Goal: Task Accomplishment & Management: Manage account settings

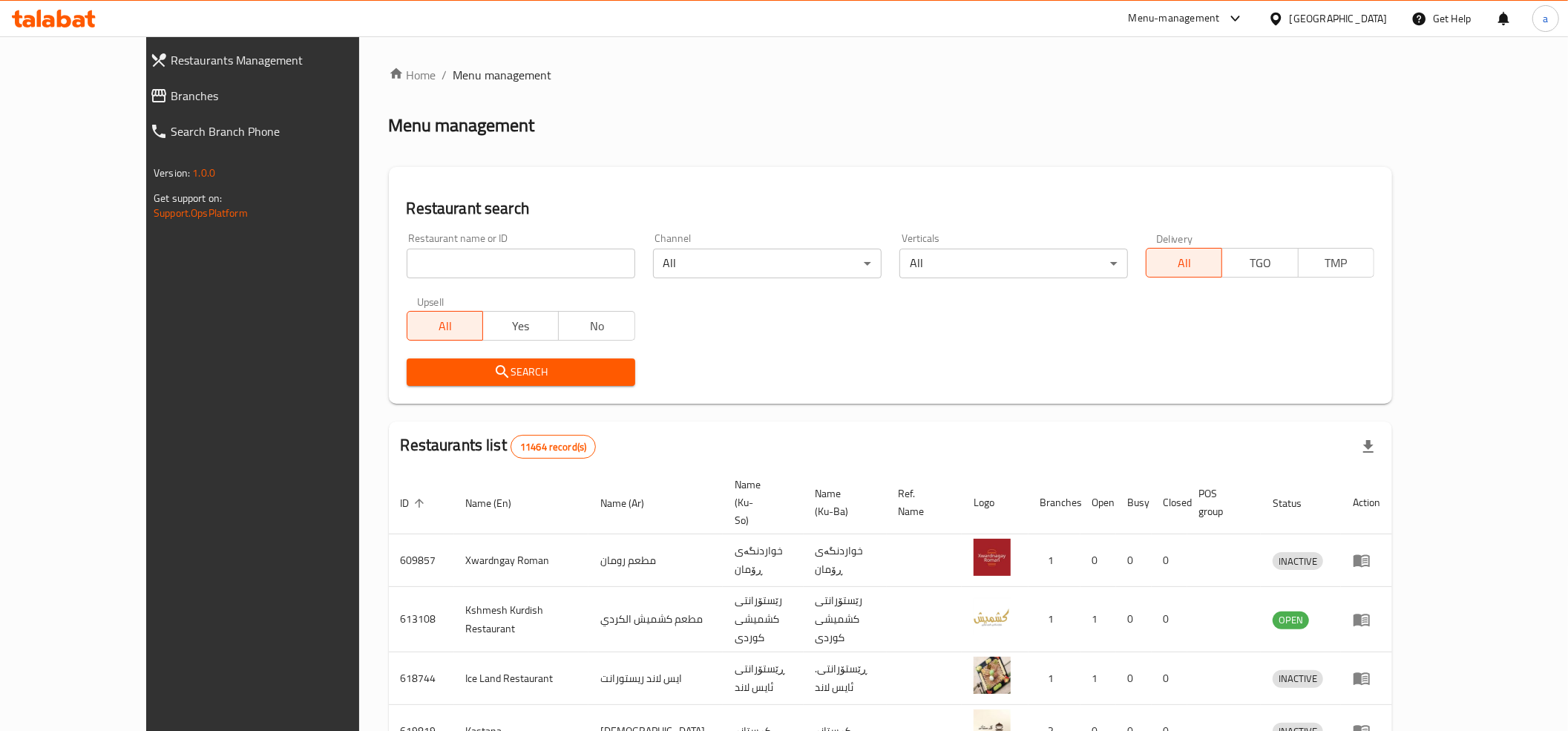
click at [407, 256] on input "search" at bounding box center [521, 263] width 229 height 30
paste input "740681"
type input "740681"
click button "Search" at bounding box center [521, 372] width 229 height 27
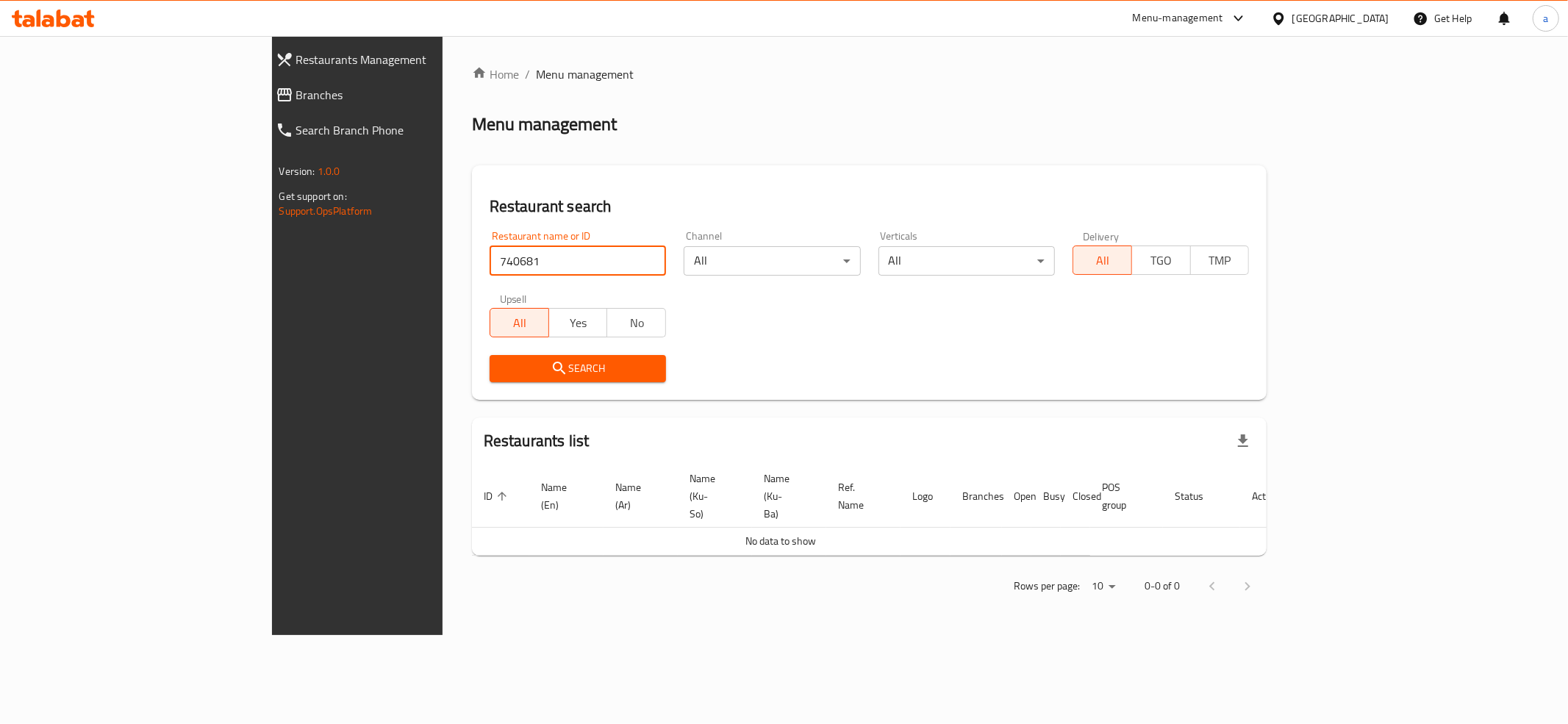
click at [296, 93] on span "Branches" at bounding box center [409, 95] width 226 height 18
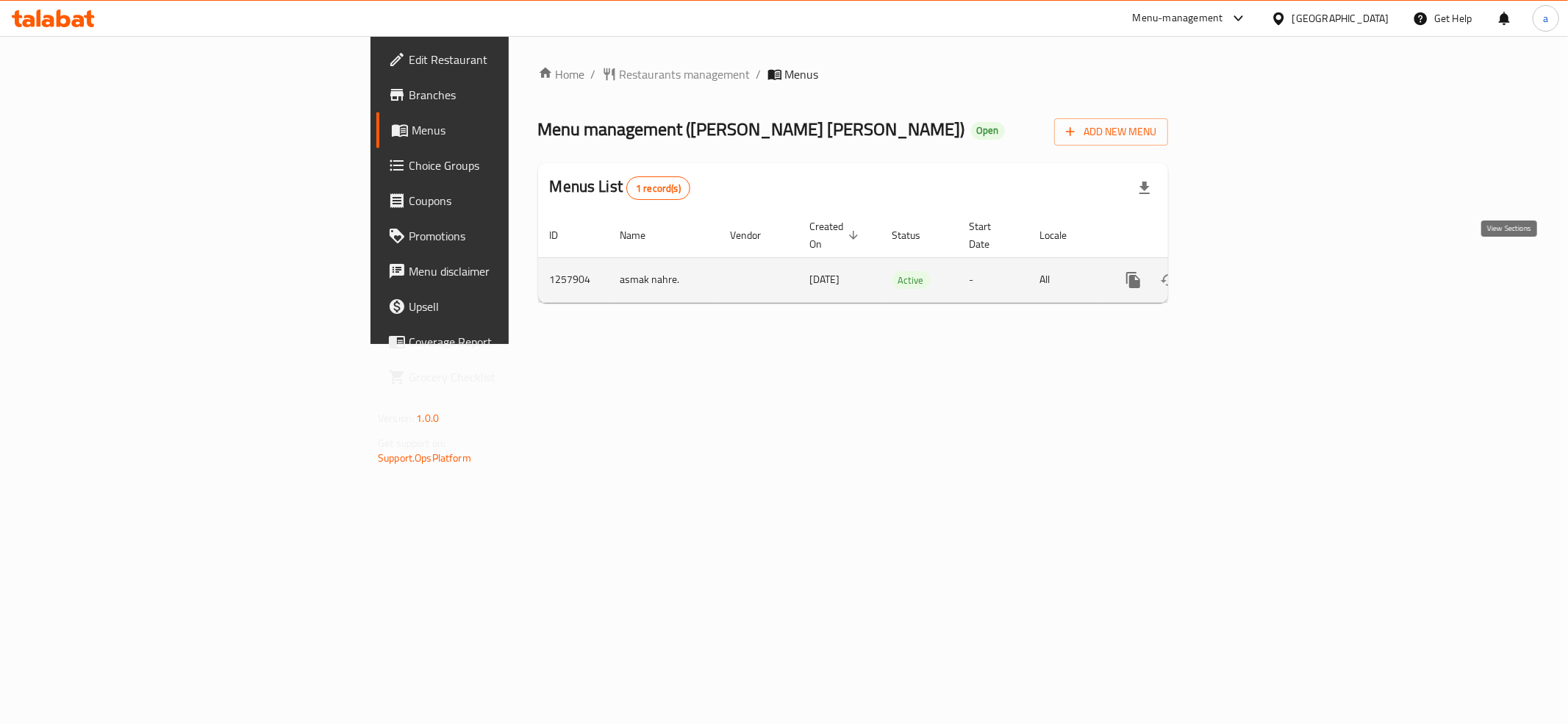
click at [1248, 272] on icon "enhanced table" at bounding box center [1239, 280] width 18 height 18
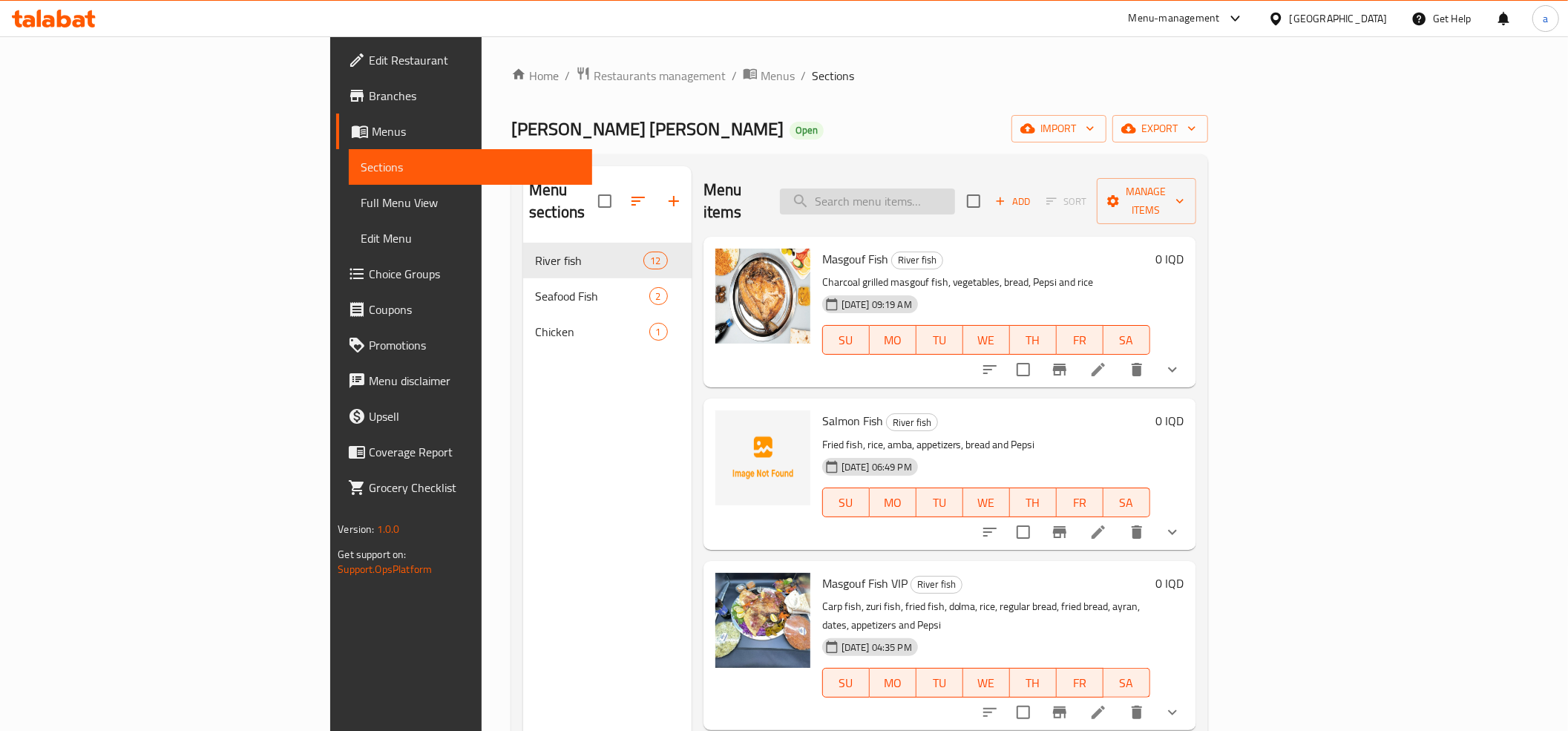
click at [955, 188] on input "search" at bounding box center [867, 201] width 175 height 26
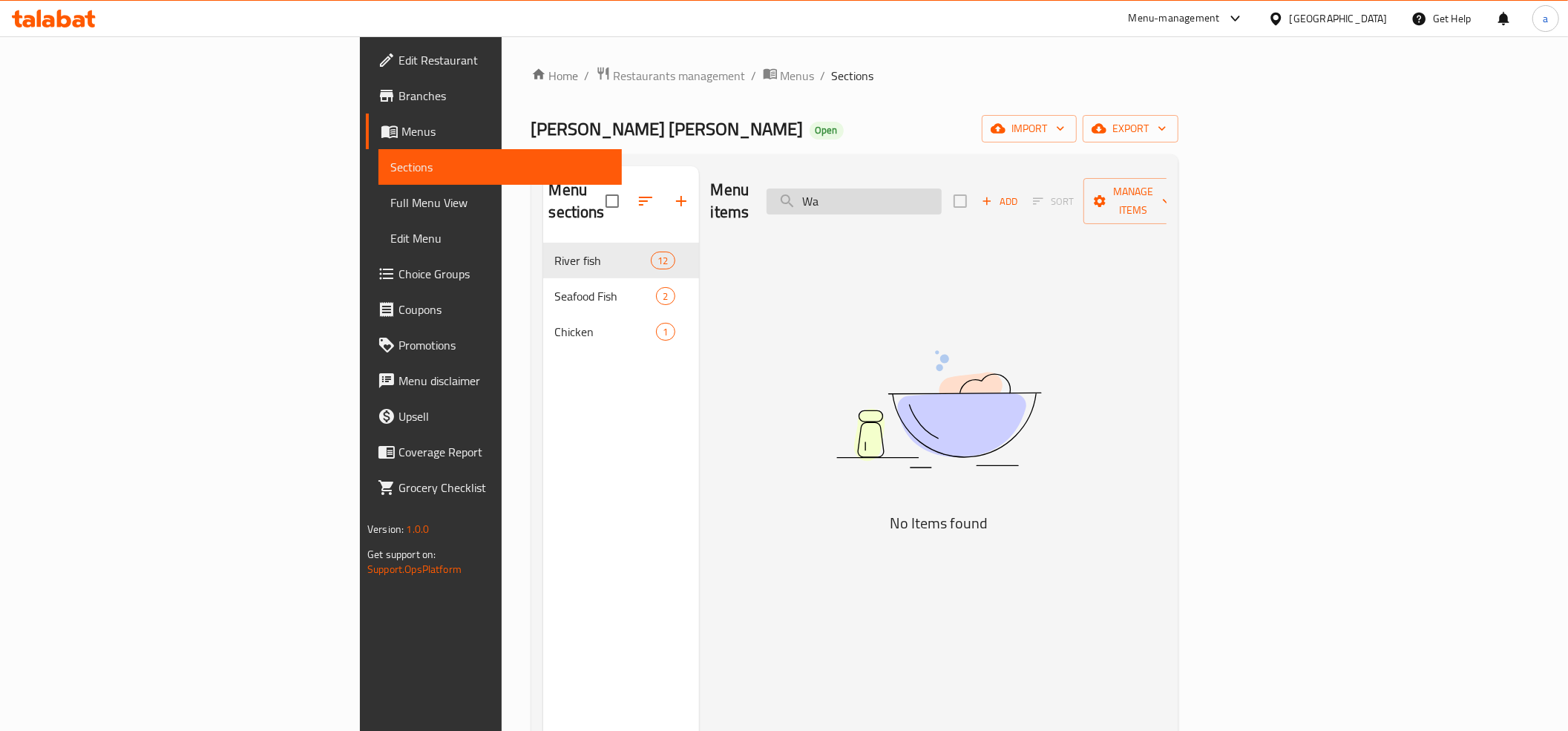
type input "W"
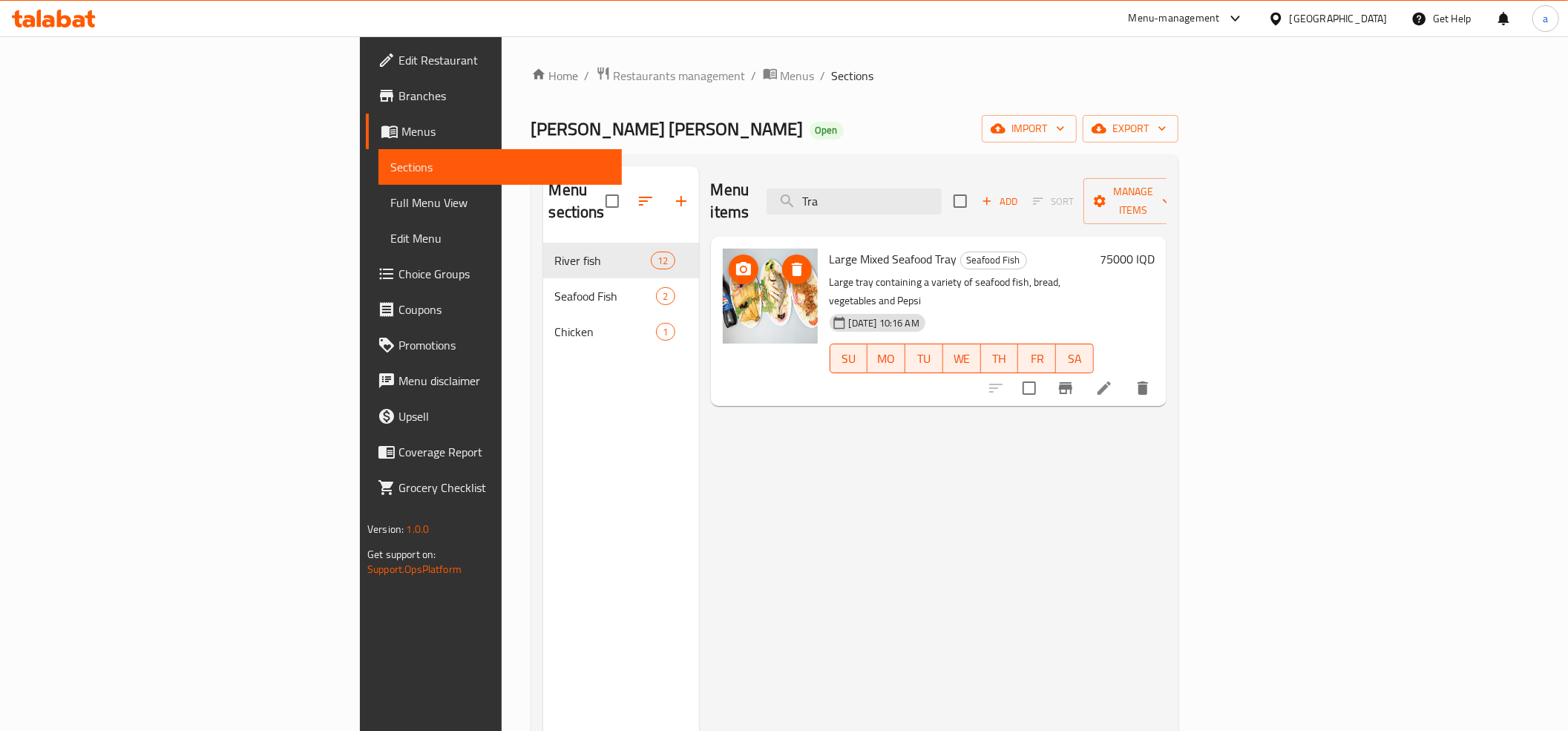
type input "Tra"
click at [941, 197] on input "Tra" at bounding box center [854, 201] width 175 height 26
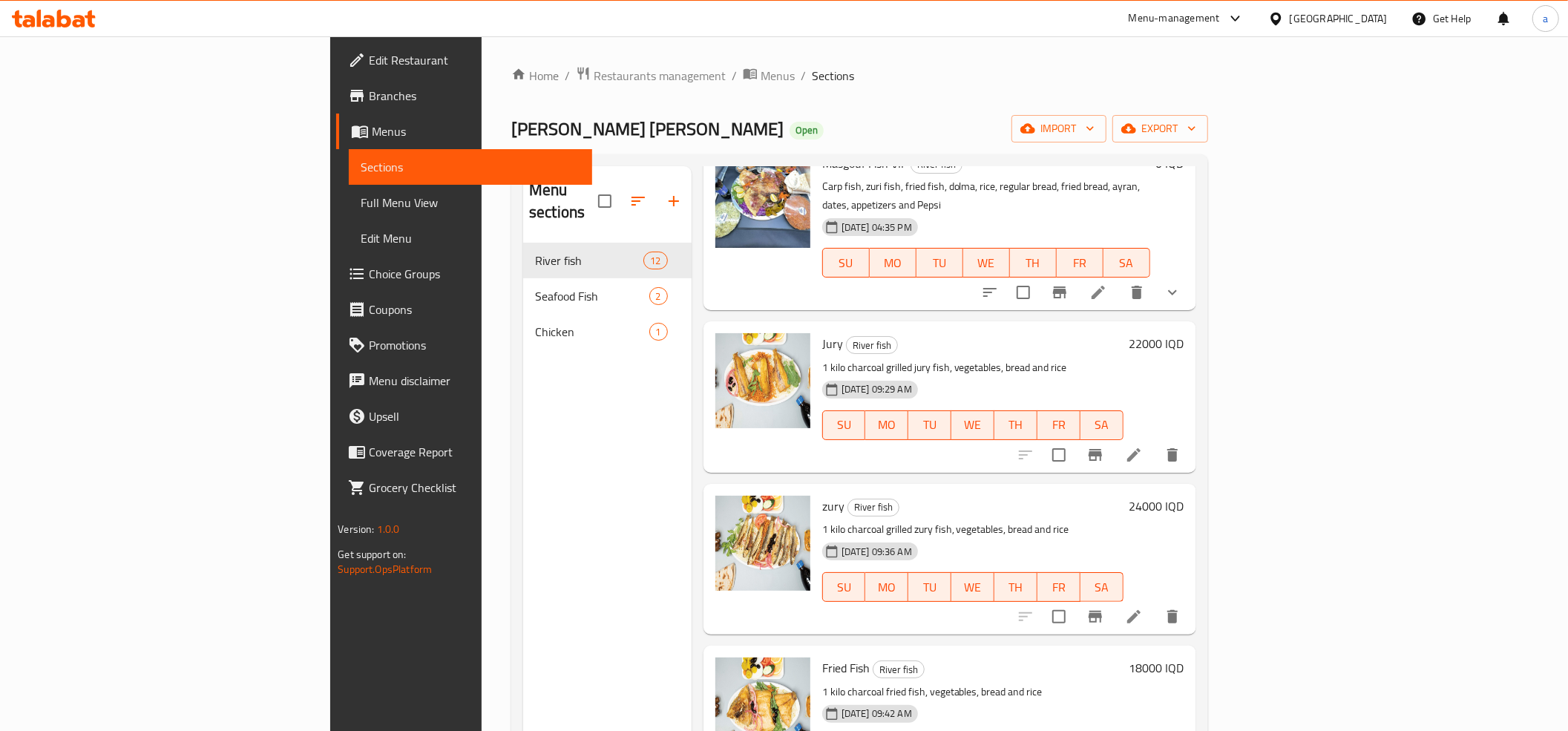
scroll to position [494, 0]
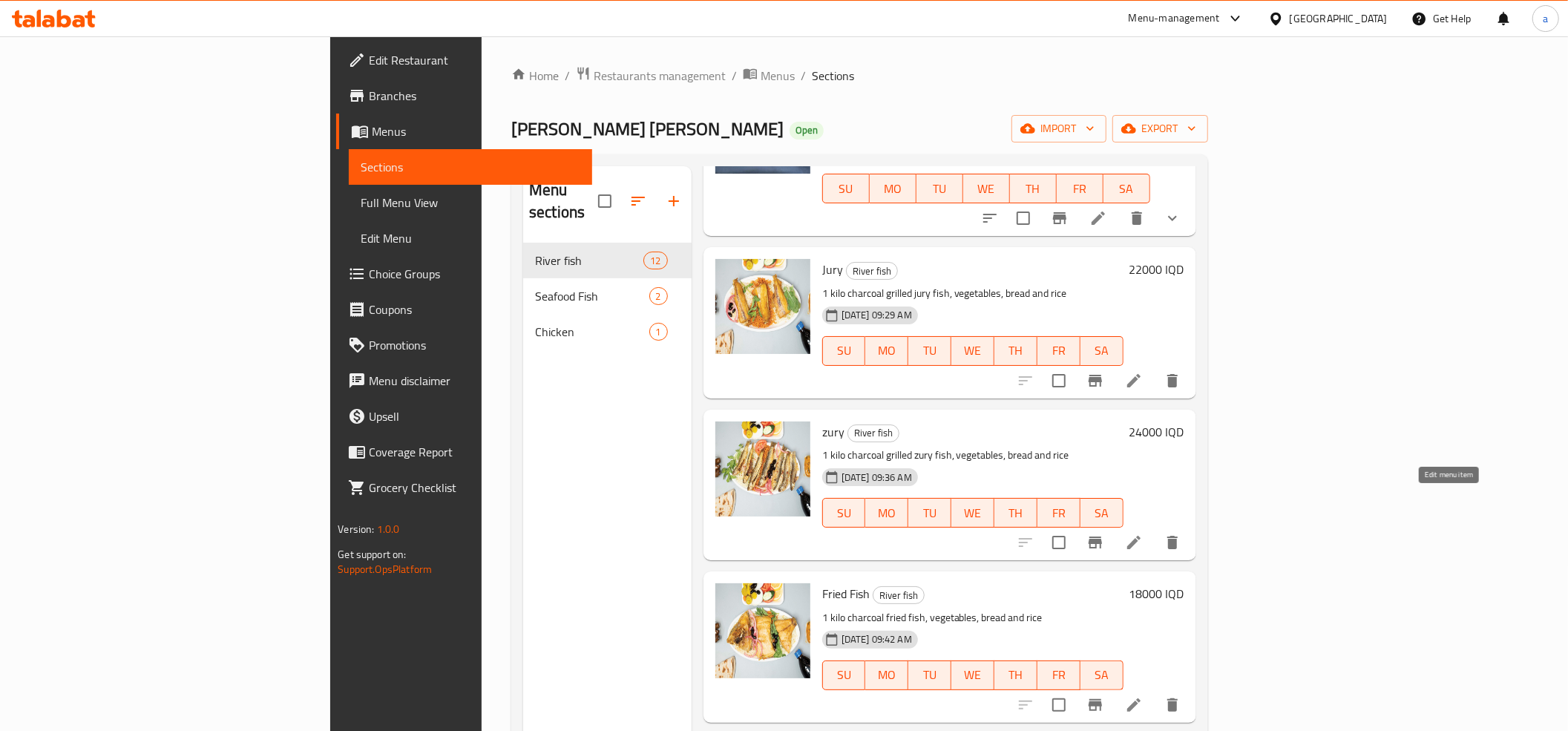
click at [1143, 534] on icon at bounding box center [1134, 543] width 18 height 18
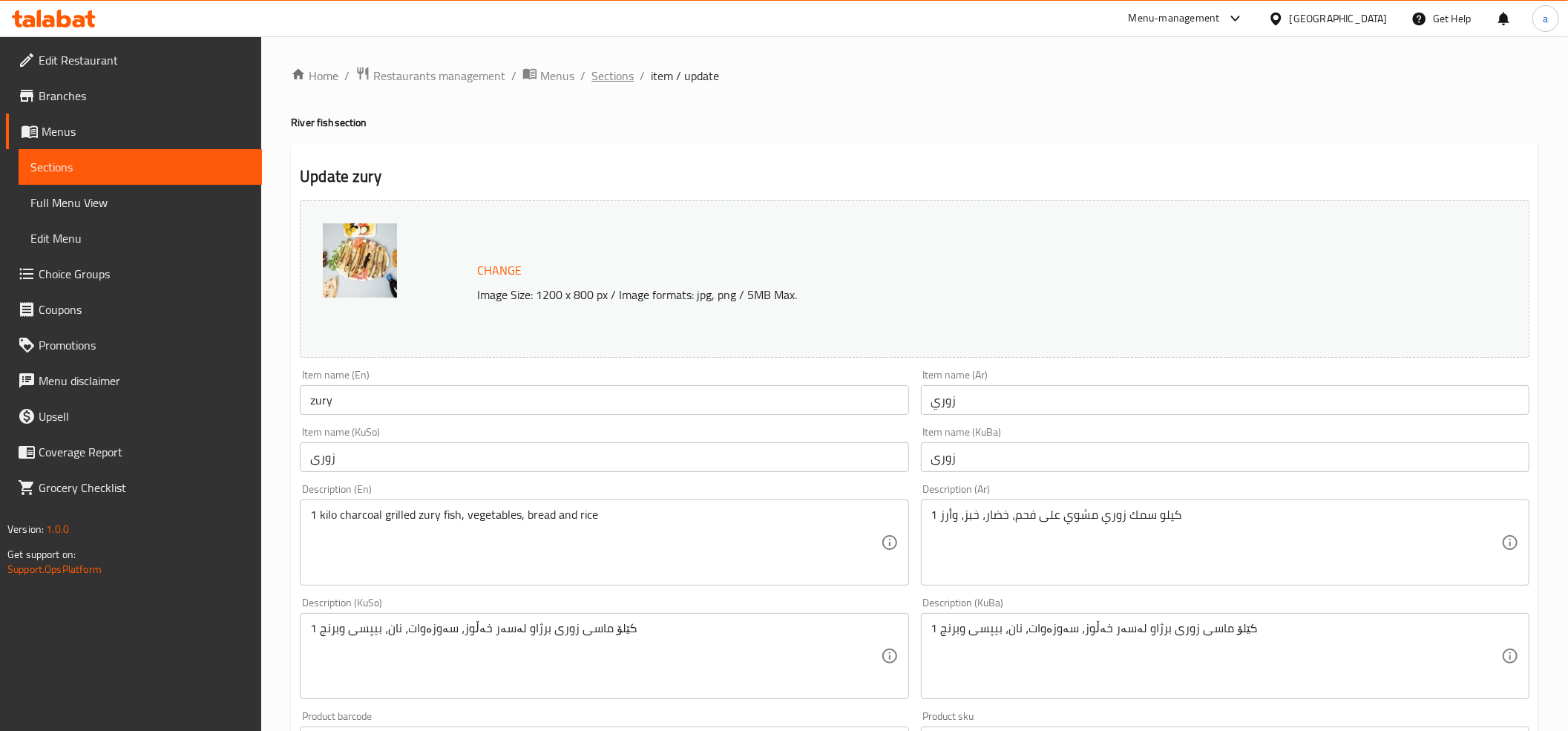
click at [615, 74] on span "Sections" at bounding box center [612, 76] width 42 height 18
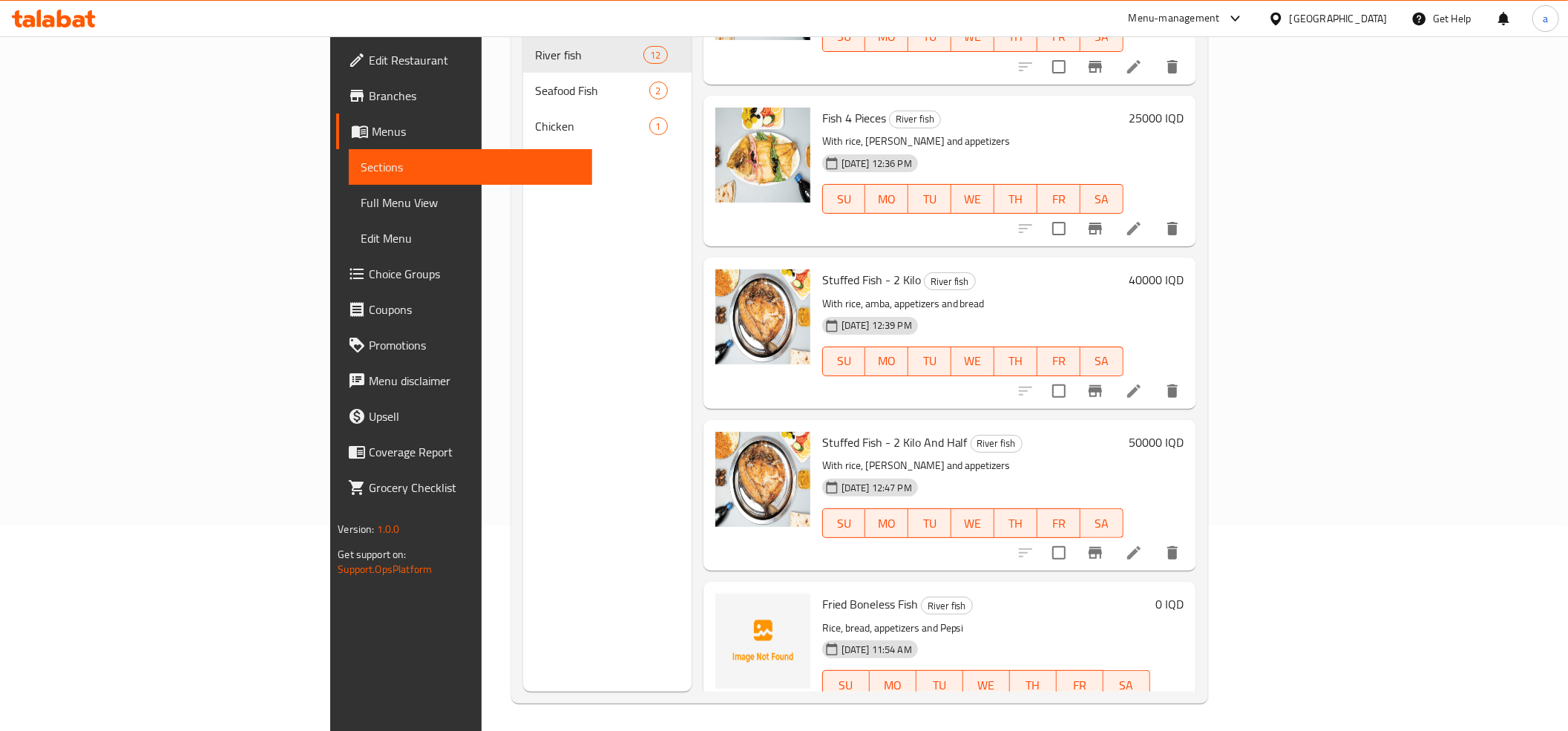
scroll to position [209, 0]
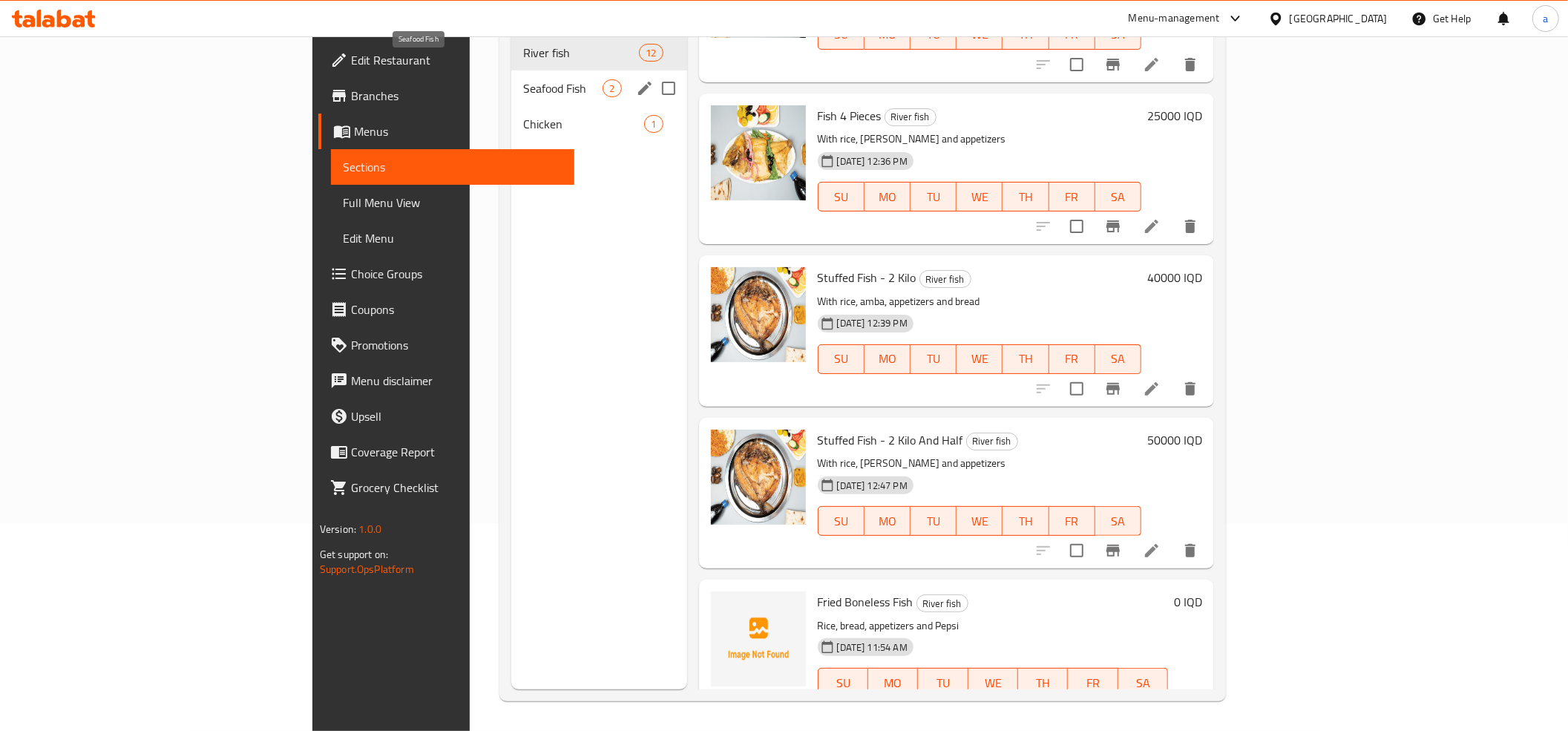
click at [523, 79] on span "Seafood Fish" at bounding box center [563, 88] width 80 height 18
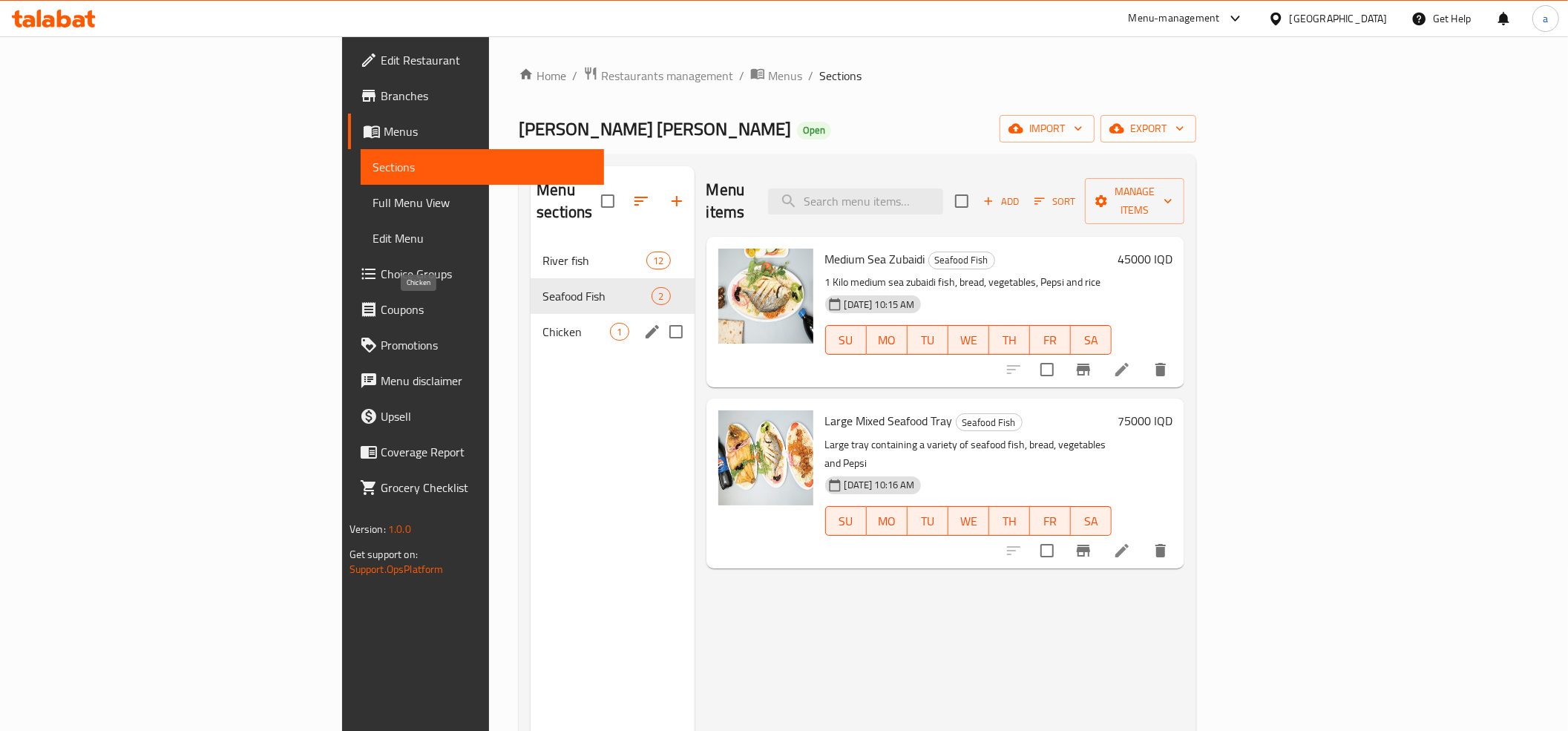
click at [543, 323] on span "Chicken" at bounding box center [576, 332] width 67 height 18
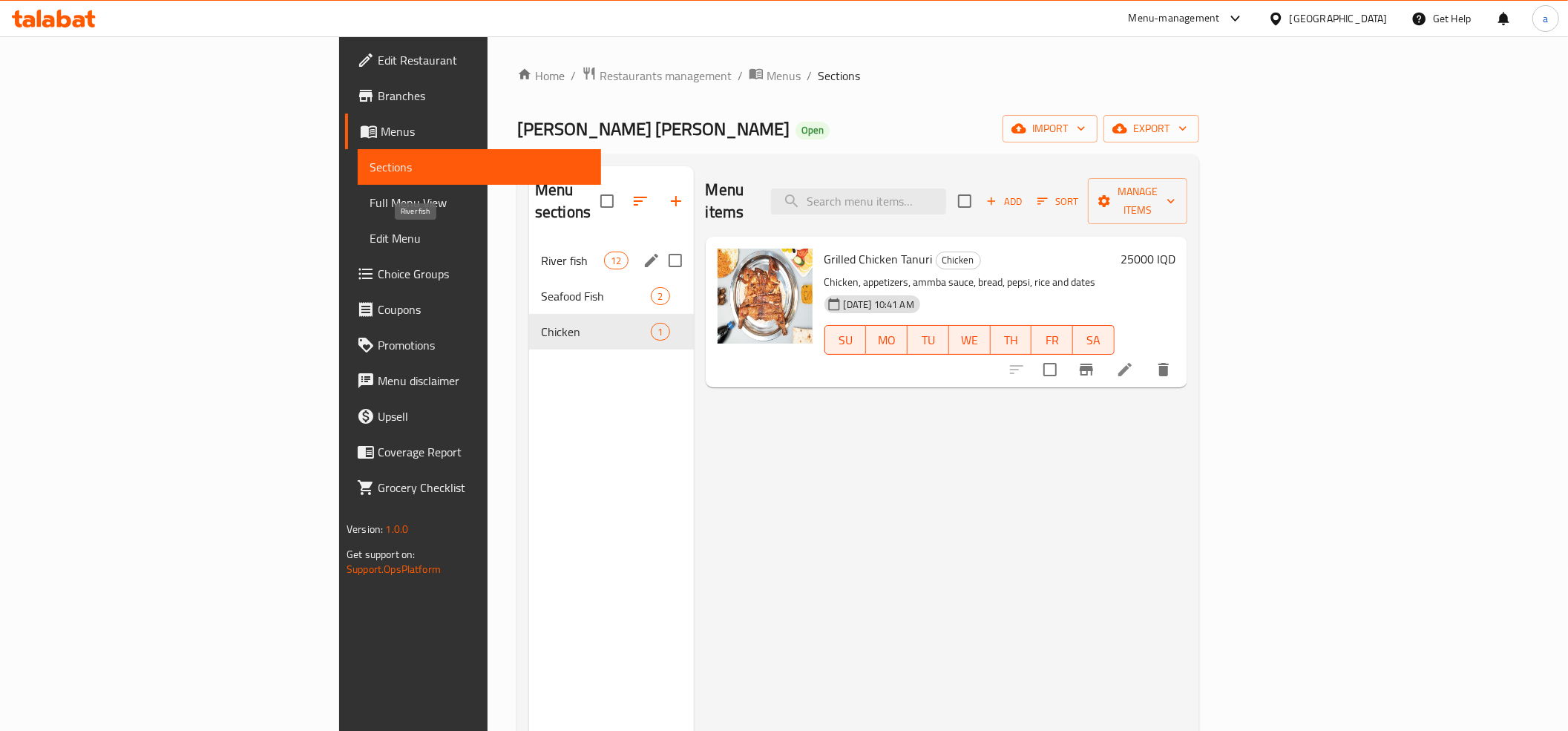
click at [541, 251] on span "River fish" at bounding box center [573, 260] width 63 height 18
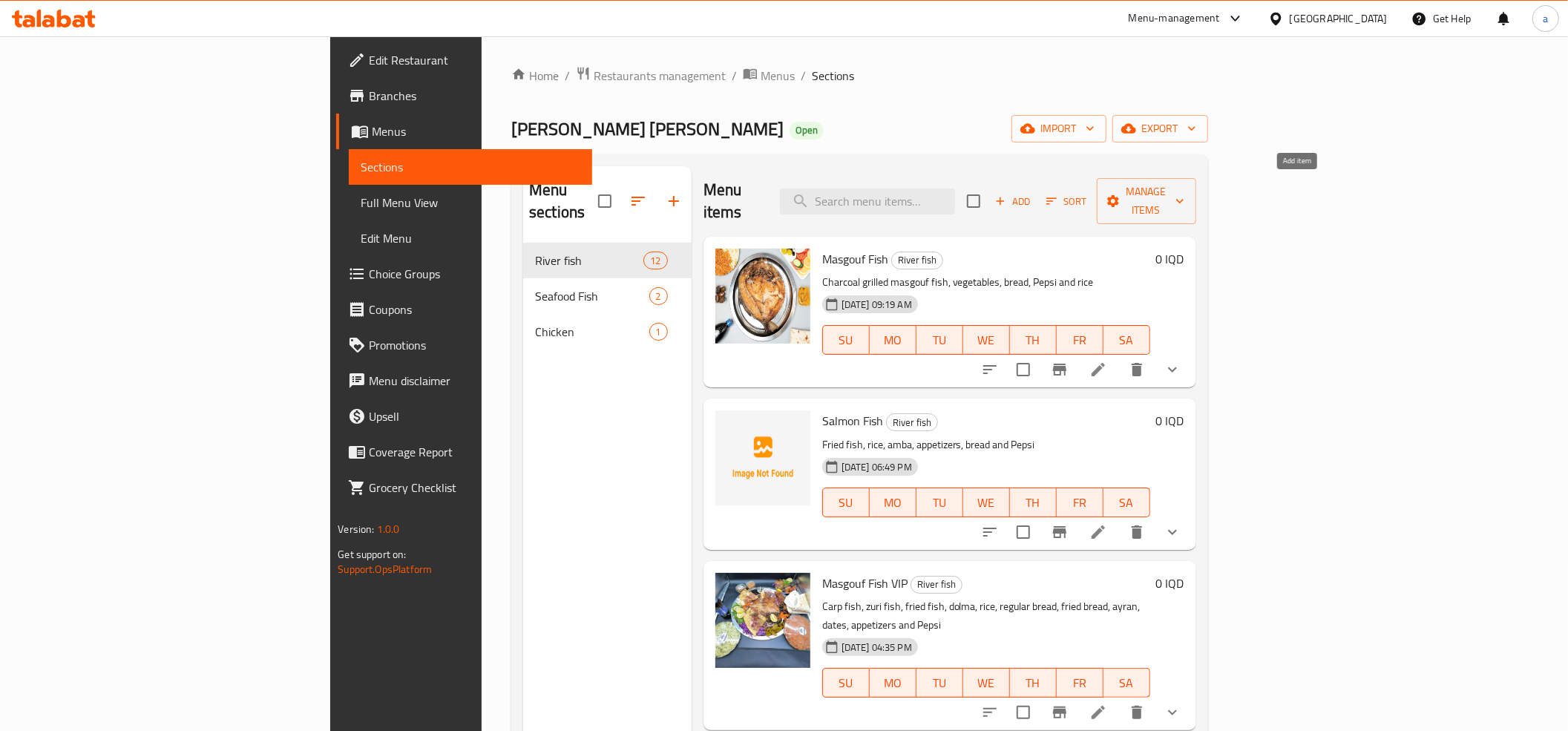
click at [1033, 193] on span "Add" at bounding box center [1013, 201] width 40 height 17
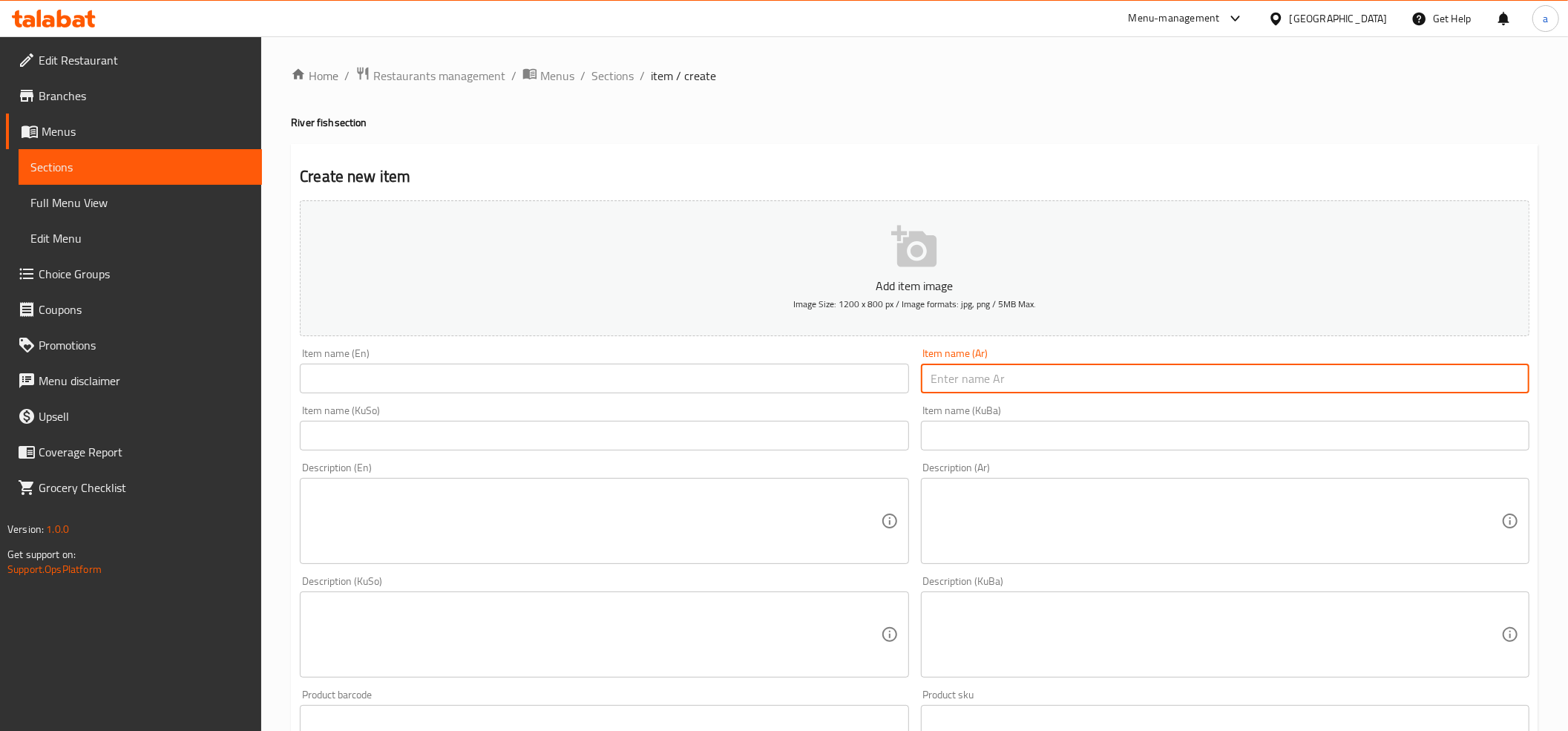
click at [1025, 375] on input "text" at bounding box center [1225, 378] width 608 height 30
paste input "صينيه علي الواصف"
type input "صينيه علي الواصف"
click at [659, 372] on input "text" at bounding box center [604, 378] width 608 height 30
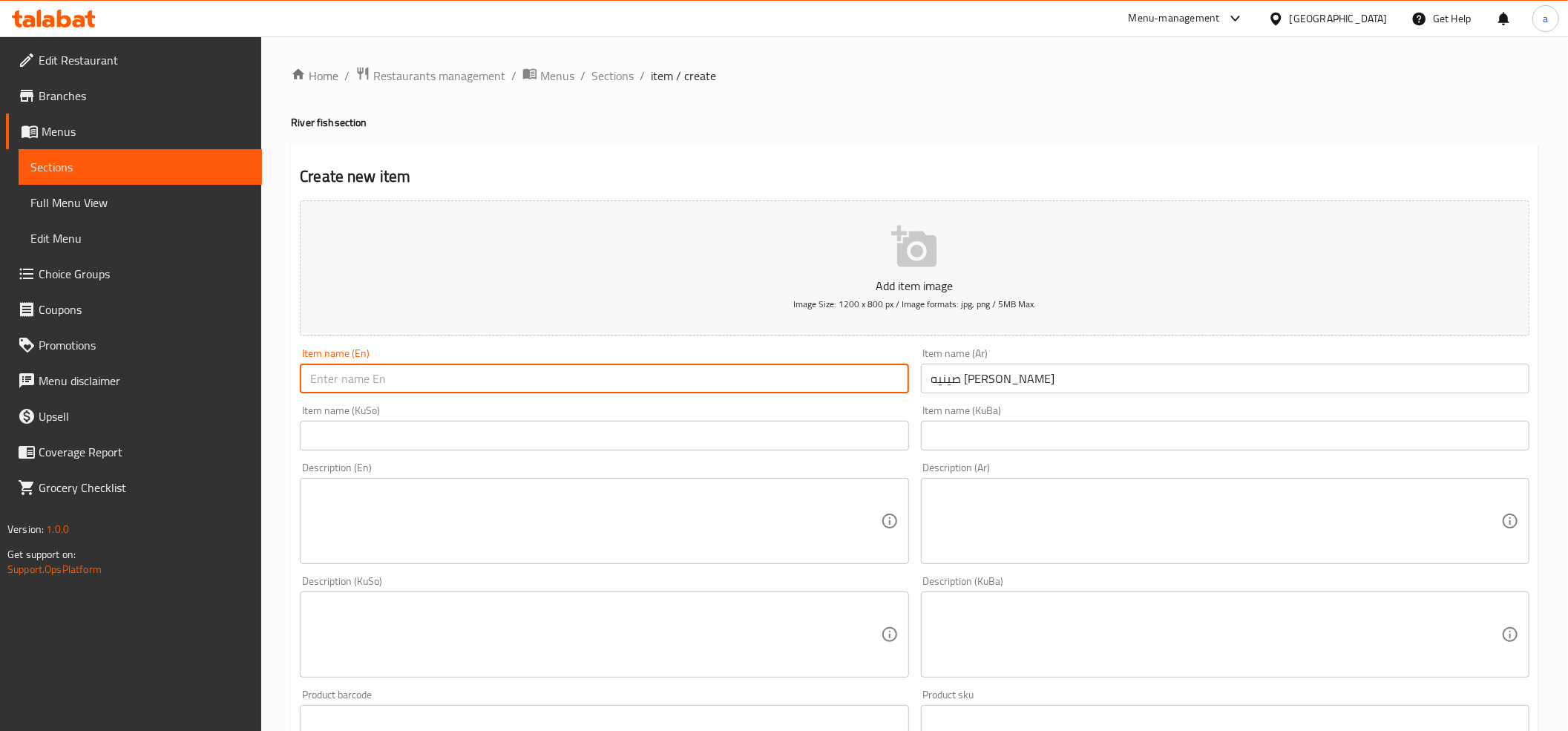
click at [959, 375] on input "صينيه علي الواصف" at bounding box center [1225, 378] width 608 height 30
drag, startPoint x: 374, startPoint y: 382, endPoint x: 337, endPoint y: 342, distance: 54.5
click at [374, 382] on input "text" at bounding box center [604, 378] width 608 height 30
click at [417, 380] on input "text" at bounding box center [604, 378] width 608 height 30
paste input "Ali Al Wasif"
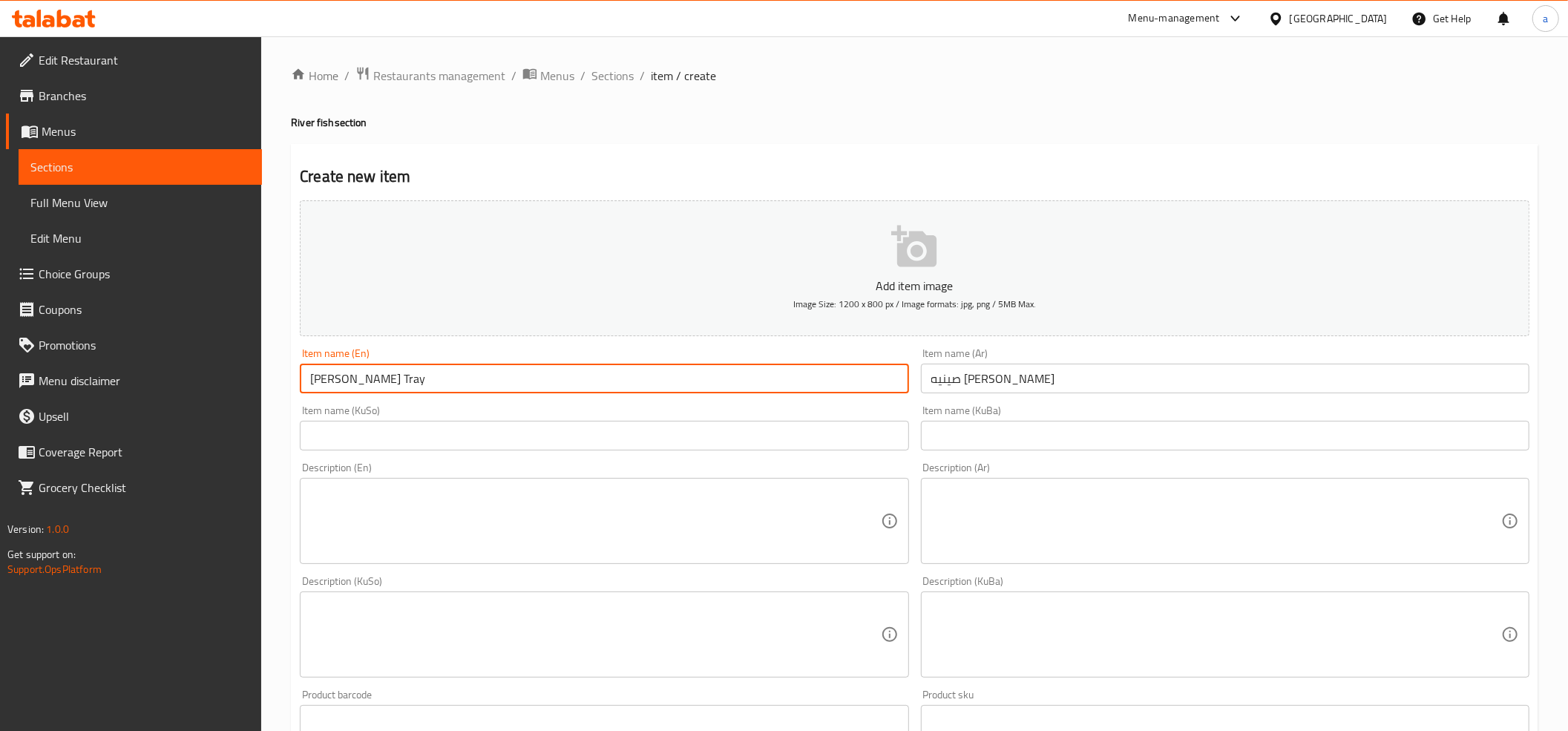
type input "Ali Al Wasif Tray"
click at [993, 437] on input "text" at bounding box center [1225, 435] width 608 height 30
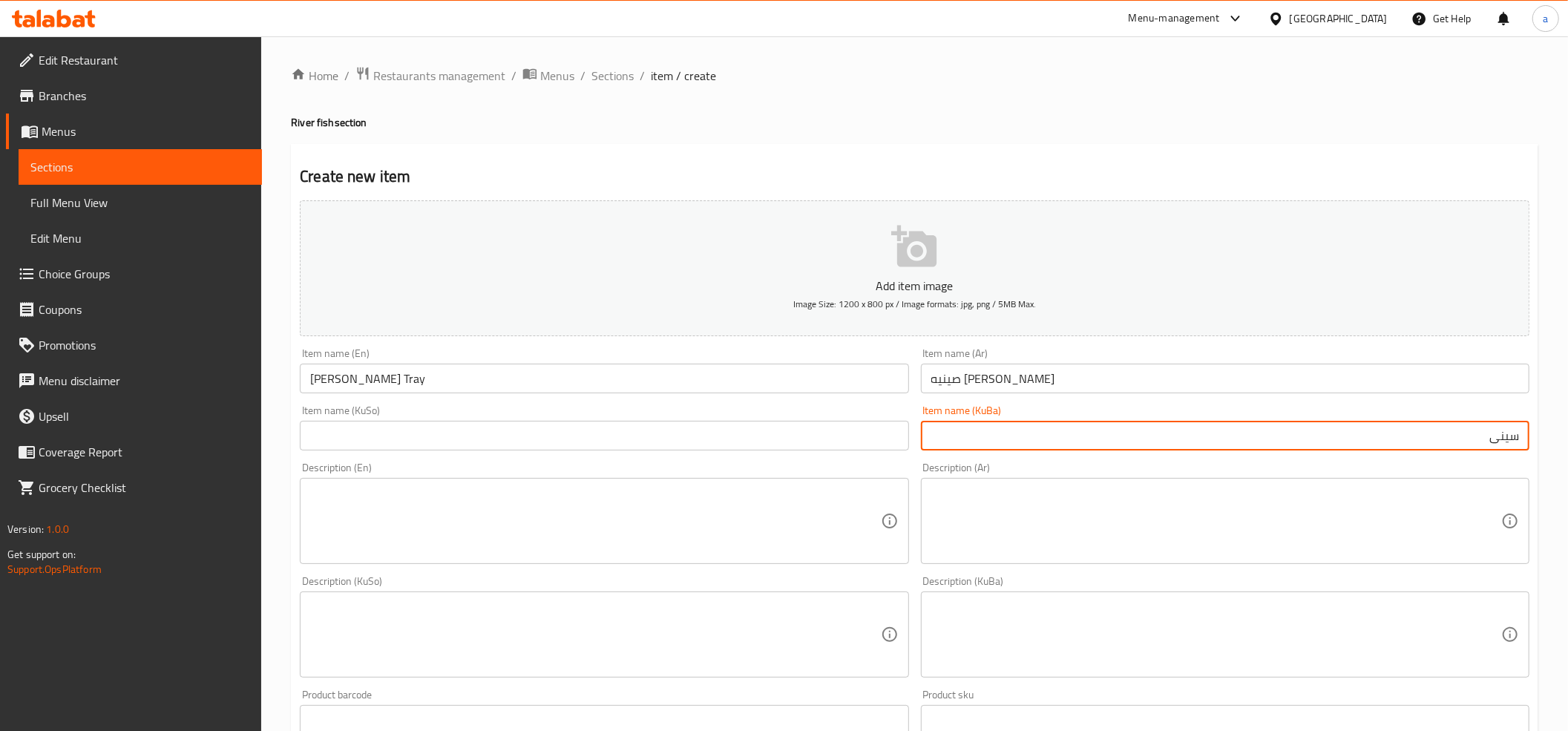
paste input "علی ئەلواسف"
click at [1478, 432] on input "سینی علی ئەلواسف" at bounding box center [1225, 435] width 608 height 30
type input "سینی عەلی ئەلواسف"
click at [759, 426] on input "text" at bounding box center [604, 435] width 608 height 30
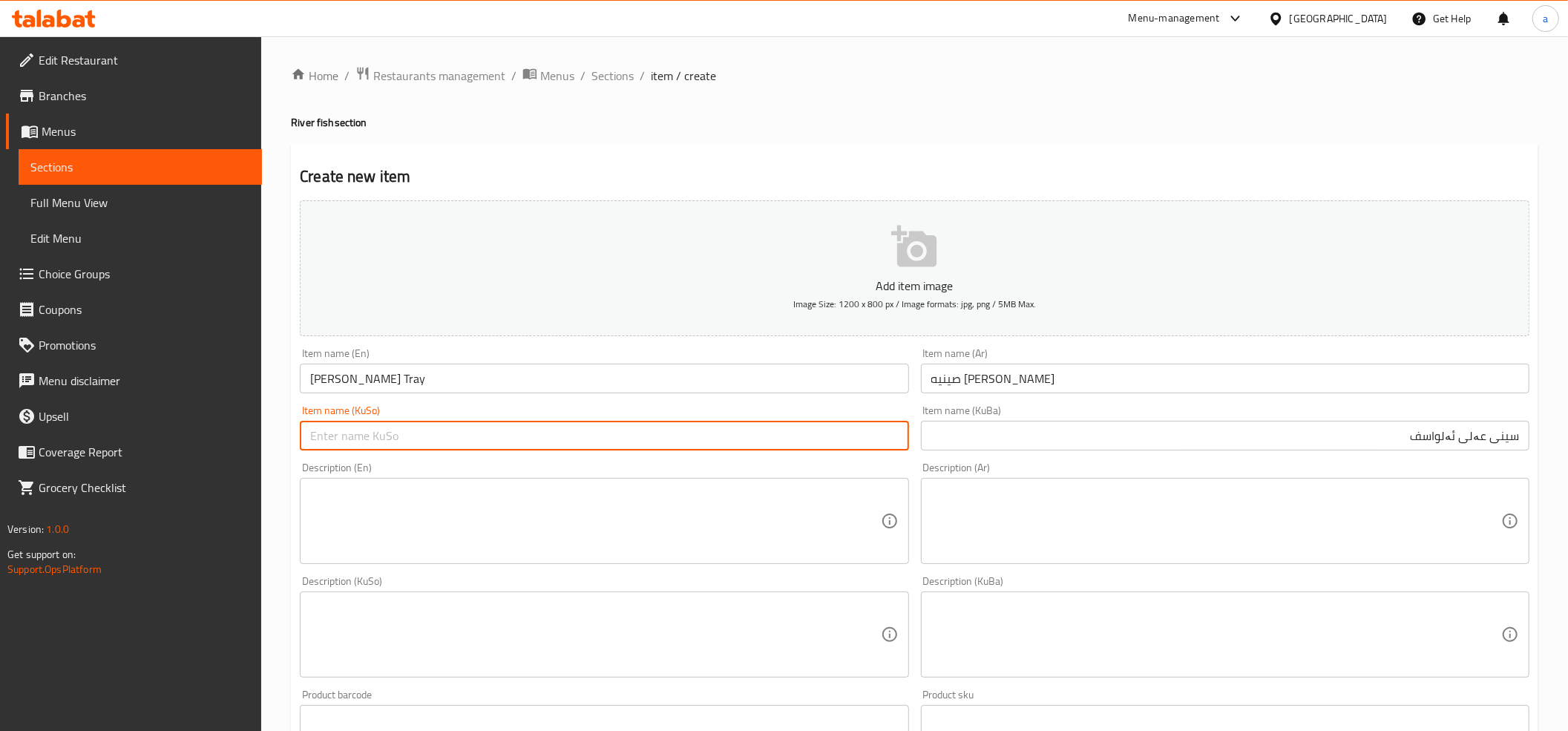
paste input "سینی عەلی ئەلواسف"
type input "سینی عەلی ئەلواسف"
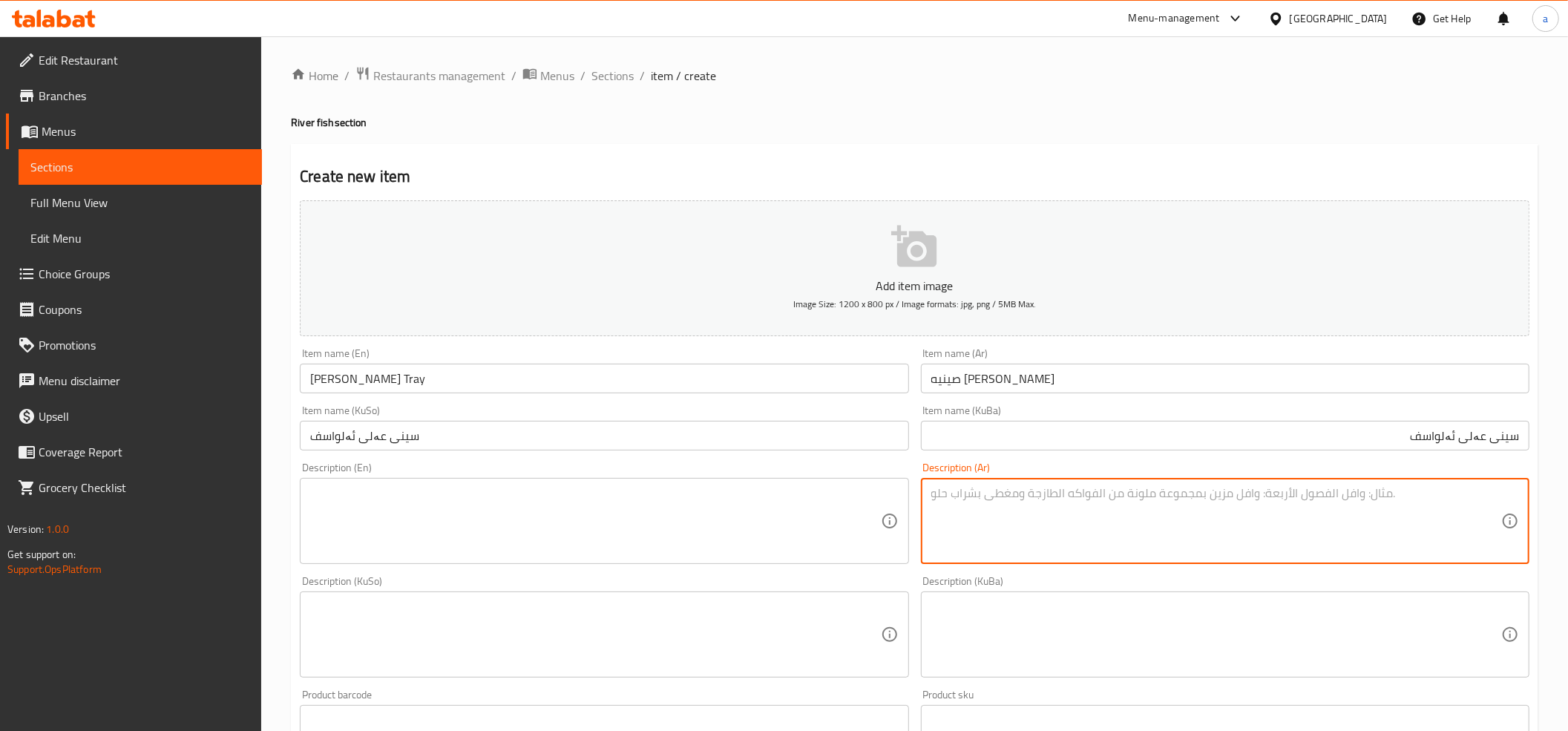
click at [1251, 499] on textarea at bounding box center [1215, 521] width 570 height 70
paste textarea "دجاجه مشويه مع سمك كيلو مقلي نص كيلو زوري مع تمن وعنبه ومقابلات وخبز وبيبسي"
click at [986, 493] on textarea "دجاجه مشويه مع سمك كيلو مقلي نص كيلو زوري مع تمن وعنبه ومقابلات وخبز وبيبسي" at bounding box center [1215, 521] width 570 height 70
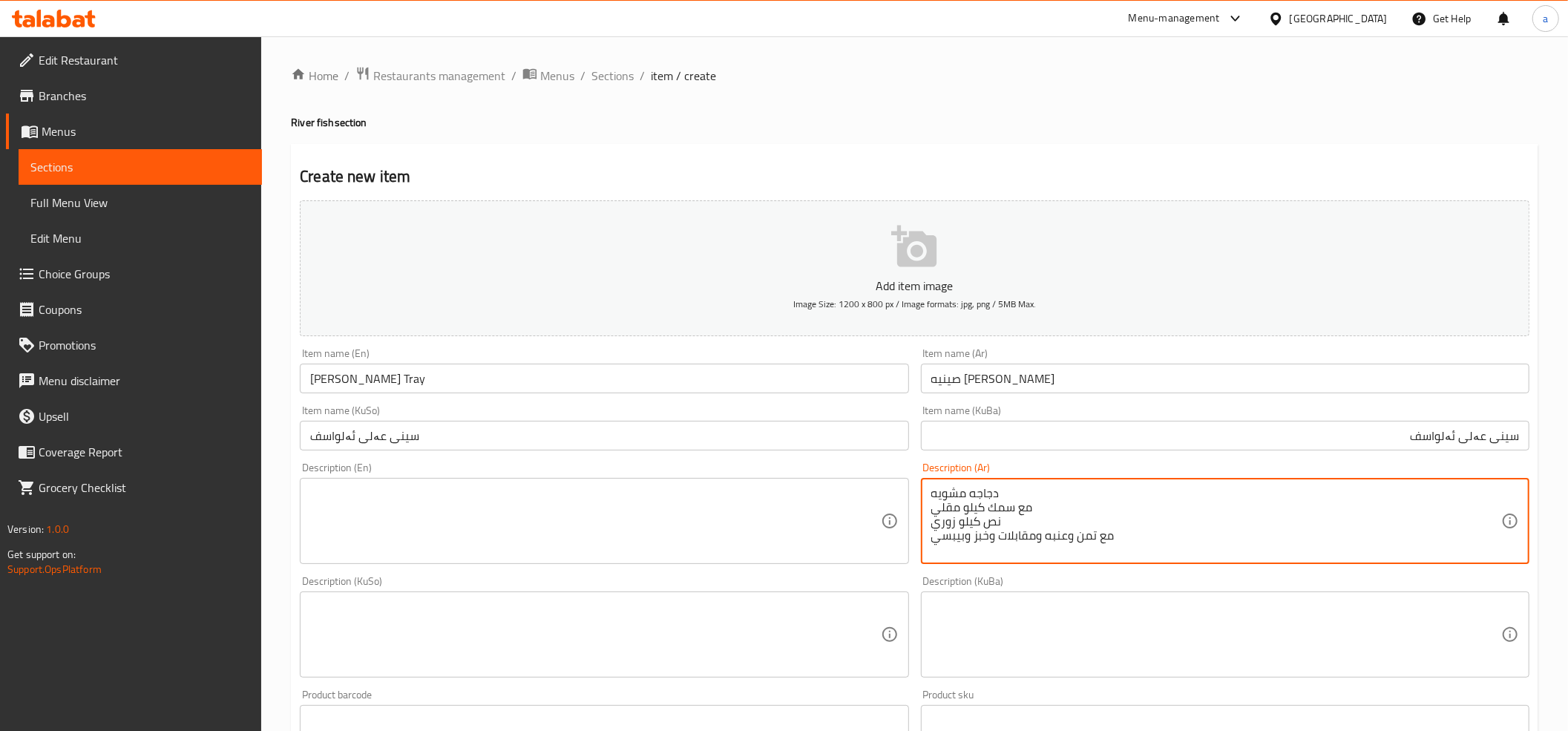
click at [986, 493] on textarea "دجاجه مشويه مع سمك كيلو مقلي نص كيلو زوري مع تمن وعنبه ومقابلات وخبز وبيبسي" at bounding box center [1215, 521] width 570 height 70
paste textarea "كيلو"
click at [1218, 493] on textarea "دجاجه مشويه مع 1 كيلو سمك مقلي، 1/2 كيلو سمك زوري، أرز، عنبة، مقبلات، خبز وبيبسي" at bounding box center [1215, 521] width 570 height 70
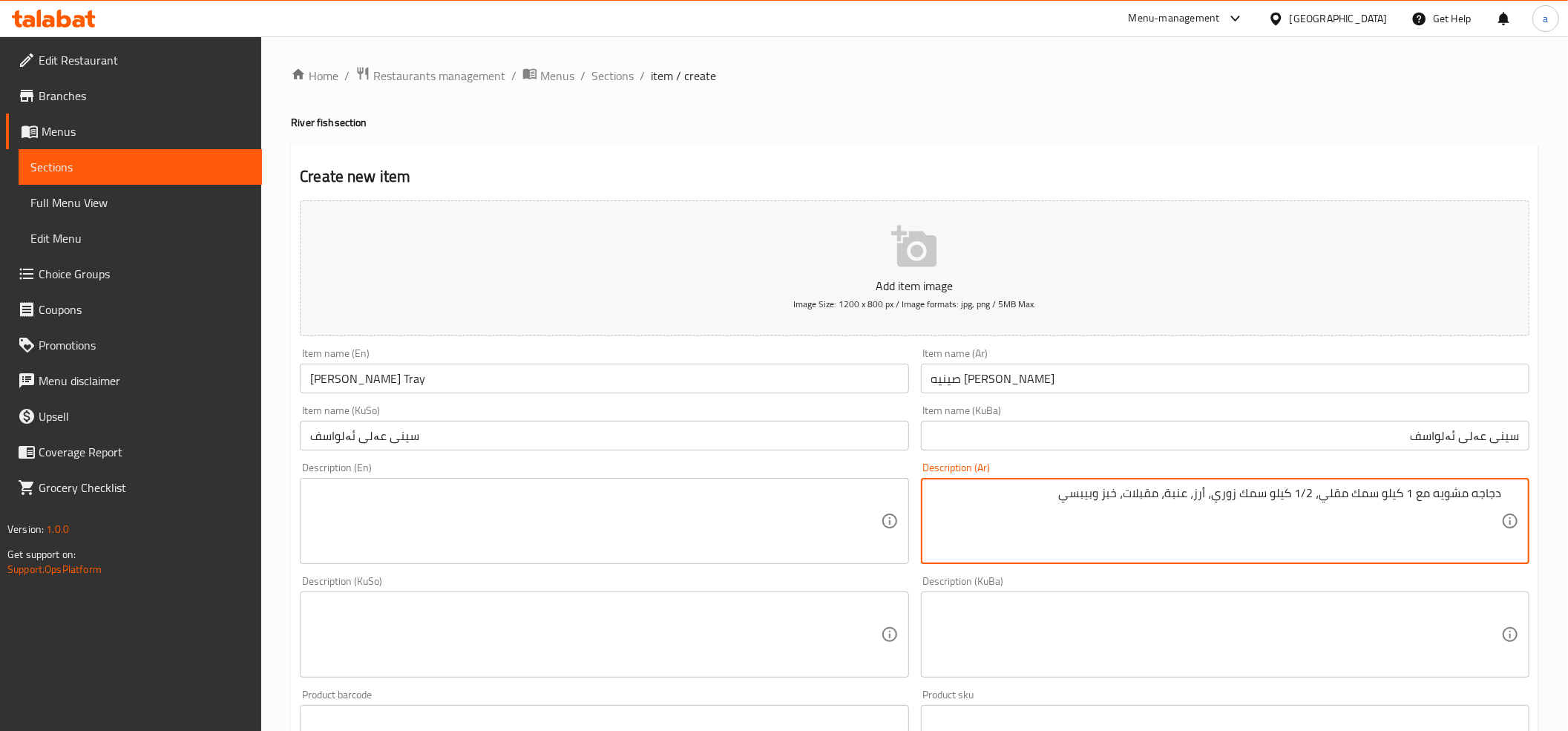
click at [1218, 493] on textarea "دجاجه مشويه مع 1 كيلو سمك مقلي، 1/2 كيلو سمك زوري، أرز، عنبة، مقبلات، خبز وبيبسي" at bounding box center [1215, 521] width 570 height 70
type textarea "دجاجه مشويه مع 1 كيلو سمك مقلي، 1/2 كيلو سمك زوري، أرز، عنبة، مقبلات، خبز وبيبسي"
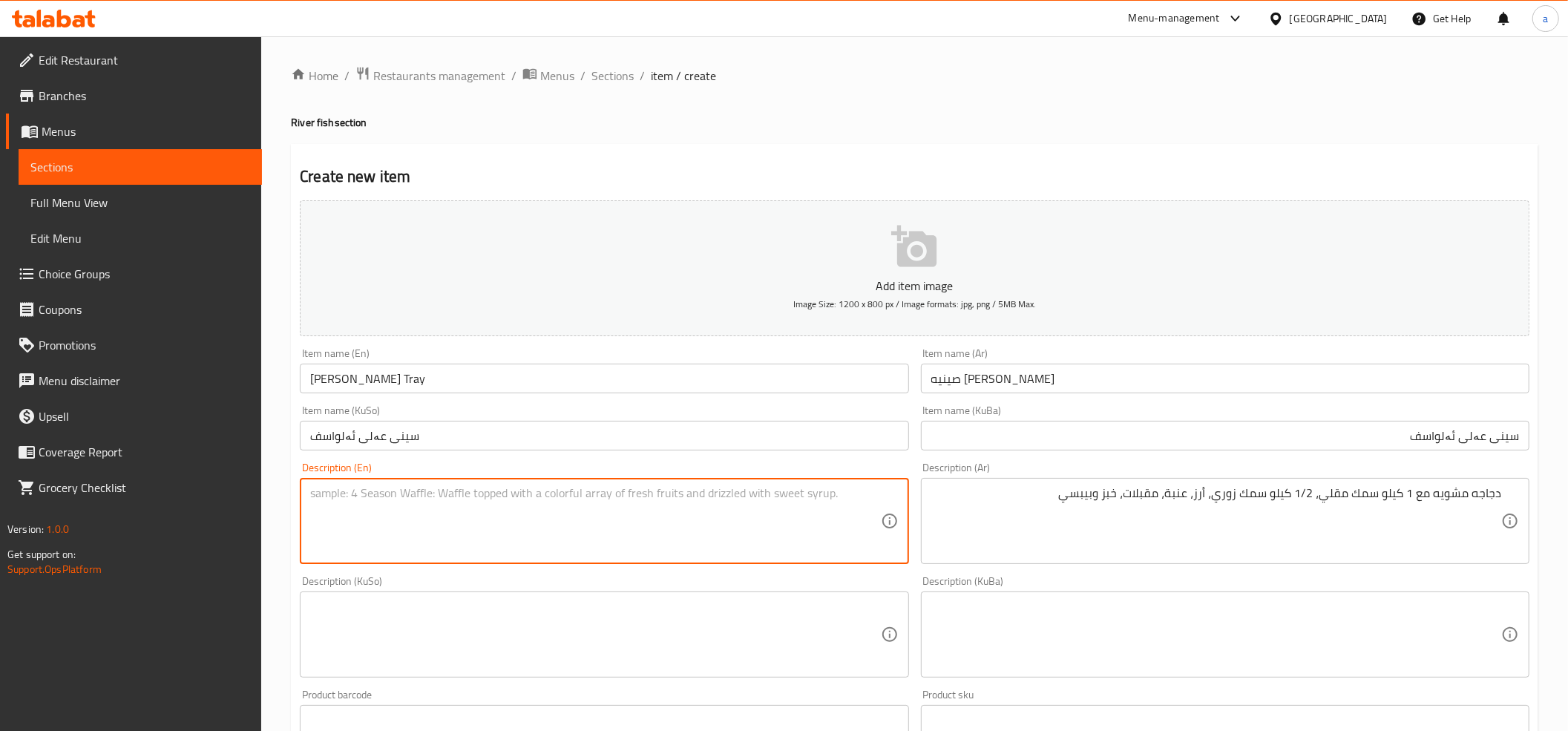
click at [437, 508] on textarea at bounding box center [594, 521] width 570 height 70
type textarea "Grilled chicken with 1 kilo of fried fish, 1/2 kilo zury fish, rice, amba"
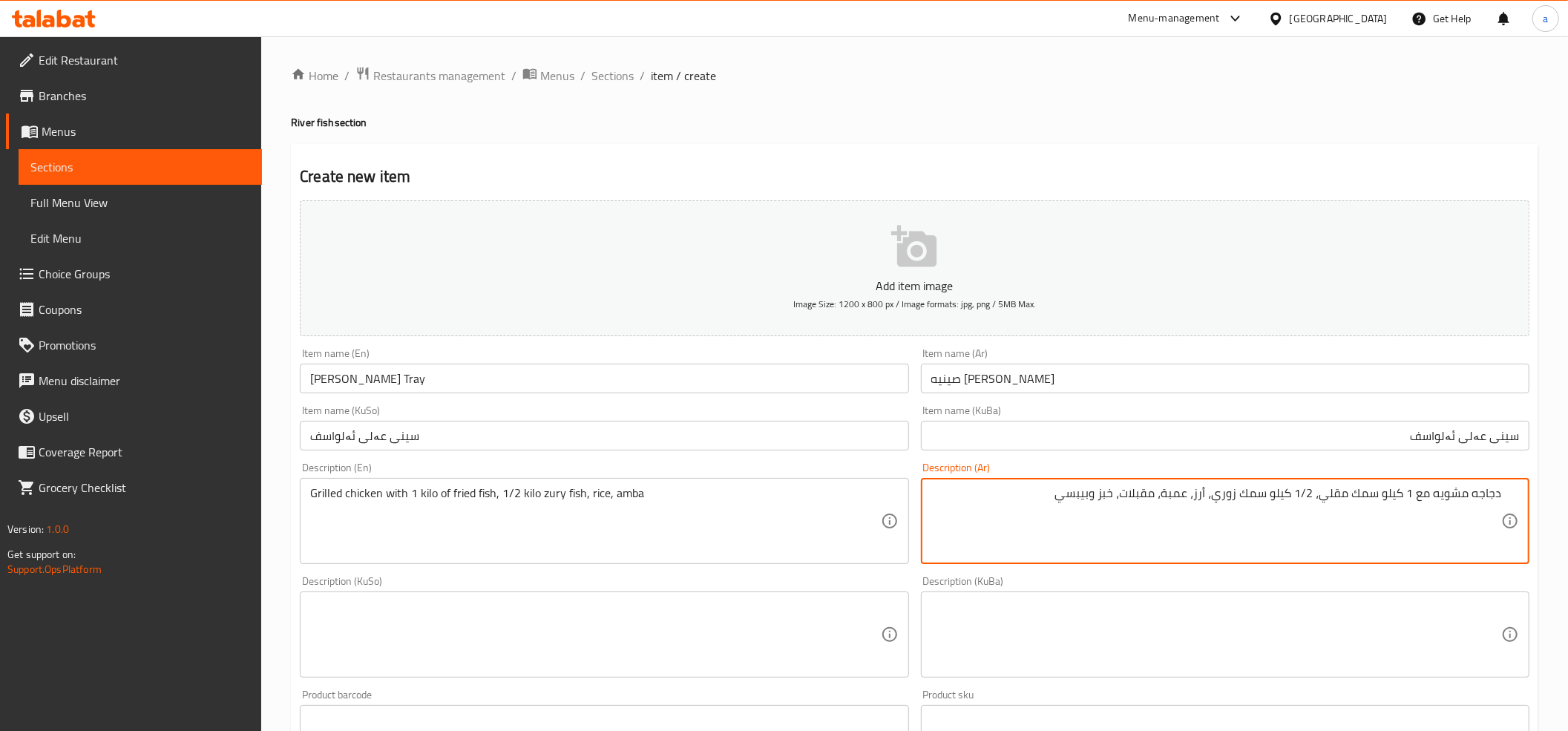
type textarea "دجاجه مشويه مع 1 كيلو سمك مقلي، 1/2 كيلو سمك زوري، أرز، عمبة، مقبلات، خبز وبيبسي"
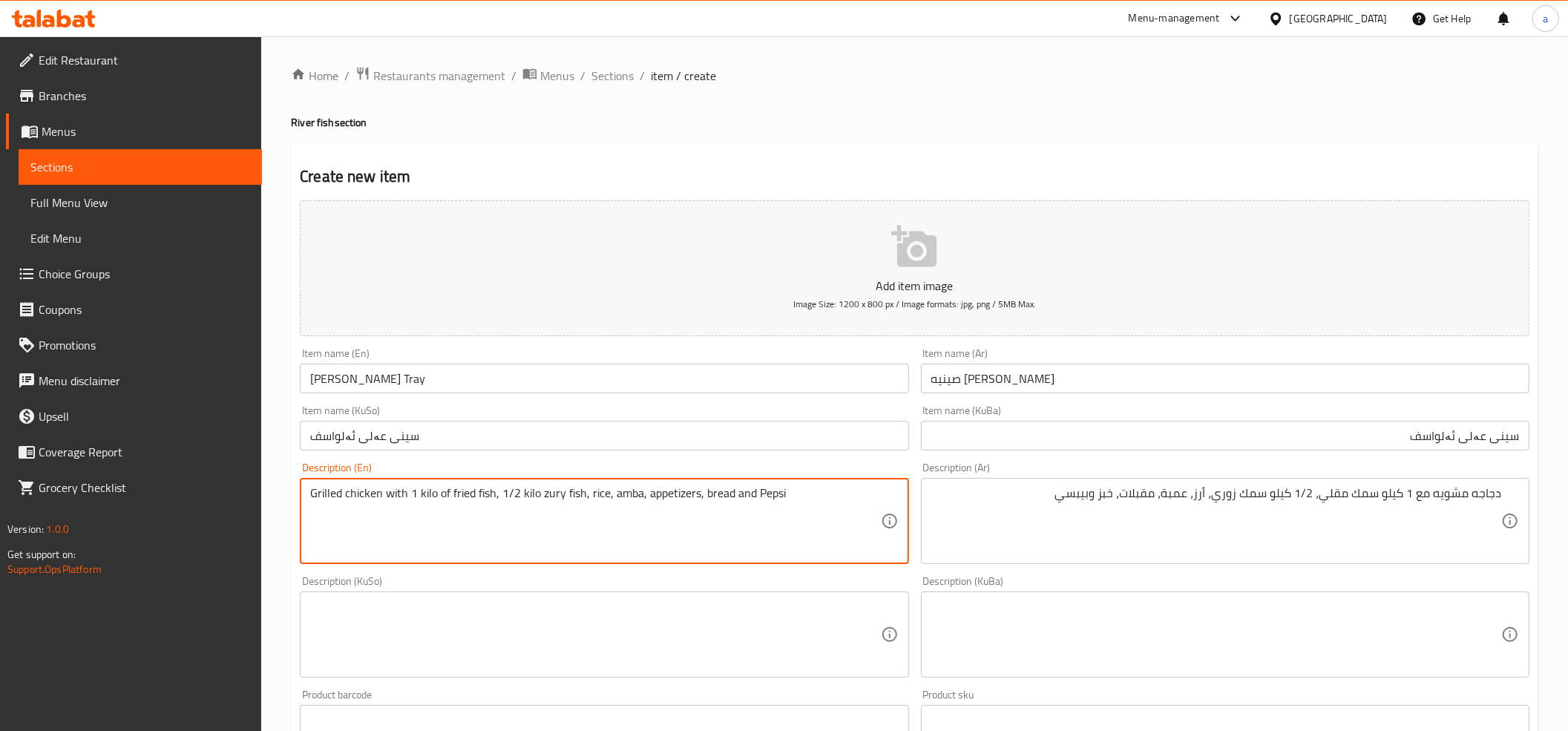
type textarea "Grilled chicken with 1 kilo of fried fish, 1/2 kilo zury fish, rice, amba, appe…"
click at [1340, 652] on textarea at bounding box center [1215, 634] width 570 height 70
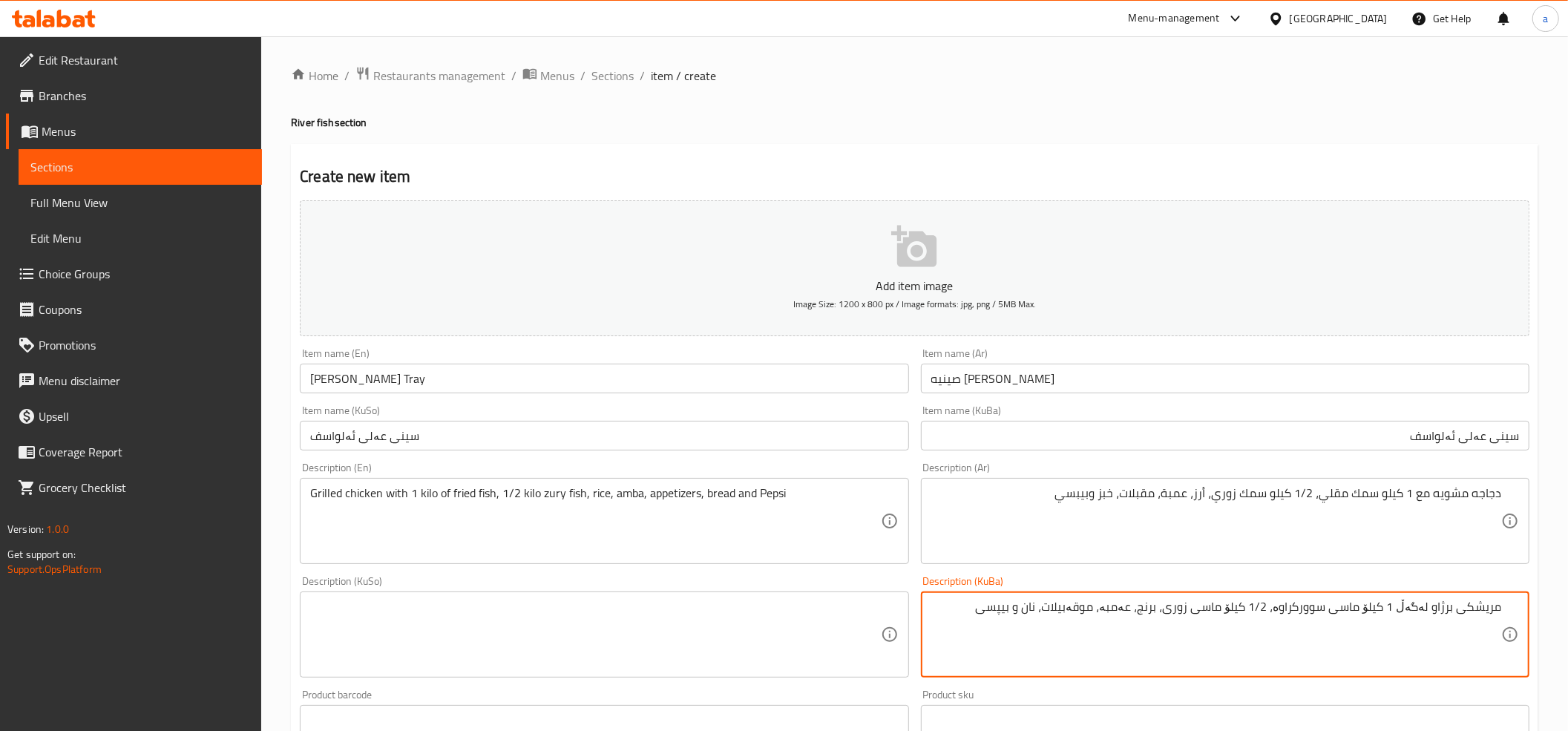
type textarea "مریشکی برژاو لەگەڵ 1 کیلۆ ماسی سوورکراوە، 1/2 کیلۆ ماسی زوری، برنج، عەمبە، موقە…"
click at [612, 595] on div "Description (KuSo)" at bounding box center [604, 634] width 608 height 86
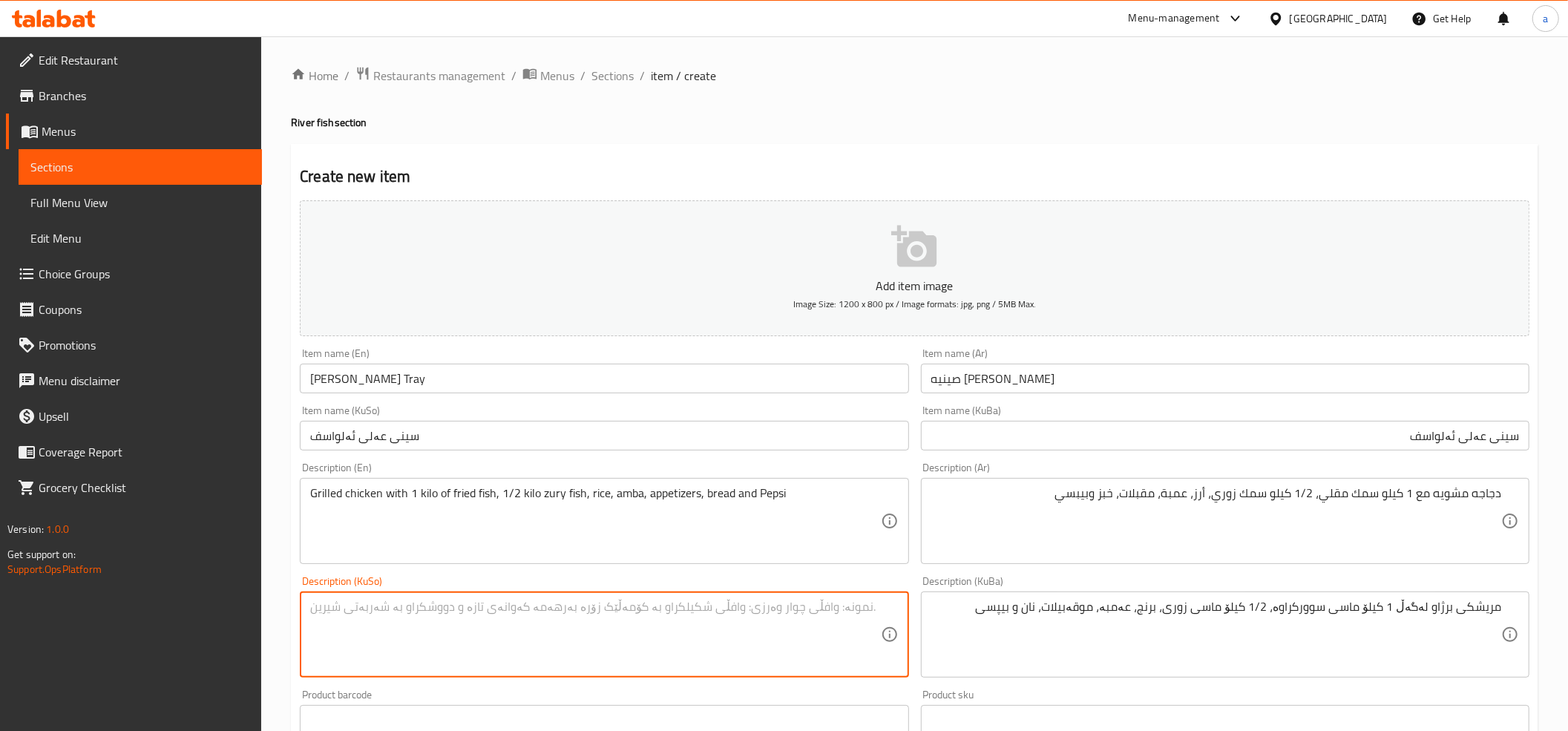
paste textarea "مریشکی برژاو لەگەڵ 1 کیلۆ ماسی سوورکراوە، 1/2 کیلۆ ماسی زوری، برنج، عەمبە، موقە…"
type textarea "مریشکی برژاو لەگەڵ 1 کیلۆ ماسی سوورکراوە، 1/2 کیلۆ ماسی زوری، برنج، عەمبە، موقە…"
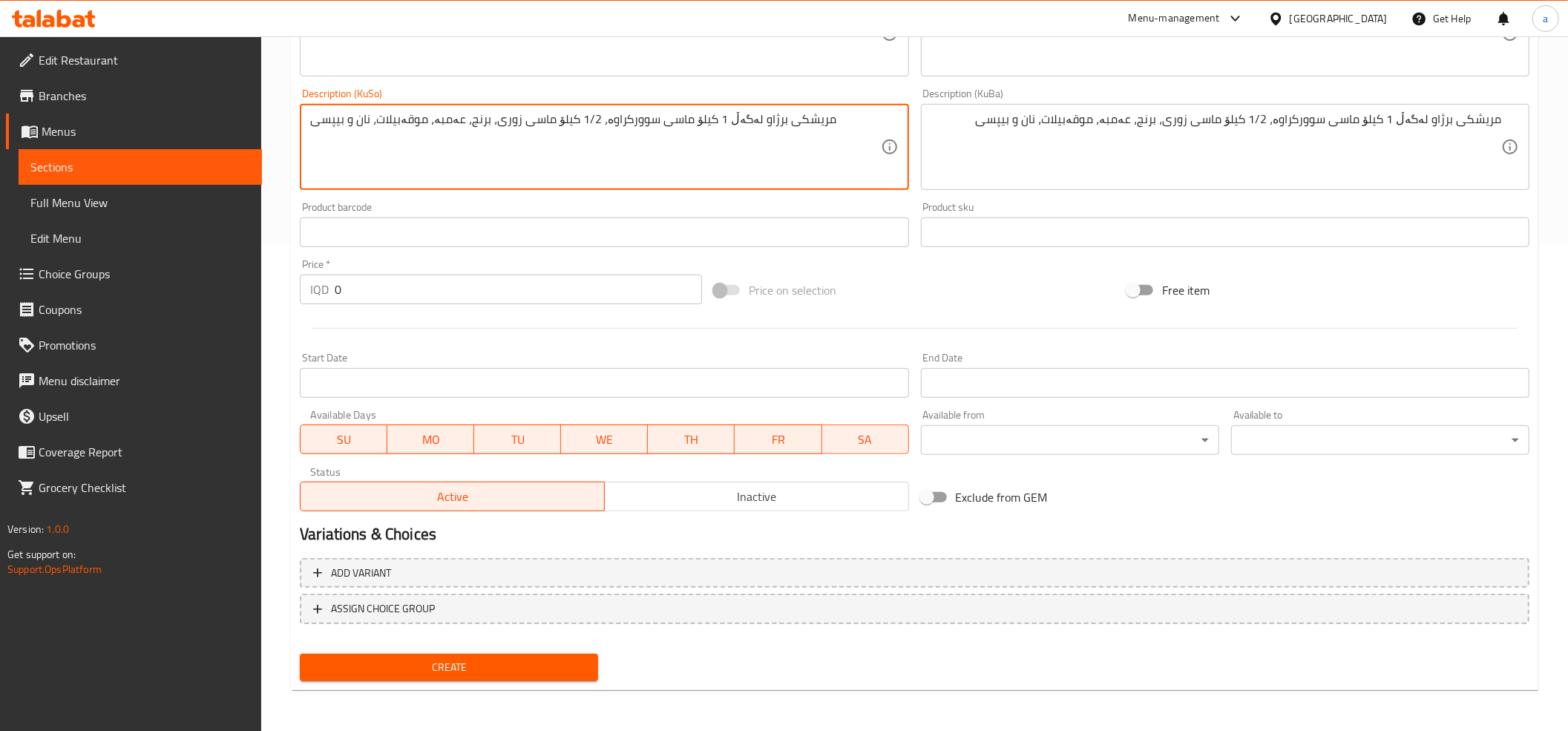
click at [346, 283] on input "0" at bounding box center [518, 289] width 367 height 30
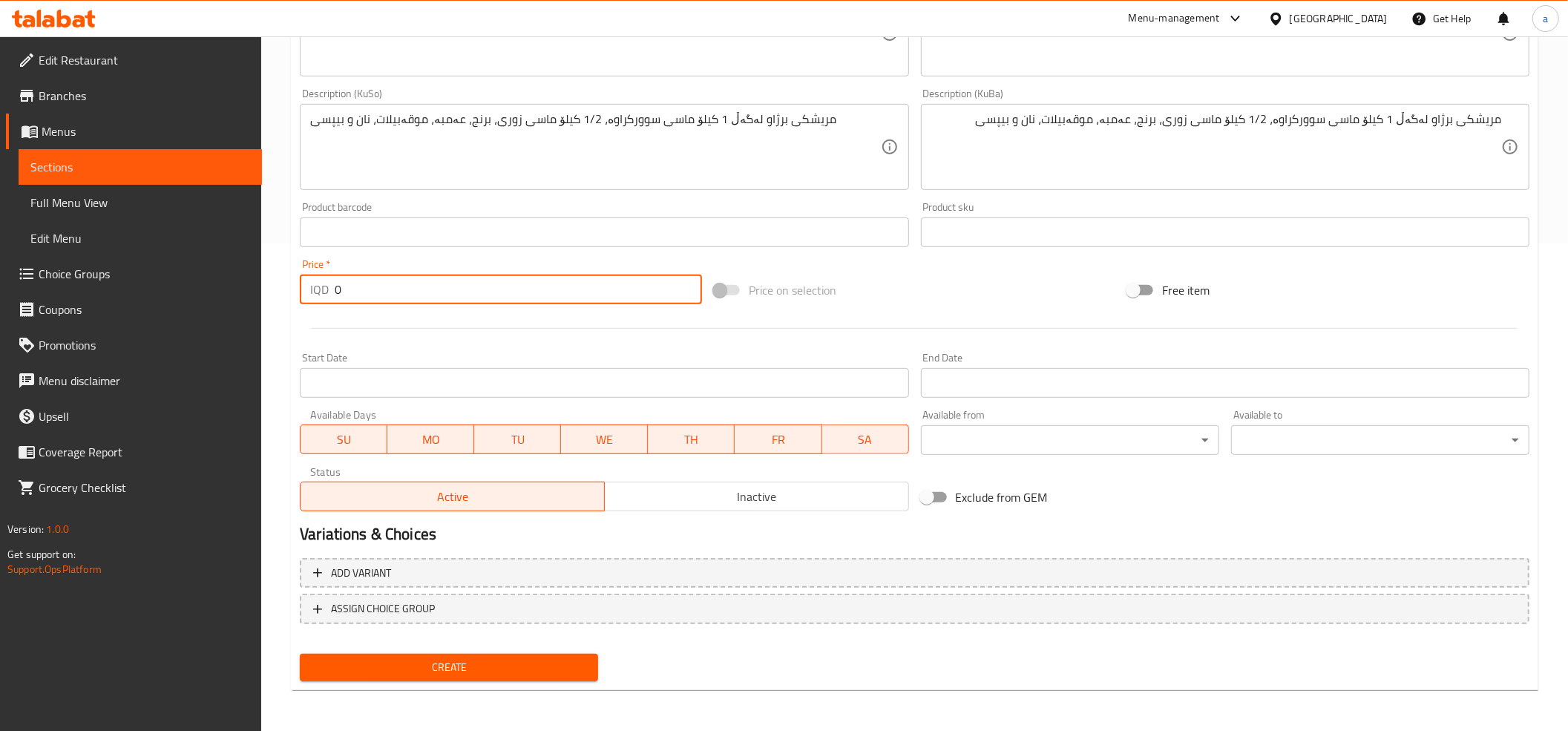
click at [346, 283] on input "0" at bounding box center [518, 289] width 367 height 30
paste input "6000"
type input "60000"
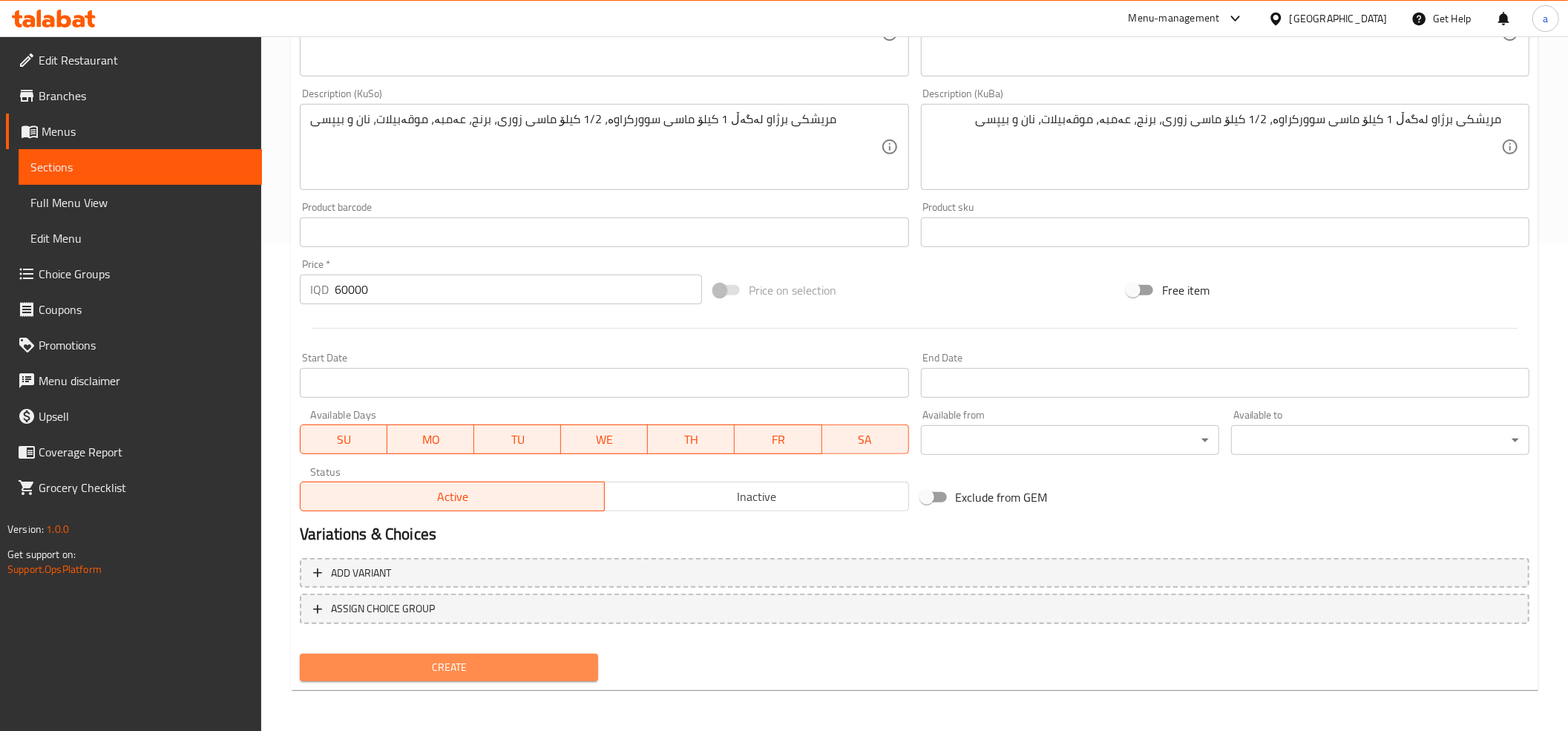
click at [500, 665] on span "Create" at bounding box center [448, 667] width 274 height 19
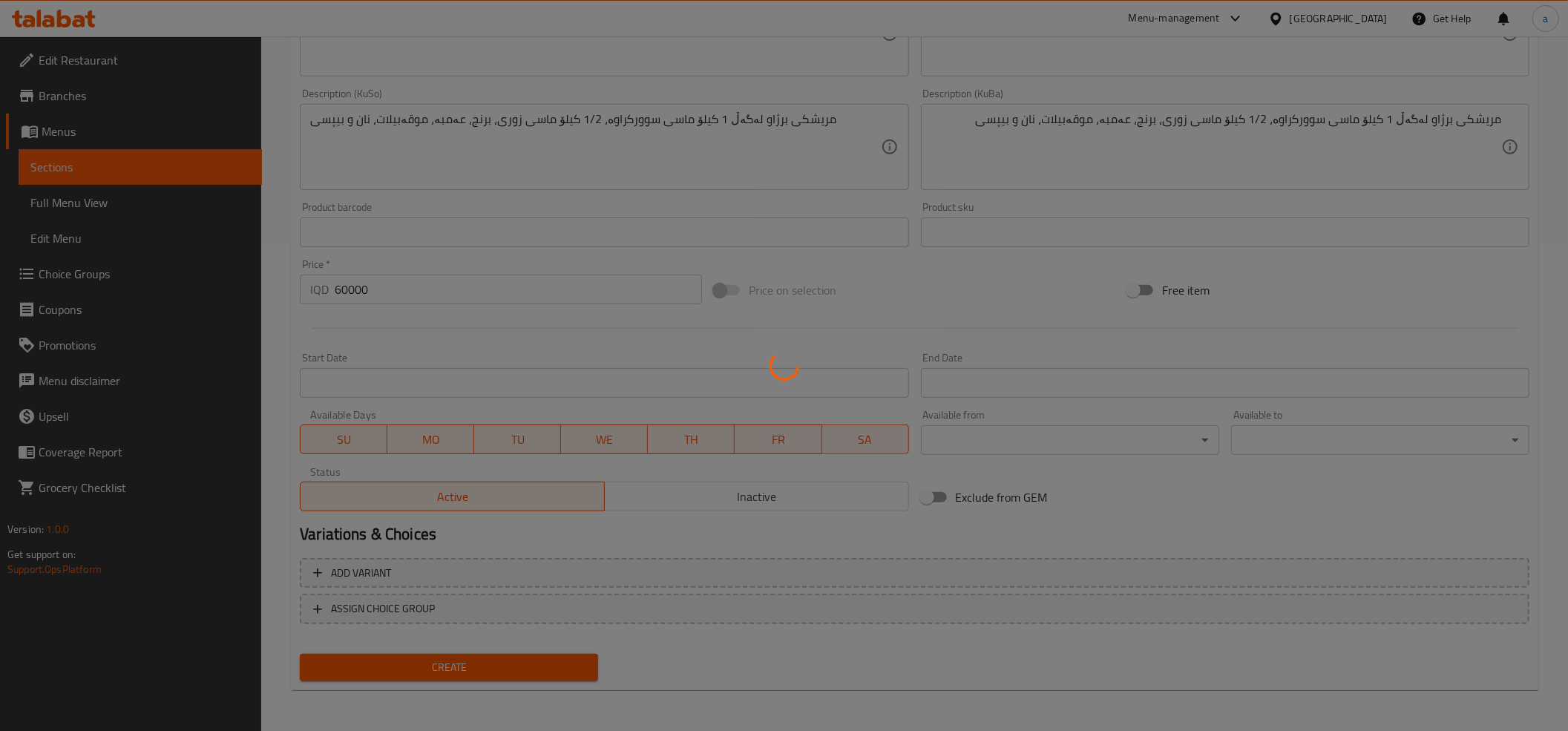
type input "0"
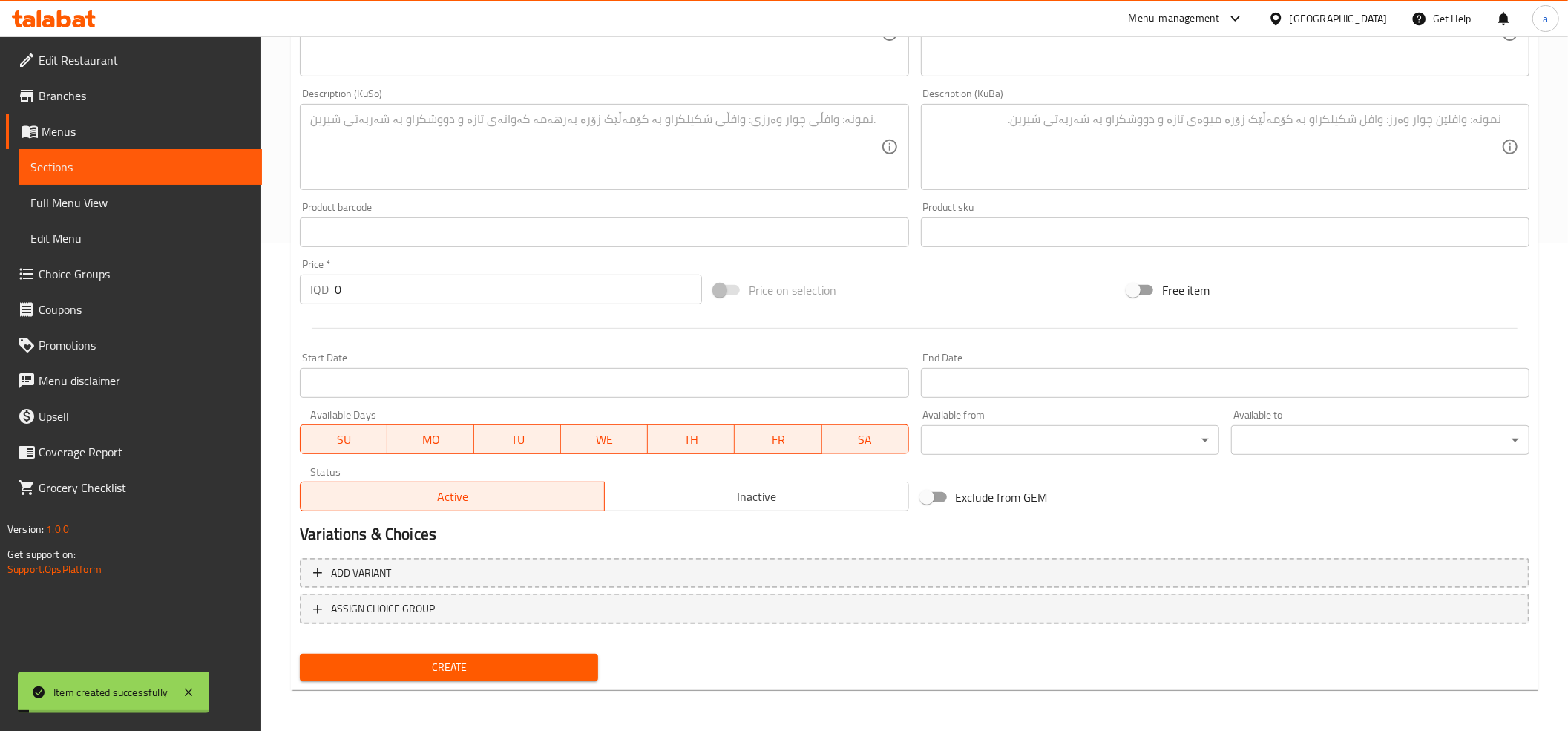
click at [500, 663] on span "Create" at bounding box center [448, 667] width 274 height 19
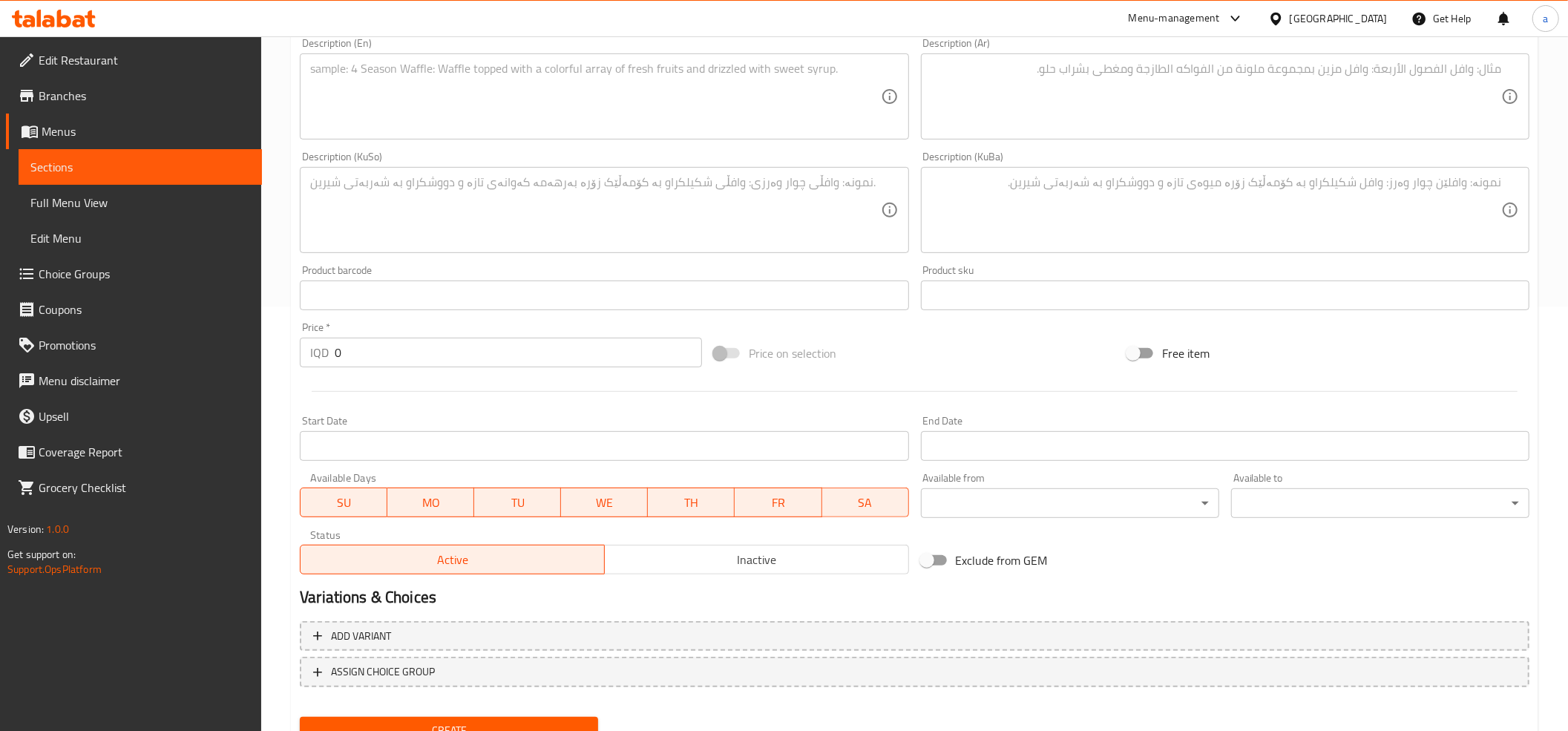
scroll to position [0, 0]
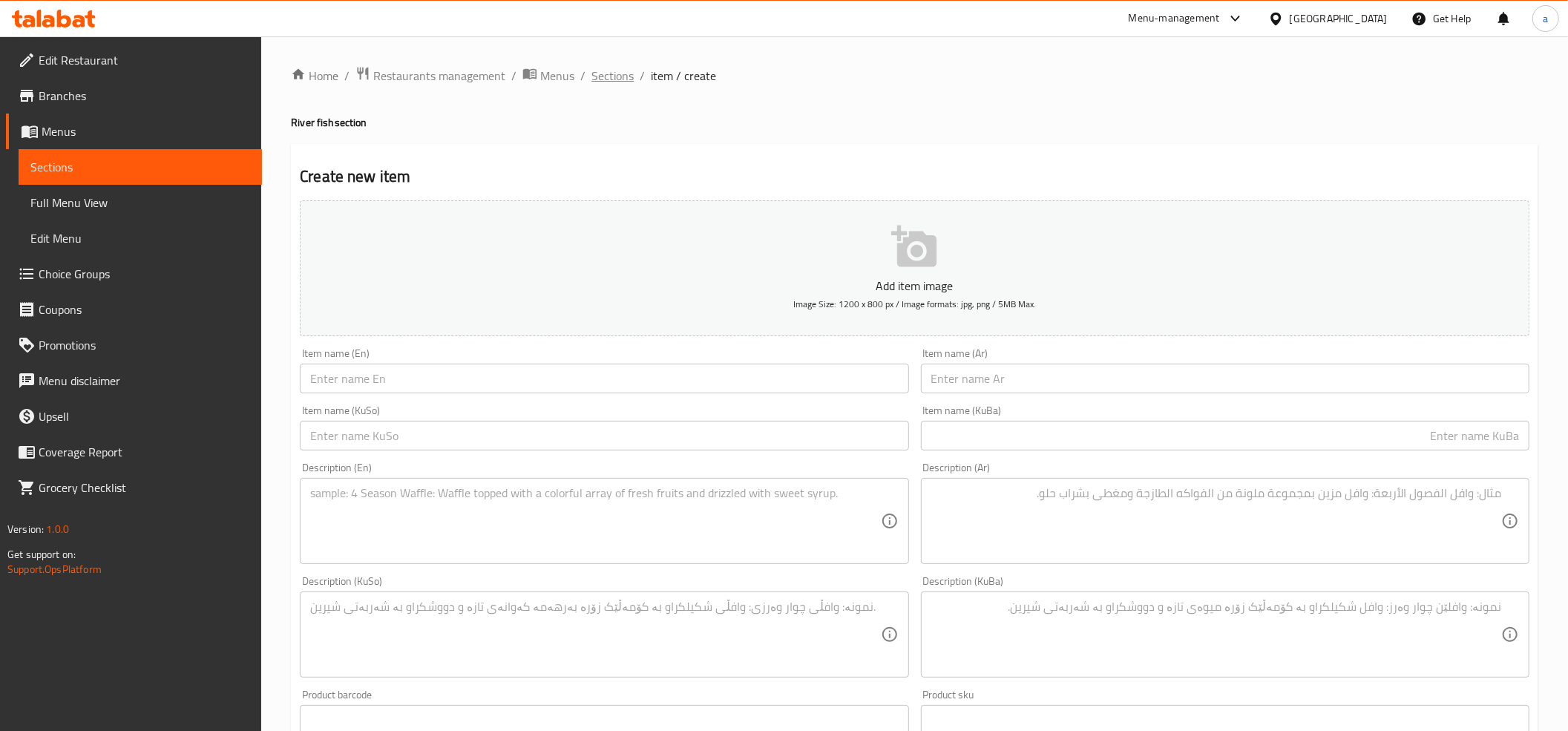
click at [595, 80] on span "Sections" at bounding box center [612, 76] width 42 height 18
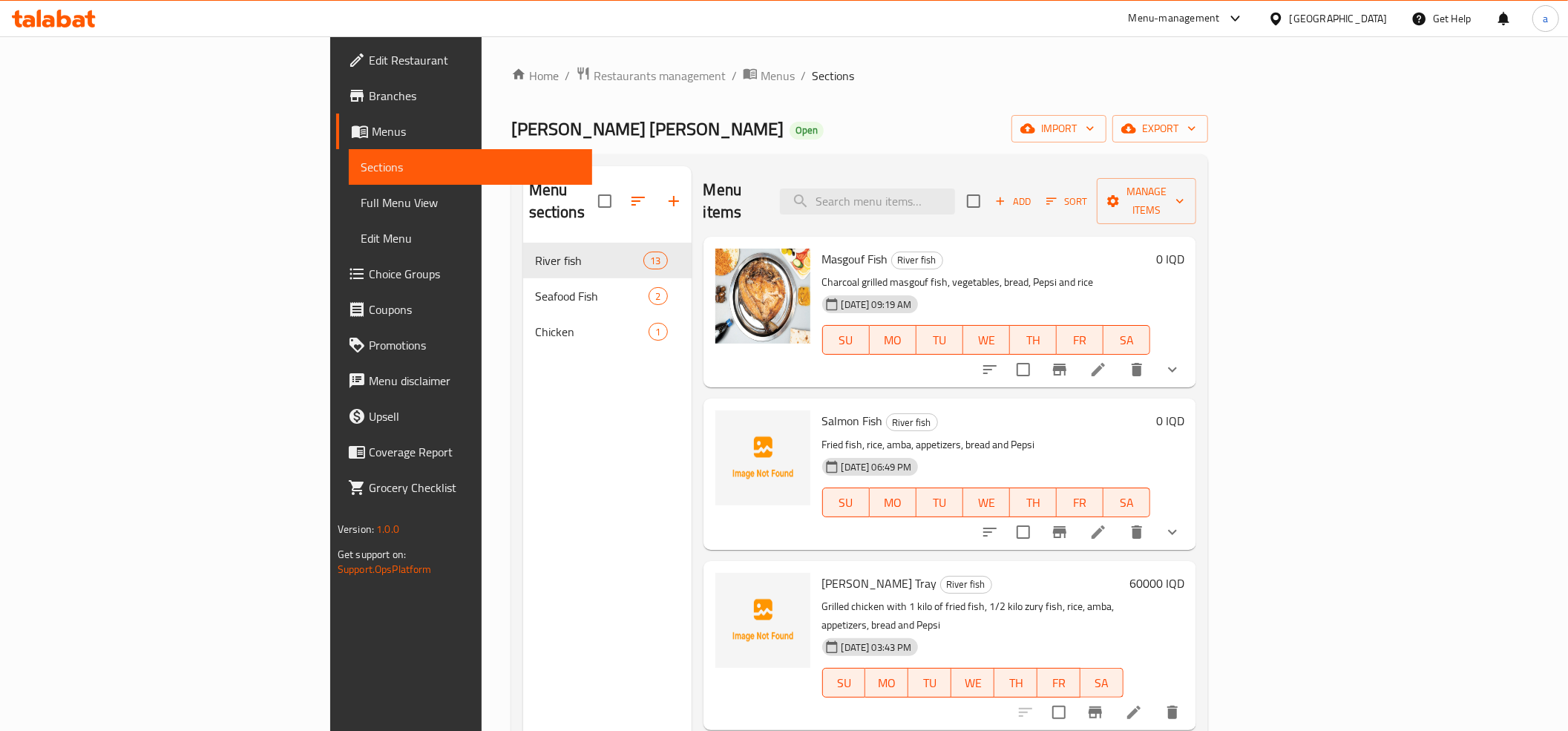
click at [1033, 193] on span "Add" at bounding box center [1013, 201] width 40 height 17
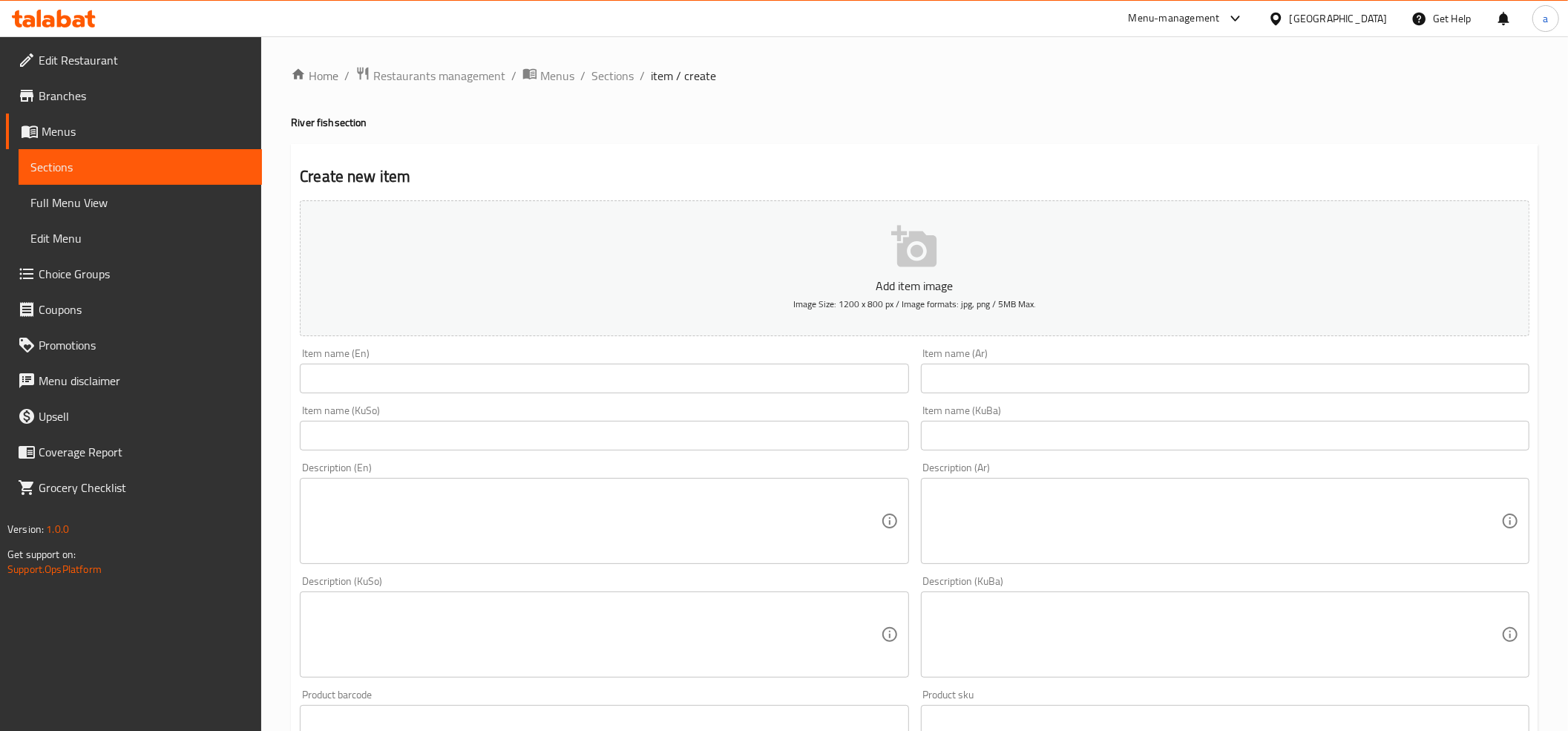
click at [1029, 378] on input "text" at bounding box center [1225, 378] width 608 height 30
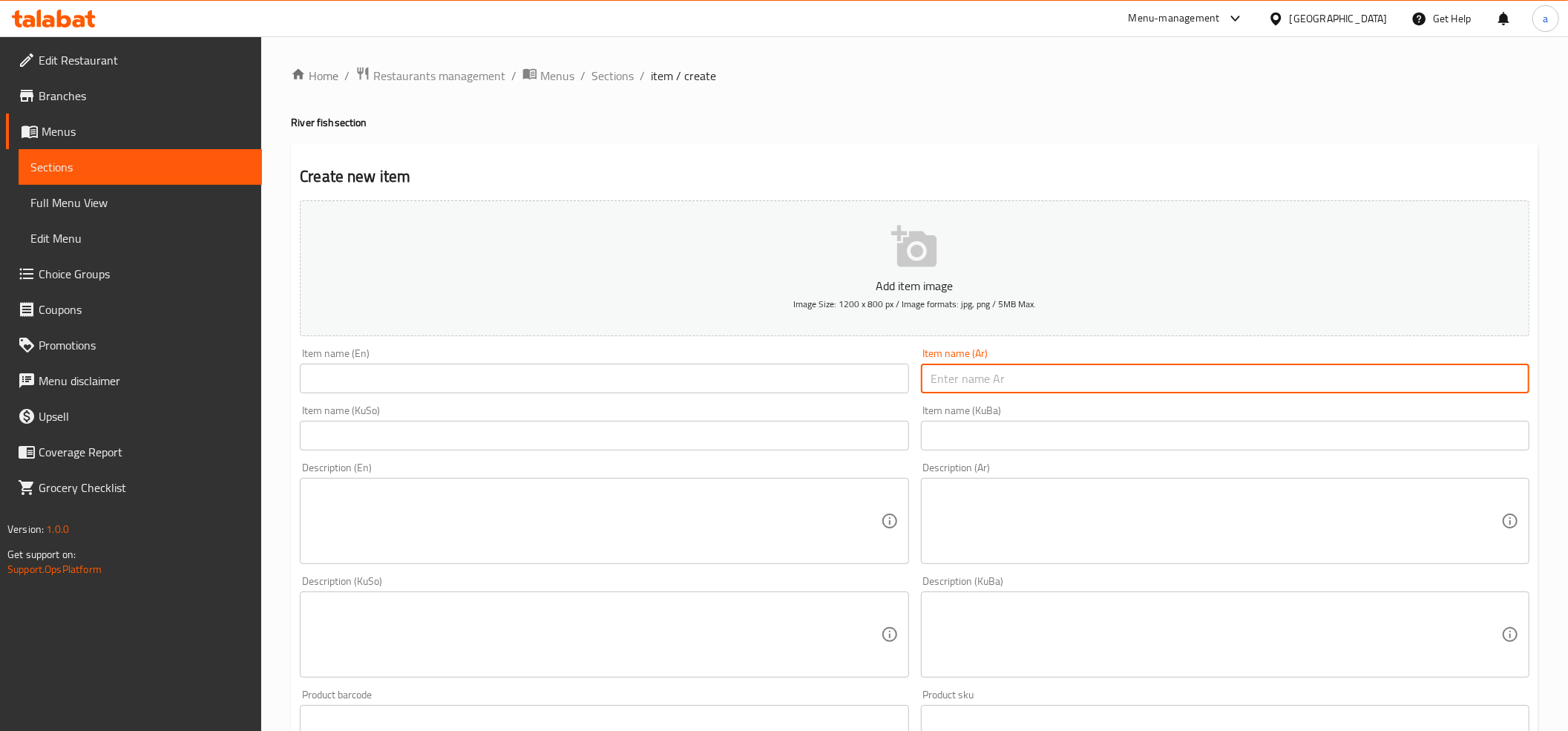
paste input "سمك مسكوف"
type input "سمك مسكوف"
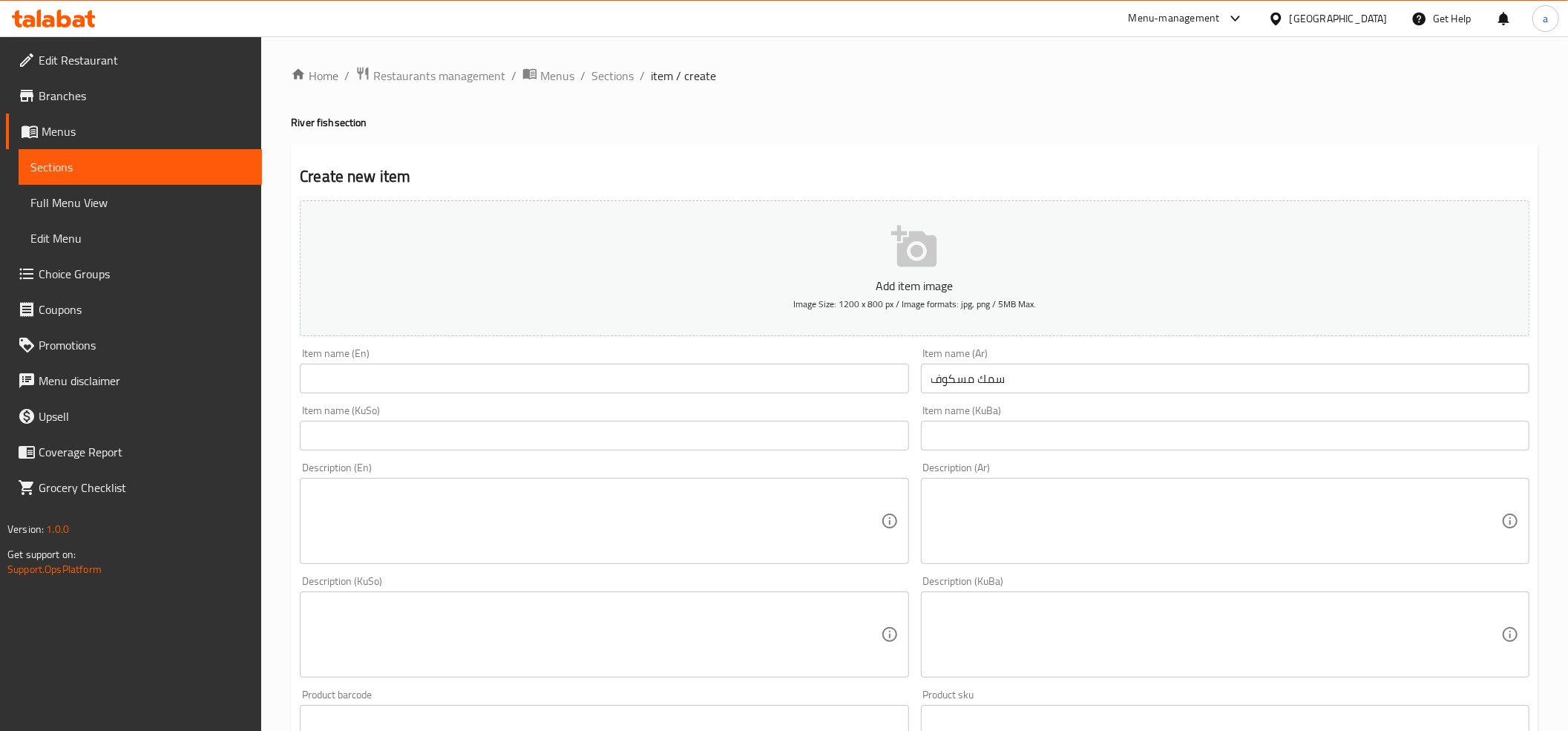
click at [457, 360] on div "Item name (En) Item name (En)" at bounding box center [604, 370] width 608 height 45
click at [467, 380] on input "text" at bounding box center [604, 378] width 608 height 30
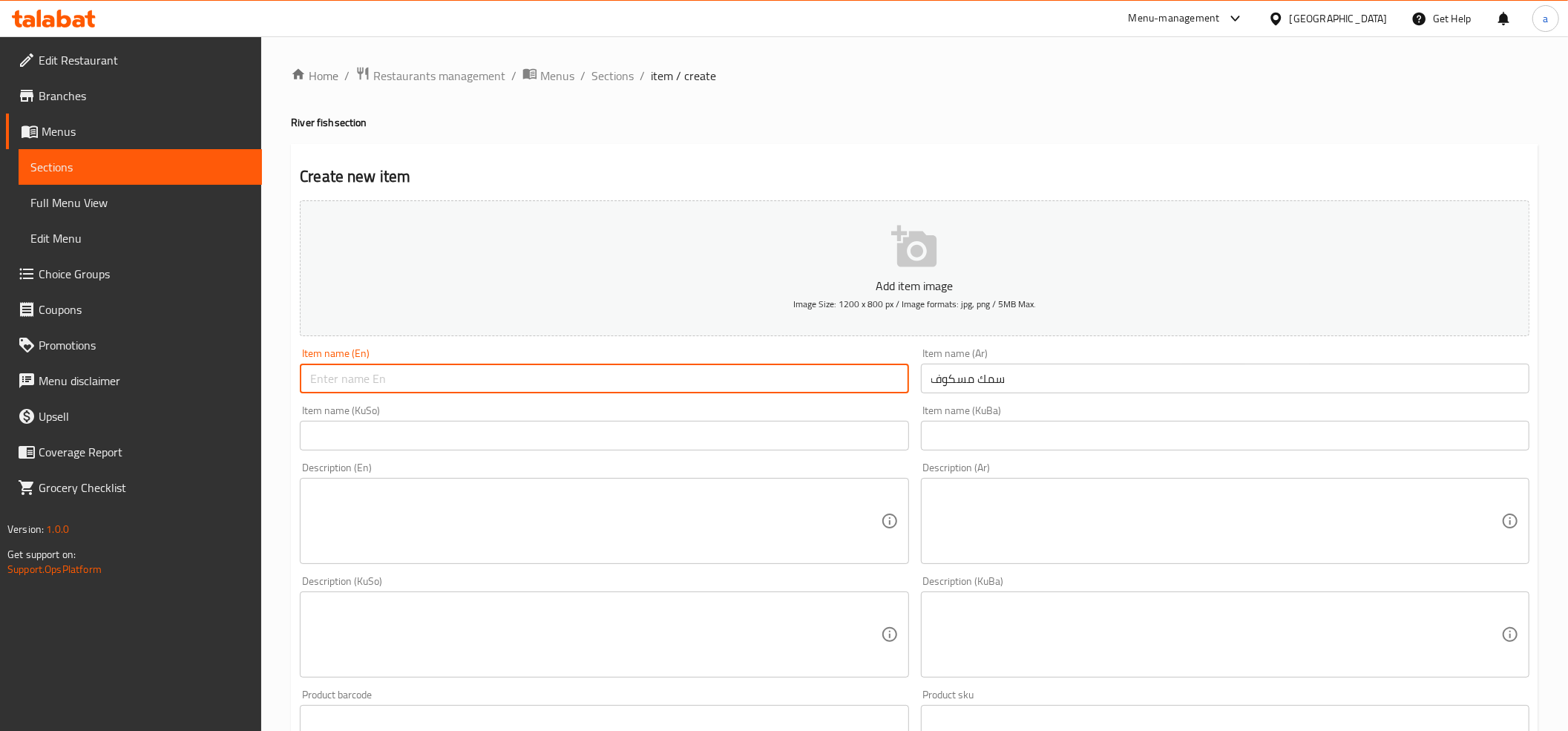
paste input "Masgouf Fish"
type input "Masgouf Fish"
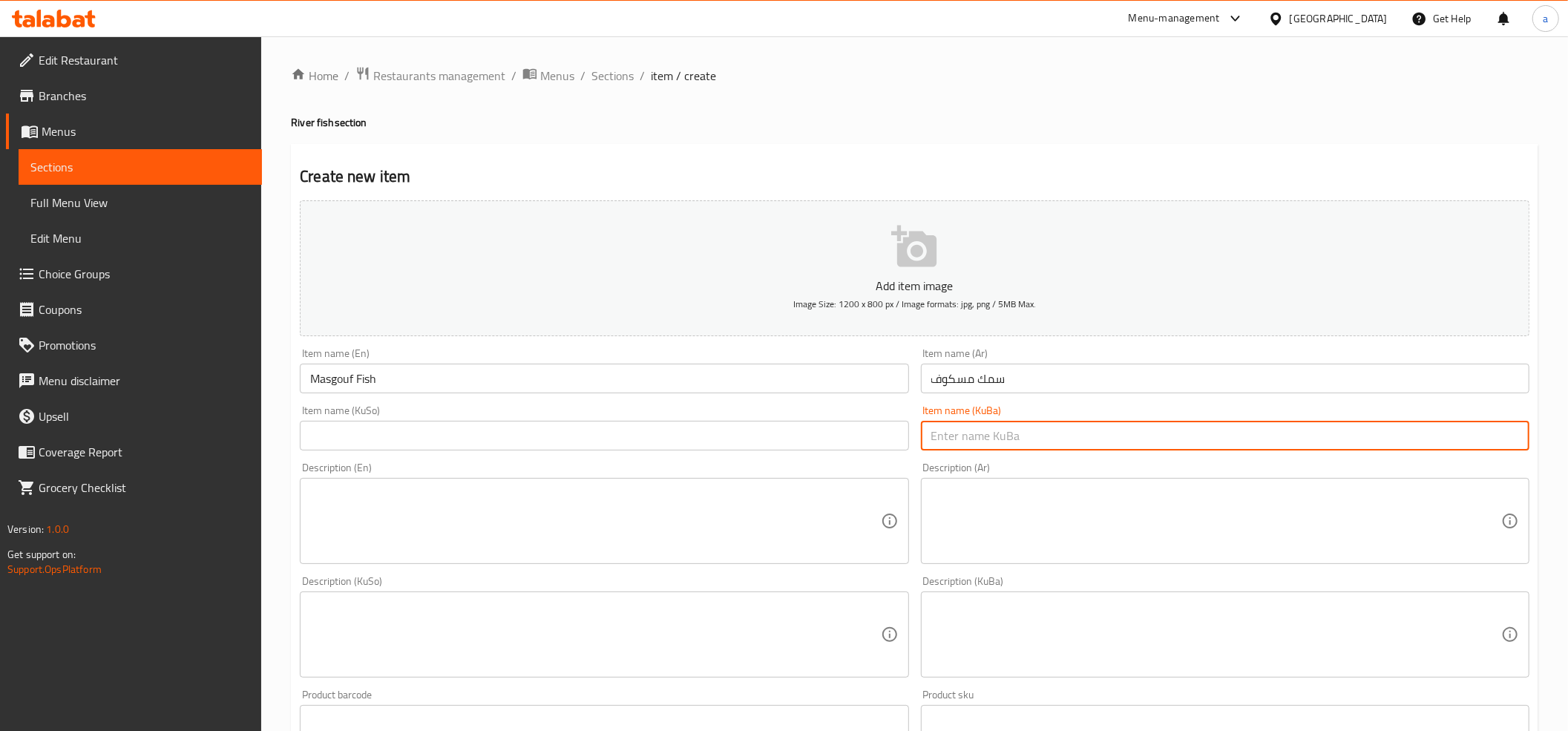
click at [985, 450] on input "text" at bounding box center [1225, 435] width 608 height 30
paste input "ماسی مەسگوف"
type input "ماسی مەسگوف"
click at [709, 431] on input "text" at bounding box center [604, 435] width 608 height 30
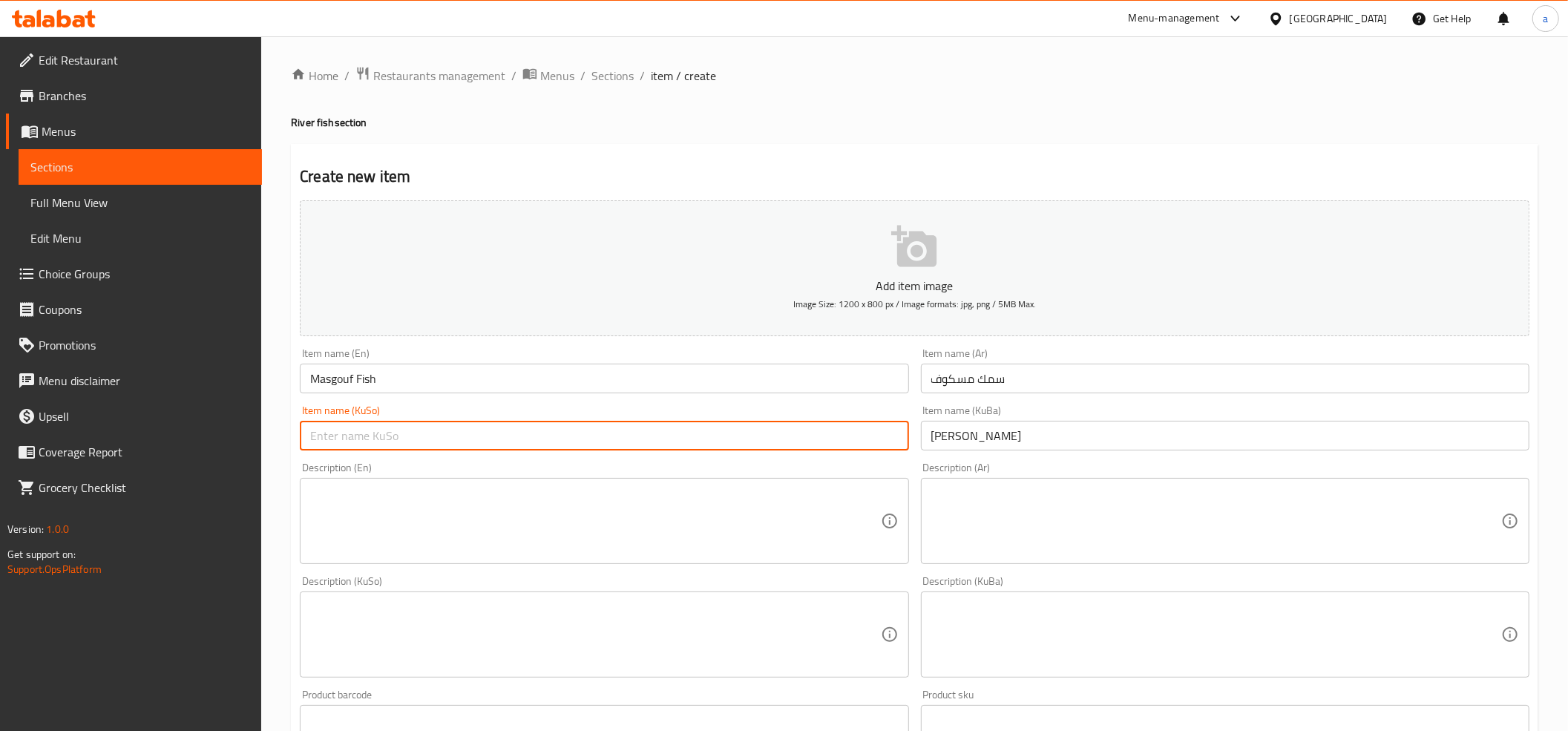
paste input "ماسی مەسگوف"
type input "ماسی مەسگوف"
click at [1059, 526] on textarea at bounding box center [1215, 521] width 570 height 70
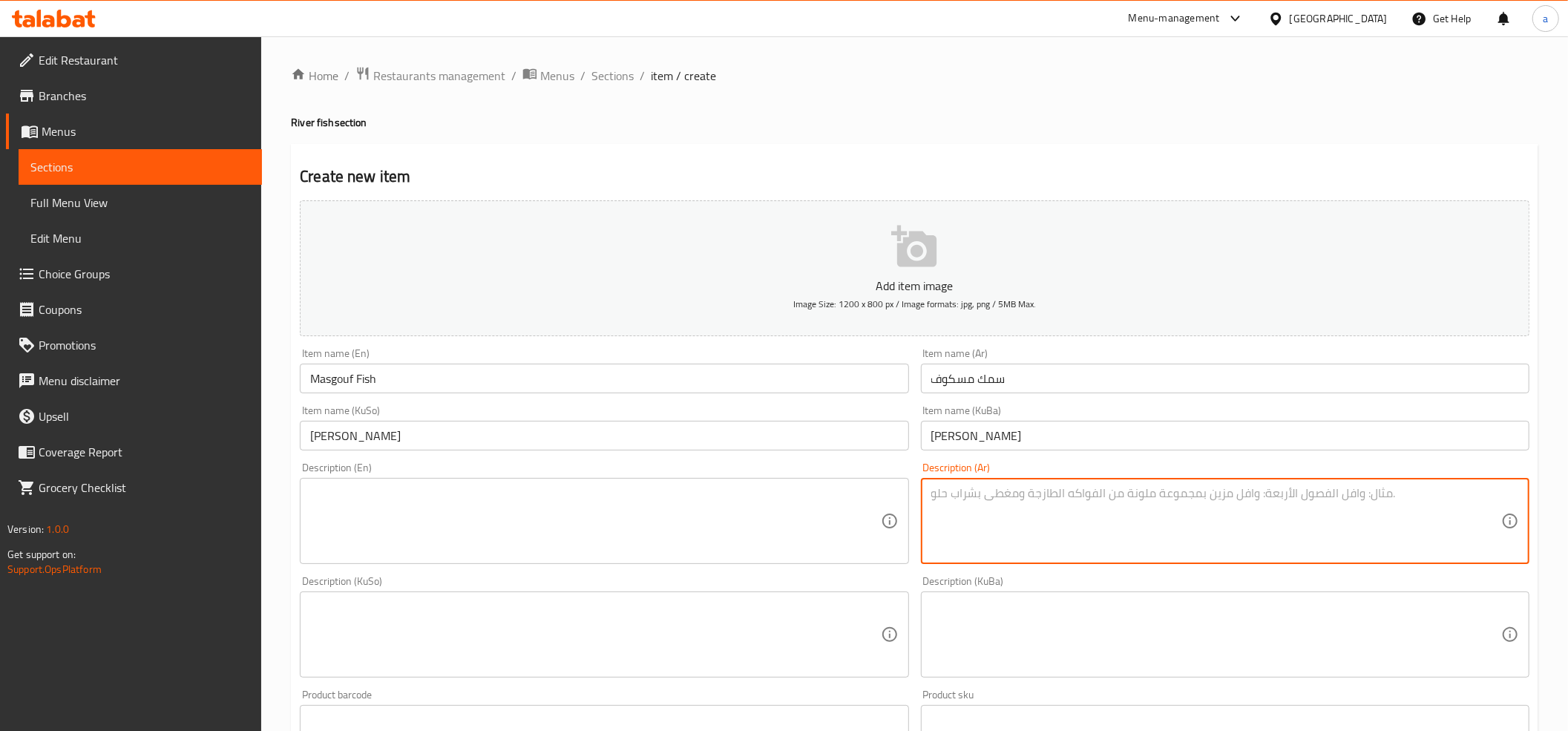
paste textarea "سمك مسكوف مع دجاجة مشوية مع تمن وعنبه ومقابلات وخبز وبيبسي"
click at [1052, 503] on textarea "سمك مسكوف مع دجاجة مشوية مع تمن وعنبه ومقابلات وخبز وبيبسي" at bounding box center [1215, 521] width 570 height 70
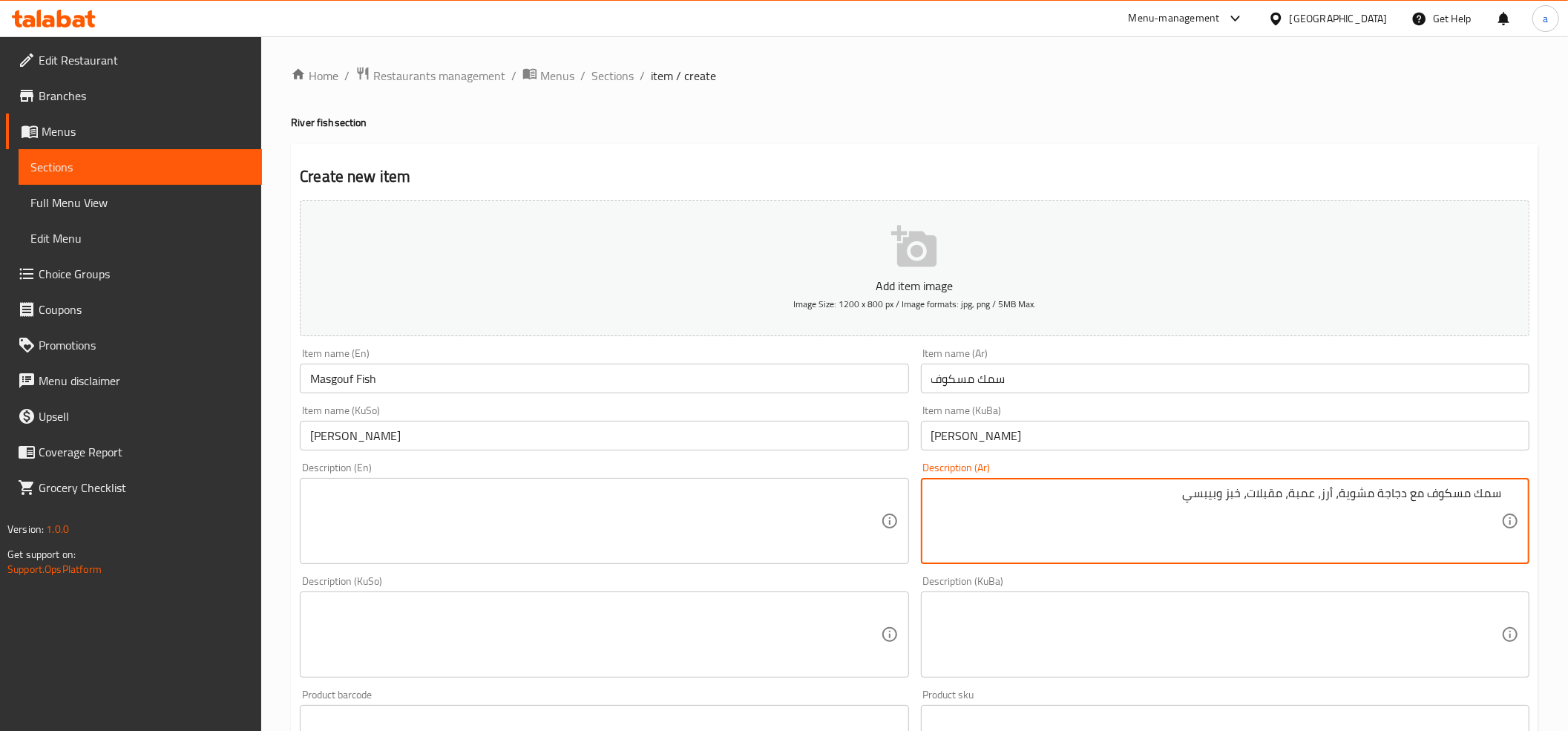
type textarea "سمك مسكوف مع دجاجة مشوية، أرز، عمبة، مقبلات، خبز وبيبسي"
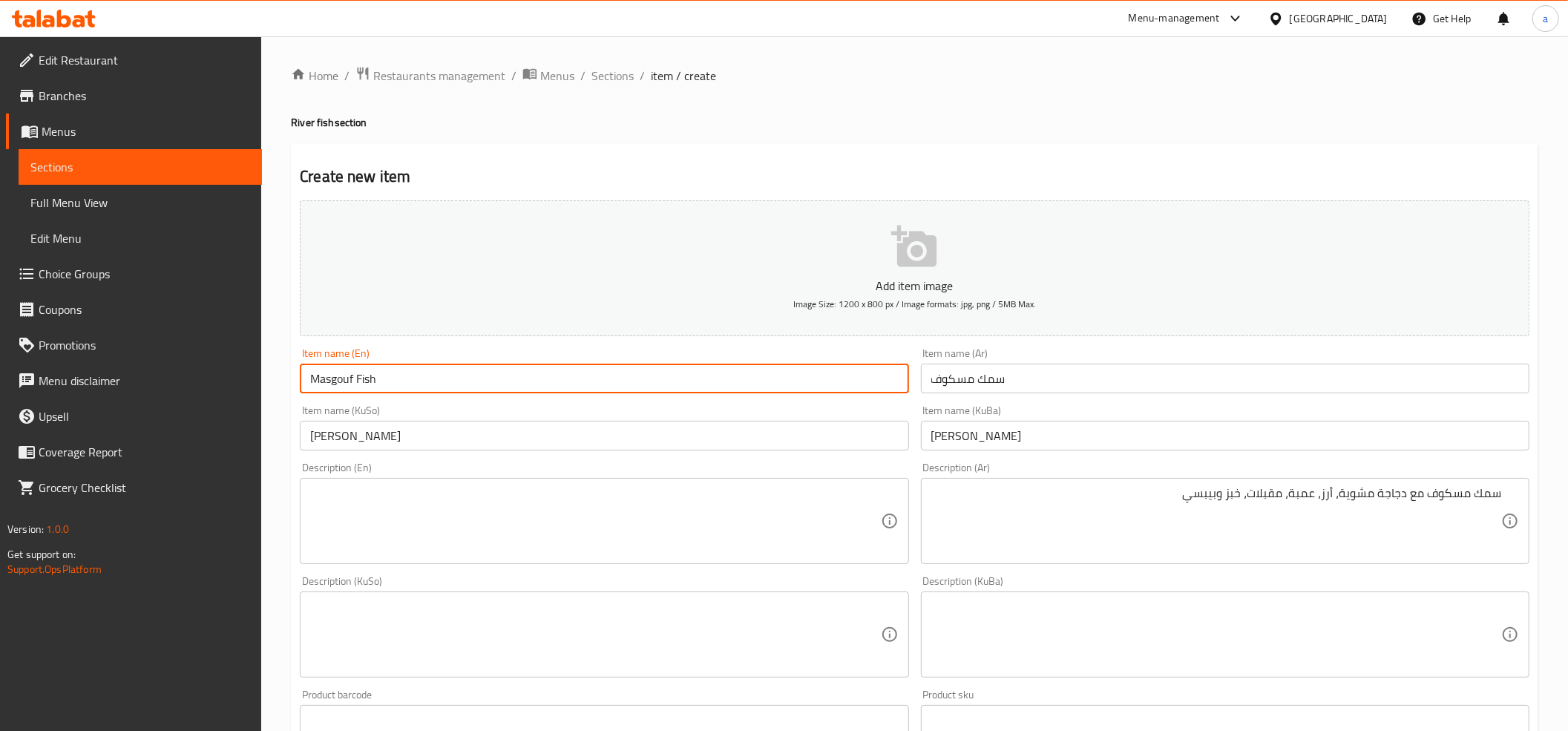
drag, startPoint x: 387, startPoint y: 375, endPoint x: 270, endPoint y: 374, distance: 117.0
click at [270, 374] on div "Home / Restaurants management / Menus / Sections / item / create River fish sec…" at bounding box center [915, 627] width 1307 height 1182
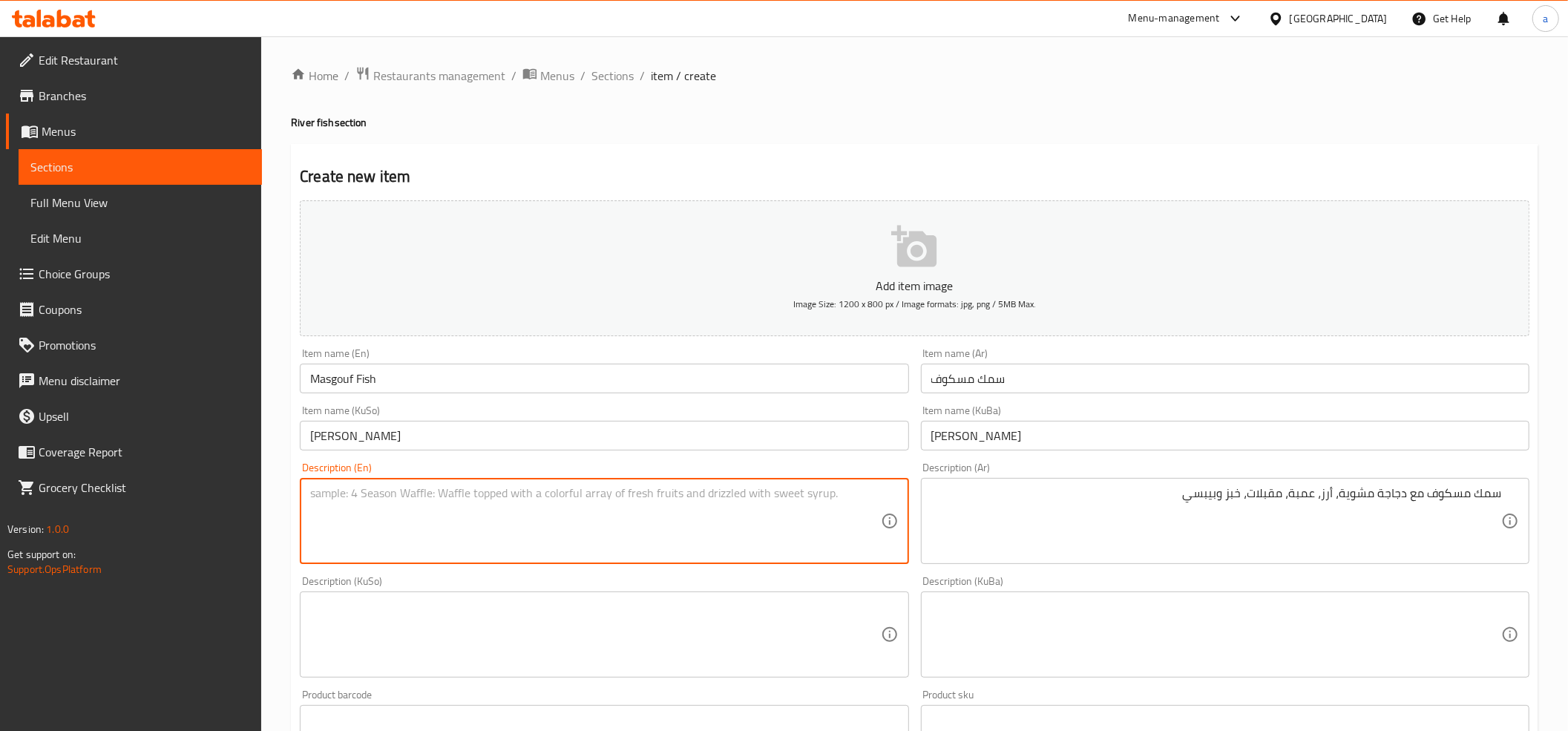
click at [393, 526] on textarea at bounding box center [594, 521] width 570 height 70
paste textarea "Masgouf Fish"
type textarea "Masgouf fish with grilled chicken, rice, amba, appetizers, bread and Pepsi"
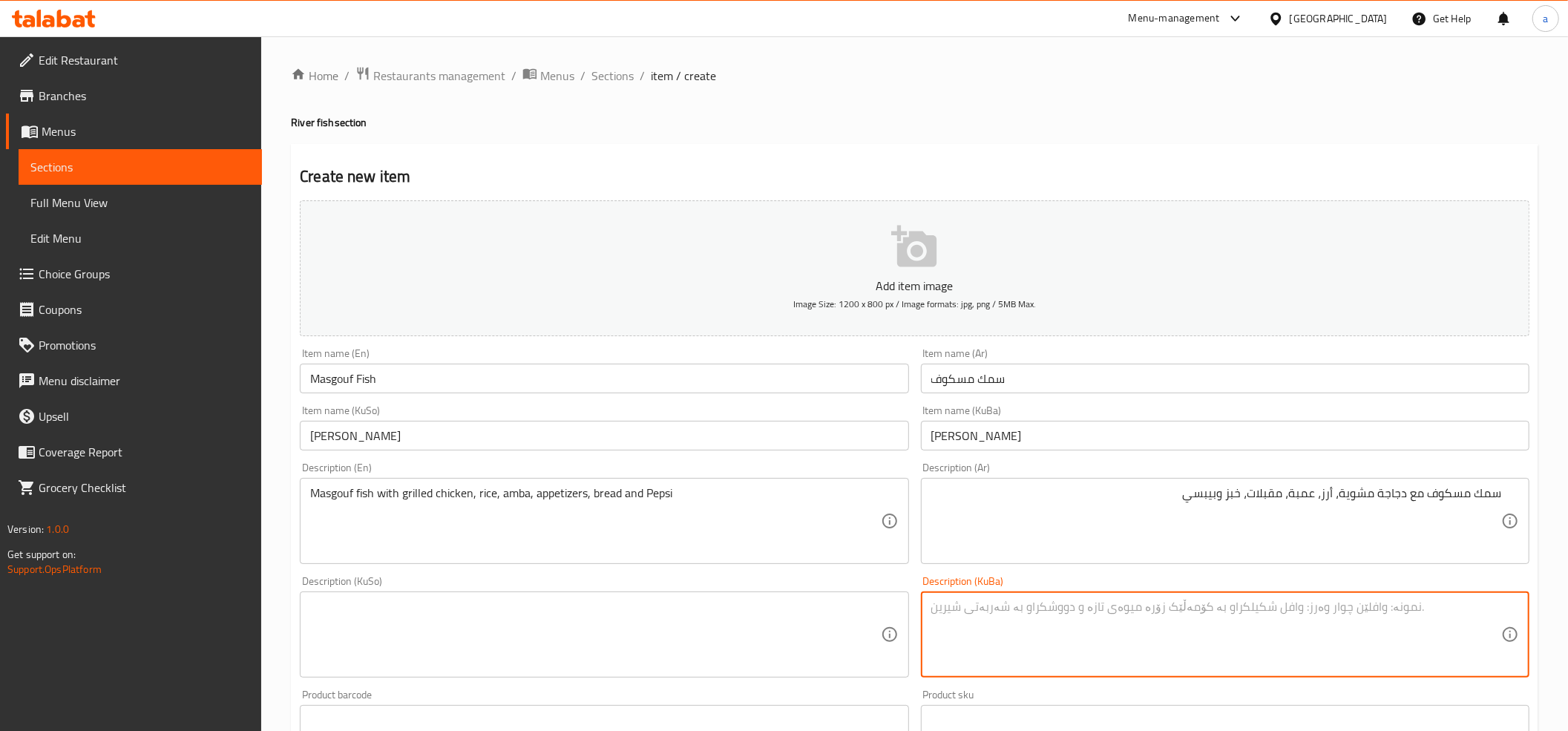
click at [1148, 627] on textarea at bounding box center [1215, 634] width 570 height 70
click at [979, 441] on input "ماسی مەسگوف" at bounding box center [1225, 435] width 608 height 30
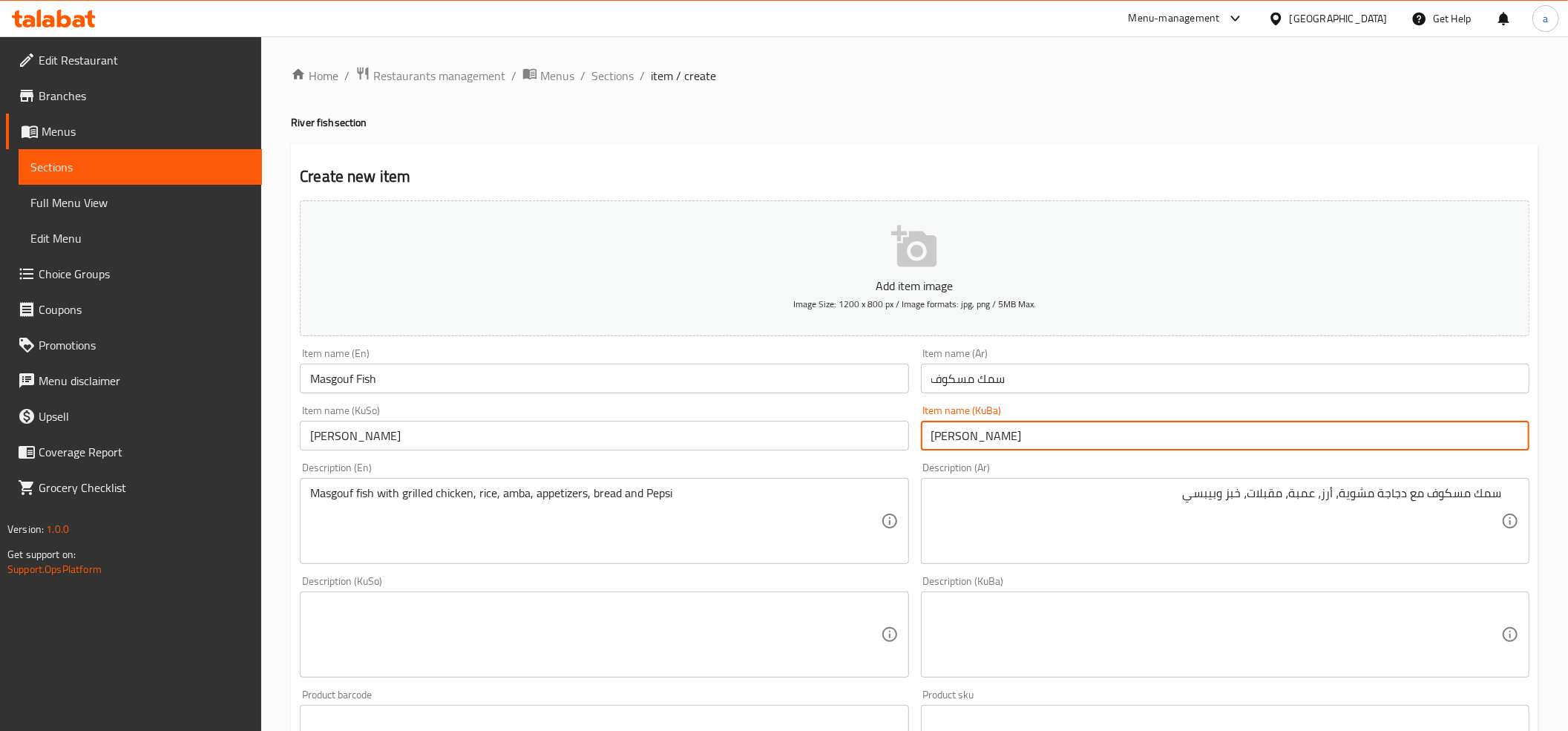
click at [979, 441] on input "ماسی مەسگوف" at bounding box center [1225, 435] width 608 height 30
click at [1215, 608] on textarea at bounding box center [1215, 634] width 570 height 70
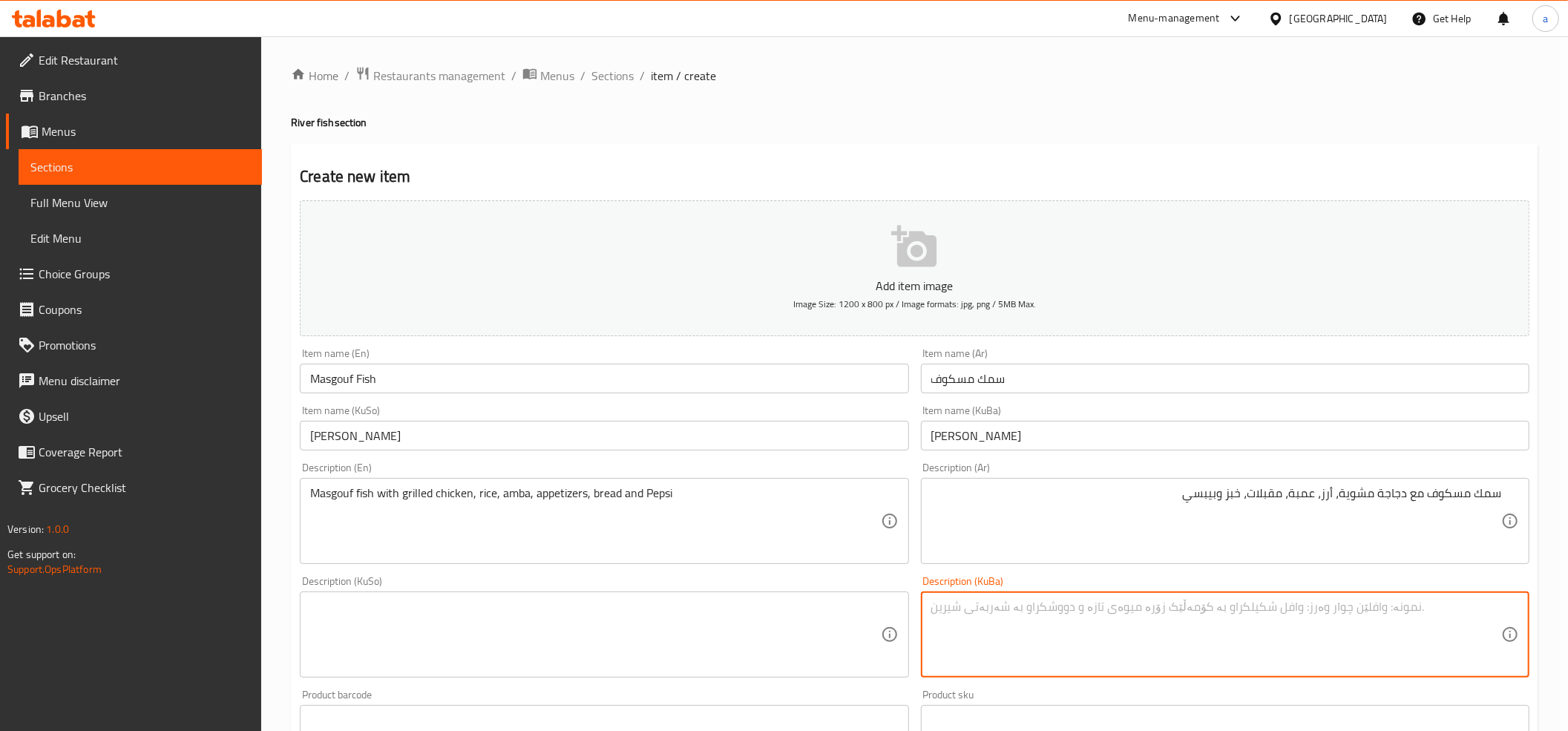
paste textarea "ماسی مەسگوف"
type textarea "ماسی مەسگوف لەگەڵ مریشکی برژاو، برنج، عەمبە، مووقەبیلات، نان و بیپسی"
click at [666, 608] on textarea at bounding box center [594, 634] width 570 height 70
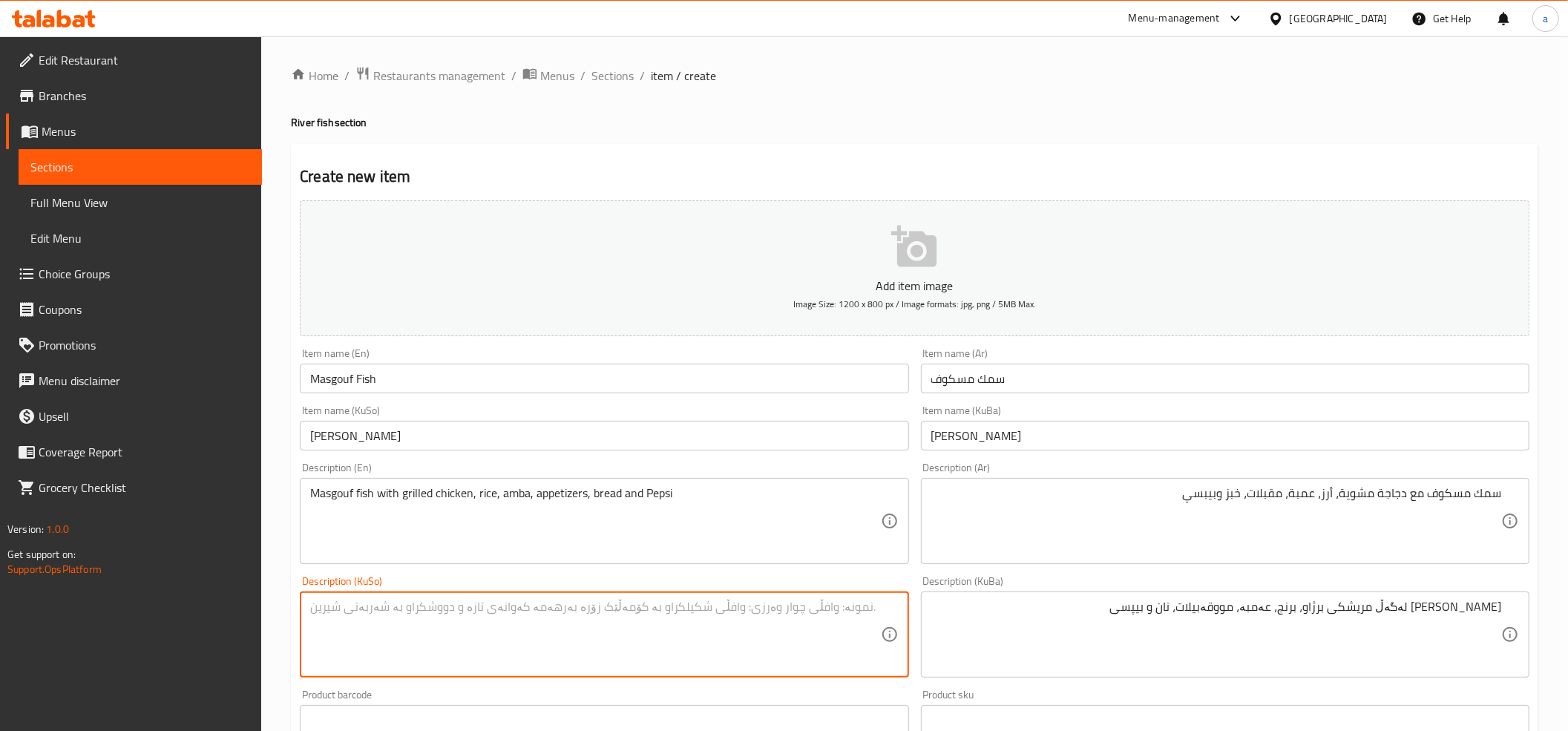
paste textarea "ماسی مەسگوف لەگەڵ مریشکی برژاو، برنج، عەمبە، مووقەبیلات، نان و بیپسی"
type textarea "ماسی مەسگوف لەگەڵ مریشکی برژاو، برنج، عەمبە، مووقەبیلات، نان و بیپسی"
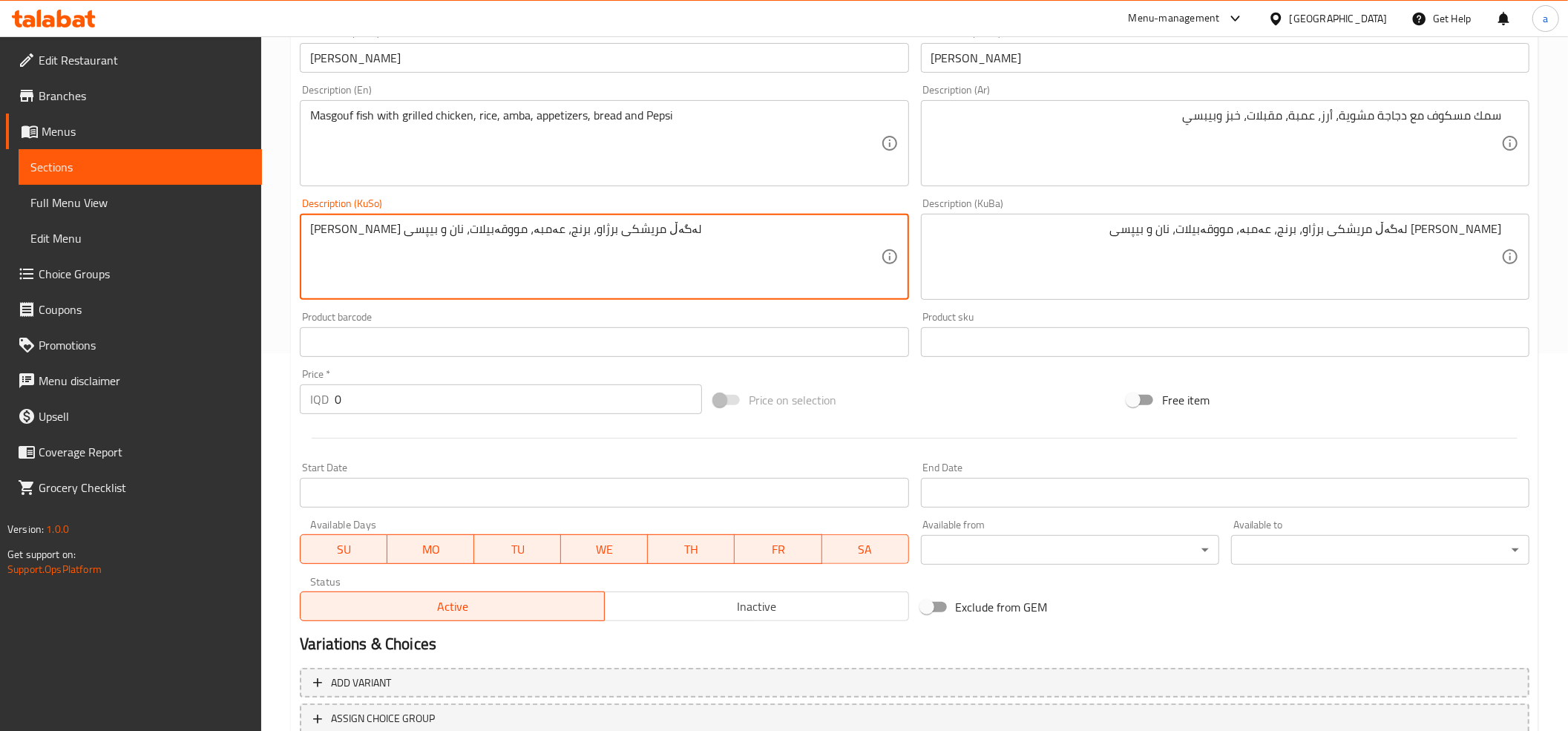
scroll to position [488, 0]
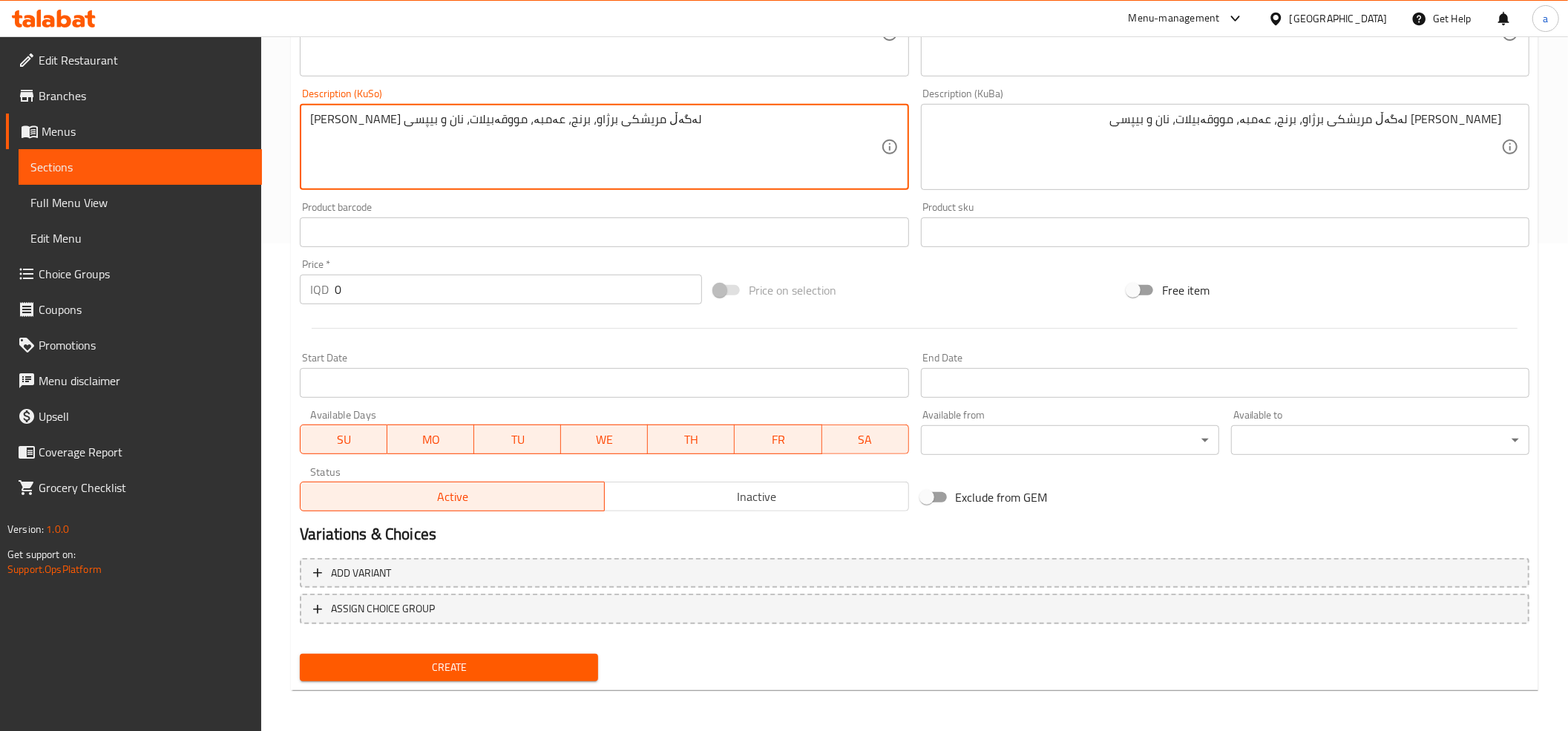
click at [352, 282] on input "0" at bounding box center [518, 289] width 367 height 30
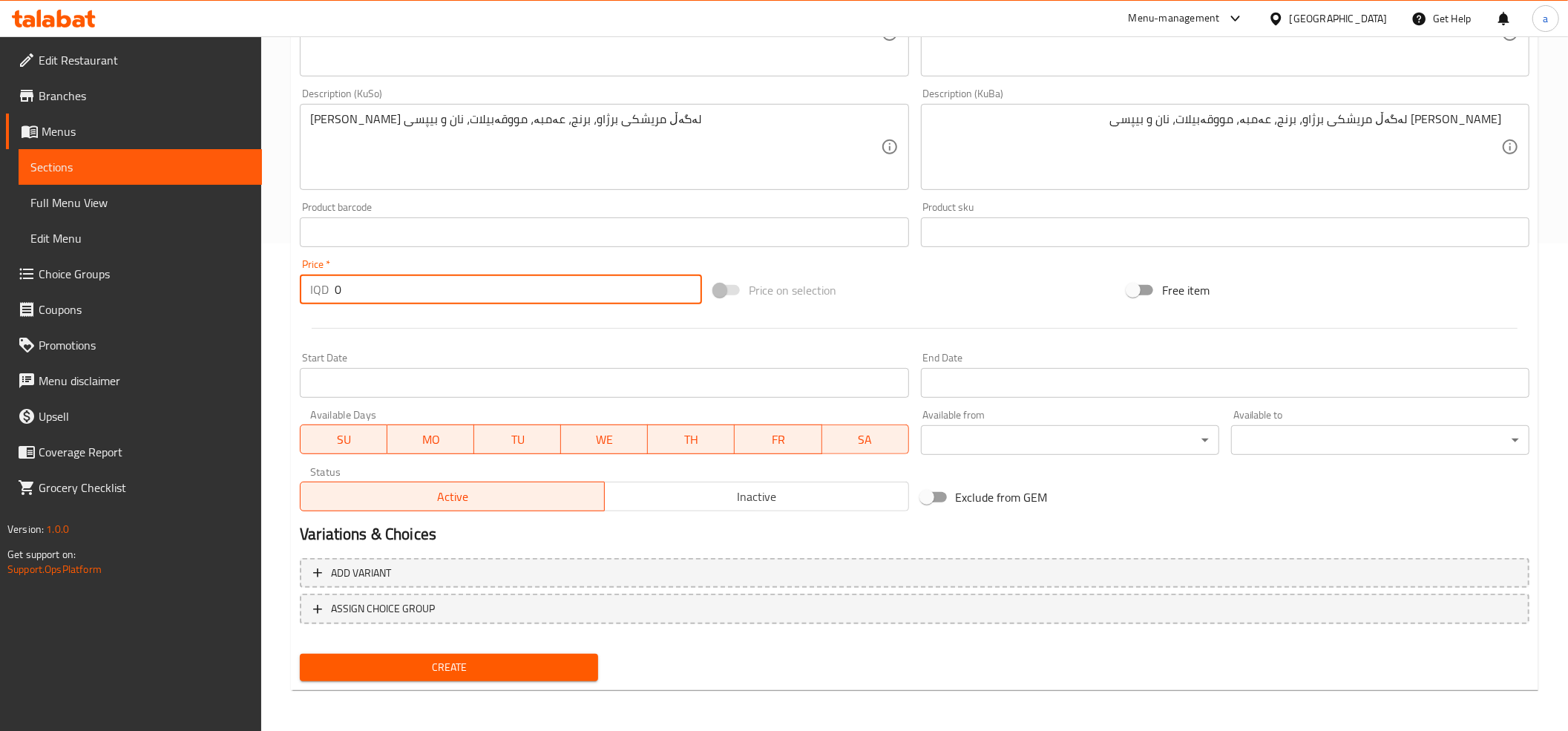
click at [352, 282] on input "0" at bounding box center [518, 289] width 367 height 30
paste input "6500"
type input "65000"
click at [469, 662] on span "Create" at bounding box center [448, 667] width 274 height 19
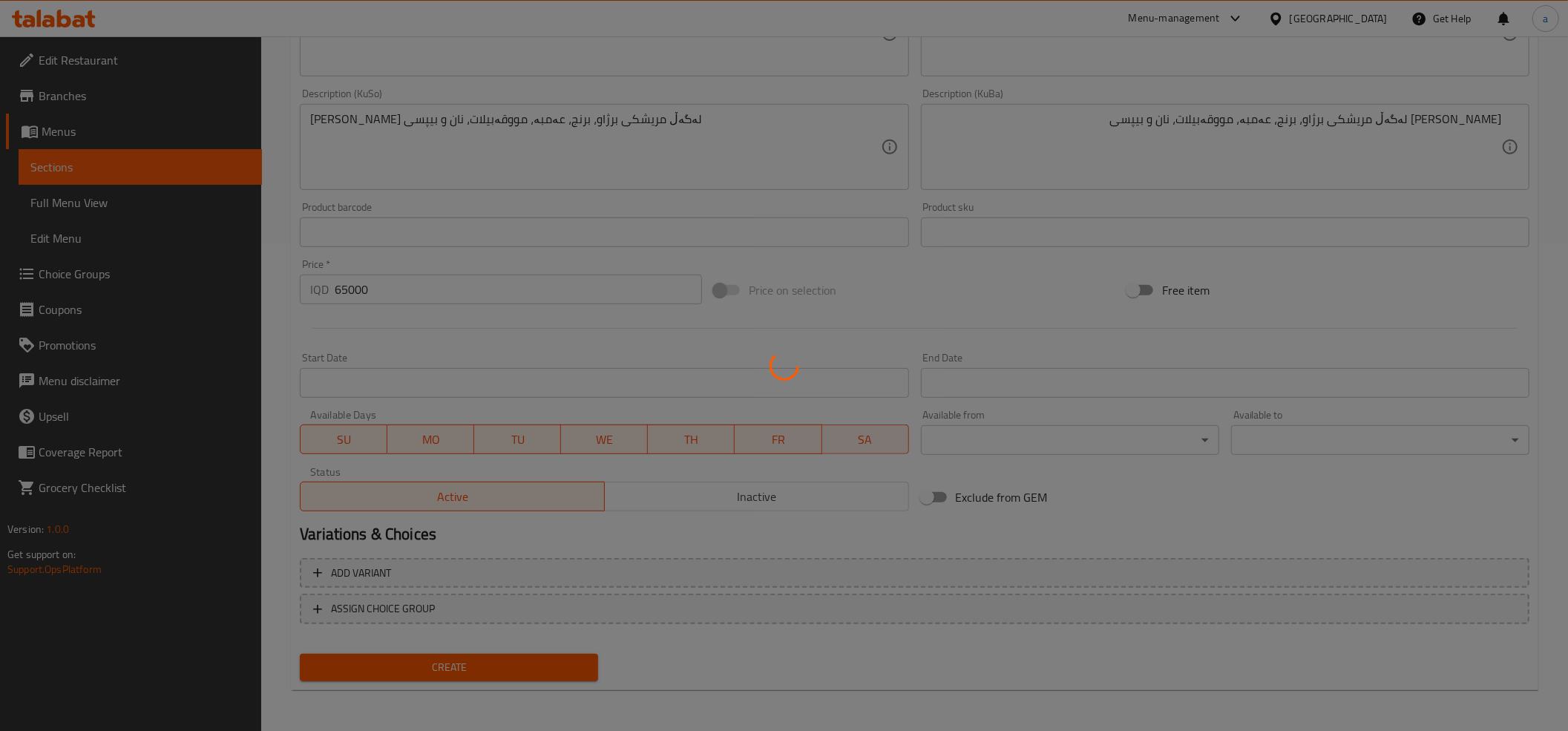
type input "0"
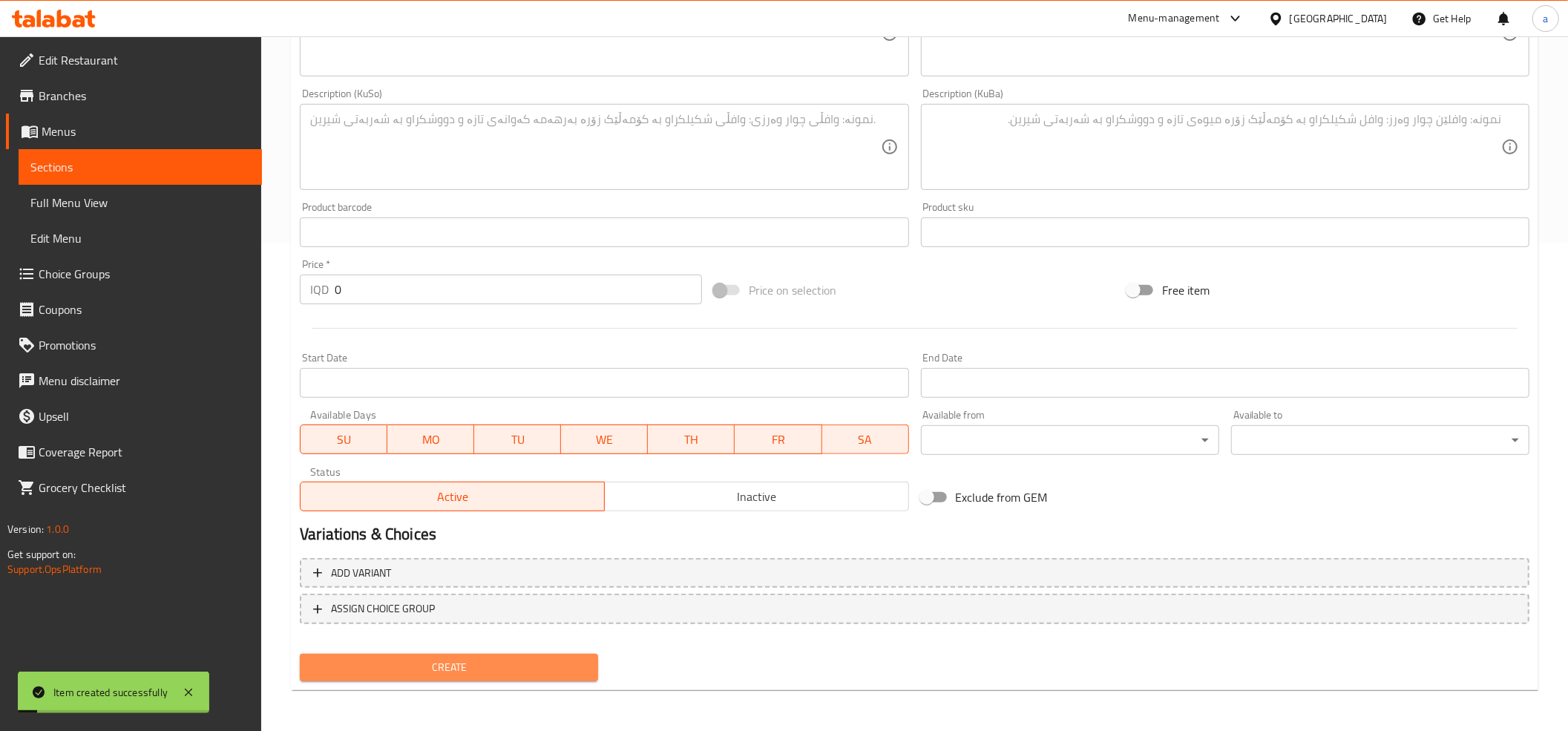
click at [469, 662] on span "Create" at bounding box center [448, 667] width 274 height 19
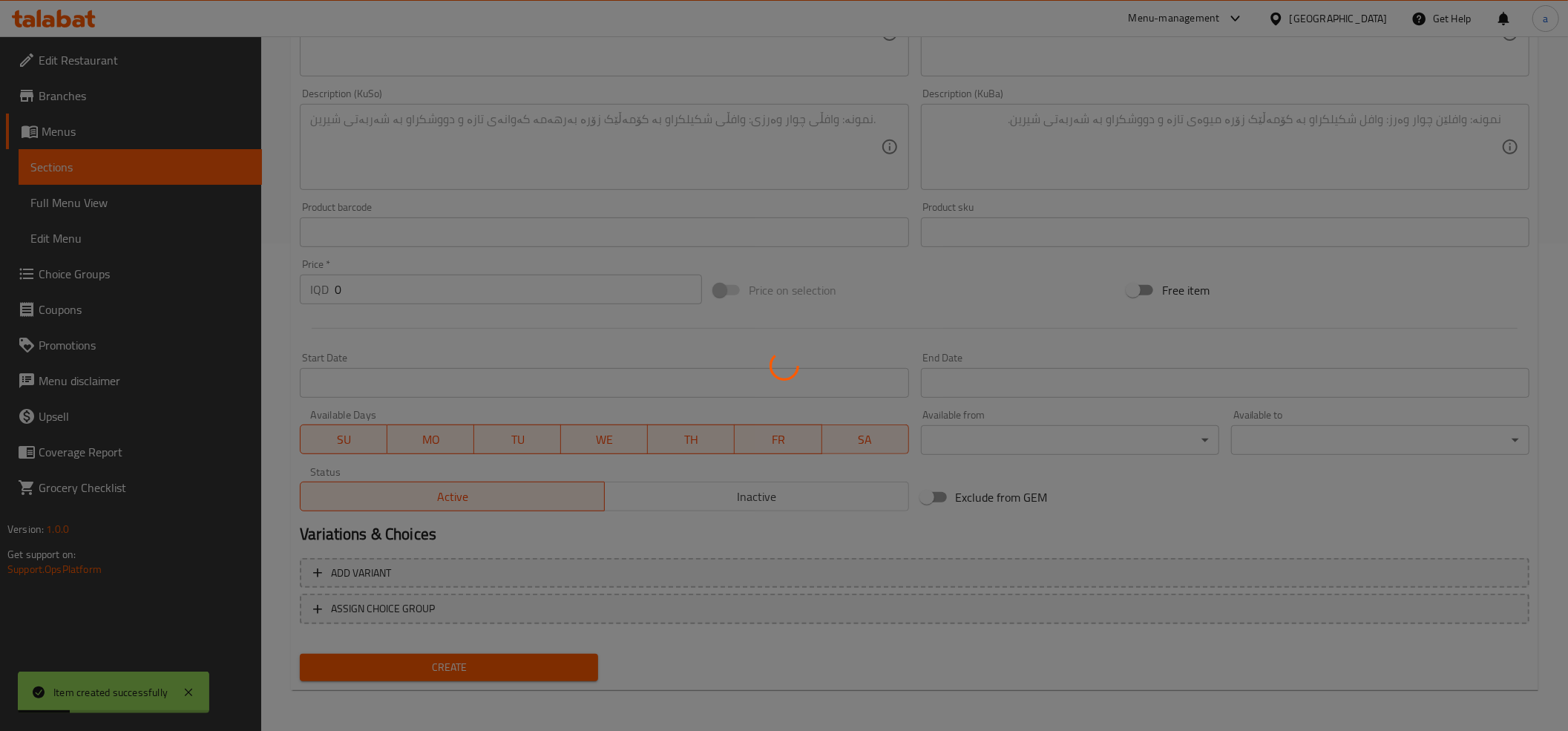
click at [469, 662] on div at bounding box center [784, 366] width 1568 height 731
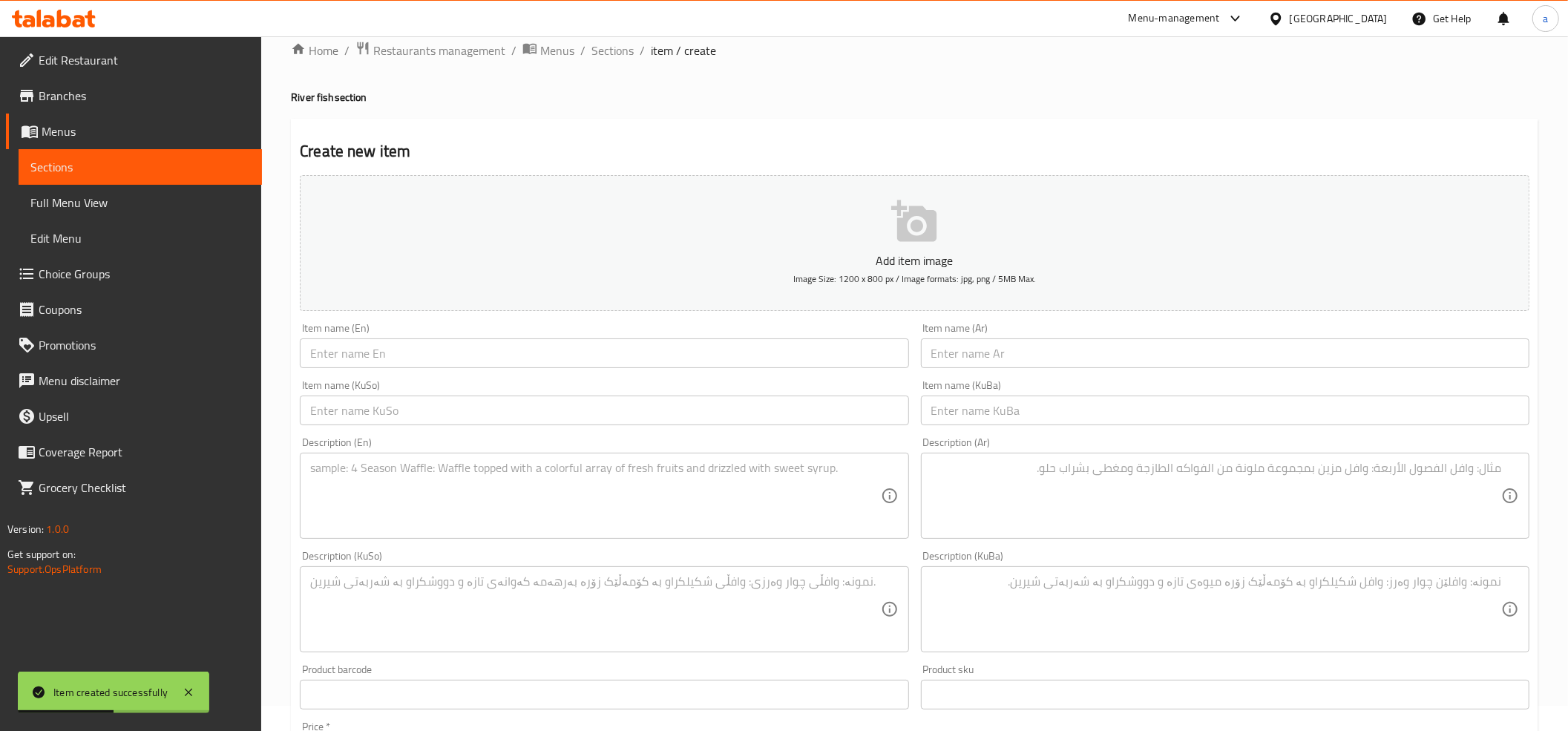
scroll to position [0, 0]
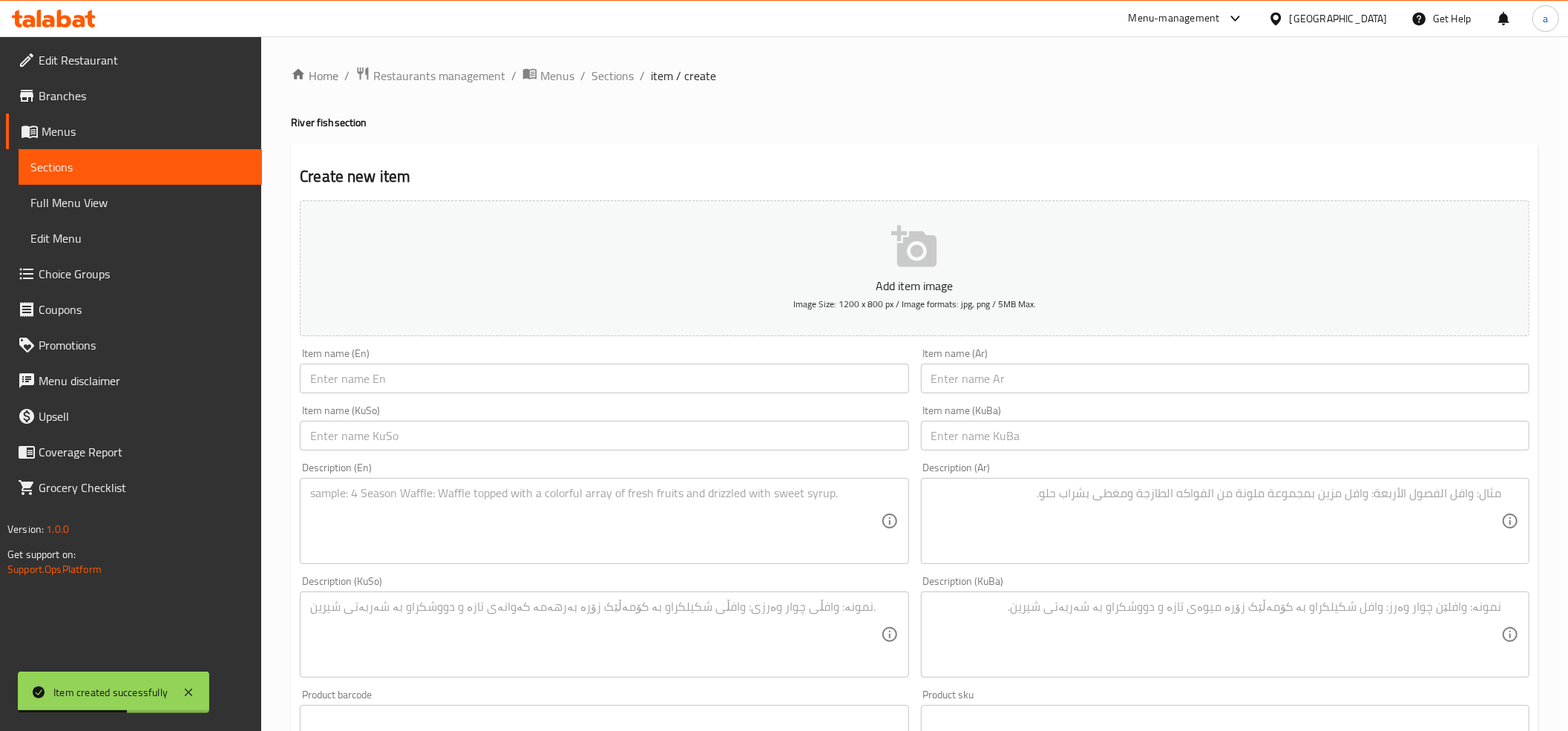
click at [604, 60] on div "Home / Restaurants management / Menus / Sections / item / create River fish sec…" at bounding box center [915, 627] width 1307 height 1182
click at [609, 70] on span "Sections" at bounding box center [612, 76] width 42 height 18
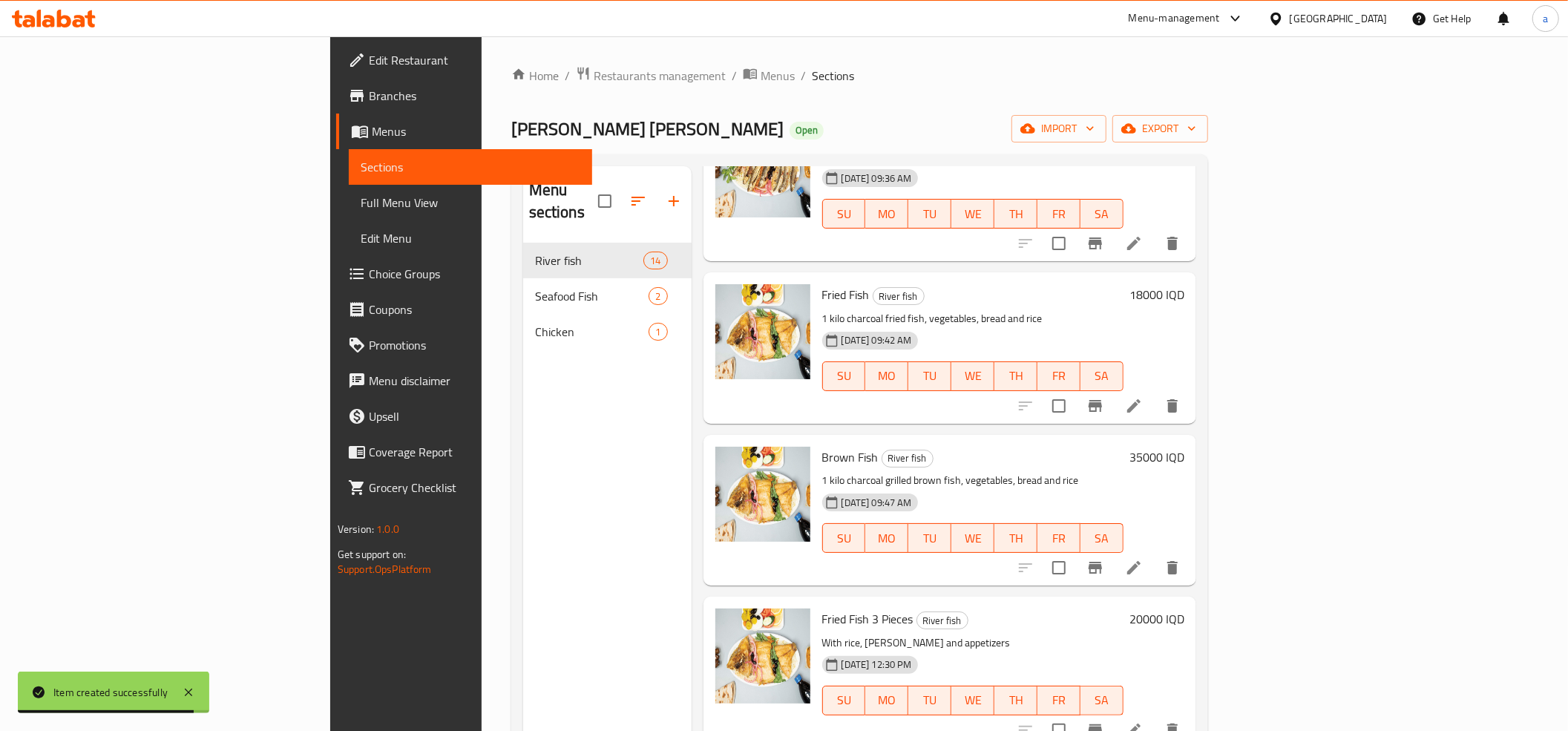
scroll to position [1574, 0]
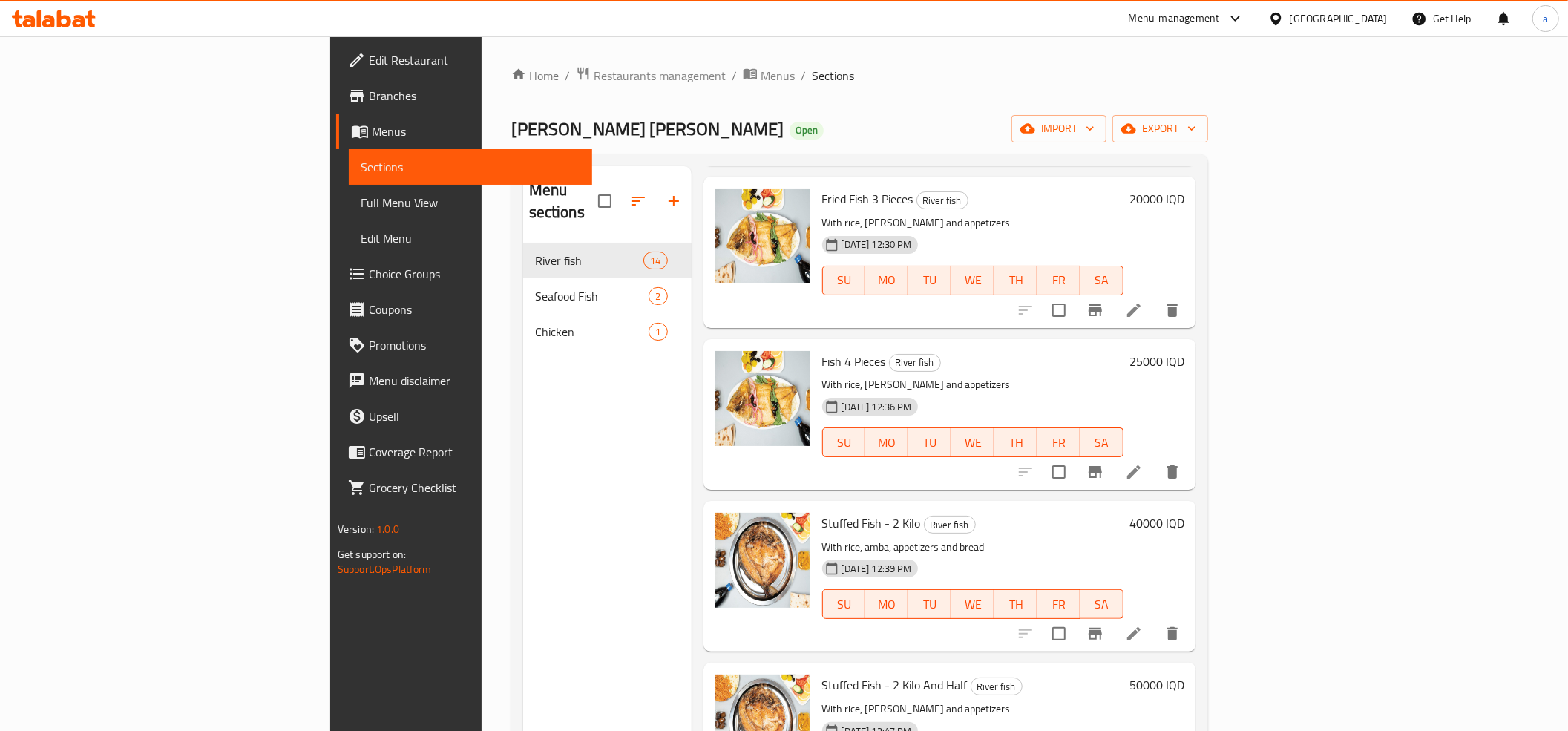
click at [361, 209] on span "Full Menu View" at bounding box center [471, 202] width 220 height 18
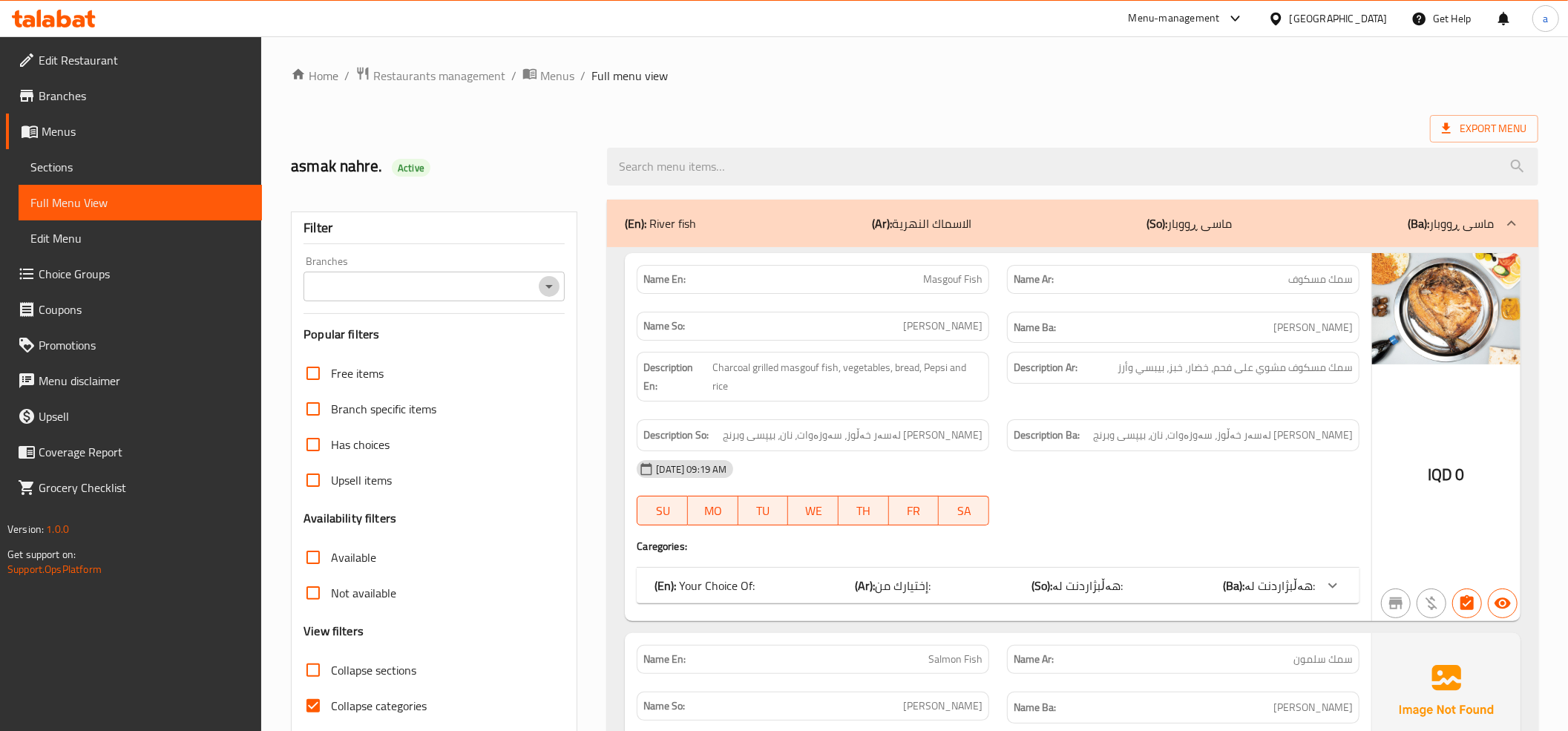
click at [558, 289] on icon "Open" at bounding box center [549, 286] width 18 height 18
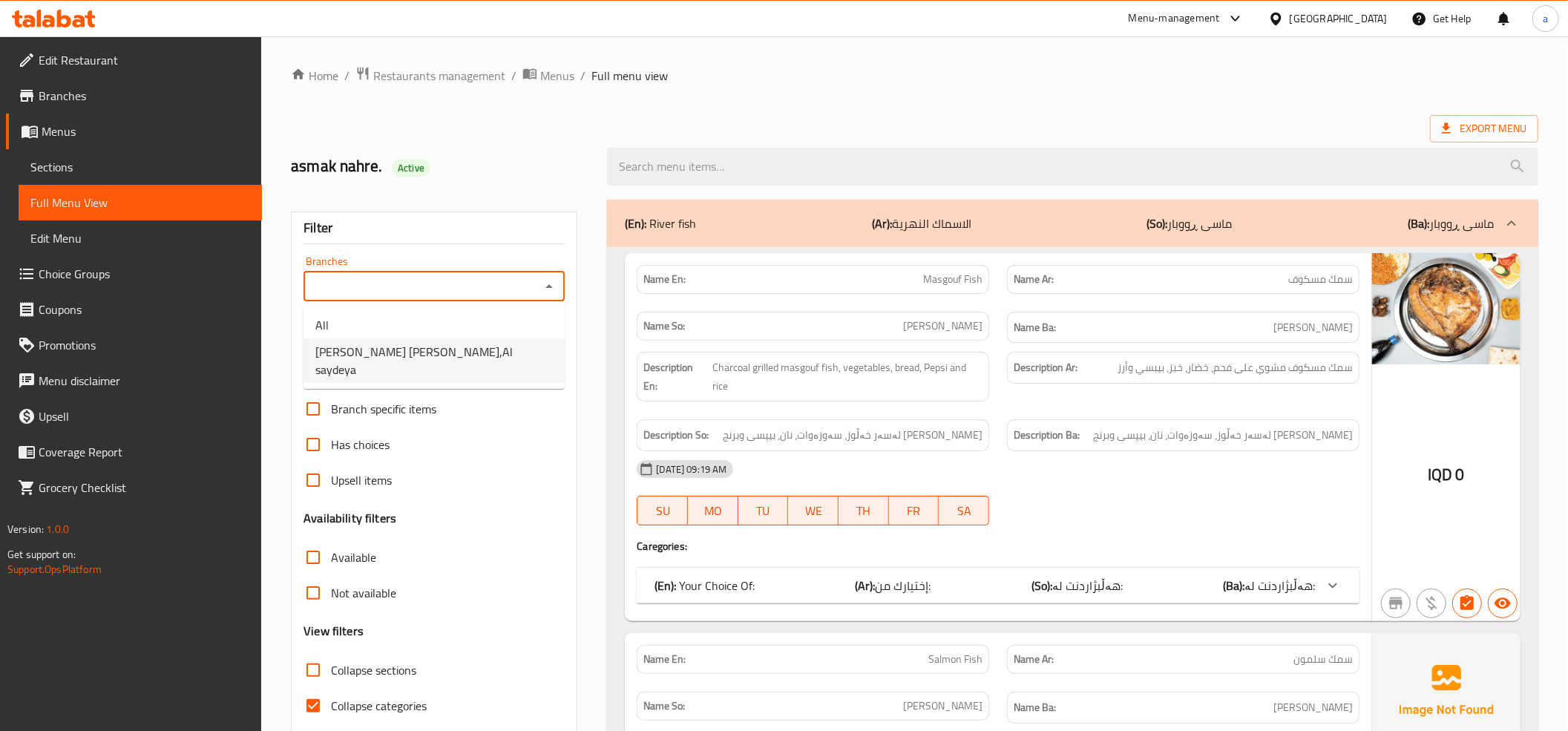
click at [391, 349] on span "Asmak Ali Al Wasif,Al saydeya" at bounding box center [434, 361] width 238 height 36
type input "Asmak Ali Al Wasif,Al saydeya"
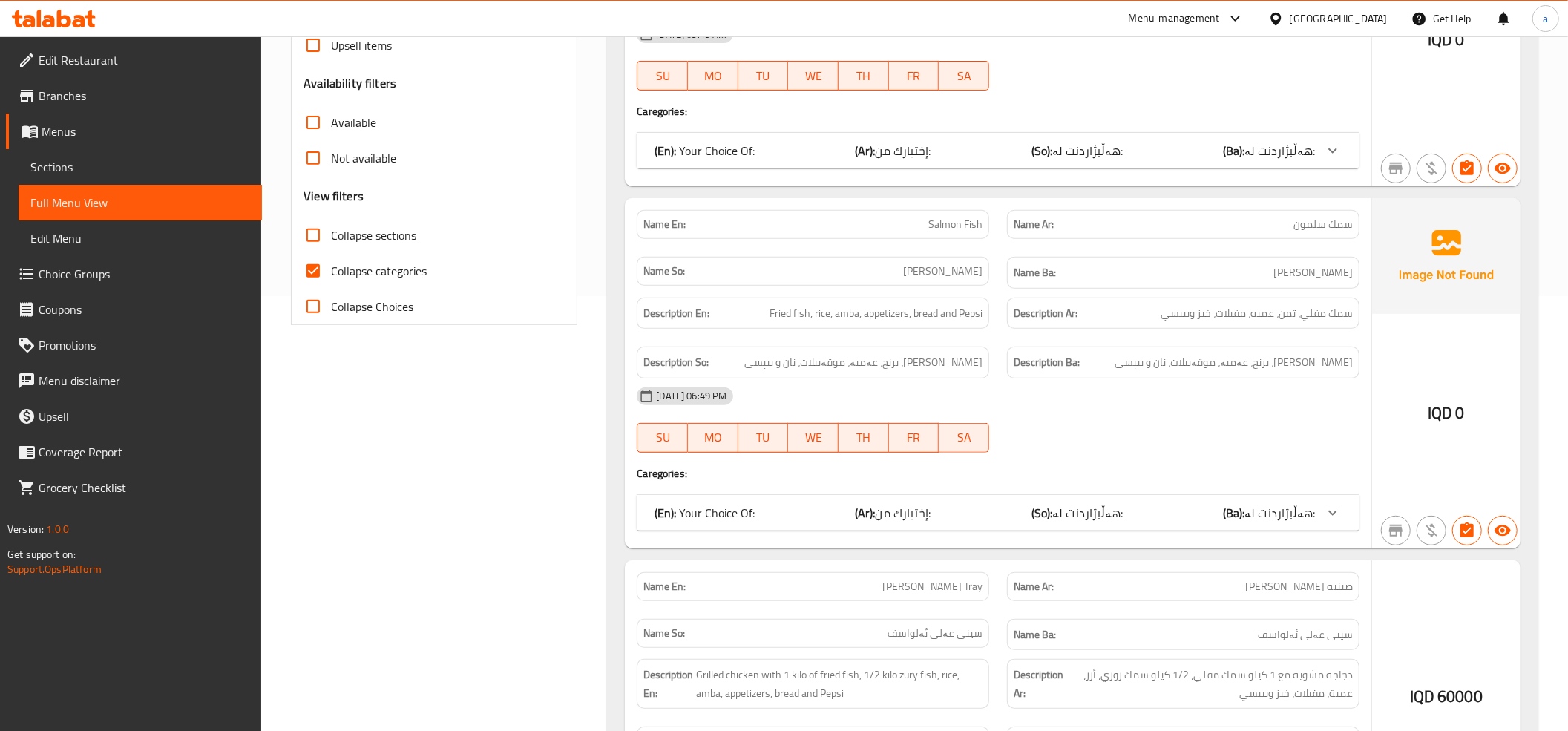
scroll to position [494, 0]
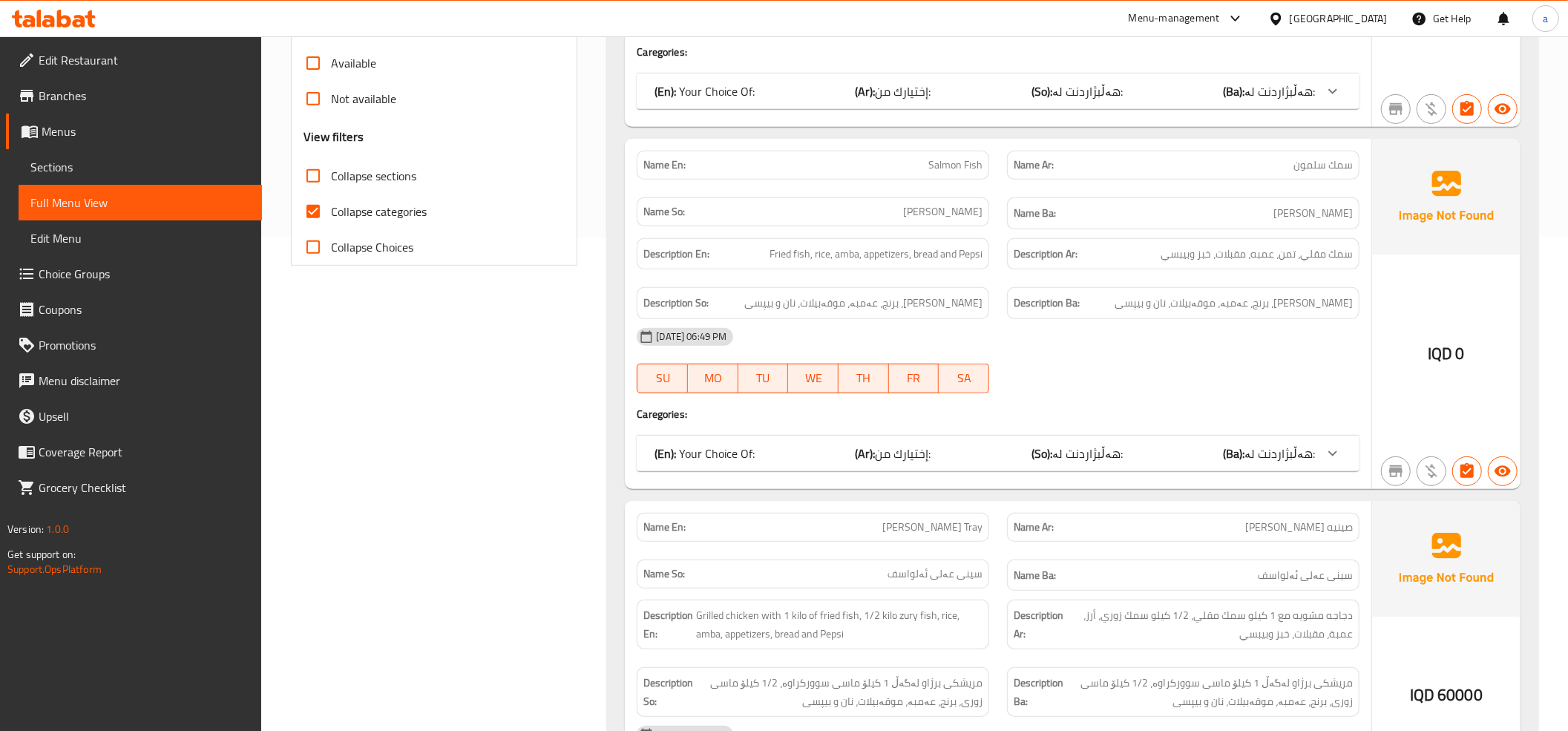
click at [315, 220] on input "Collapse categories" at bounding box center [313, 211] width 36 height 36
checkbox input "false"
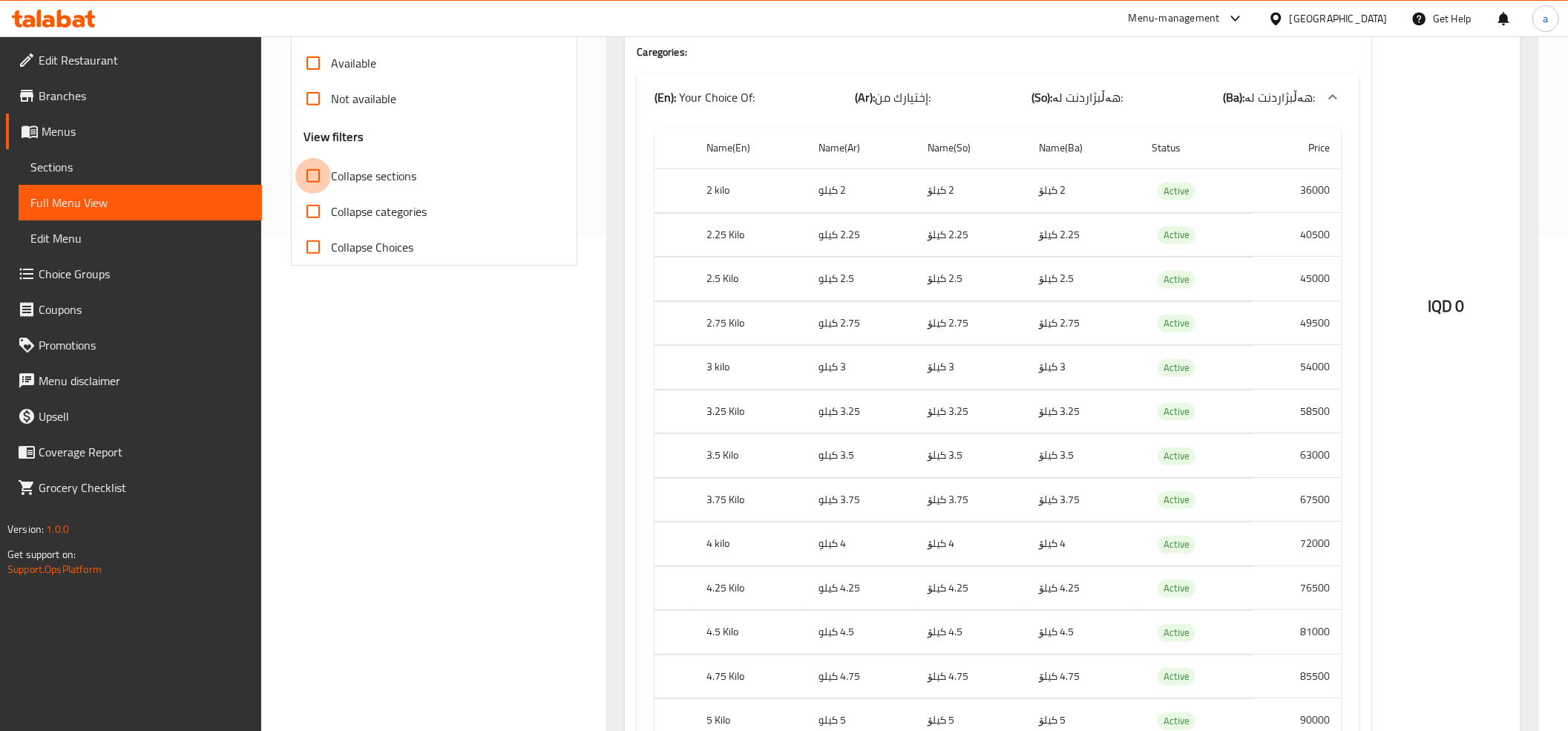
click at [311, 174] on input "Collapse sections" at bounding box center [313, 175] width 36 height 36
checkbox input "true"
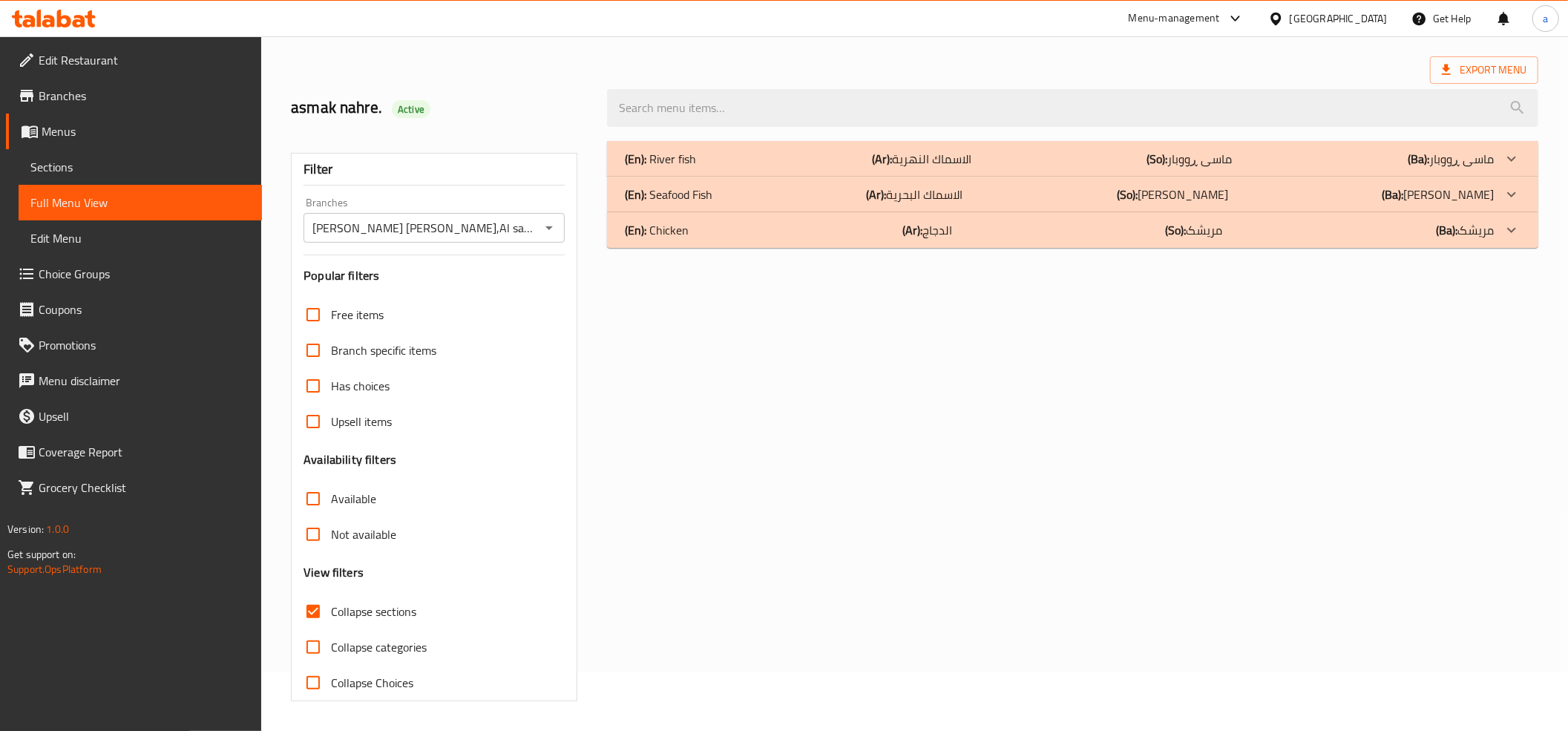
scroll to position [60, 0]
click at [665, 169] on div "(En): River fish (Ar): الاسماك النهرية (So): ماسی ڕووبار (Ba): ماسی ڕووبار" at bounding box center [1071, 158] width 931 height 36
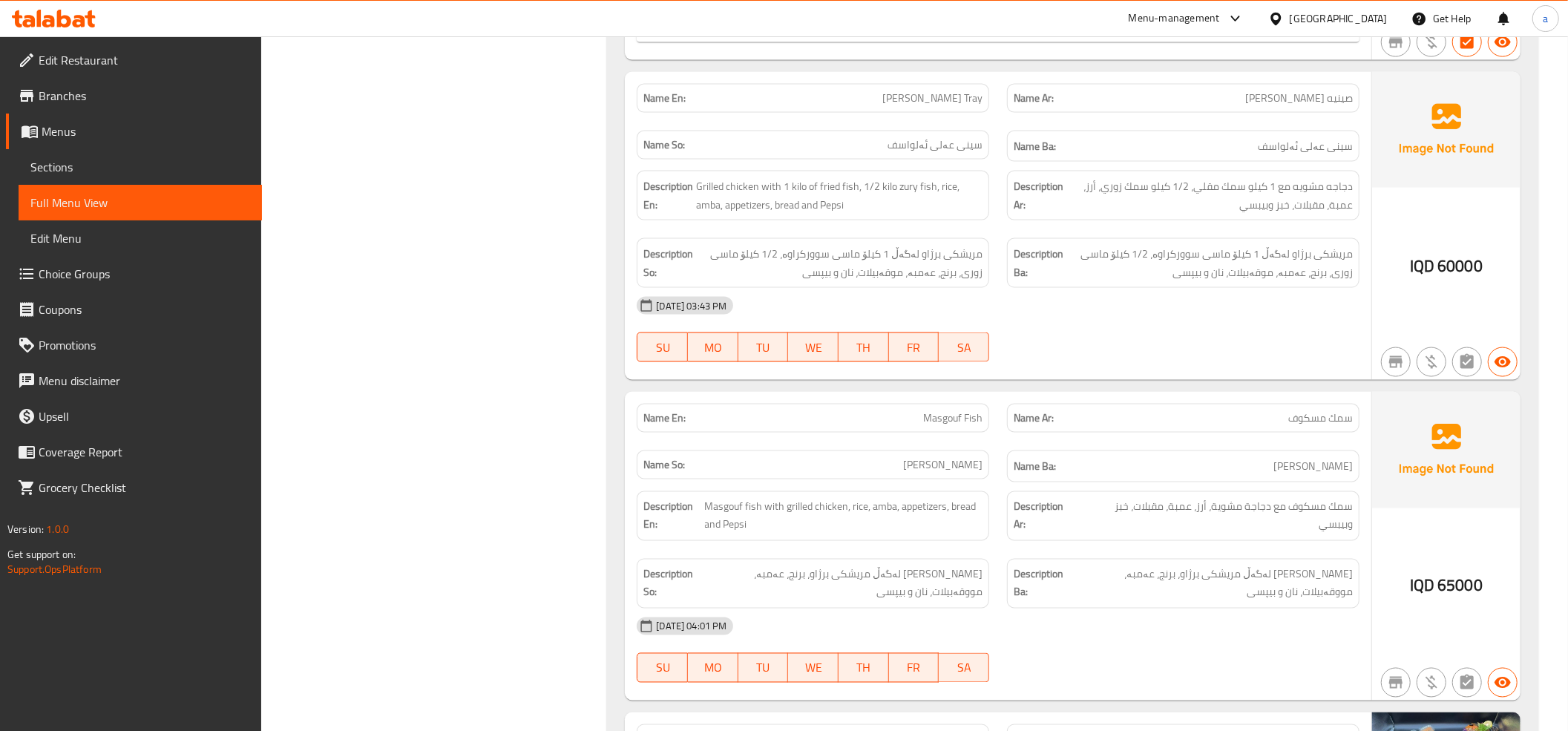
scroll to position [0, 0]
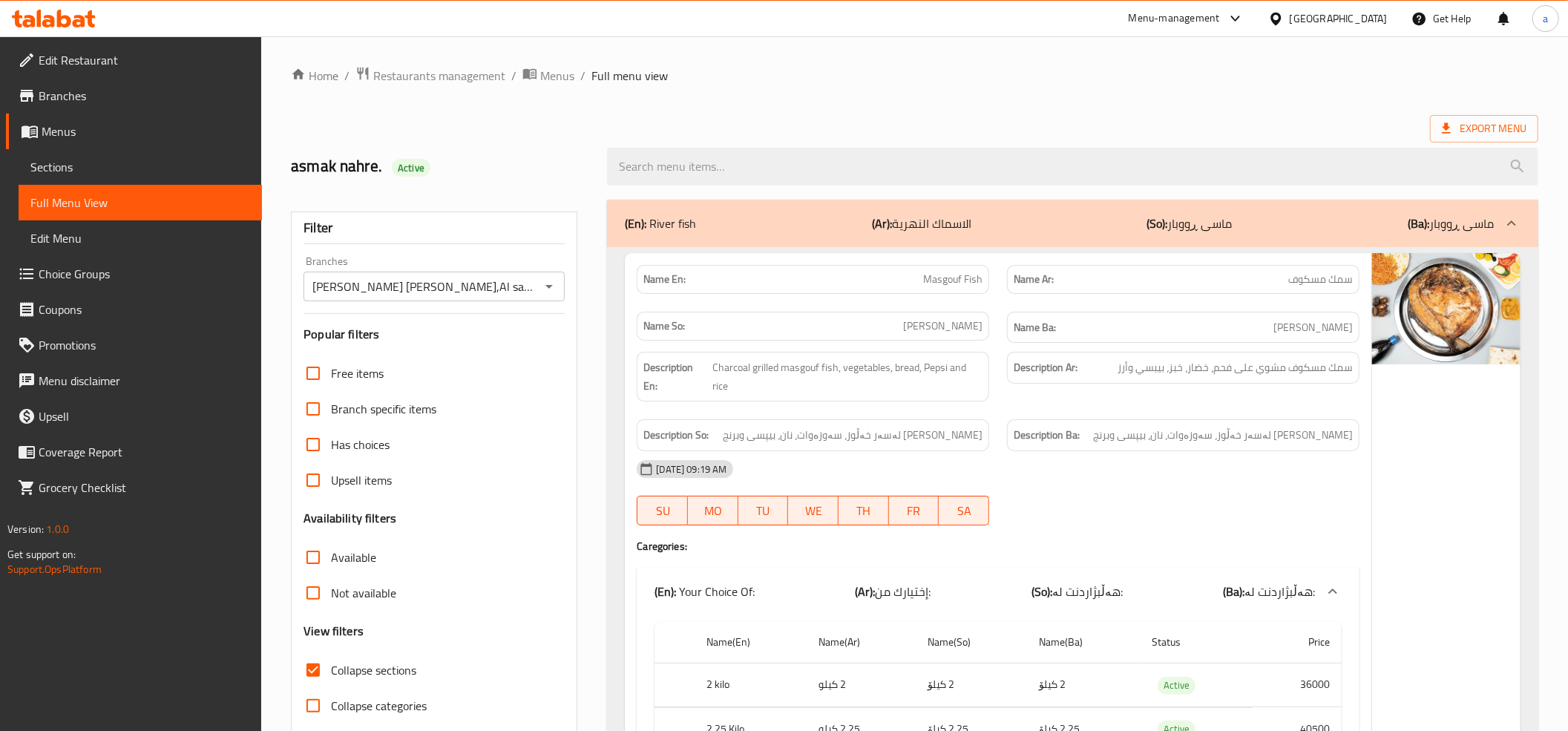
drag, startPoint x: 1153, startPoint y: 323, endPoint x: 1067, endPoint y: 34, distance: 301.5
drag, startPoint x: 713, startPoint y: 448, endPoint x: 711, endPoint y: 188, distance: 260.0
click at [44, 19] on icon at bounding box center [54, 19] width 84 height 18
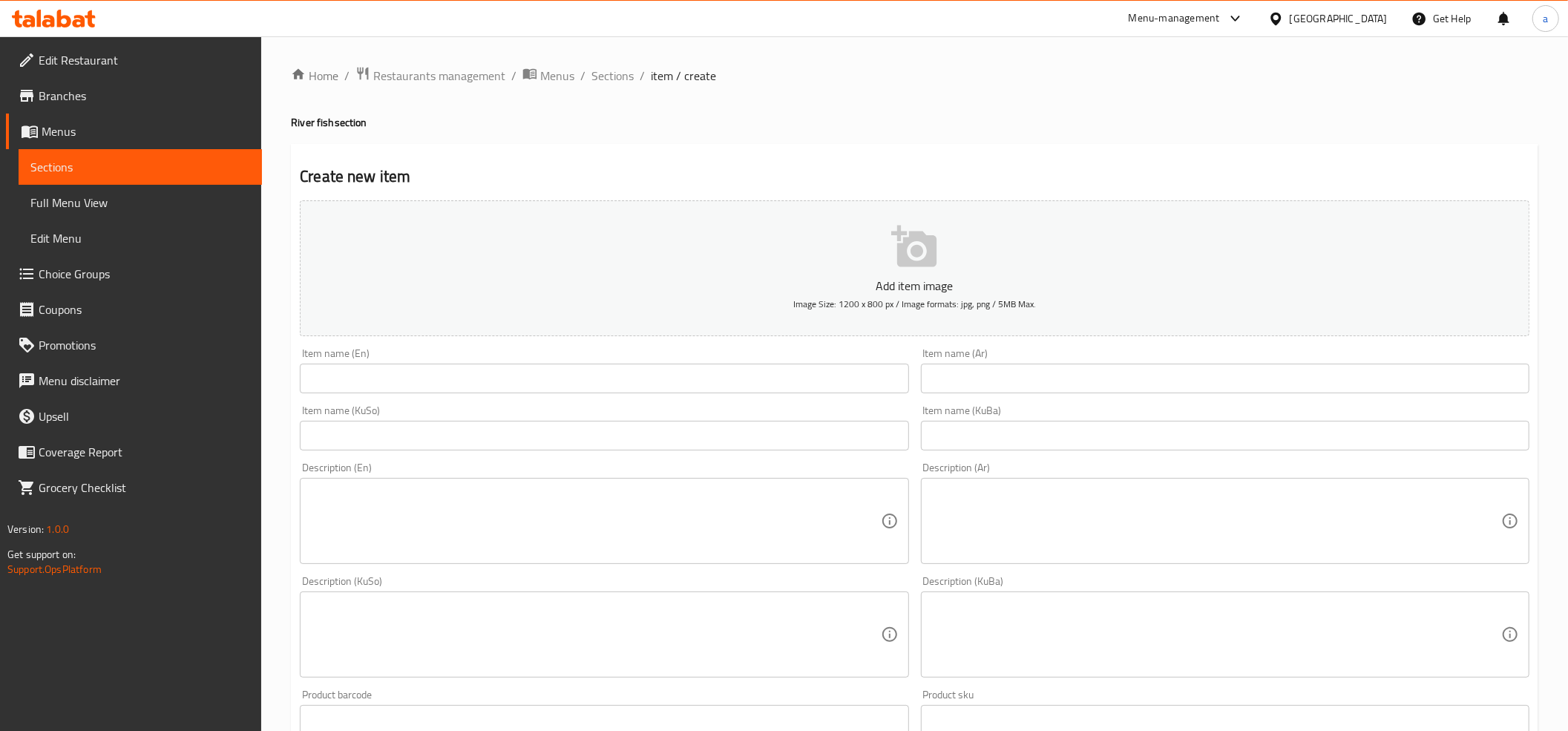
click at [95, 57] on span "Edit Restaurant" at bounding box center [144, 60] width 211 height 18
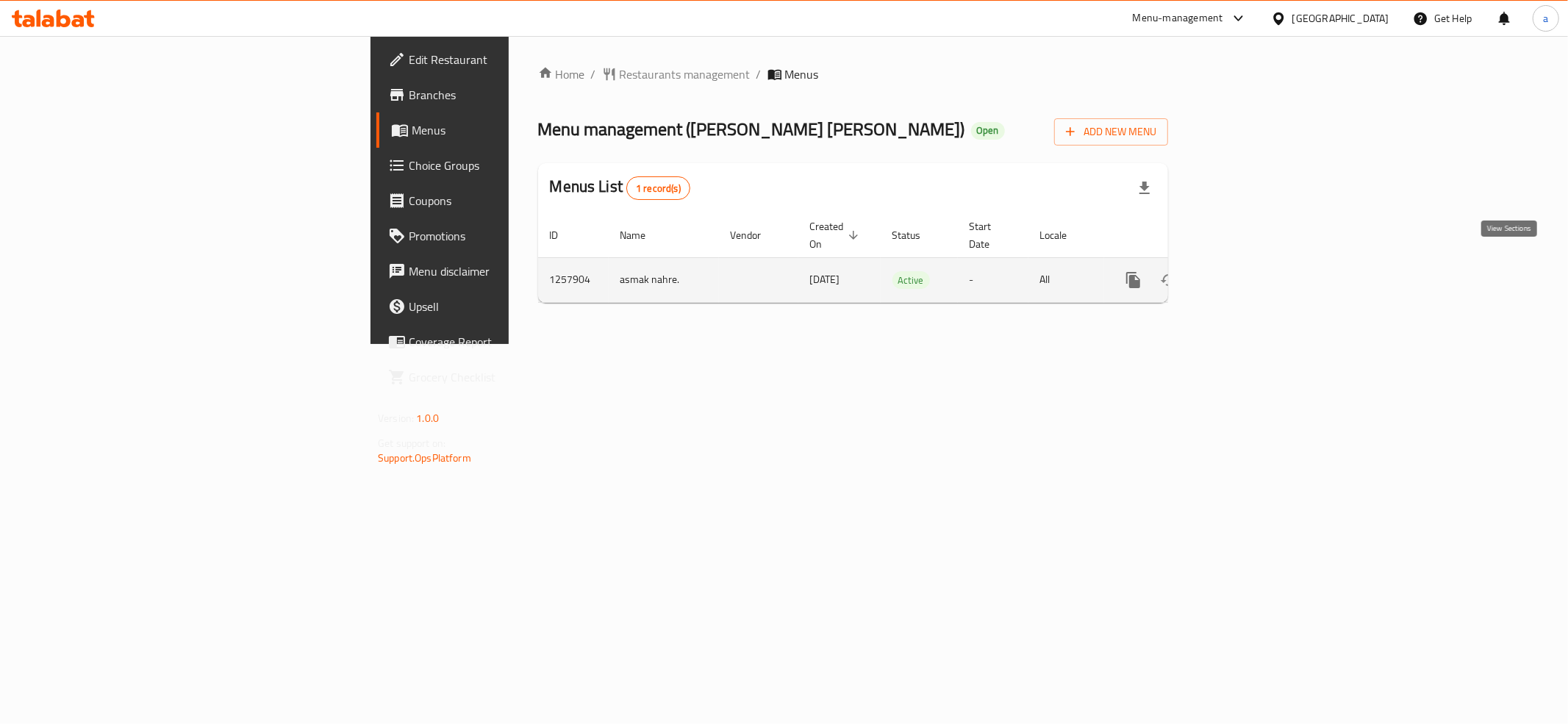
click at [1257, 263] on link "enhanced table" at bounding box center [1239, 280] width 35 height 35
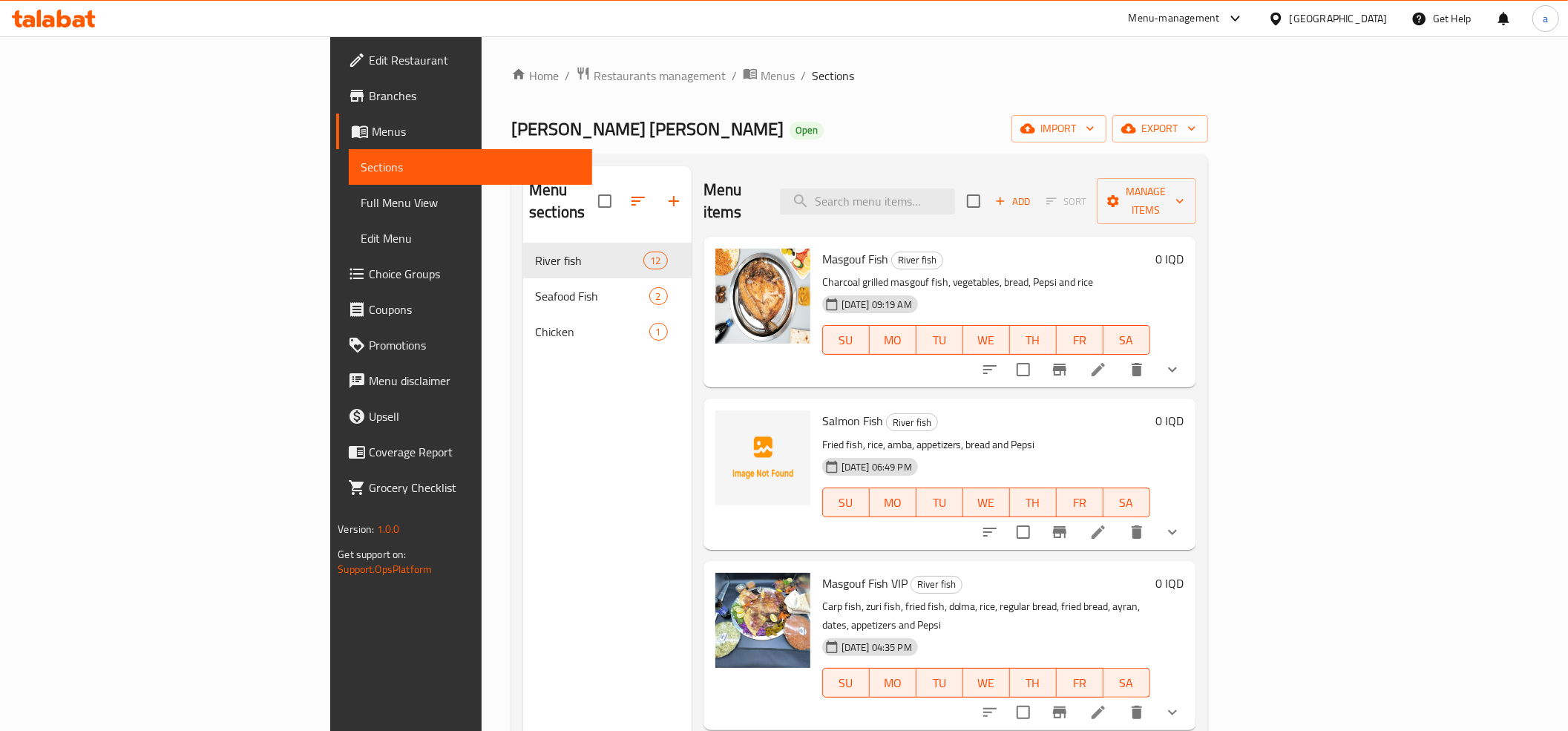
scroll to position [329, 0]
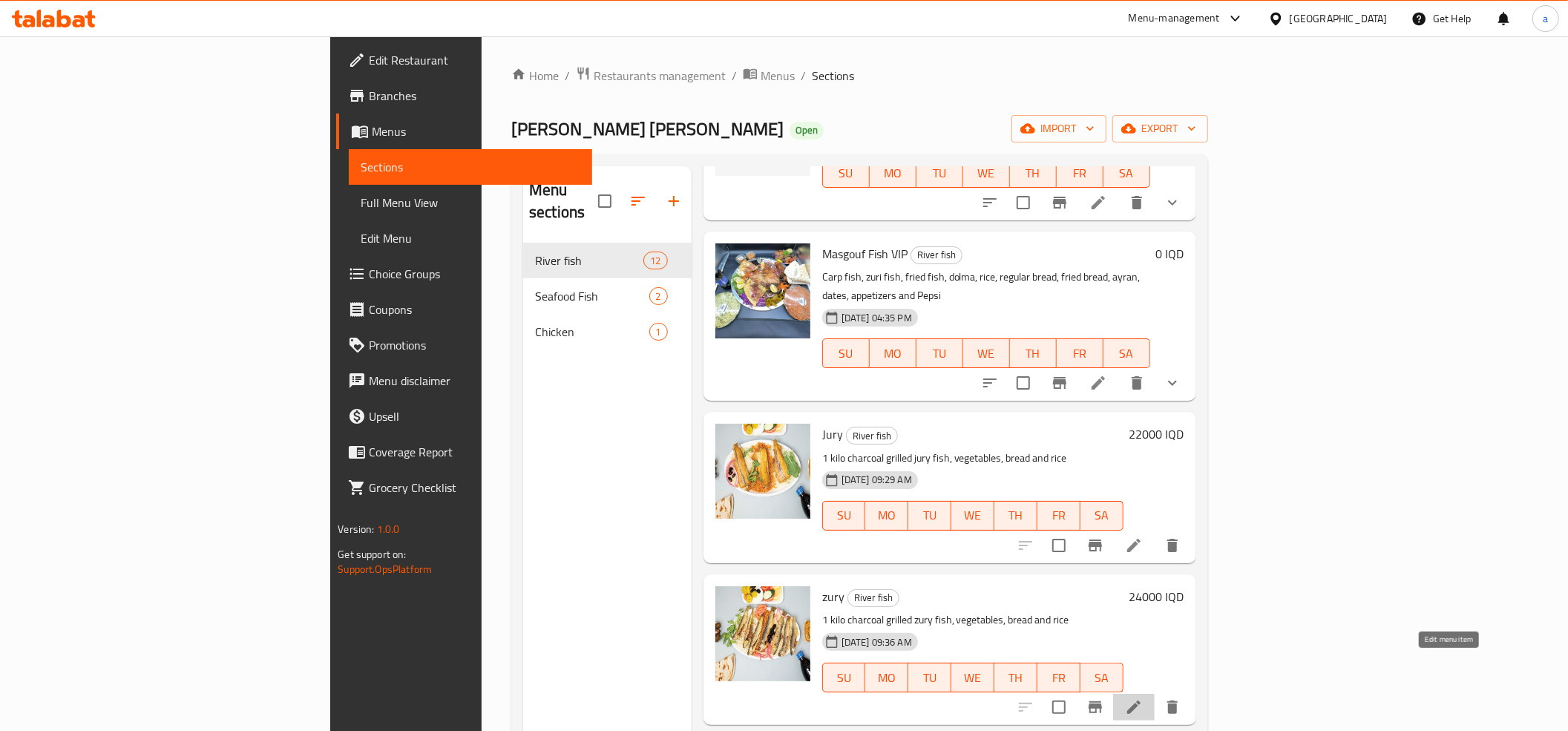
click at [1143, 698] on icon at bounding box center [1134, 707] width 18 height 18
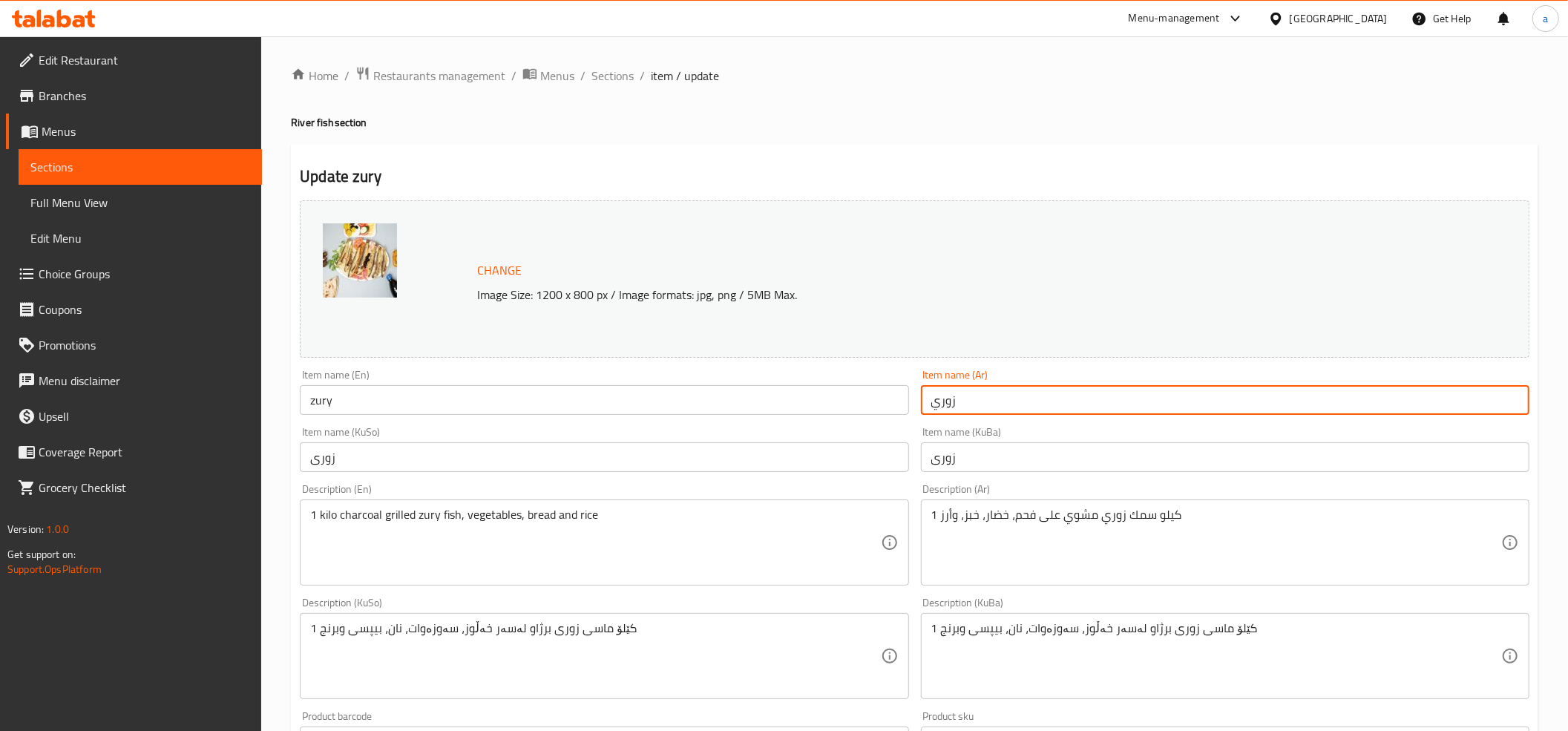
click at [962, 402] on input "زوري" at bounding box center [1225, 399] width 608 height 30
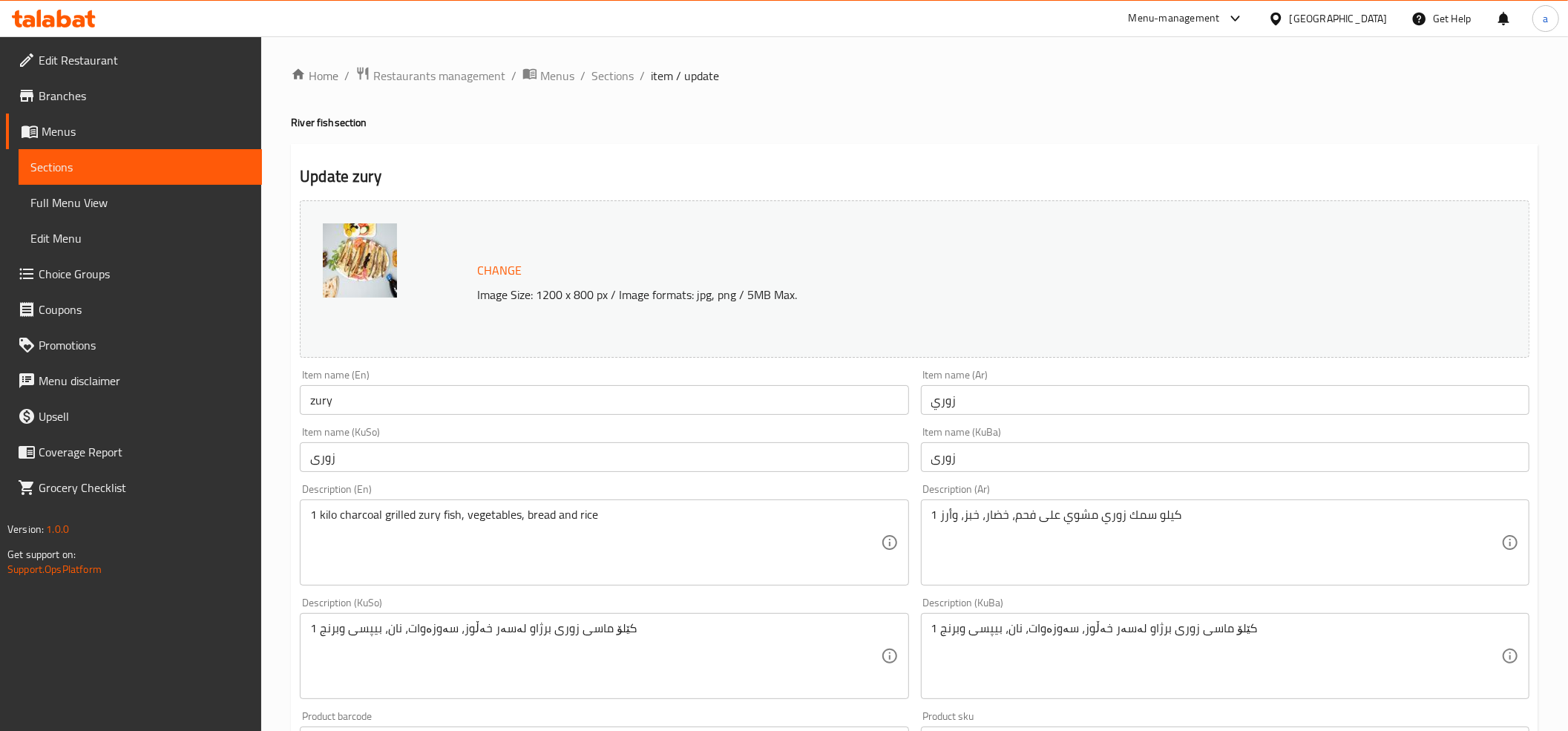
click at [70, 96] on span "Branches" at bounding box center [144, 95] width 211 height 18
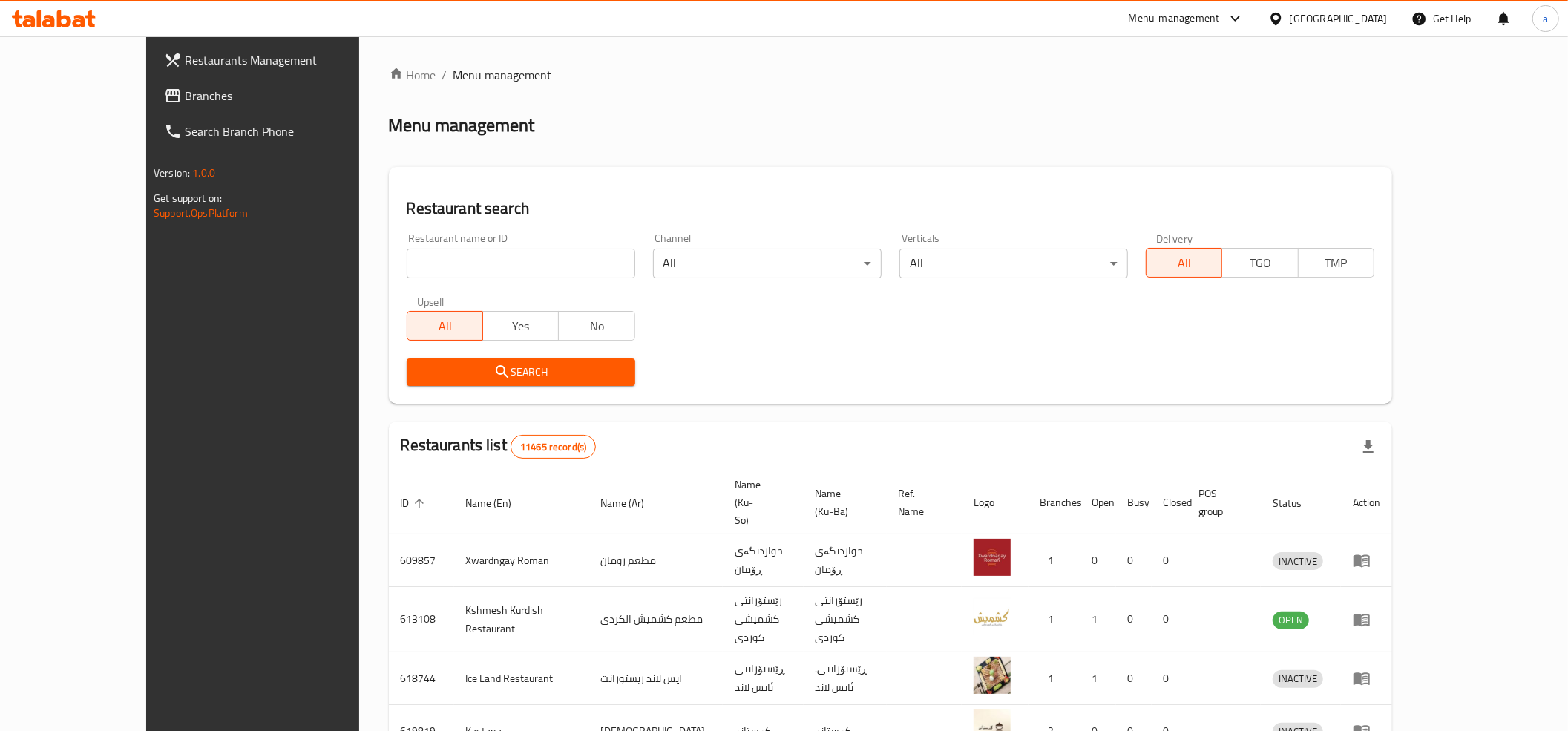
click at [184, 92] on span "Branches" at bounding box center [290, 95] width 211 height 18
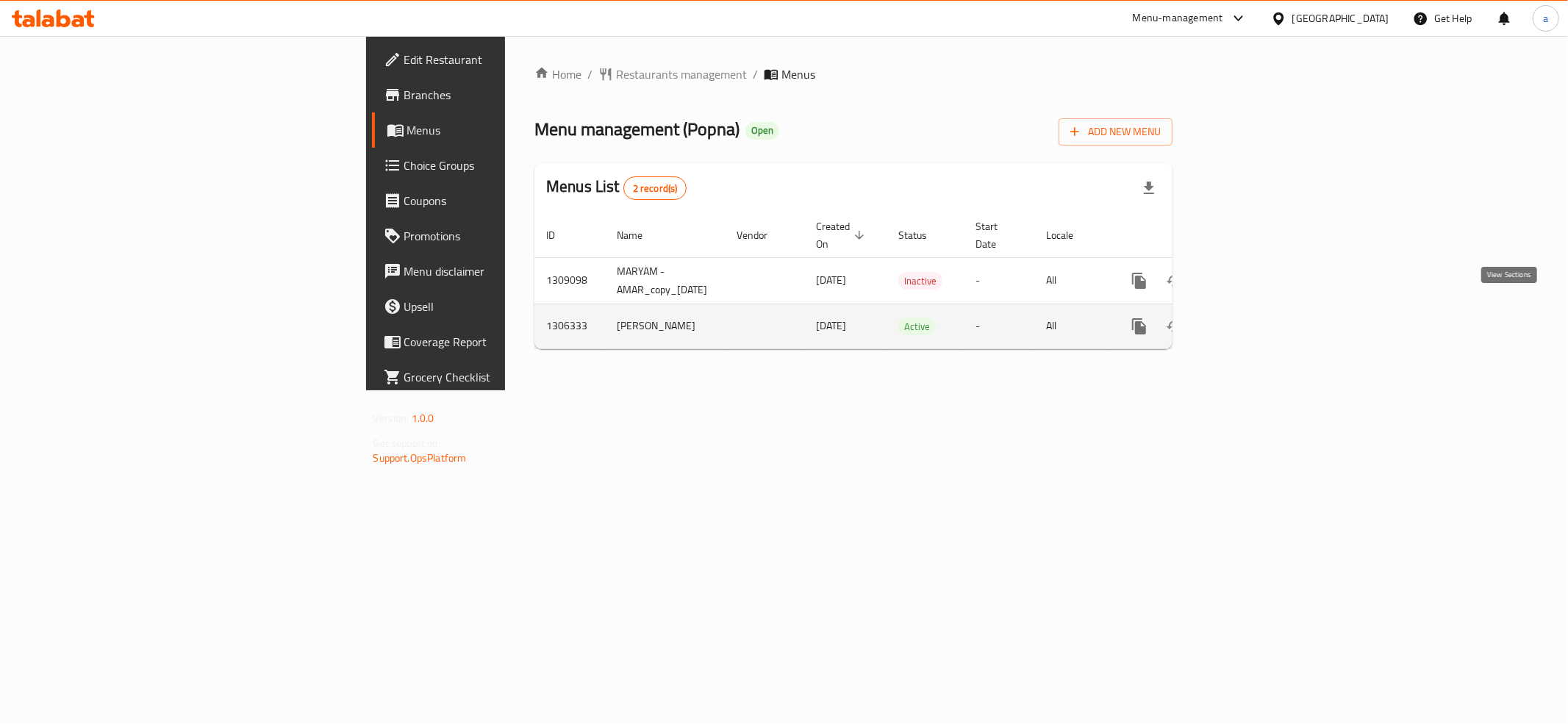
click at [1254, 317] on icon "enhanced table" at bounding box center [1245, 326] width 18 height 18
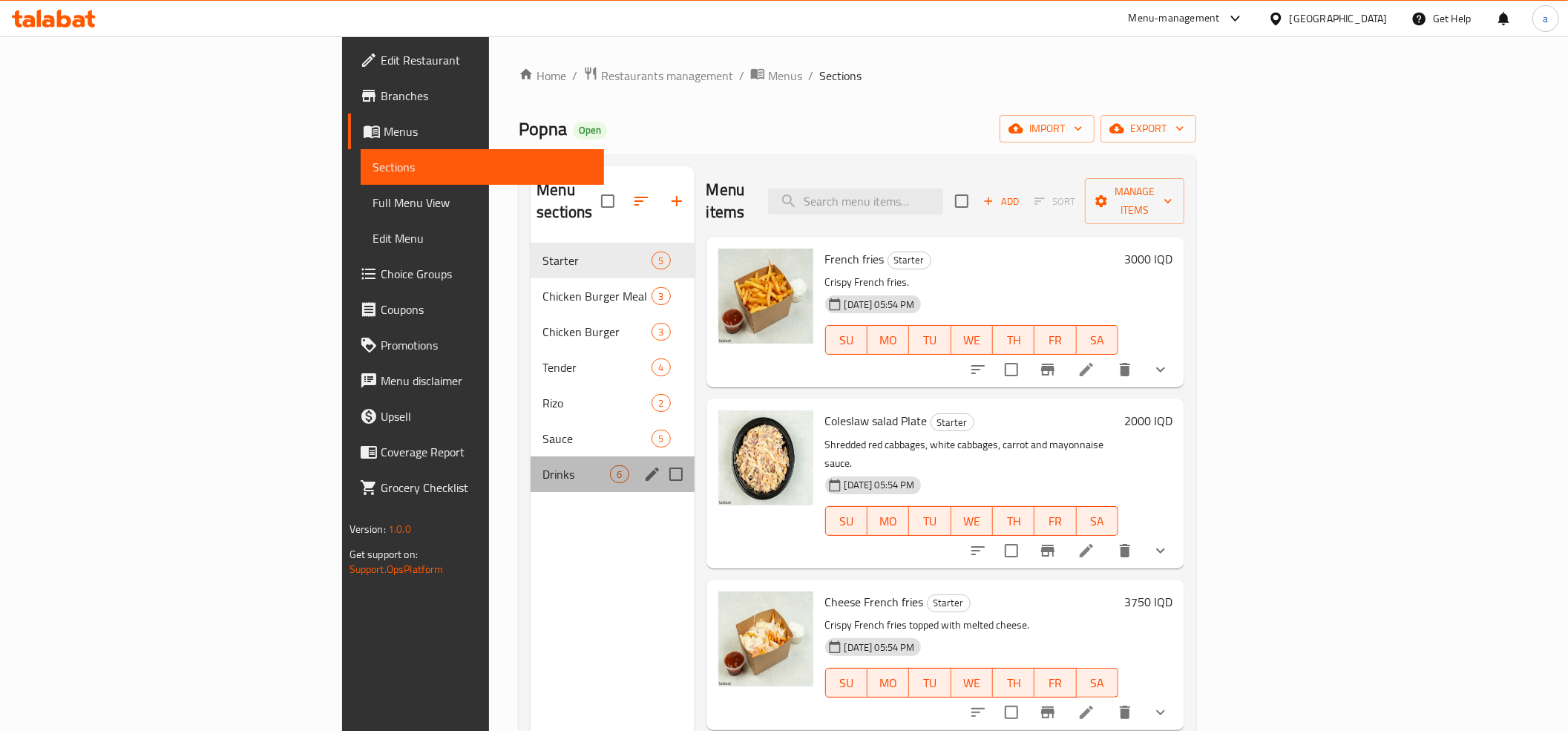
click at [530, 456] on div "Drinks 6" at bounding box center [612, 474] width 163 height 36
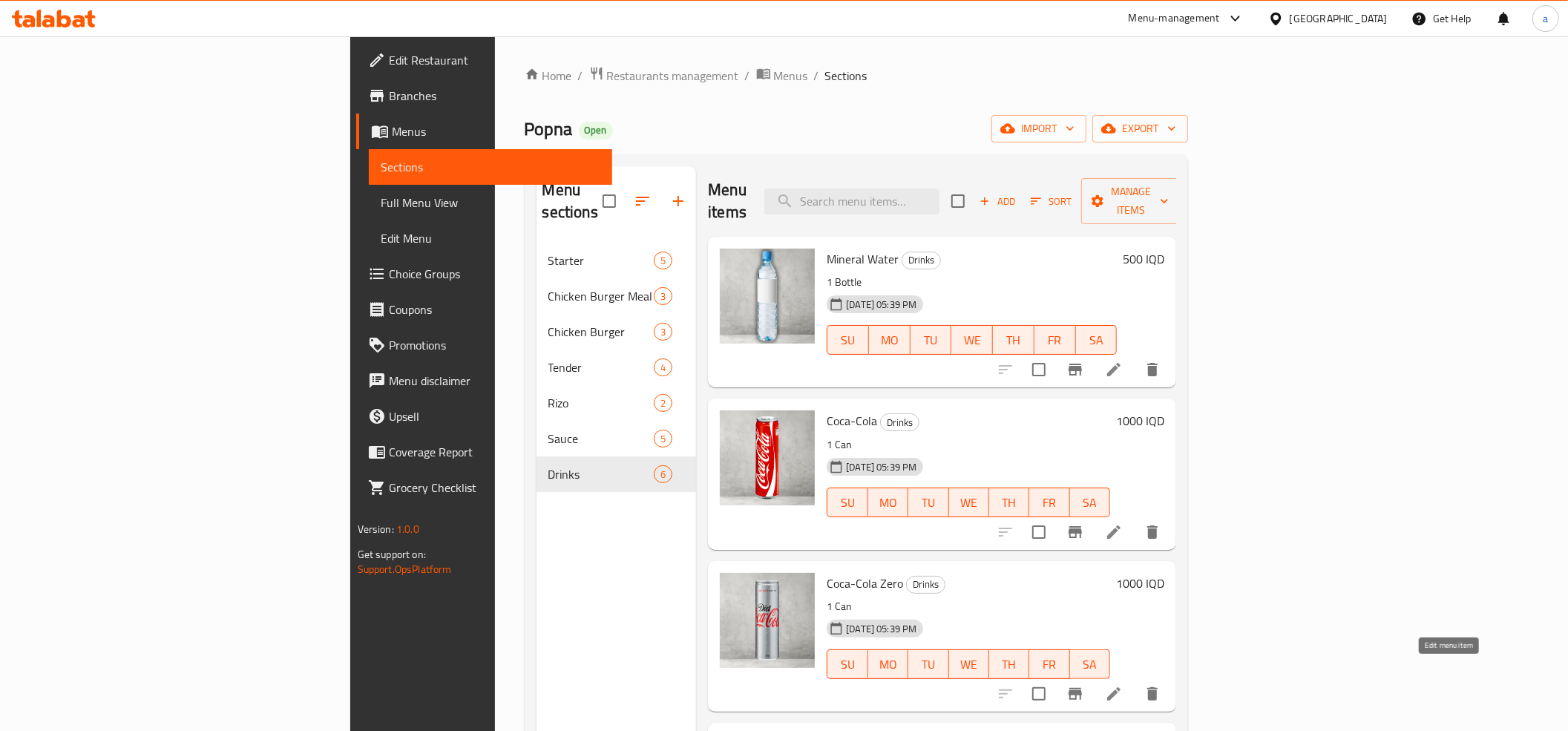
click at [1122, 685] on icon at bounding box center [1114, 694] width 18 height 18
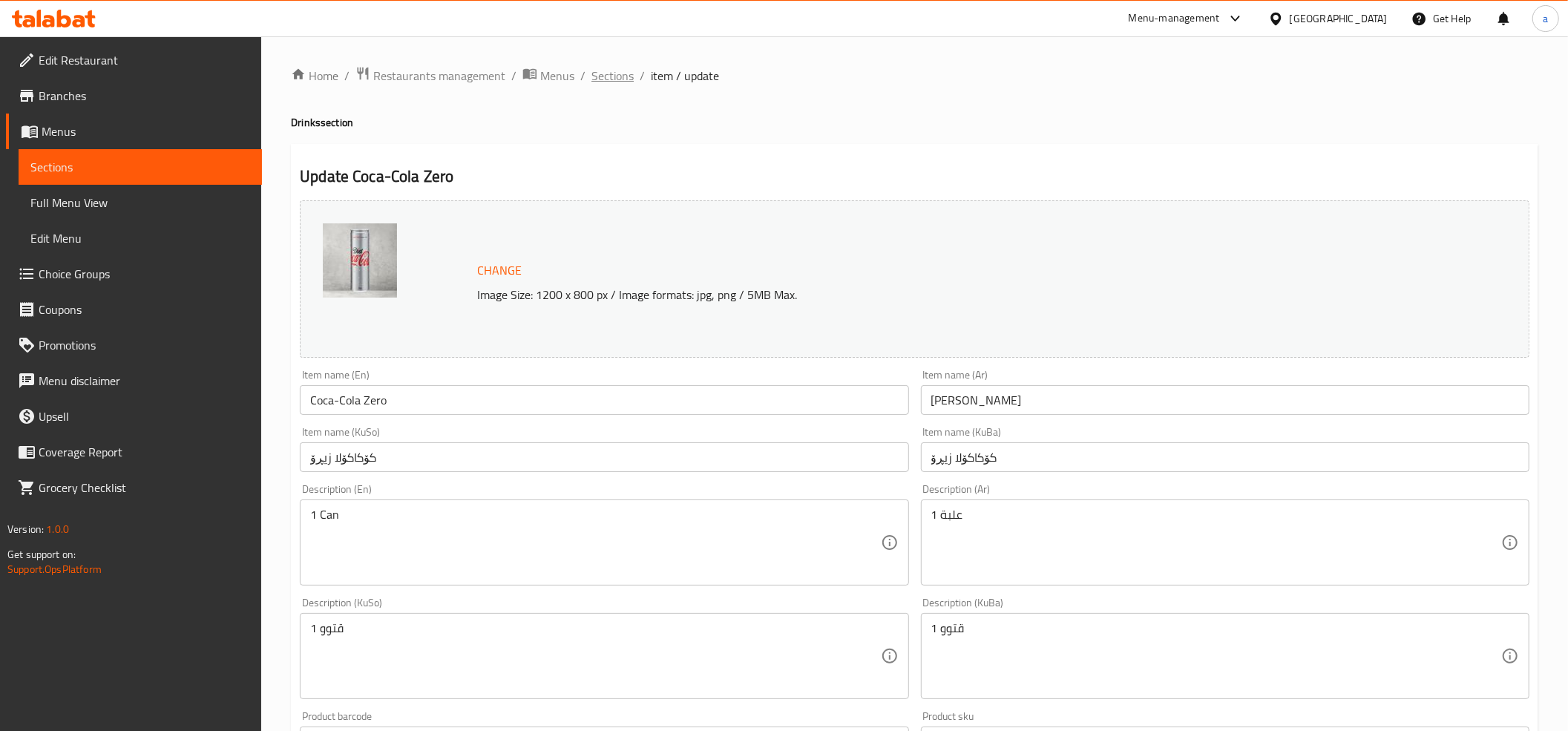
click at [613, 74] on span "Sections" at bounding box center [612, 76] width 42 height 18
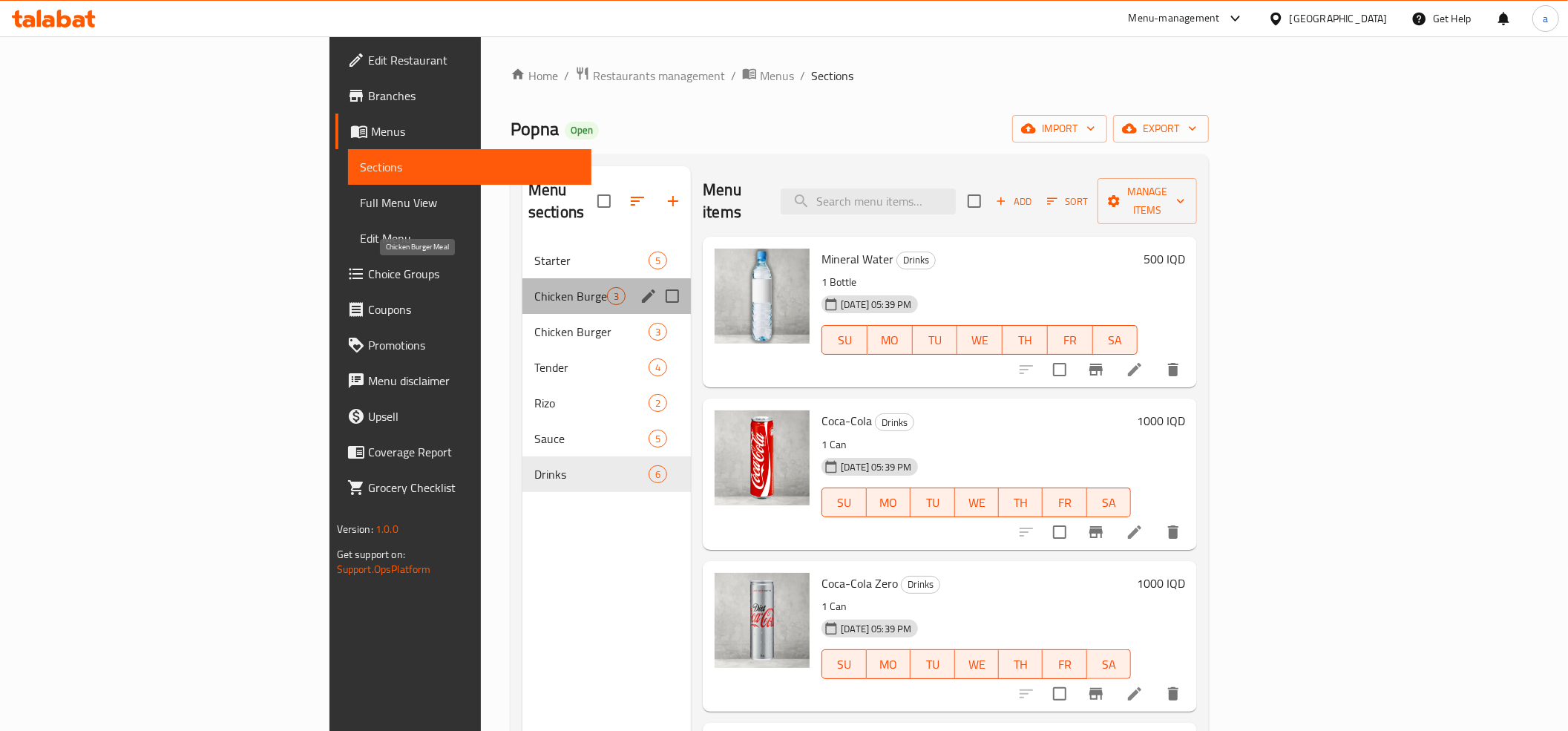
click at [535, 287] on span "Chicken Burger Meal" at bounding box center [571, 296] width 73 height 18
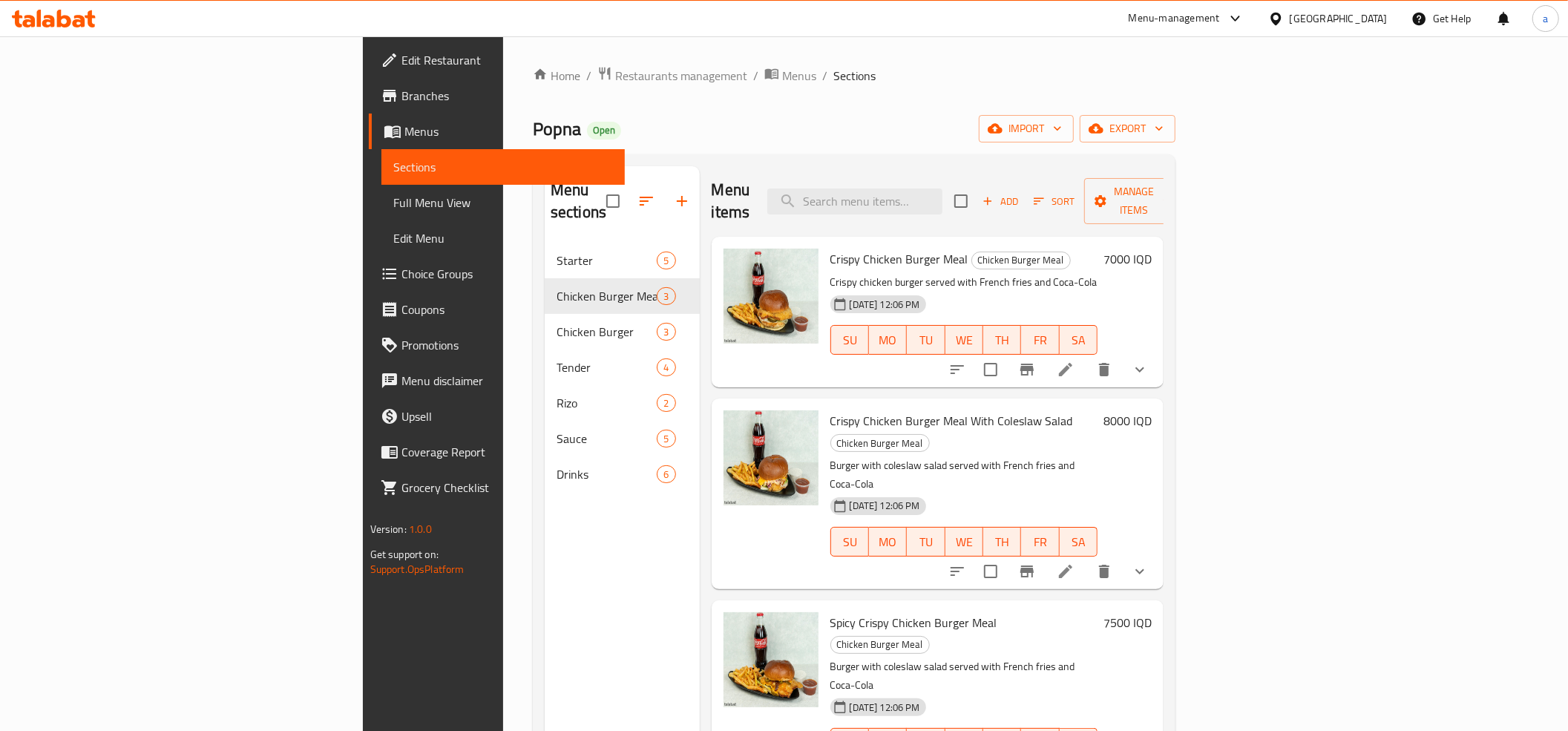
click at [1148, 361] on icon "show more" at bounding box center [1139, 370] width 18 height 18
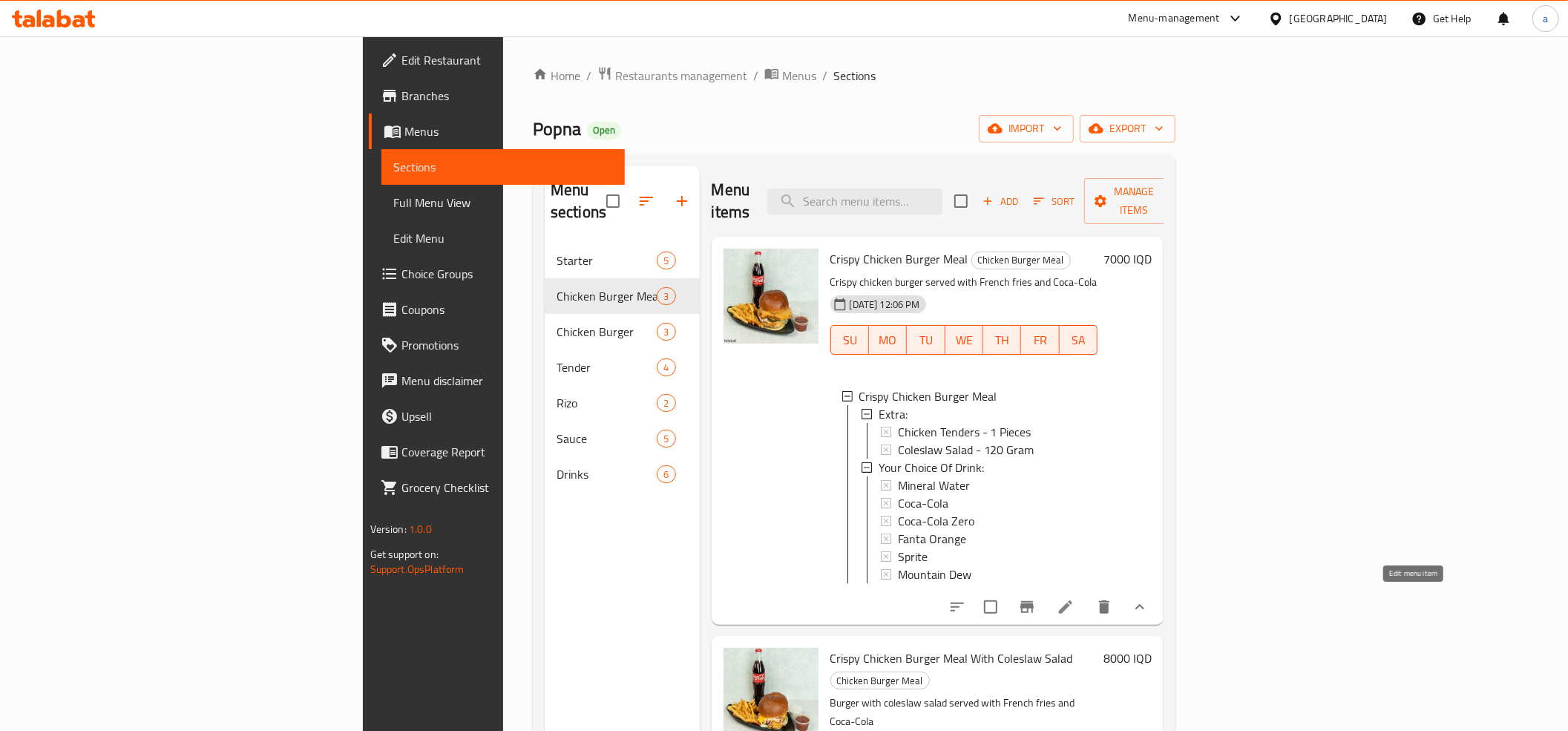
click at [1074, 598] on icon at bounding box center [1065, 606] width 18 height 18
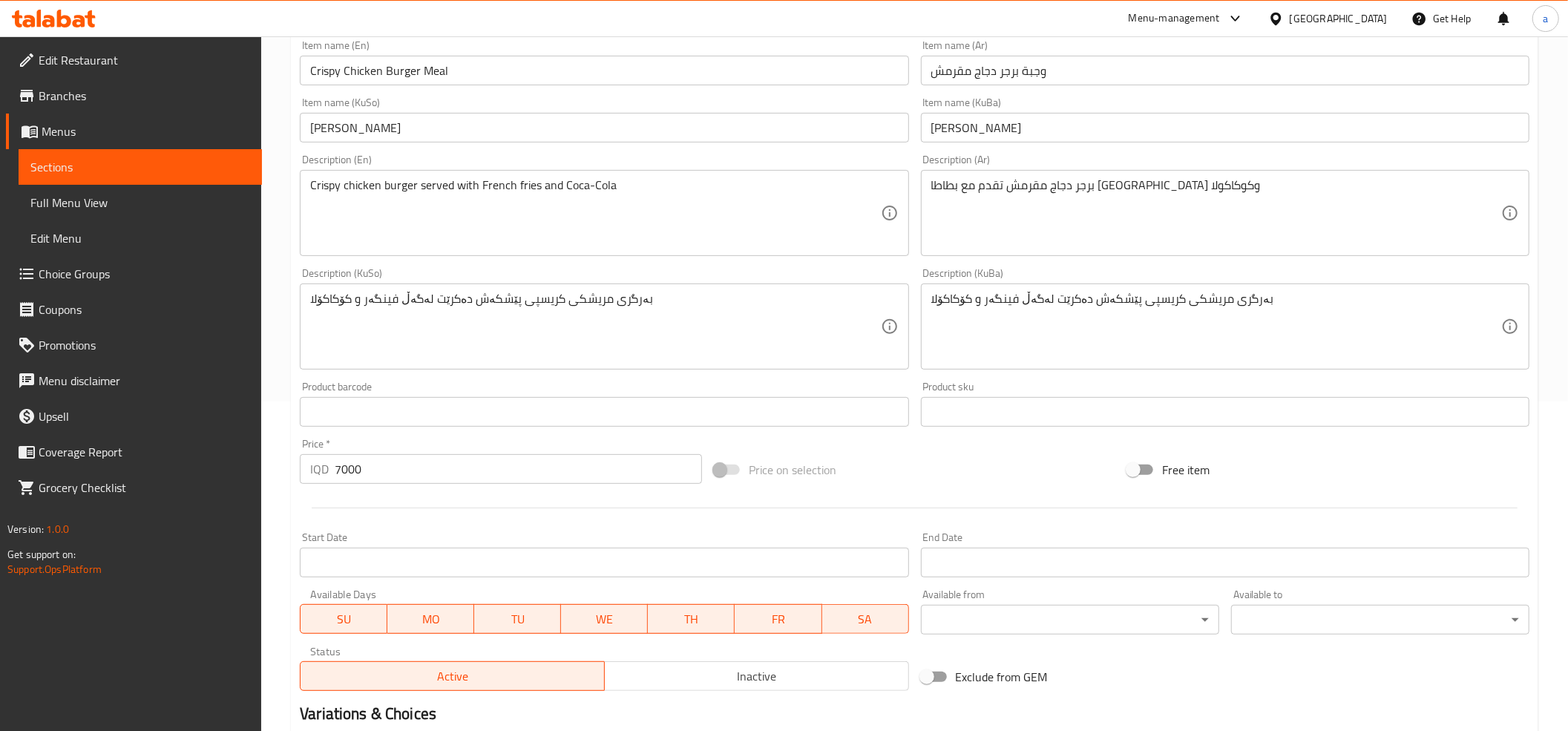
scroll to position [668, 0]
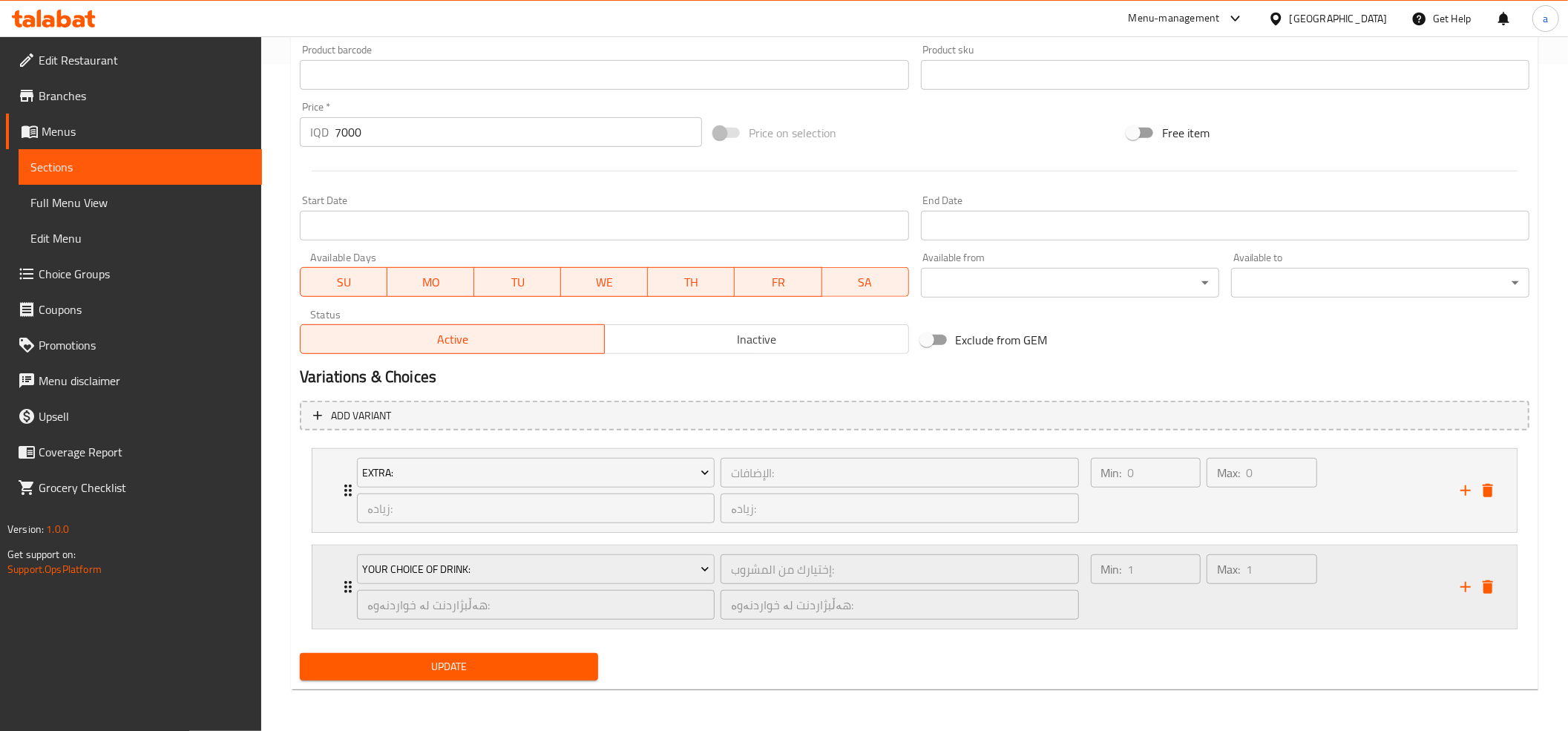
click at [341, 567] on div "Your Choice Of Drink: إختيارك من المشروب: ​ هەڵبژاردنت لە خواردنەوە: ​ هەڵبژارد…" at bounding box center [919, 586] width 1160 height 83
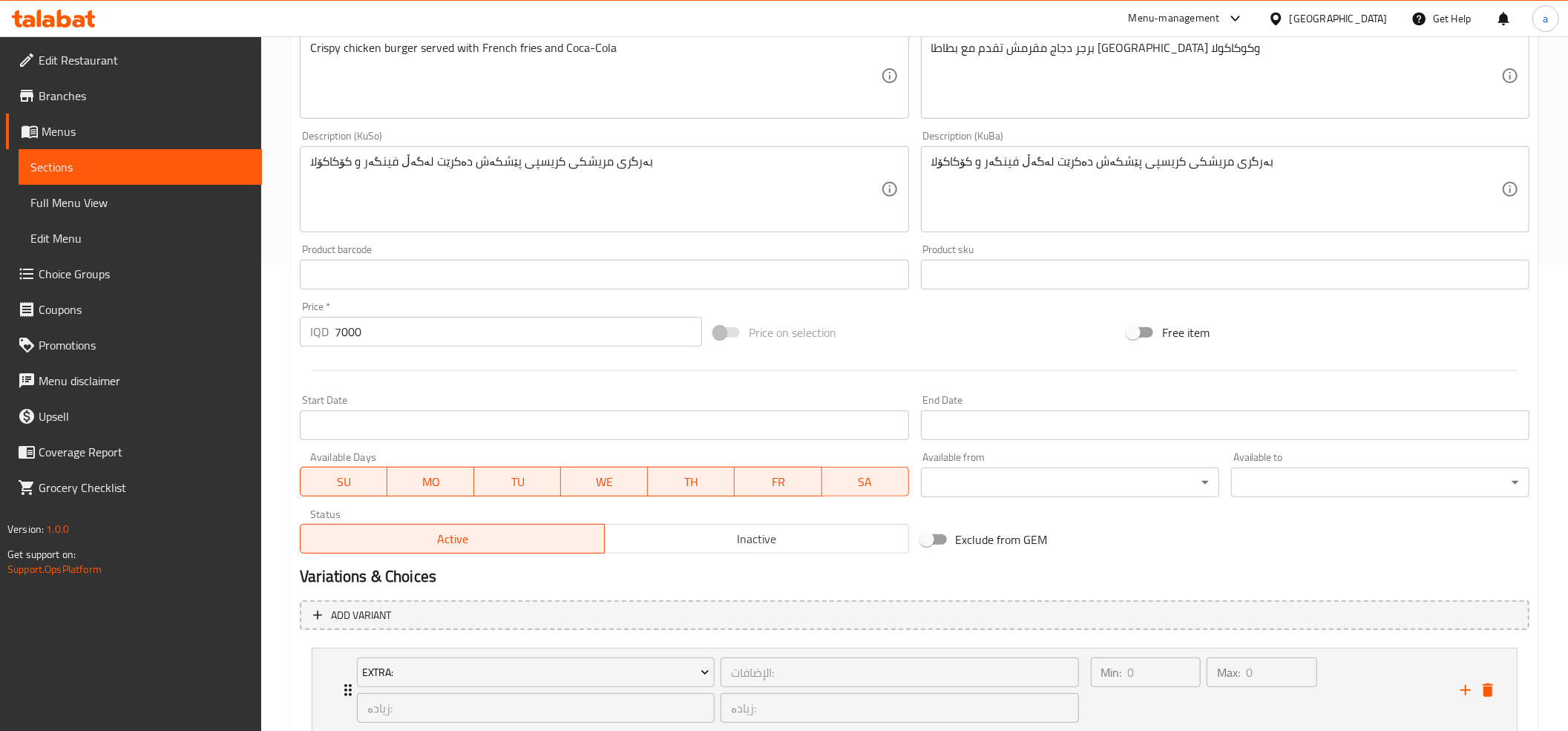
scroll to position [344, 0]
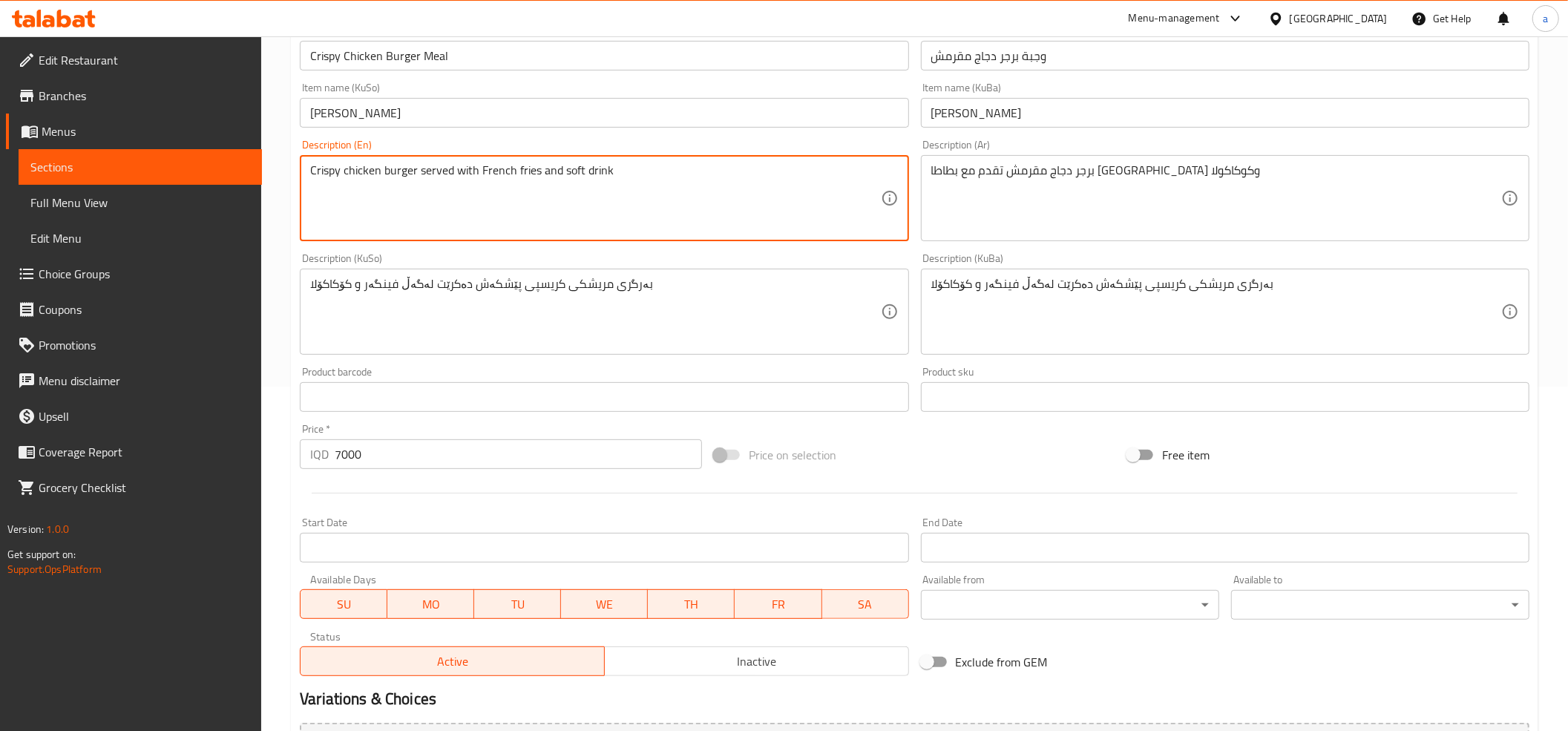
type textarea "Crispy chicken burger served with French fries and soft drink"
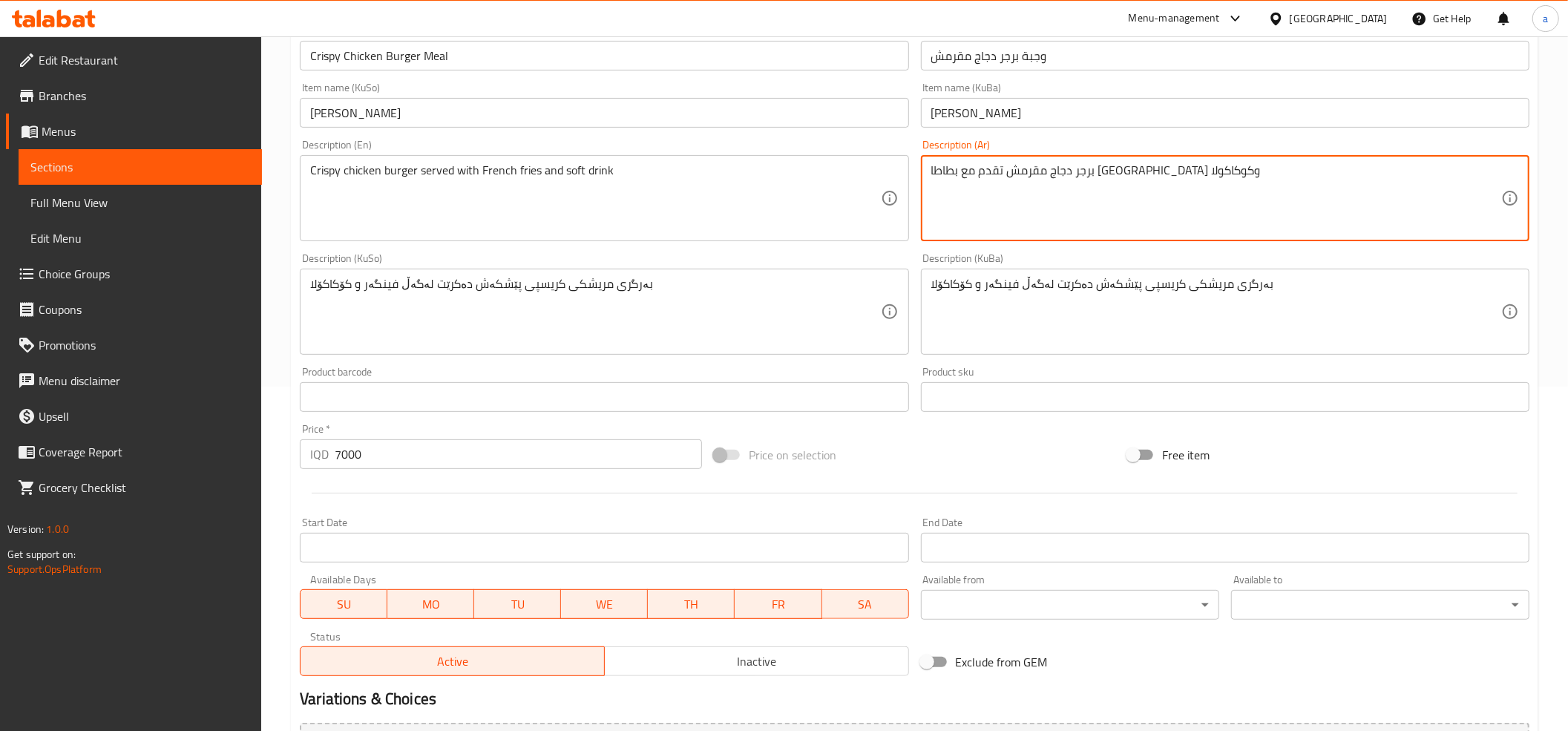
click at [1058, 167] on textarea "برجر دجاج مقرمش تقدم مع بطاطا مقلية وكوكاكولا" at bounding box center [1215, 198] width 570 height 70
type textarea "برجر دجاج مقرمش تقدم مع بطاطا مقلية ومشروب غازي"
click at [1054, 274] on div "بەرگری مریشکی کریسپی پێشکەش دەکرێت لەگەڵ فینگەر و کۆکاکۆلا Description (KuBa)" at bounding box center [1225, 311] width 608 height 86
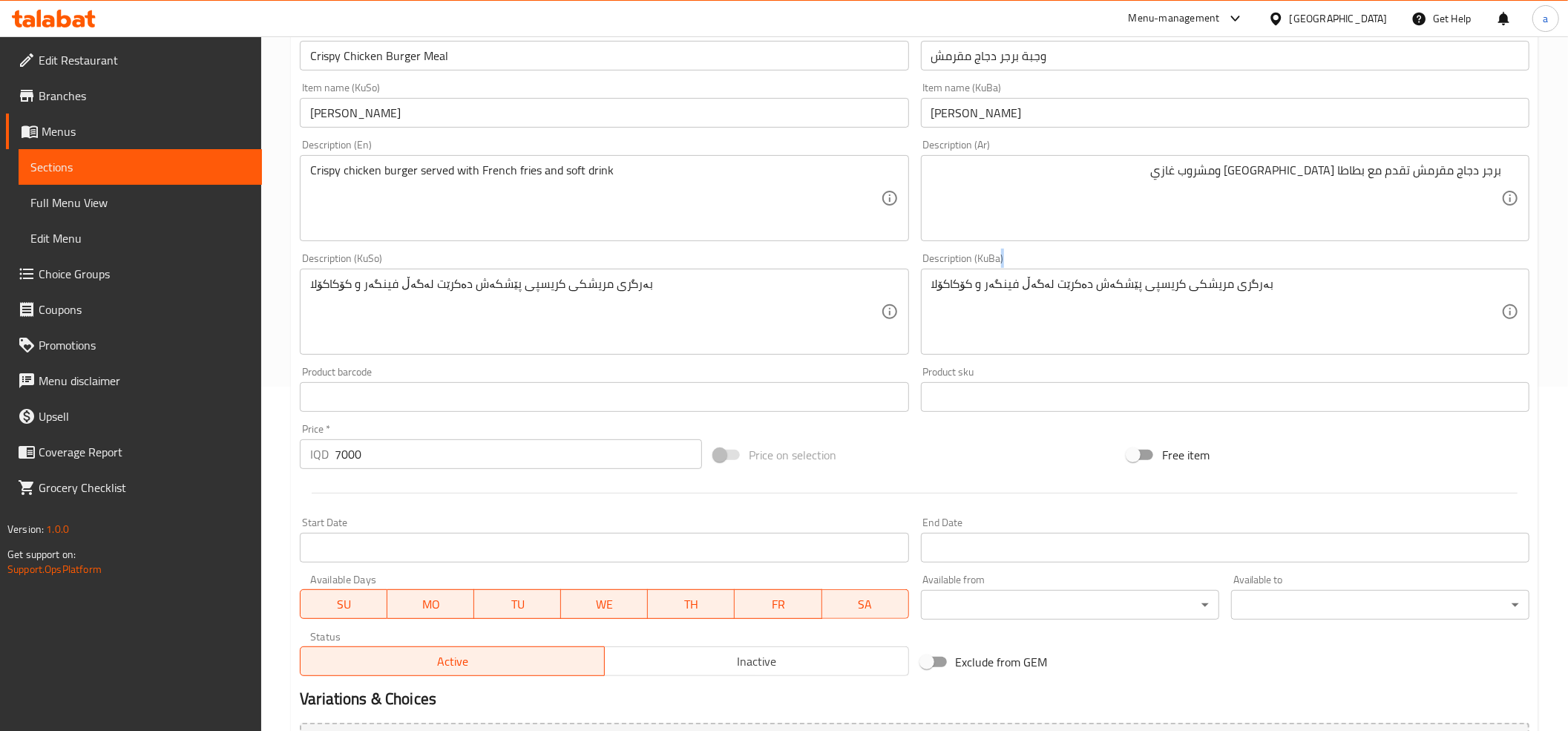
click at [1054, 274] on div "بەرگری مریشکی کریسپی پێشکەش دەکرێت لەگەڵ فینگەر و کۆکاکۆلا Description (KuBa)" at bounding box center [1225, 311] width 608 height 86
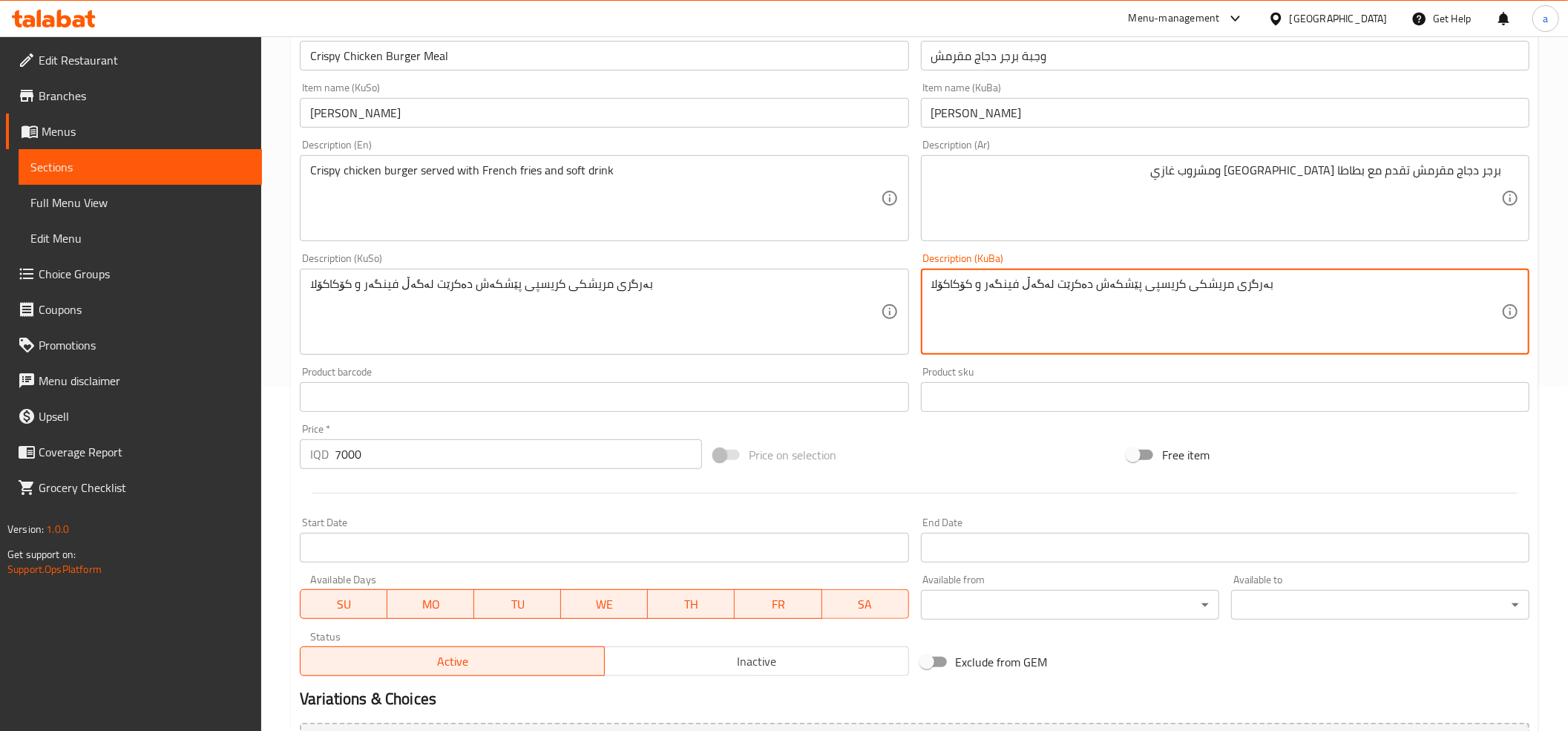
click at [1054, 283] on textarea "بەرگری مریشکی کریسپی پێشکەش دەکرێت لەگەڵ فینگەر و کۆکاکۆلا" at bounding box center [1215, 311] width 570 height 70
type textarea "بەرگری مریشکی کریسپی پێشکەش دەکرێت لەگەڵ فینگەر و خواردنەوەی گازی"
click at [574, 289] on textarea "بەرگری مریشکی کریسپی پێشکەش دەکرێت لەگەڵ فینگەر و کۆکاکۆلا" at bounding box center [594, 311] width 570 height 70
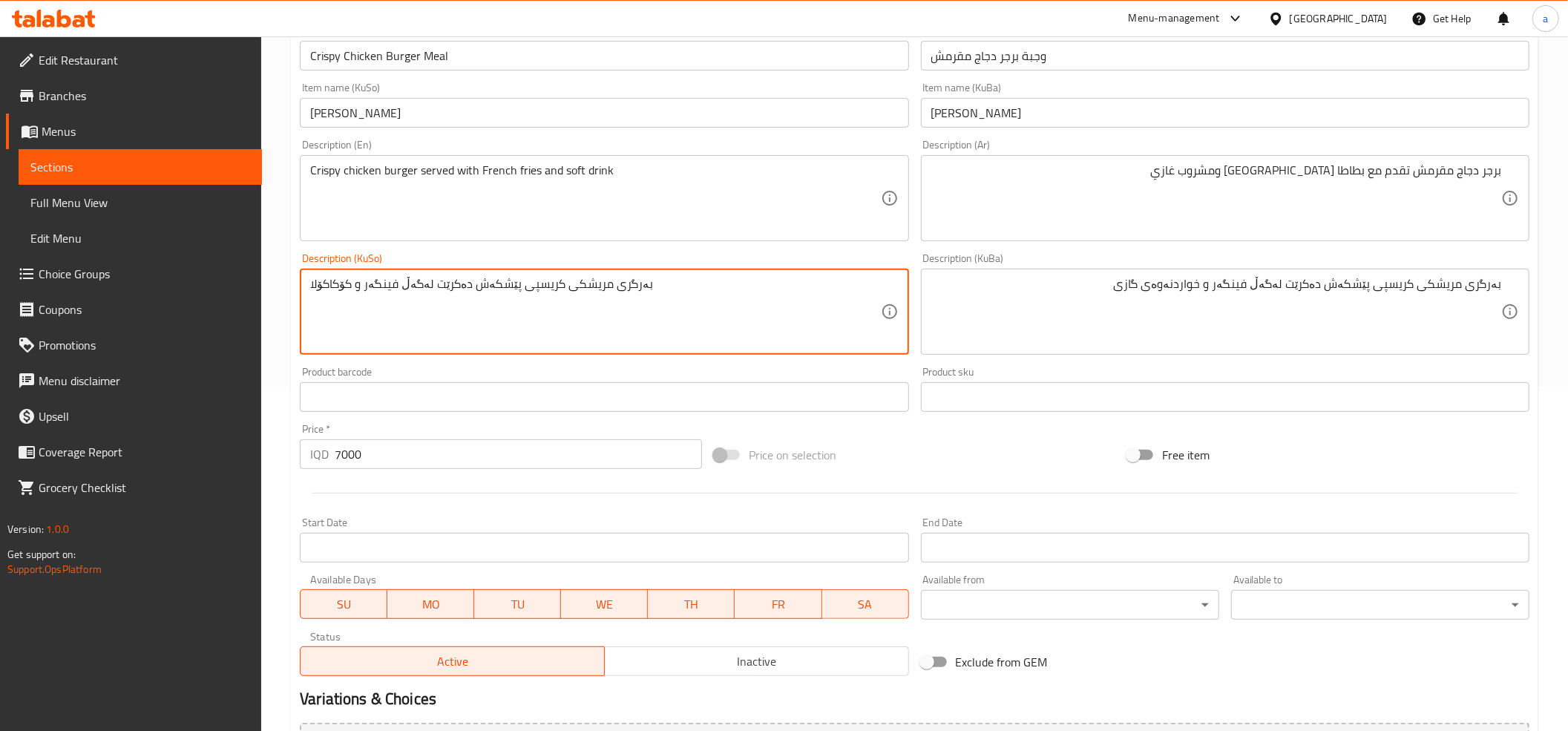
click at [574, 289] on textarea "بەرگری مریشکی کریسپی پێشکەش دەکرێت لەگەڵ فینگەر و کۆکاکۆلا" at bounding box center [594, 311] width 570 height 70
paste textarea "خواردنەوەی گازی"
type textarea "بەرگری مریشکی کریسپی پێشکەش دەکرێت لەگەڵ فینگەر و خواردنەوەی گازی"
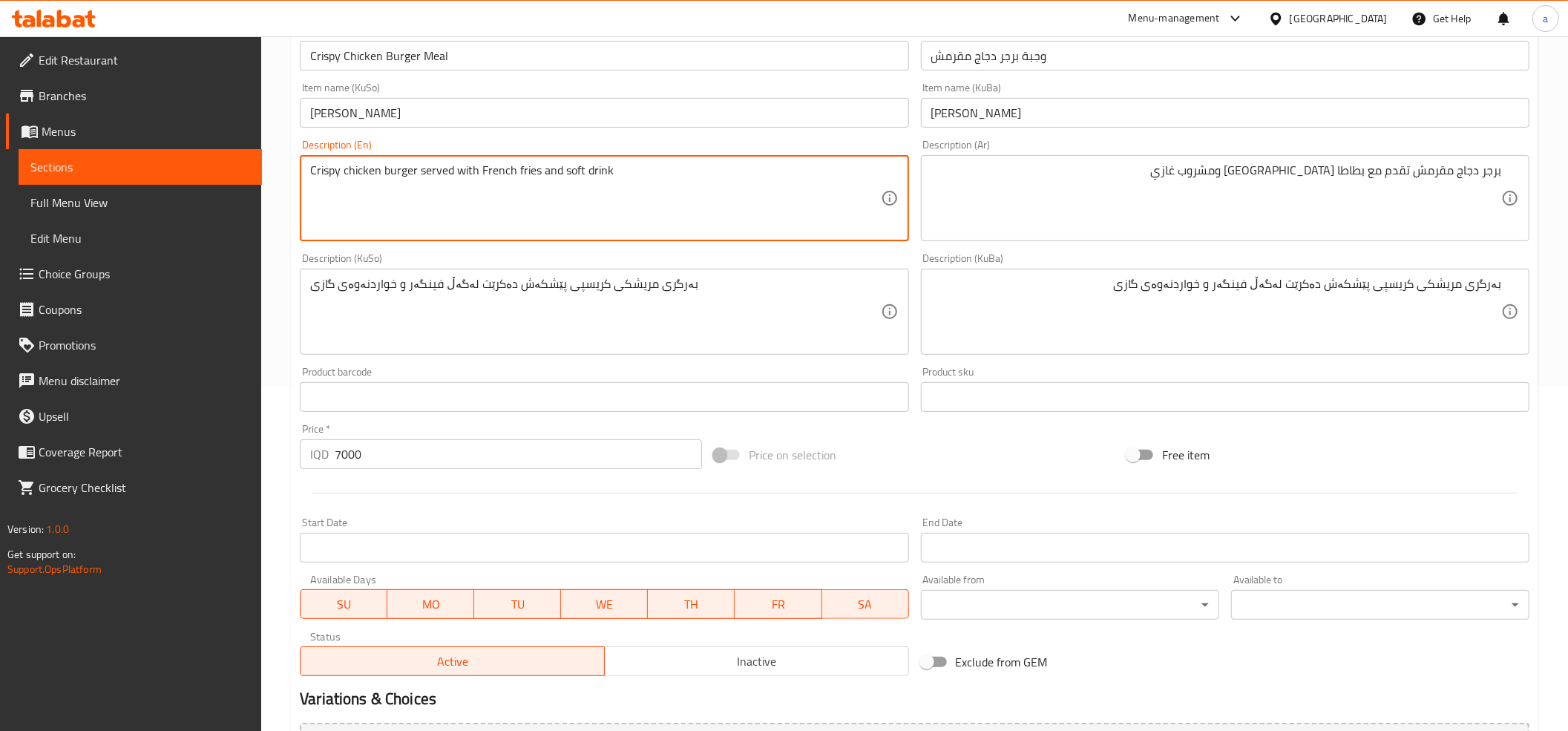
drag, startPoint x: 562, startPoint y: 171, endPoint x: 627, endPoint y: 170, distance: 65.0
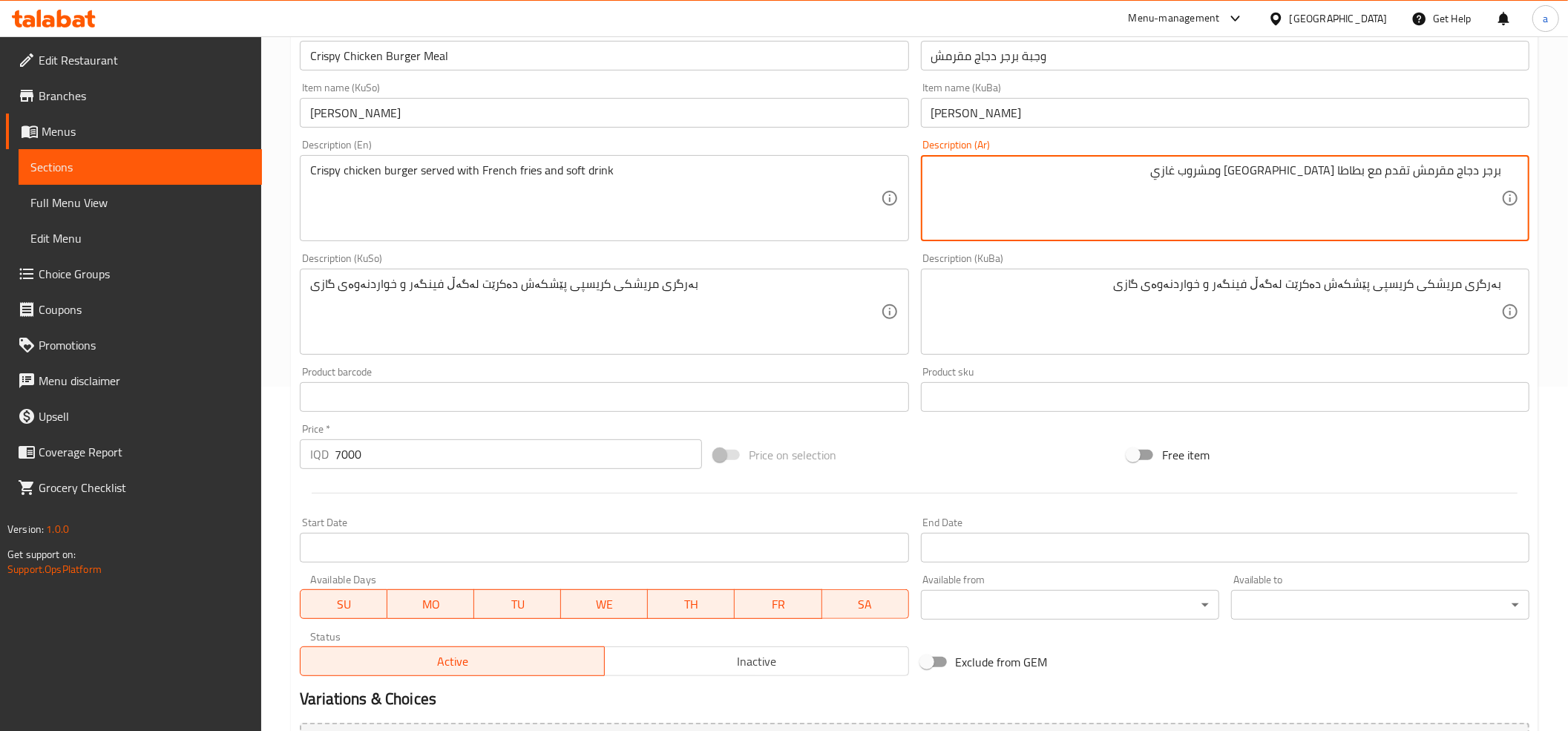
drag, startPoint x: 1224, startPoint y: 182, endPoint x: 1295, endPoint y: 201, distance: 73.5
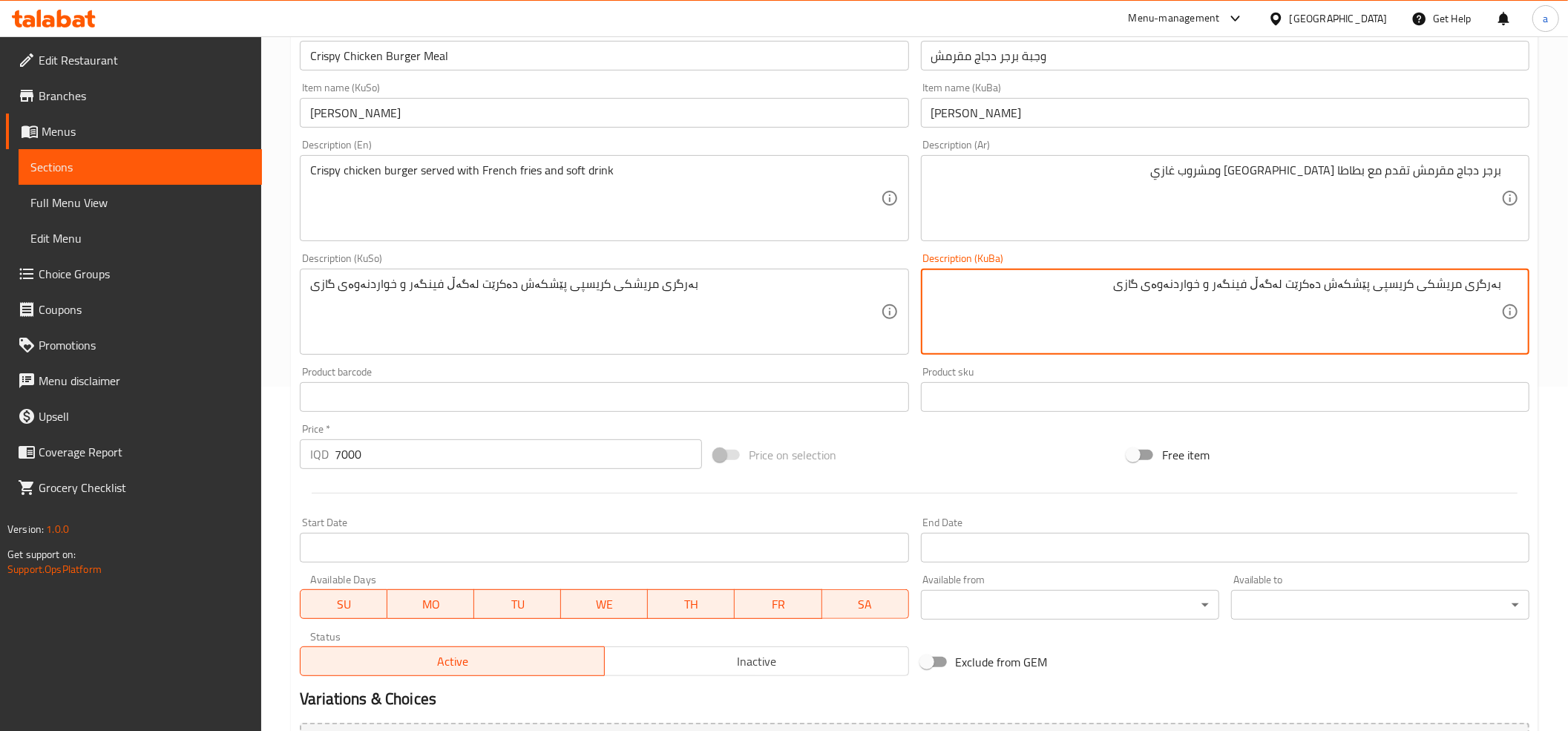
drag, startPoint x: 1131, startPoint y: 294, endPoint x: 1220, endPoint y: 312, distance: 90.8
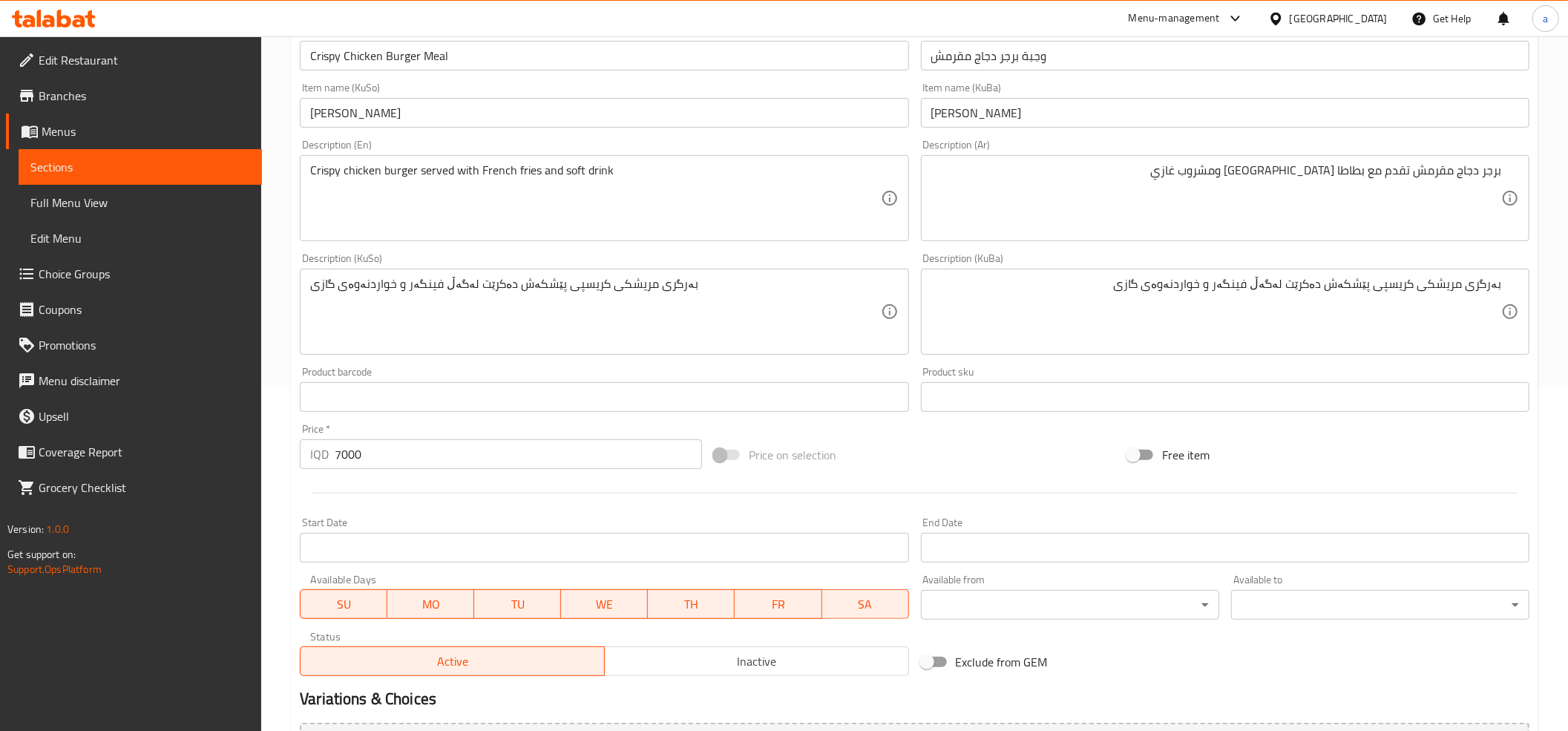
click at [844, 254] on div "Description (KuSo) بەرگری مریشکی کریسپی پێشکەش دەکرێت لەگەڵ فینگەر و خواردنەوەی…" at bounding box center [604, 304] width 608 height 102
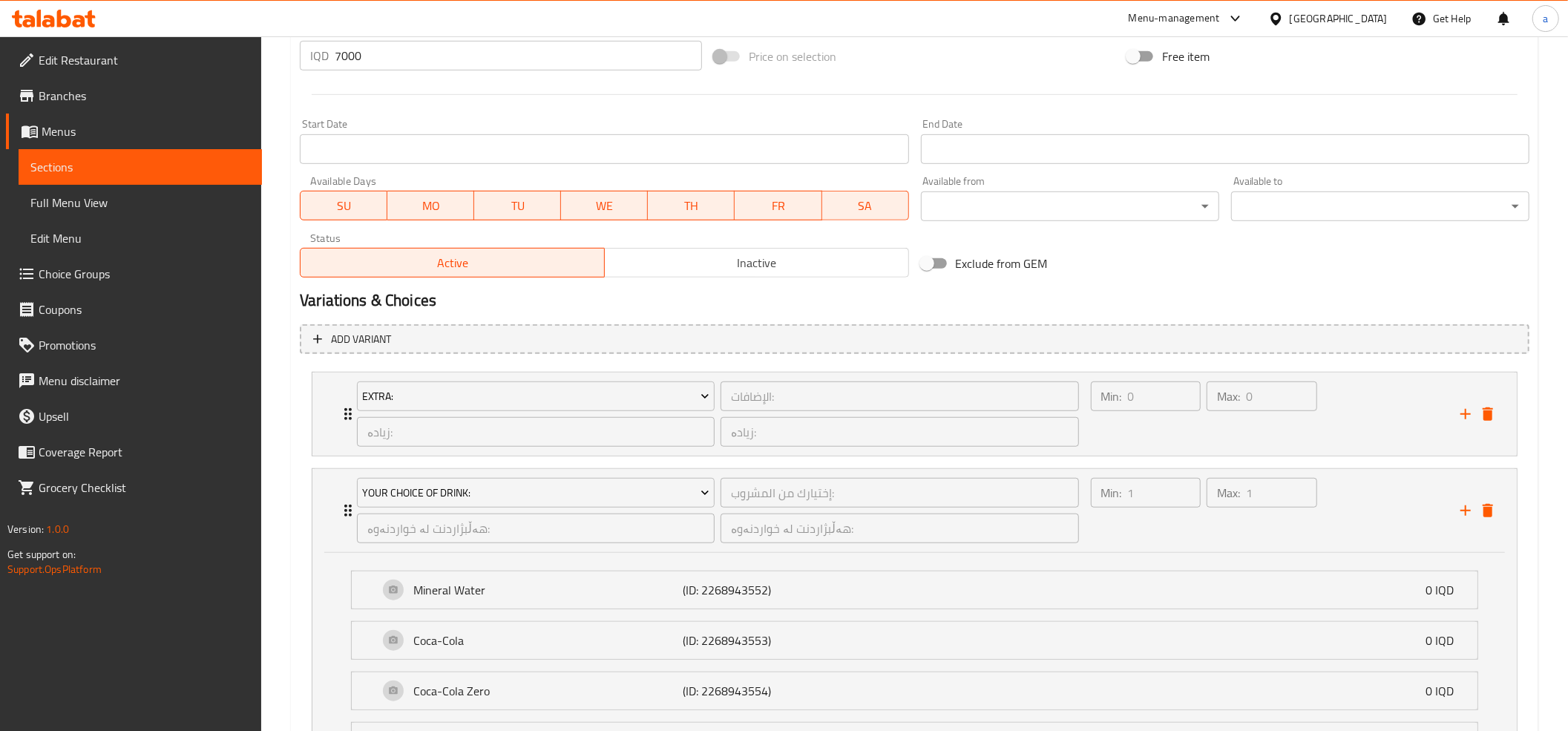
scroll to position [1004, 0]
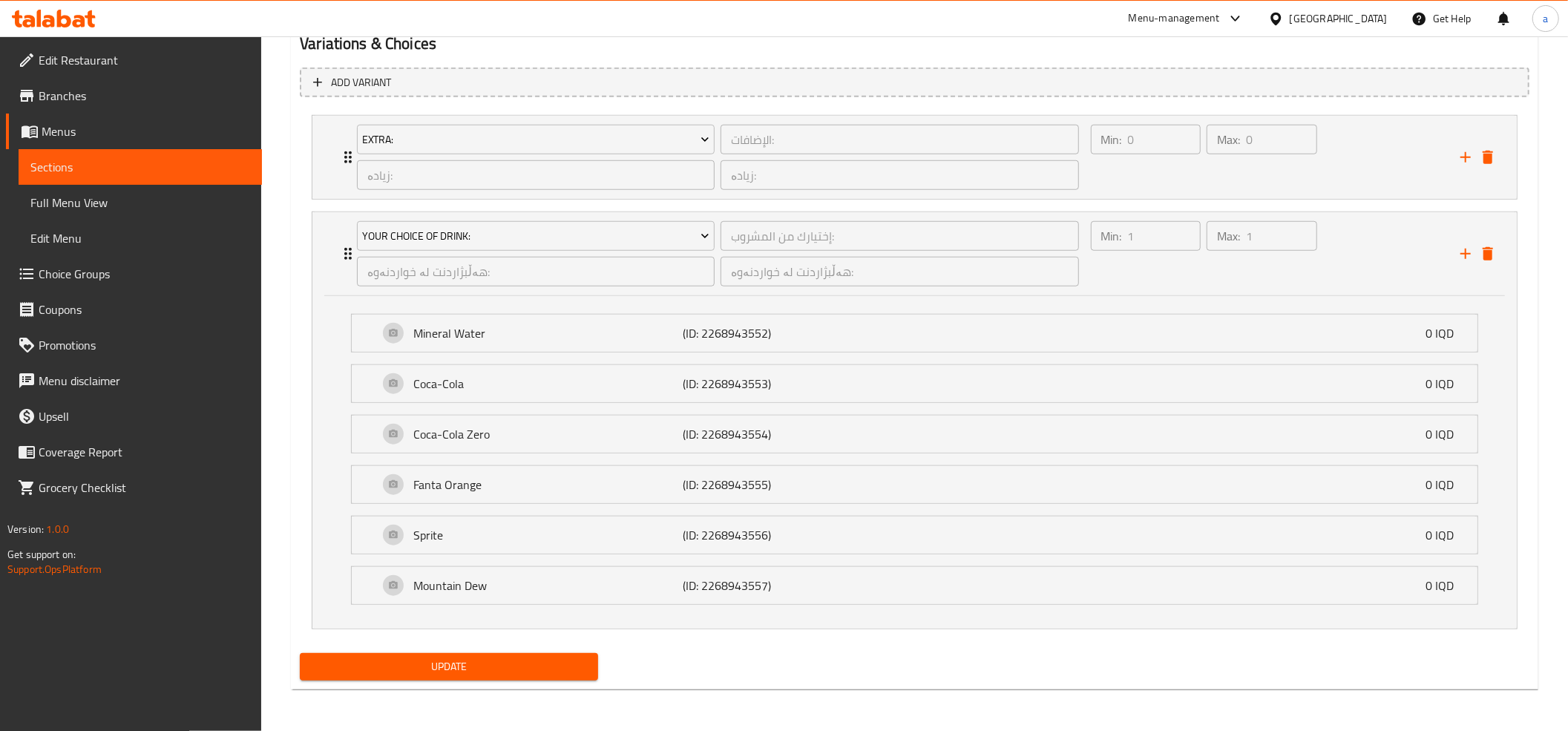
click at [446, 662] on span "Update" at bounding box center [448, 666] width 274 height 19
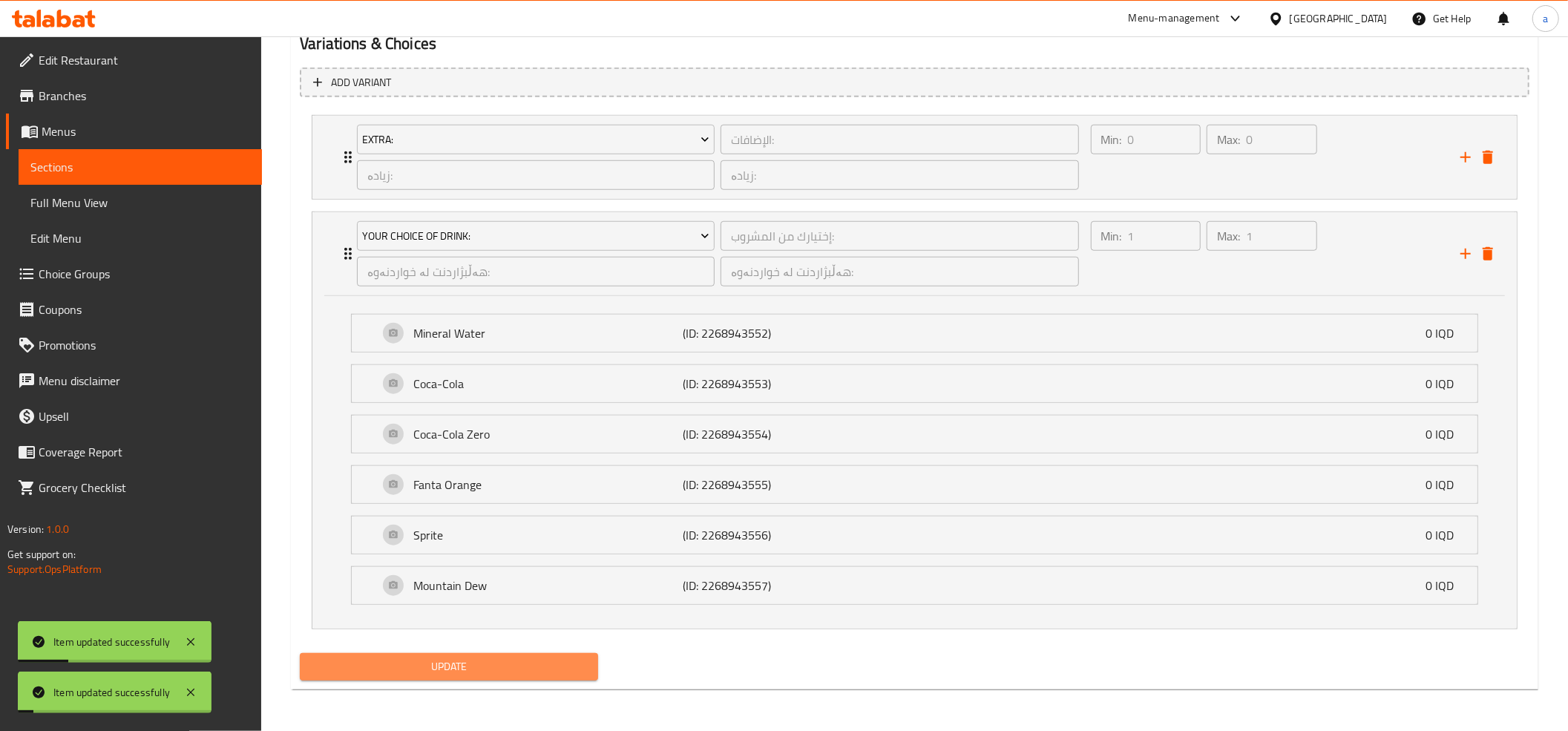
click at [446, 662] on span "Update" at bounding box center [448, 666] width 274 height 19
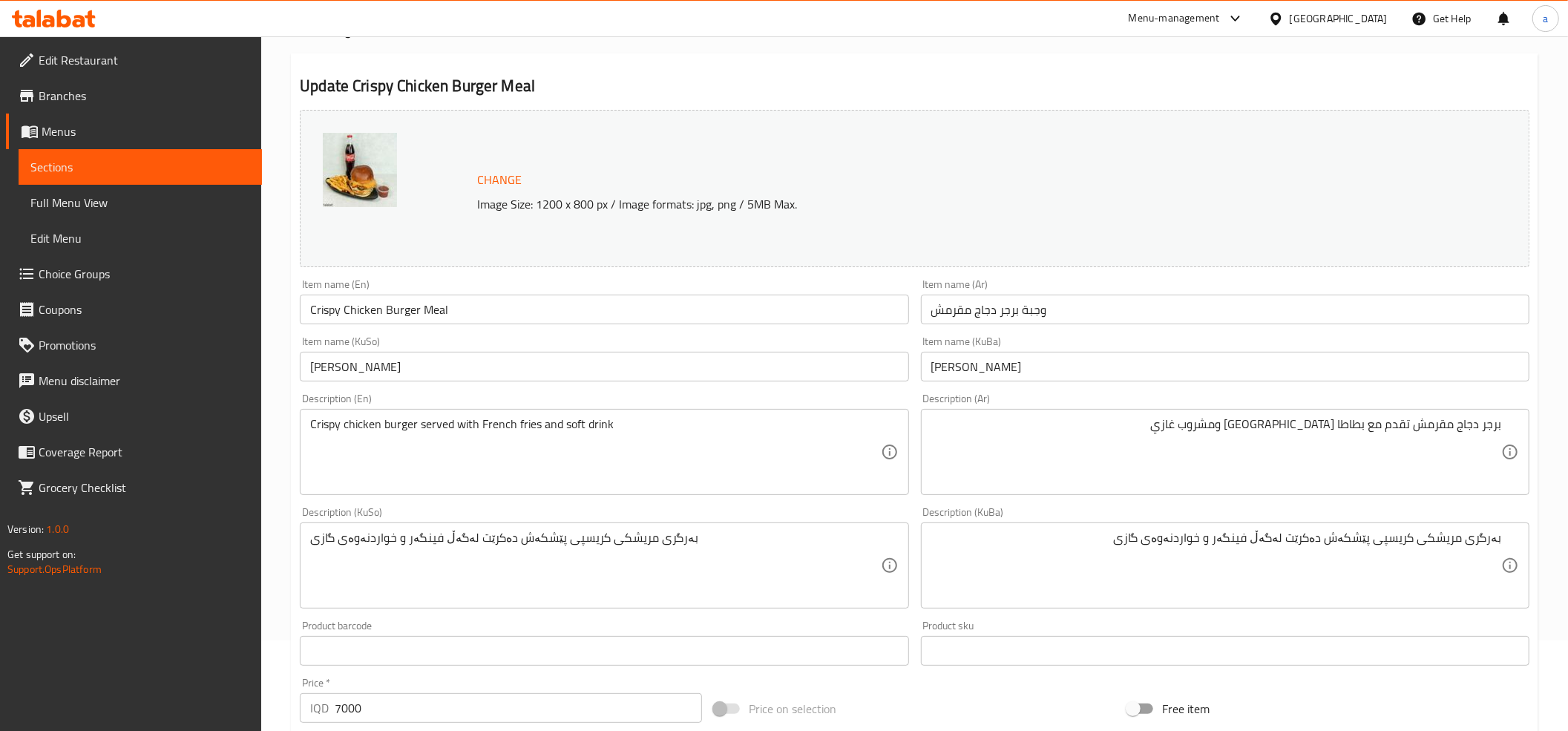
scroll to position [0, 0]
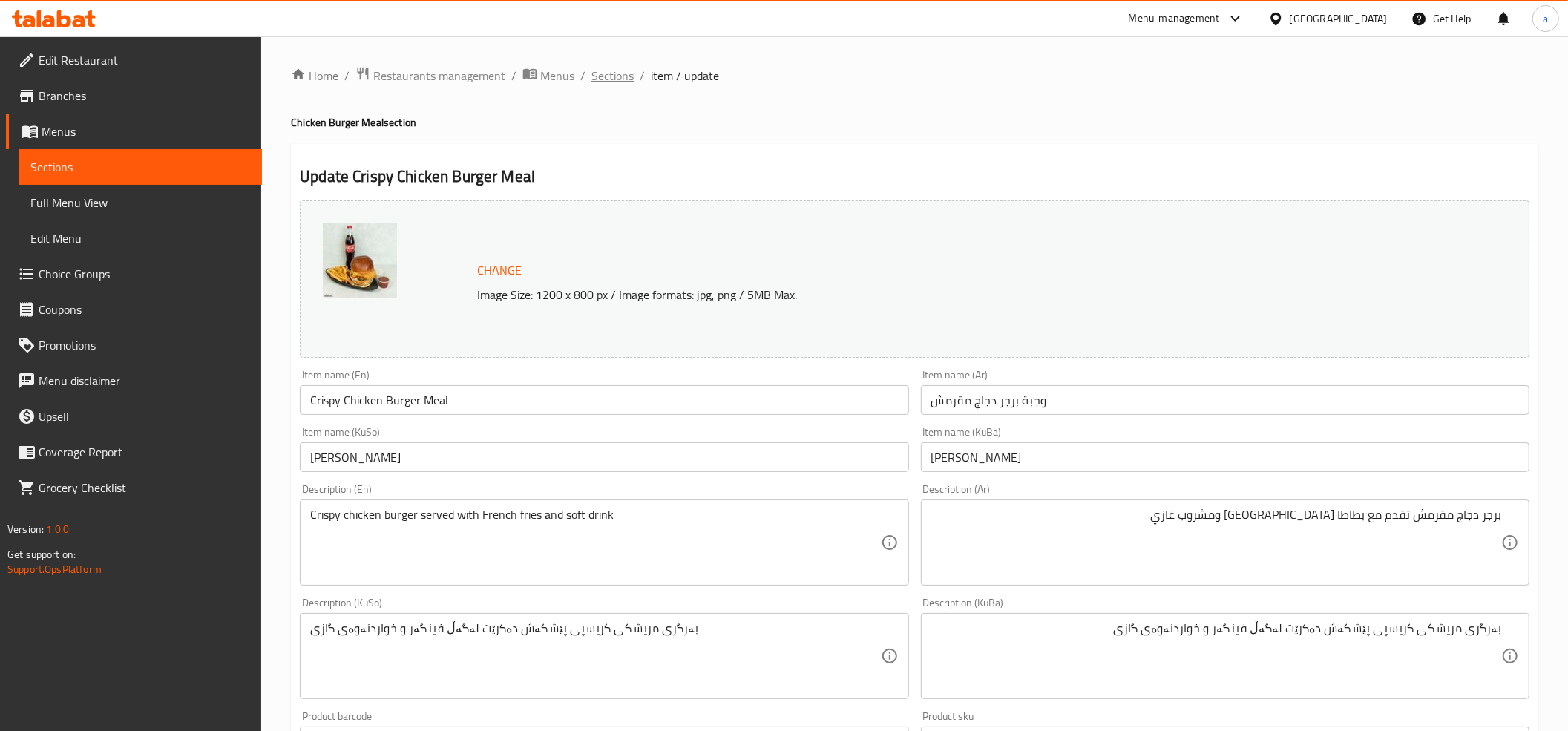
click at [613, 69] on span "Sections" at bounding box center [612, 76] width 42 height 18
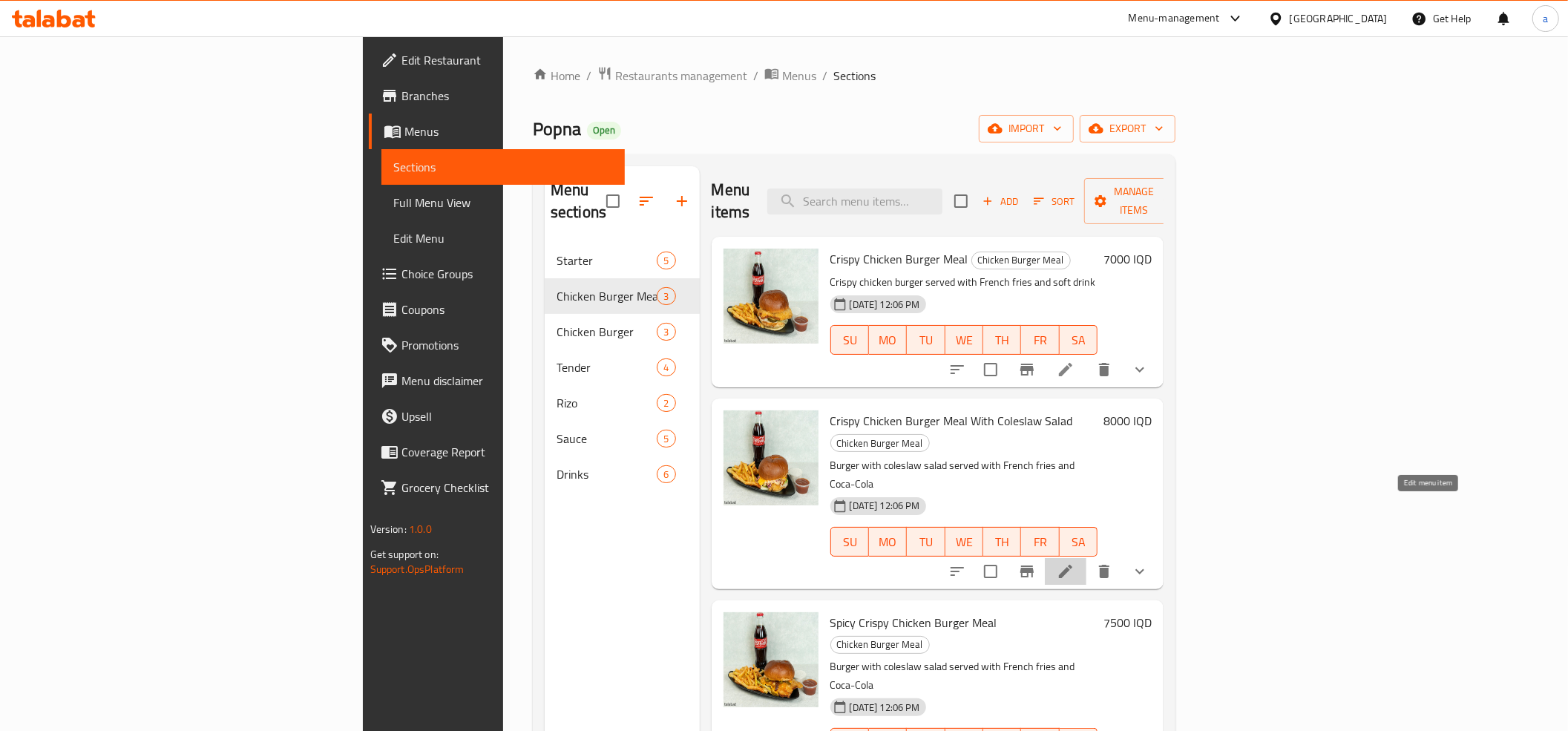
click at [1074, 562] on icon at bounding box center [1065, 571] width 18 height 18
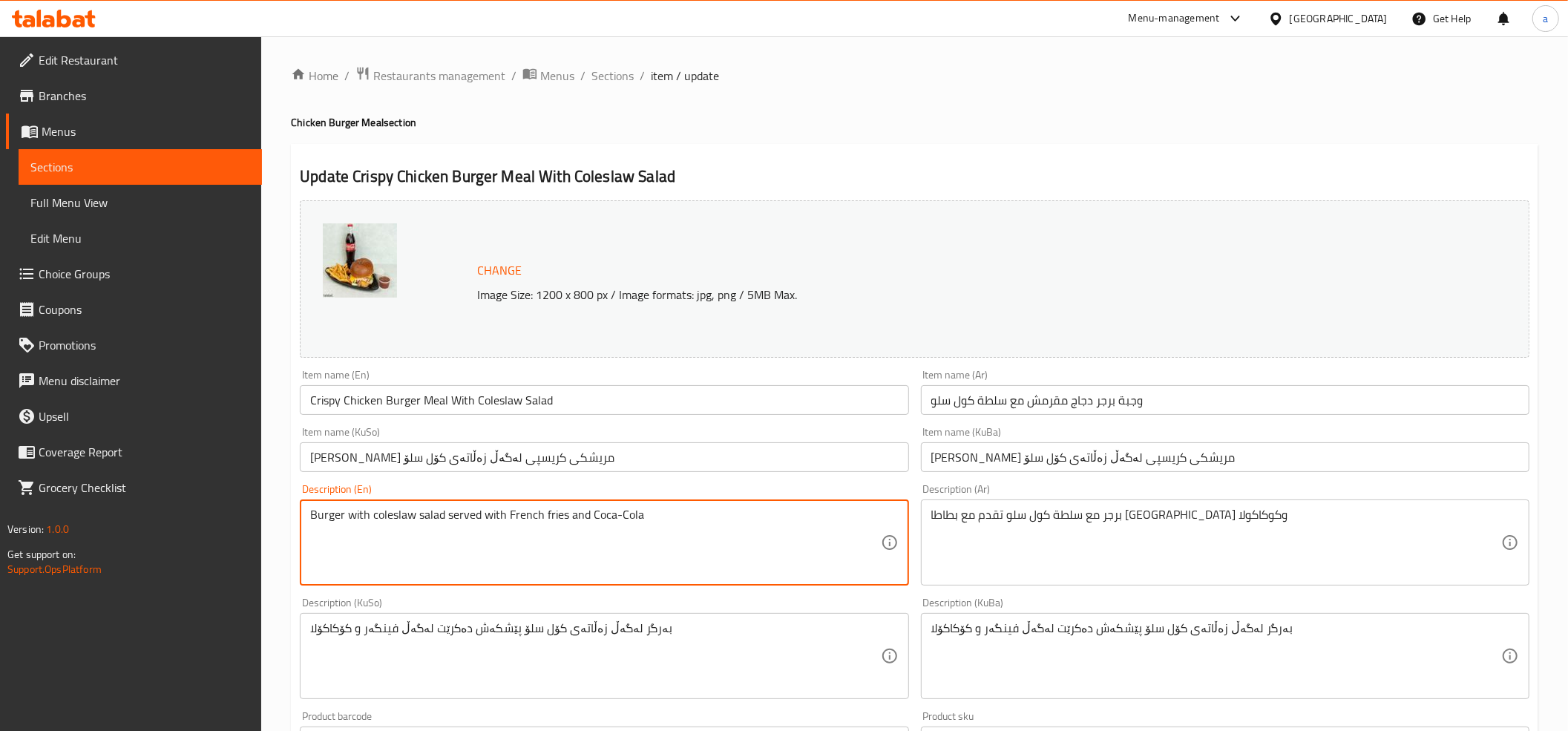
drag, startPoint x: 589, startPoint y: 518, endPoint x: 675, endPoint y: 518, distance: 86.0
paste textarea "soft drink"
type textarea "Burger with coleslaw salad served with French fries and soft drink"
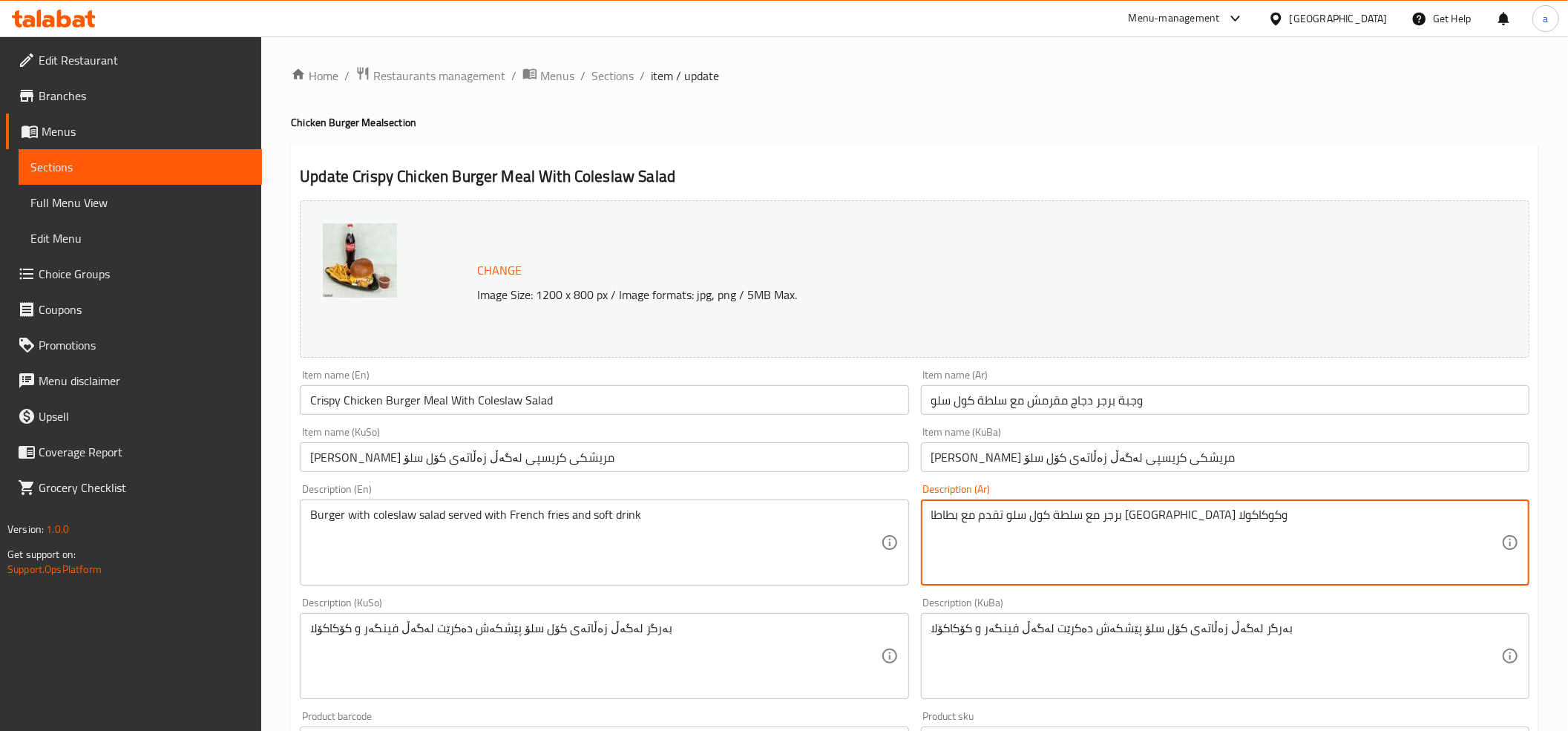
click at [963, 526] on textarea "برجر مع سلطة كول سلو تقدم مع بطاطا مقلية وكوكاكولا" at bounding box center [1215, 543] width 570 height 70
paste textarea "شروب غازي"
type textarea "برجر مع سلطة كول سلو تقدم مع بطاطا مقلية ومشروب غازي"
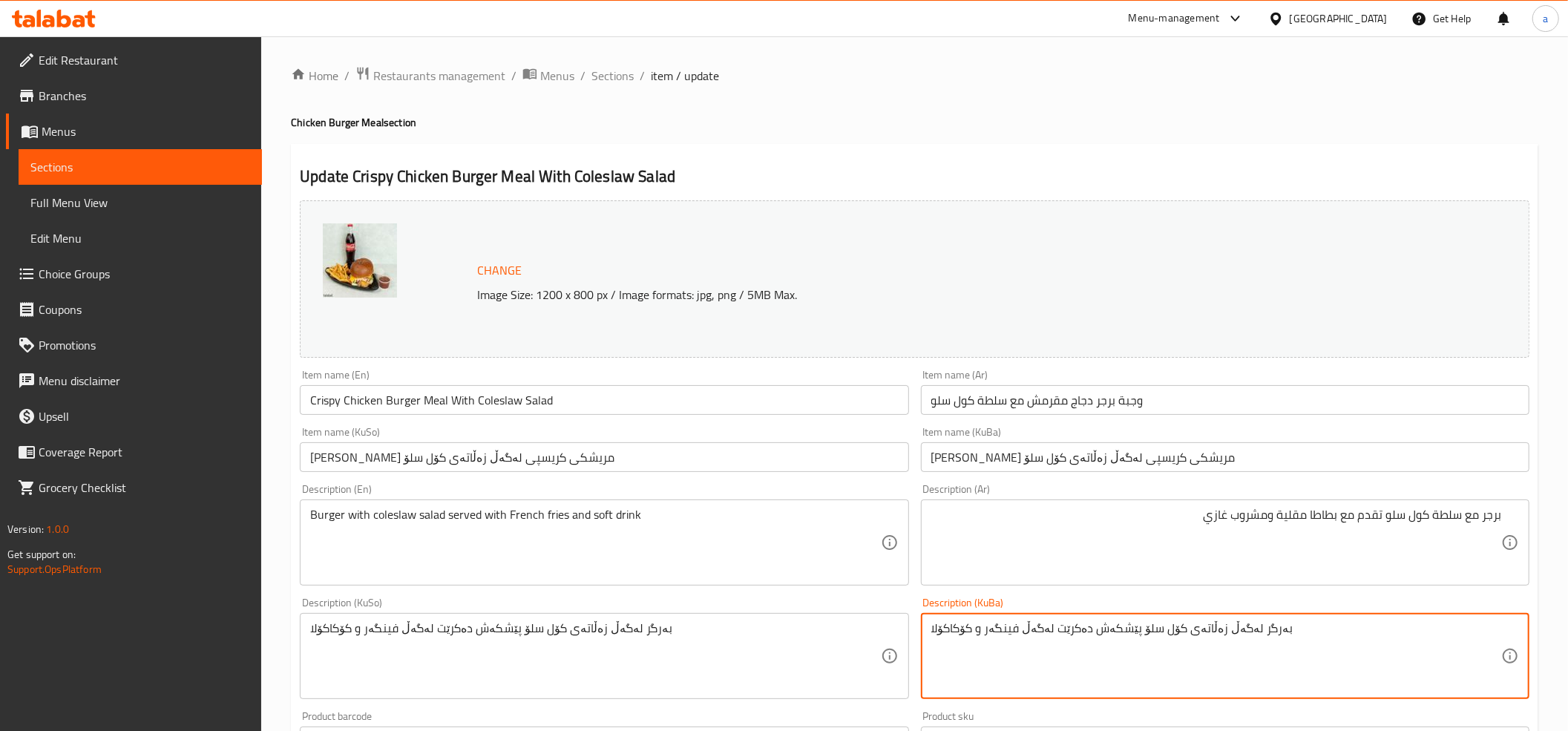
click at [1033, 634] on textarea "بەرگر لەگەڵ زەڵاتەی کۆل سلۆ پێشکەش دەکرێت لەگەڵ فینگەر و کۆکاکۆلا" at bounding box center [1215, 656] width 570 height 70
paste textarea "خواردنەوەی گازی"
type textarea "بەرگر لەگەڵ زەڵاتەی کۆل سلۆ پێشکەش دەکرێت لەگەڵ فینگەر و خواردنەوەی گازی"
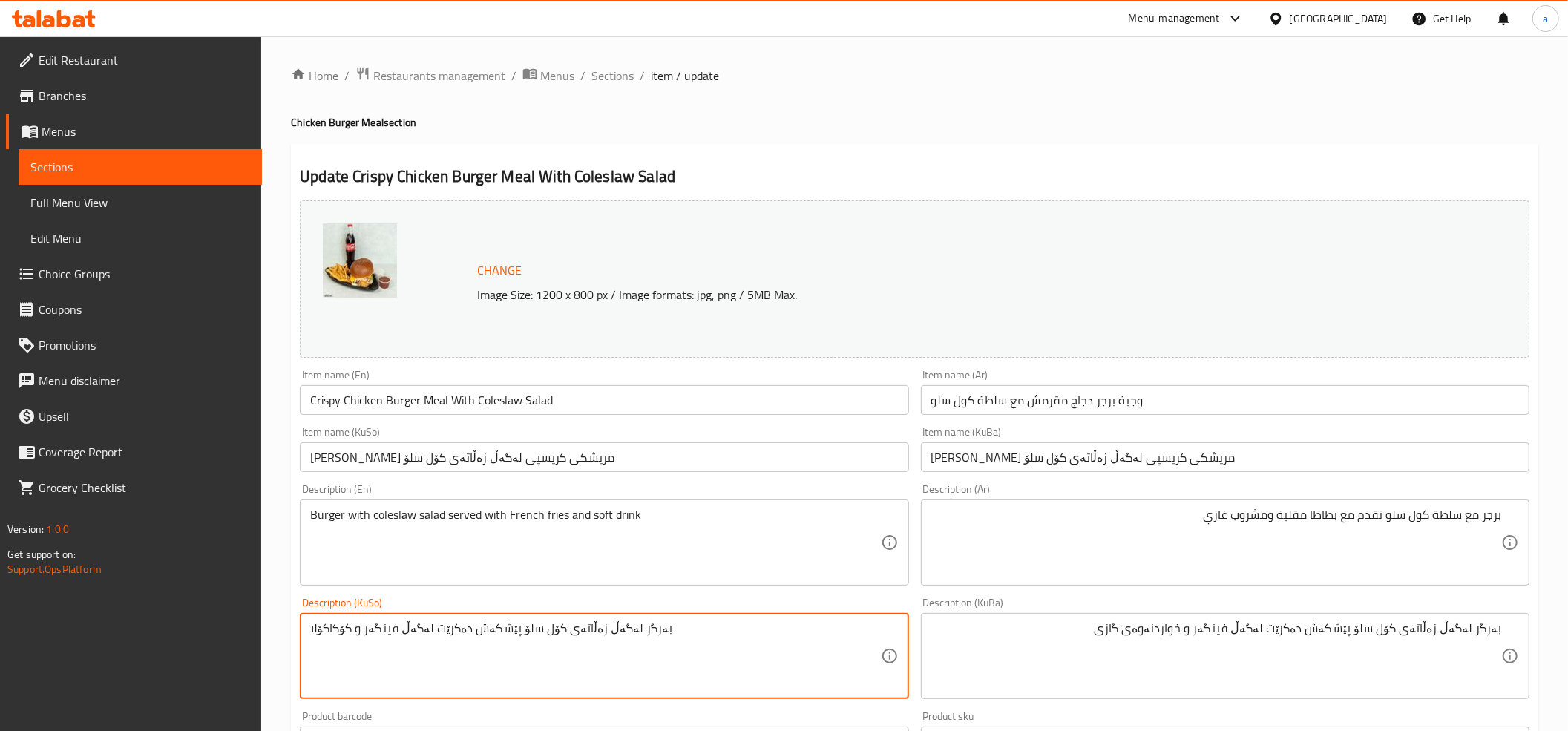
click at [553, 642] on textarea "بەرگر لەگەڵ زەڵاتەی کۆل سلۆ پێشکەش دەکرێت لەگەڵ فینگەر و کۆکاکۆلا" at bounding box center [594, 656] width 570 height 70
paste textarea "خواردنەوەی گازی"
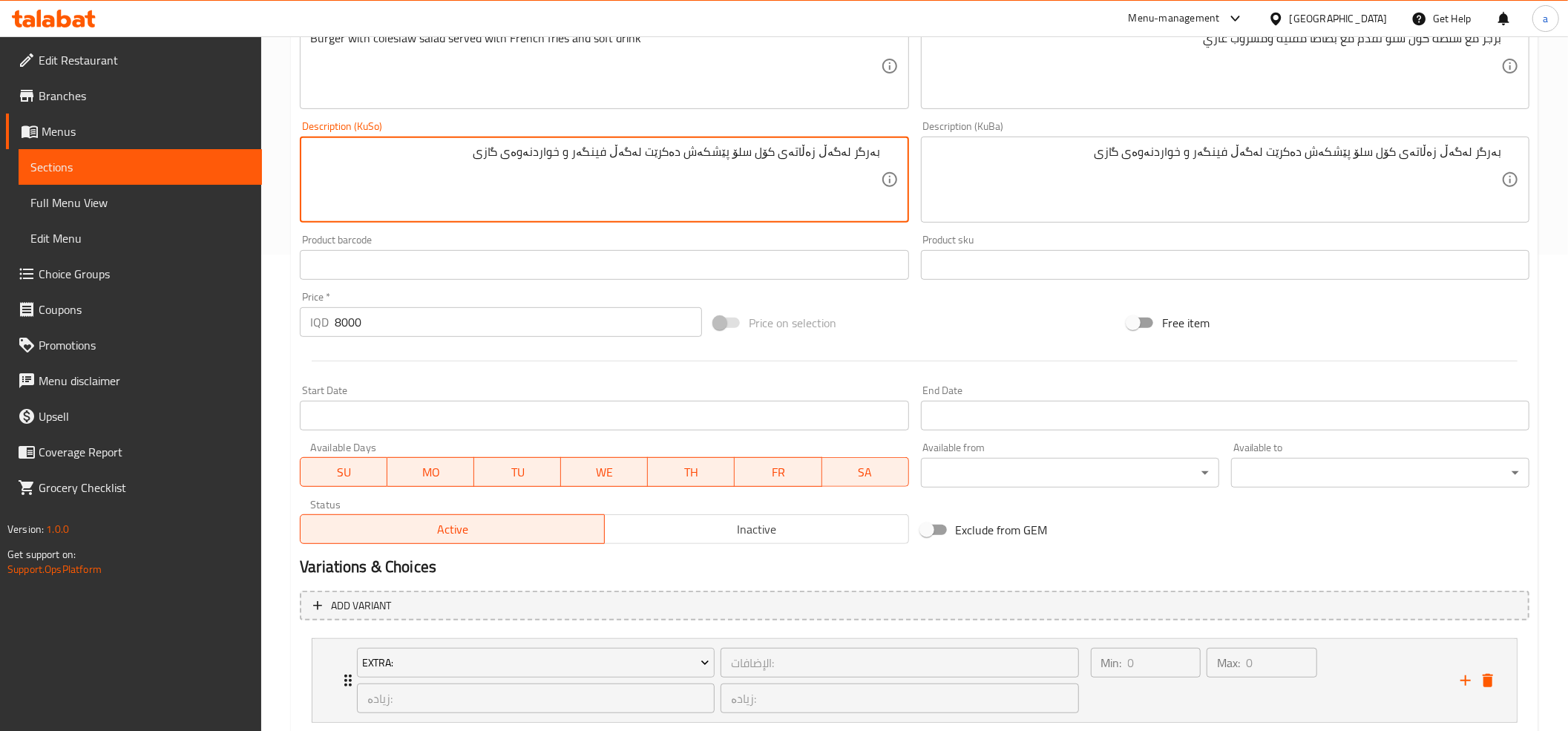
scroll to position [668, 0]
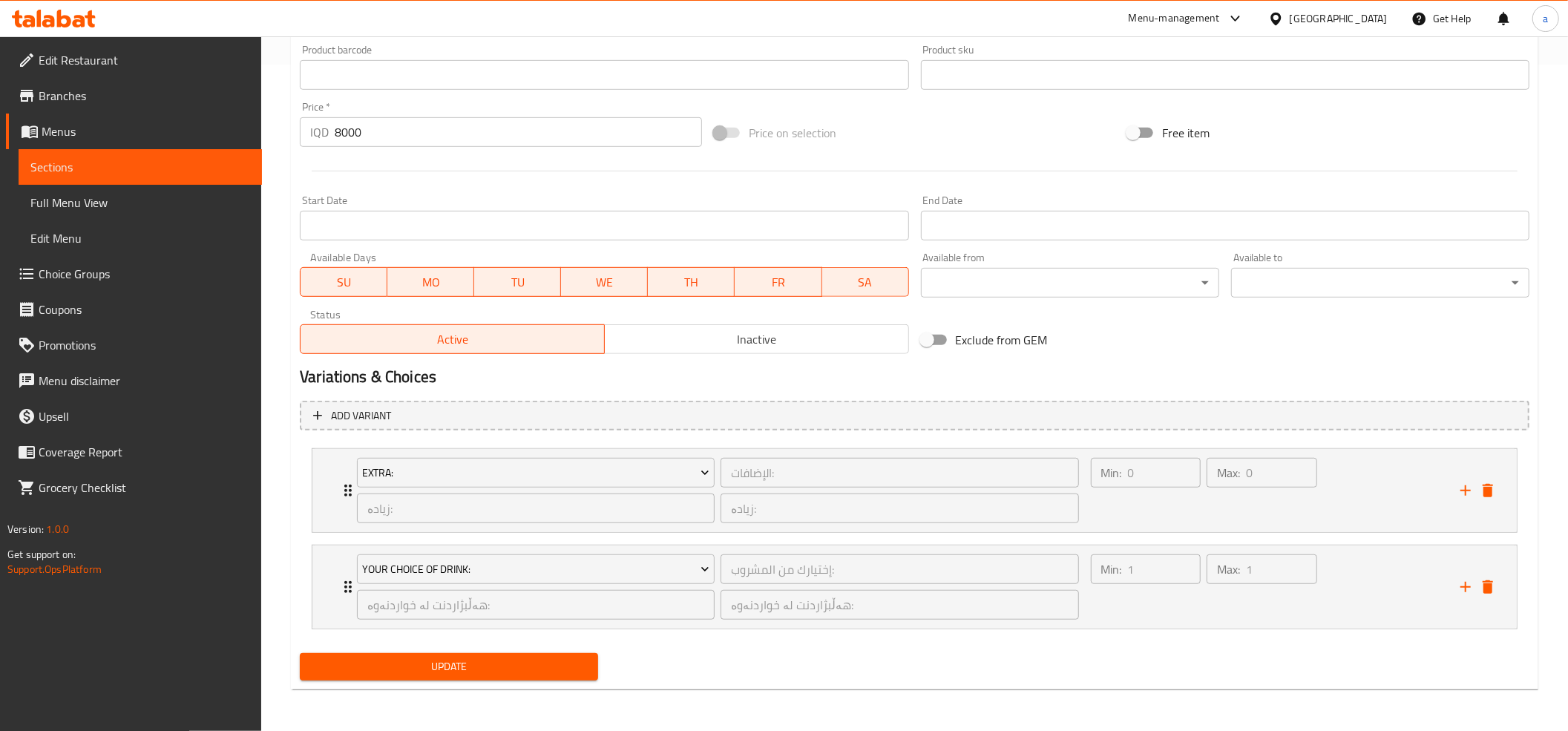
type textarea "بەرگر لەگەڵ زەڵاتەی کۆل سلۆ پێشکەش دەکرێت لەگەڵ فینگەر و خواردنەوەی گازی"
click at [484, 651] on div "Update" at bounding box center [448, 666] width 310 height 40
click at [485, 661] on span "Update" at bounding box center [448, 666] width 274 height 19
click at [471, 669] on span "Update" at bounding box center [448, 666] width 274 height 19
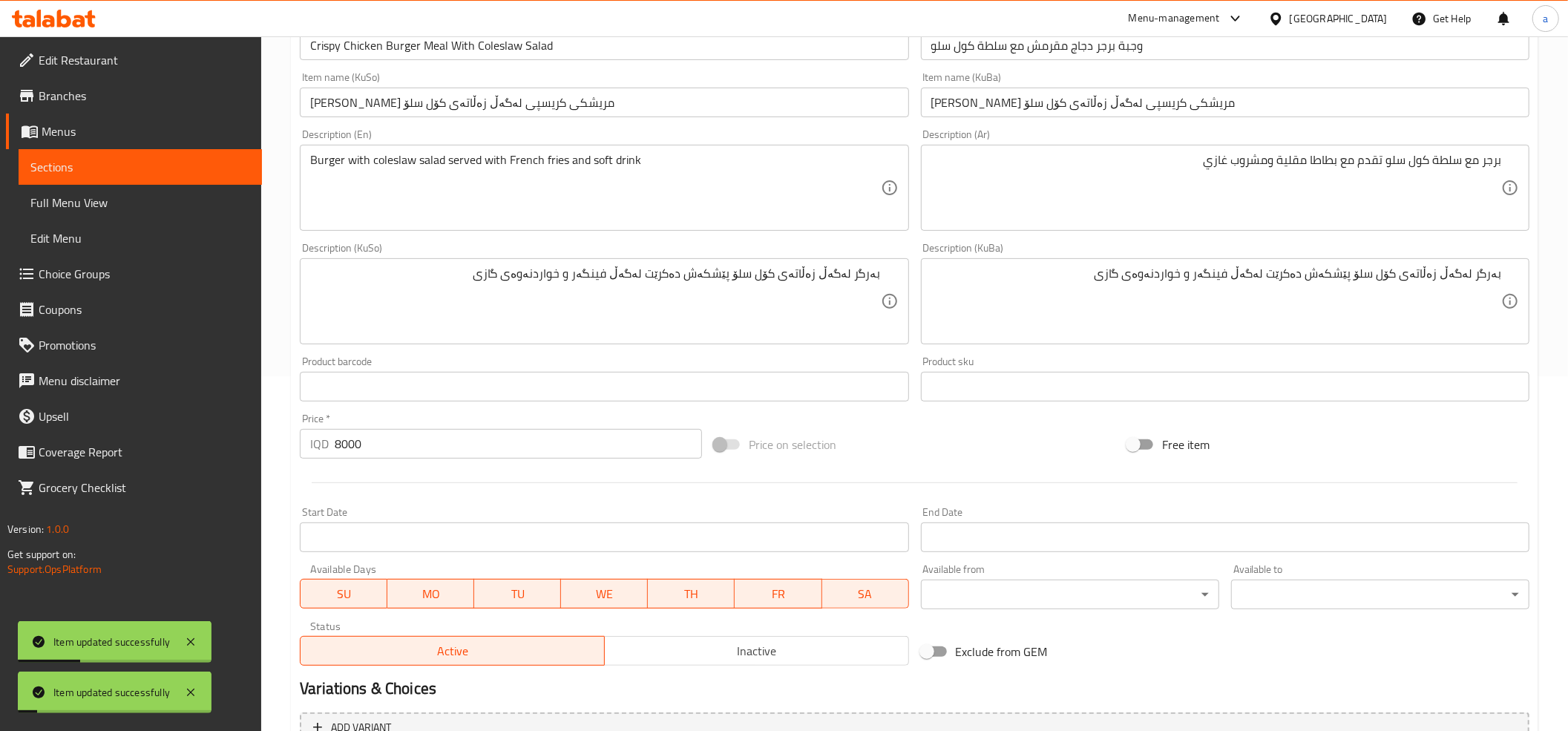
scroll to position [0, 0]
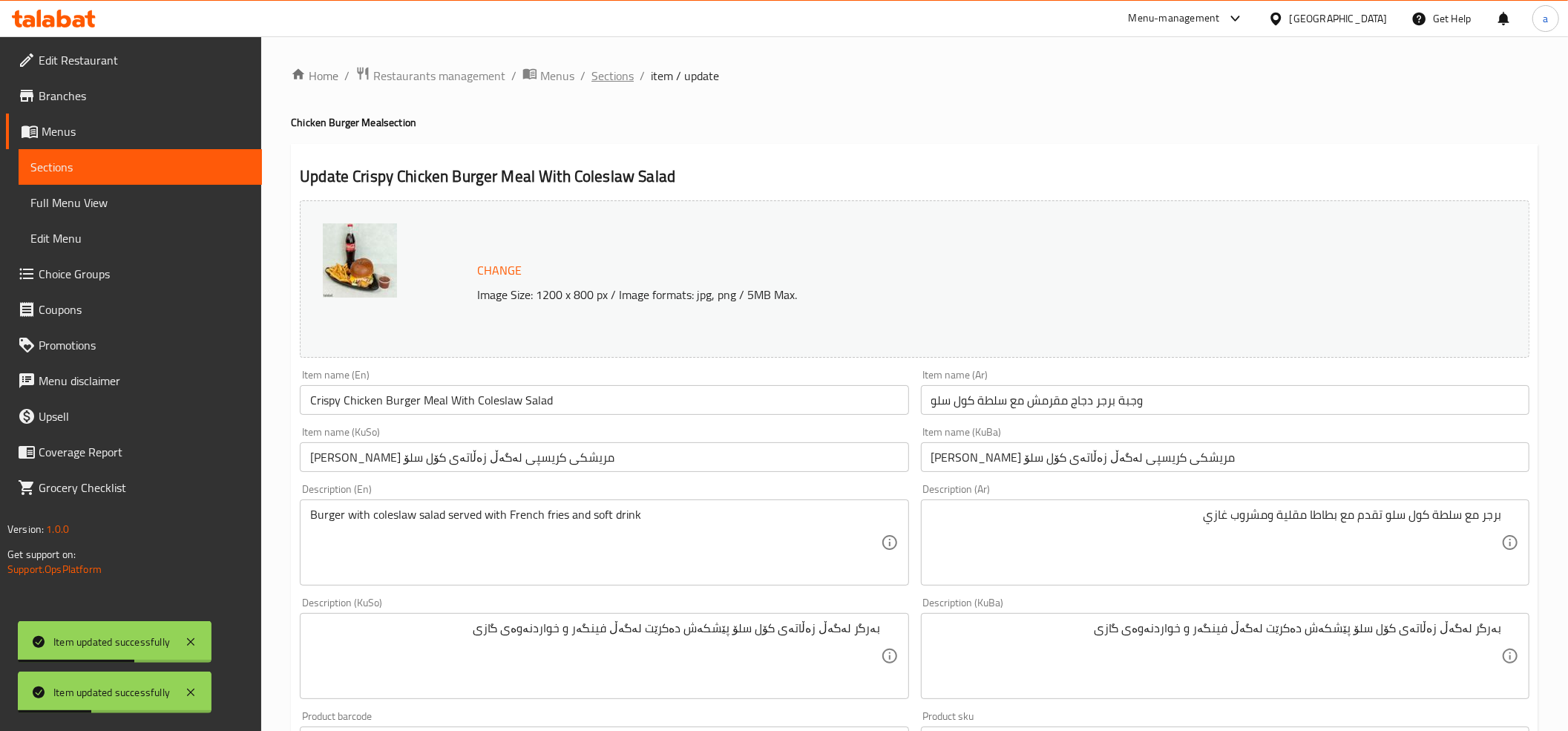
click at [609, 77] on span "Sections" at bounding box center [612, 76] width 42 height 18
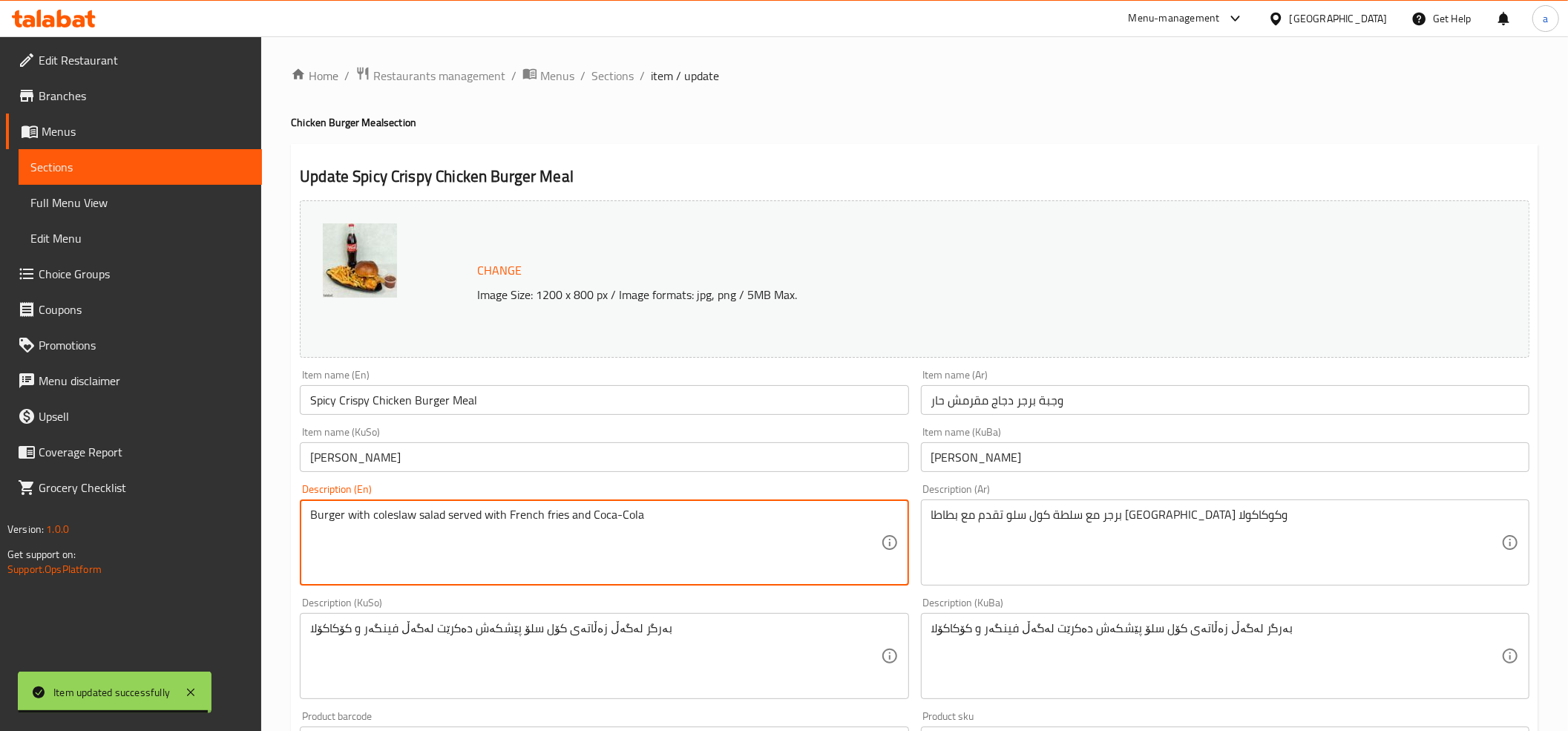
drag, startPoint x: 589, startPoint y: 521, endPoint x: 666, endPoint y: 515, distance: 77.2
paste textarea "soft drink"
type textarea "Burger with coleslaw salad served with French fries and soft drink"
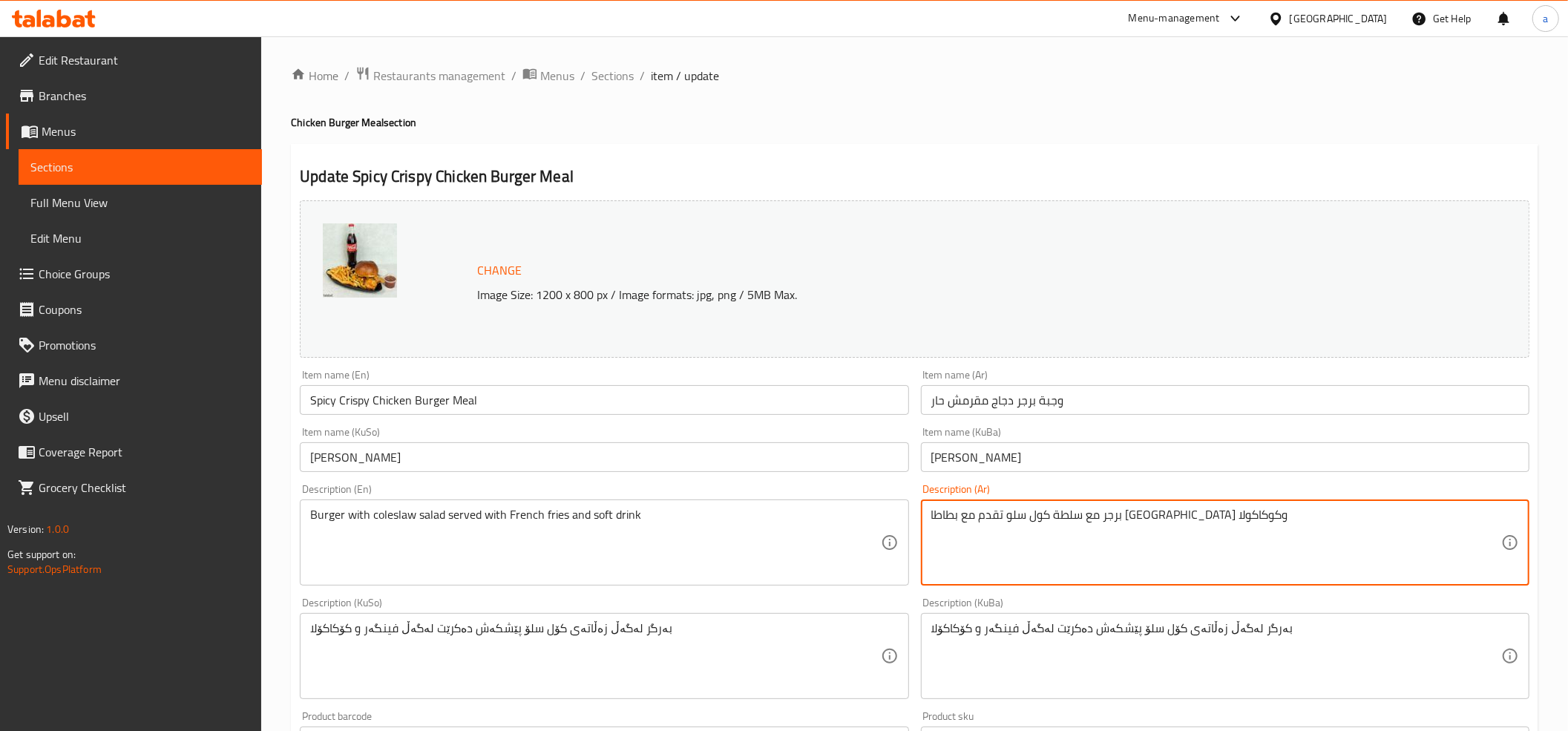
drag, startPoint x: 930, startPoint y: 517, endPoint x: 978, endPoint y: 517, distance: 48.0
paste textarea "شروب غازي"
type textarea "برجر مع سلطة كول سلو تقدم مع بطاطا مقلية ومشروب غازي"
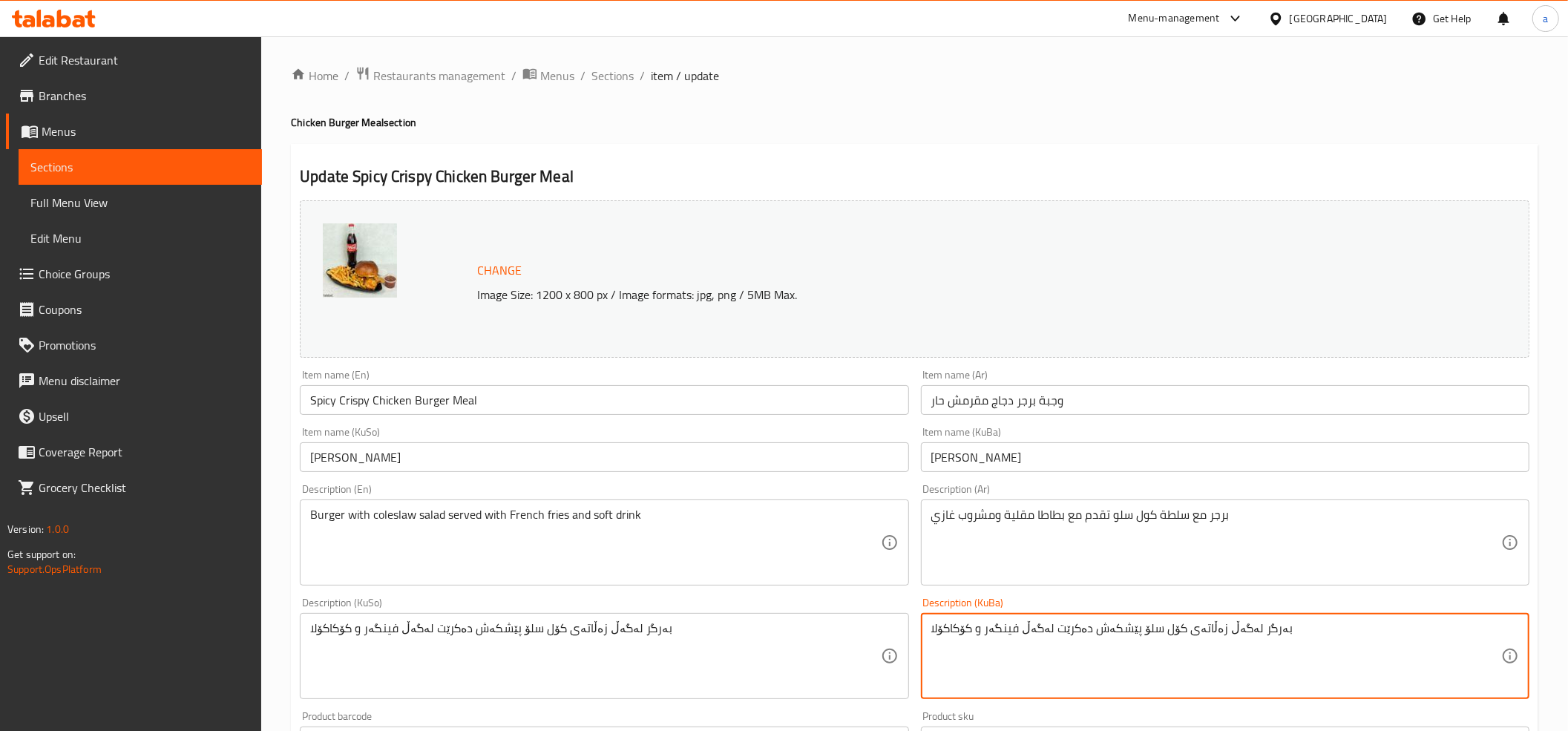
drag, startPoint x: 930, startPoint y: 630, endPoint x: 974, endPoint y: 633, distance: 44.1
paste textarea "خواردنەوەی گازی"
type textarea "بەرگر لەگەڵ زەڵاتەی کۆل سلۆ پێشکەش دەکرێت لەگەڵ فینگەر و خواردنەوەی گازی"
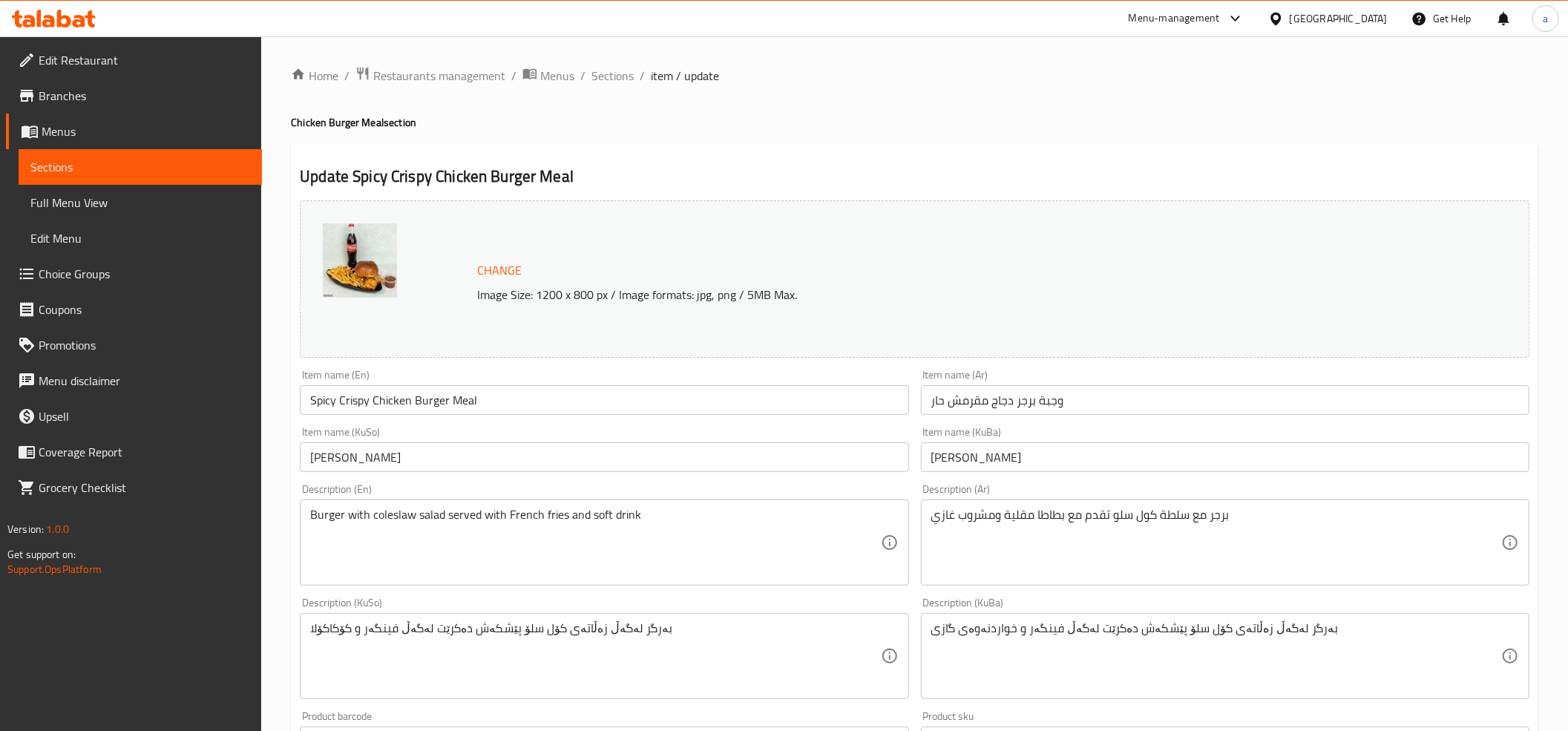
drag, startPoint x: 307, startPoint y: 631, endPoint x: 344, endPoint y: 644, distance: 39.2
click at [344, 644] on div "بەرگر لەگەڵ زەڵاتەی کۆل سلۆ پێشکەش دەکرێت لەگەڵ فینگەر و کۆکاکۆلا Description (…" at bounding box center [604, 656] width 608 height 86
drag, startPoint x: 307, startPoint y: 630, endPoint x: 337, endPoint y: 638, distance: 31.0
click at [339, 638] on div "بەرگر لەگەڵ زەڵاتەی کۆل سلۆ پێشکەش دەکرێت لەگەڵ فینگەر و کۆکاکۆلا Description (…" at bounding box center [604, 656] width 608 height 86
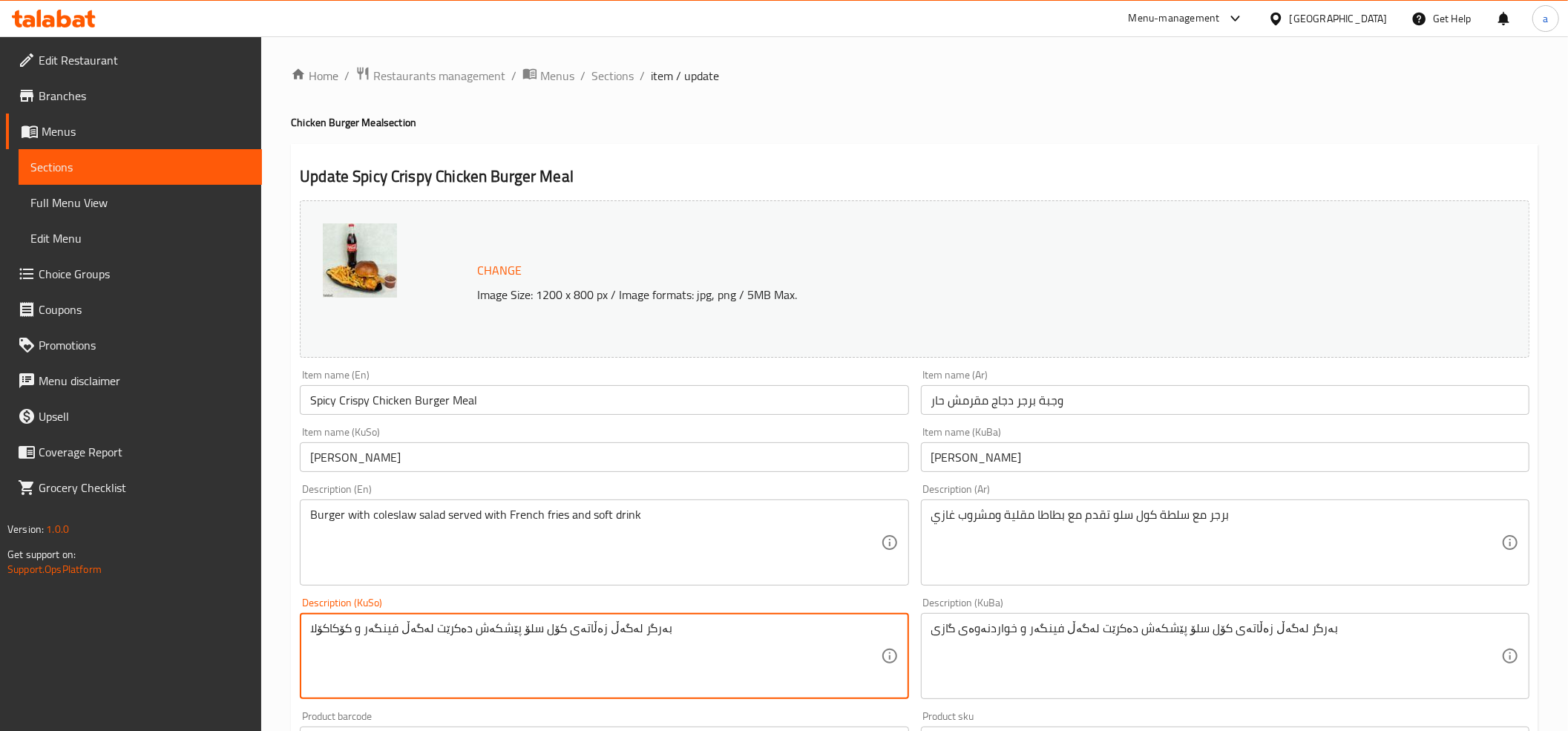
drag, startPoint x: 312, startPoint y: 630, endPoint x: 322, endPoint y: 630, distance: 10.0
click at [322, 630] on textarea "بەرگر لەگەڵ زەڵاتەی کۆل سلۆ پێشکەش دەکرێت لەگەڵ فینگەر و کۆکاکۆلا" at bounding box center [594, 656] width 570 height 70
click at [315, 630] on textarea "بەرگر لەگەڵ زەڵاتەی کۆل سلۆ پێشکەش دەکرێت لەگەڵ فینگەر و کۆکاکۆلا" at bounding box center [594, 656] width 570 height 70
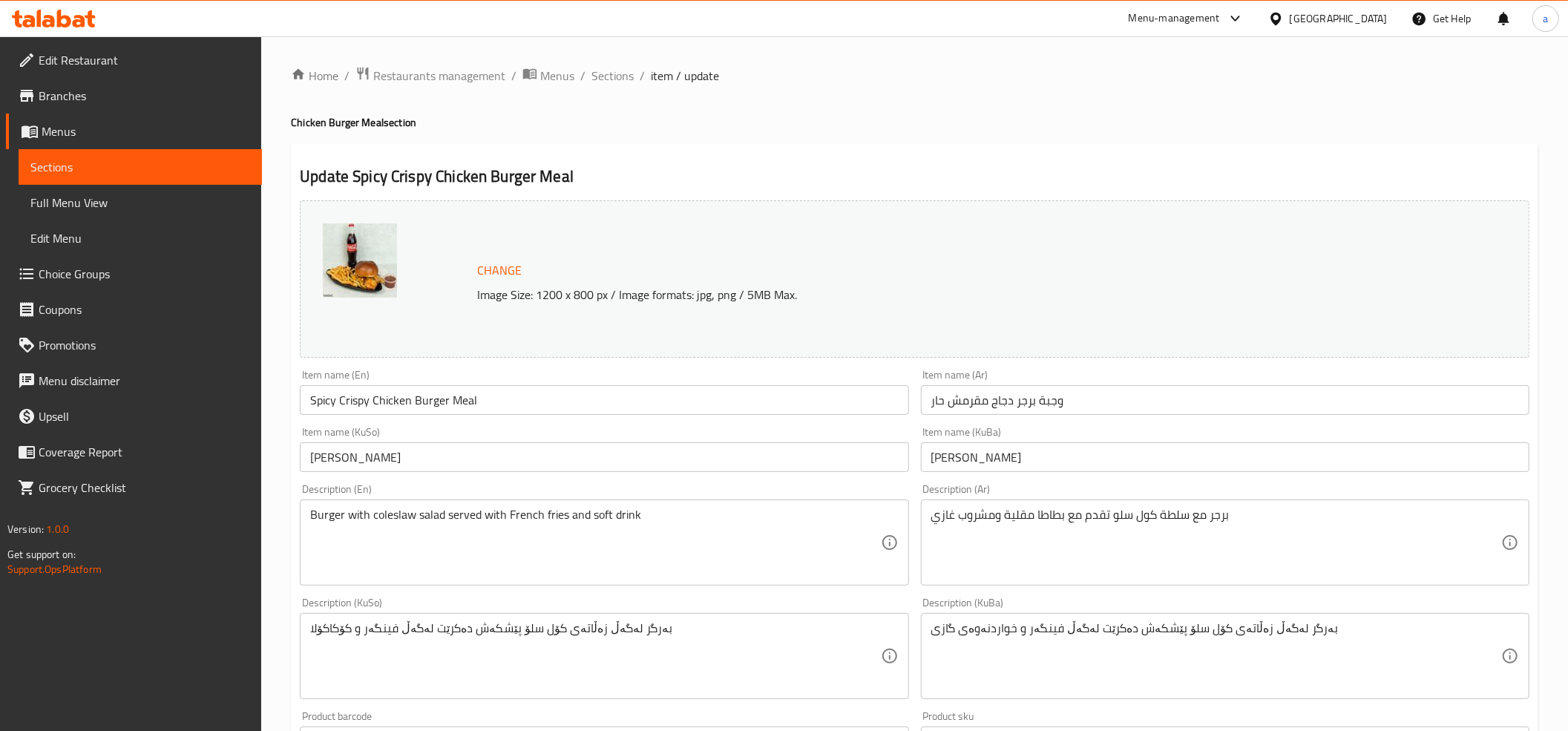
drag, startPoint x: 309, startPoint y: 629, endPoint x: 320, endPoint y: 629, distance: 11.0
click at [320, 629] on div "بەرگر لەگەڵ زەڵاتەی کۆل سلۆ پێشکەش دەکرێت لەگەڵ فینگەر و کۆکاکۆلا Description (…" at bounding box center [604, 656] width 608 height 86
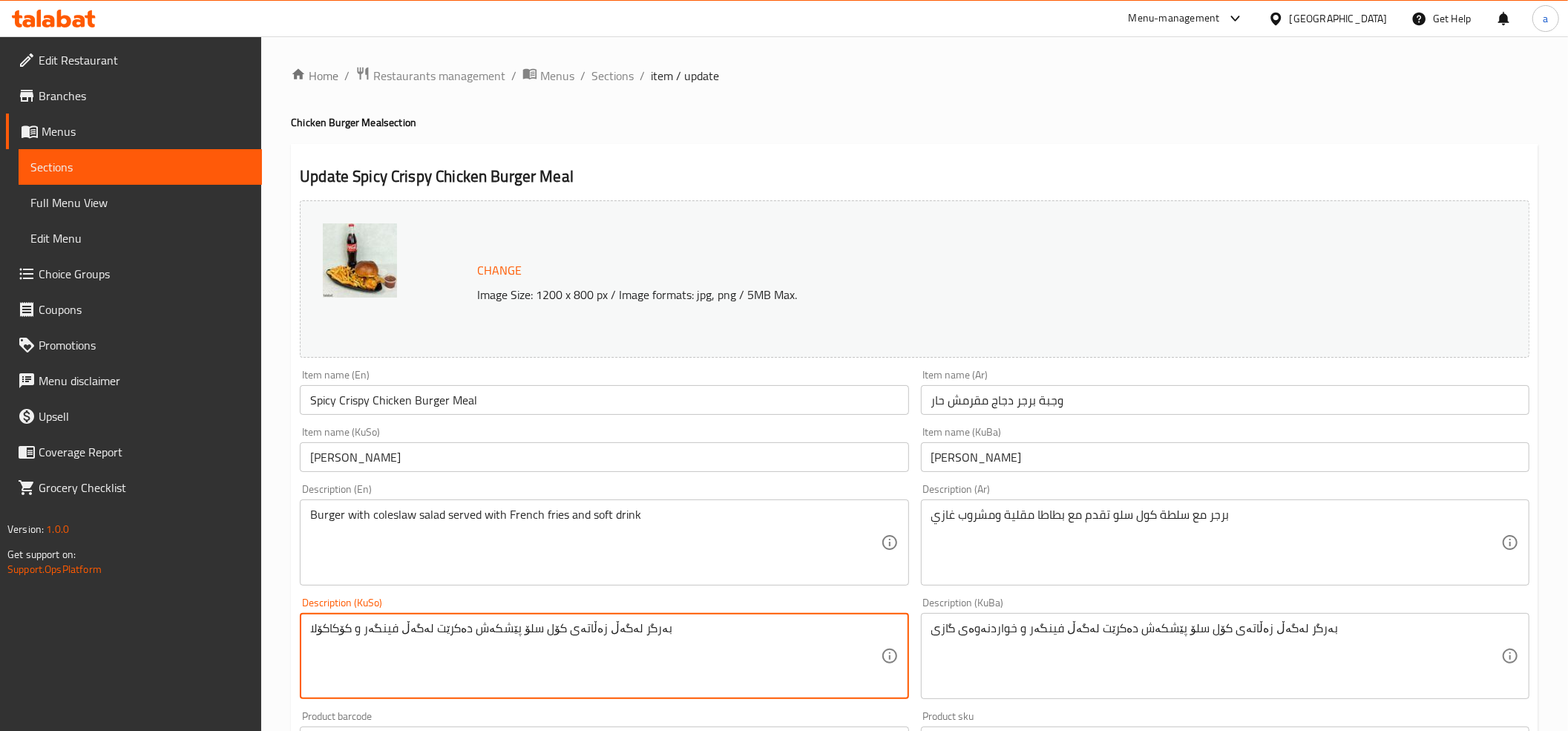
drag, startPoint x: 311, startPoint y: 627, endPoint x: 349, endPoint y: 629, distance: 38.1
click at [349, 629] on textarea "بەرگر لەگەڵ زەڵاتەی کۆل سلۆ پێشکەش دەکرێت لەگەڵ فینگەر و کۆکاکۆلا" at bounding box center [594, 656] width 570 height 70
paste textarea "خواردنەوەی گازی"
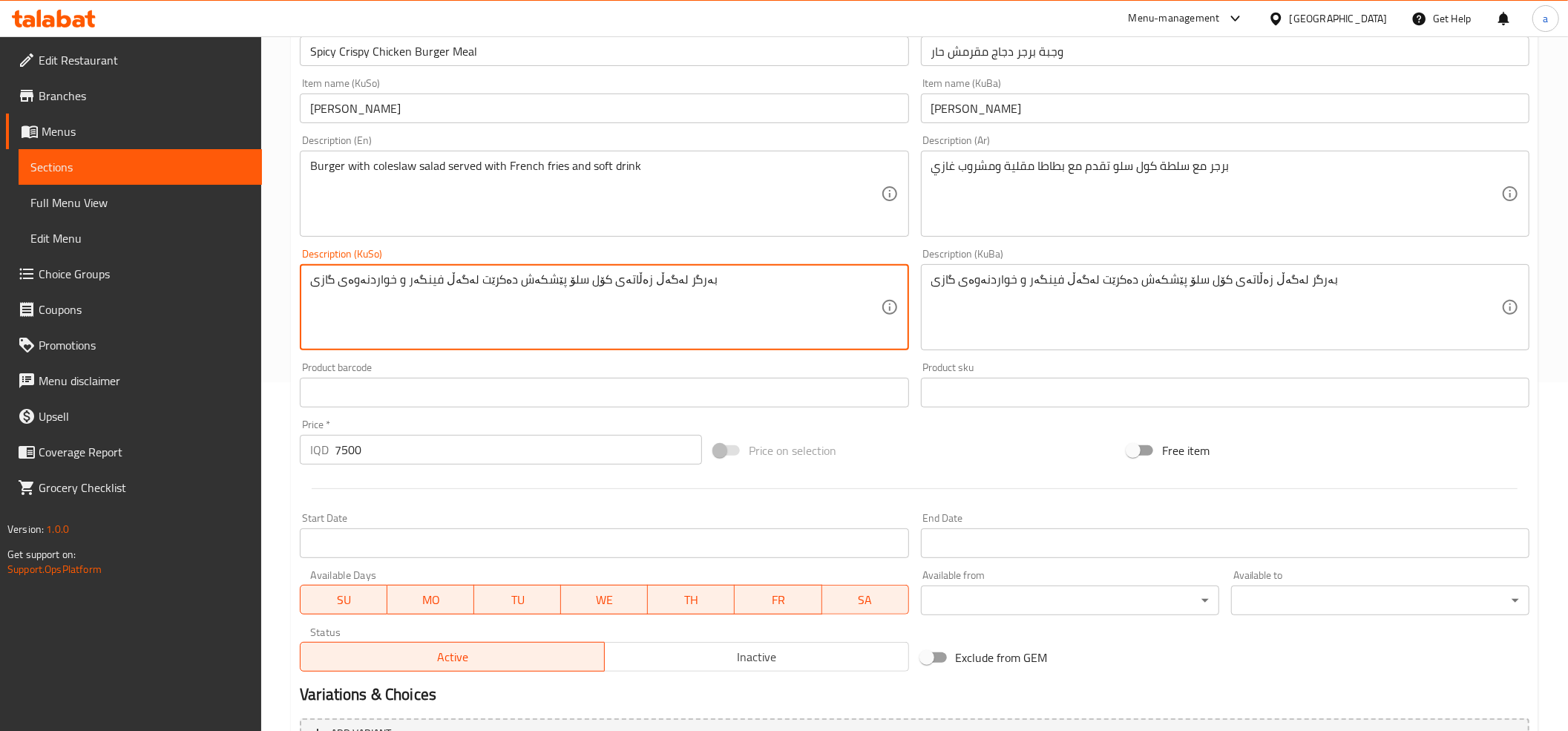
scroll to position [660, 0]
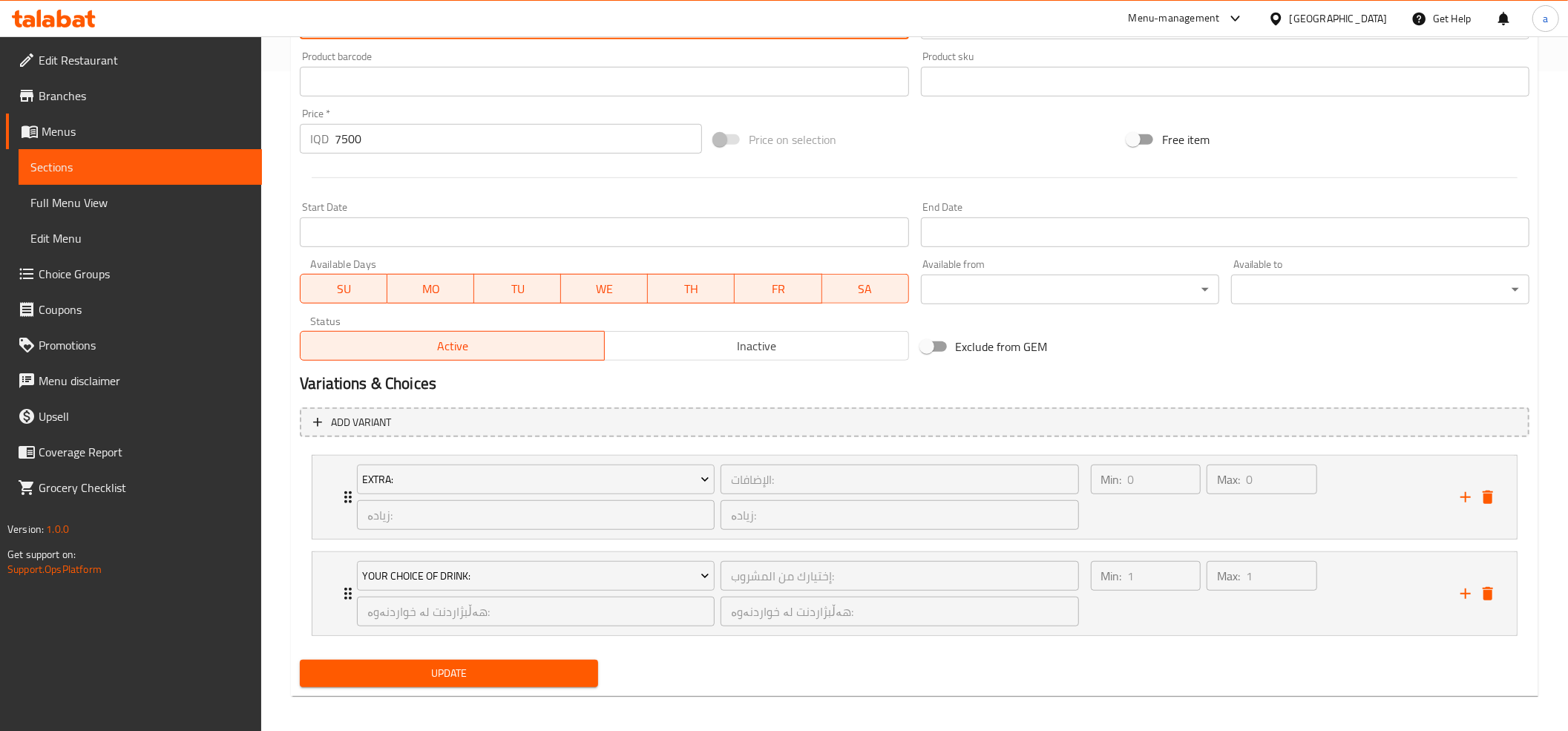
type textarea "بەرگر لەگەڵ زەڵاتەی کۆل سلۆ پێشکەش دەکرێت لەگەڵ فینگەر و خواردنەوەی گازی"
click at [514, 675] on span "Update" at bounding box center [448, 673] width 274 height 19
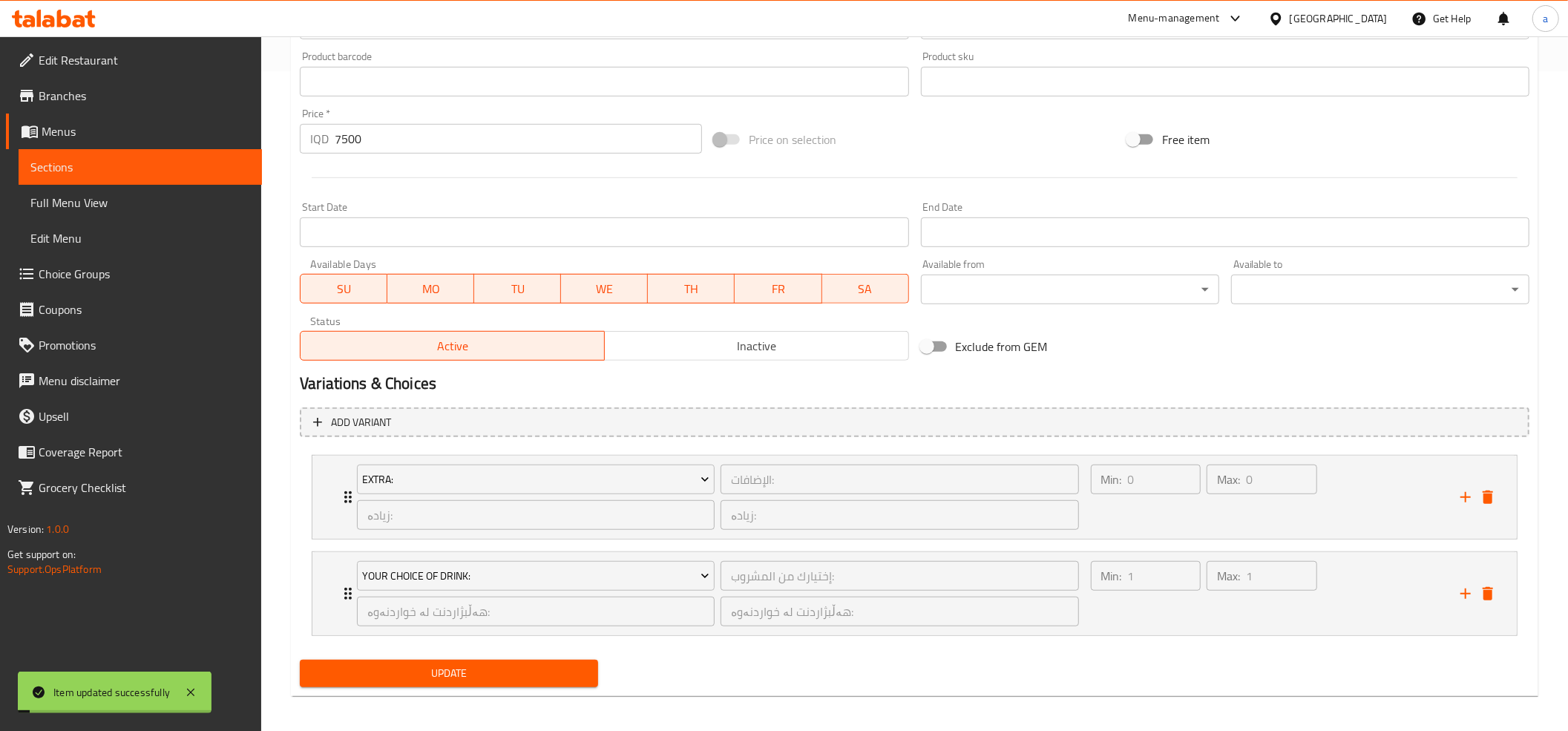
click at [463, 680] on span "Update" at bounding box center [448, 673] width 274 height 19
click at [471, 682] on span "Update" at bounding box center [448, 673] width 274 height 19
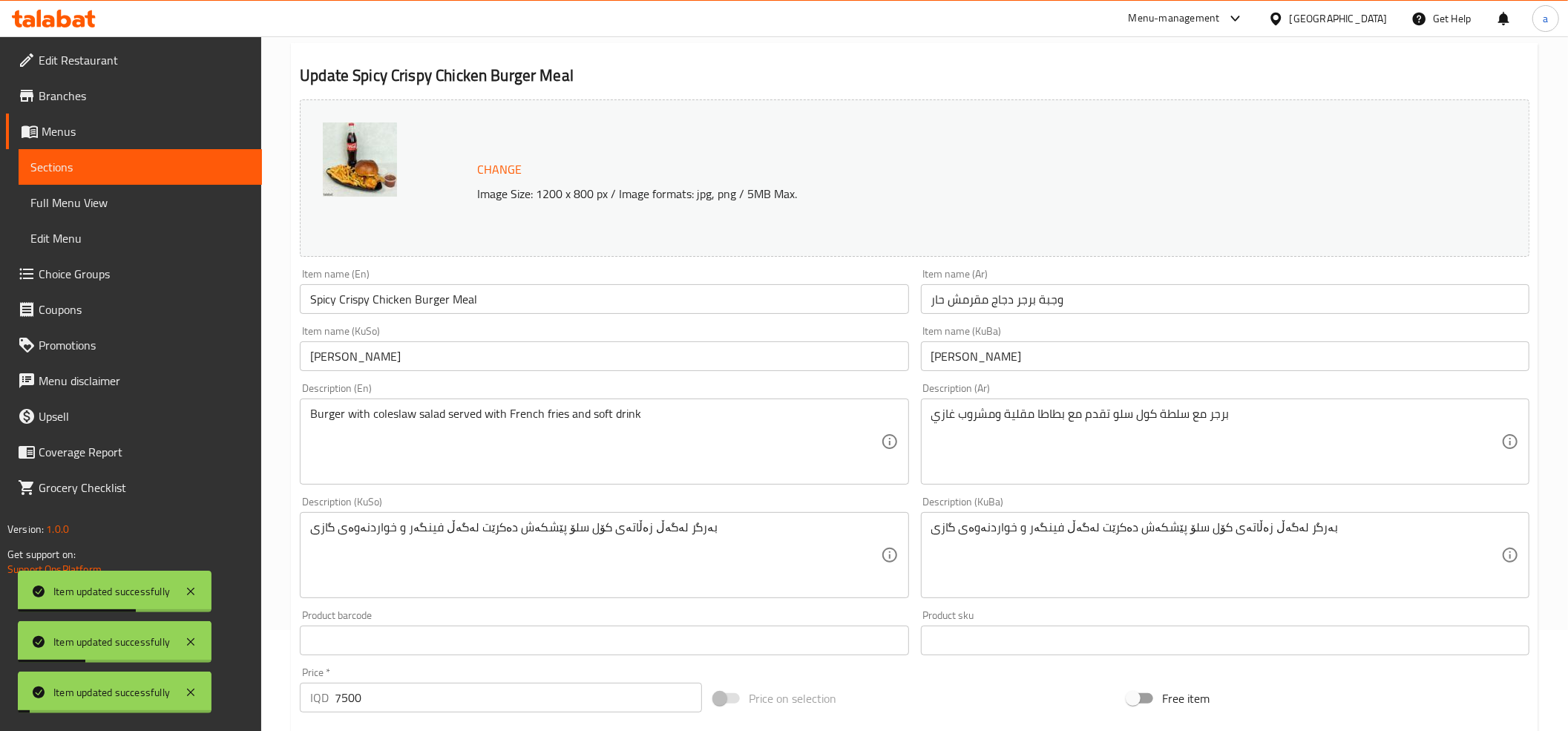
scroll to position [0, 0]
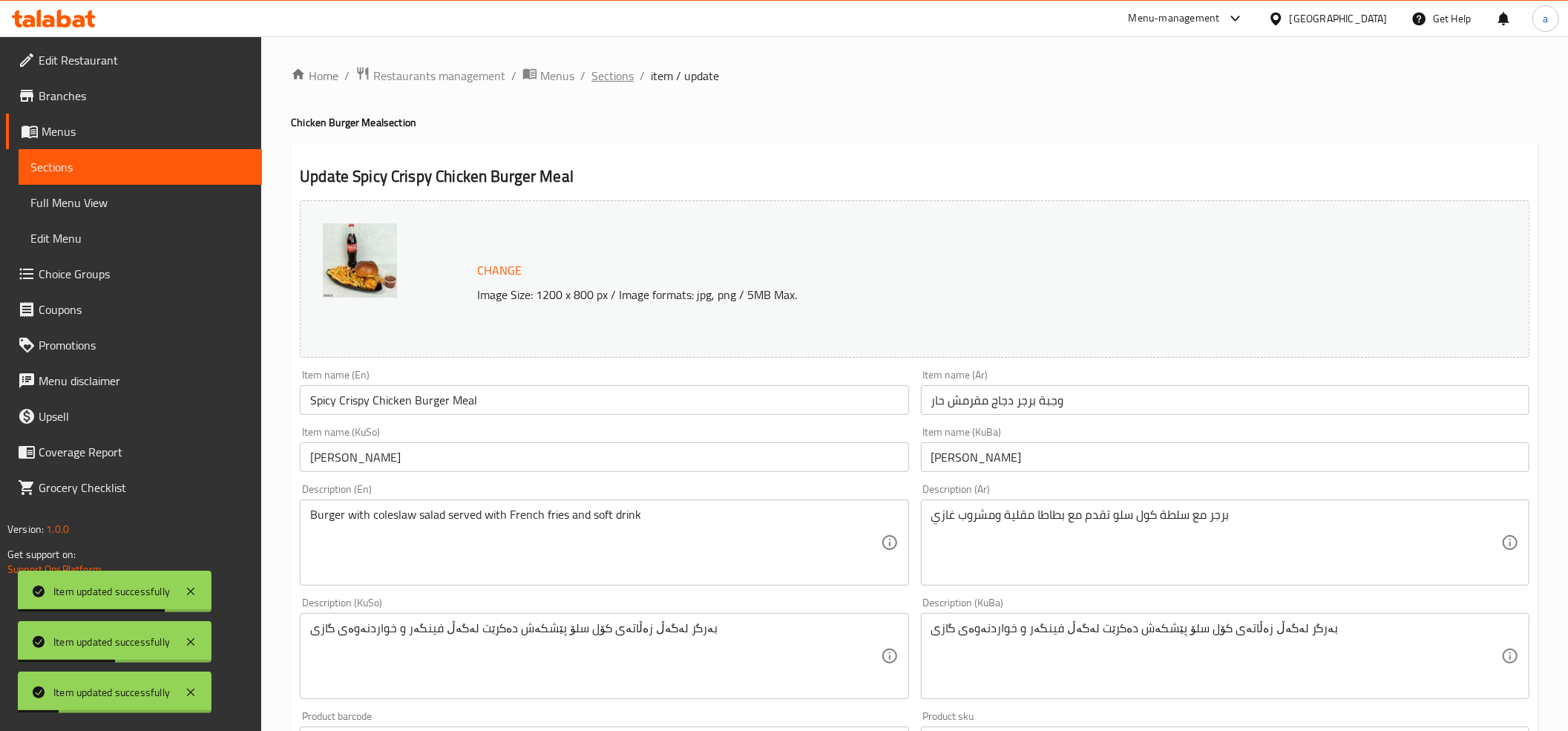
click at [611, 77] on span "Sections" at bounding box center [612, 76] width 42 height 18
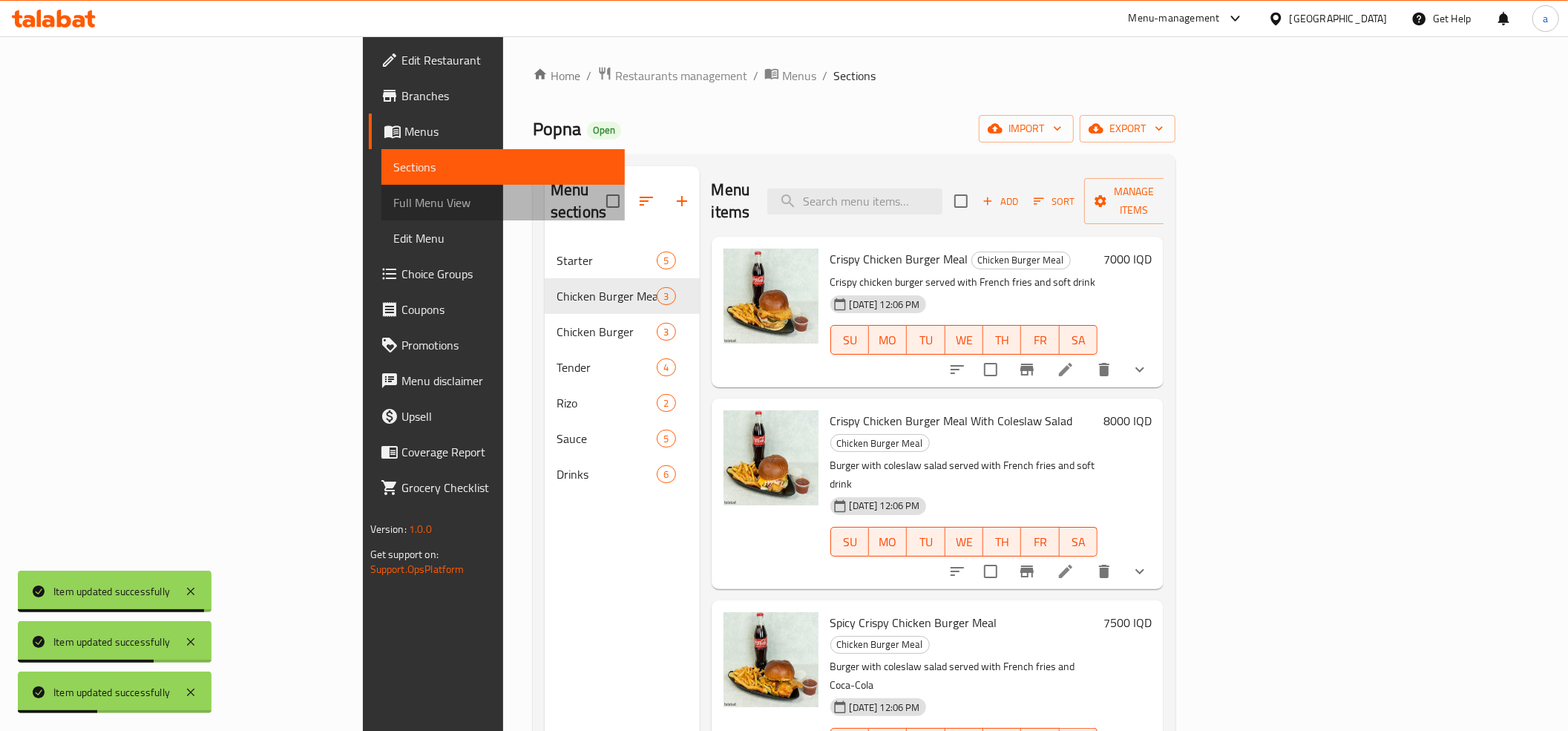
click at [393, 194] on span "Full Menu View" at bounding box center [503, 202] width 220 height 18
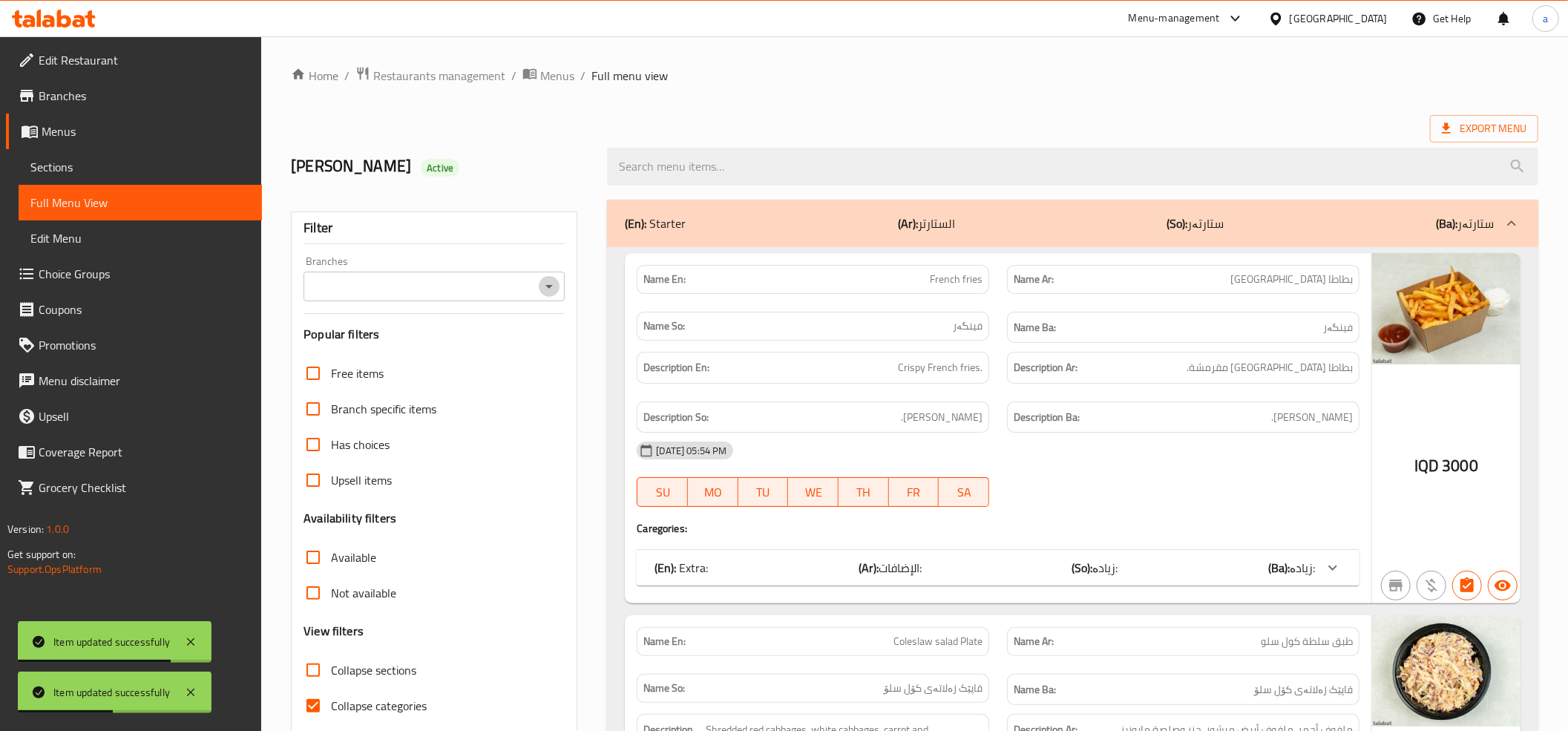
click at [552, 277] on button "Open" at bounding box center [549, 286] width 21 height 21
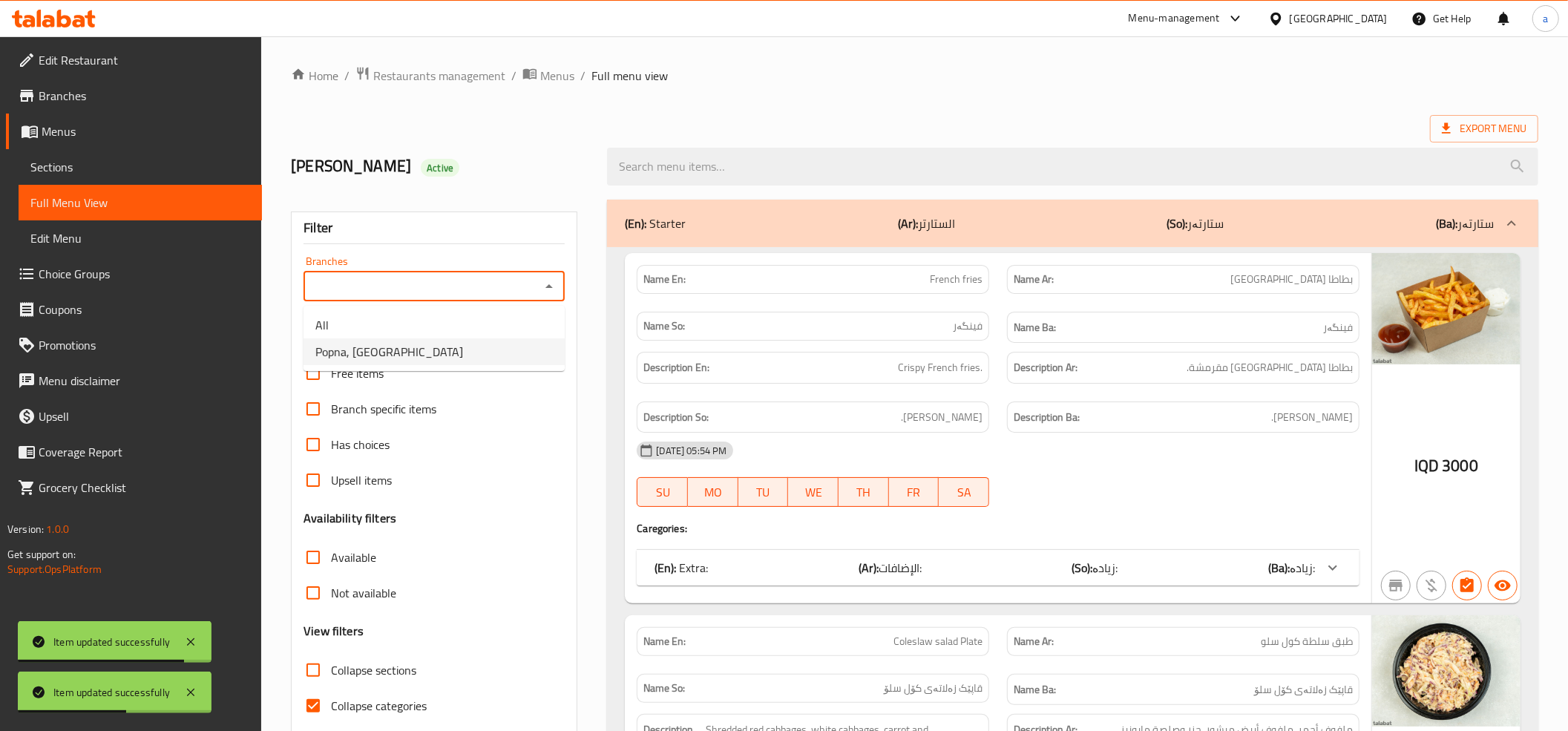
click at [348, 354] on span "Popna, Garden City" at bounding box center [389, 352] width 148 height 18
type input "Popna, Garden City"
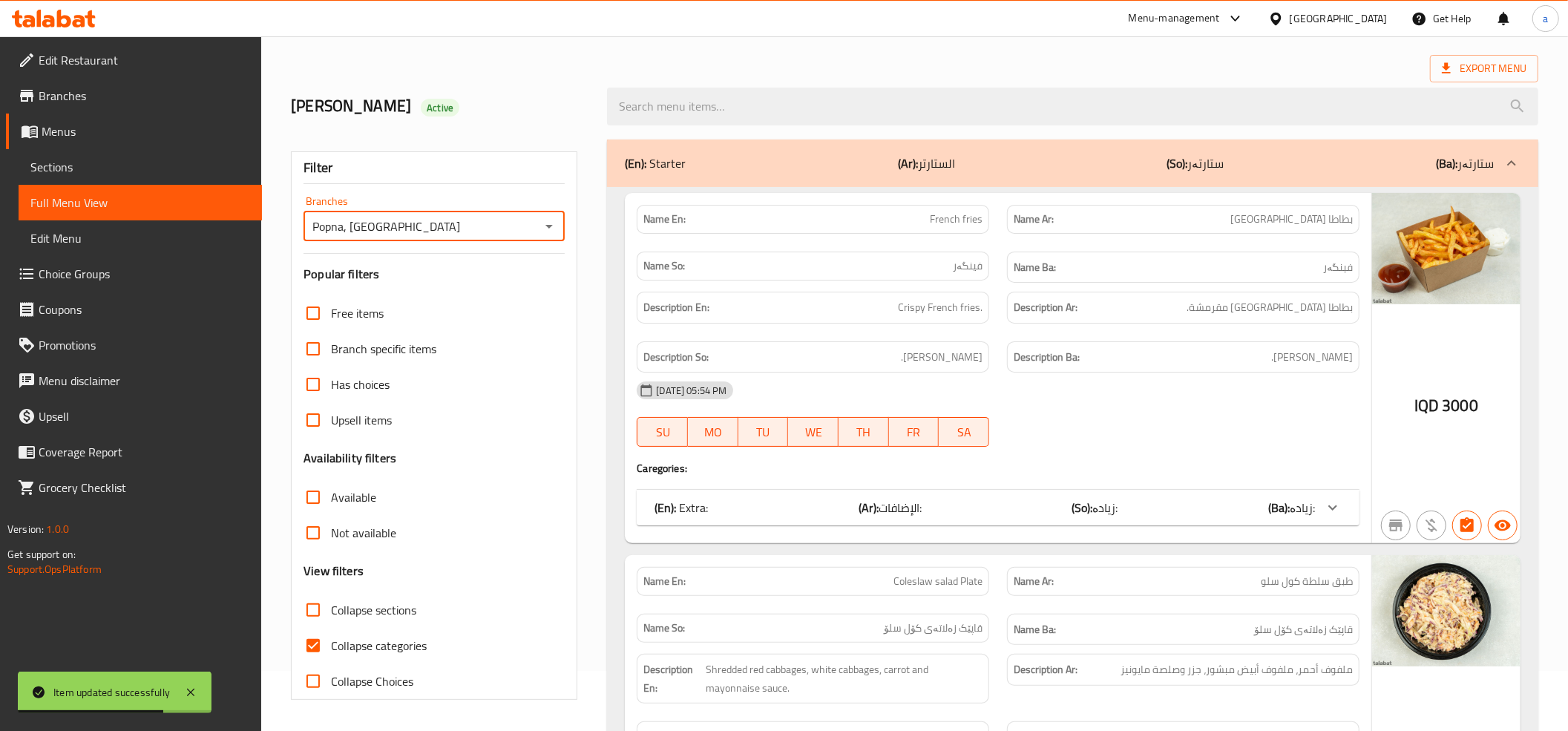
click at [312, 648] on input "Collapse categories" at bounding box center [313, 645] width 36 height 36
checkbox input "false"
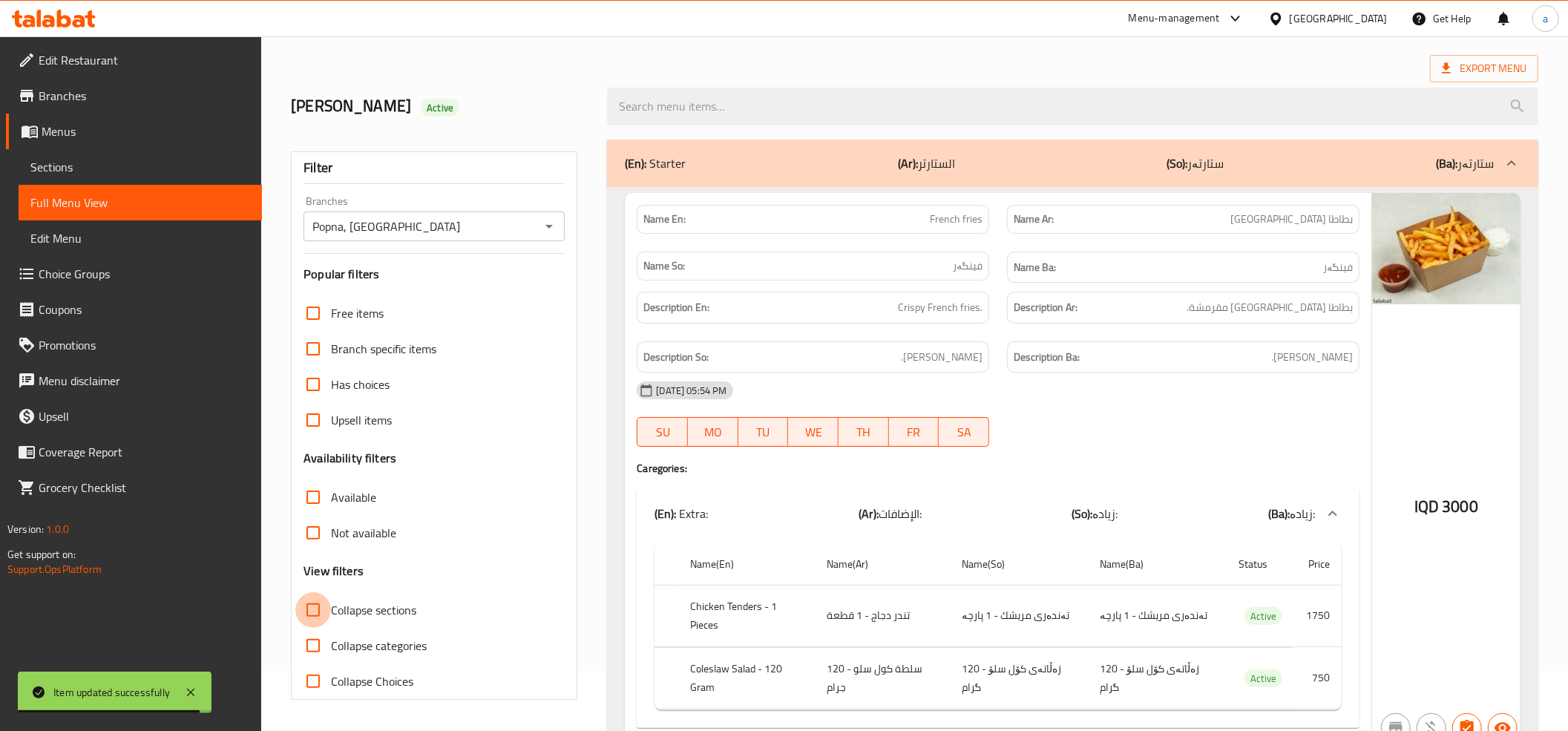
click at [318, 599] on input "Collapse sections" at bounding box center [313, 610] width 36 height 36
checkbox input "true"
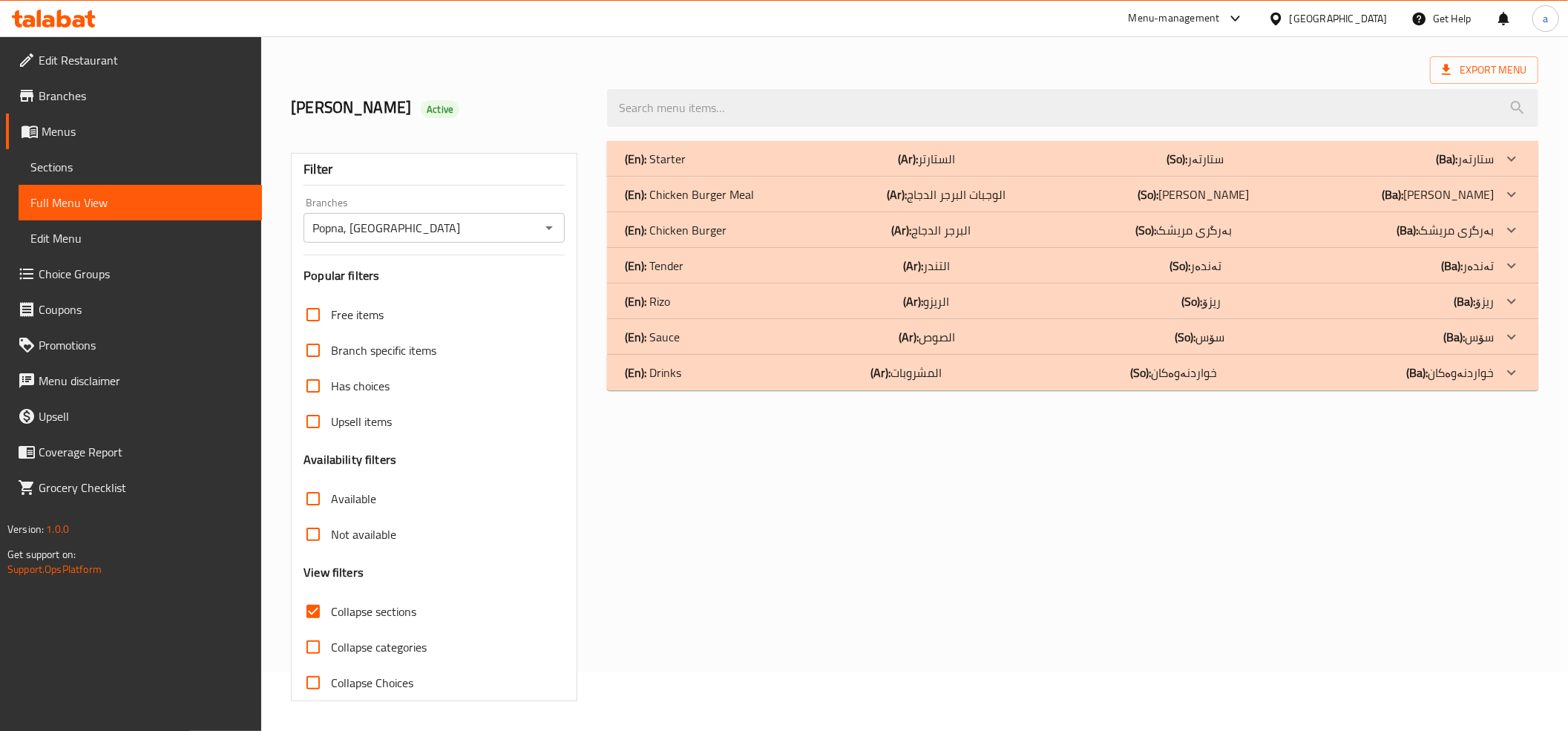
click at [737, 185] on p "(En): Chicken Burger Meal" at bounding box center [689, 194] width 129 height 18
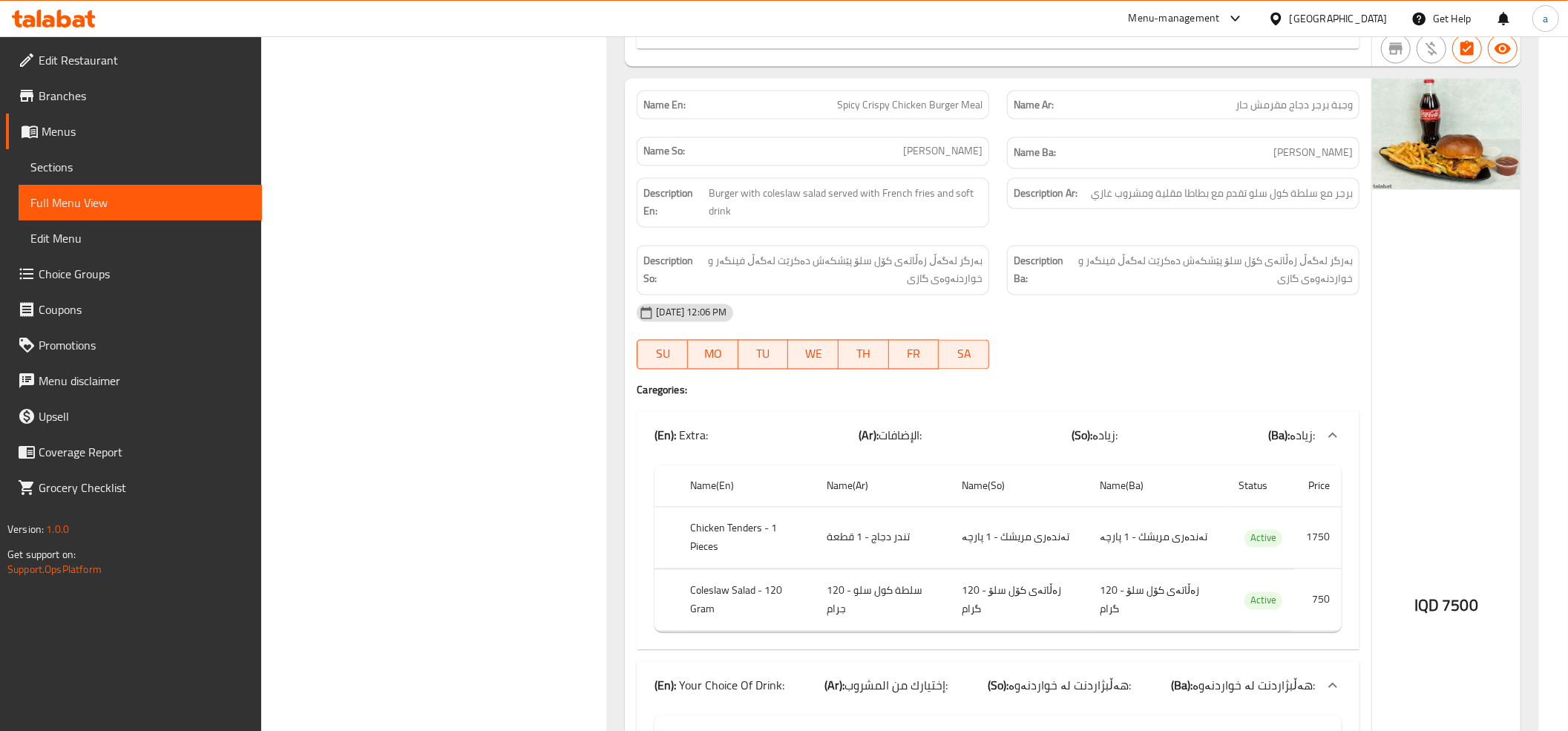
scroll to position [2732, 0]
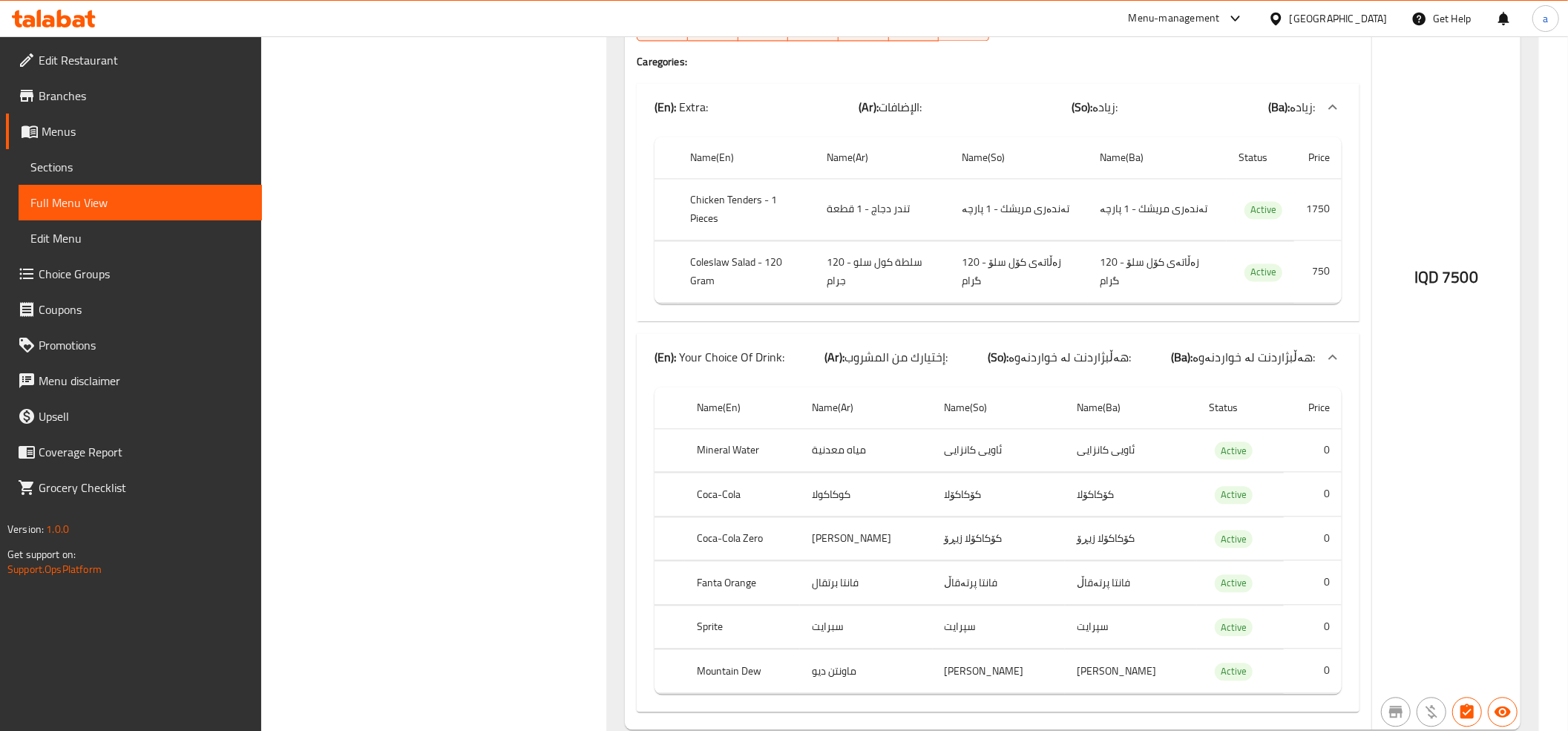
drag, startPoint x: 1215, startPoint y: 302, endPoint x: 1224, endPoint y: 265, distance: 38.1
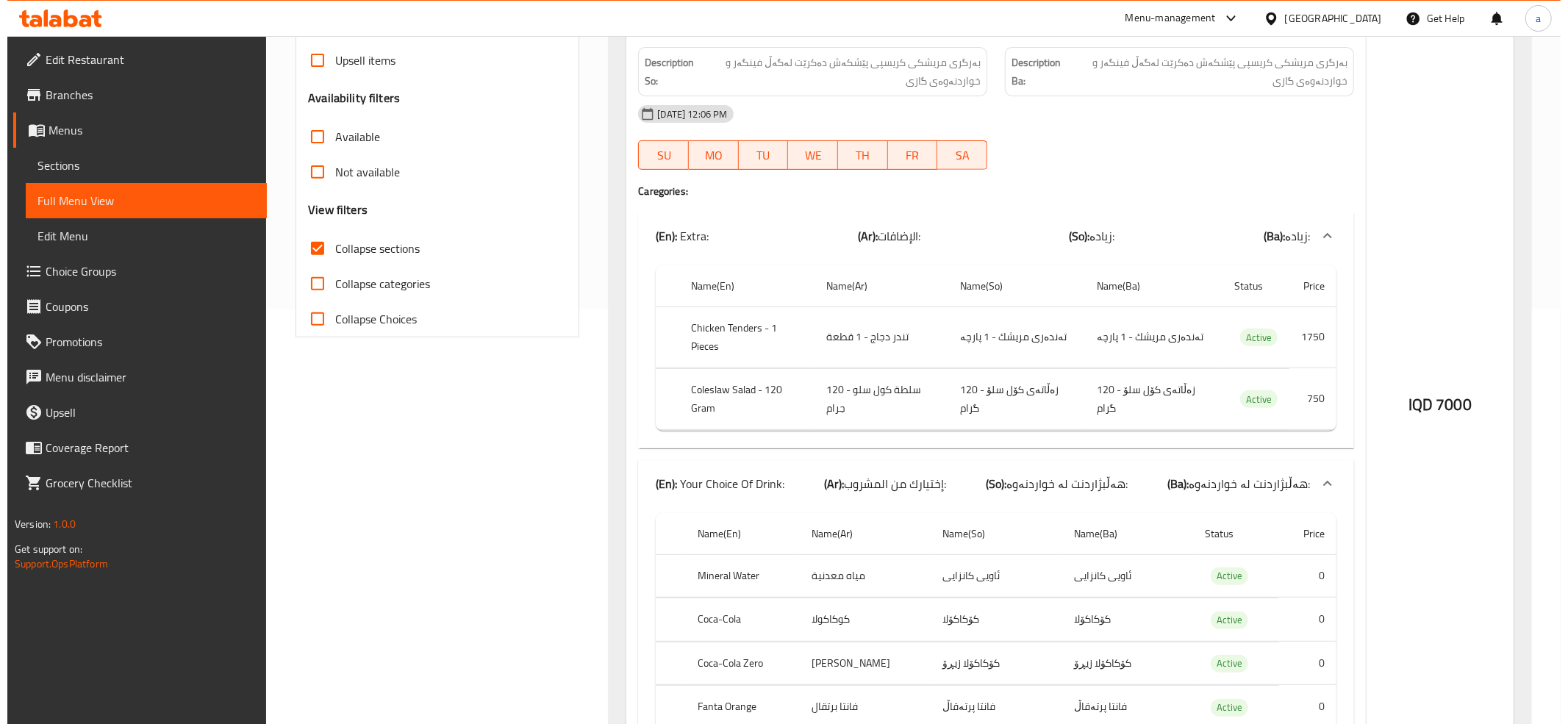
scroll to position [0, 0]
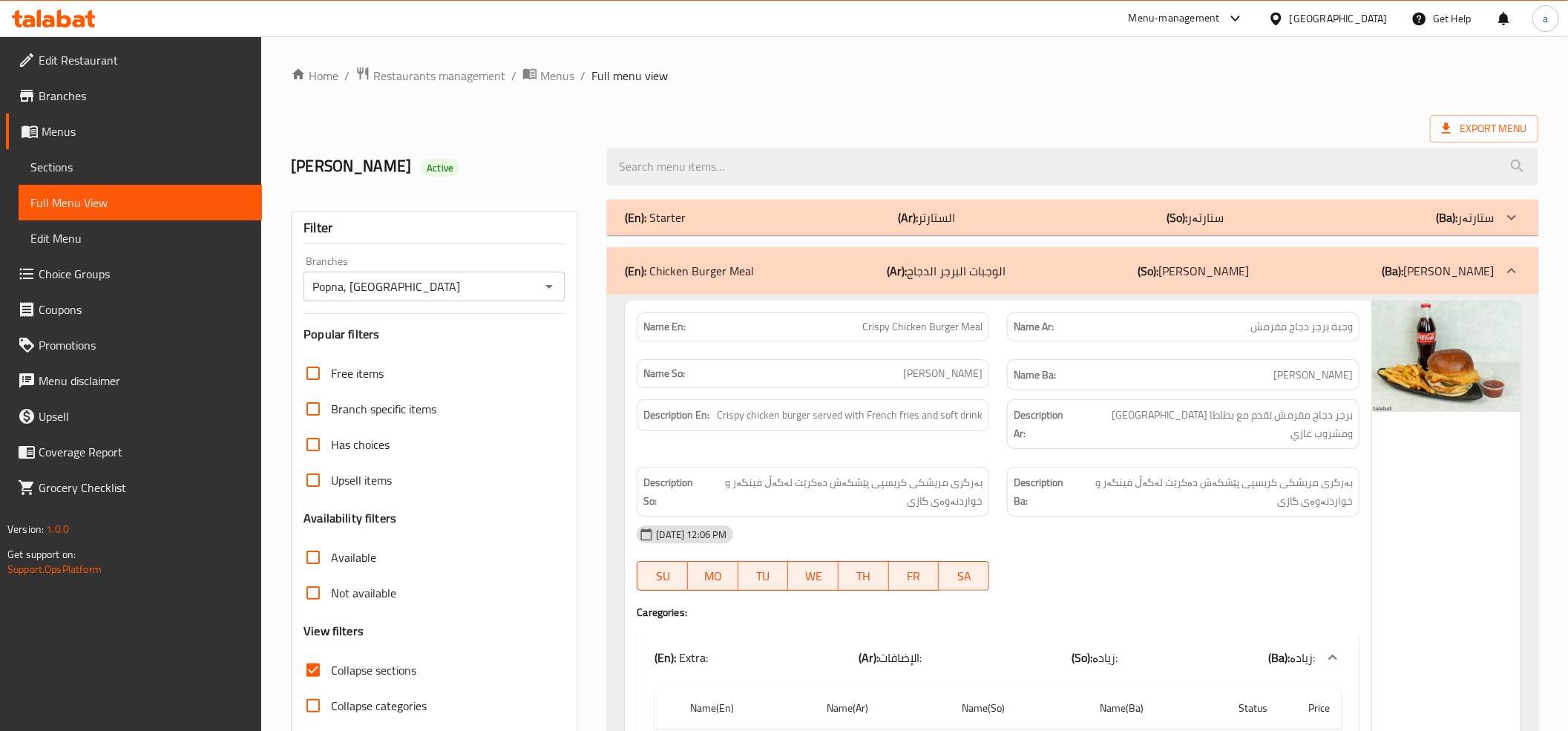
drag, startPoint x: 1246, startPoint y: 334, endPoint x: 1262, endPoint y: 68, distance: 266.5
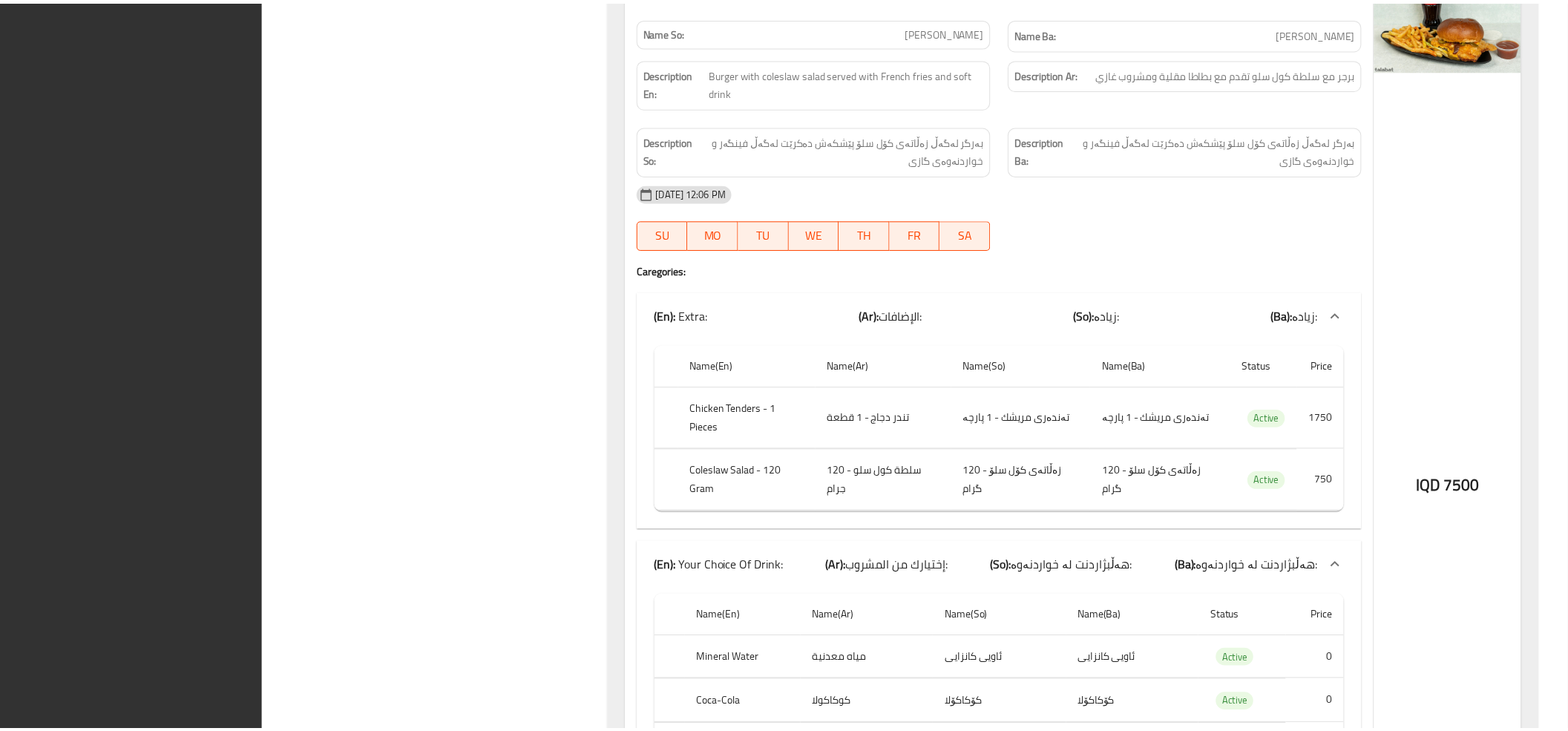
scroll to position [2678, 0]
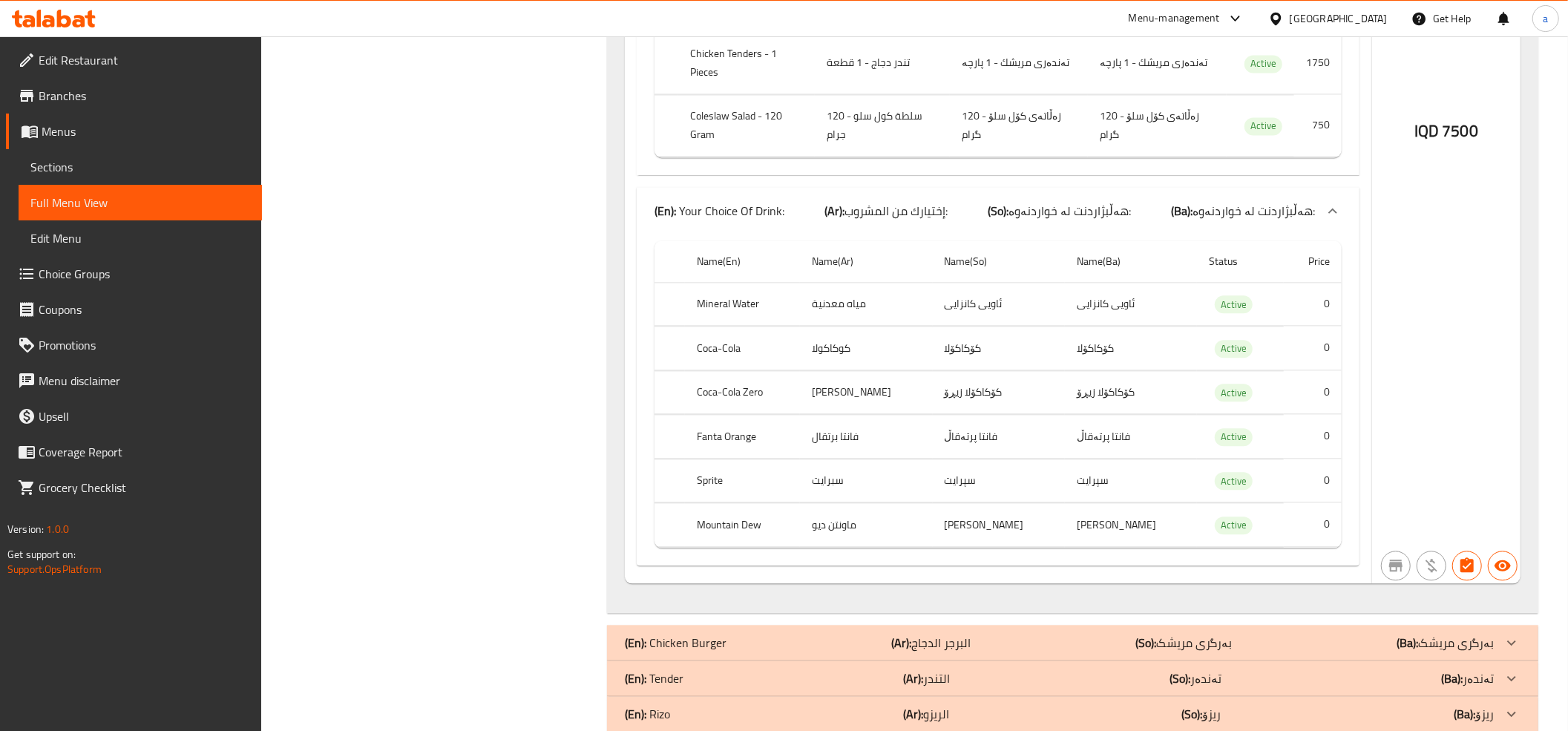
click at [64, 27] on icon at bounding box center [64, 19] width 14 height 18
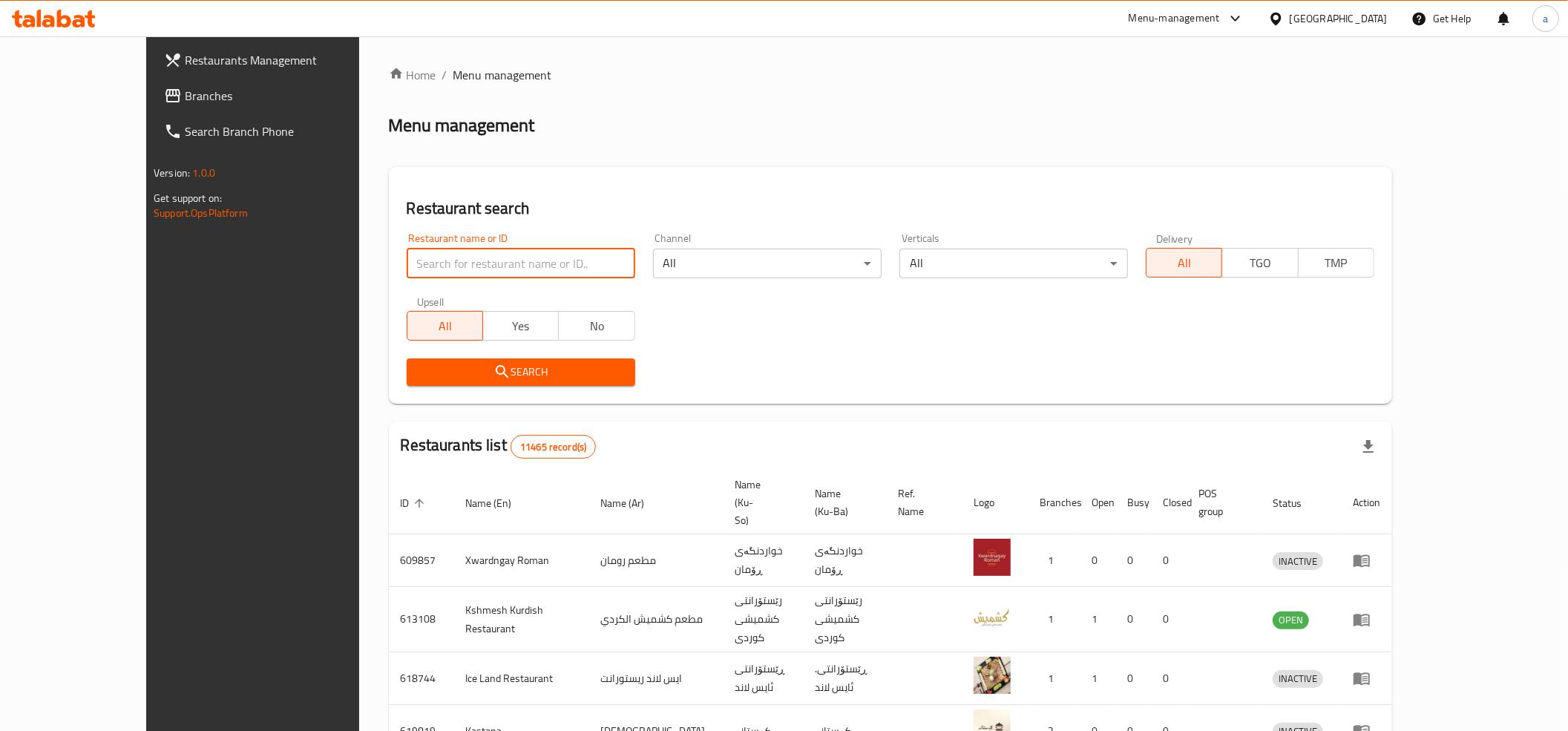
click at [407, 251] on input "search" at bounding box center [521, 263] width 229 height 30
paste input "698812"
type input "698812"
click button "Search" at bounding box center [521, 372] width 229 height 27
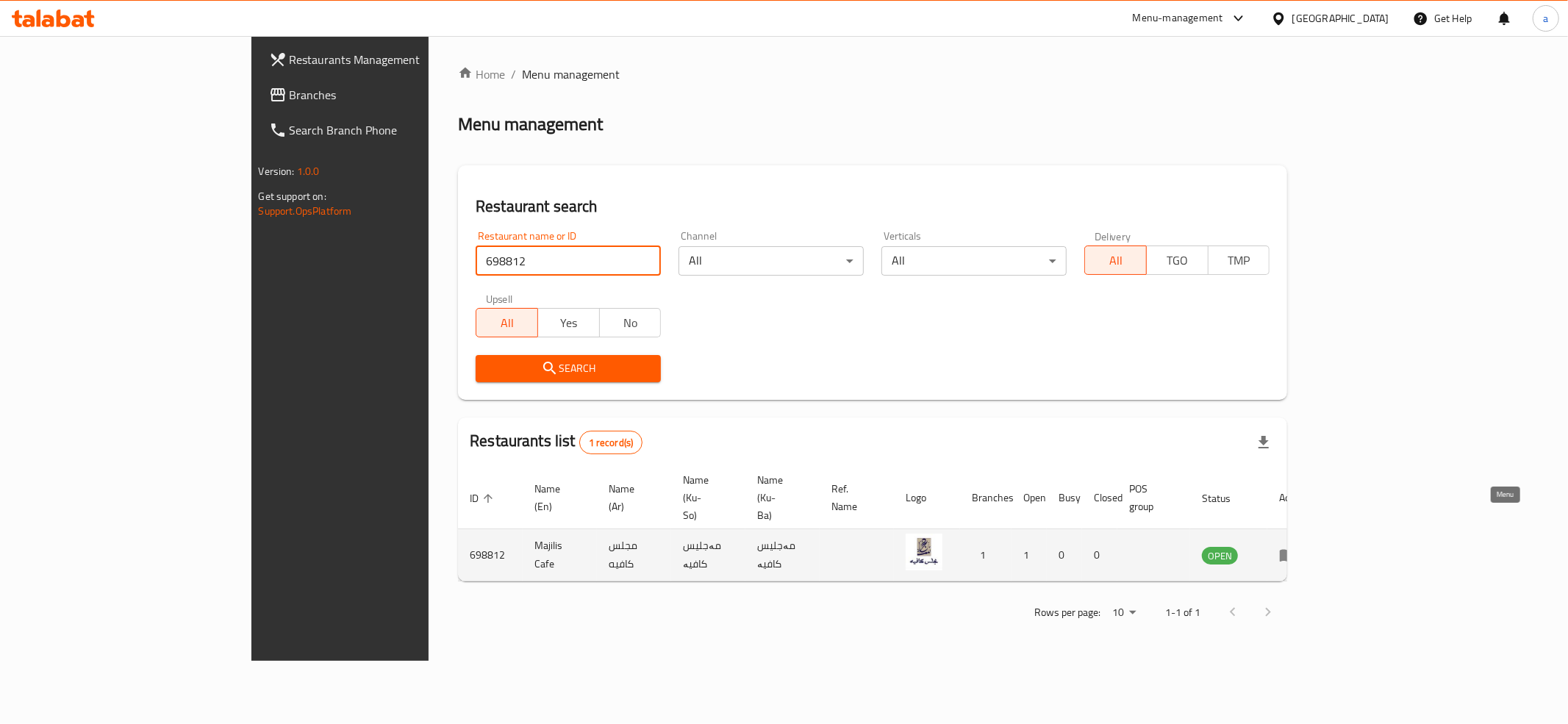
click at [1306, 546] on link "enhanced table" at bounding box center [1292, 555] width 27 height 18
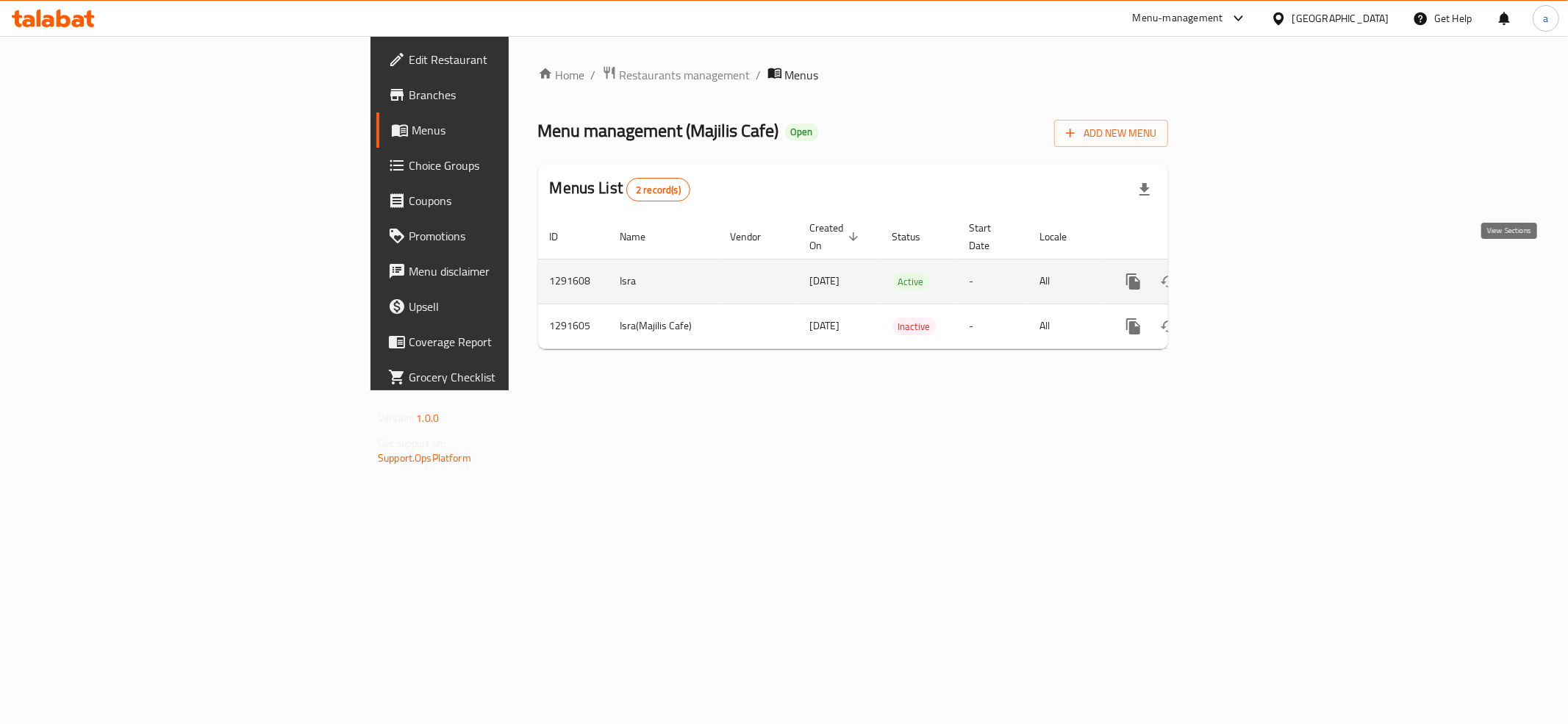
click at [1246, 275] on icon "enhanced table" at bounding box center [1239, 281] width 14 height 14
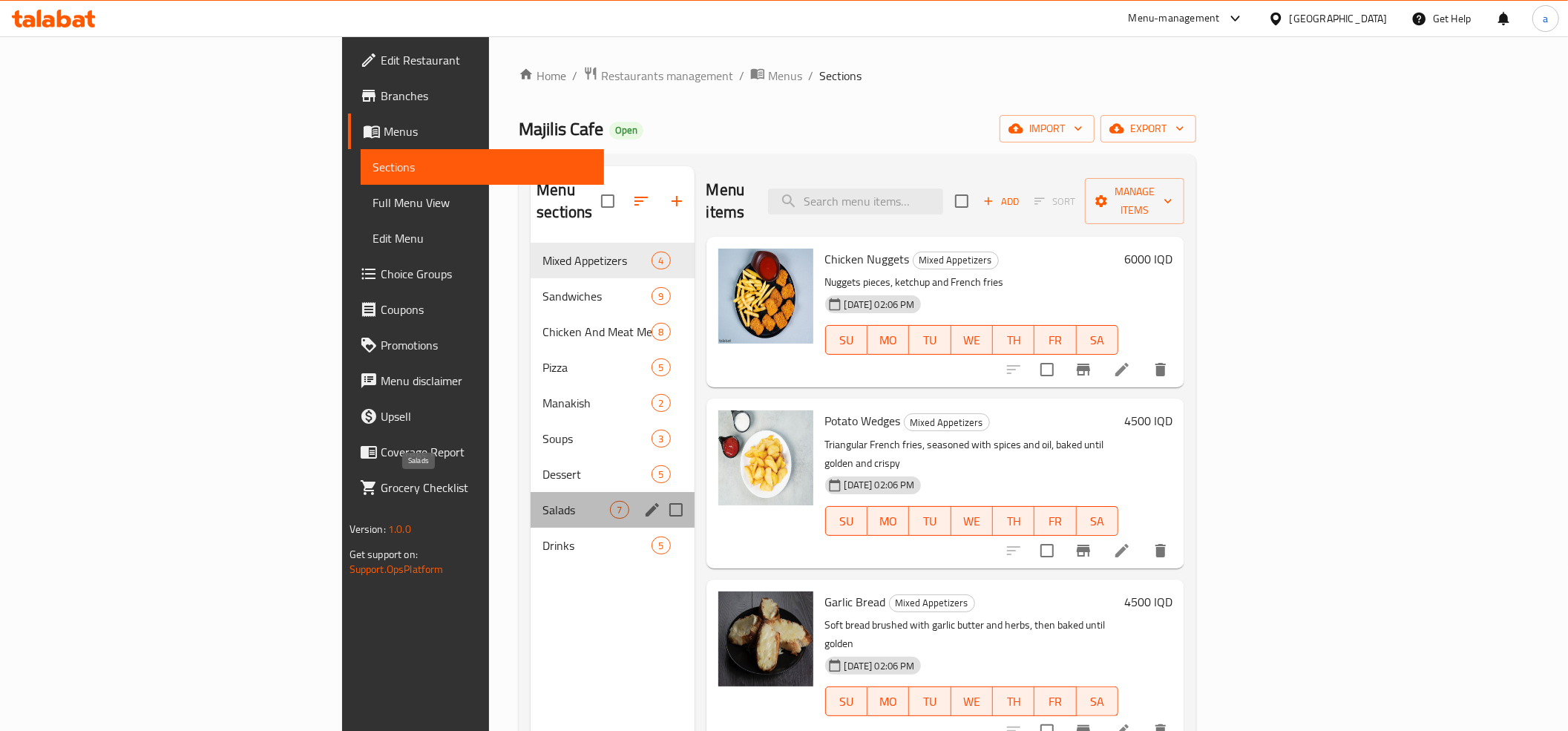
click at [543, 501] on span "Salads" at bounding box center [576, 509] width 67 height 18
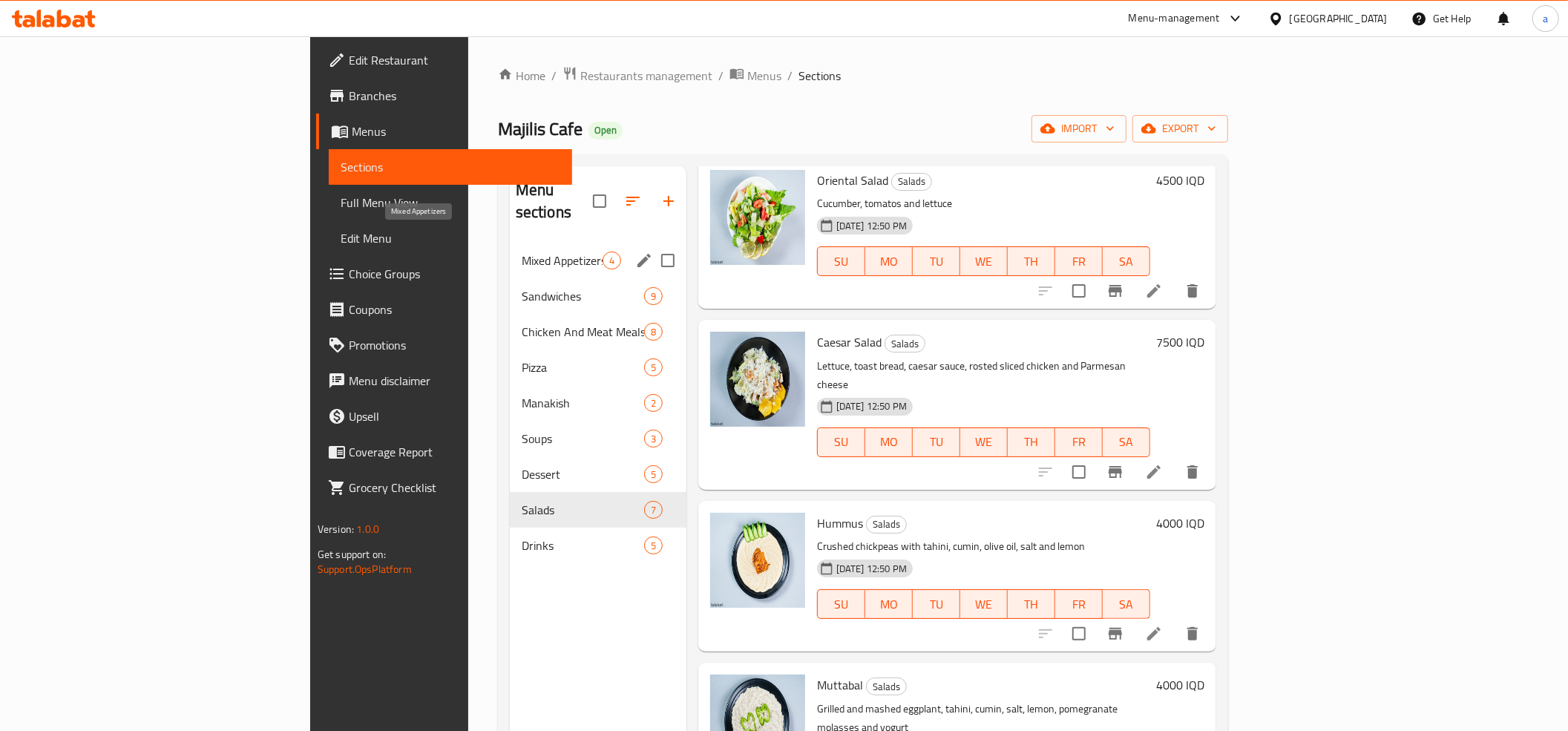
click at [522, 251] on span "Mixed Appetizers" at bounding box center [562, 260] width 81 height 18
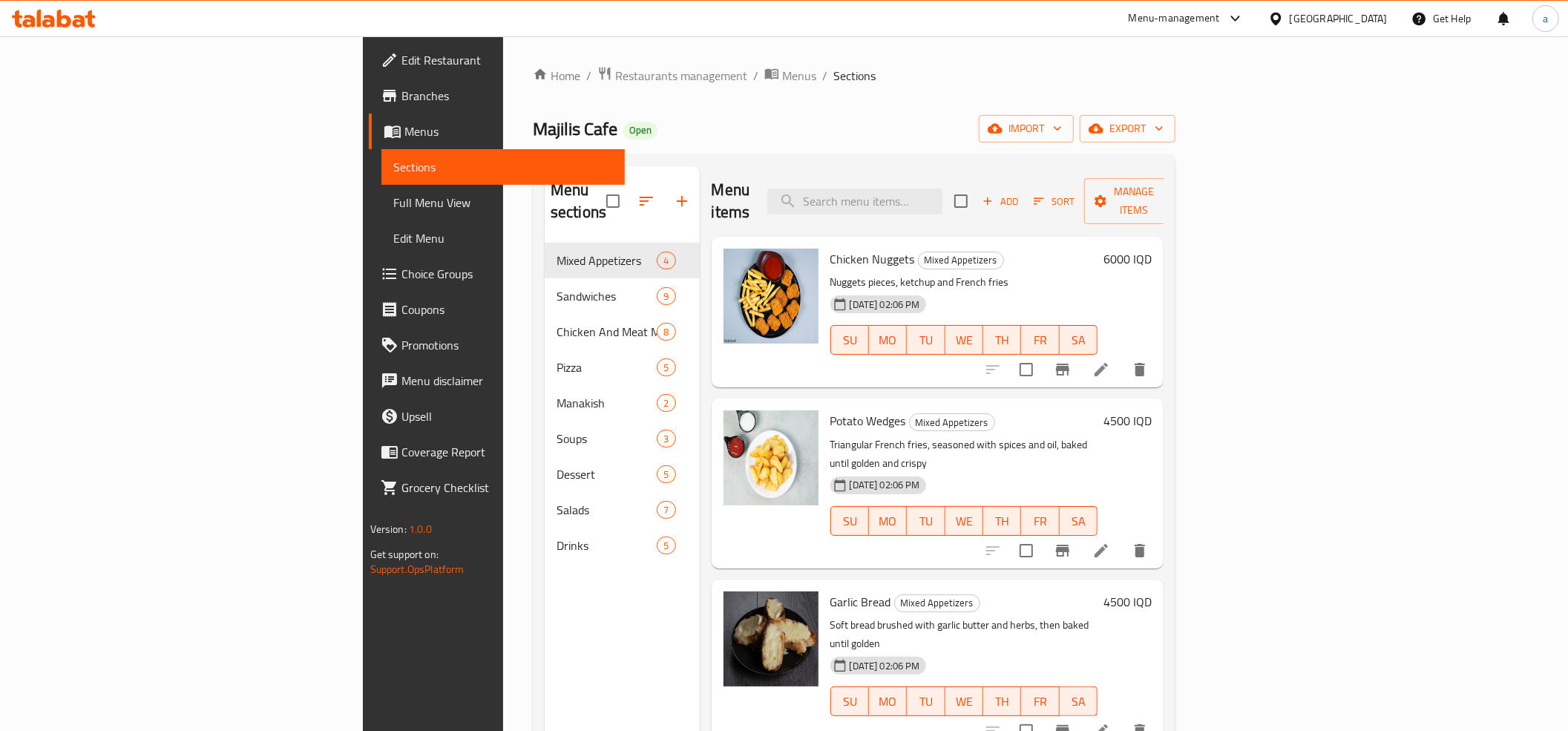
click at [737, 116] on div "Majilis Cafe Open import export" at bounding box center [854, 129] width 643 height 27
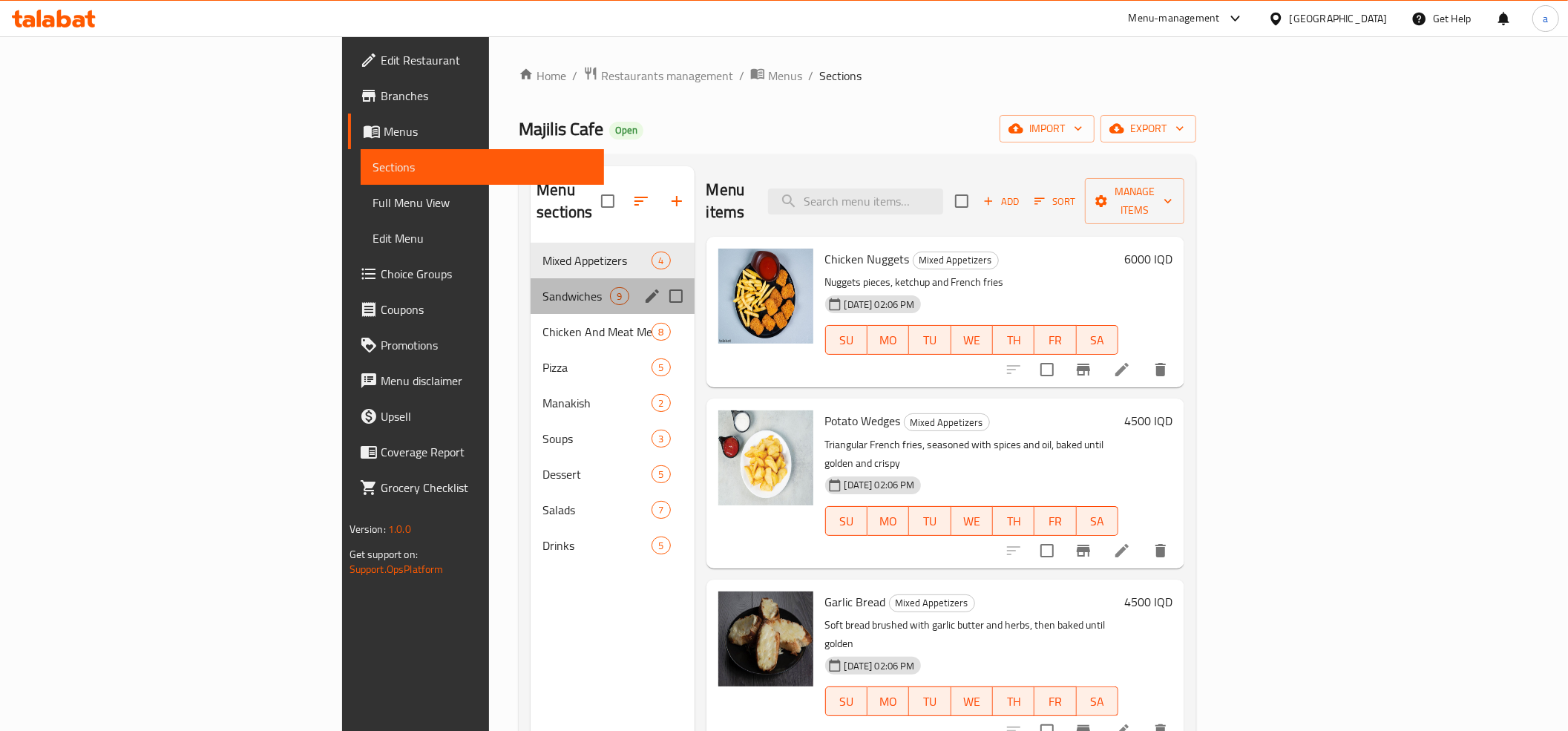
click at [530, 278] on div "Sandwiches 9" at bounding box center [612, 296] width 163 height 36
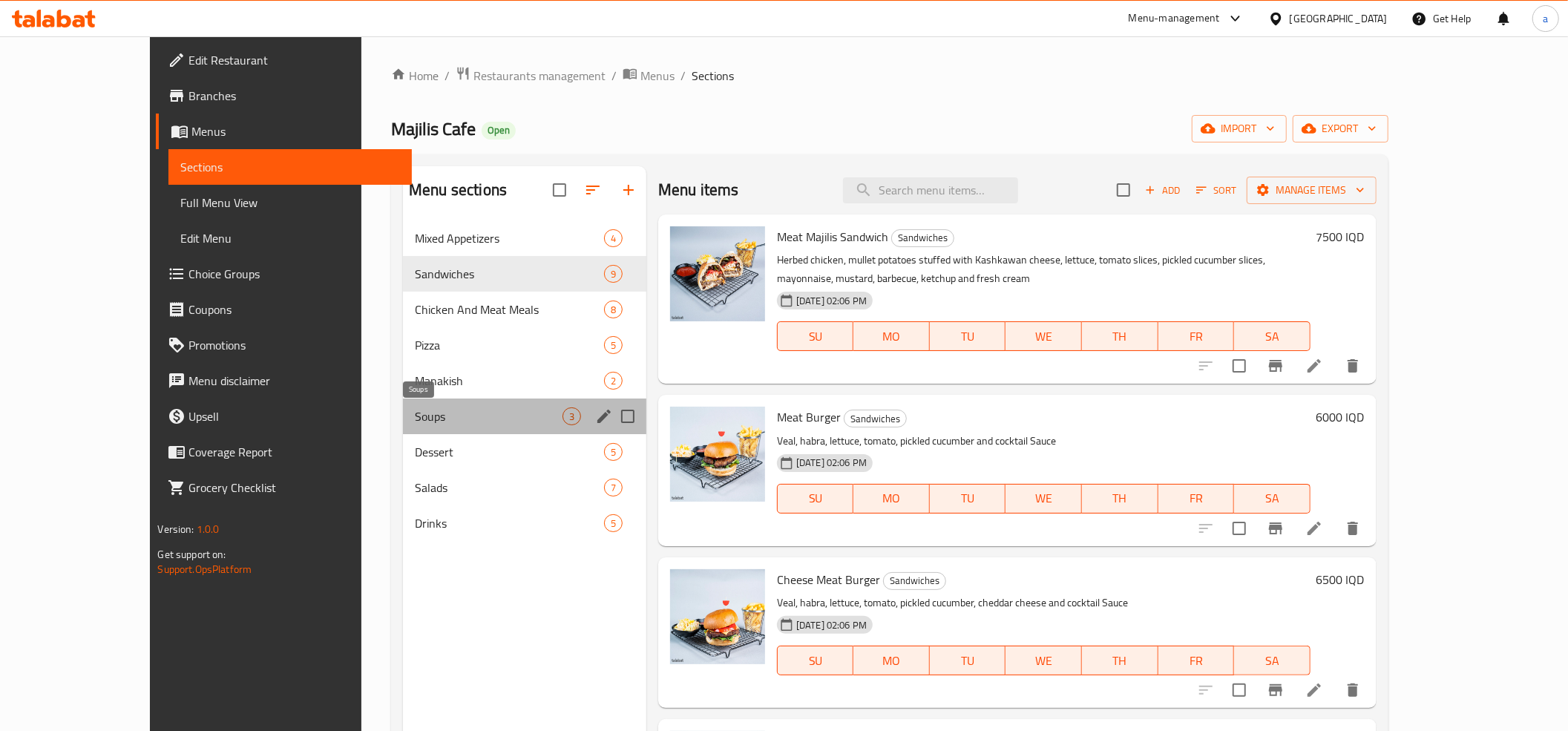
click at [481, 417] on span "Soups" at bounding box center [488, 416] width 148 height 18
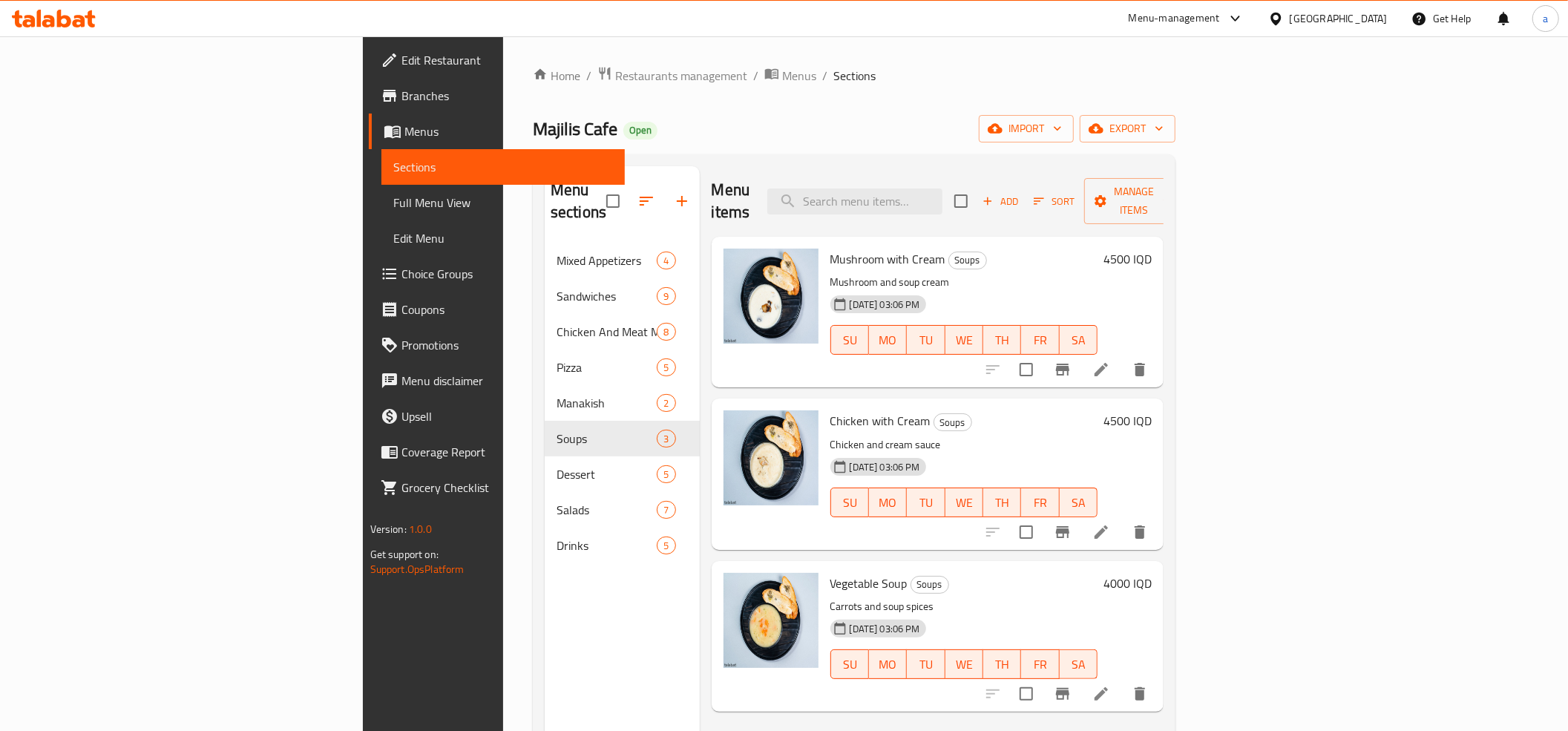
click at [544, 687] on div "Menu sections Mixed Appetizers 4 Sandwiches 9 Chicken And Meat Meals 8 Pizza 5 …" at bounding box center [622, 532] width 155 height 731
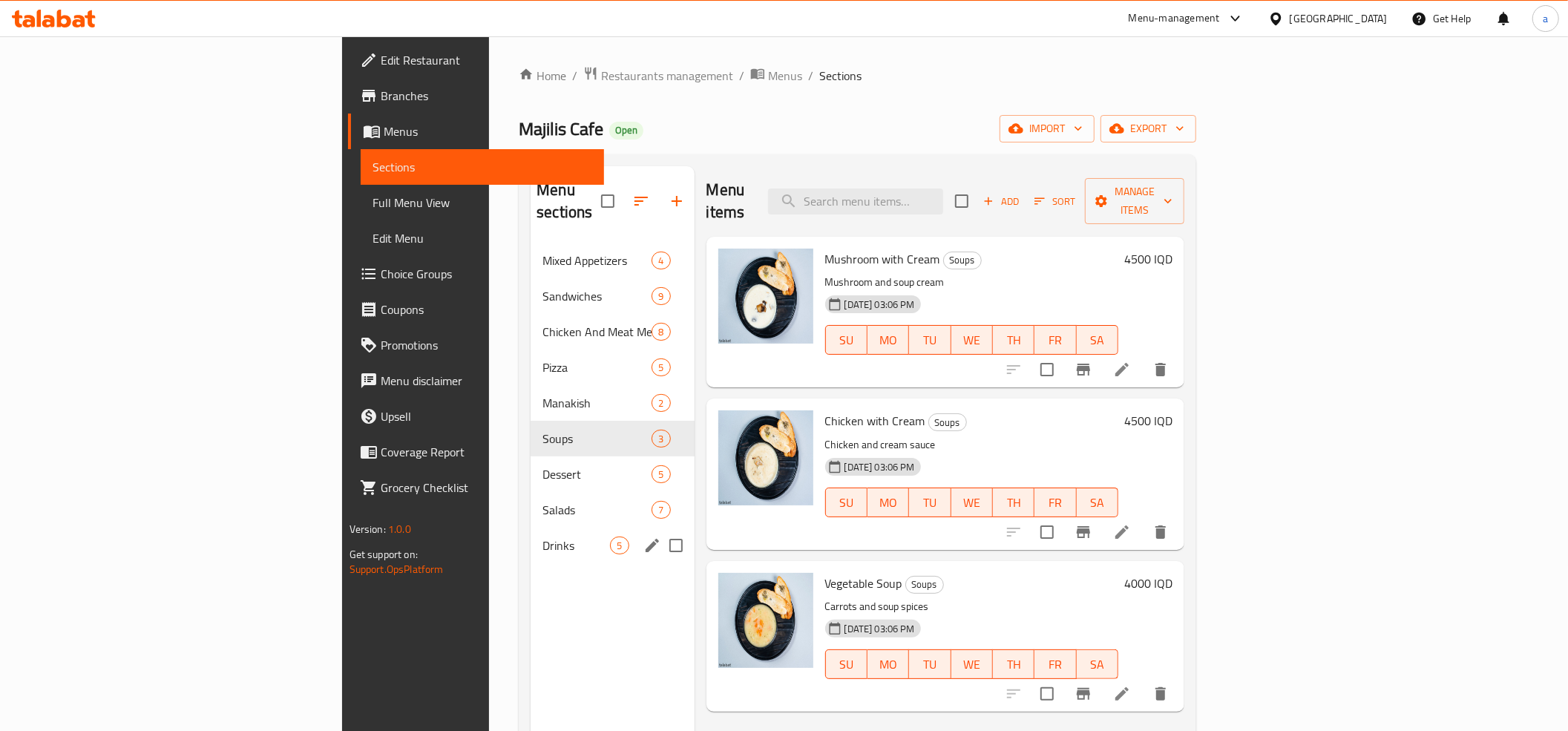
click at [530, 527] on div "Drinks 5" at bounding box center [612, 545] width 163 height 36
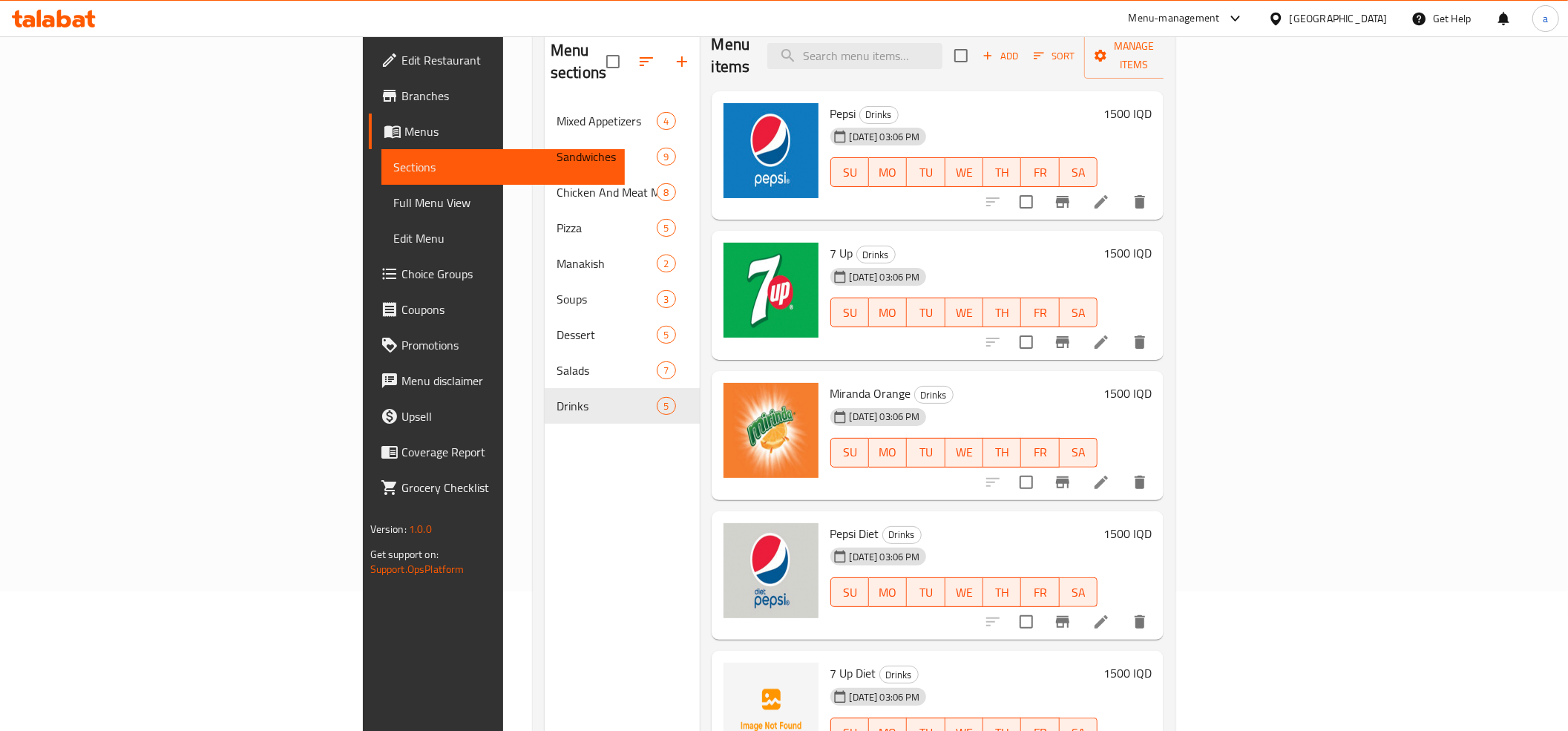
scroll to position [209, 0]
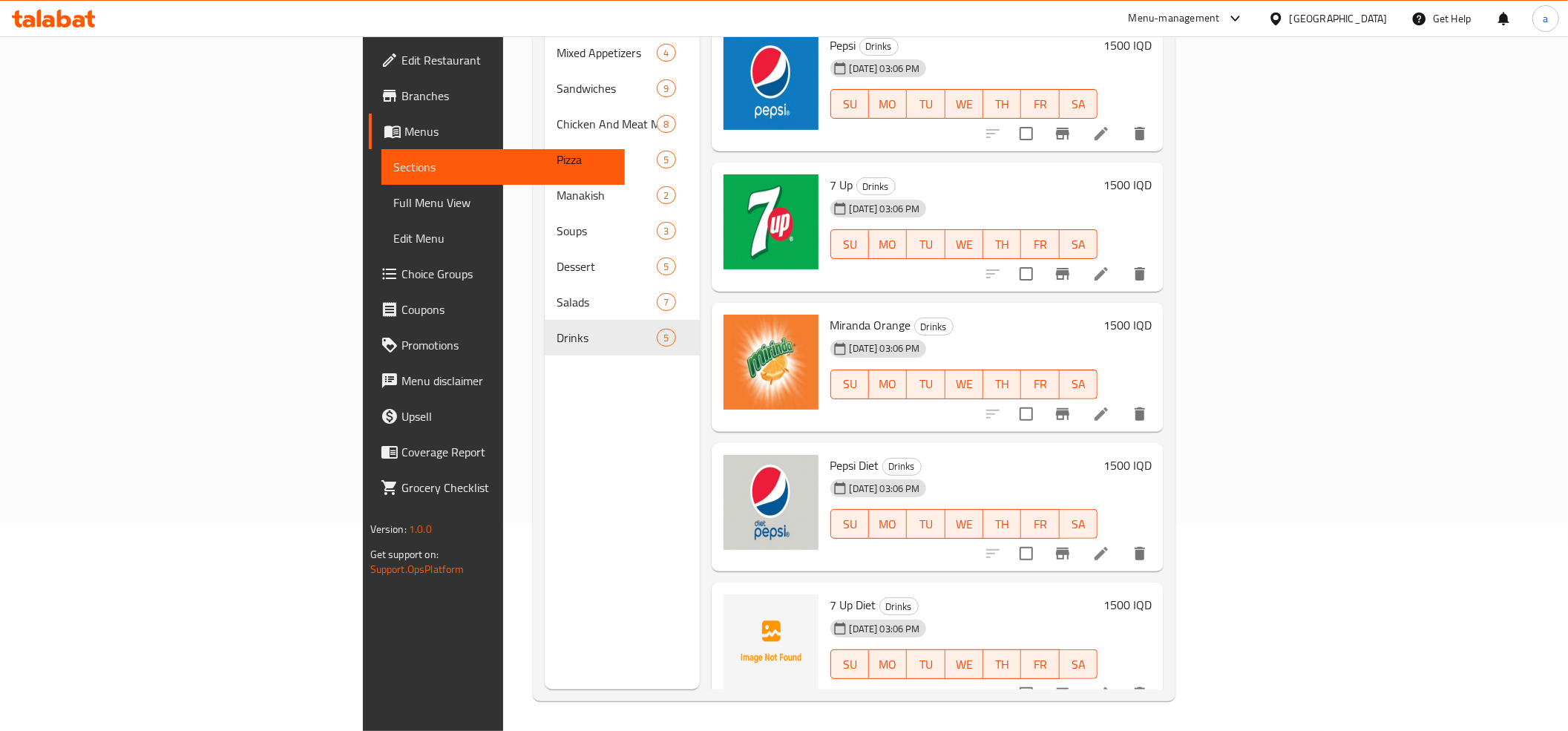
click at [544, 356] on div "Menu sections Mixed Appetizers 4 Sandwiches 9 Chicken And Meat Meals 8 Pizza 5 …" at bounding box center [622, 324] width 155 height 731
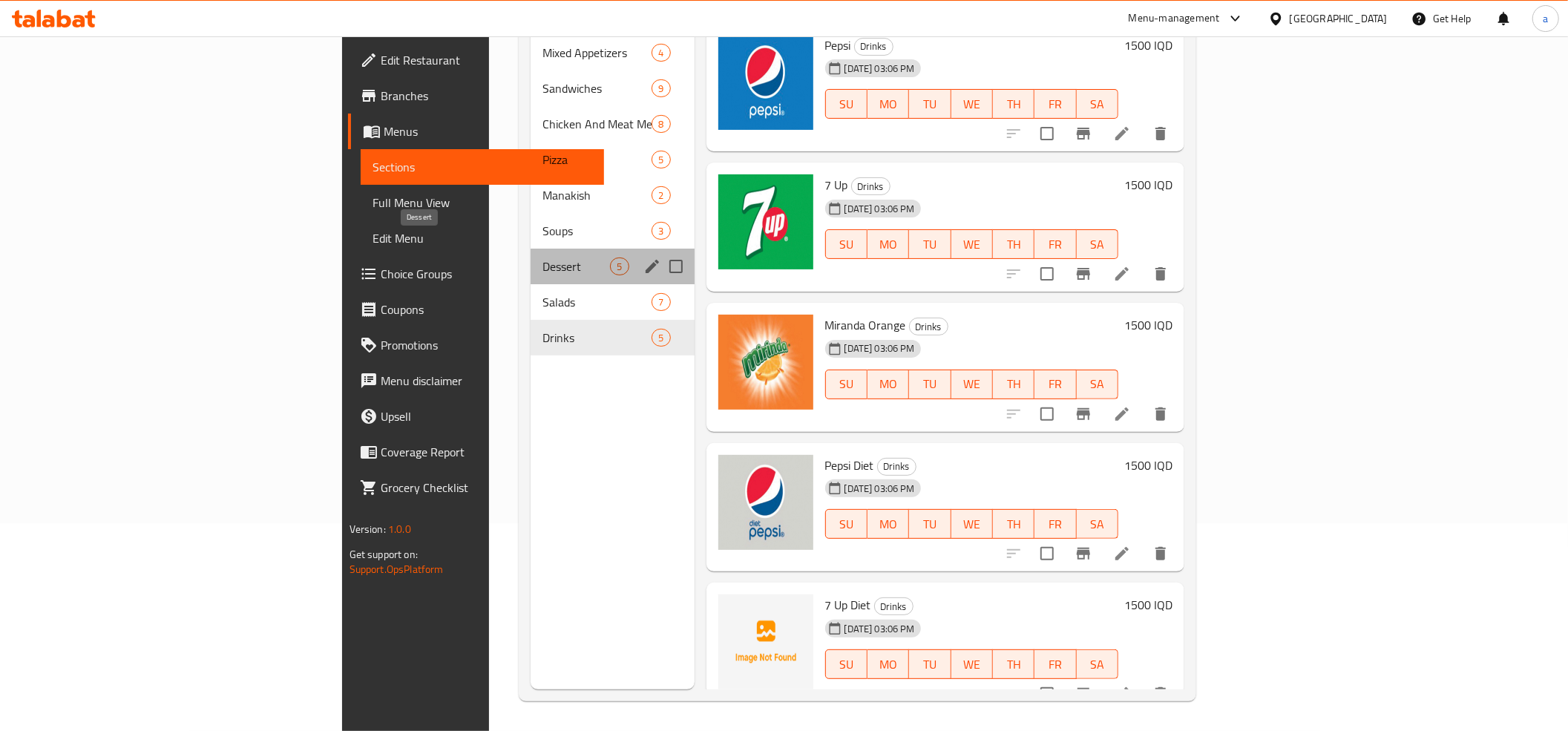
click at [543, 257] on span "Dessert" at bounding box center [576, 266] width 67 height 18
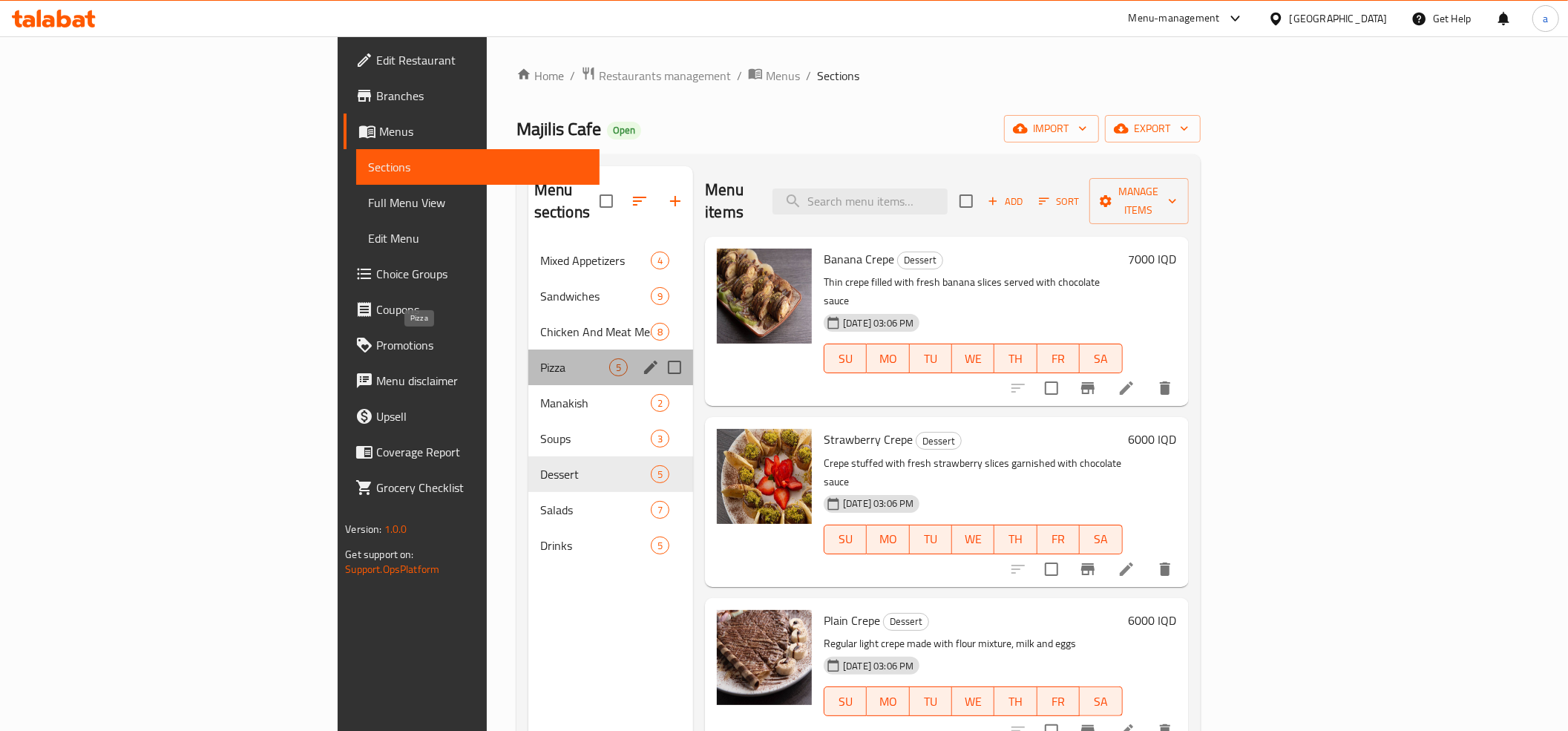
click at [540, 358] on span "Pizza" at bounding box center [574, 367] width 69 height 18
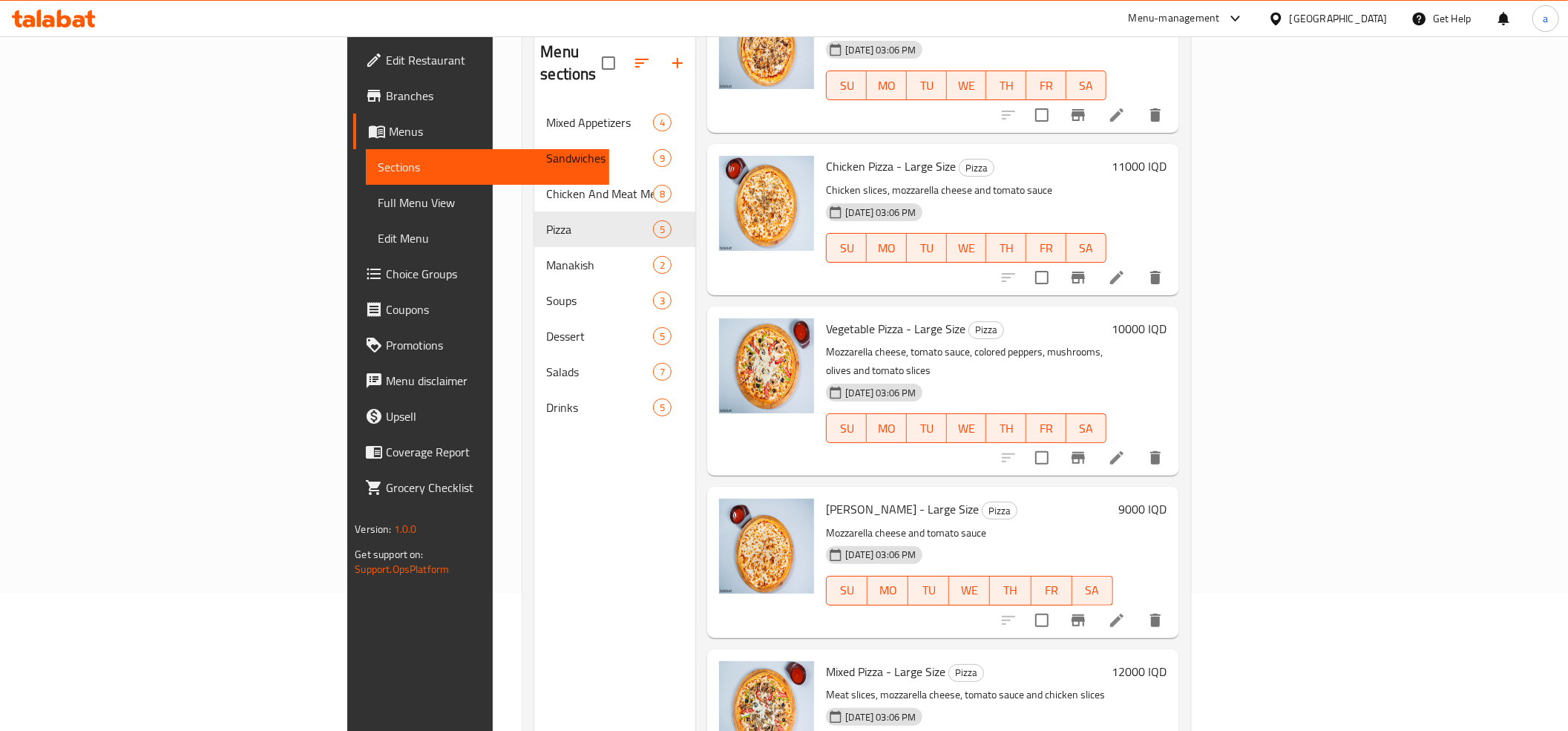
scroll to position [209, 0]
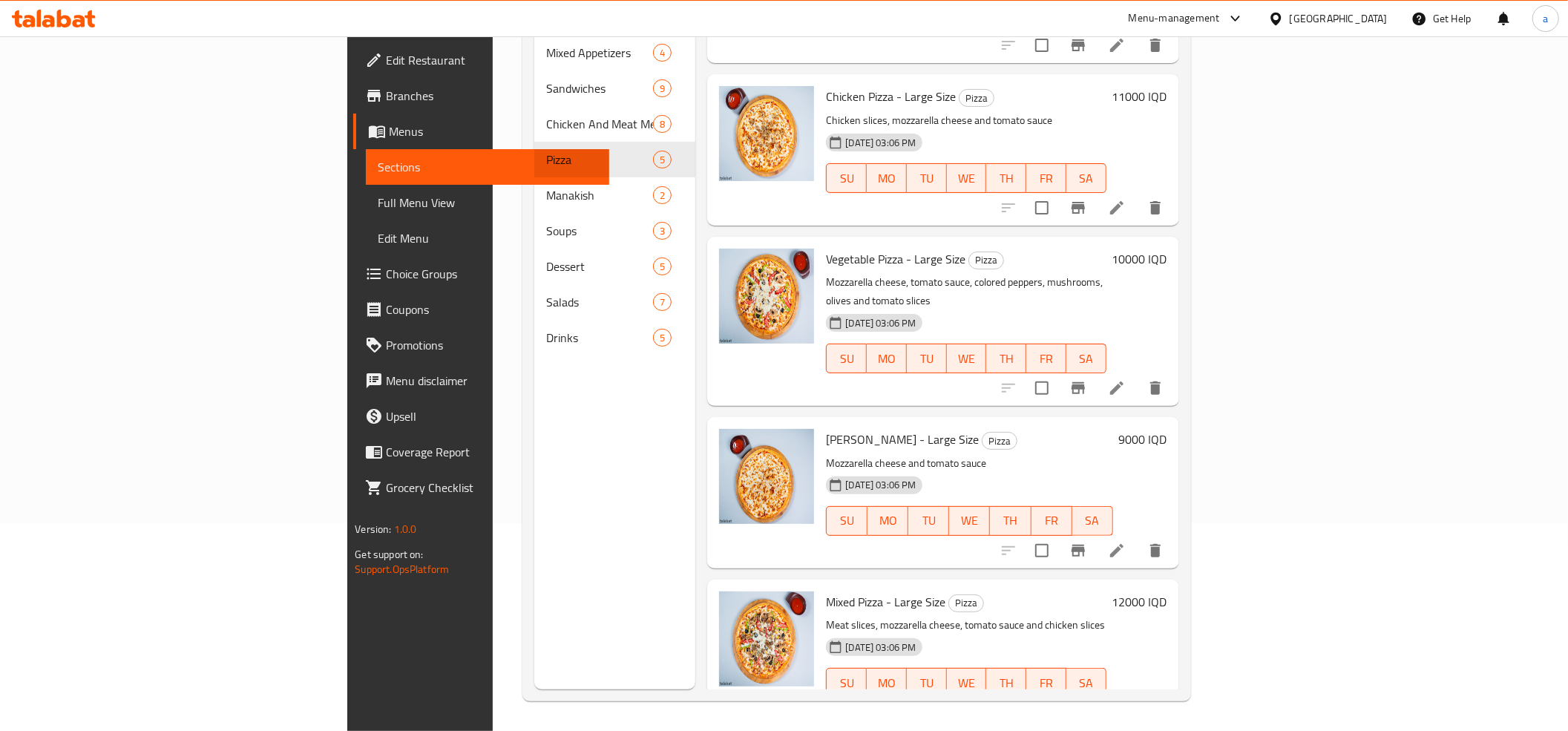
click at [1167, 429] on h6 "9000 IQD" at bounding box center [1143, 439] width 49 height 21
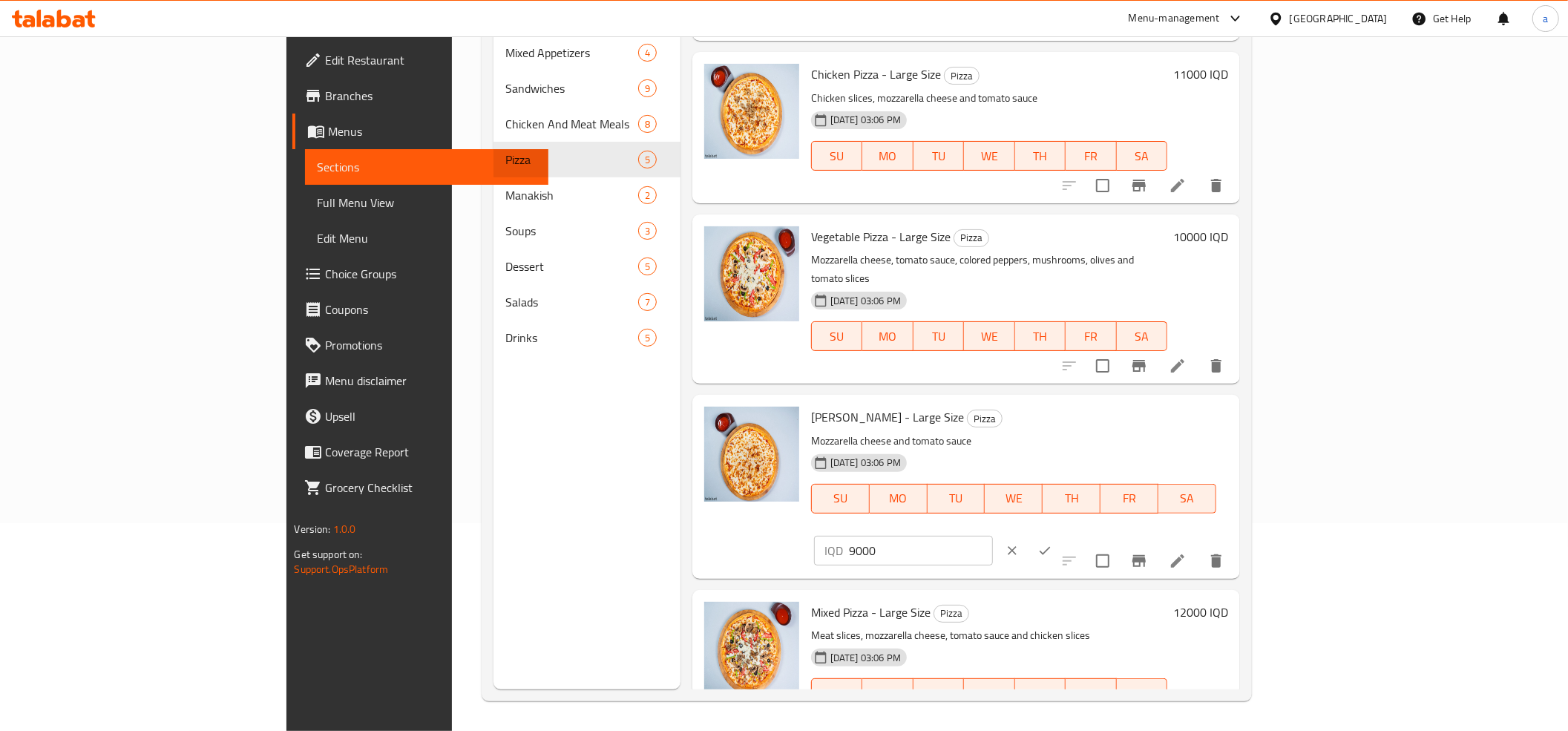
click at [993, 535] on input "9000" at bounding box center [921, 550] width 144 height 30
paste input "8"
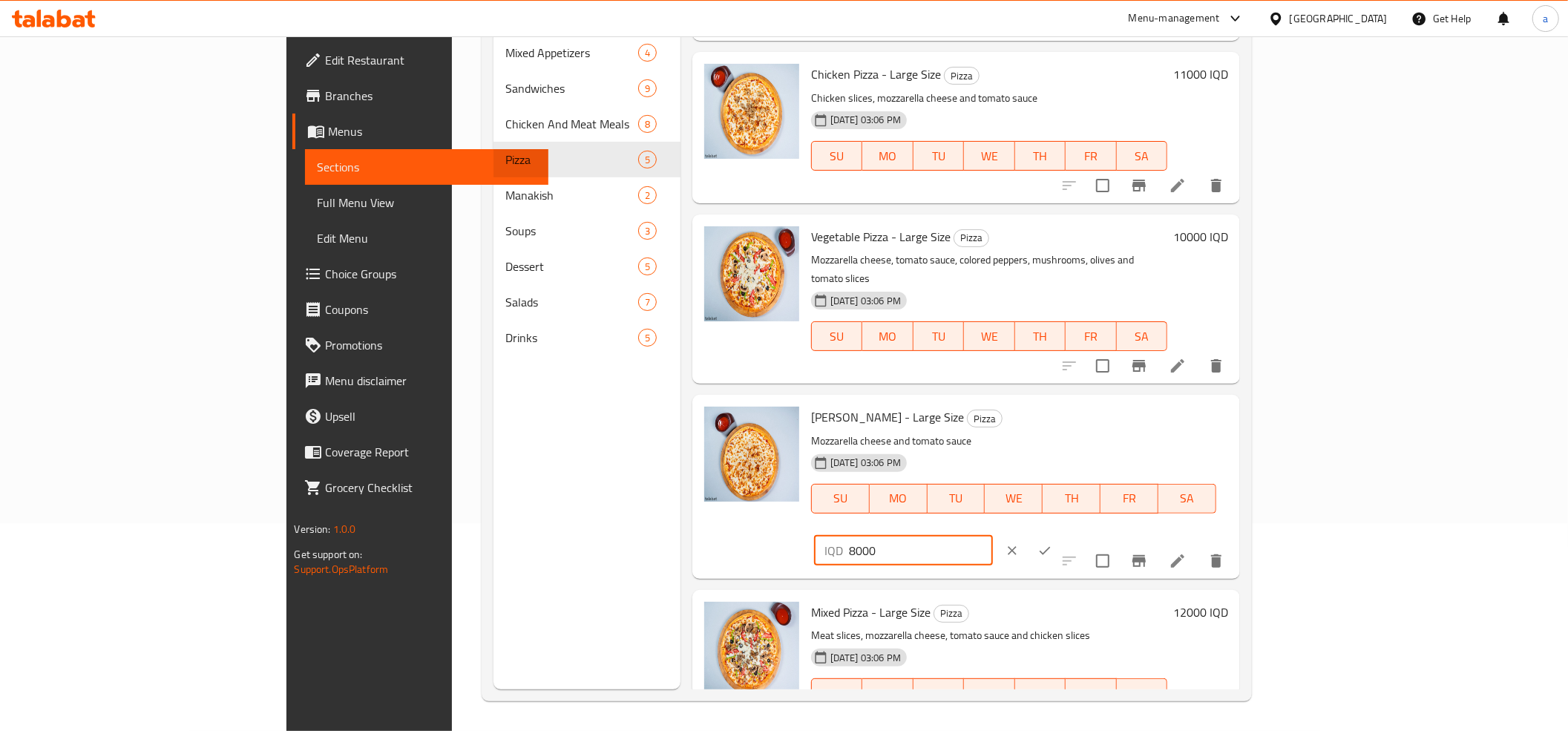
type input "8000"
click at [1050, 546] on icon "ok" at bounding box center [1045, 550] width 11 height 8
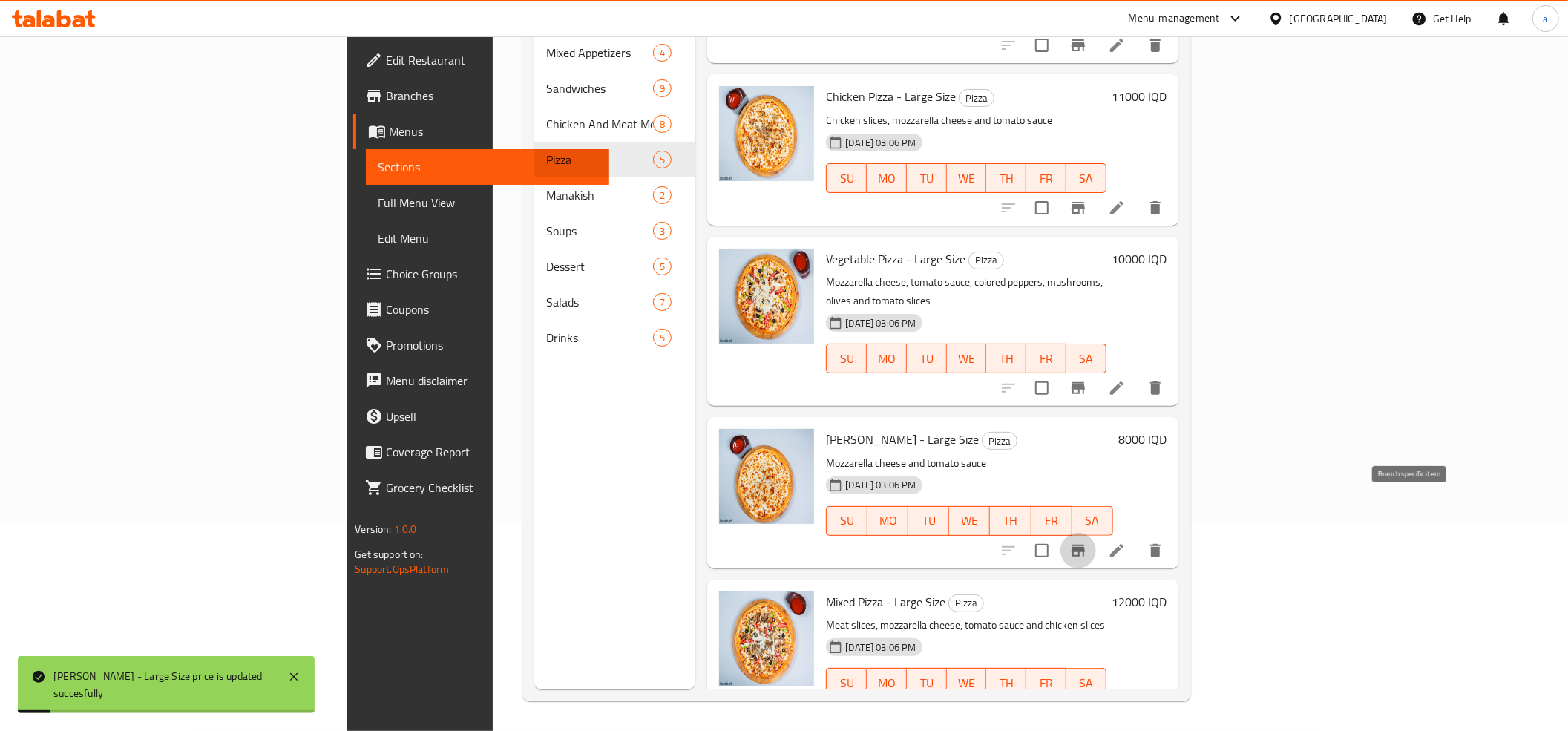
click at [1084, 544] on icon "Branch-specific-item" at bounding box center [1078, 550] width 14 height 12
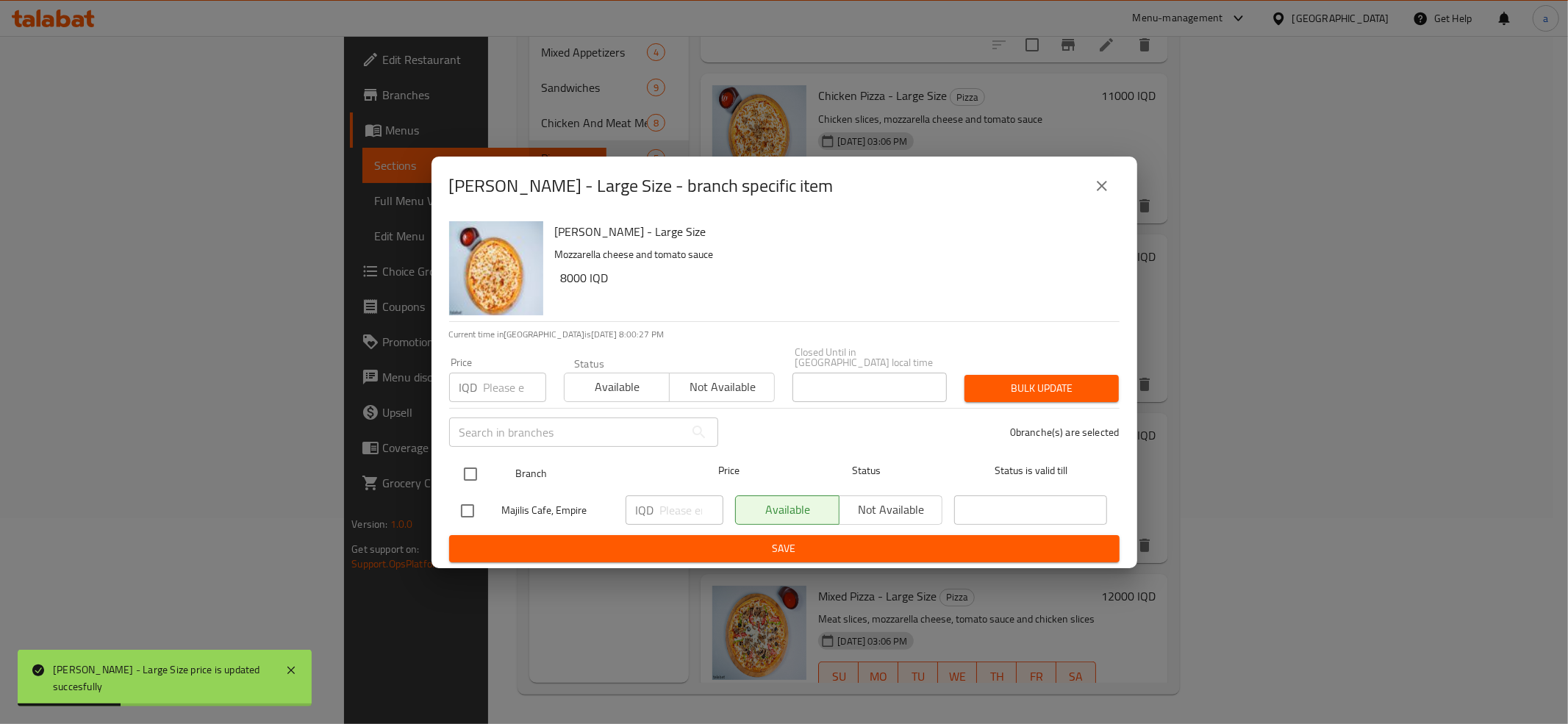
click at [480, 458] on input "checkbox" at bounding box center [470, 473] width 31 height 31
checkbox input "true"
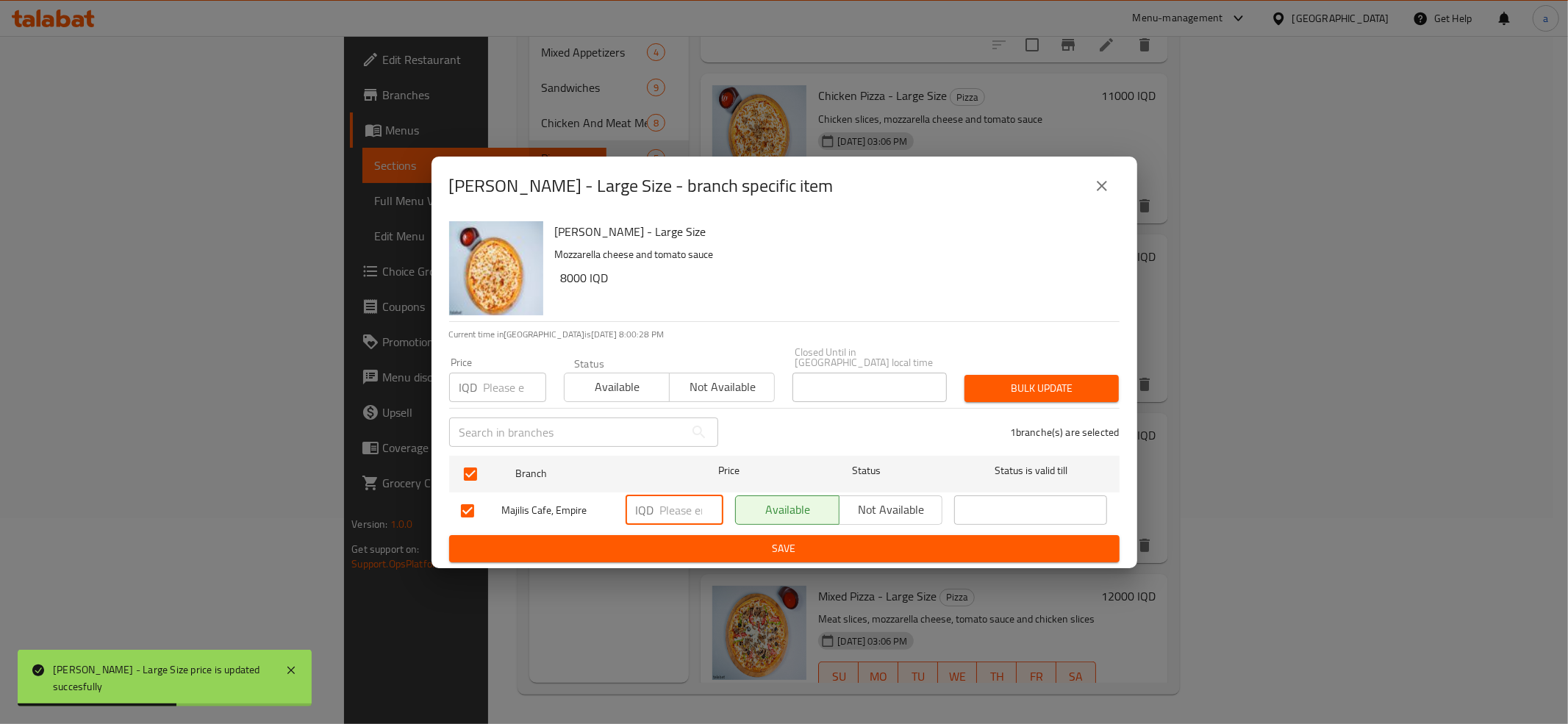
click at [669, 507] on input "number" at bounding box center [691, 509] width 63 height 30
paste input "8000"
type input "8000"
click at [698, 539] on span "Save" at bounding box center [784, 548] width 647 height 18
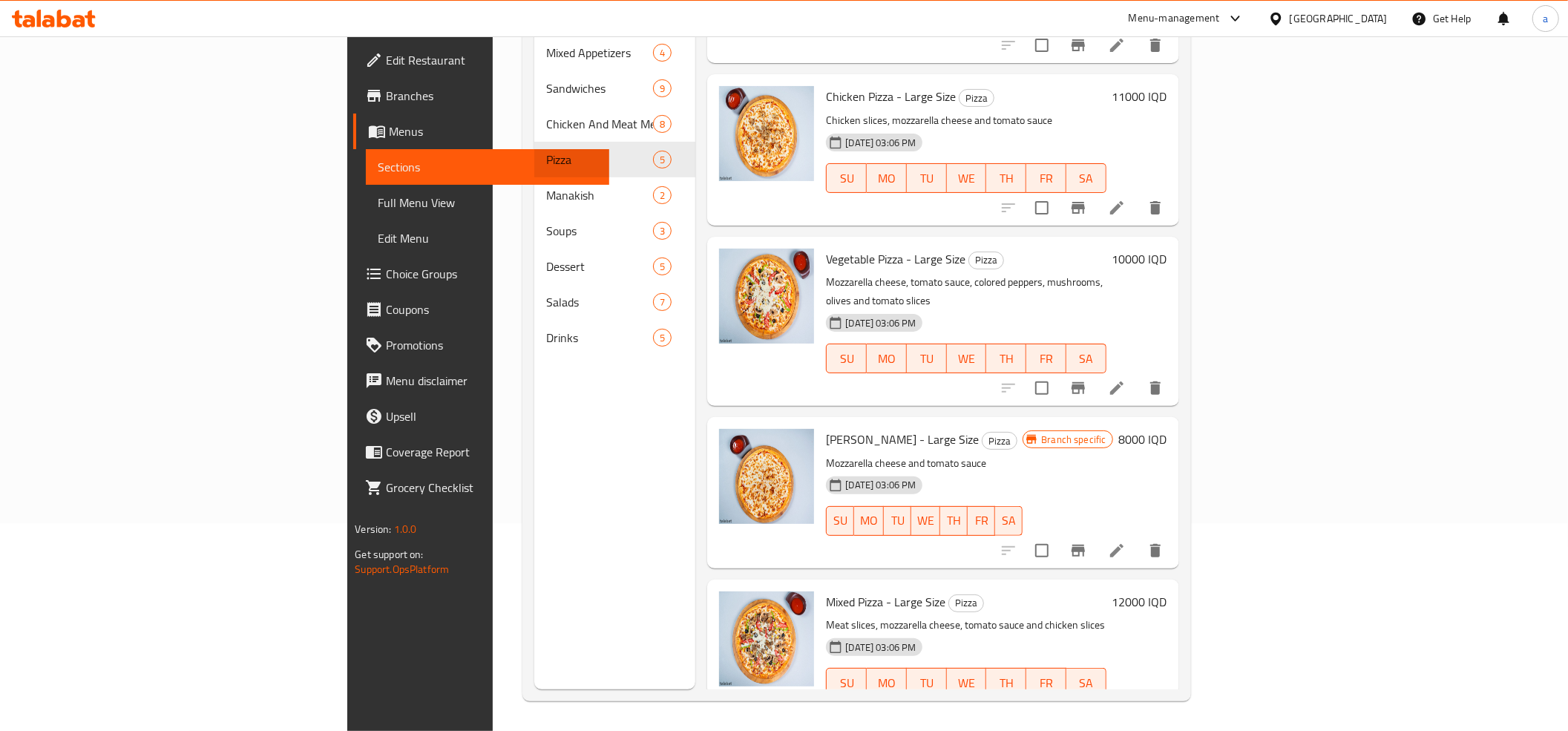
click at [347, 638] on div "Edit Restaurant Branches Menus Sections Full Menu View Edit Menu Choice Groups …" at bounding box center [478, 402] width 262 height 731
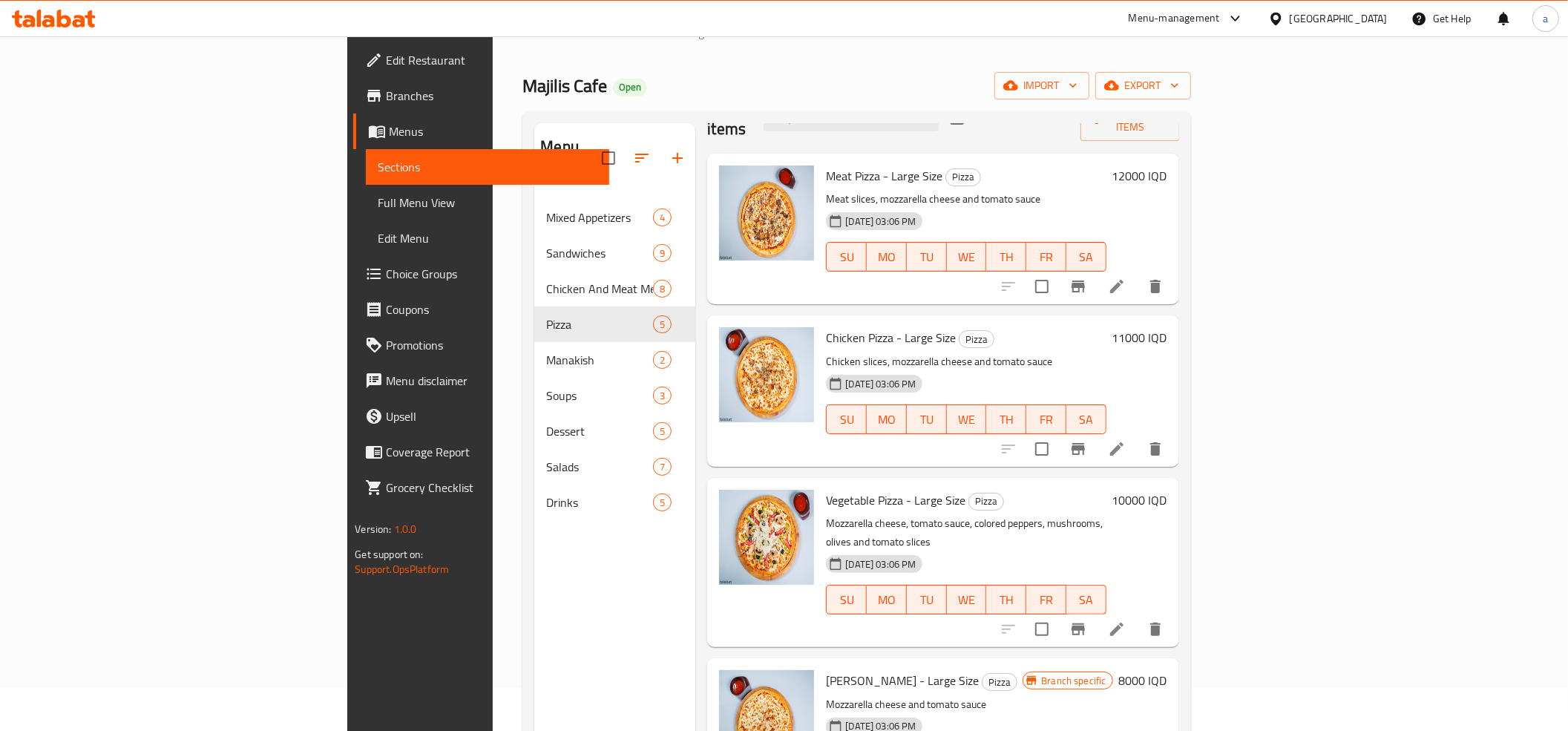
scroll to position [0, 0]
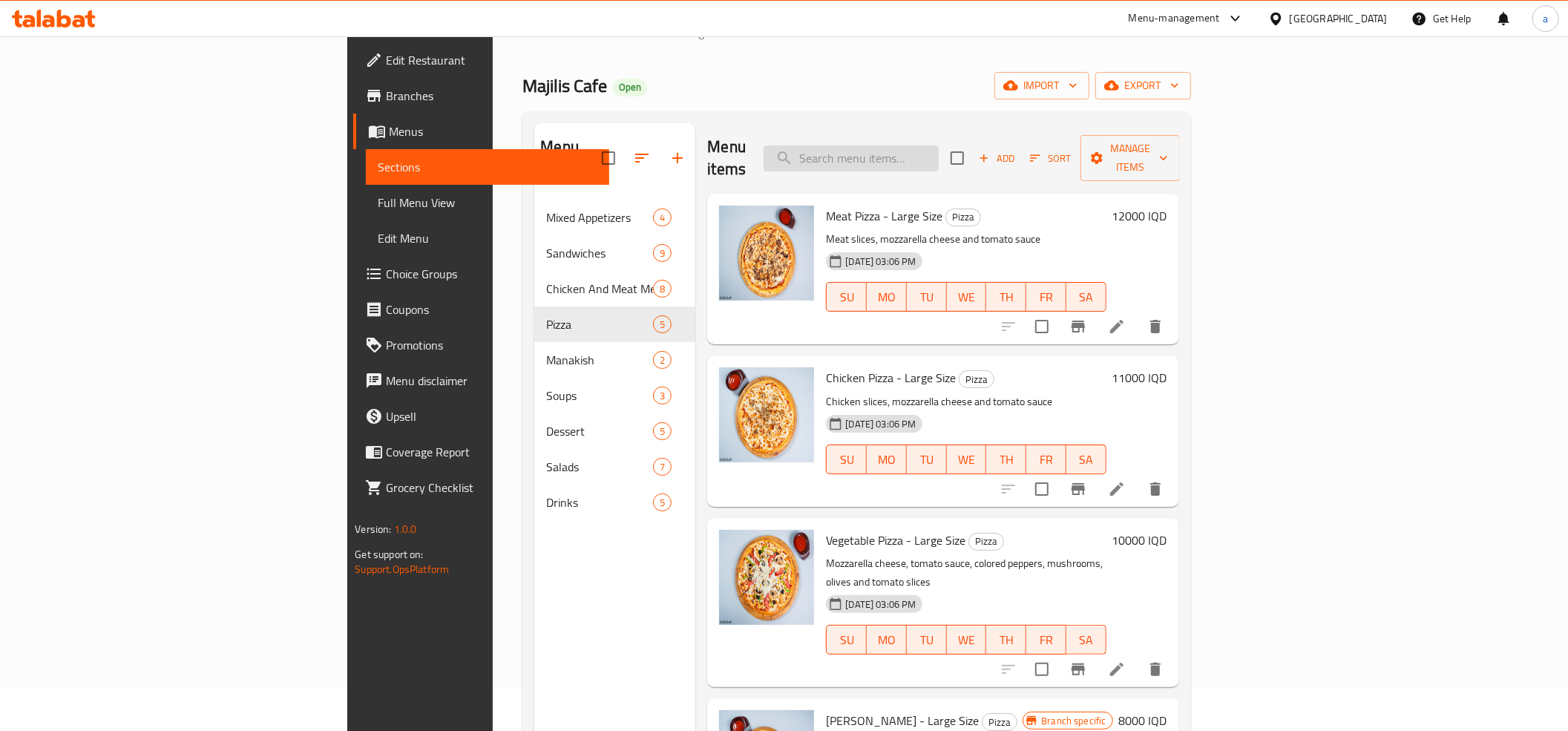
click at [939, 149] on input "search" at bounding box center [851, 158] width 175 height 26
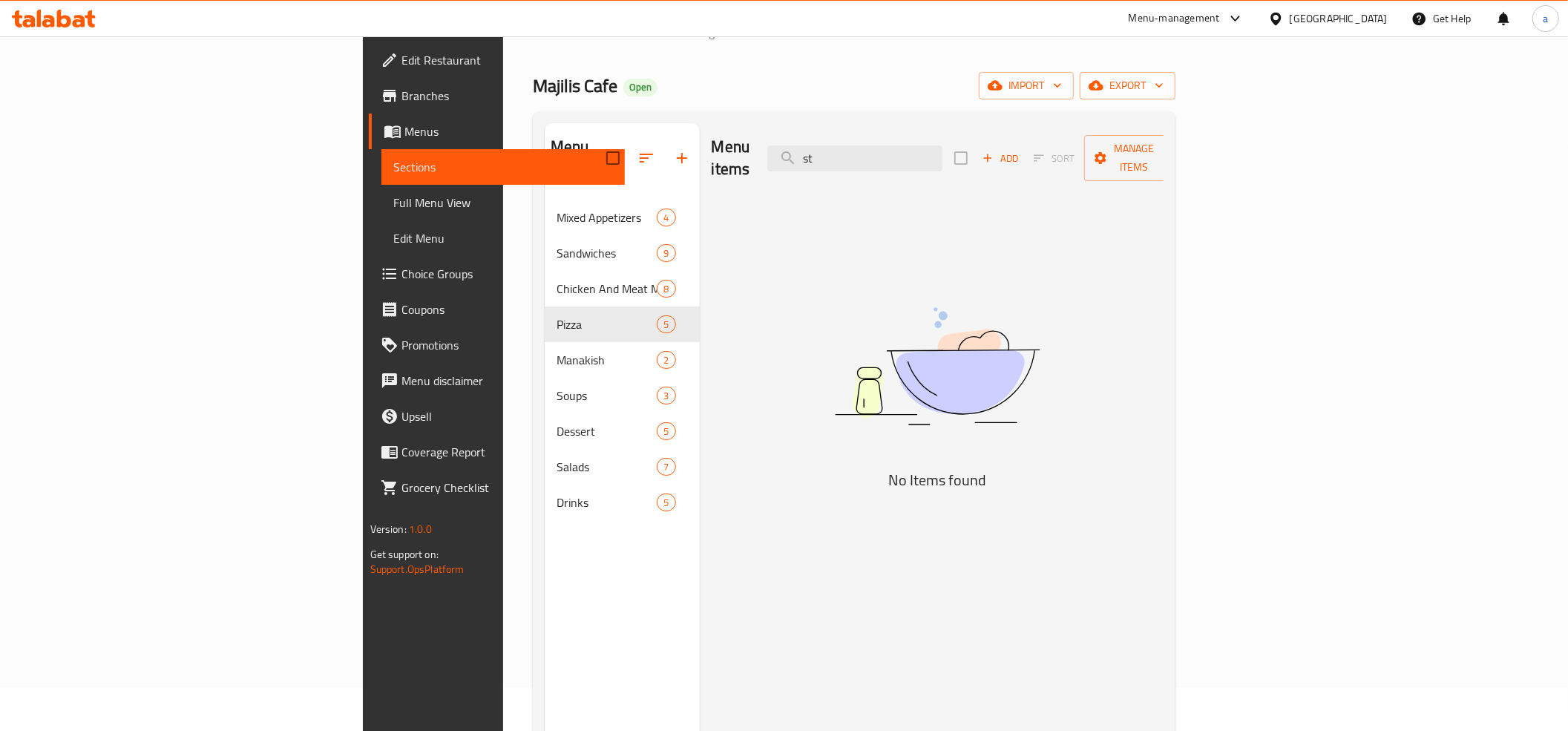
type input "s"
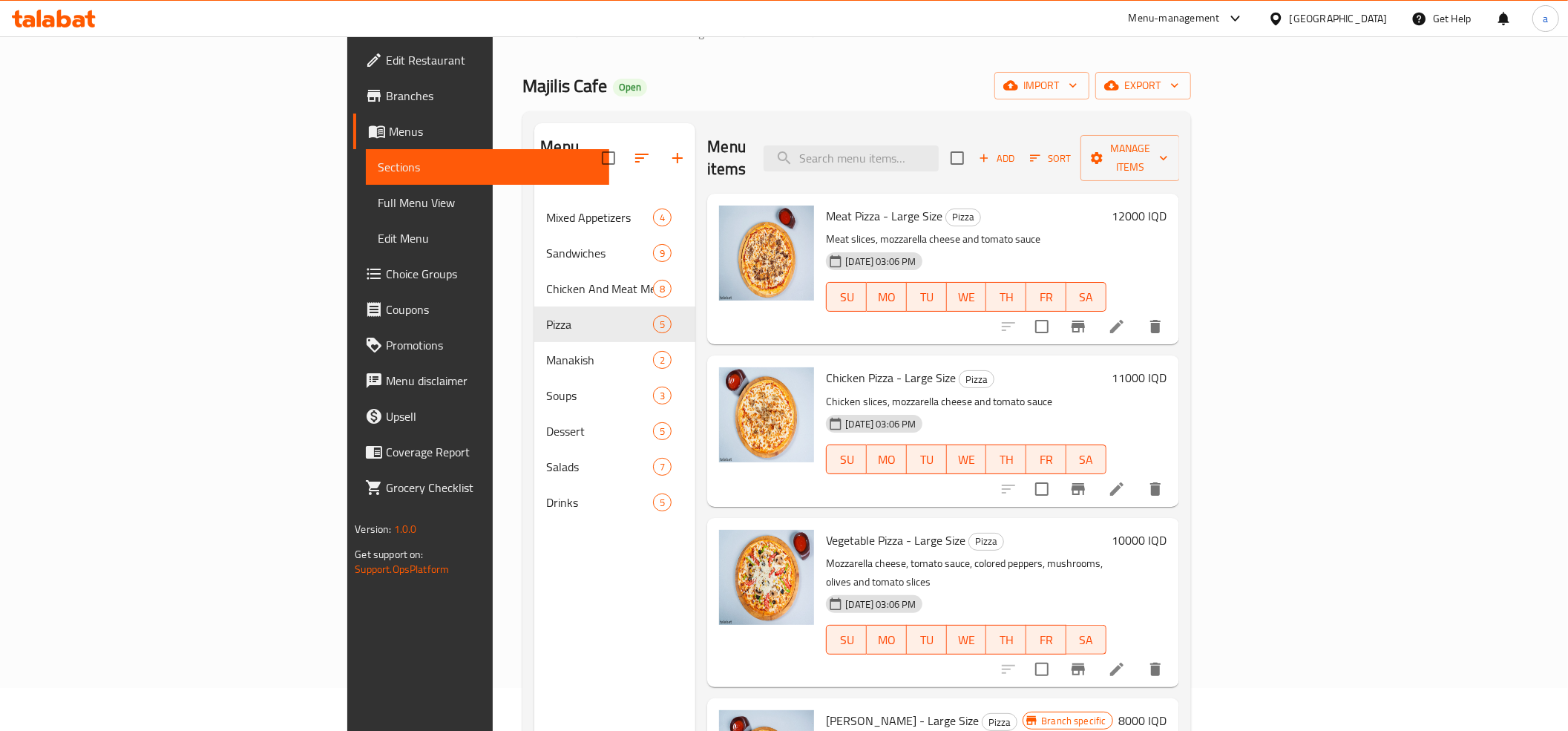
click at [918, 120] on div "Menu sections Mixed Appetizers 4 Sandwiches 9 Chicken And Meat Meals 8 Pizza 5 …" at bounding box center [856, 488] width 668 height 754
click at [939, 146] on input "search" at bounding box center [851, 158] width 175 height 26
click at [921, 112] on div "Menu sections Mixed Appetizers 4 Sandwiches 9 Chicken And Meat Meals 8 Pizza 5 …" at bounding box center [856, 488] width 668 height 754
click at [939, 146] on input "search" at bounding box center [851, 158] width 175 height 26
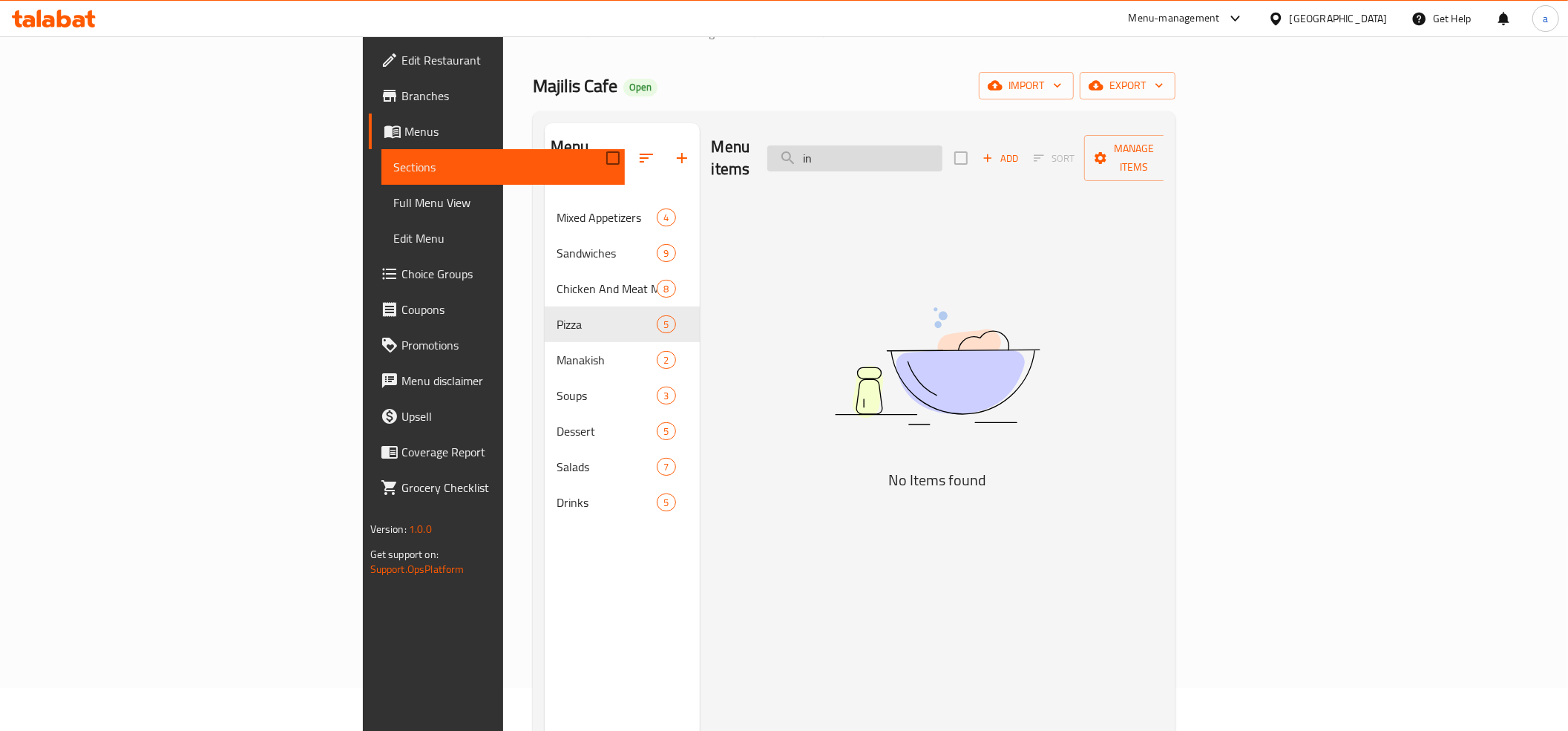
type input "i"
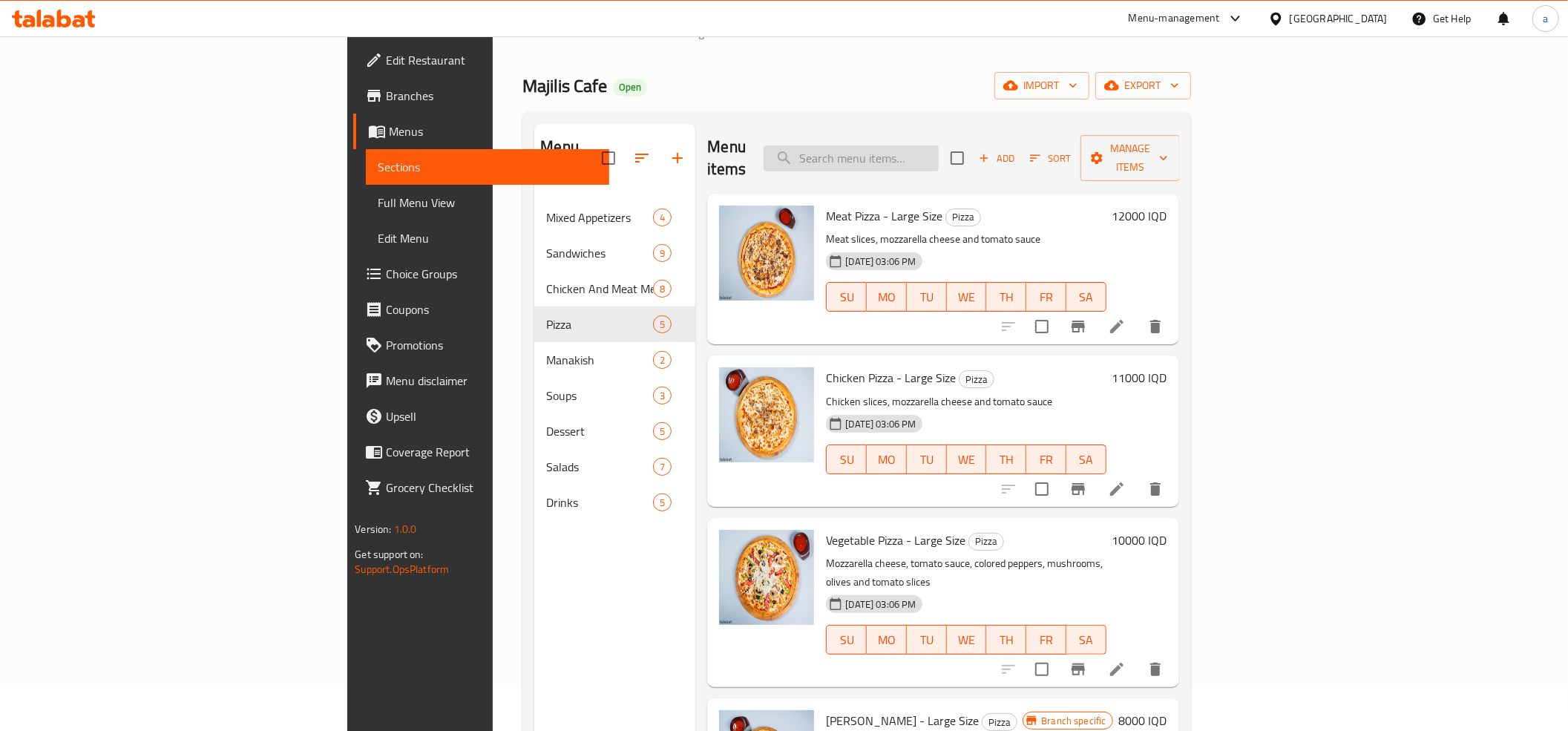
click at [938, 152] on input "search" at bounding box center [851, 158] width 175 height 26
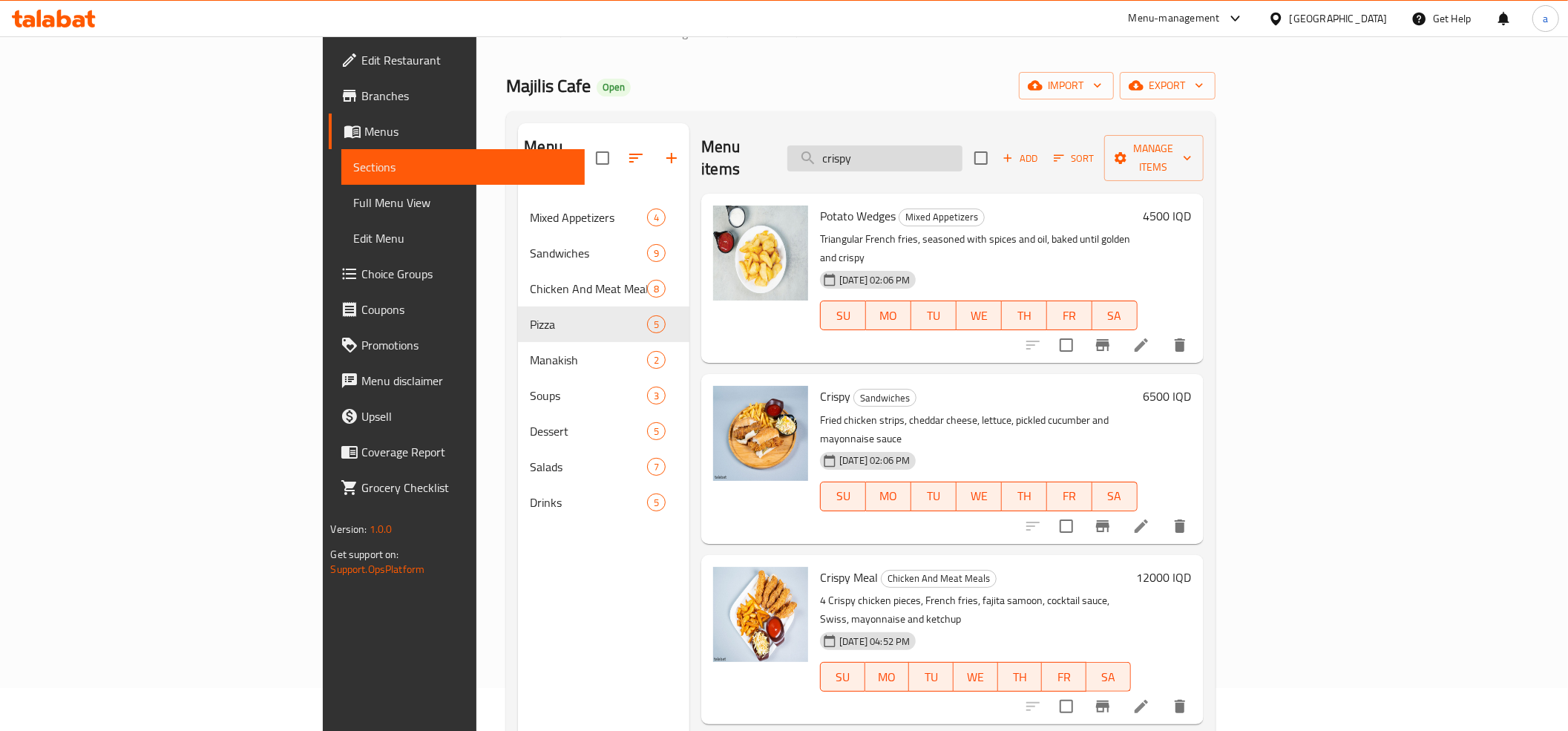
click at [962, 151] on input "crispy" at bounding box center [874, 158] width 175 height 26
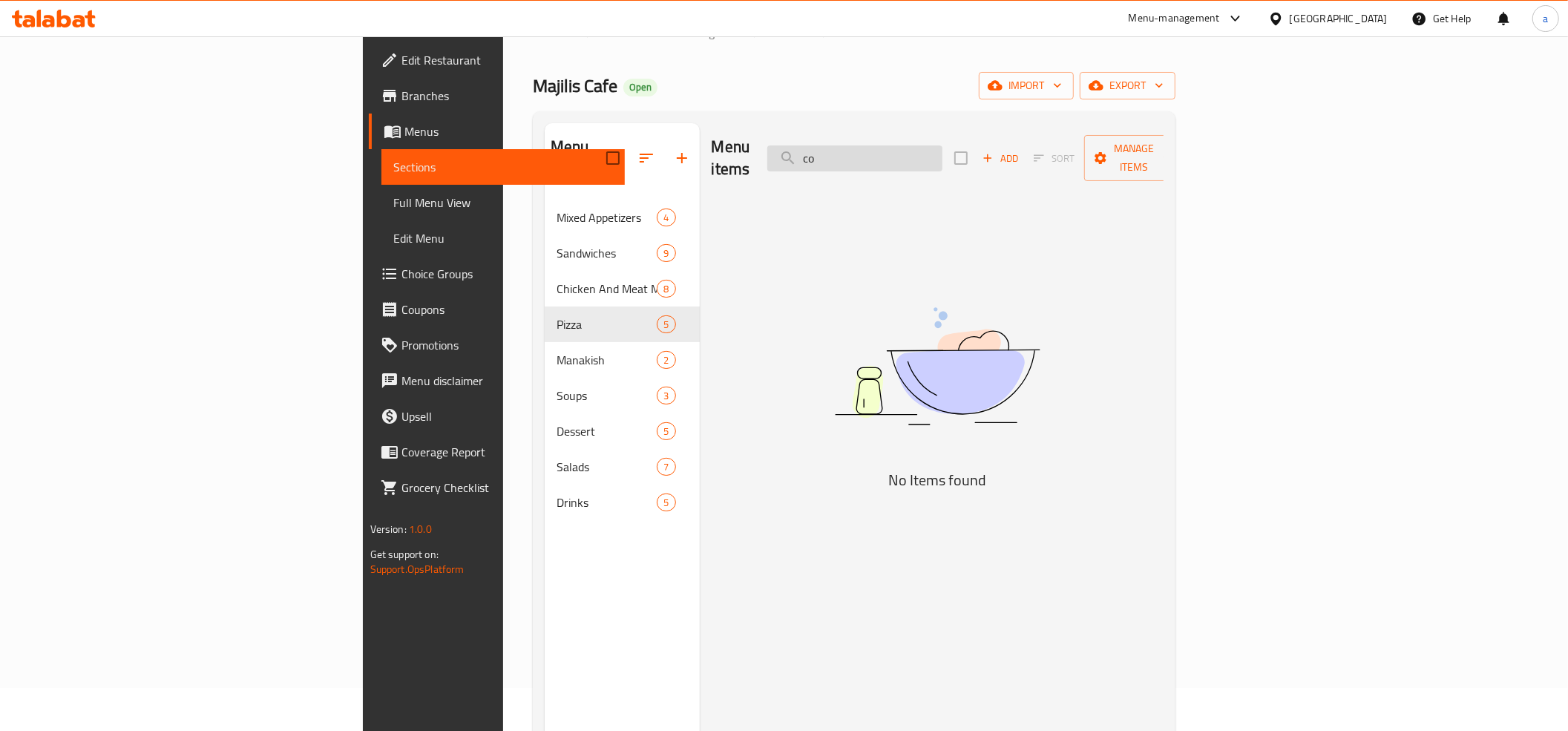
type input "c"
type input "Turkey"
click at [942, 149] on input "Turkey" at bounding box center [855, 158] width 175 height 26
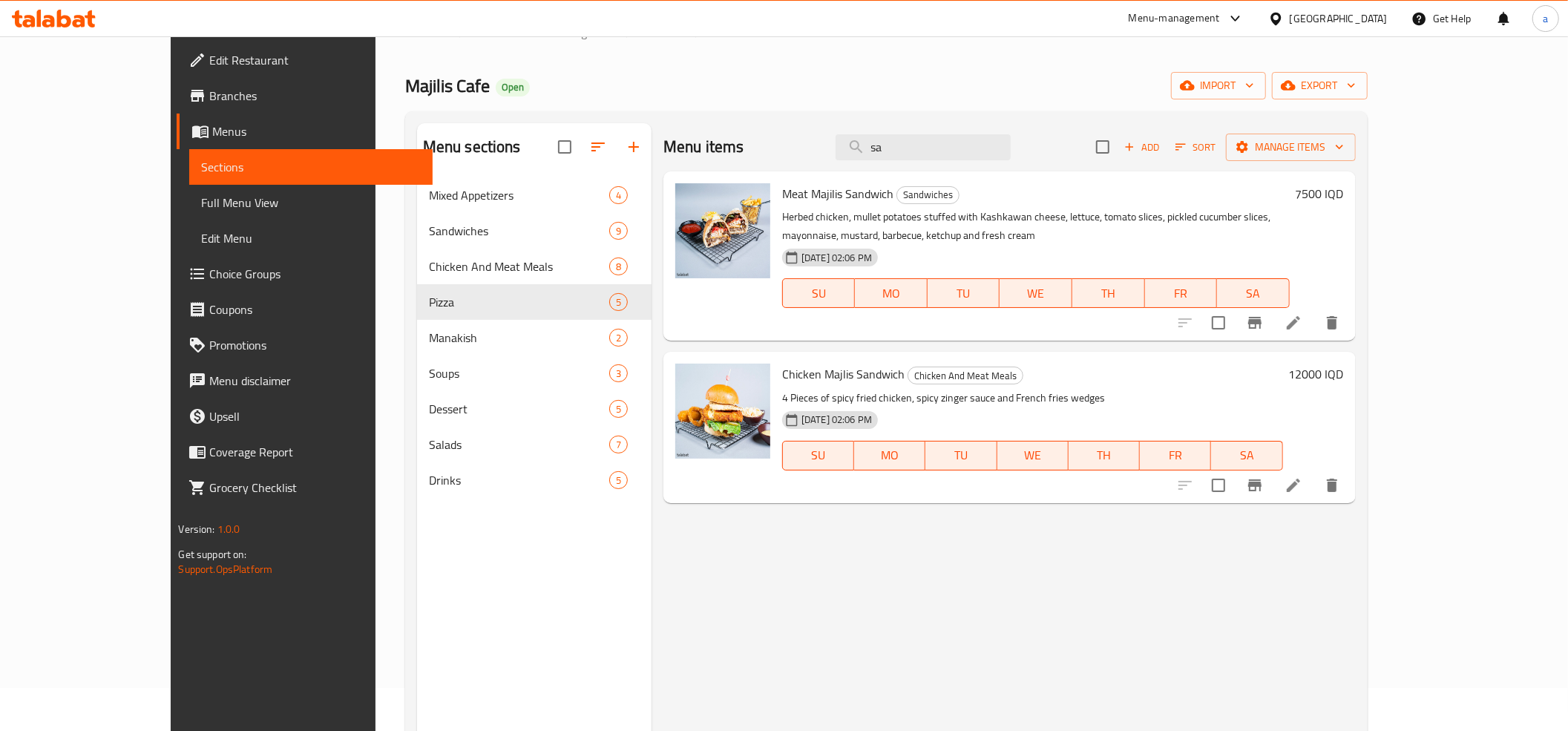
type input "s"
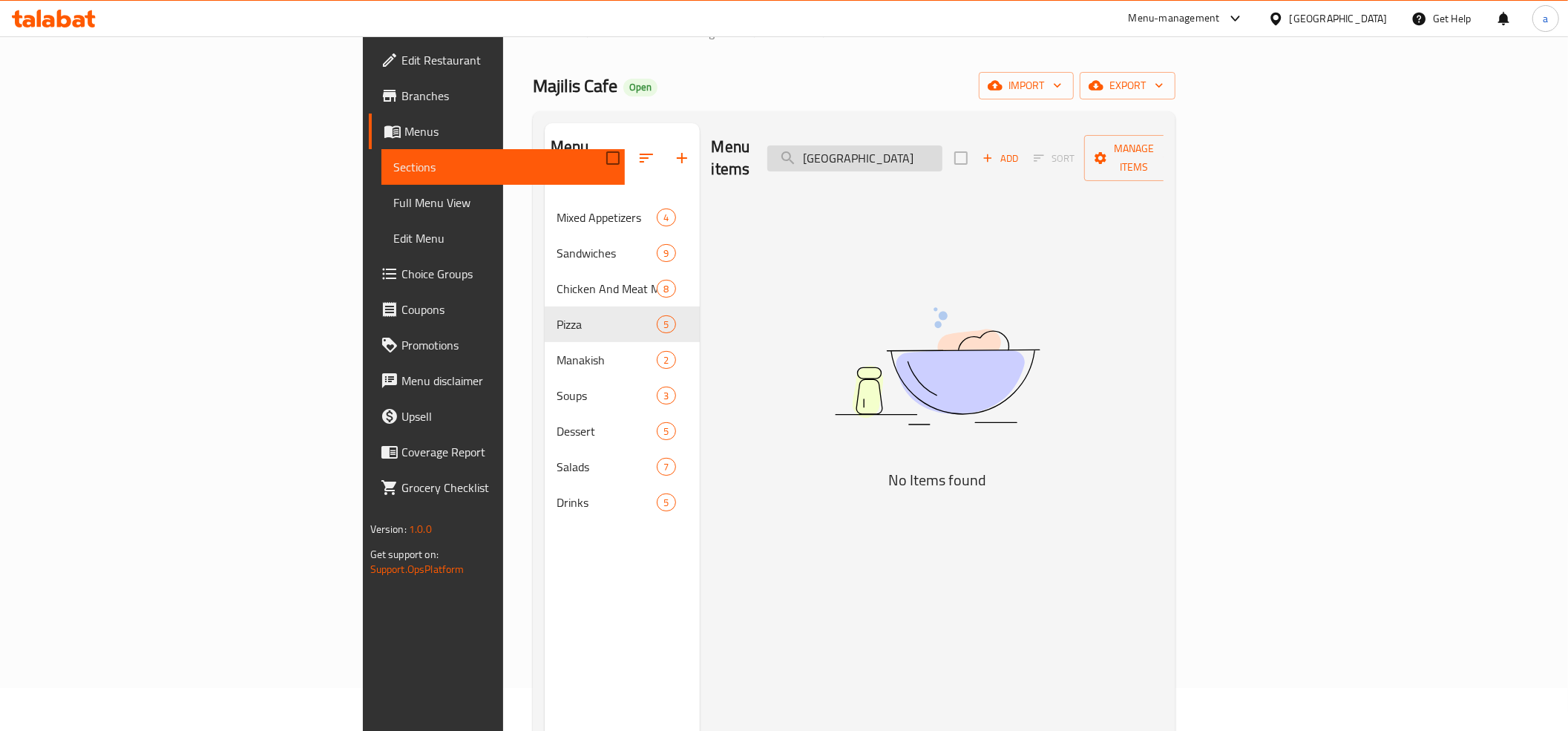
click at [942, 146] on input "Turkey" at bounding box center [855, 158] width 175 height 26
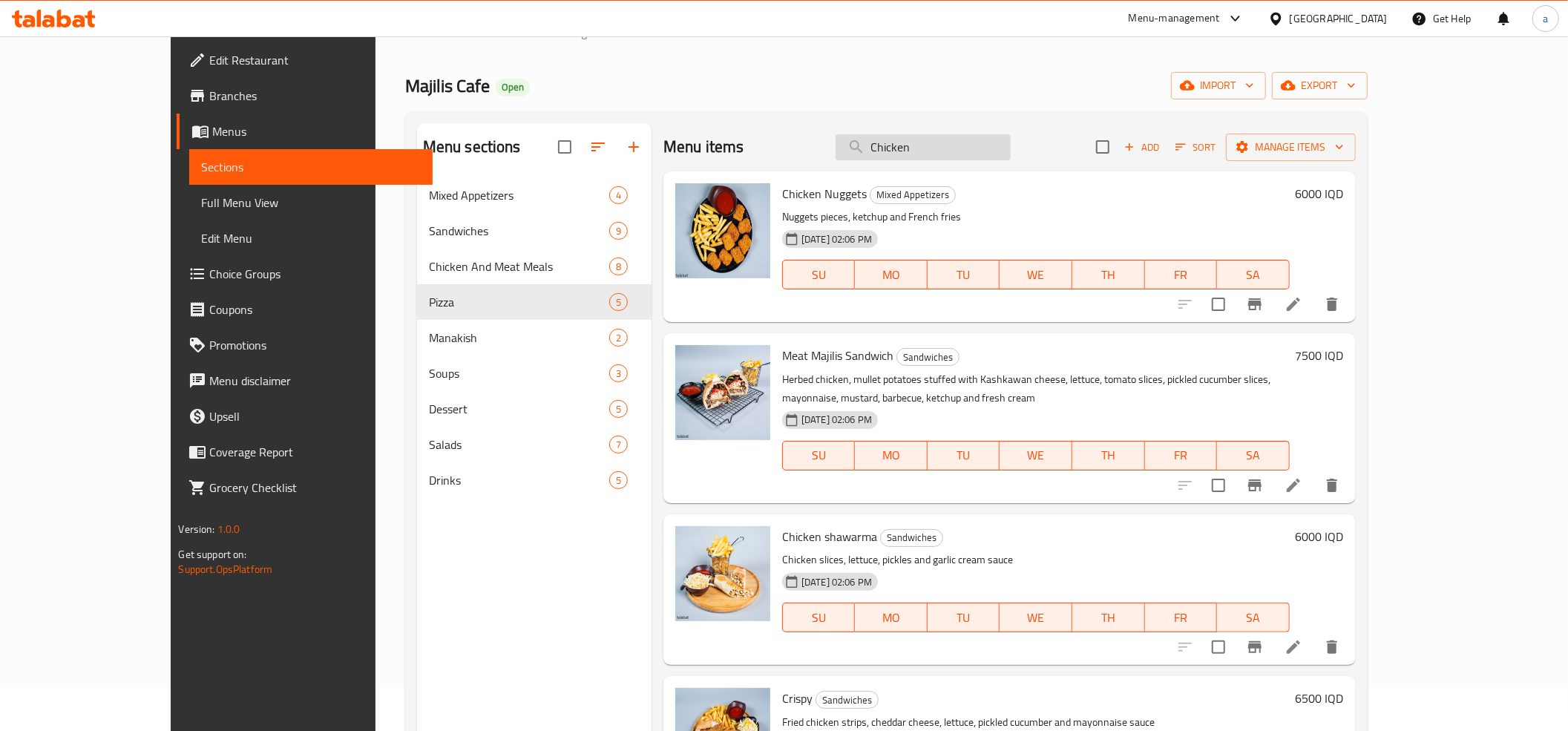
drag, startPoint x: 1038, startPoint y: 405, endPoint x: 1055, endPoint y: 144, distance: 261.6
click at [1011, 146] on input "Chicken" at bounding box center [923, 147] width 175 height 26
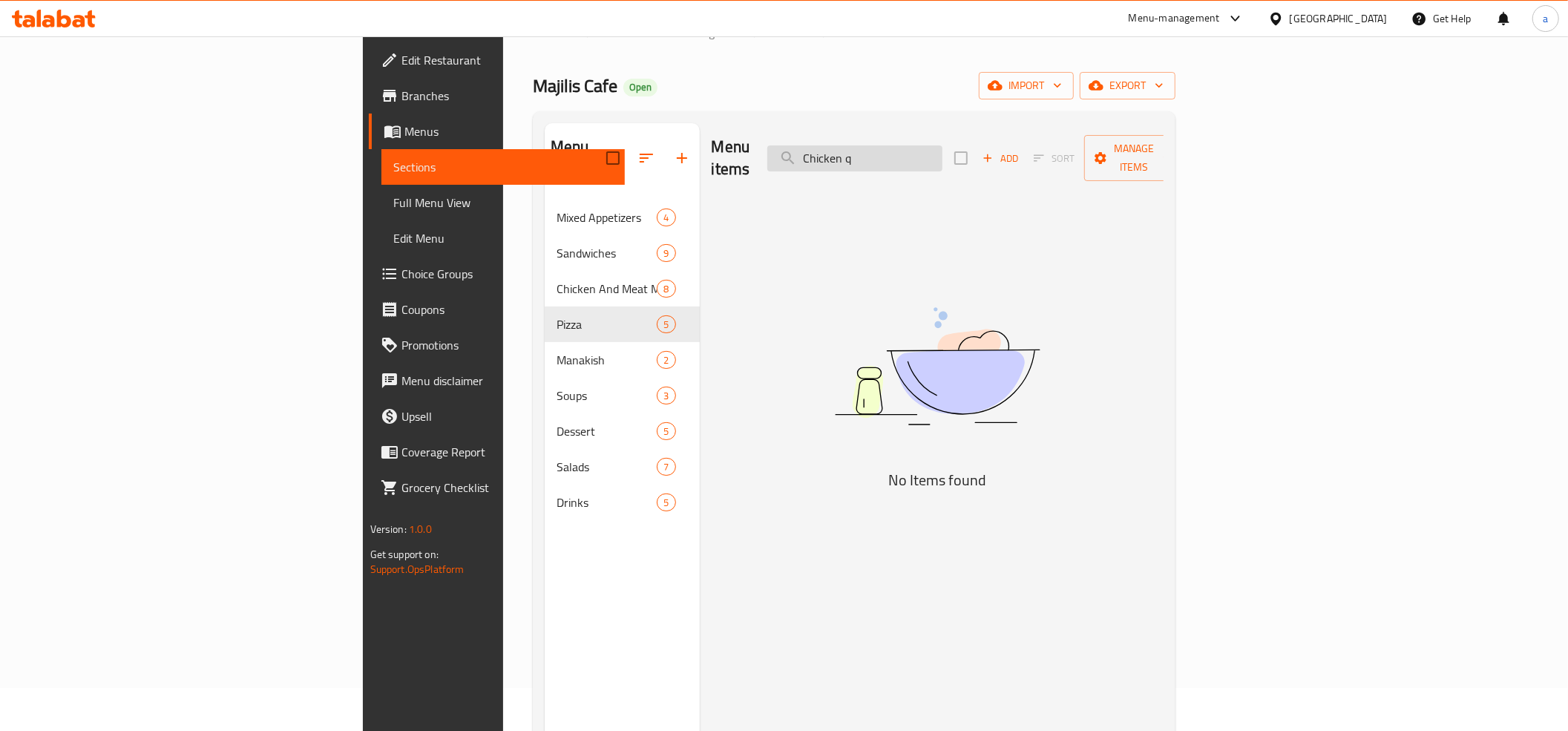
click at [942, 156] on input "Chicken q" at bounding box center [855, 158] width 175 height 26
click at [942, 158] on input "Chicken q" at bounding box center [855, 158] width 175 height 26
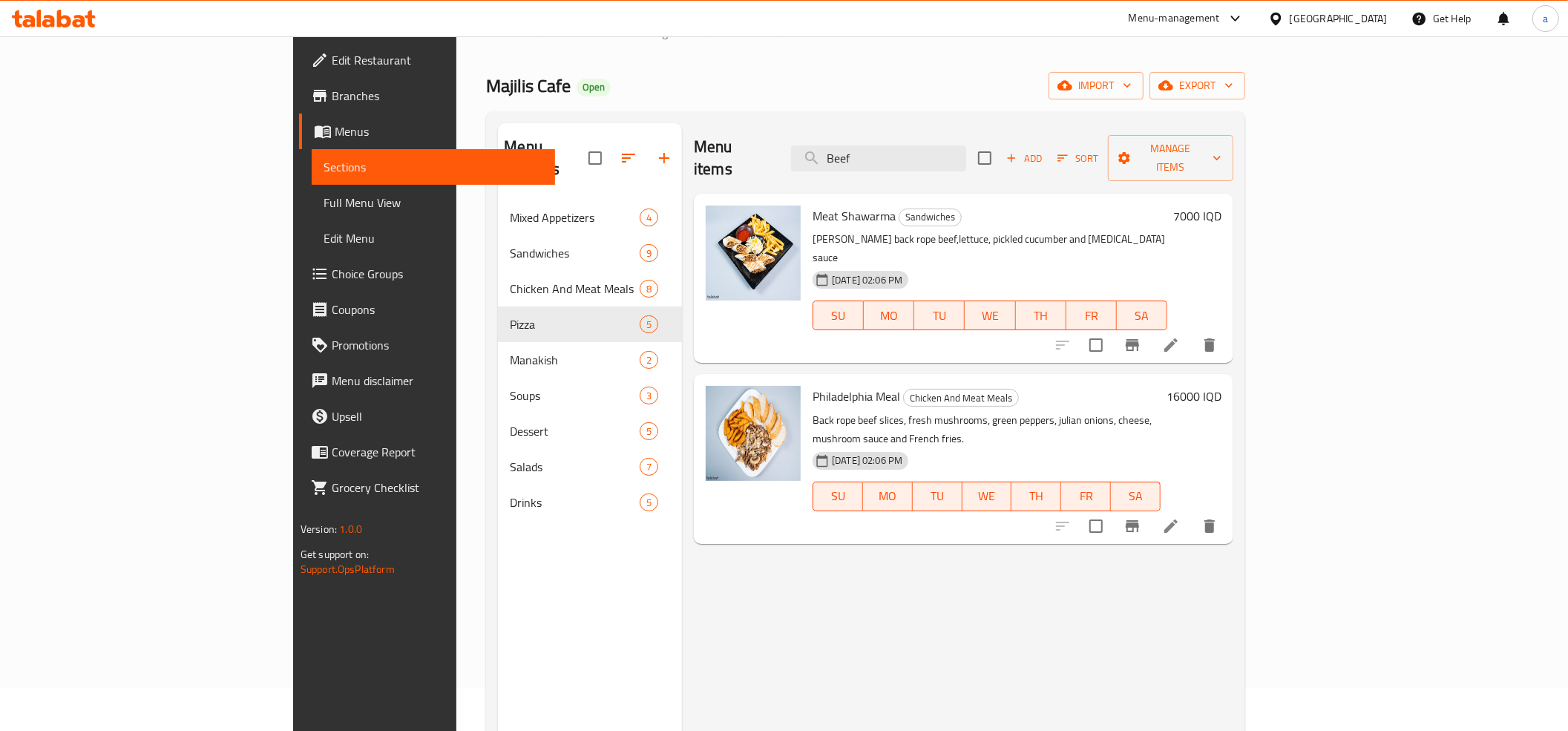
type input "Beef"
click at [940, 146] on input "Beef" at bounding box center [878, 158] width 175 height 26
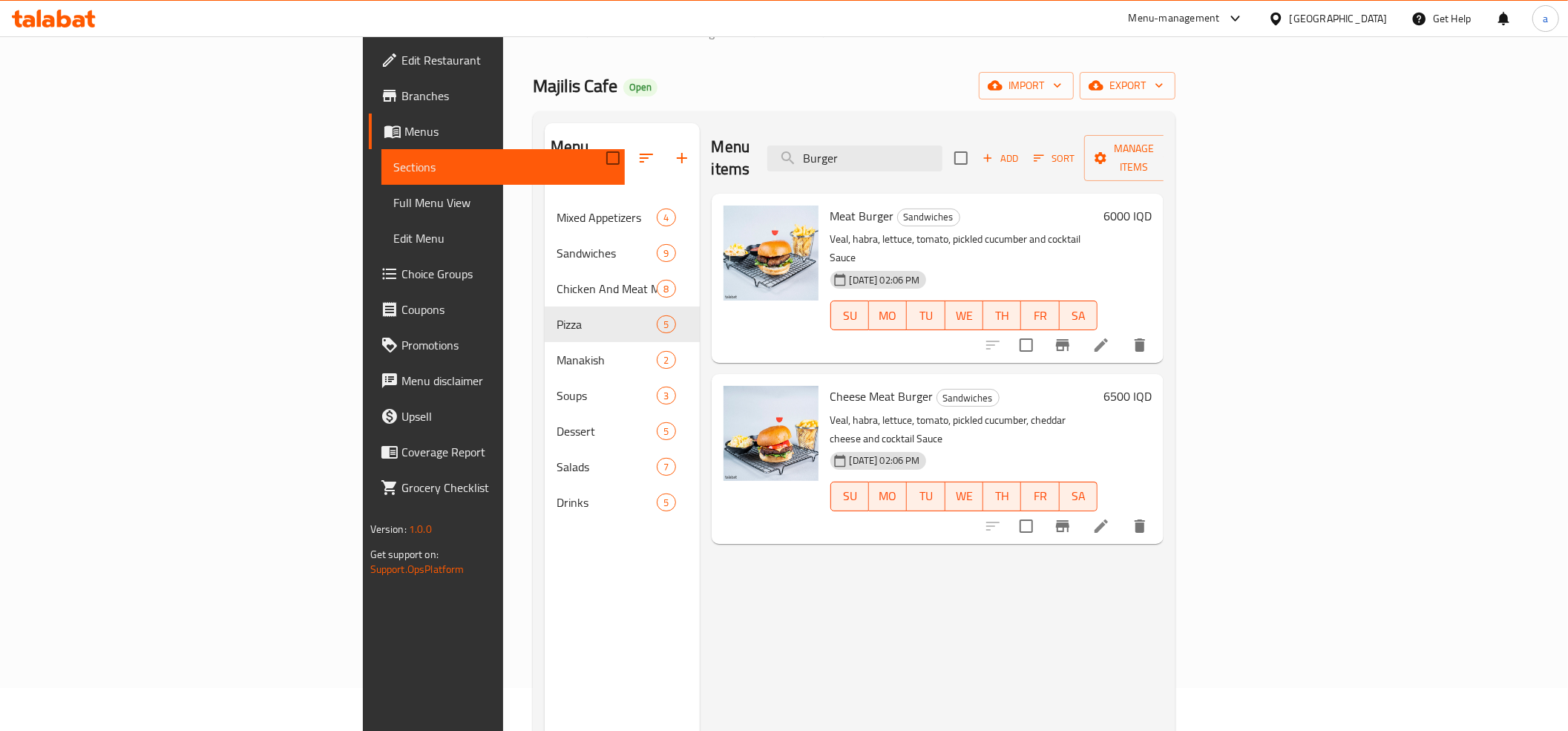
type input "Burger"
click at [1152, 205] on h6 "6000 IQD" at bounding box center [1127, 216] width 49 height 21
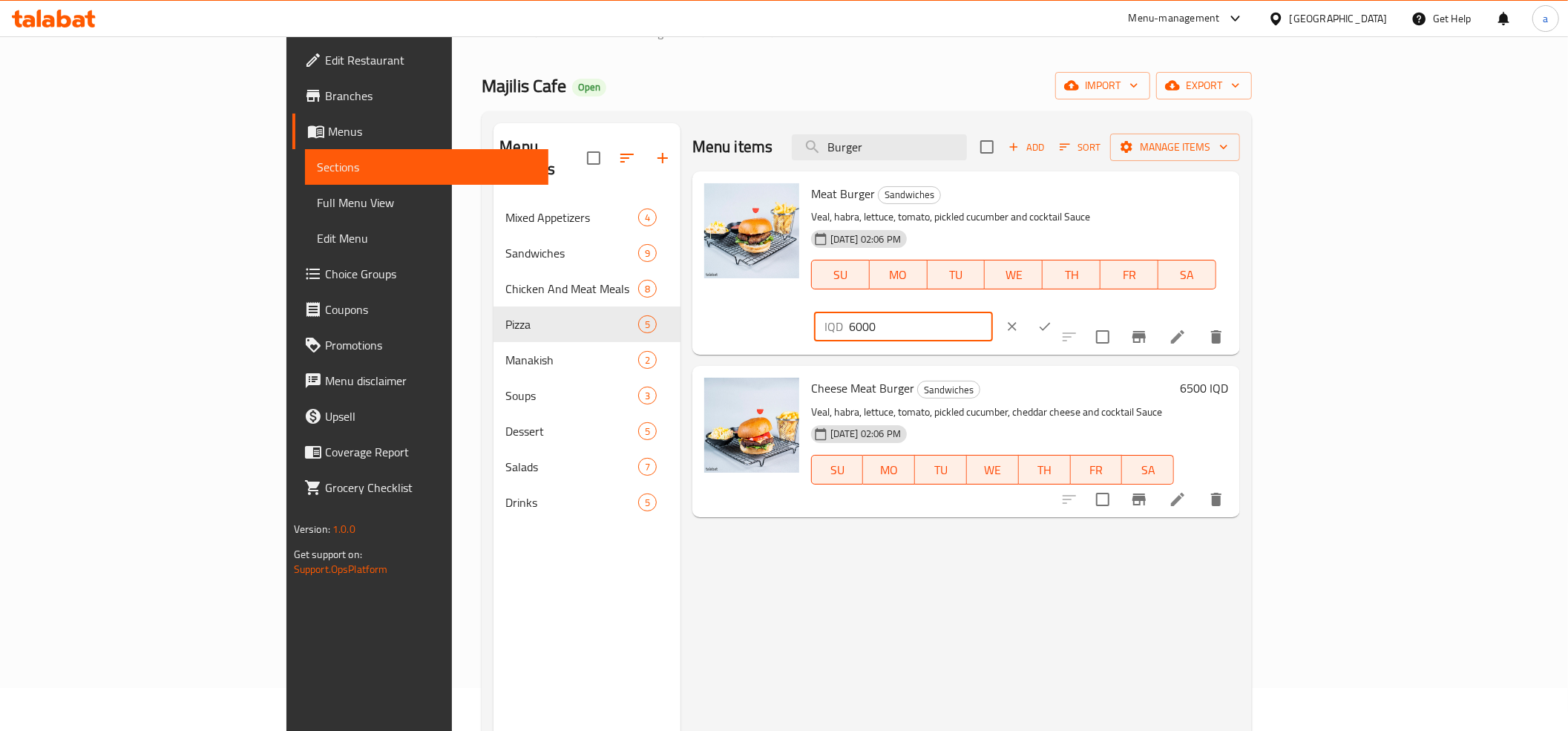
click at [993, 311] on input "6000" at bounding box center [921, 326] width 144 height 30
paste input "5"
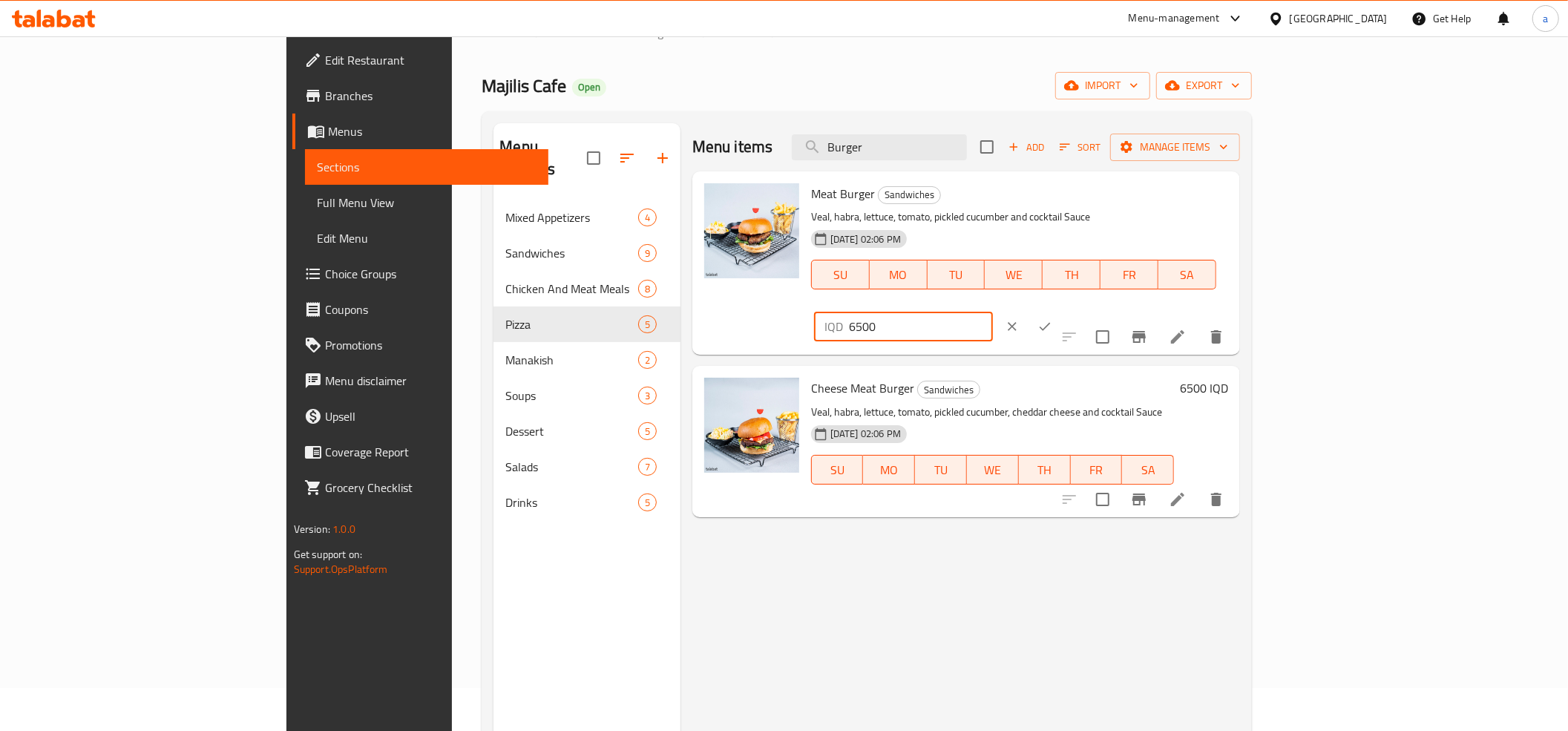
type input "6500"
click at [1061, 310] on button "ok" at bounding box center [1045, 326] width 32 height 32
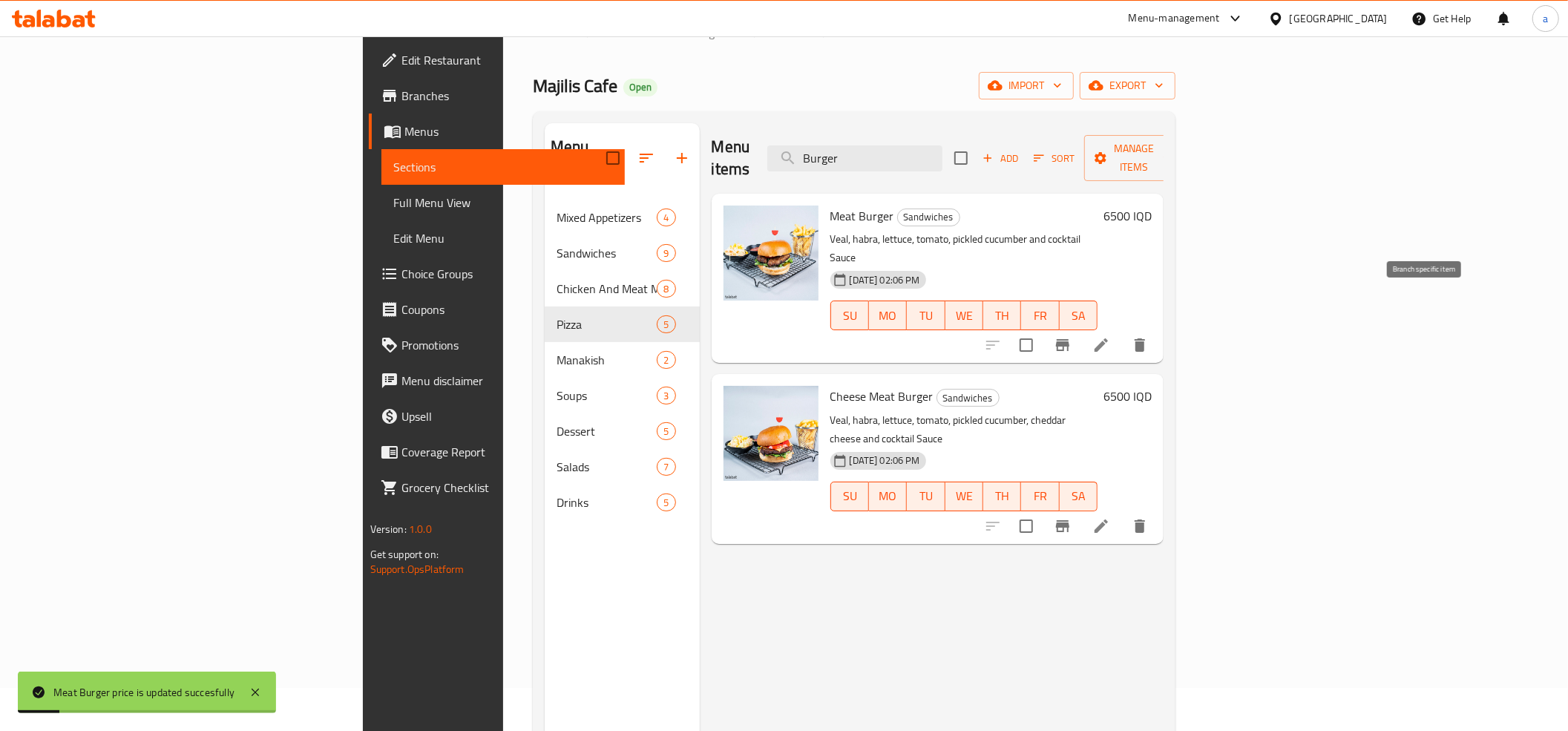
click at [1071, 336] on icon "Branch-specific-item" at bounding box center [1063, 345] width 18 height 18
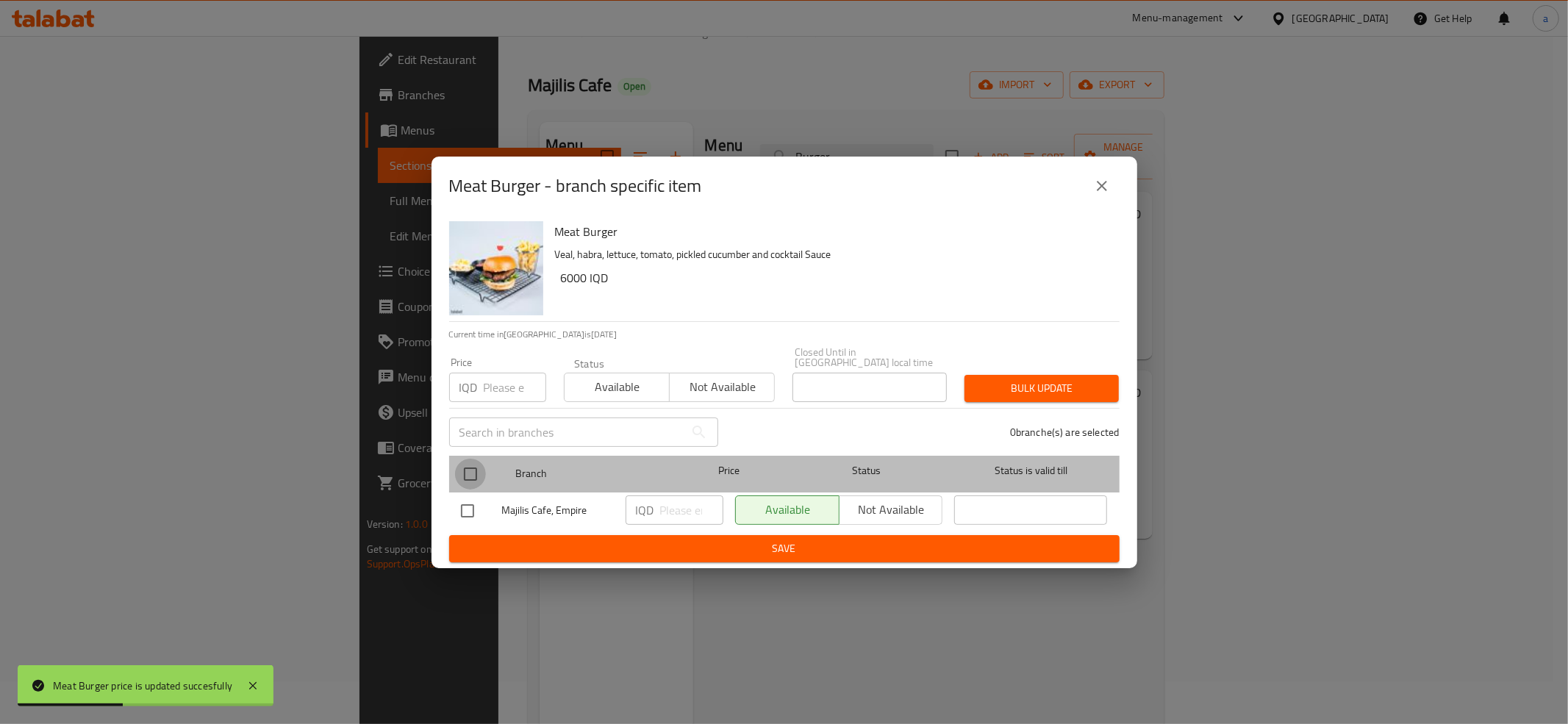
click at [465, 468] on input "checkbox" at bounding box center [470, 473] width 31 height 31
checkbox input "true"
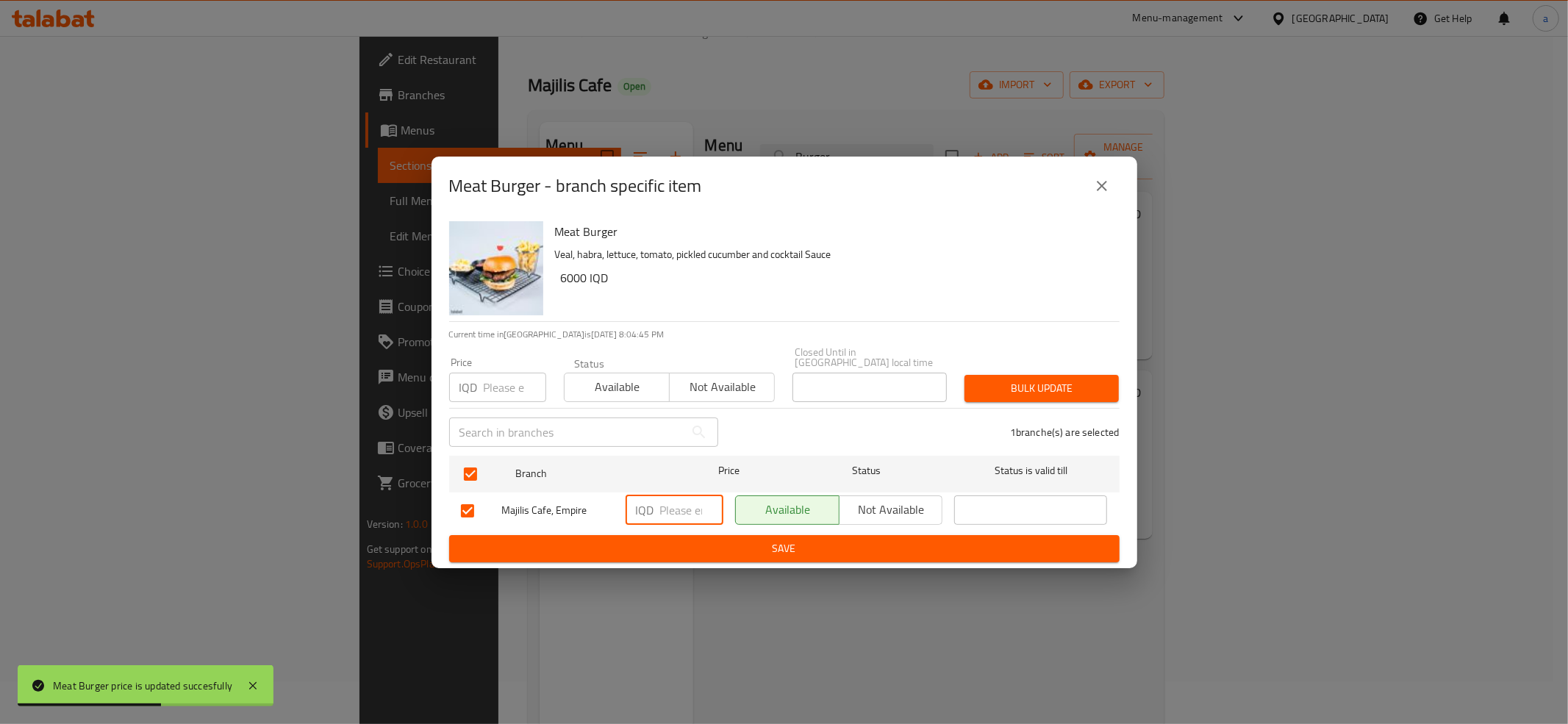
click at [678, 501] on input "number" at bounding box center [691, 509] width 63 height 30
paste input "6500"
type input "6500"
click at [717, 539] on span "Save" at bounding box center [784, 548] width 647 height 18
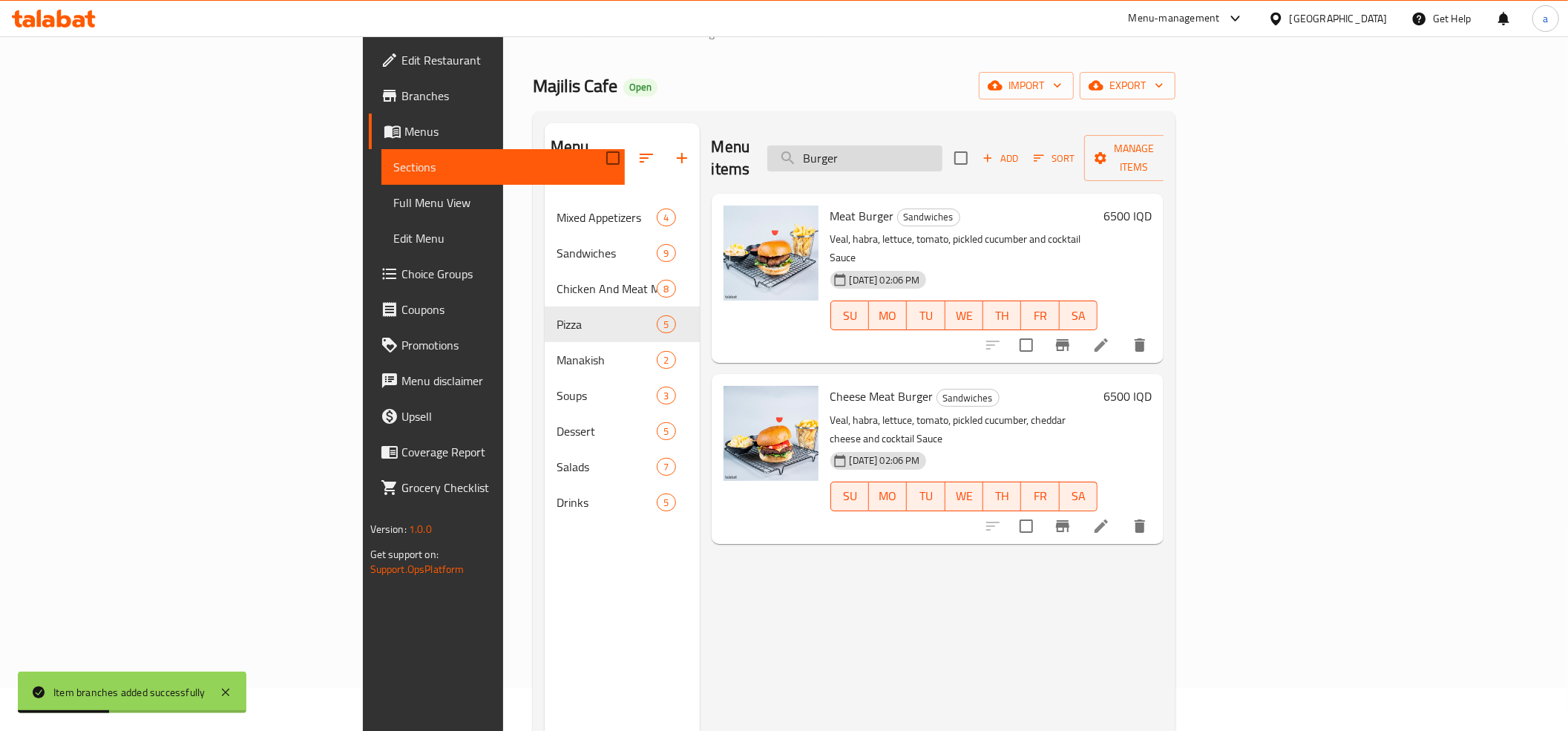
click at [942, 152] on input "Burger" at bounding box center [855, 158] width 175 height 26
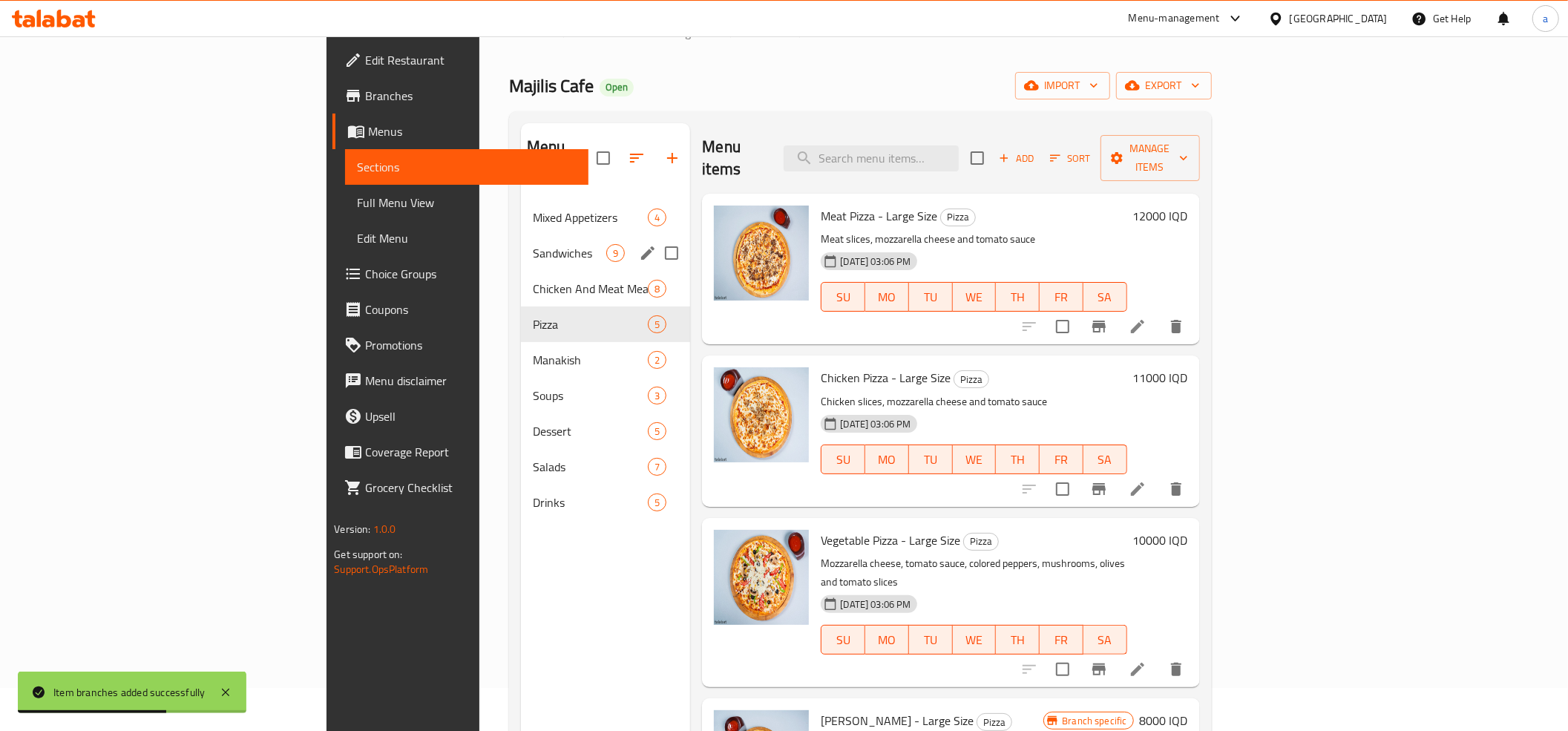
click at [533, 280] on span "Chicken And Meat Meals" at bounding box center [590, 289] width 116 height 18
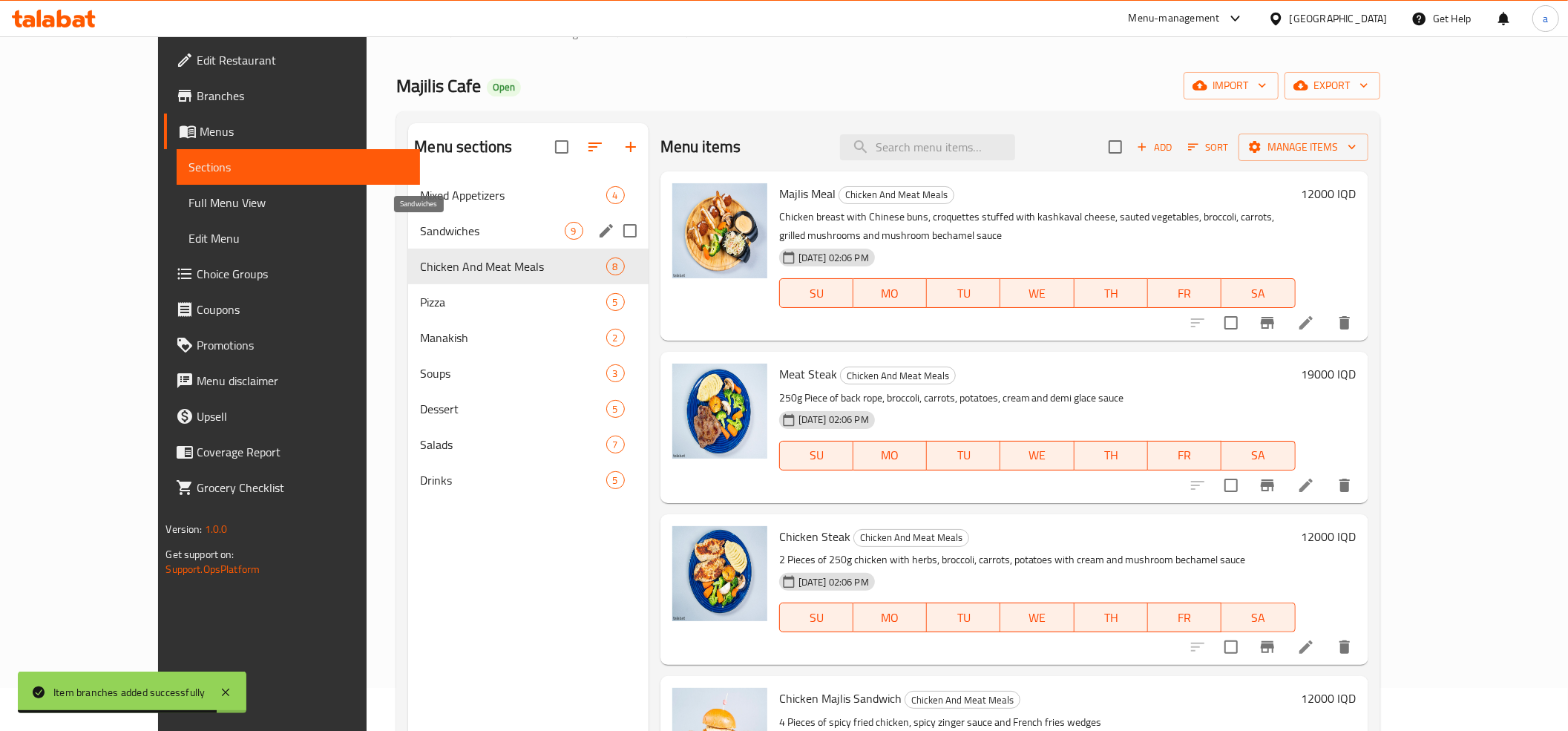
click at [420, 229] on span "Sandwiches" at bounding box center [492, 230] width 144 height 18
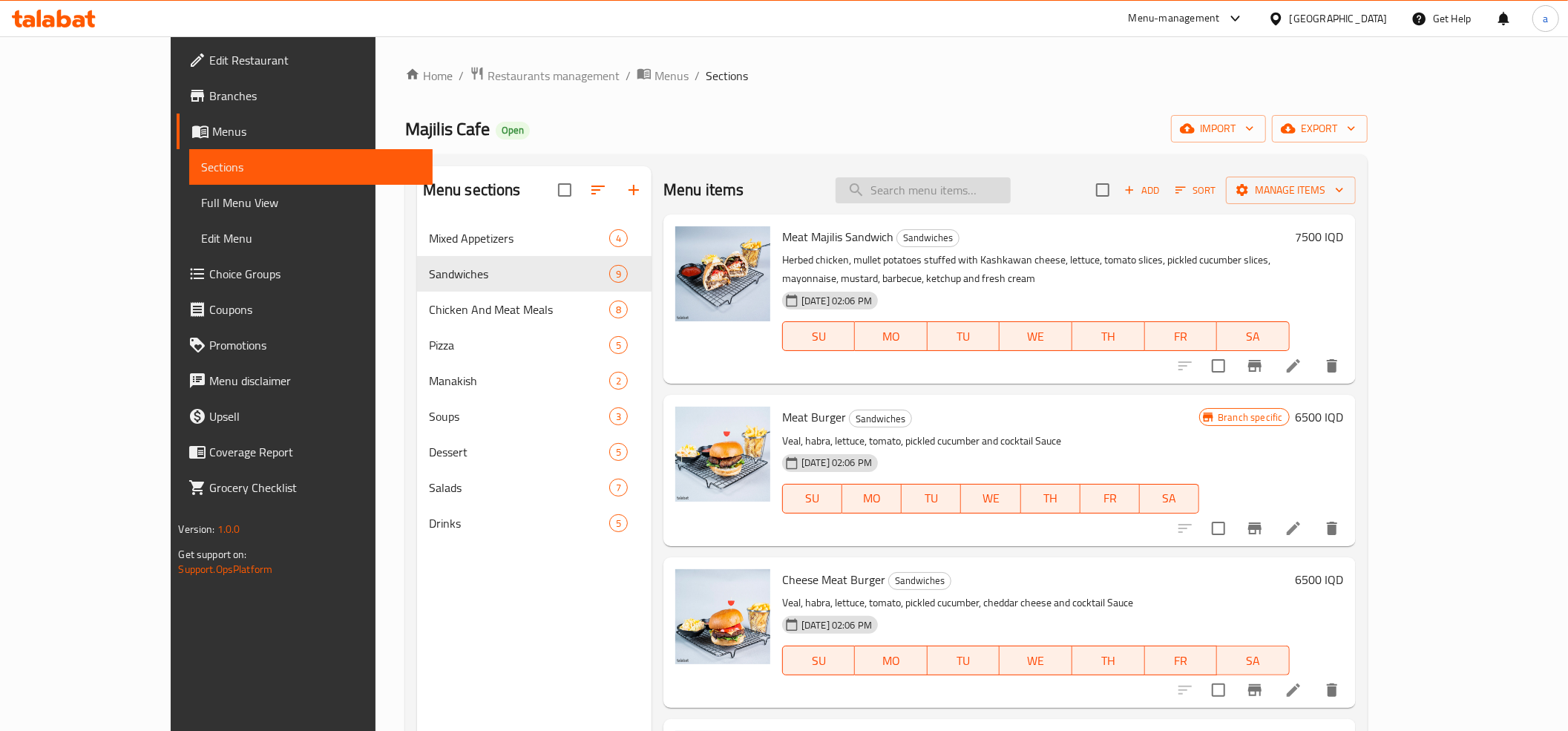
click at [945, 200] on input "search" at bounding box center [923, 190] width 175 height 26
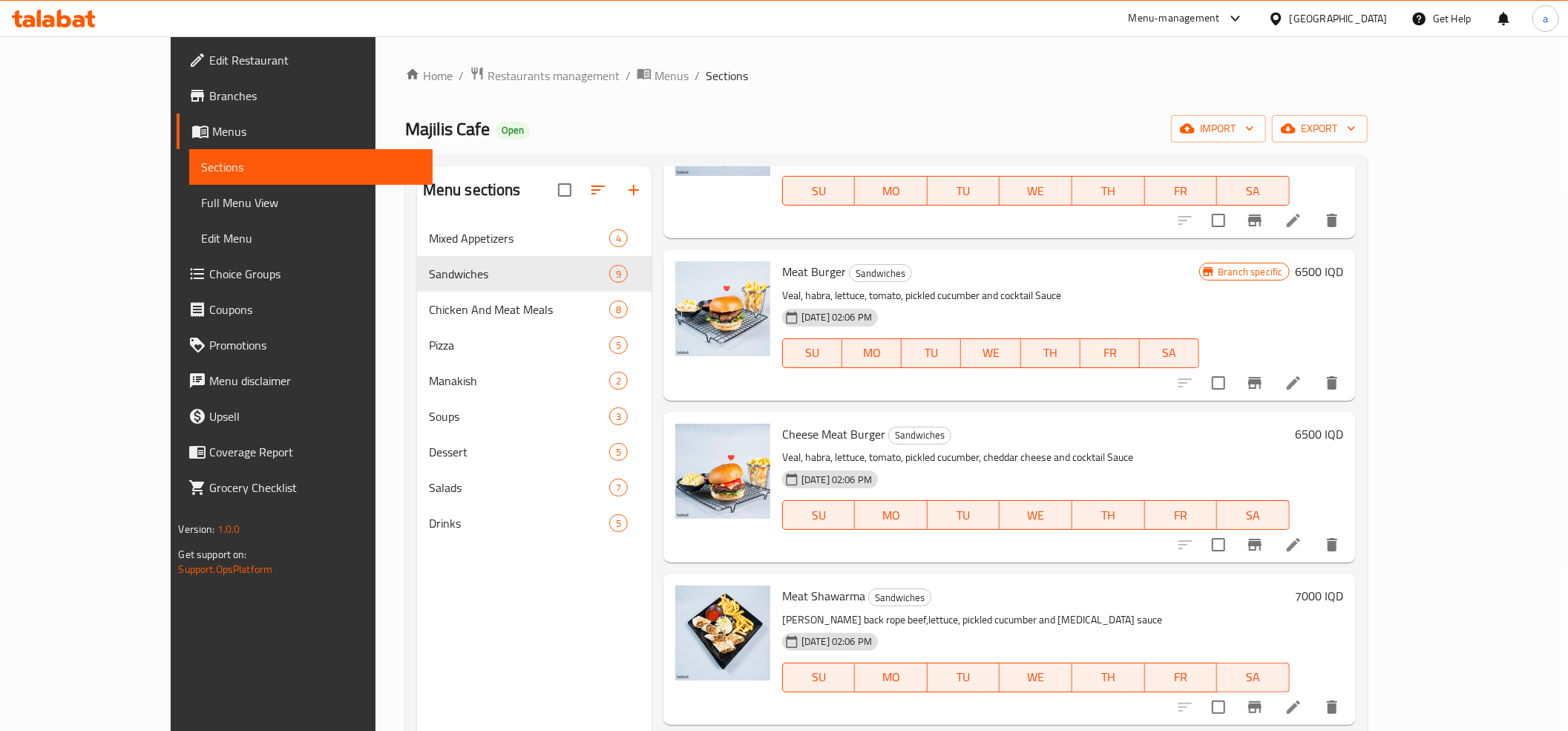
scroll to position [329, 0]
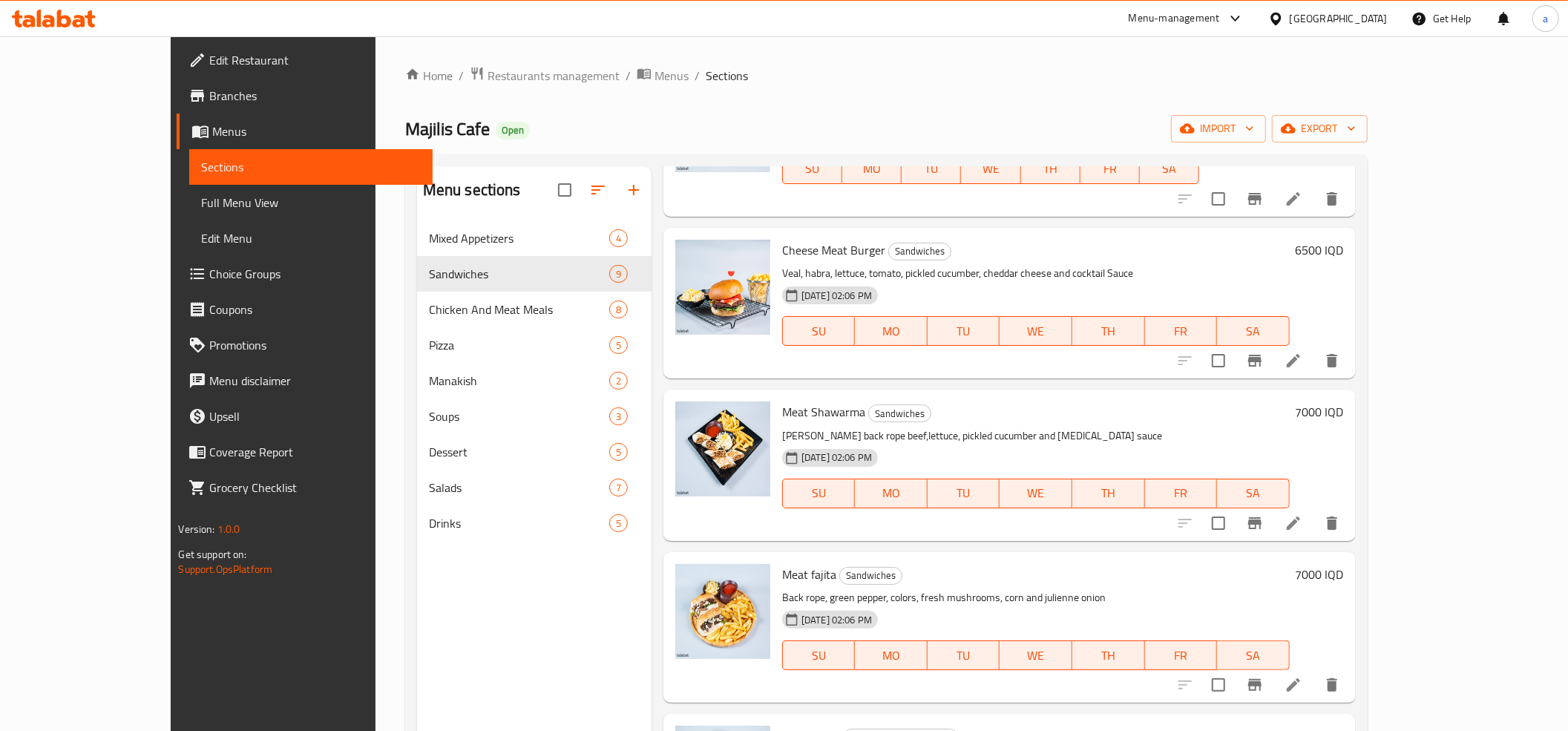
type input "Meat"
click at [1344, 250] on h6 "6500 IQD" at bounding box center [1320, 250] width 49 height 21
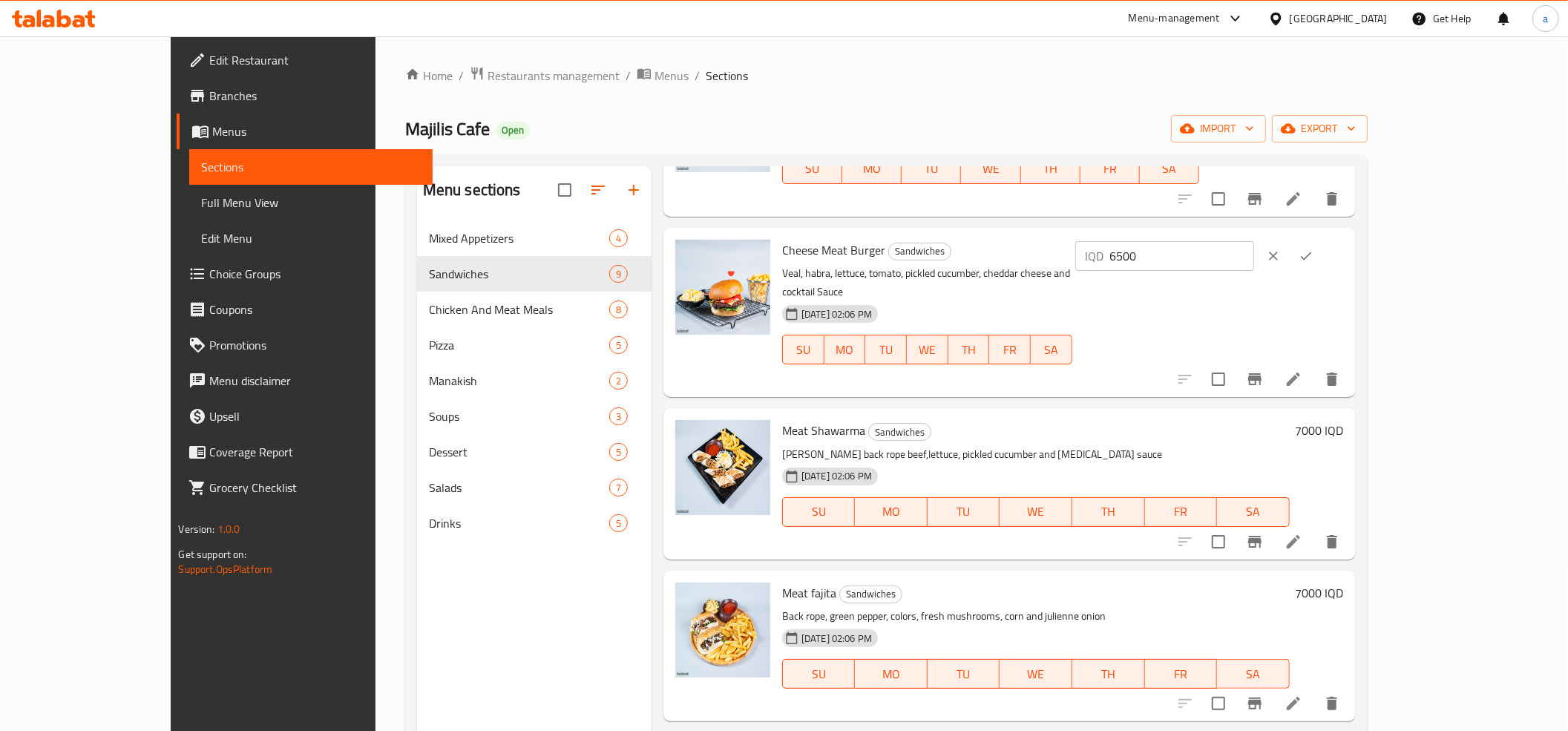
click at [1253, 264] on input "6500" at bounding box center [1182, 256] width 144 height 30
type input "7000"
click at [1322, 261] on button "ok" at bounding box center [1306, 256] width 32 height 32
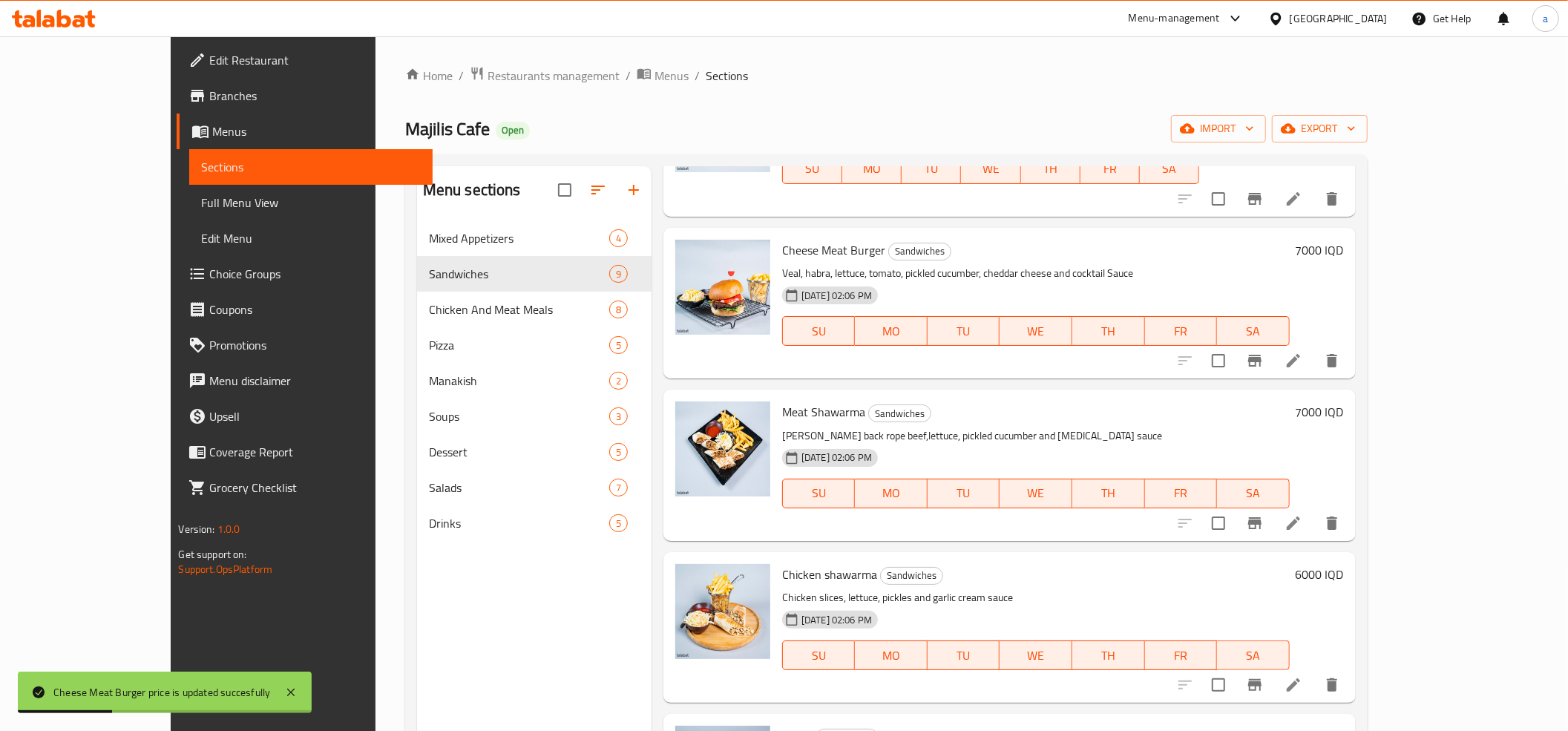
click at [1344, 249] on h6 "7000 IQD" at bounding box center [1320, 250] width 49 height 21
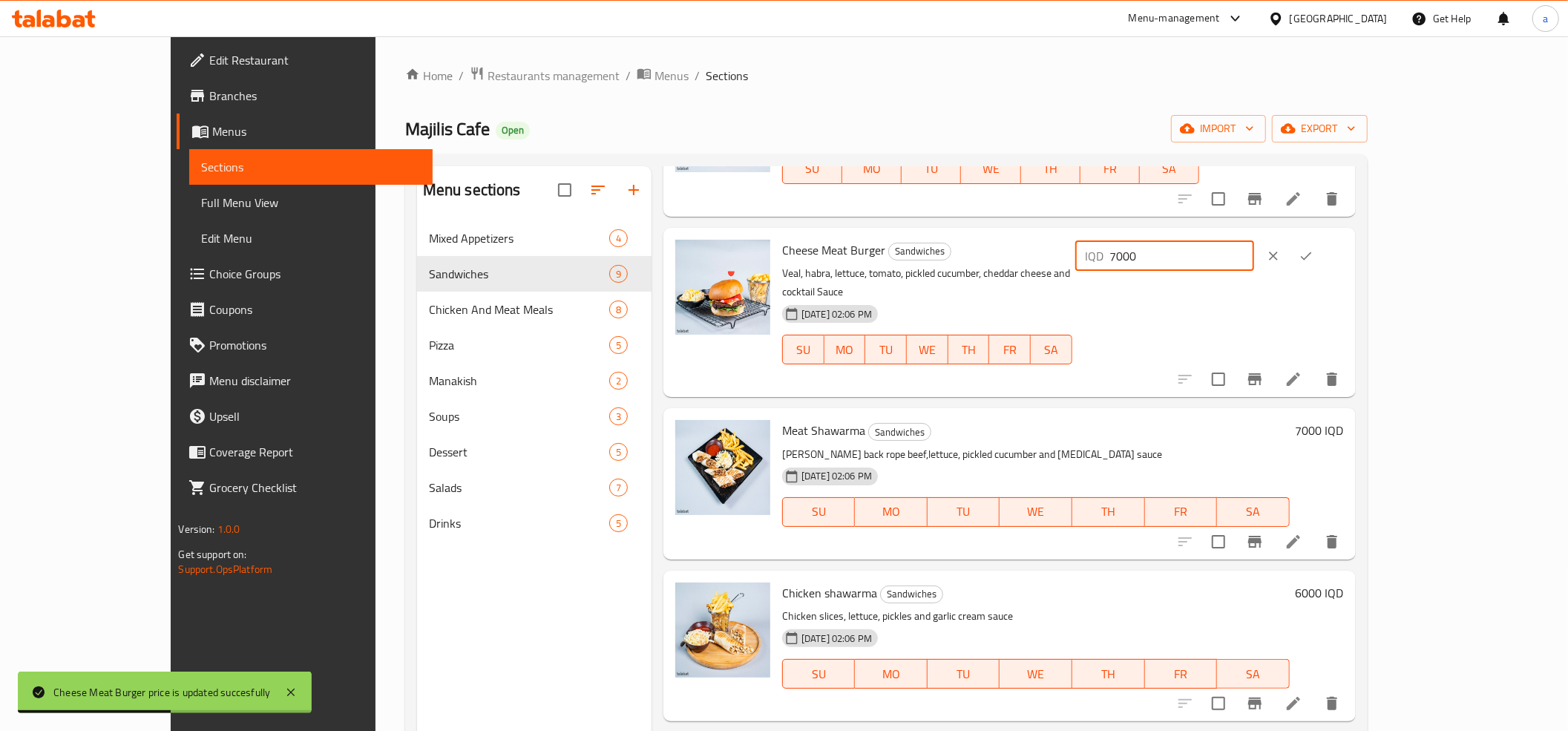
click at [1253, 259] on input "7000" at bounding box center [1182, 256] width 144 height 30
click at [1263, 370] on icon "Branch-specific-item" at bounding box center [1254, 379] width 18 height 18
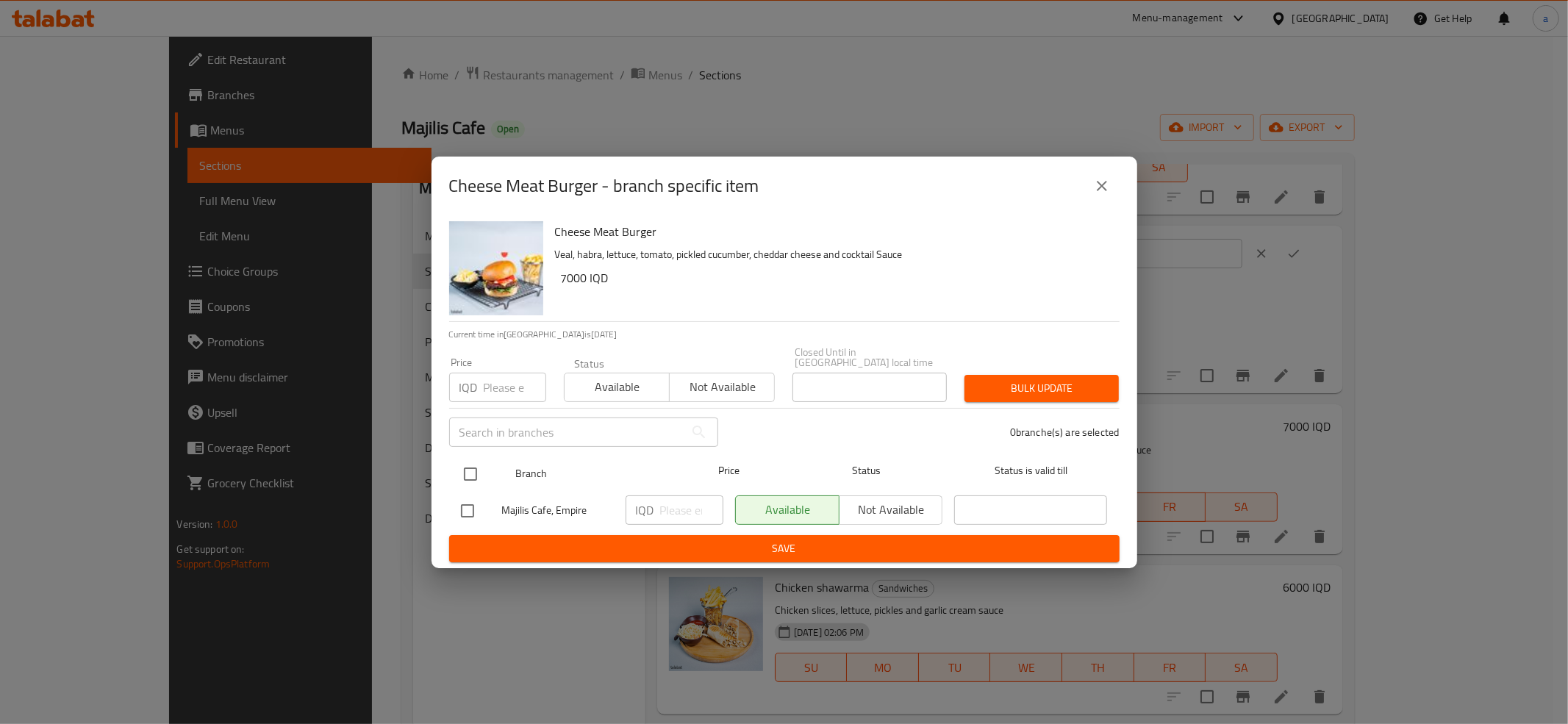
click at [460, 477] on input "checkbox" at bounding box center [470, 473] width 31 height 31
checkbox input "true"
click at [663, 501] on input "number" at bounding box center [691, 509] width 63 height 30
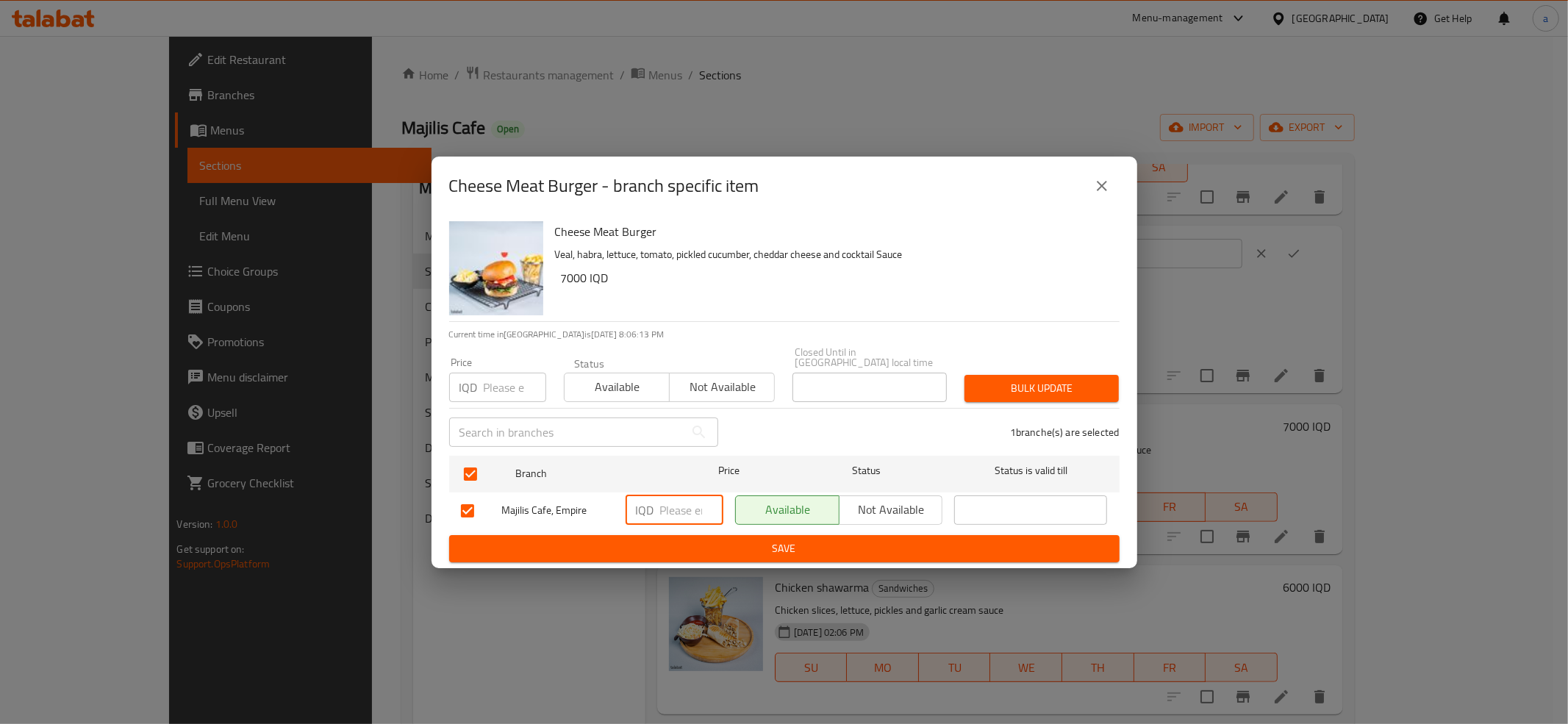
paste input "7000"
type input "7000"
click at [712, 539] on span "Save" at bounding box center [784, 548] width 647 height 18
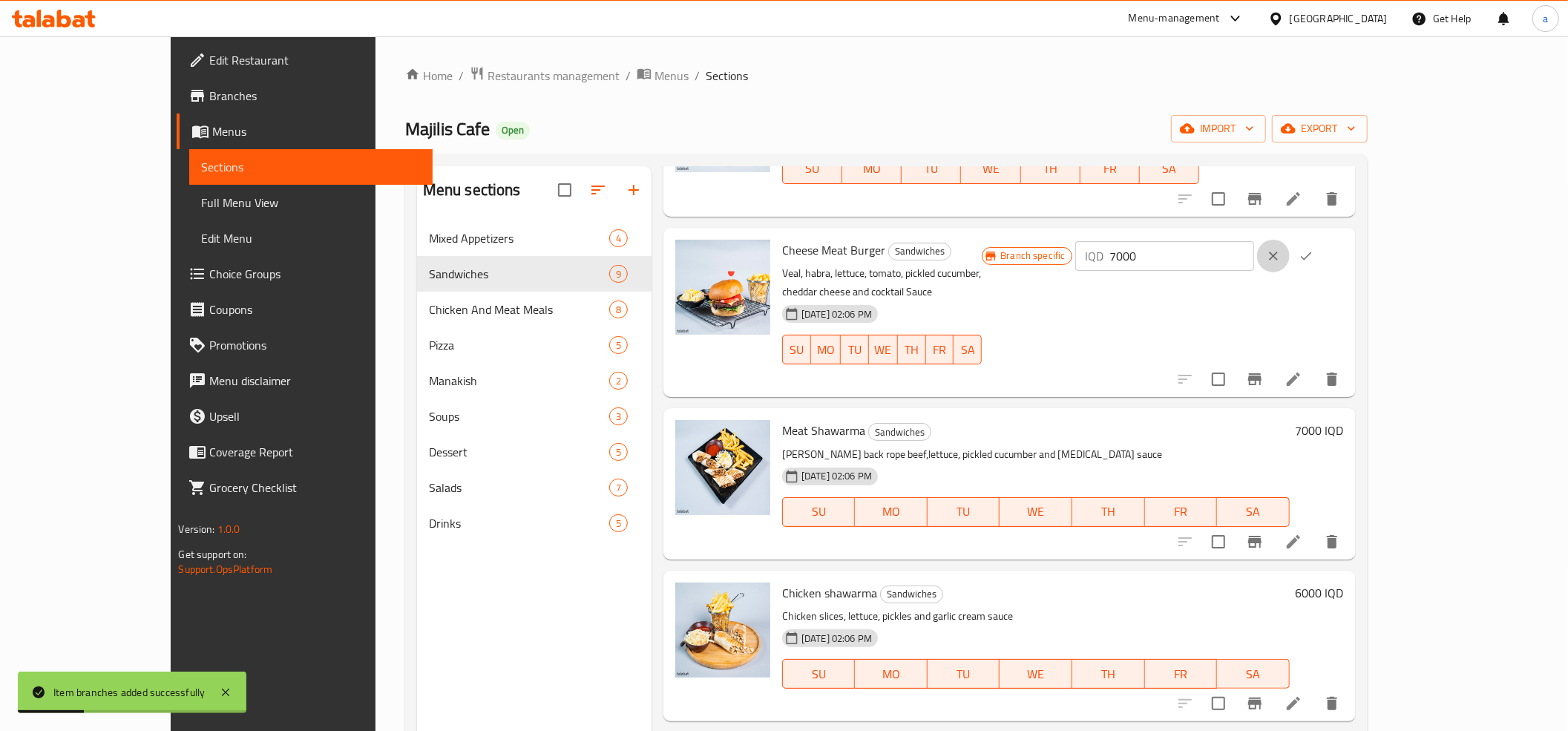
click at [1290, 259] on button "clear" at bounding box center [1273, 256] width 32 height 32
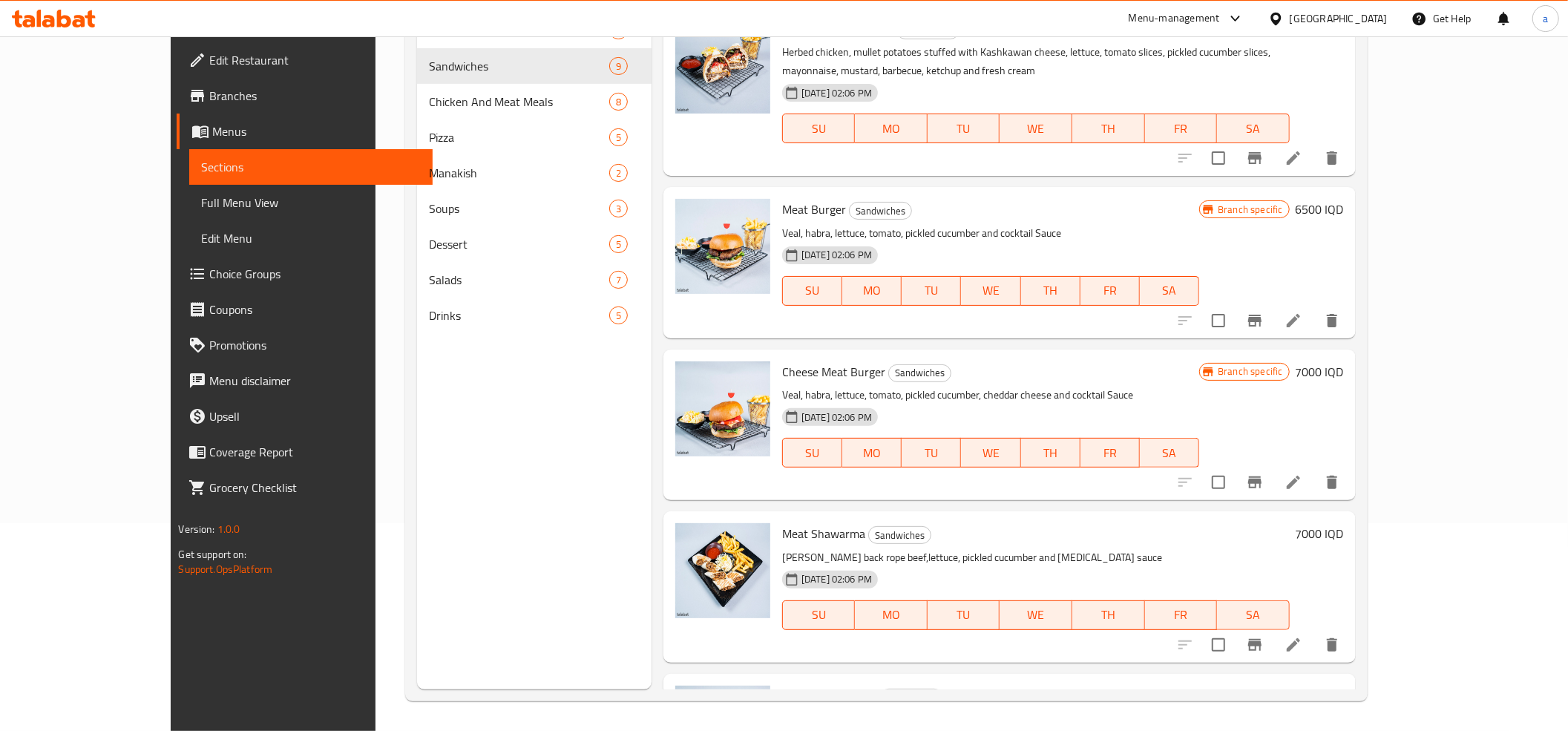
scroll to position [0, 0]
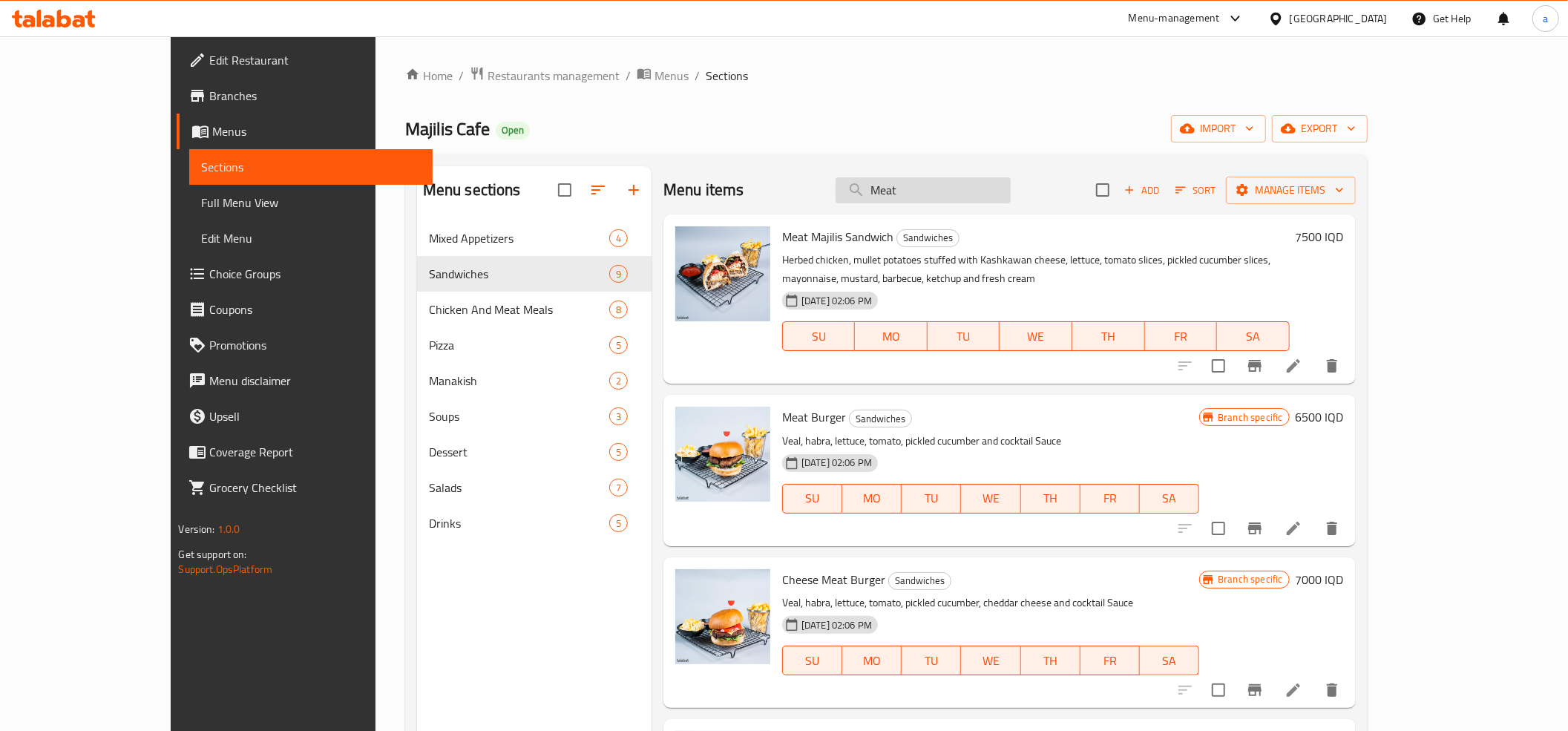
click at [949, 193] on input "Meat" at bounding box center [923, 190] width 175 height 26
type input "s"
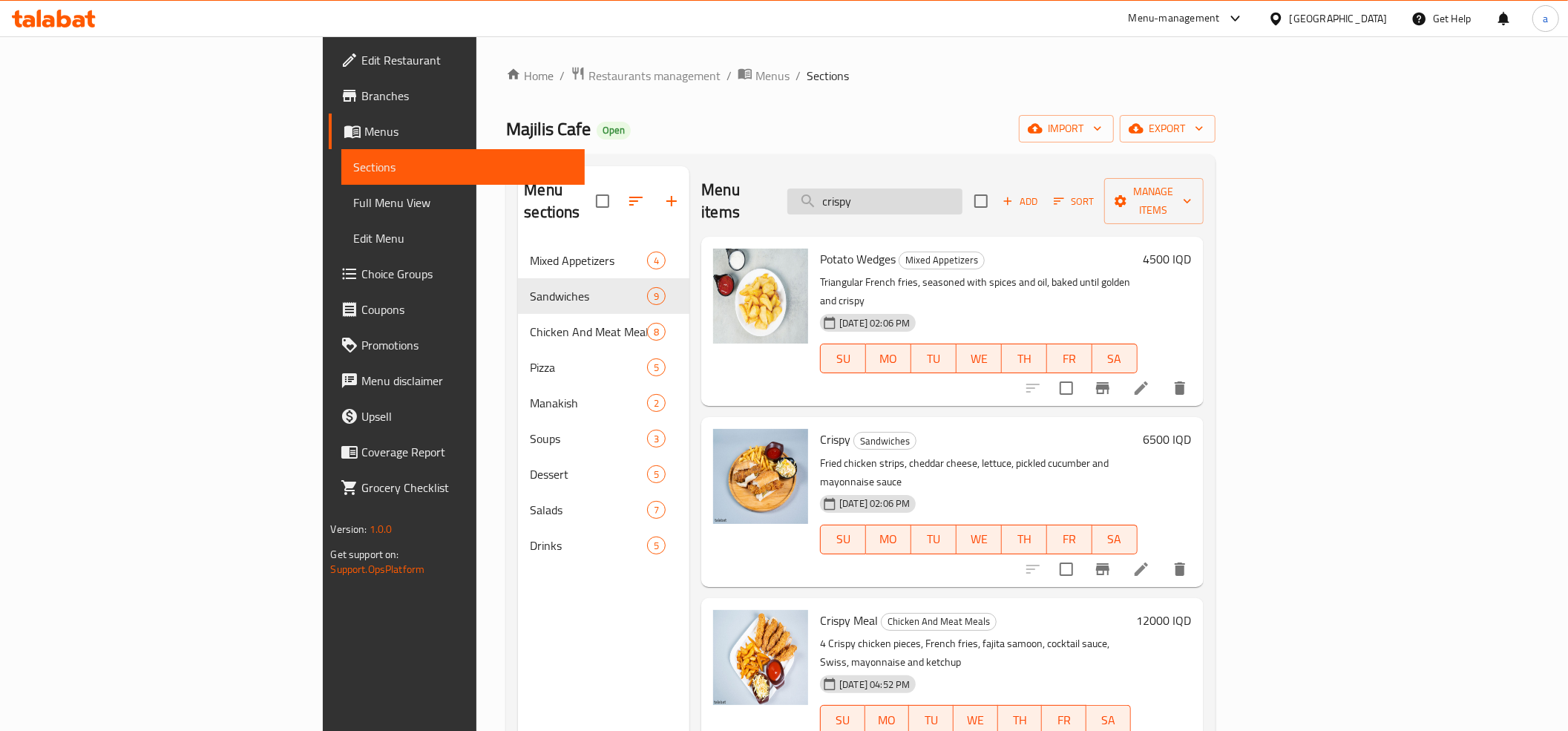
click at [962, 197] on input "crispy" at bounding box center [874, 201] width 175 height 26
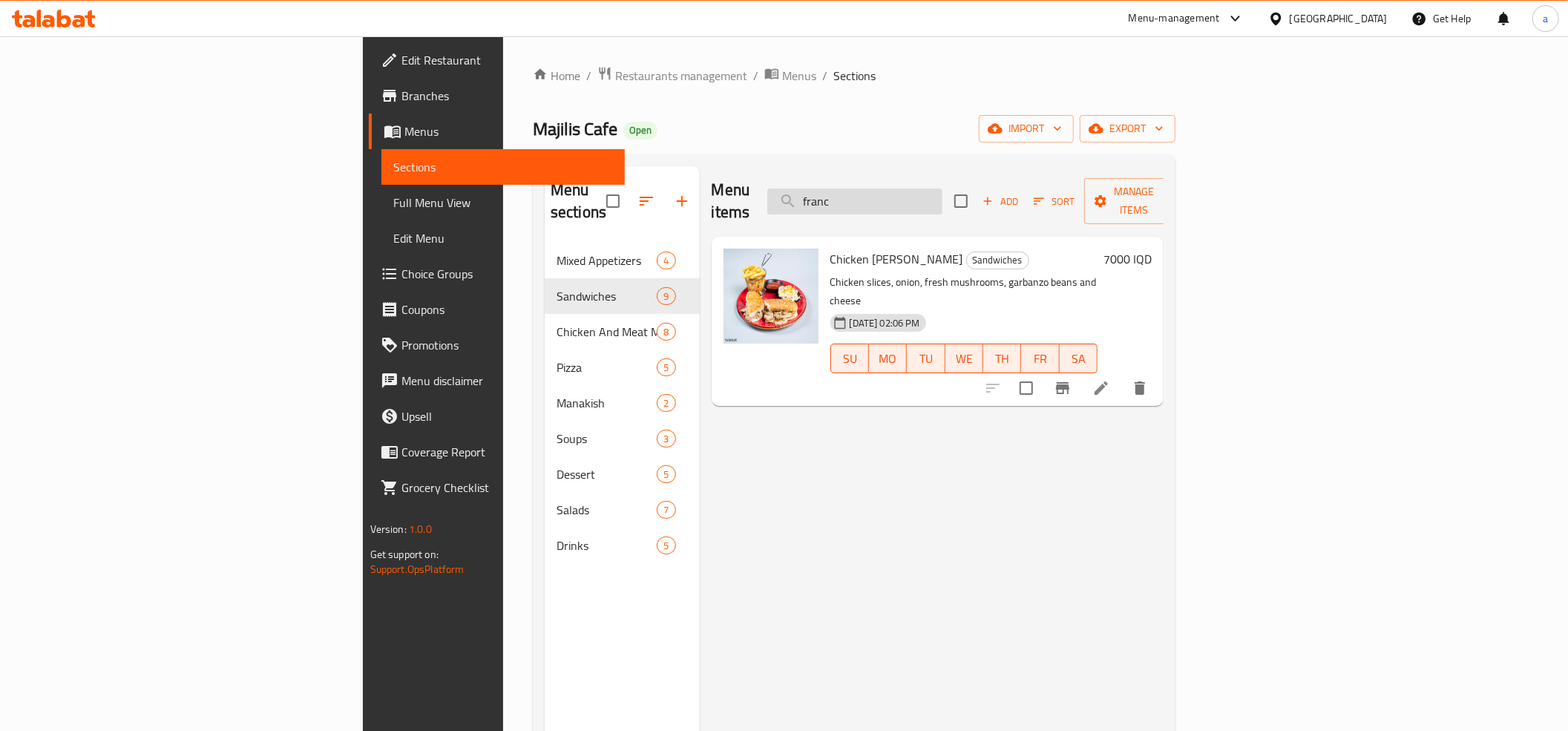
click at [942, 202] on input "franc" at bounding box center [855, 201] width 175 height 26
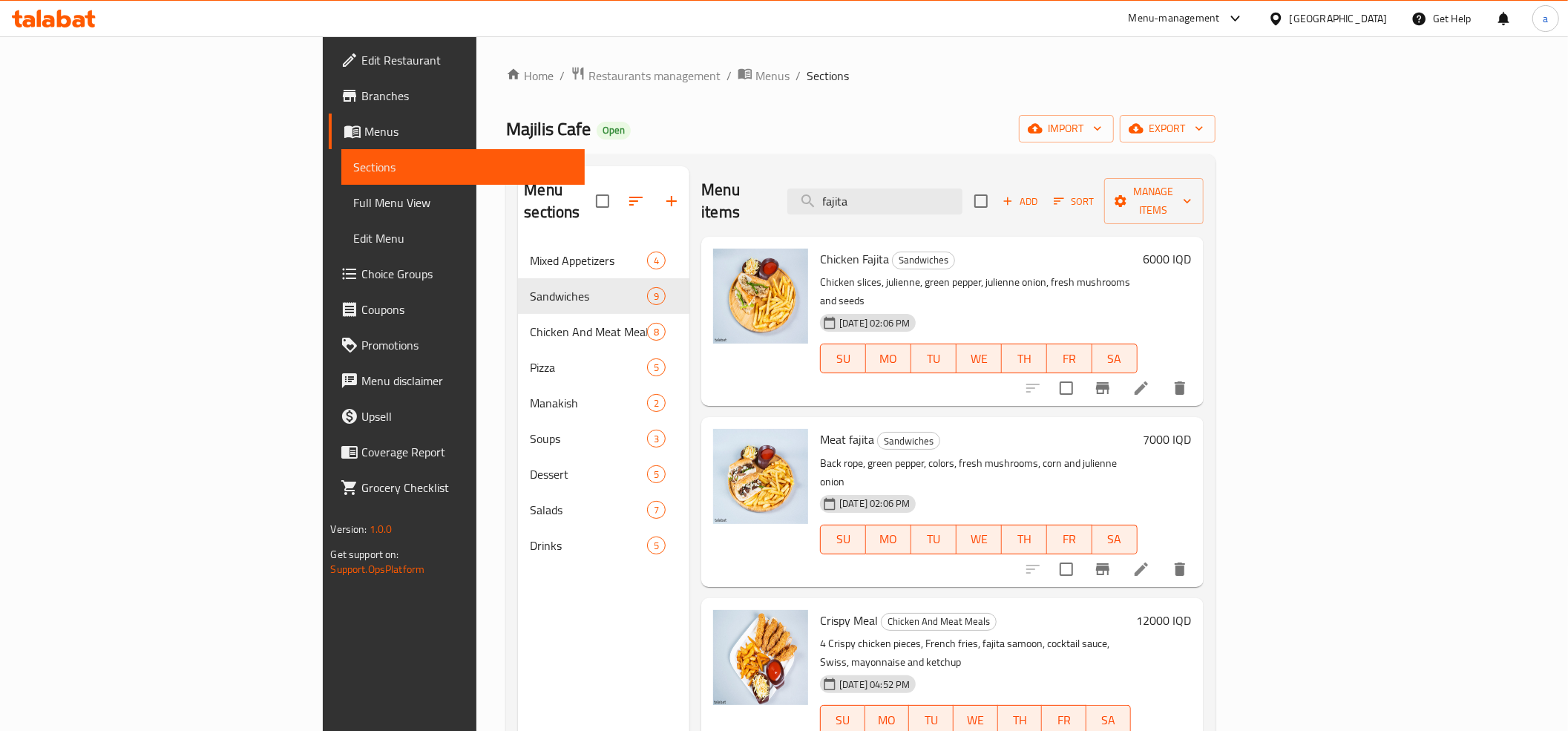
type input "fajita"
click at [1191, 248] on h6 "6000 IQD" at bounding box center [1168, 259] width 49 height 21
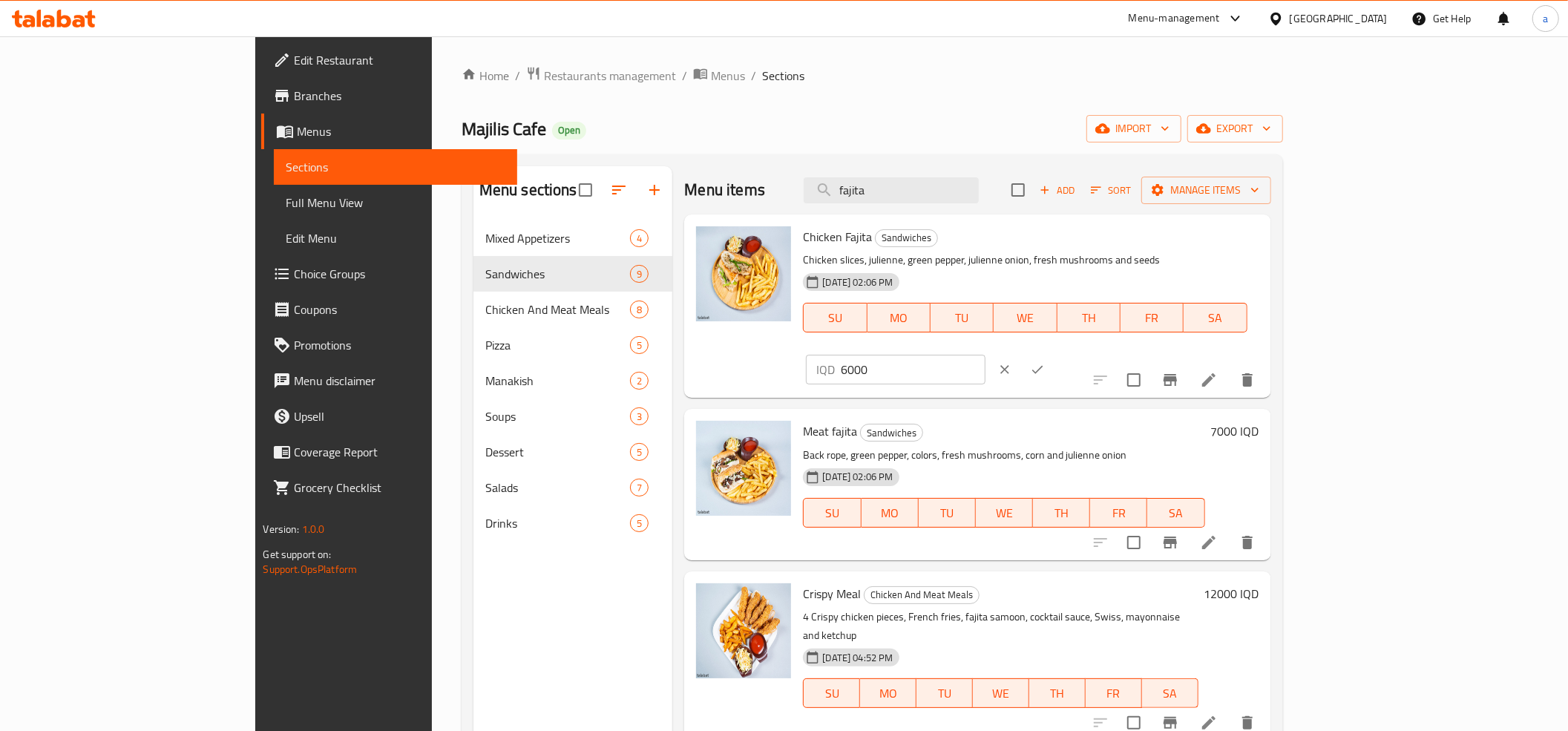
click at [984, 355] on input "6000" at bounding box center [912, 370] width 144 height 30
paste input "5"
type input "6500"
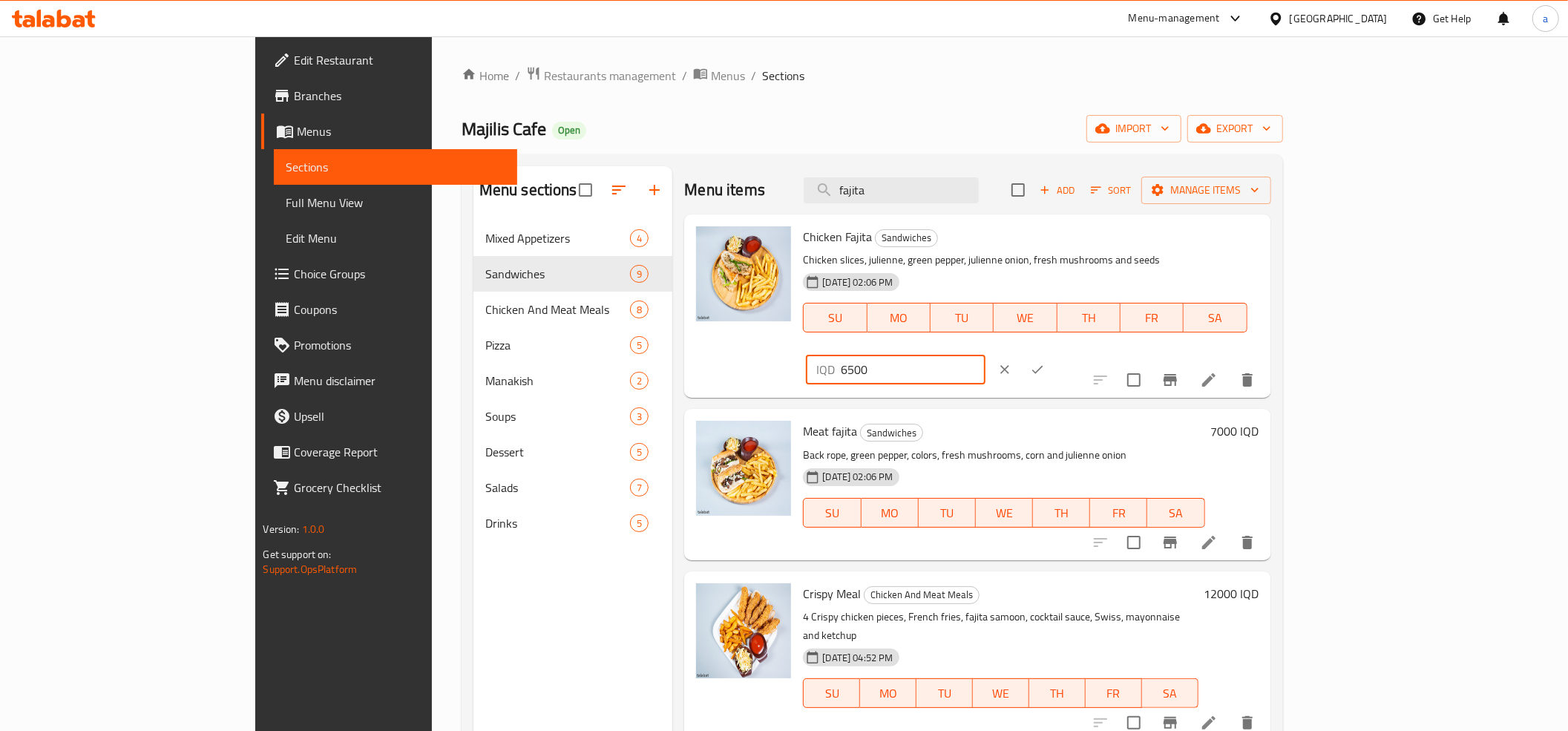
click at [1045, 362] on icon "ok" at bounding box center [1037, 370] width 15 height 15
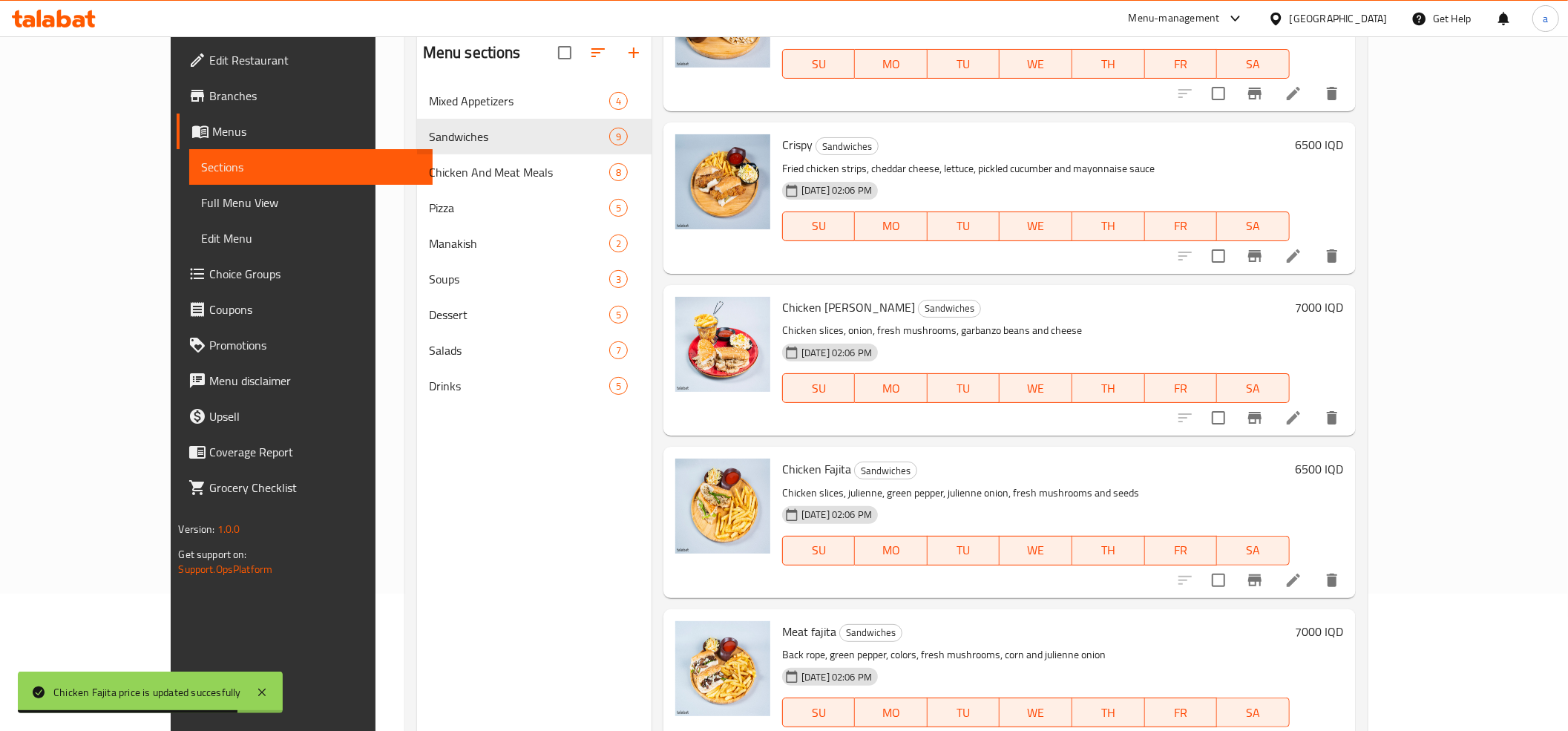
scroll to position [209, 0]
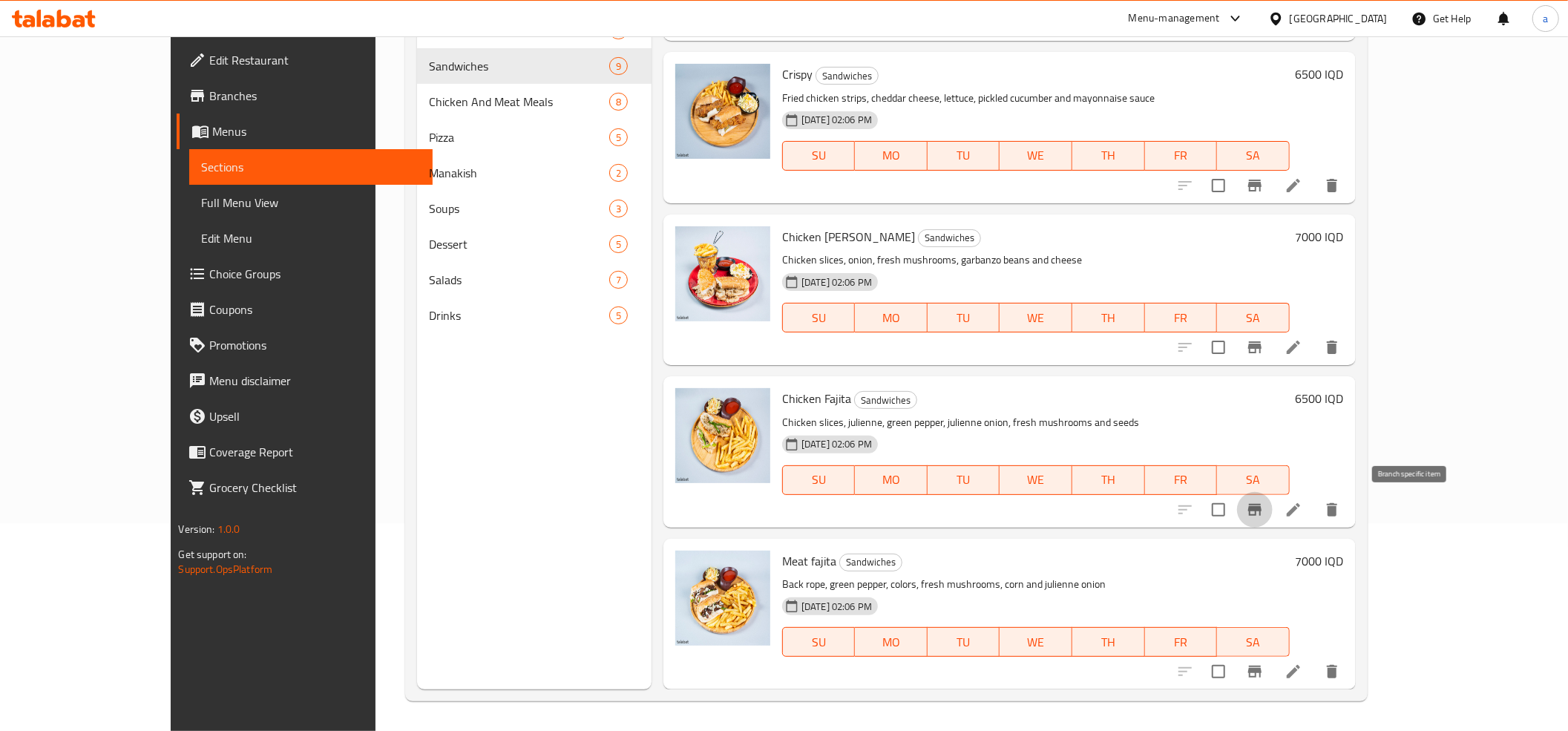
click at [1263, 501] on icon "Branch-specific-item" at bounding box center [1254, 509] width 18 height 18
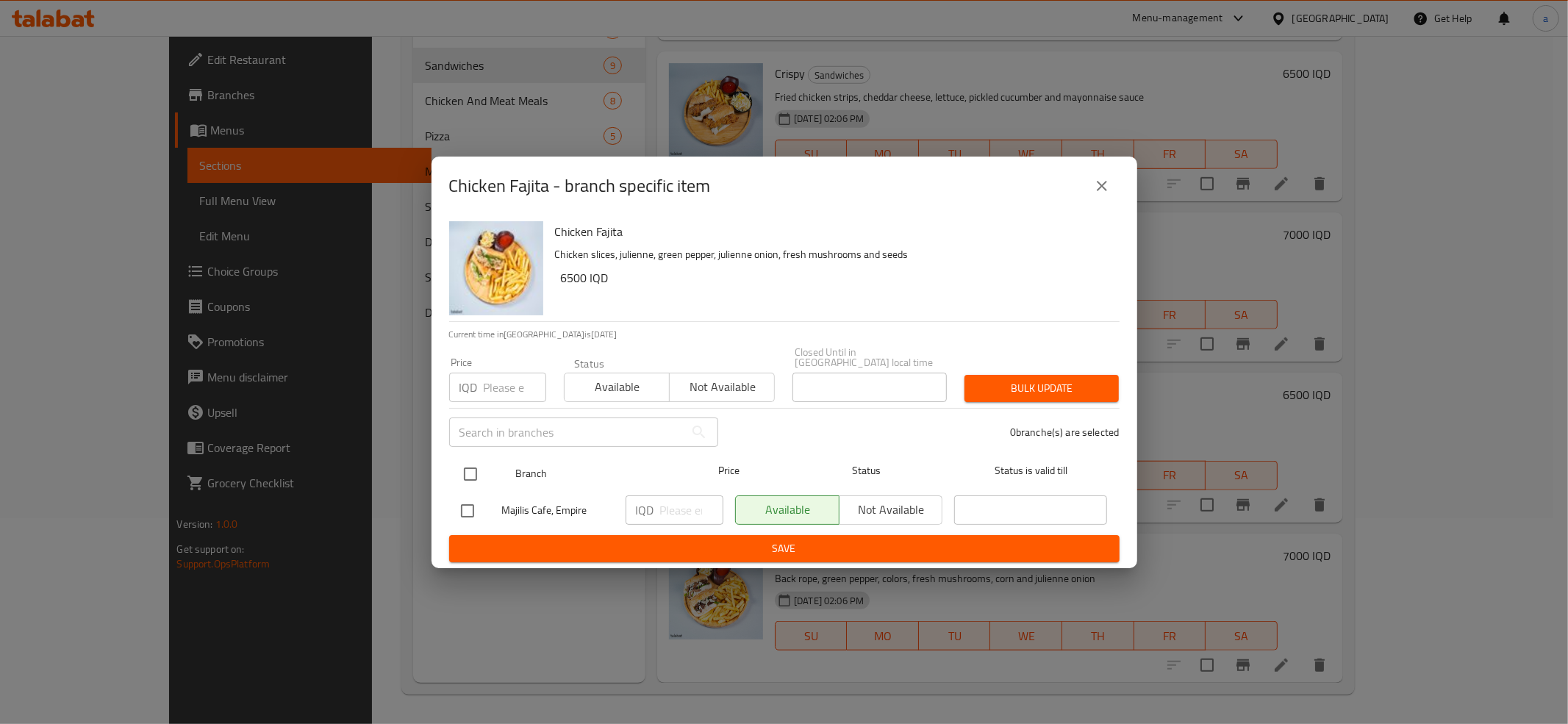
click at [466, 470] on input "checkbox" at bounding box center [470, 473] width 31 height 31
checkbox input "true"
click at [671, 501] on input "number" at bounding box center [691, 509] width 63 height 30
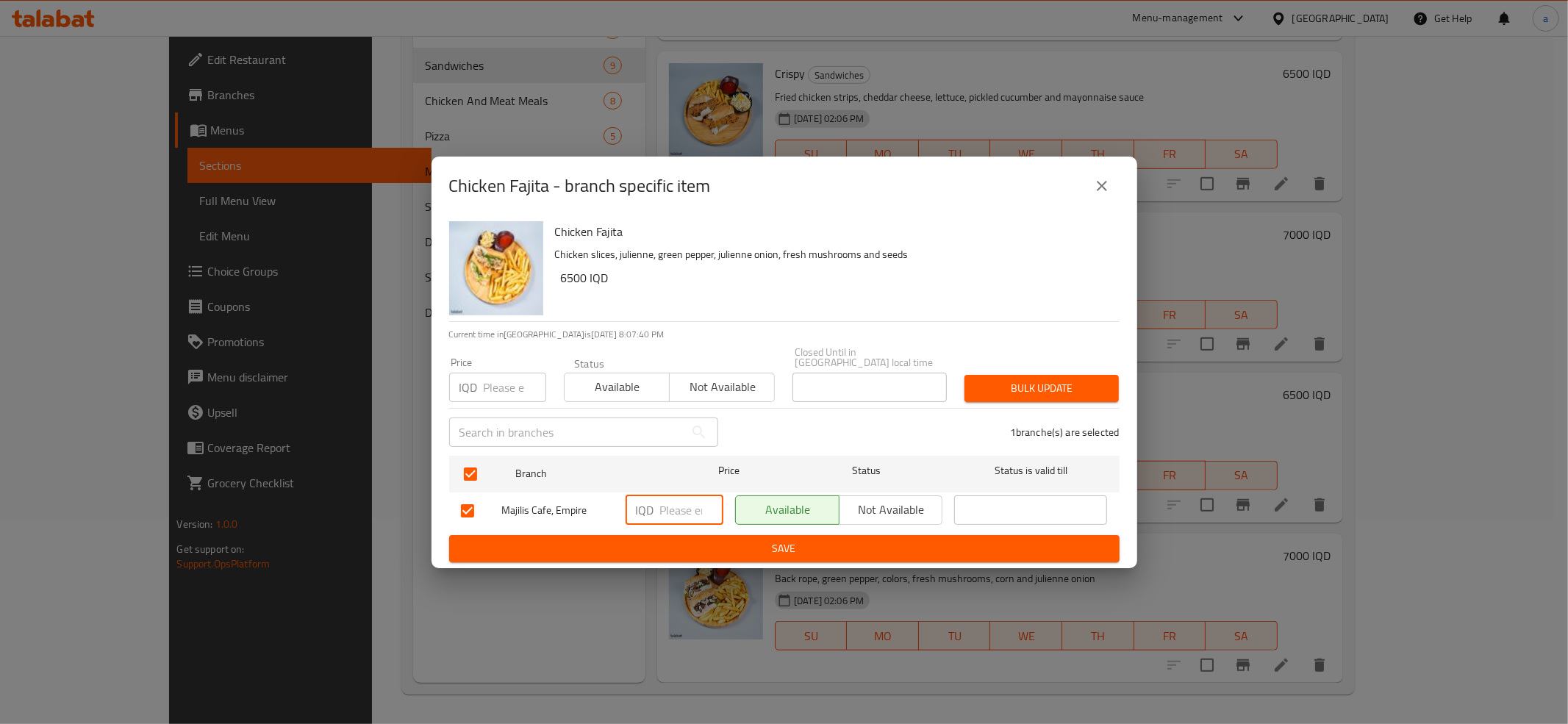
paste input "6500"
type input "6500"
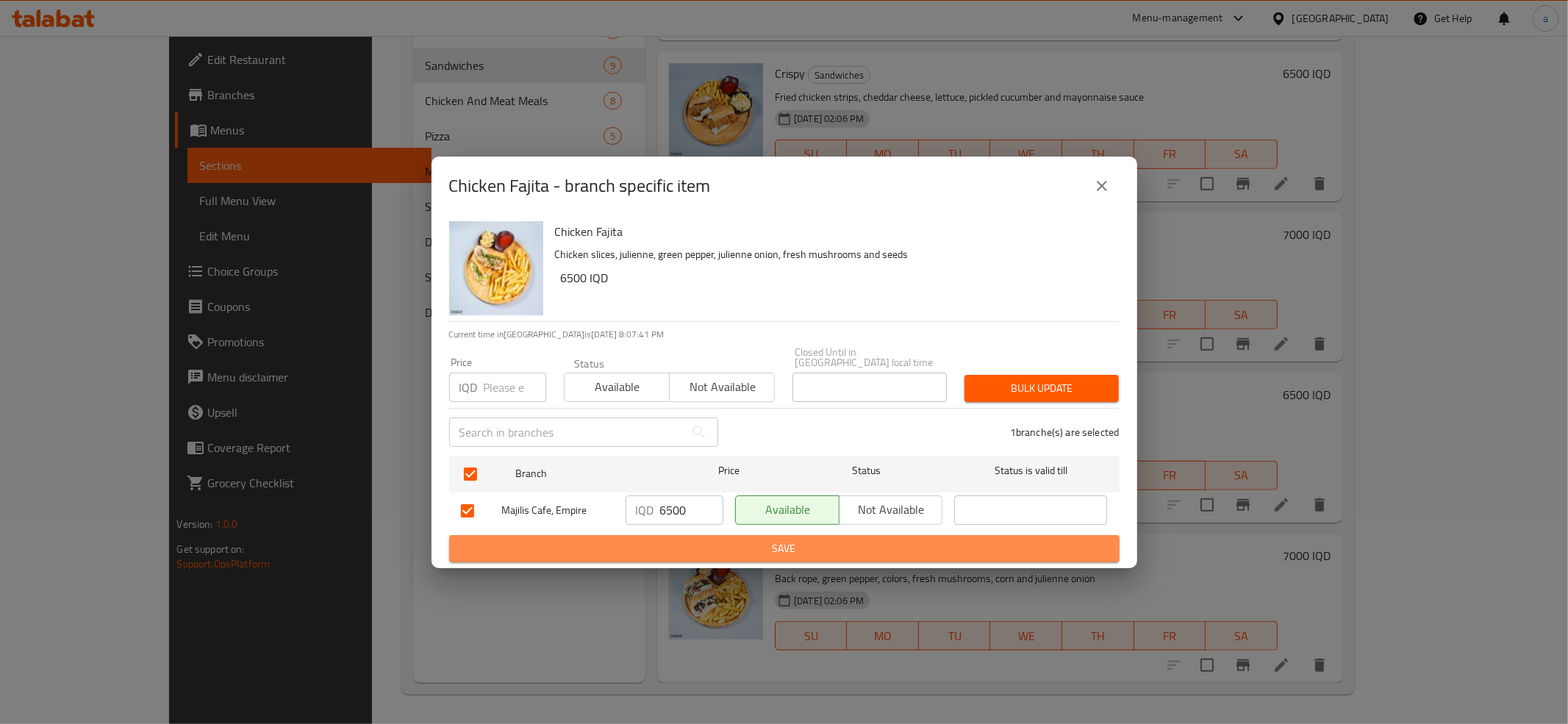
click at [695, 545] on span "Save" at bounding box center [784, 548] width 647 height 18
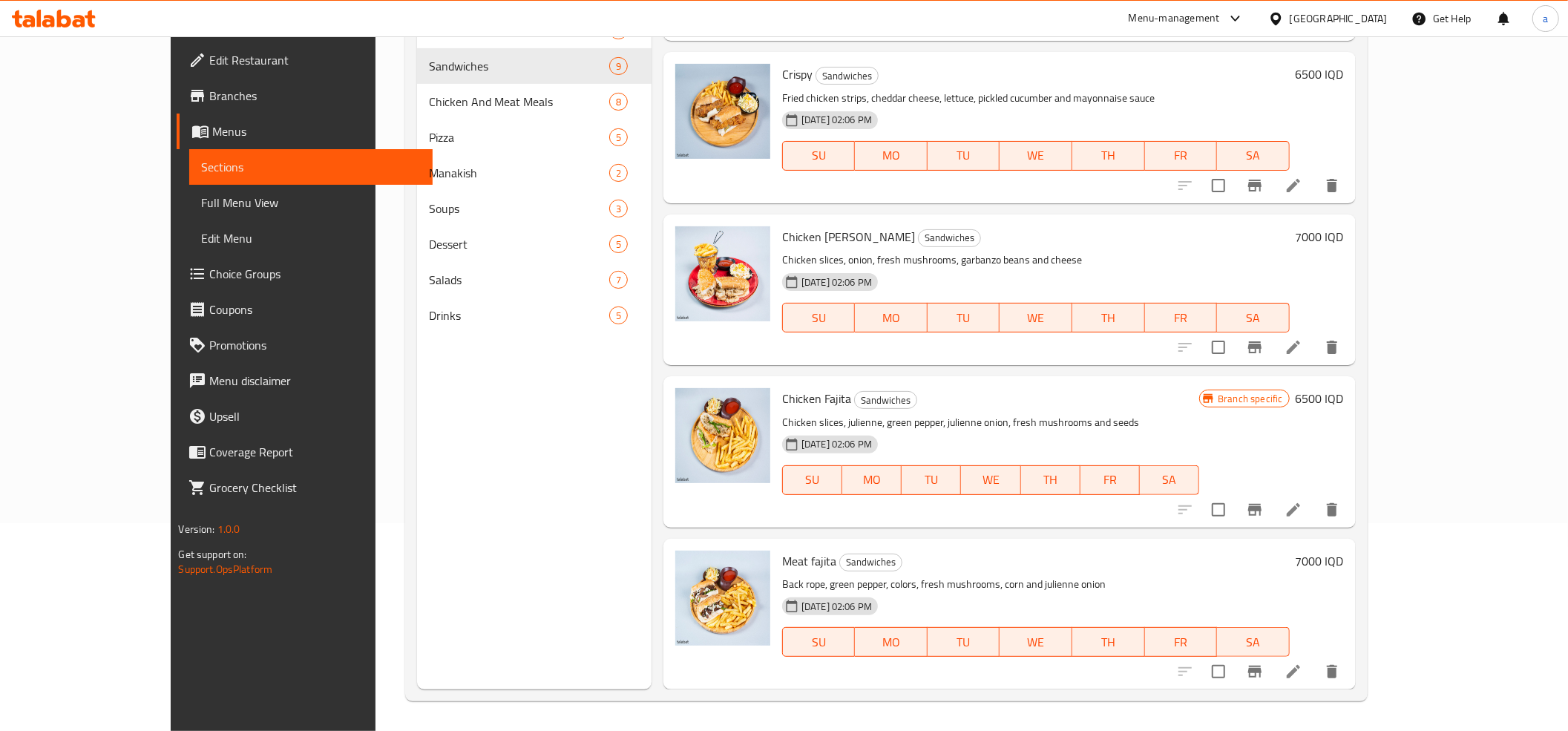
click at [773, 693] on div "Menu sections Mixed Appetizers 4 Sandwiches 9 Chicken And Meat Meals 8 Pizza 5 …" at bounding box center [886, 323] width 962 height 754
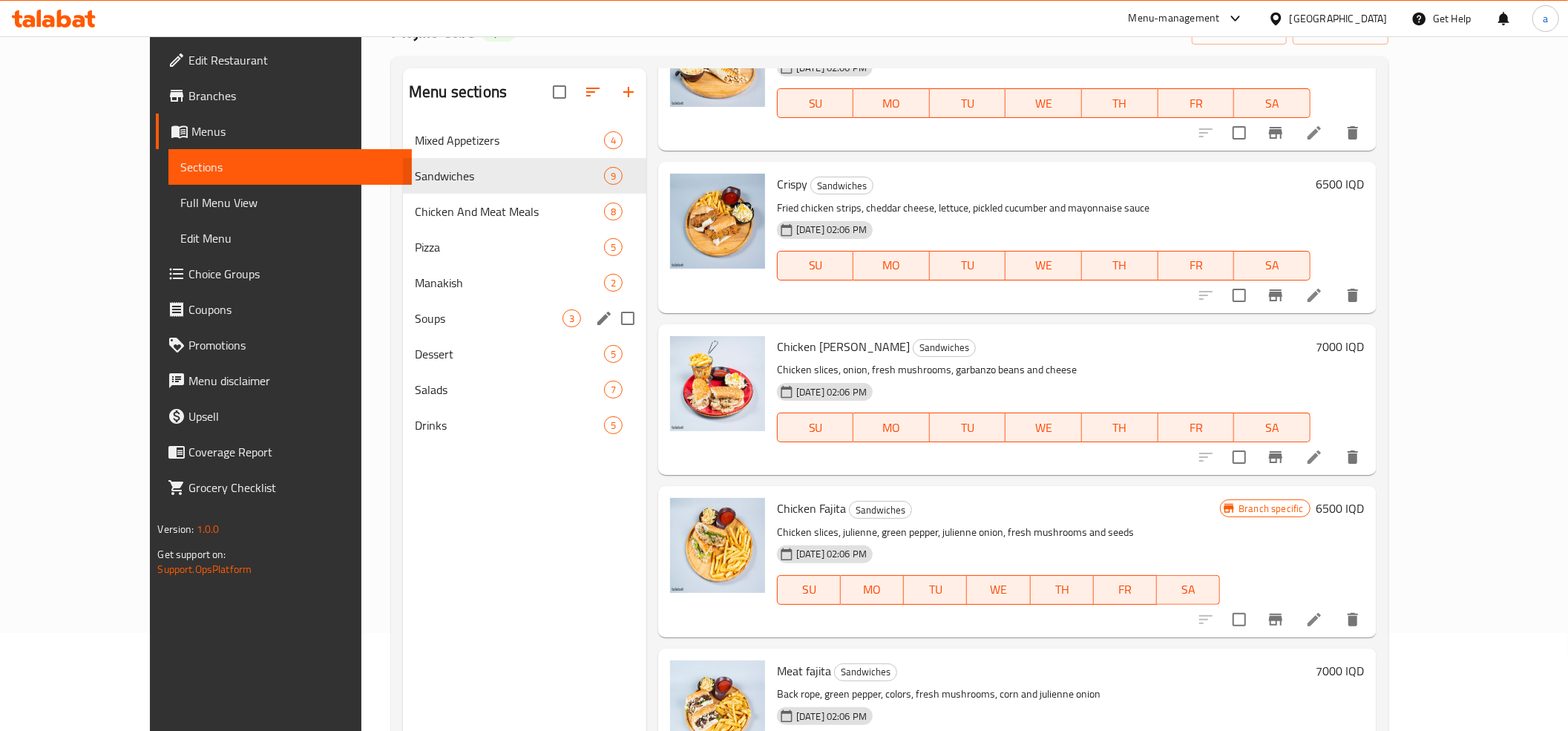
scroll to position [0, 0]
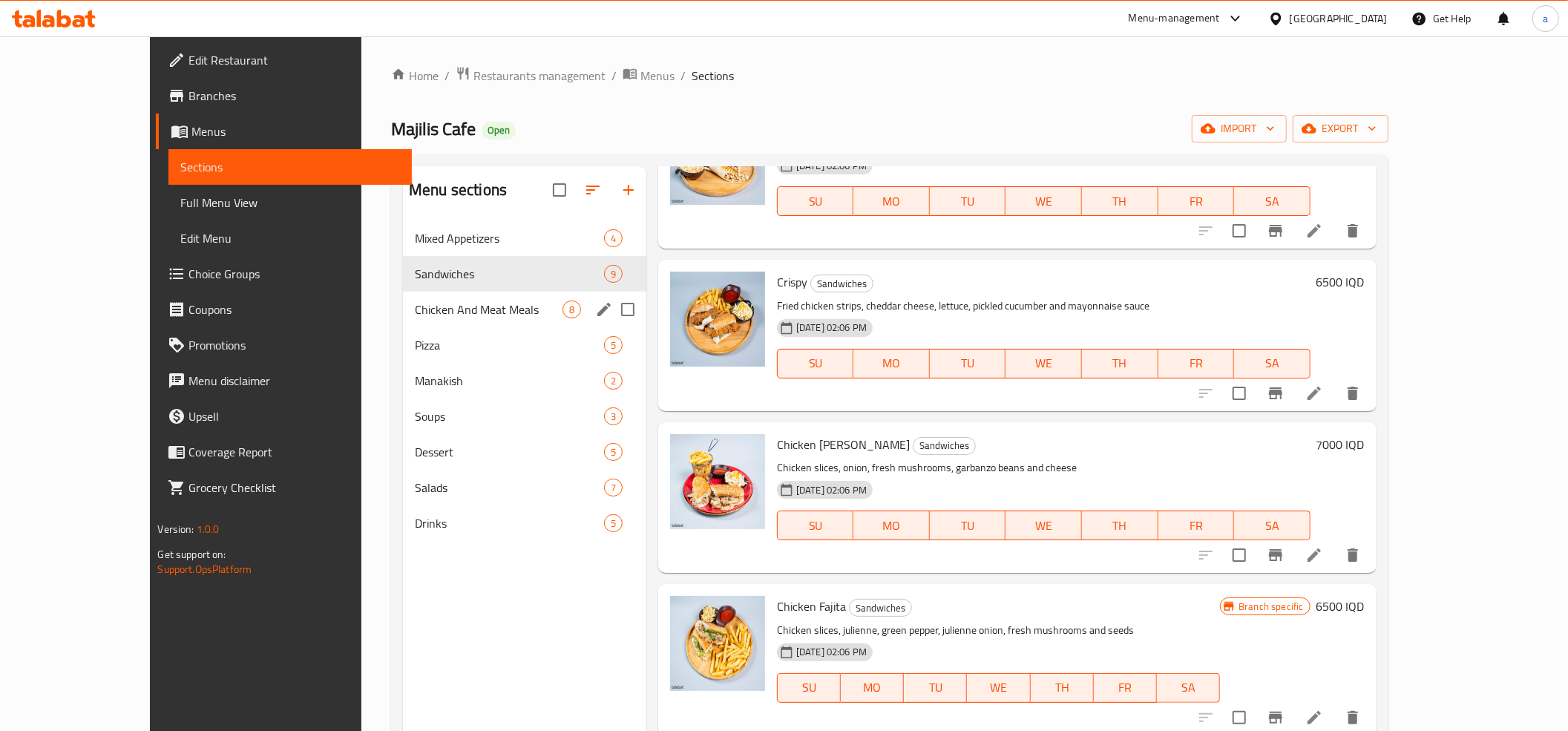
click at [403, 319] on div "Chicken And Meat Meals 8" at bounding box center [524, 310] width 243 height 36
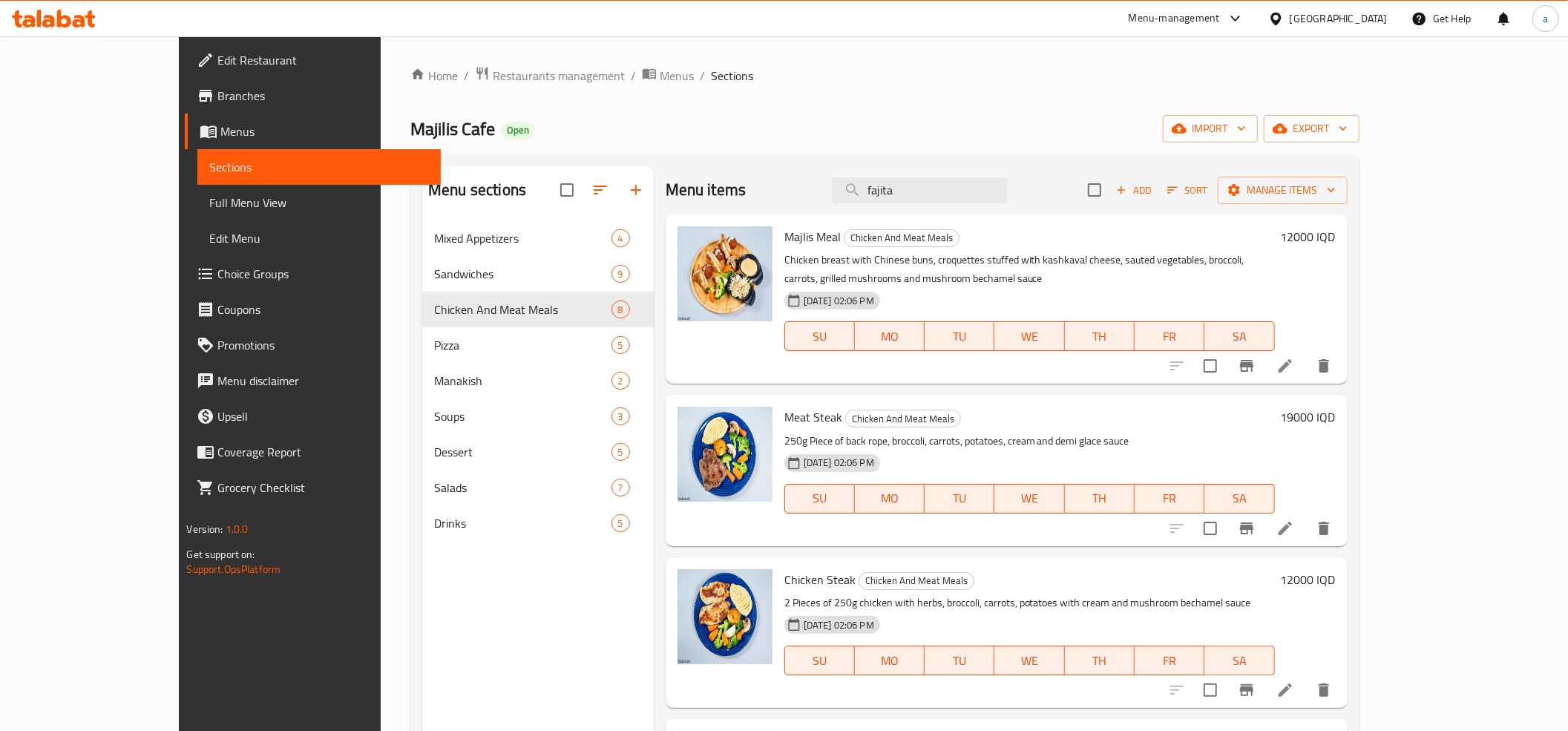
click at [1335, 242] on h6 "12000 IQD" at bounding box center [1308, 237] width 55 height 21
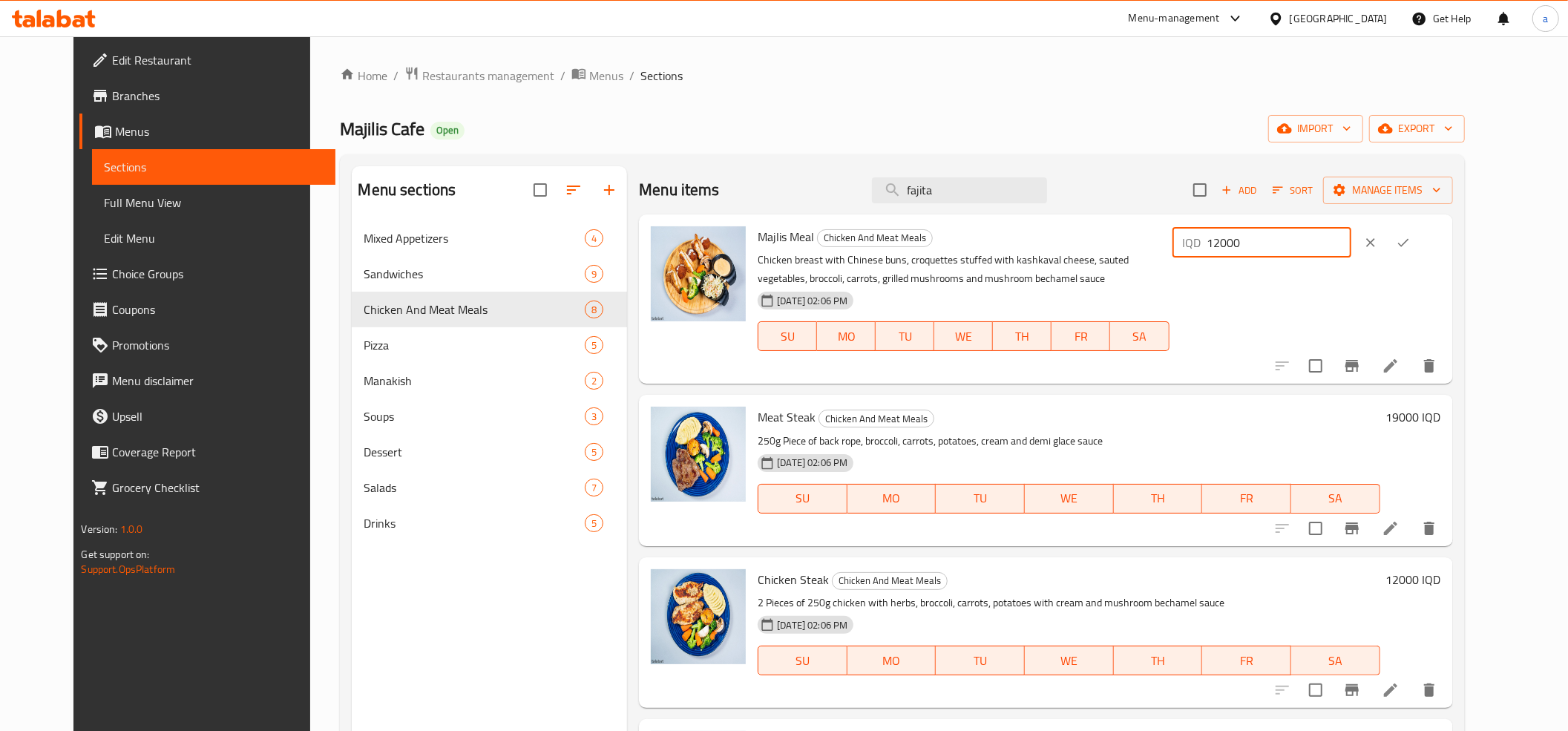
click at [1351, 240] on input "12000" at bounding box center [1279, 243] width 144 height 30
paste input "4"
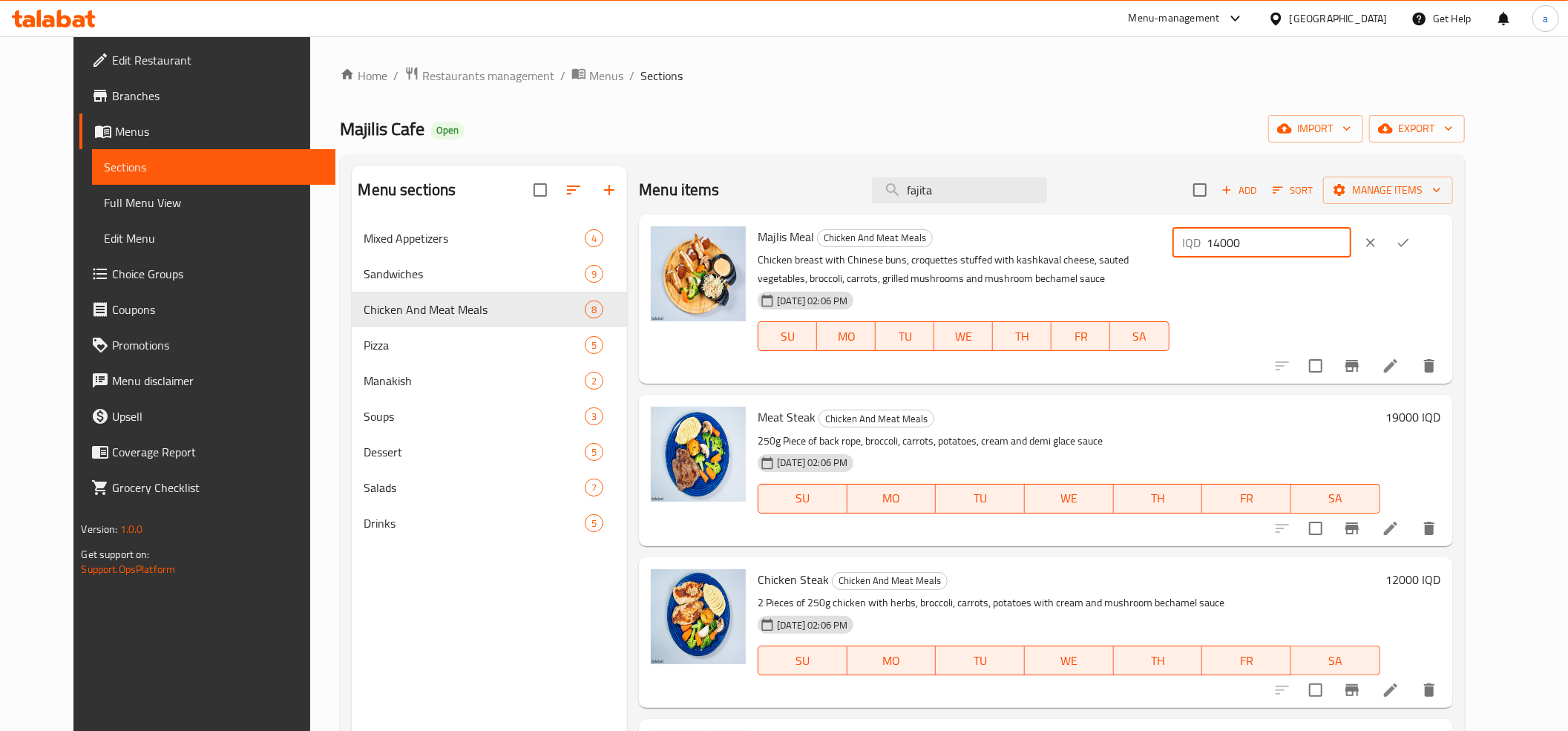
type input "14000"
click at [1410, 249] on icon "ok" at bounding box center [1403, 243] width 15 height 15
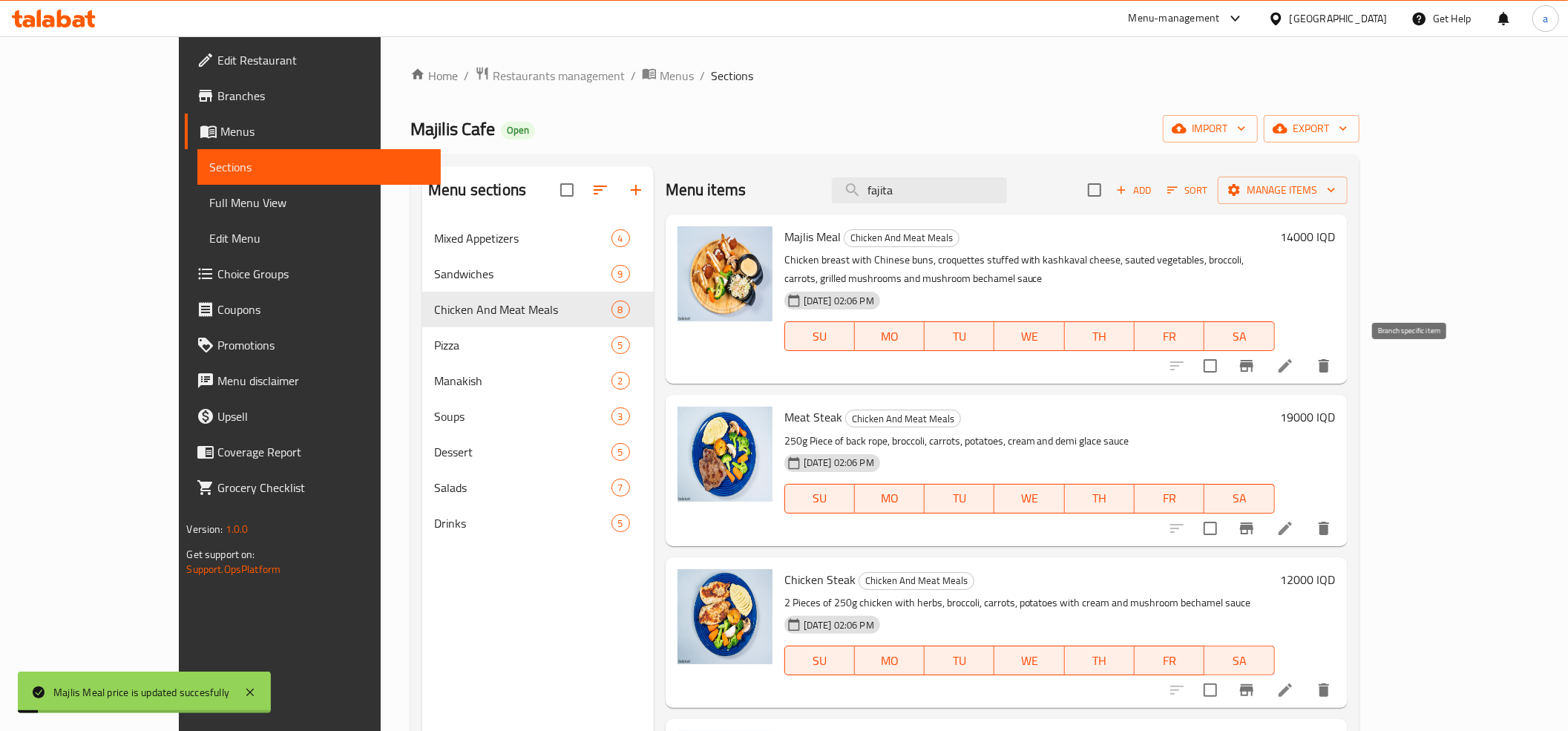
click at [1255, 357] on icon "Branch-specific-item" at bounding box center [1246, 366] width 18 height 18
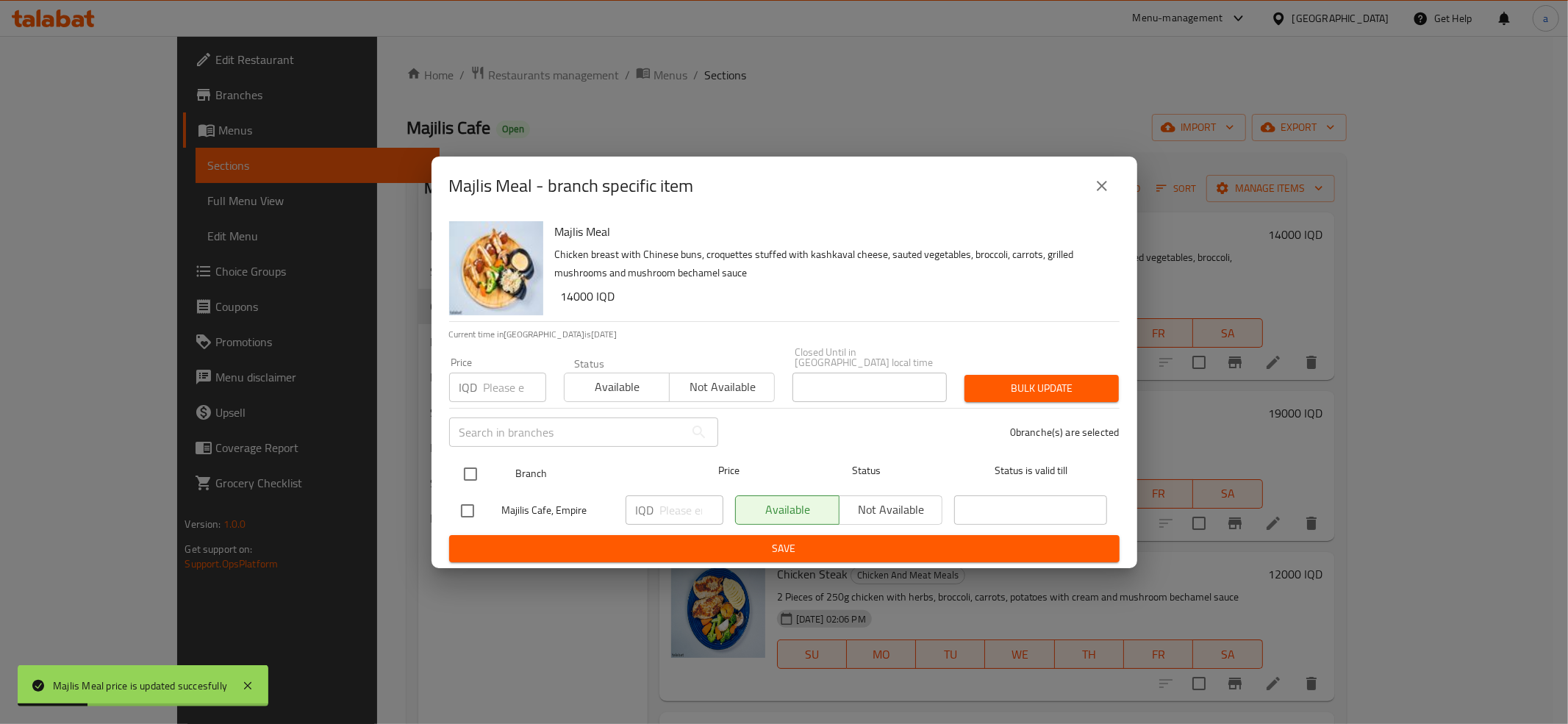
click at [455, 471] on input "checkbox" at bounding box center [470, 473] width 31 height 31
checkbox input "true"
click at [678, 505] on input "number" at bounding box center [691, 509] width 63 height 30
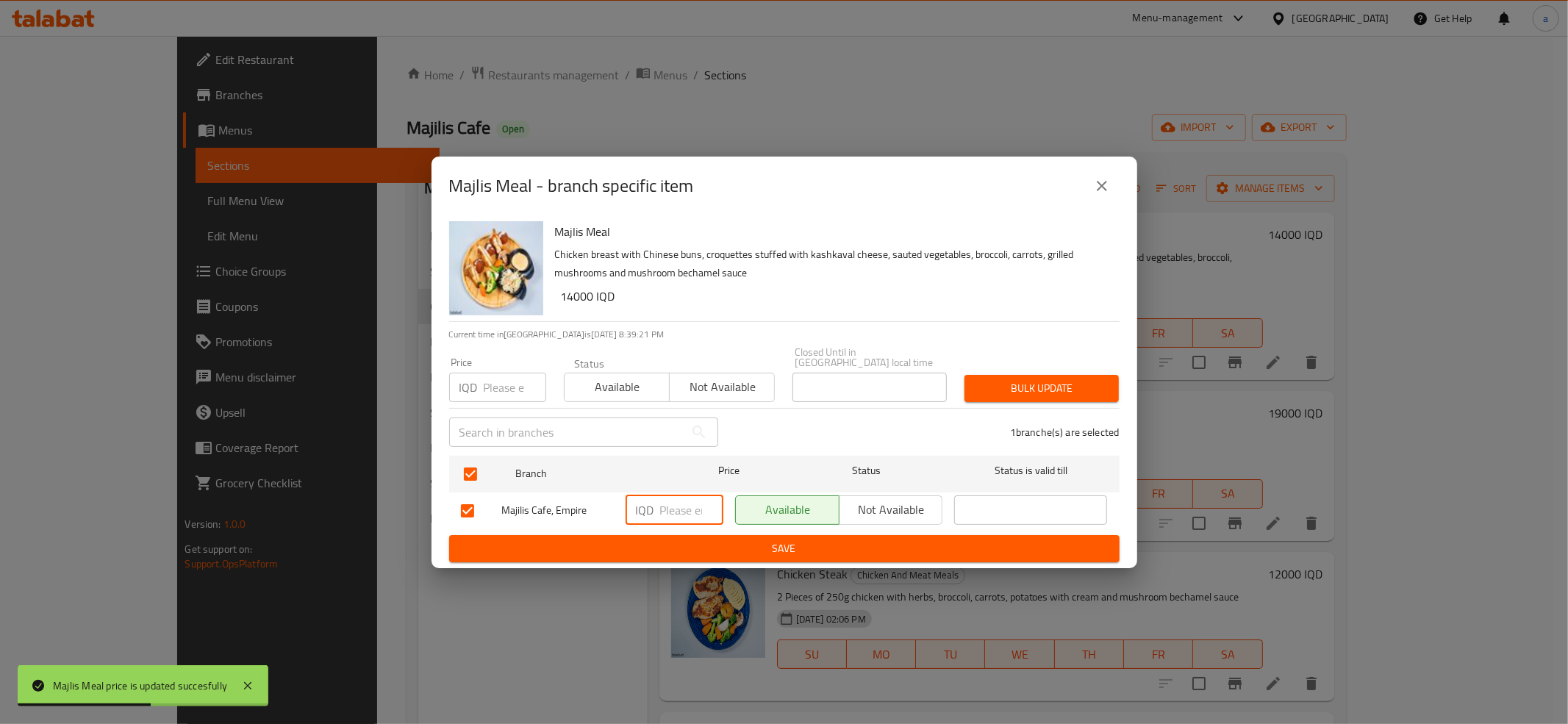
paste input "14000"
type input "14000"
click at [698, 539] on span "Save" at bounding box center [784, 548] width 647 height 18
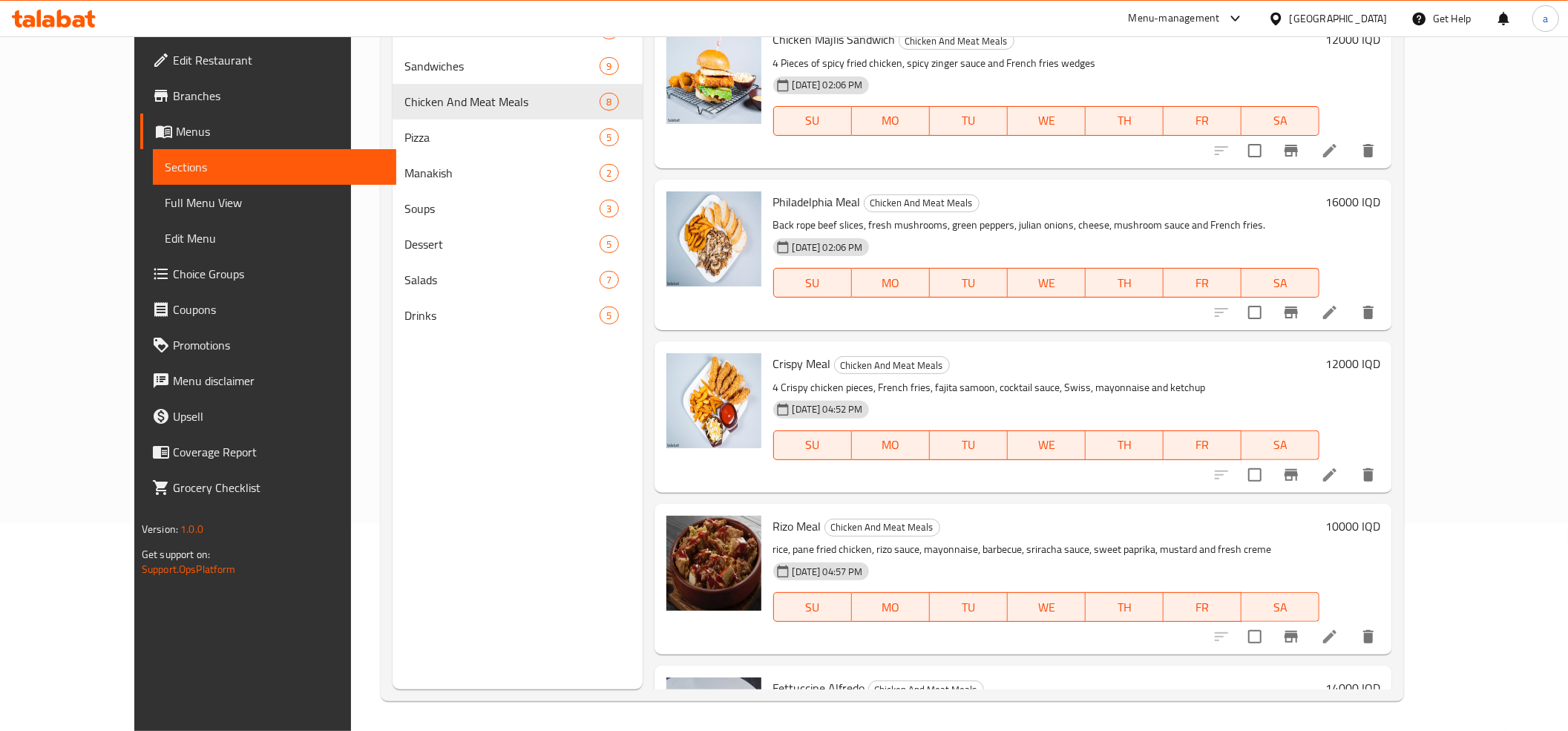
scroll to position [455, 0]
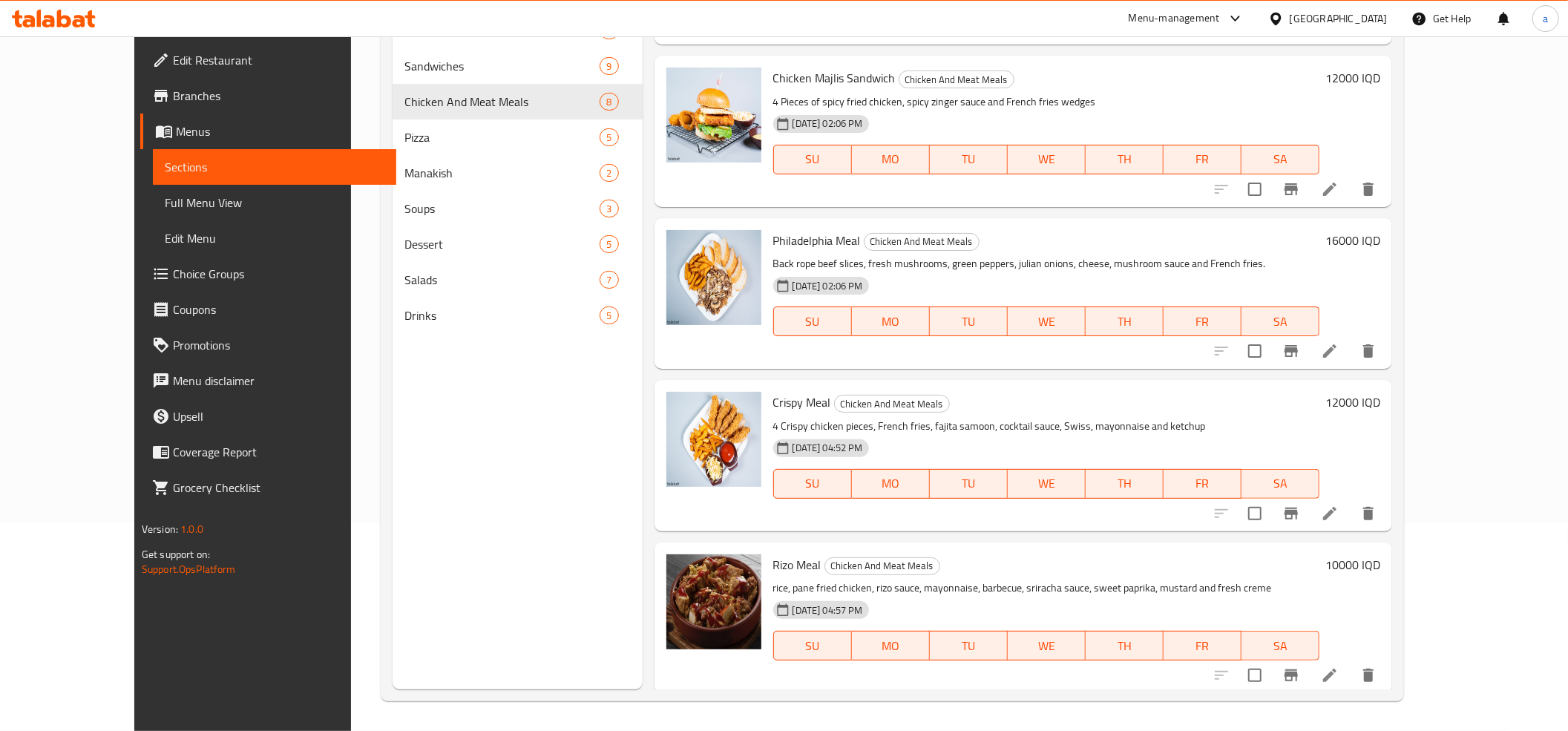
click at [1380, 238] on h6 "16000 IQD" at bounding box center [1353, 240] width 55 height 21
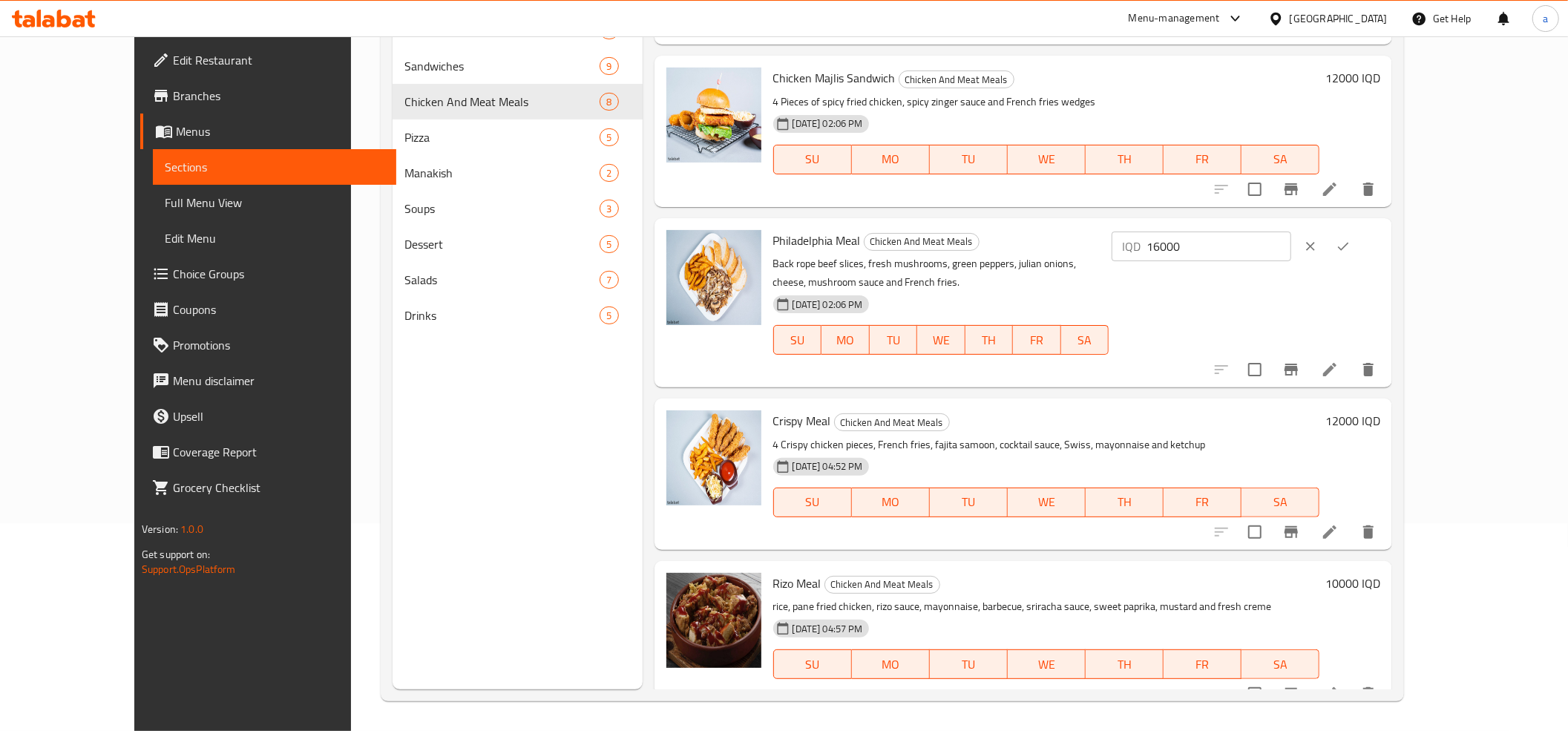
click at [1290, 245] on input "16000" at bounding box center [1218, 246] width 144 height 30
paste input "4"
type input "14000"
click at [1348, 247] on icon "ok" at bounding box center [1342, 246] width 11 height 8
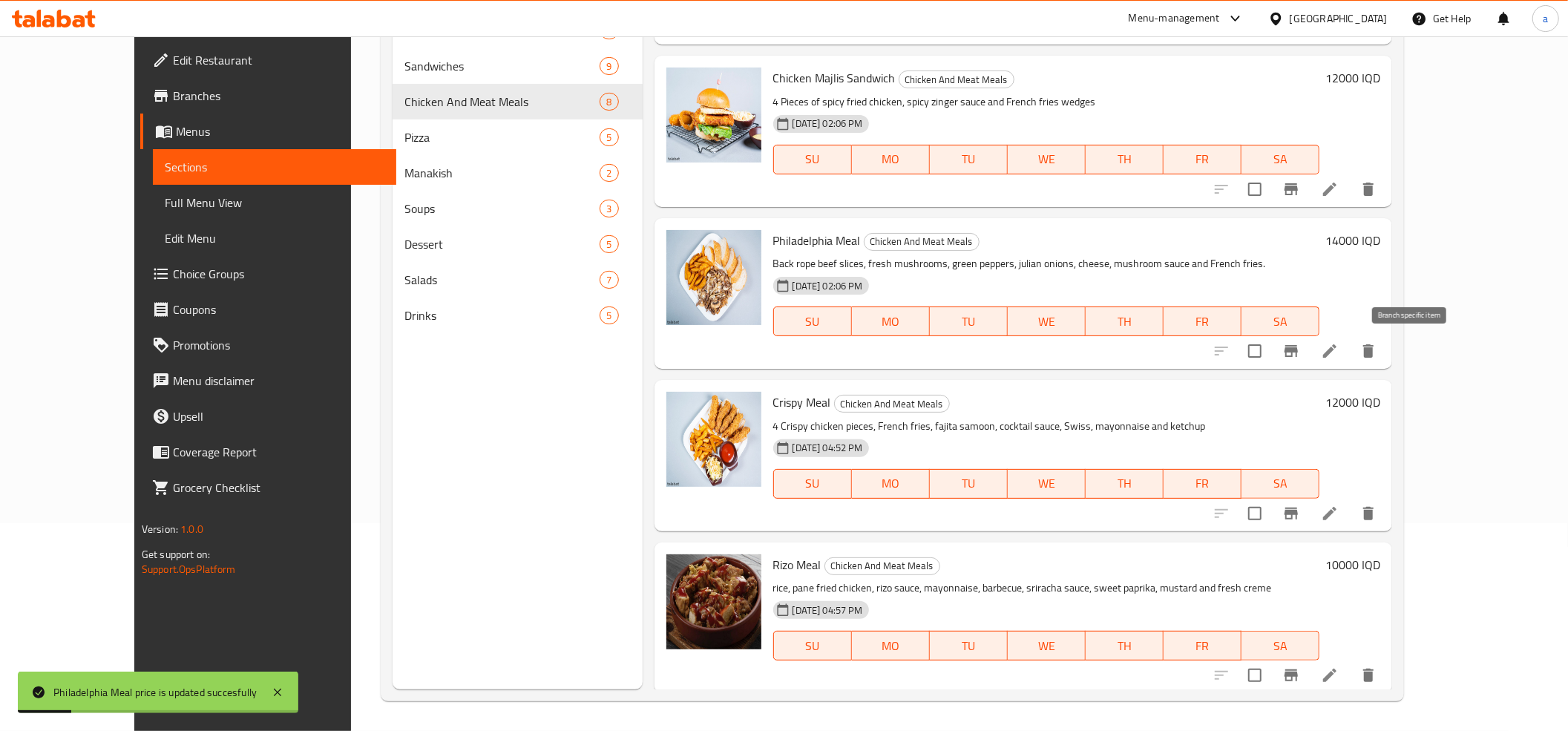
click at [1300, 353] on icon "Branch-specific-item" at bounding box center [1291, 351] width 18 height 18
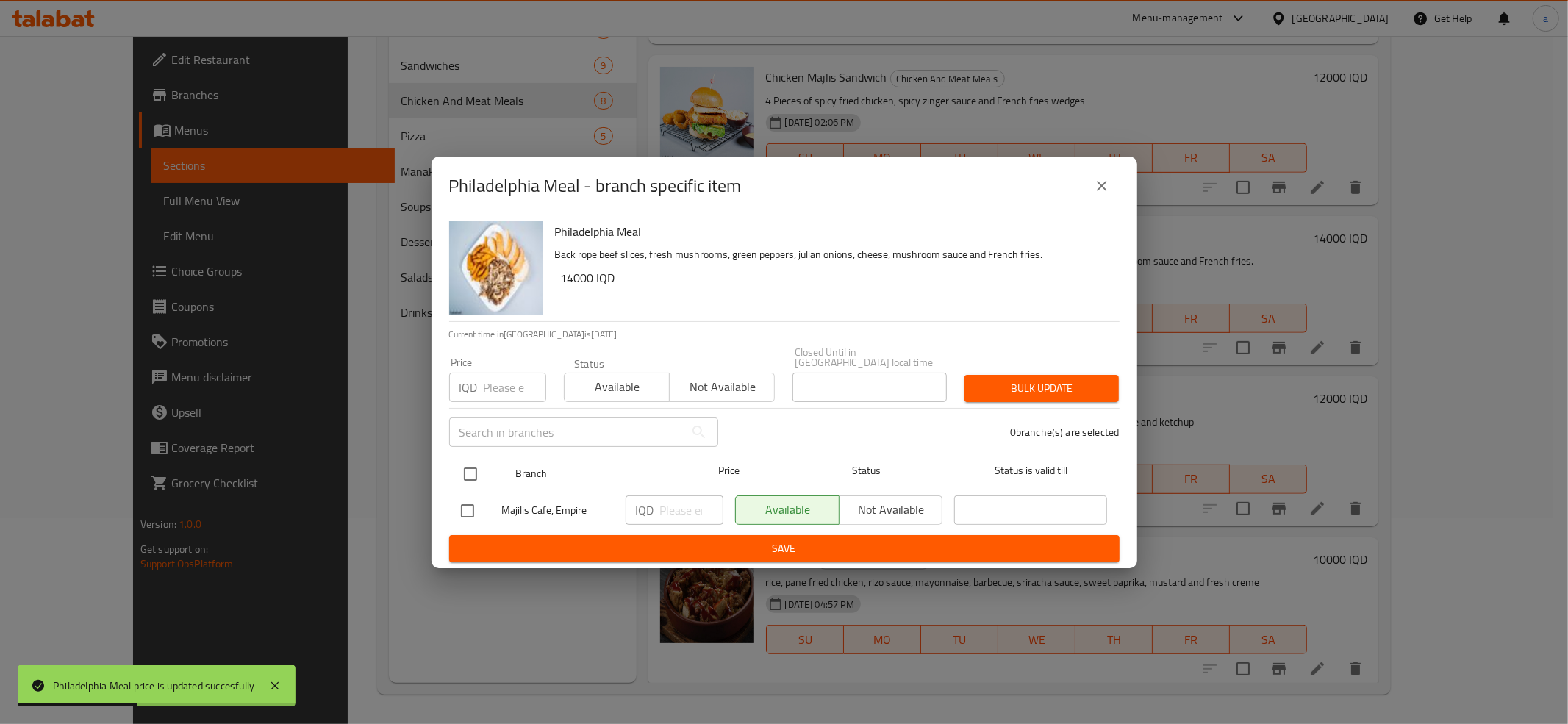
click at [474, 468] on input "checkbox" at bounding box center [470, 473] width 31 height 31
checkbox input "true"
click at [660, 503] on input "number" at bounding box center [691, 509] width 63 height 30
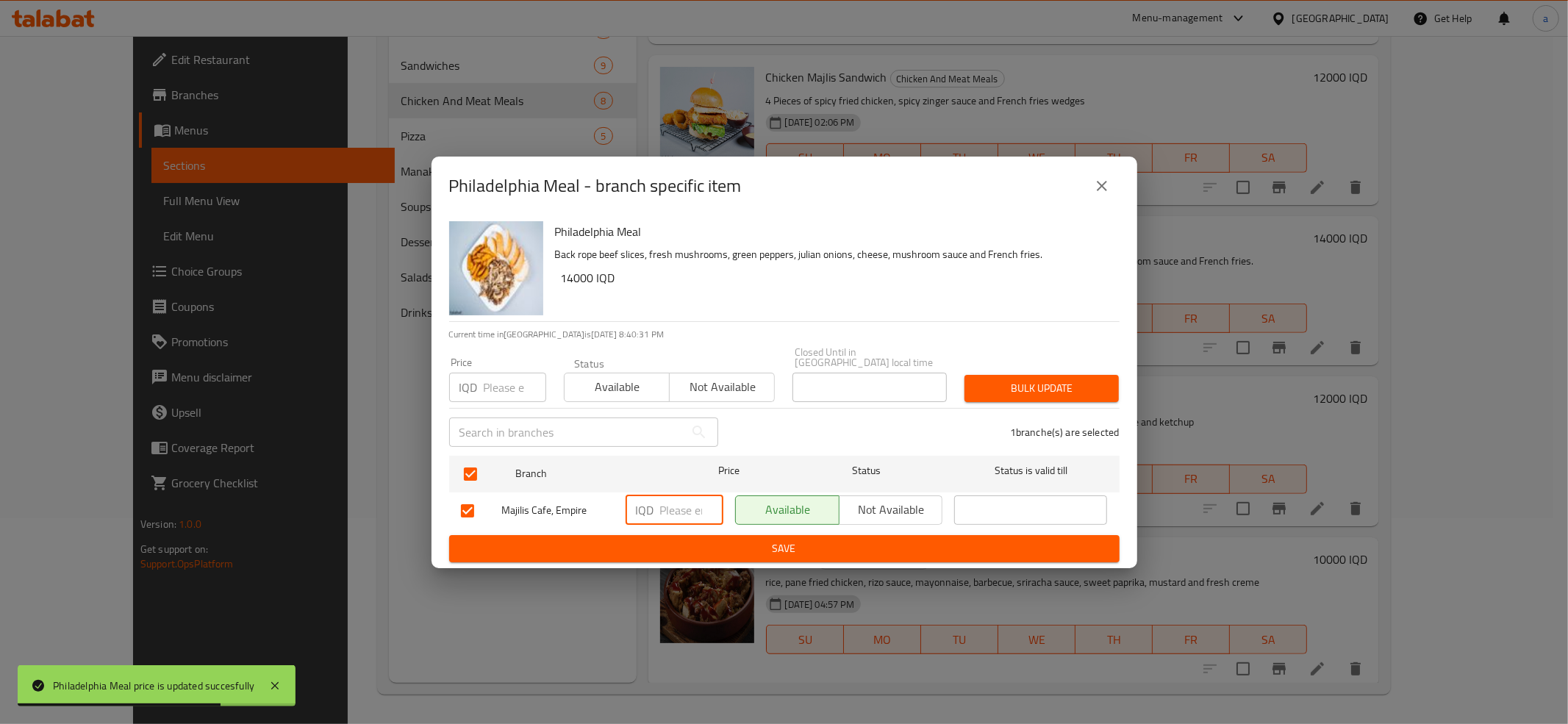
paste input "14000"
type input "14000"
click at [718, 535] on button "Save" at bounding box center [784, 549] width 671 height 27
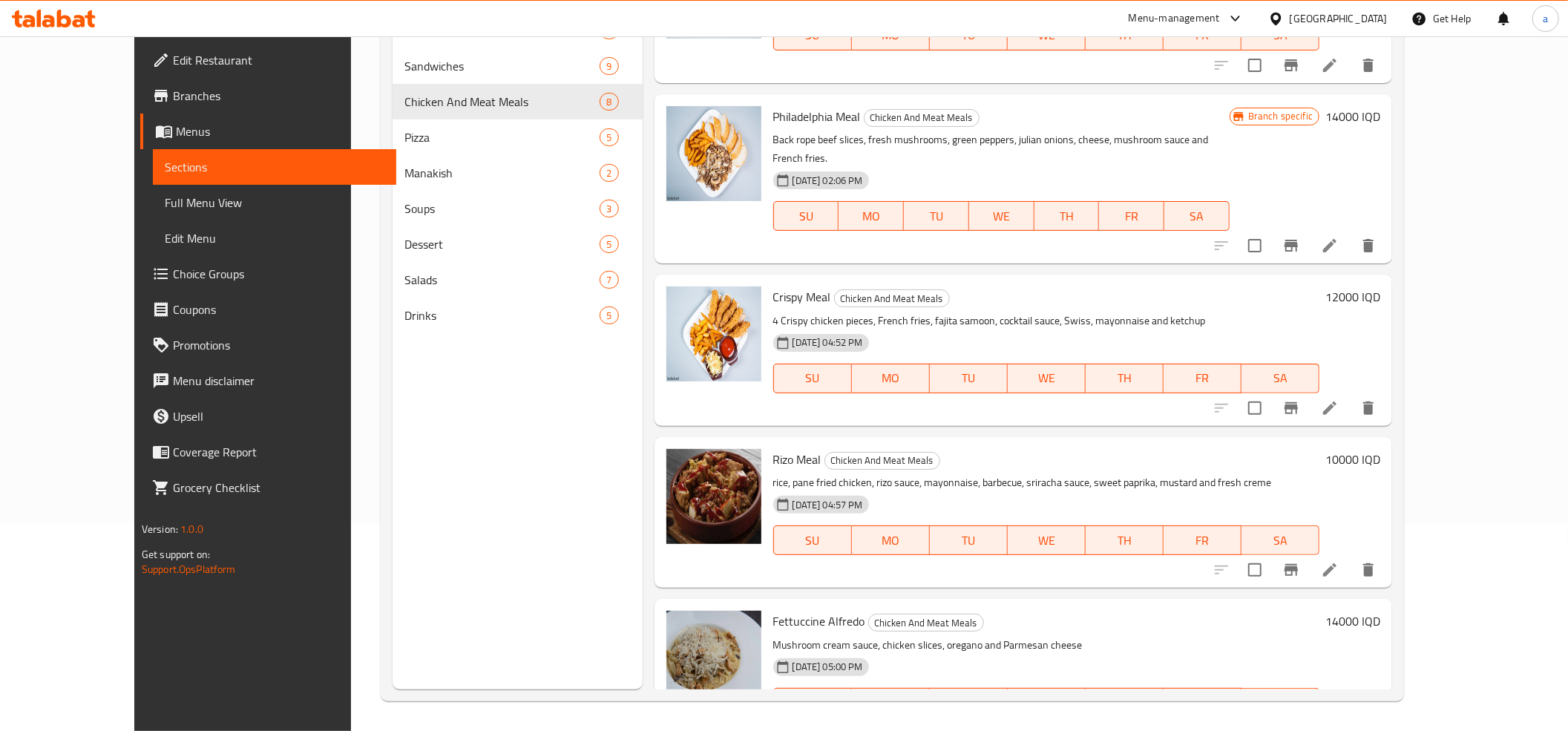
scroll to position [621, 0]
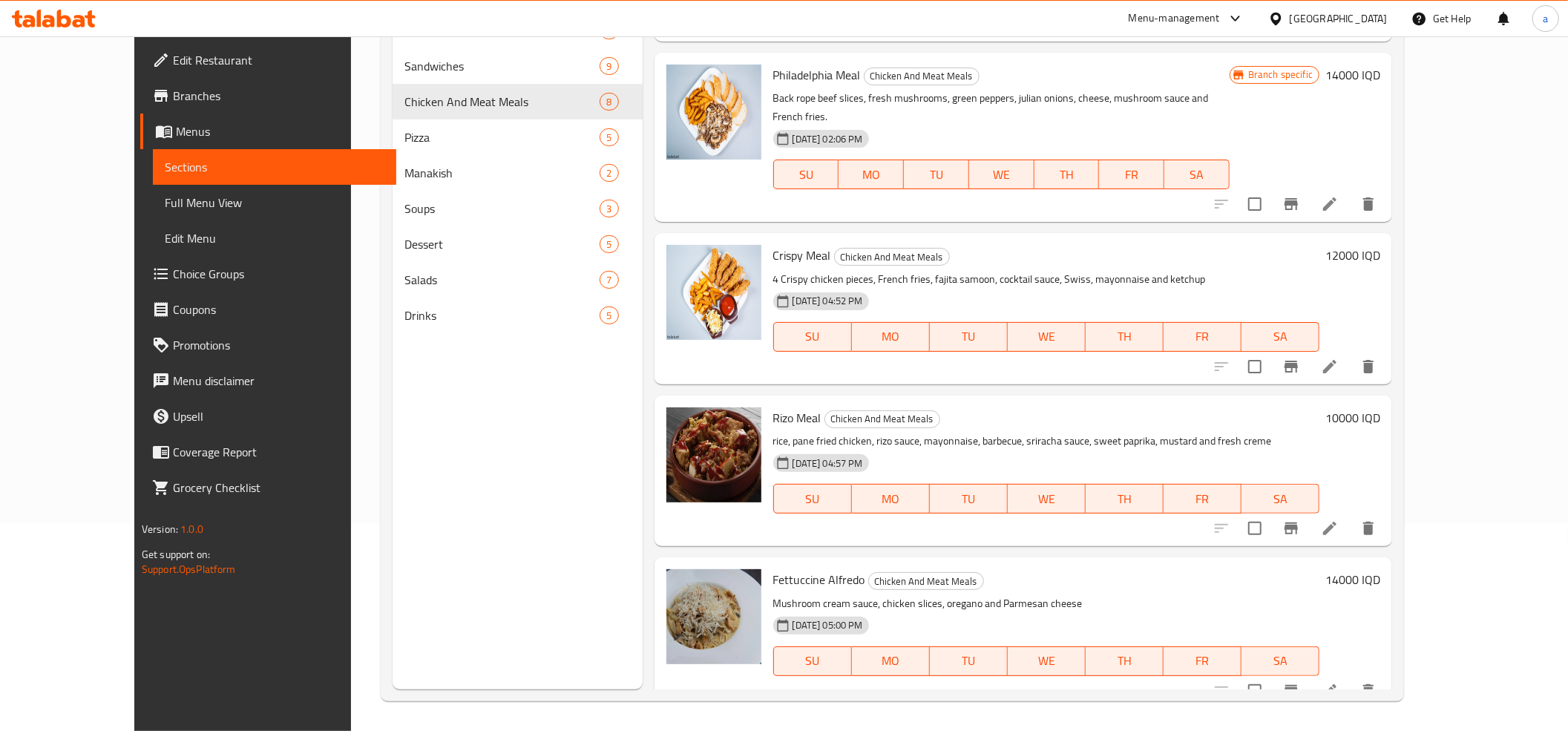
click at [1380, 569] on h6 "14000 IQD" at bounding box center [1353, 580] width 55 height 21
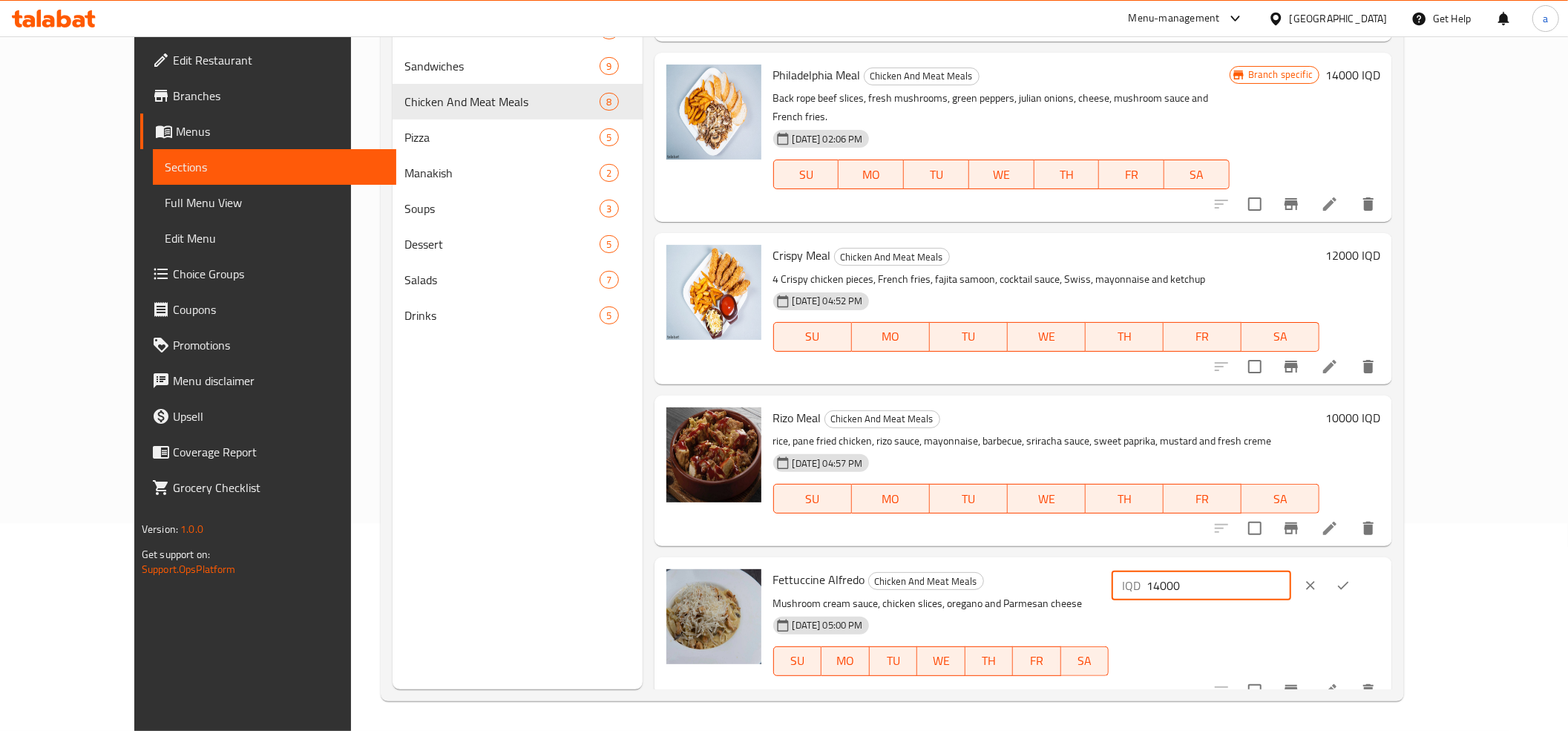
click at [1290, 571] on input "14000" at bounding box center [1218, 585] width 144 height 30
paste input "2"
type input "12000"
click at [1350, 578] on icon "ok" at bounding box center [1342, 585] width 15 height 15
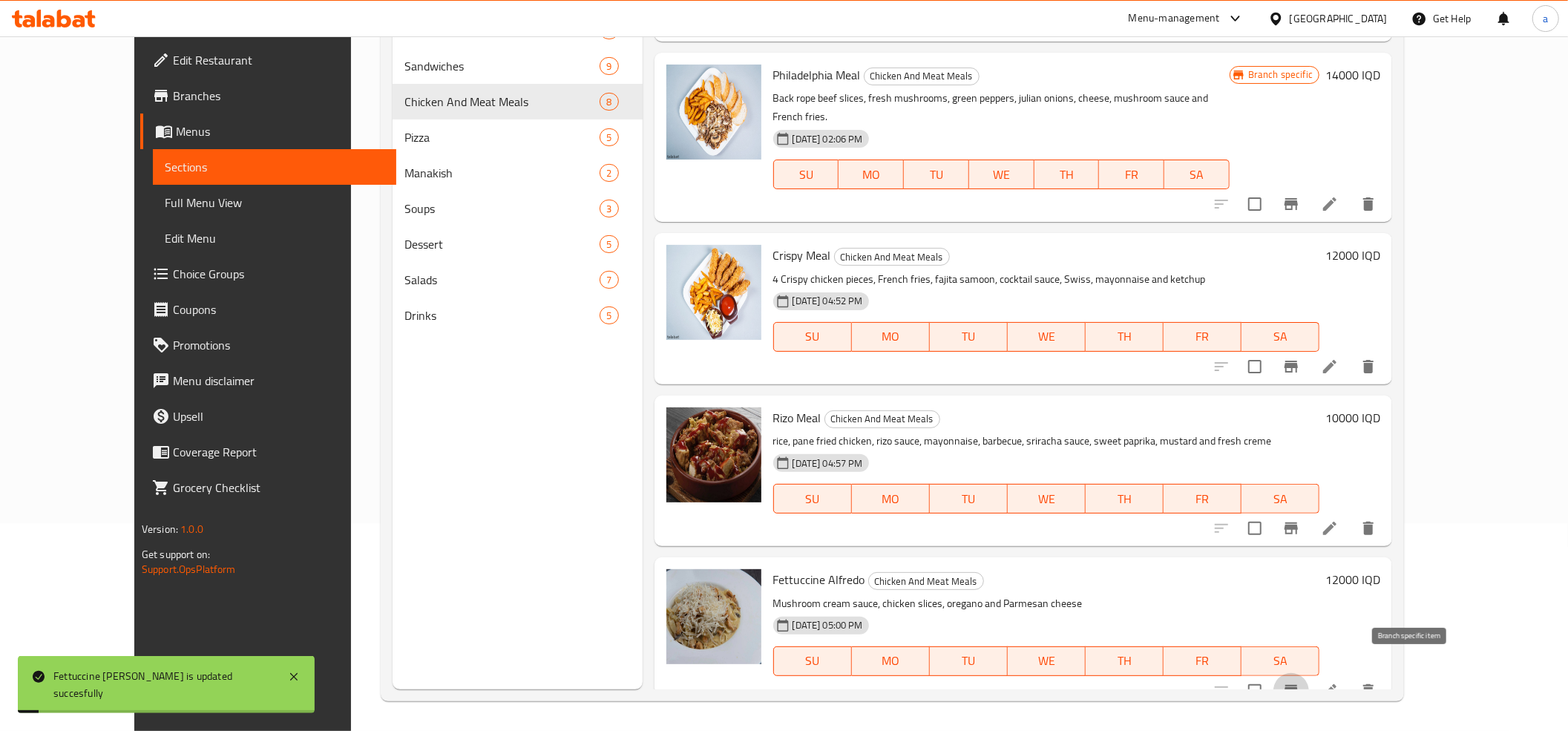
click at [1298, 685] on icon "Branch-specific-item" at bounding box center [1291, 691] width 14 height 12
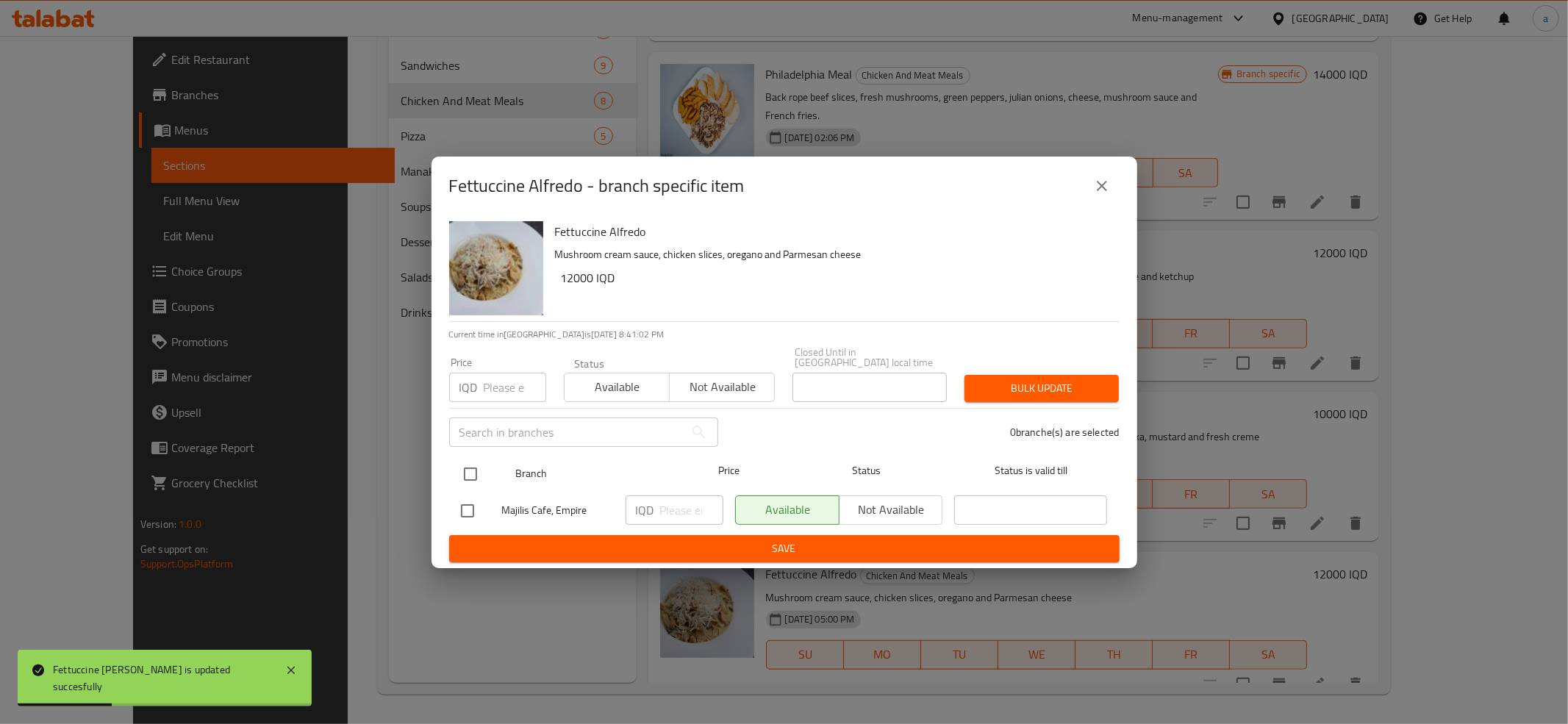
click at [474, 477] on input "checkbox" at bounding box center [470, 473] width 31 height 31
checkbox input "true"
click at [675, 504] on input "number" at bounding box center [691, 509] width 63 height 30
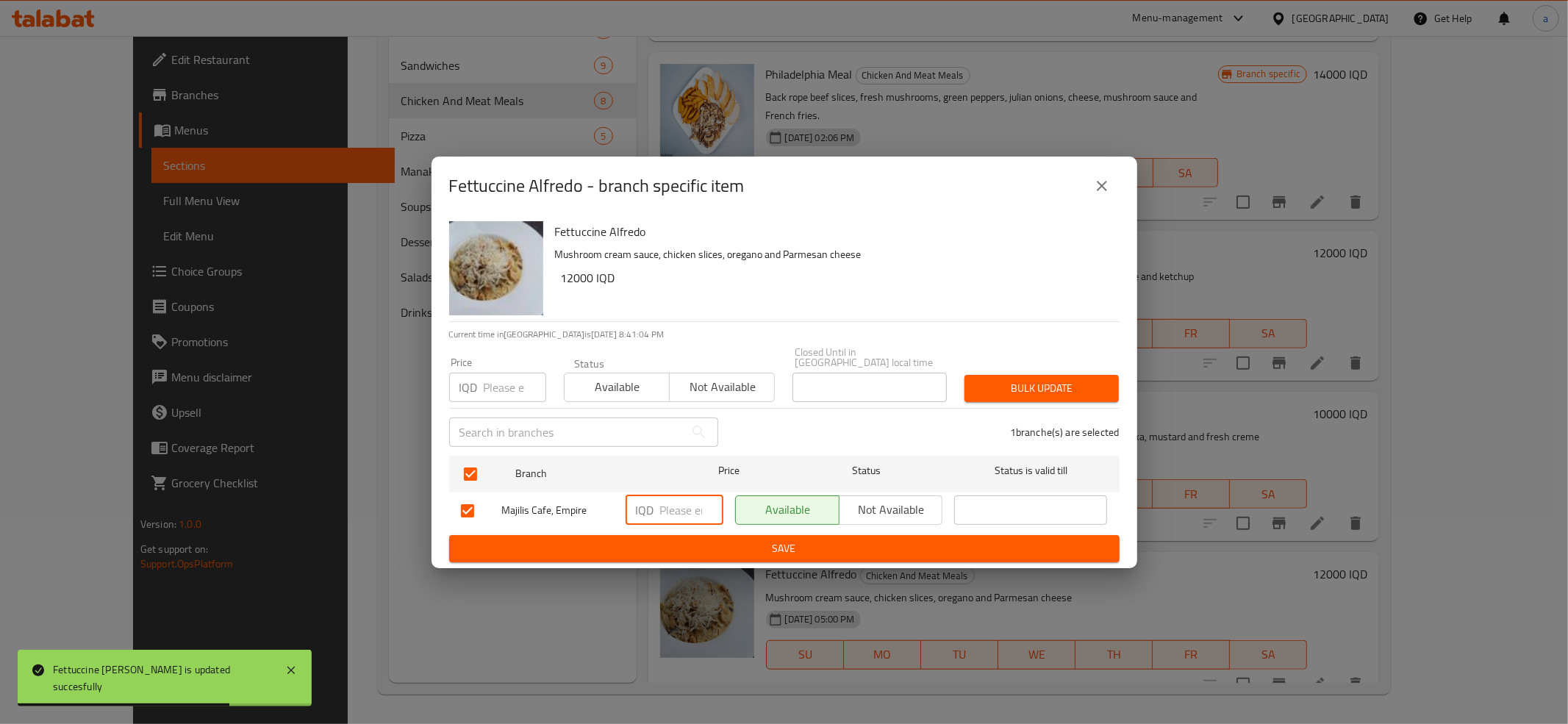
paste input "12000"
type input "12000"
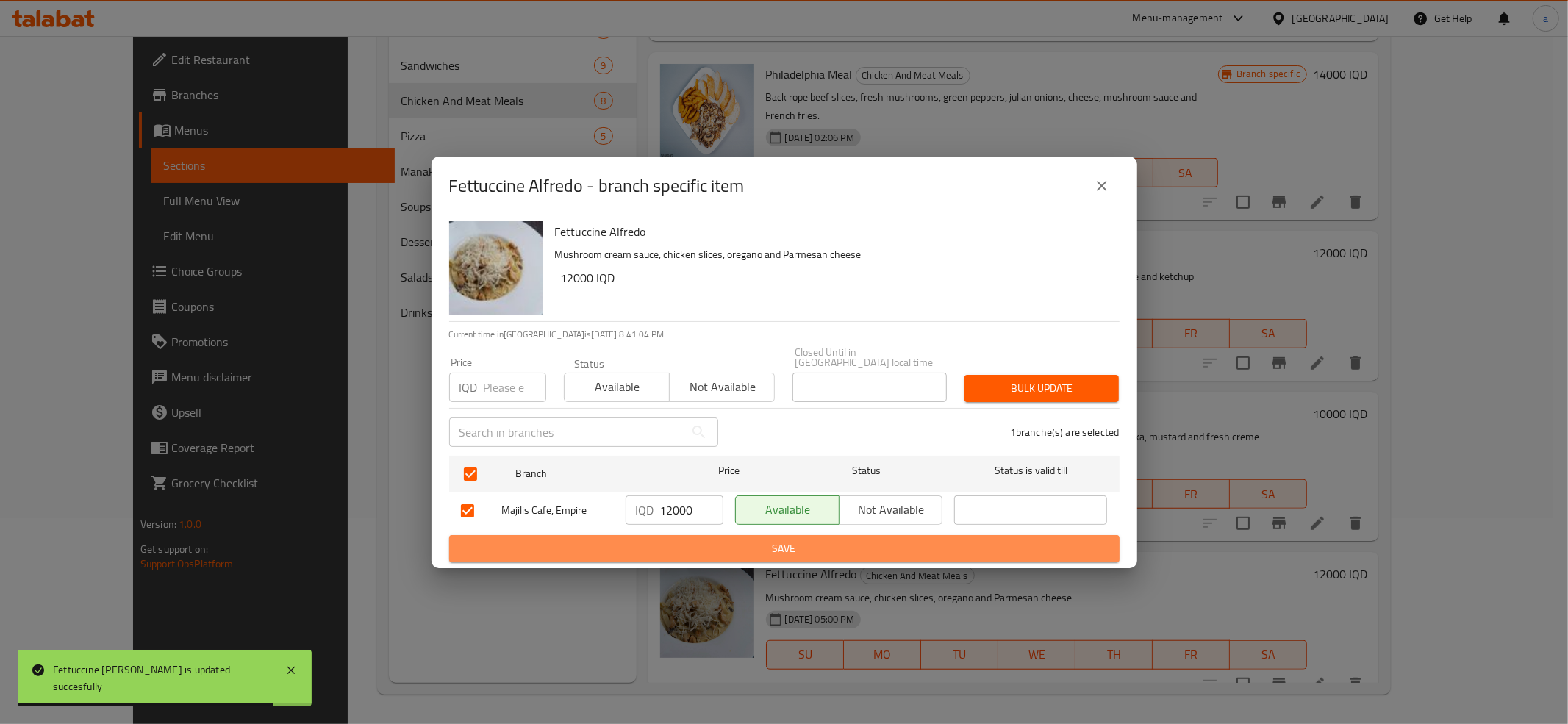
click at [769, 544] on span "Save" at bounding box center [784, 548] width 647 height 18
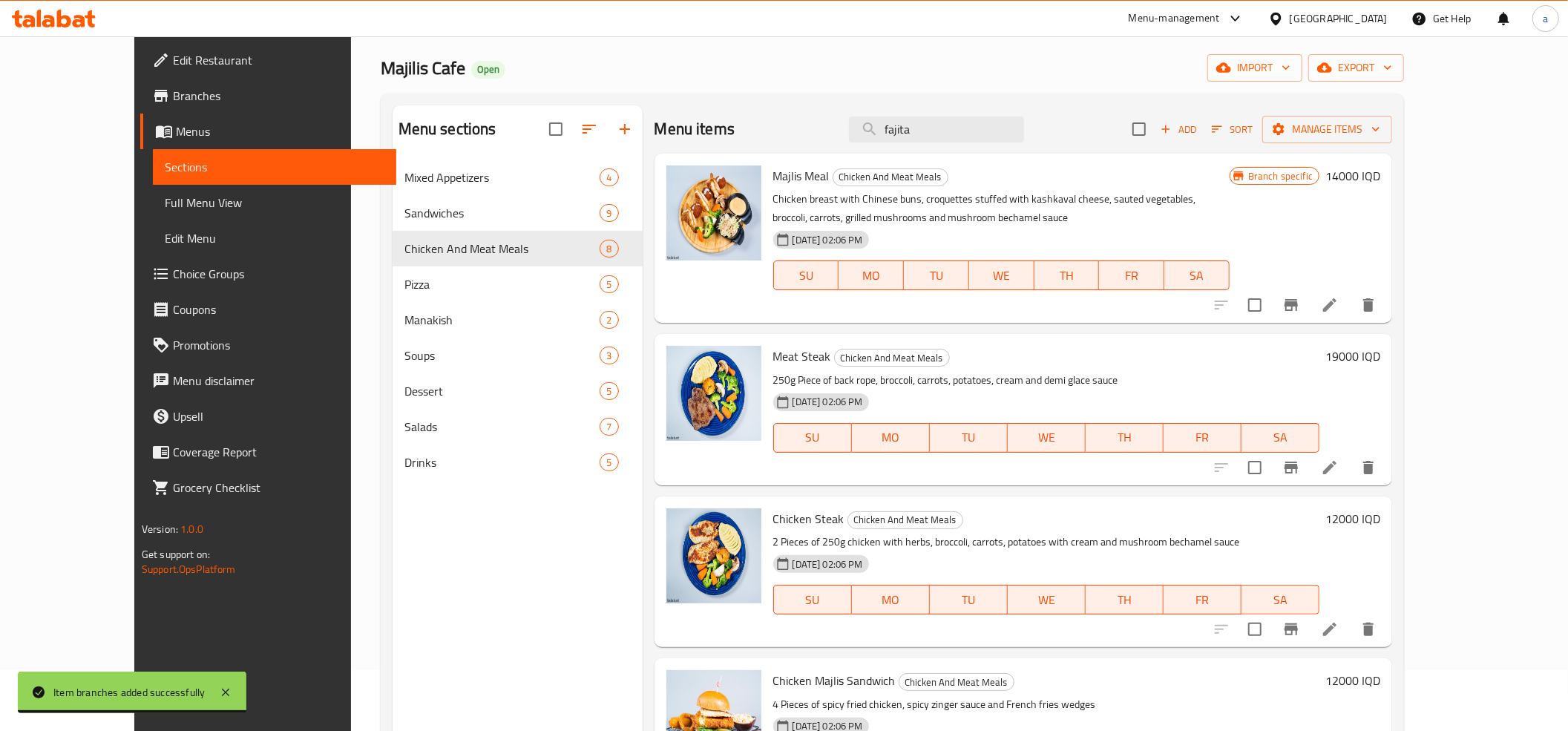
scroll to position [0, 0]
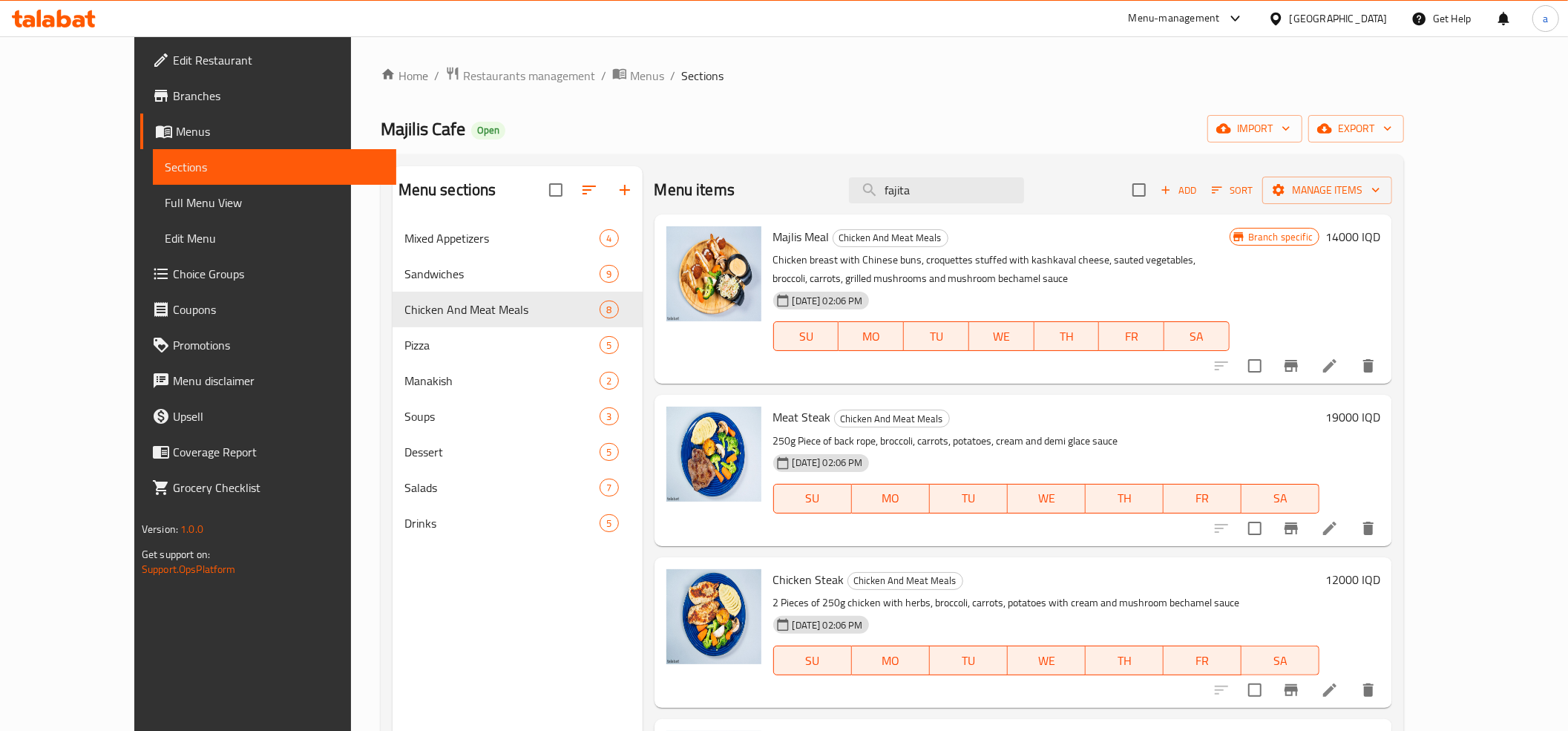
click at [992, 173] on div "Menu items fajita Add Sort Manage items" at bounding box center [1023, 191] width 738 height 49
click at [992, 183] on input "fajita" at bounding box center [936, 190] width 175 height 26
click at [974, 132] on div "Majilis Cafe Open import export" at bounding box center [893, 129] width 1024 height 27
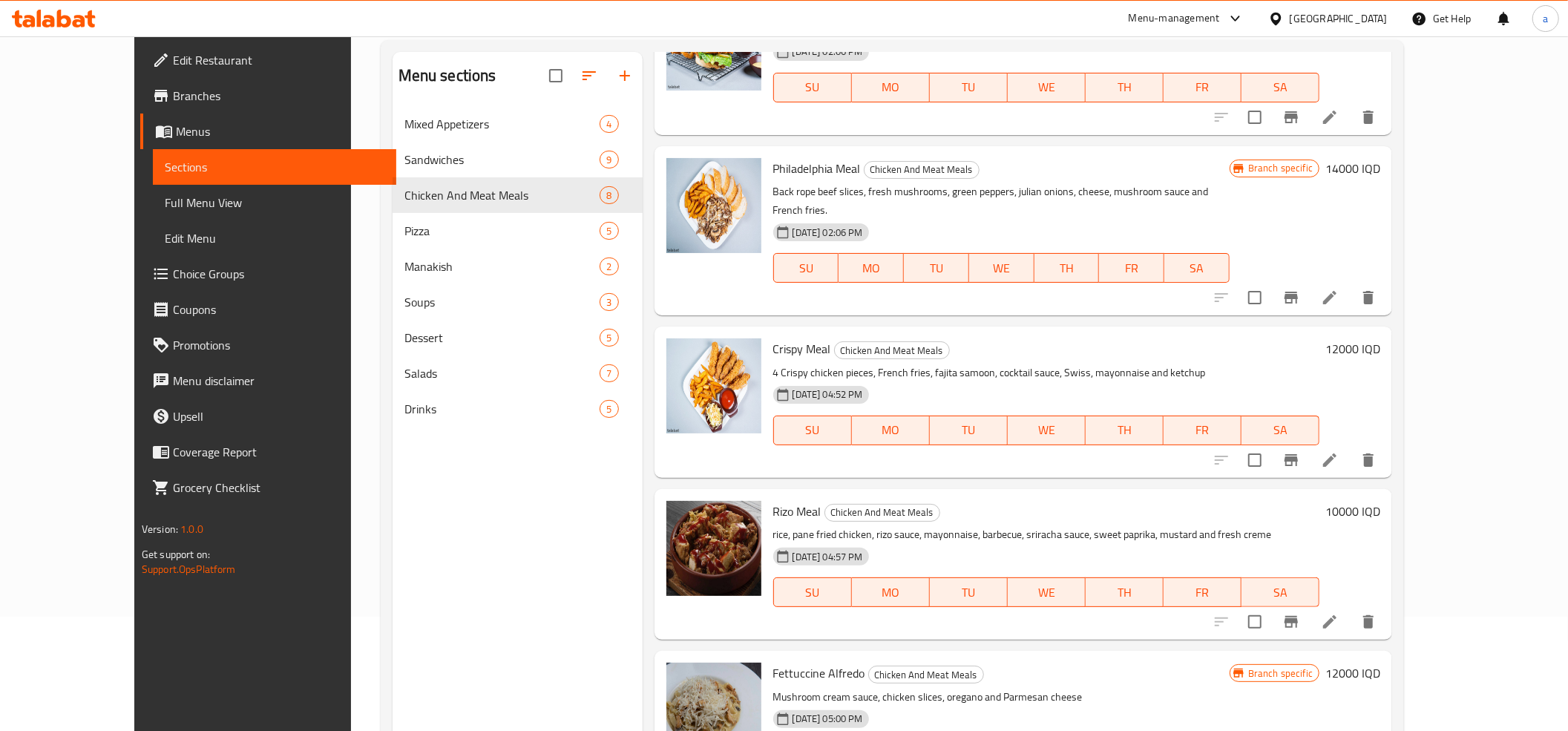
scroll to position [209, 0]
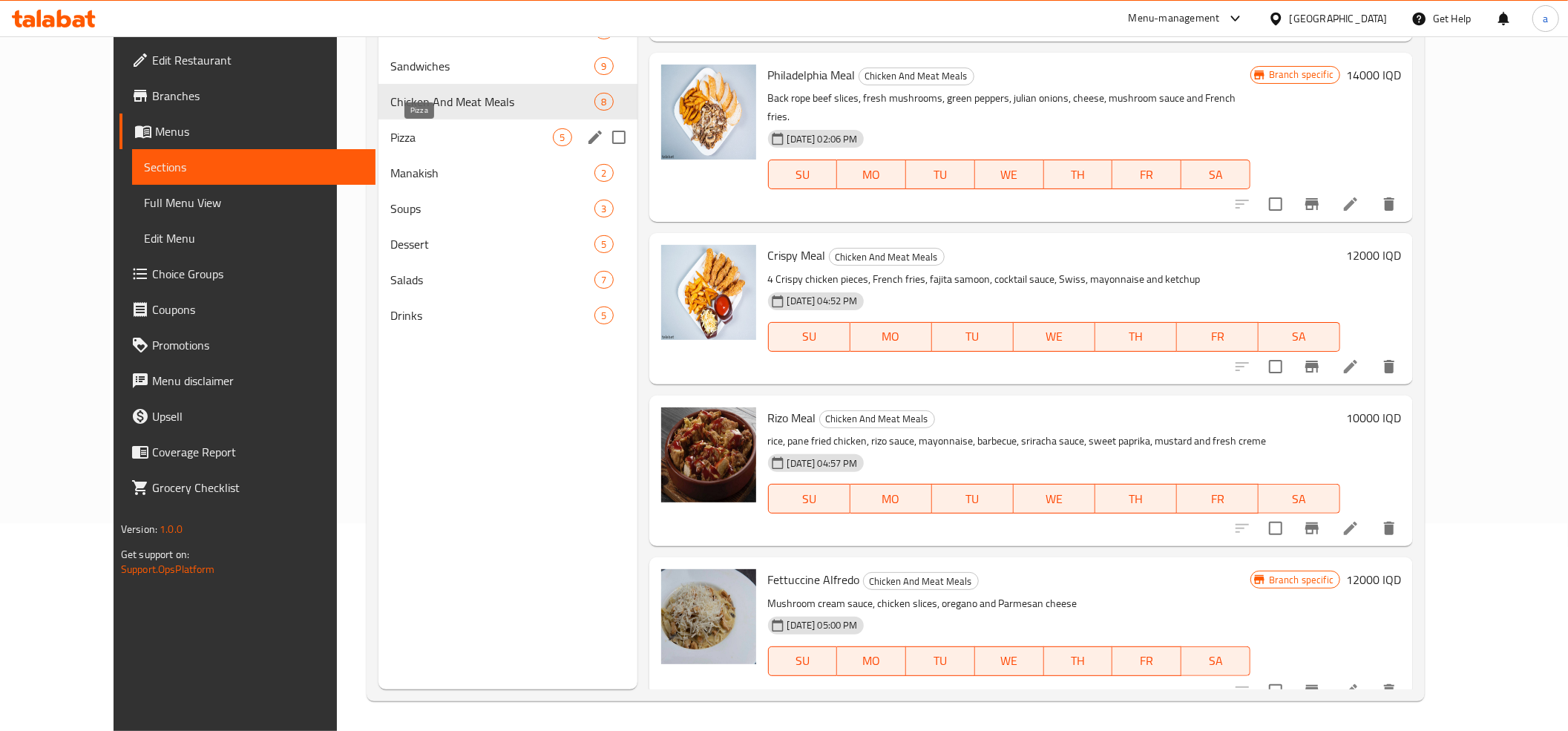
click at [391, 138] on span "Pizza" at bounding box center [471, 137] width 163 height 18
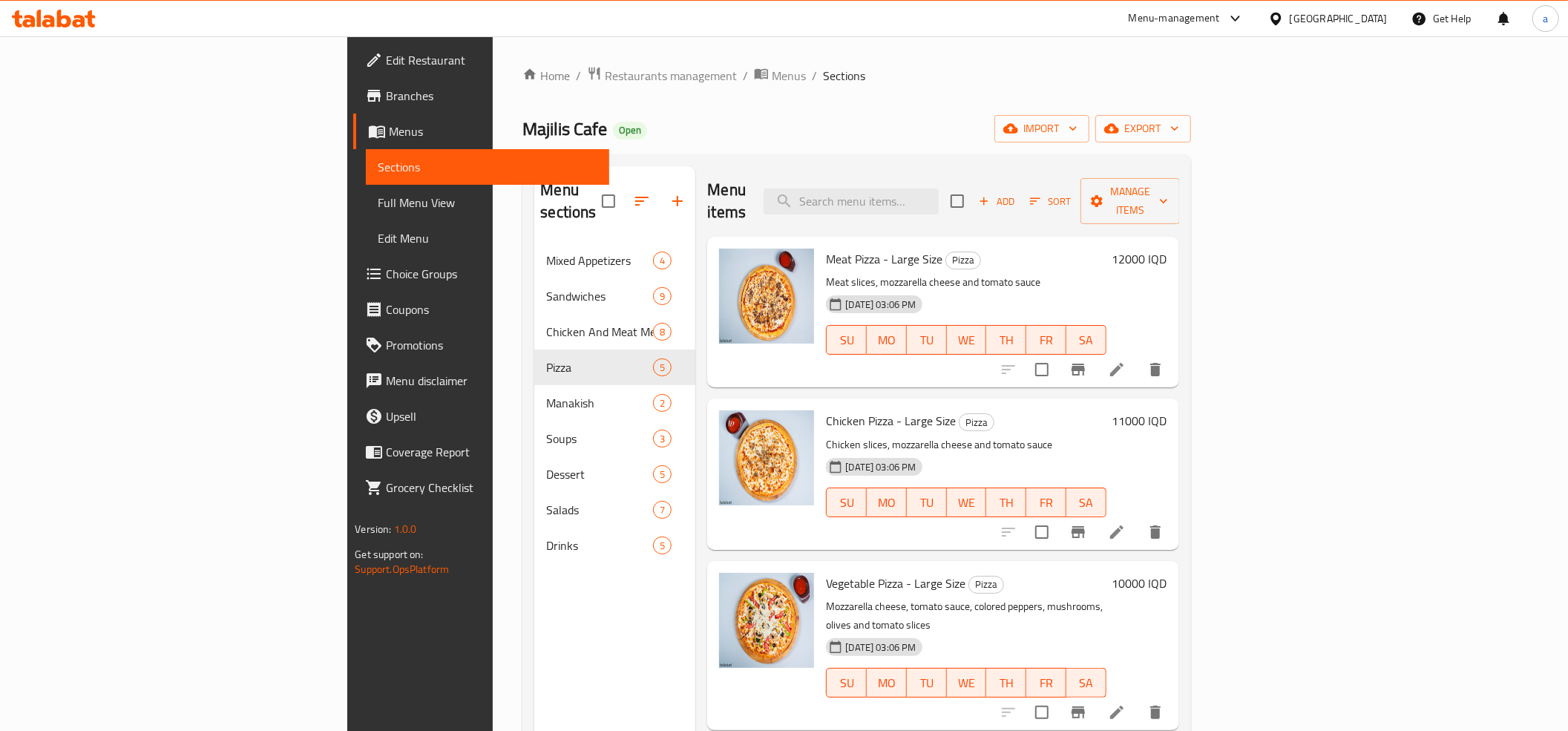
click at [535, 681] on div "Menu sections Mixed Appetizers 4 Sandwiches 9 Chicken And Meat Meals 8 Pizza 5 …" at bounding box center [615, 532] width 161 height 731
click at [939, 190] on input "search" at bounding box center [851, 201] width 175 height 26
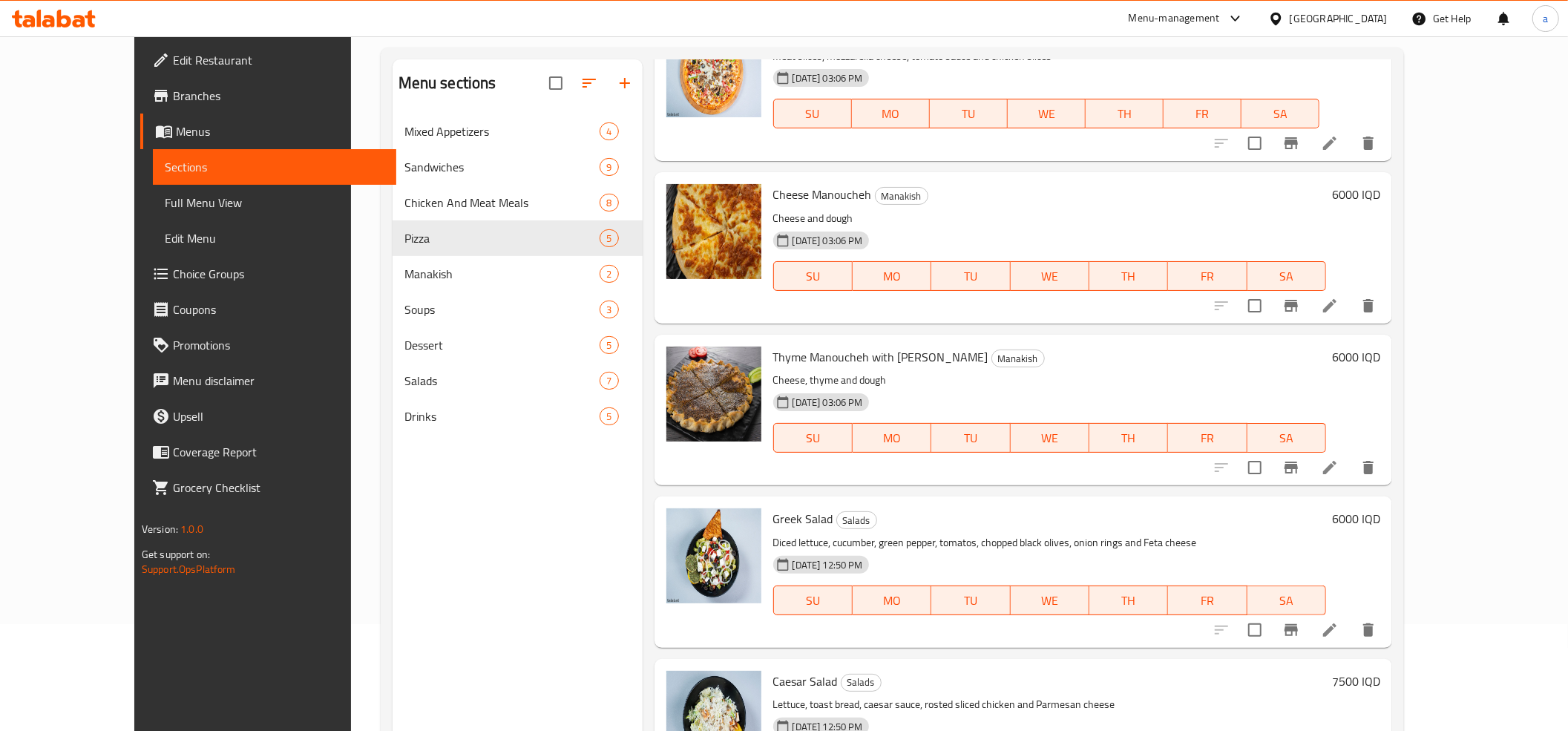
scroll to position [209, 0]
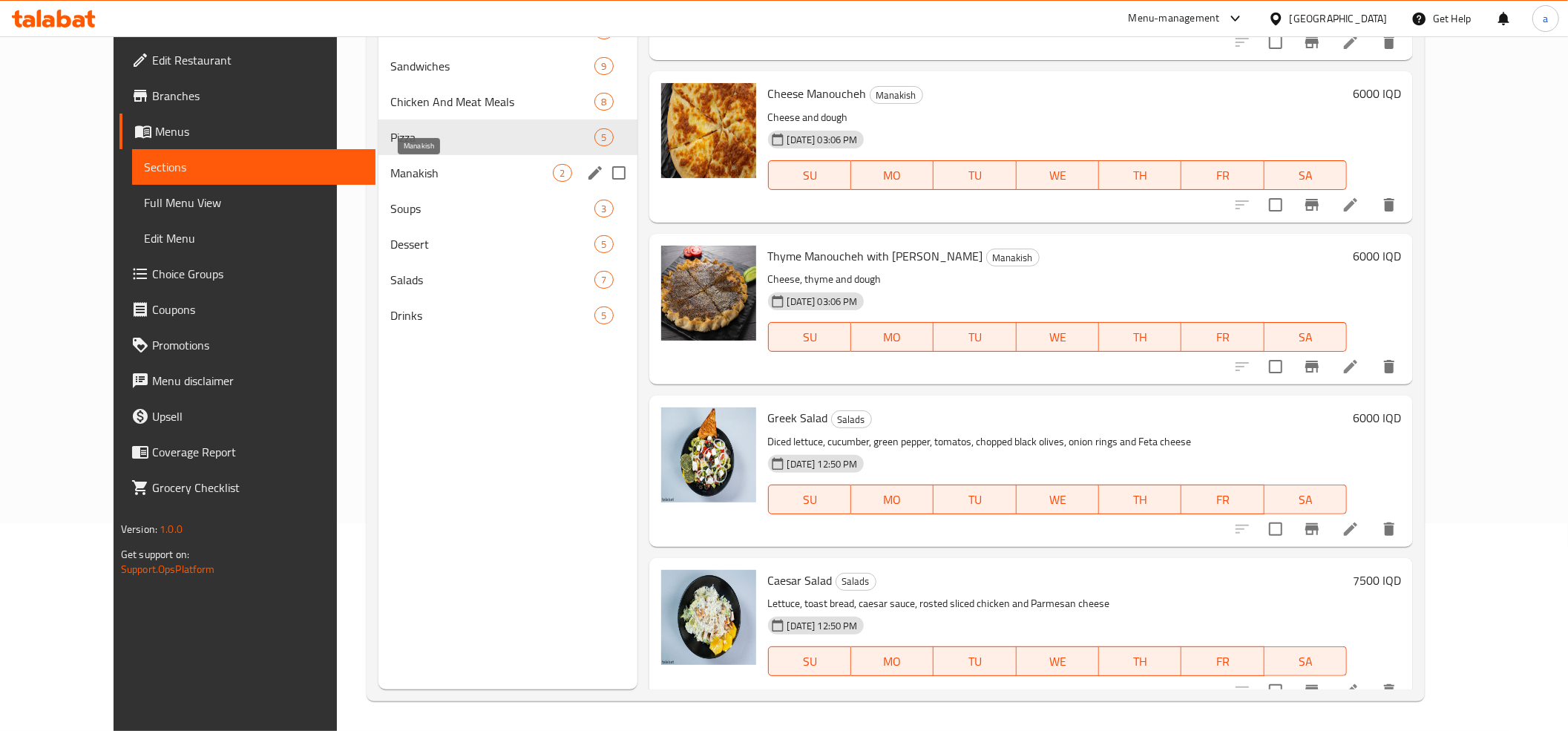
type input "Cheese"
click at [437, 162] on div "Manakish 2" at bounding box center [508, 173] width 259 height 36
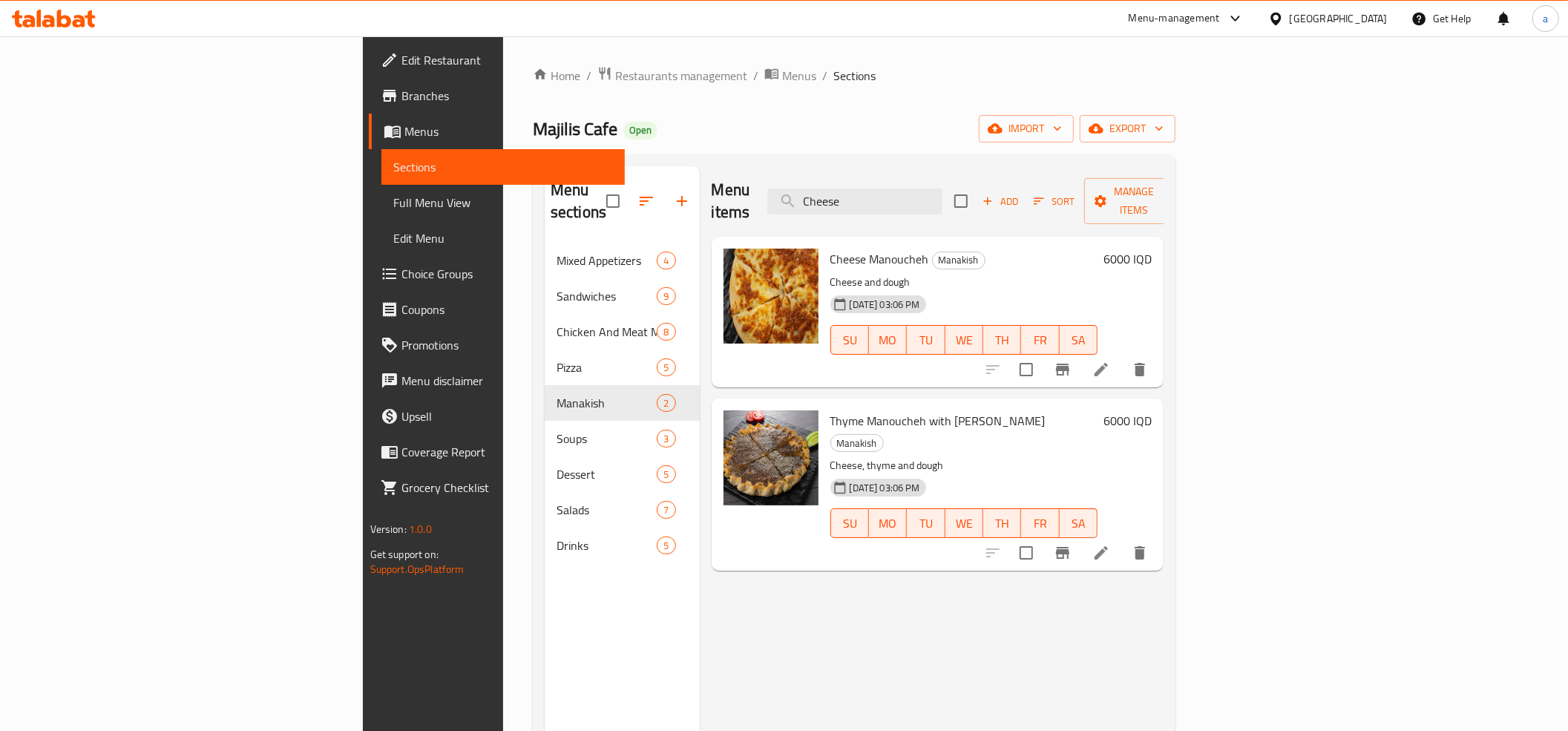
click at [1152, 248] on h6 "6000 IQD" at bounding box center [1127, 259] width 49 height 21
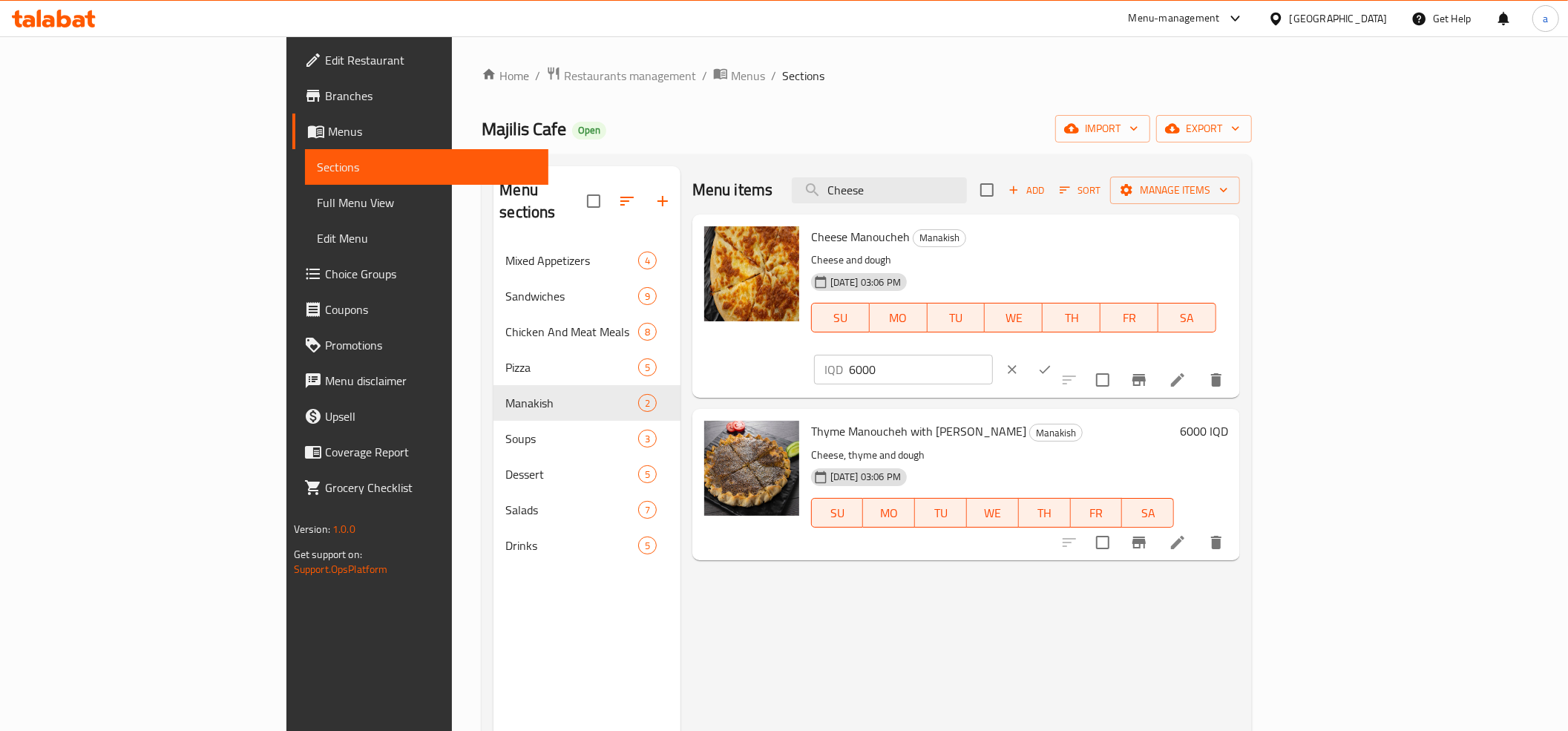
click at [993, 355] on input "6000" at bounding box center [921, 370] width 144 height 30
paste input "45"
type input "4500"
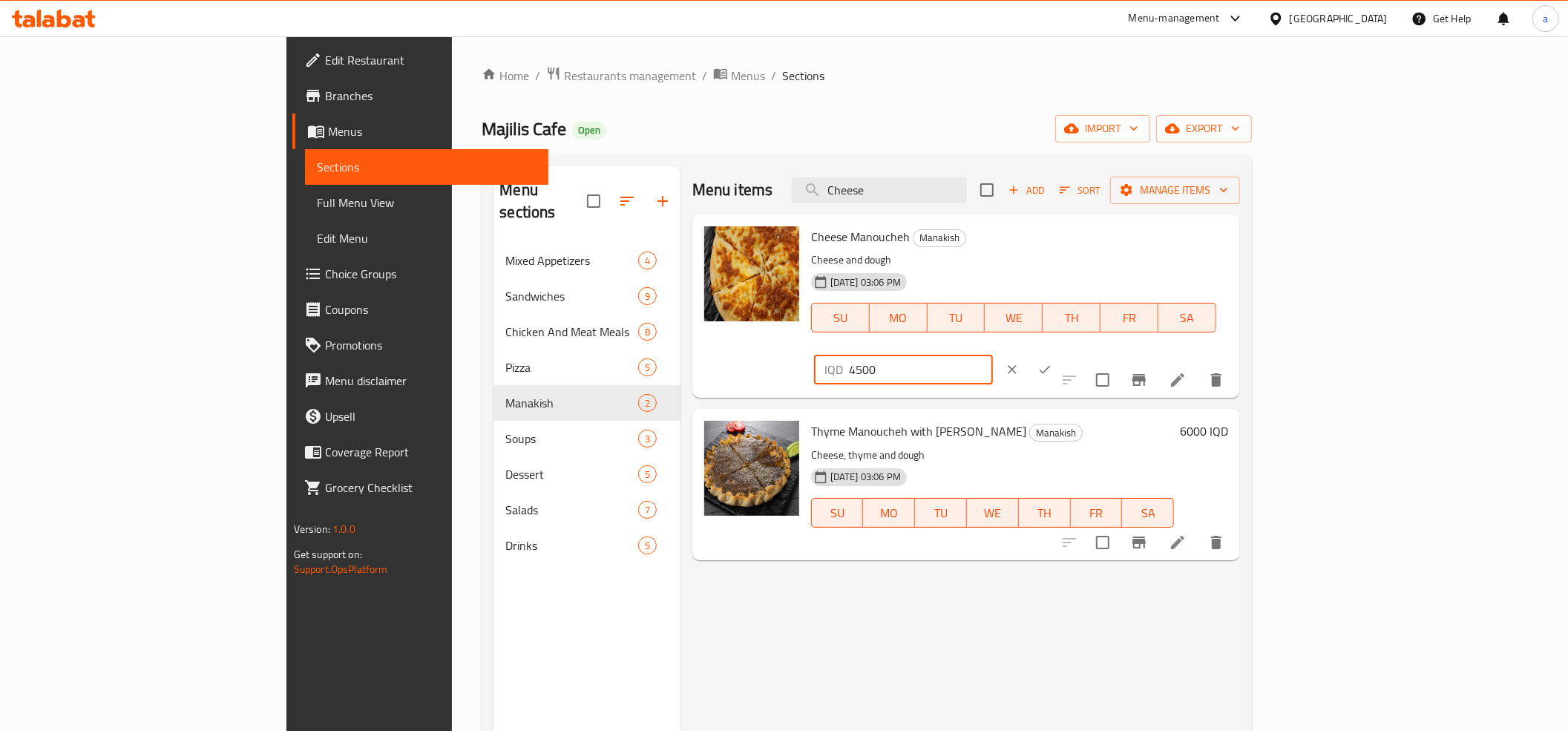
click at [1050, 366] on icon "ok" at bounding box center [1045, 370] width 11 height 8
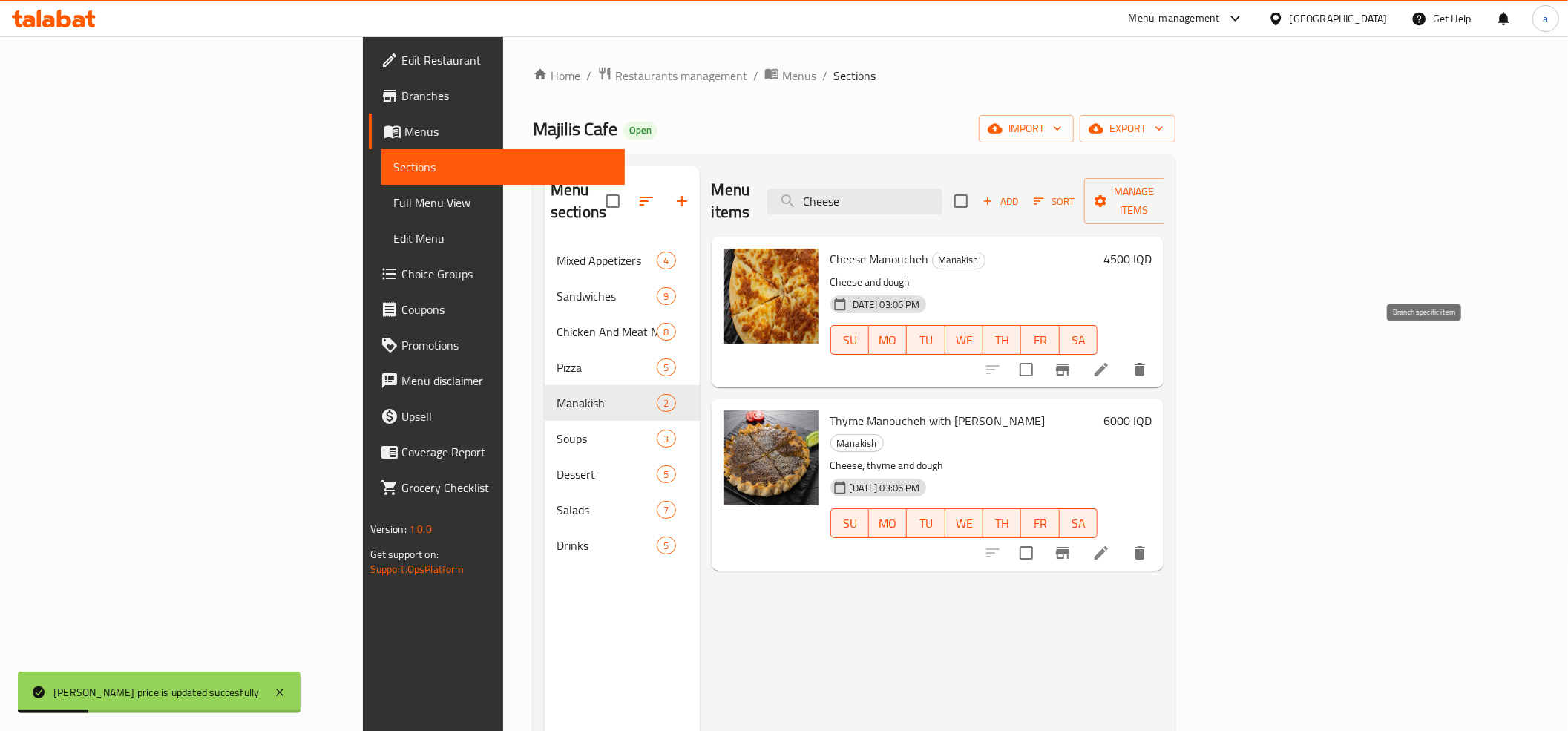
click at [1069, 364] on icon "Branch-specific-item" at bounding box center [1063, 370] width 14 height 12
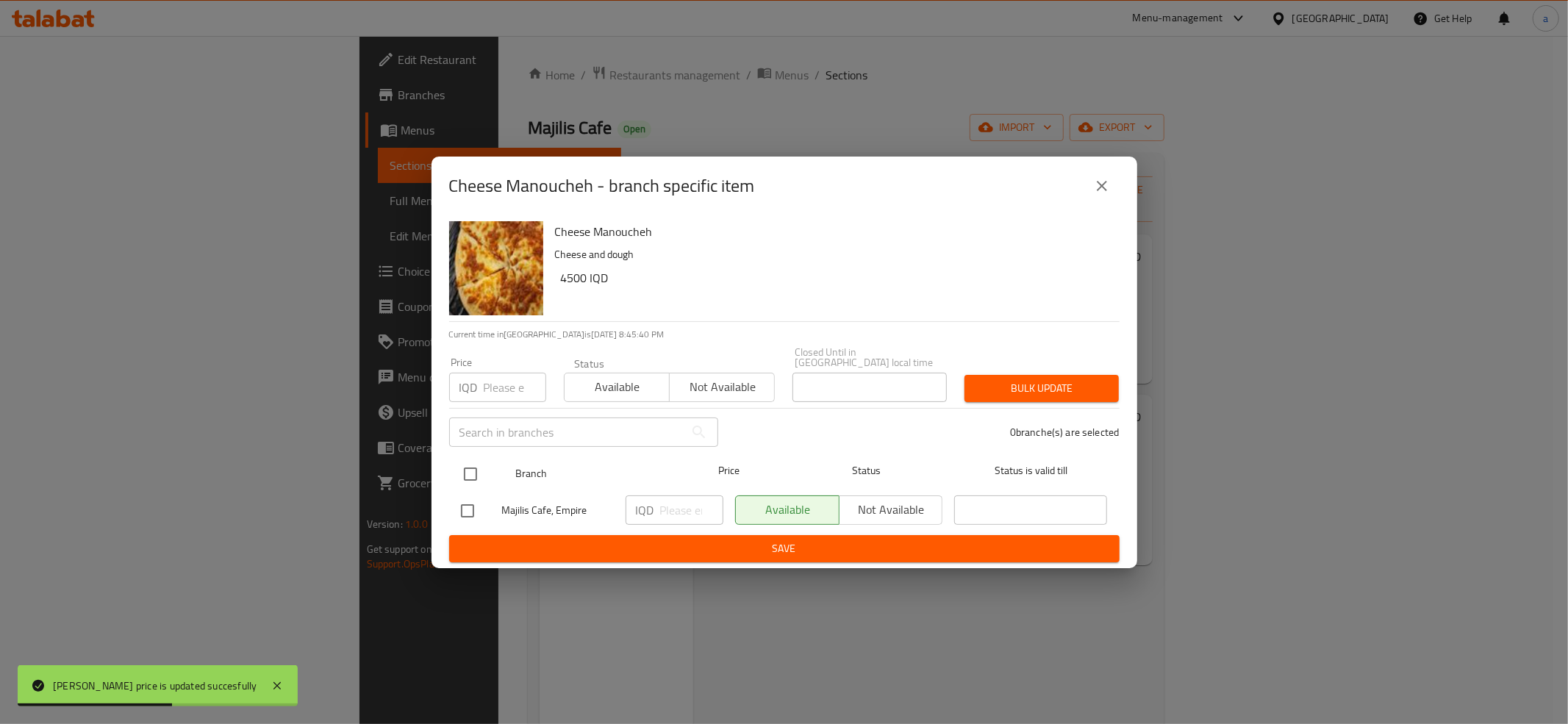
click at [466, 463] on input "checkbox" at bounding box center [470, 473] width 31 height 31
checkbox input "true"
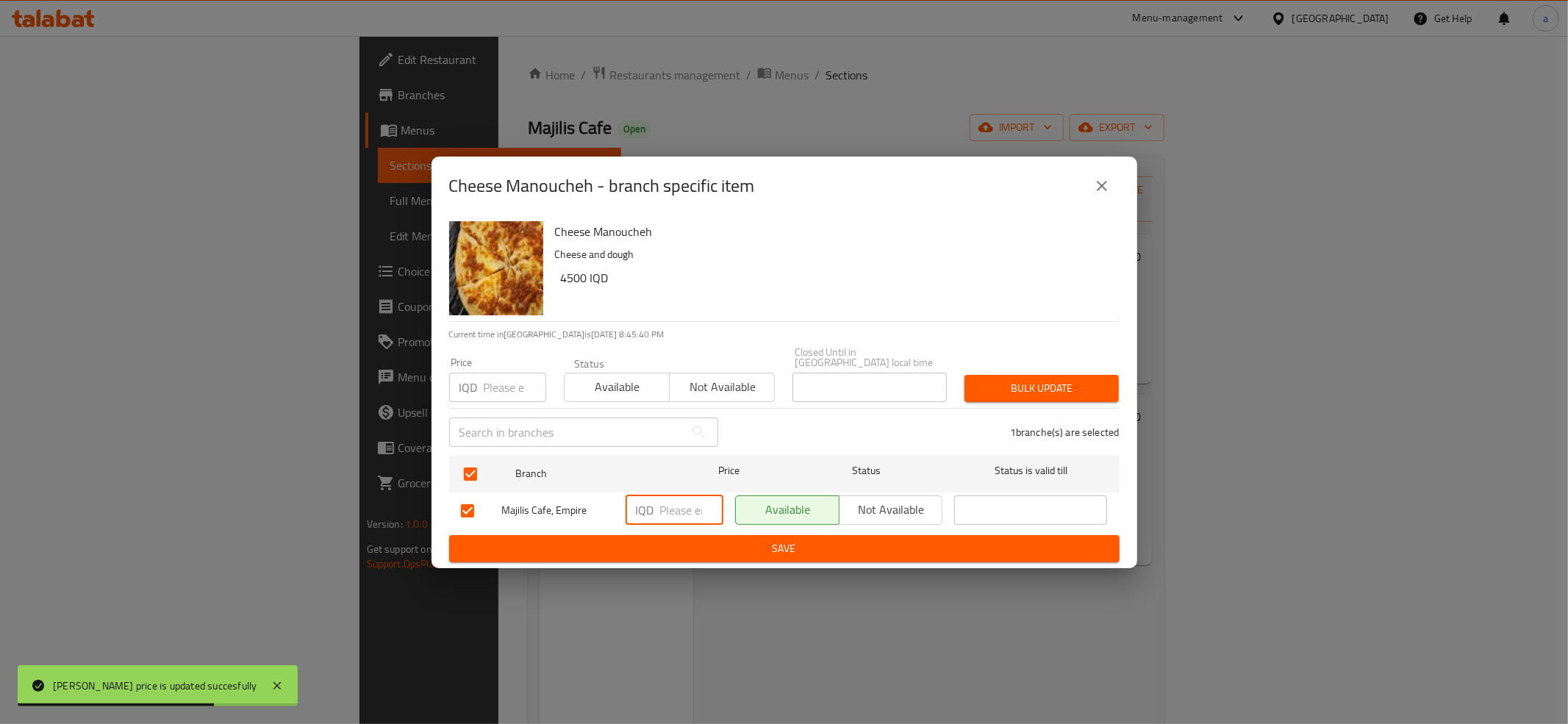
click at [672, 503] on input "number" at bounding box center [691, 509] width 63 height 30
paste input "4500"
type input "4500"
click at [720, 548] on span "Save" at bounding box center [784, 548] width 647 height 18
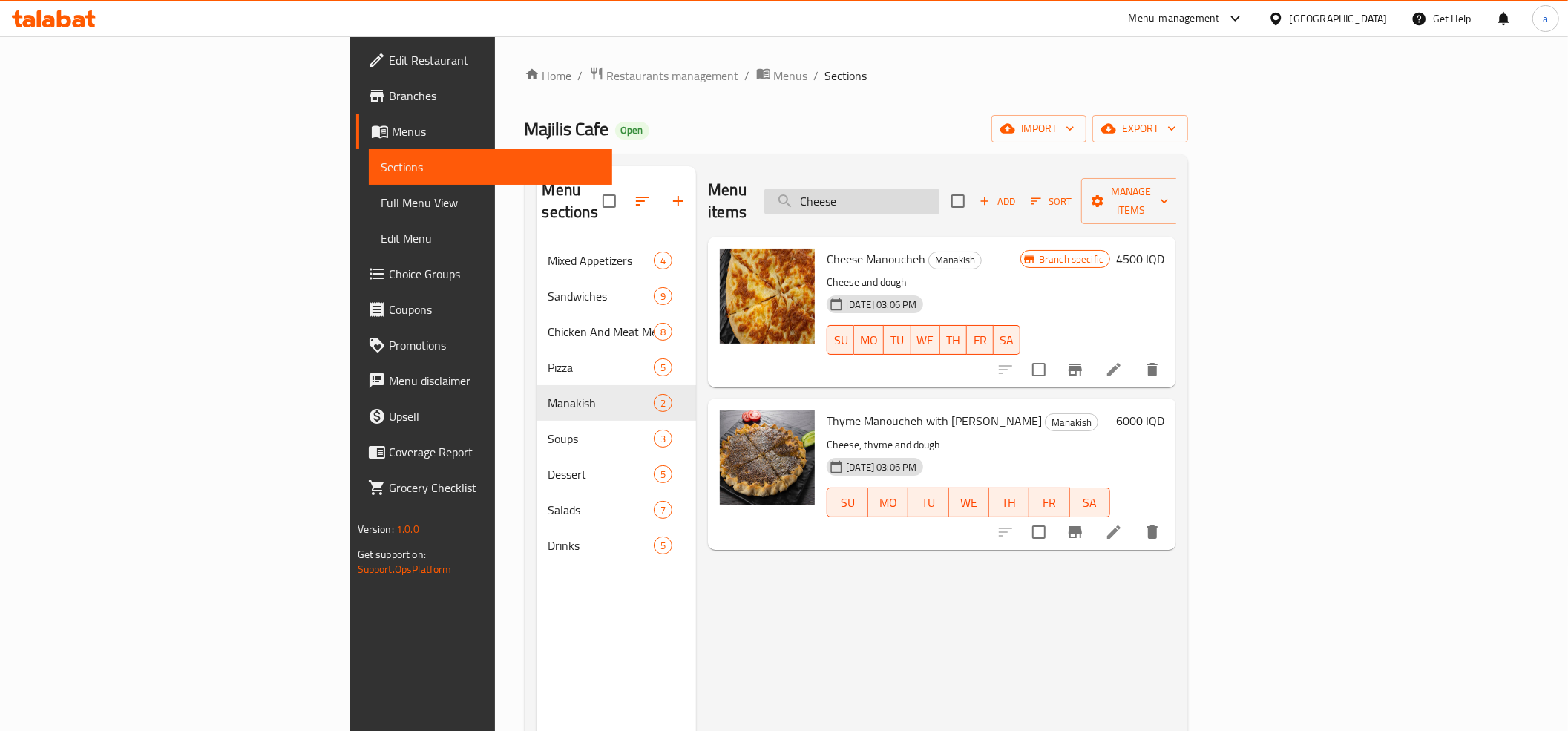
click at [939, 196] on input "Cheese" at bounding box center [852, 201] width 175 height 26
click at [822, 564] on div "Menu items Add Sort Manage items Cheese Manoucheh Manakish Cheese and dough 29-…" at bounding box center [936, 532] width 480 height 731
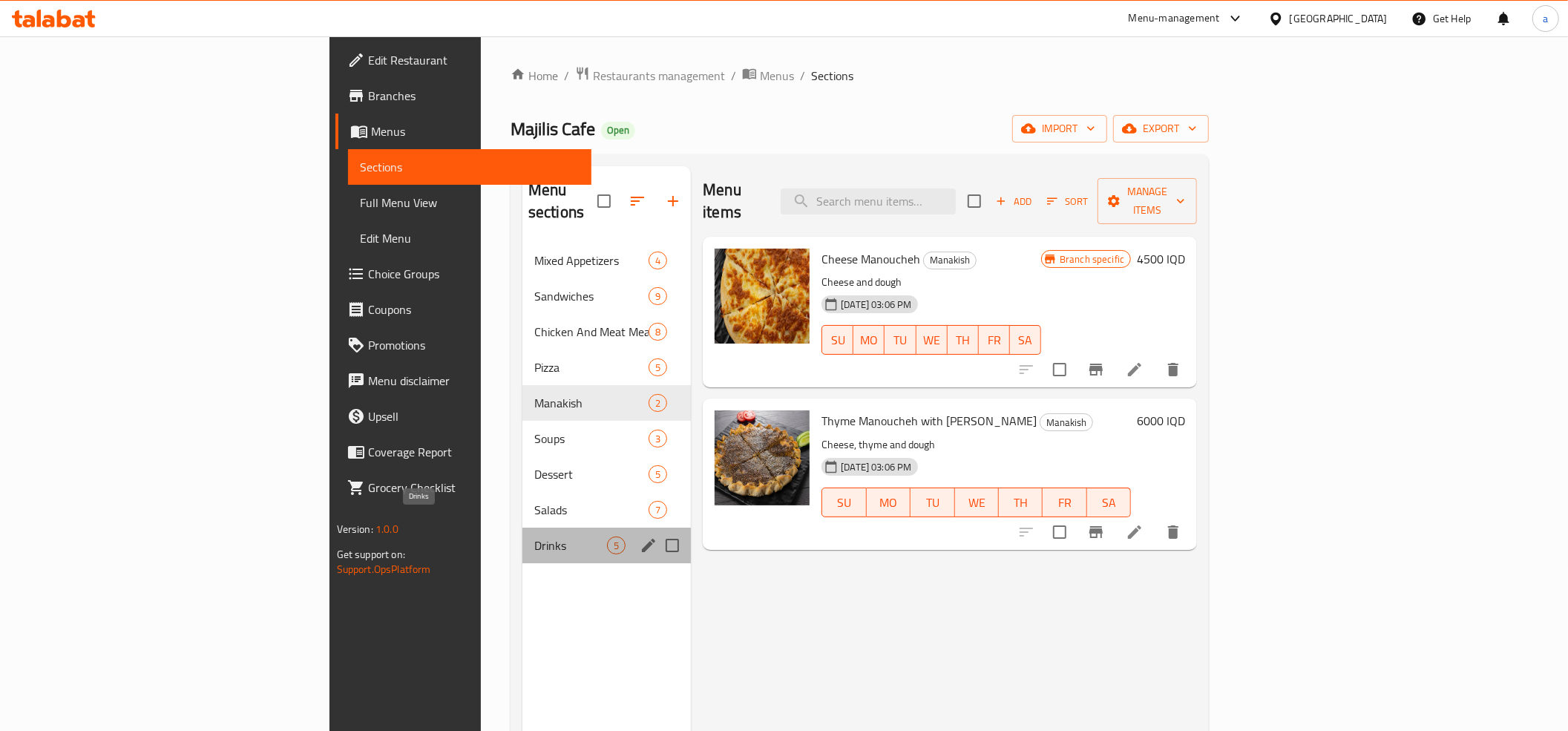
click at [535, 536] on span "Drinks" at bounding box center [571, 545] width 73 height 18
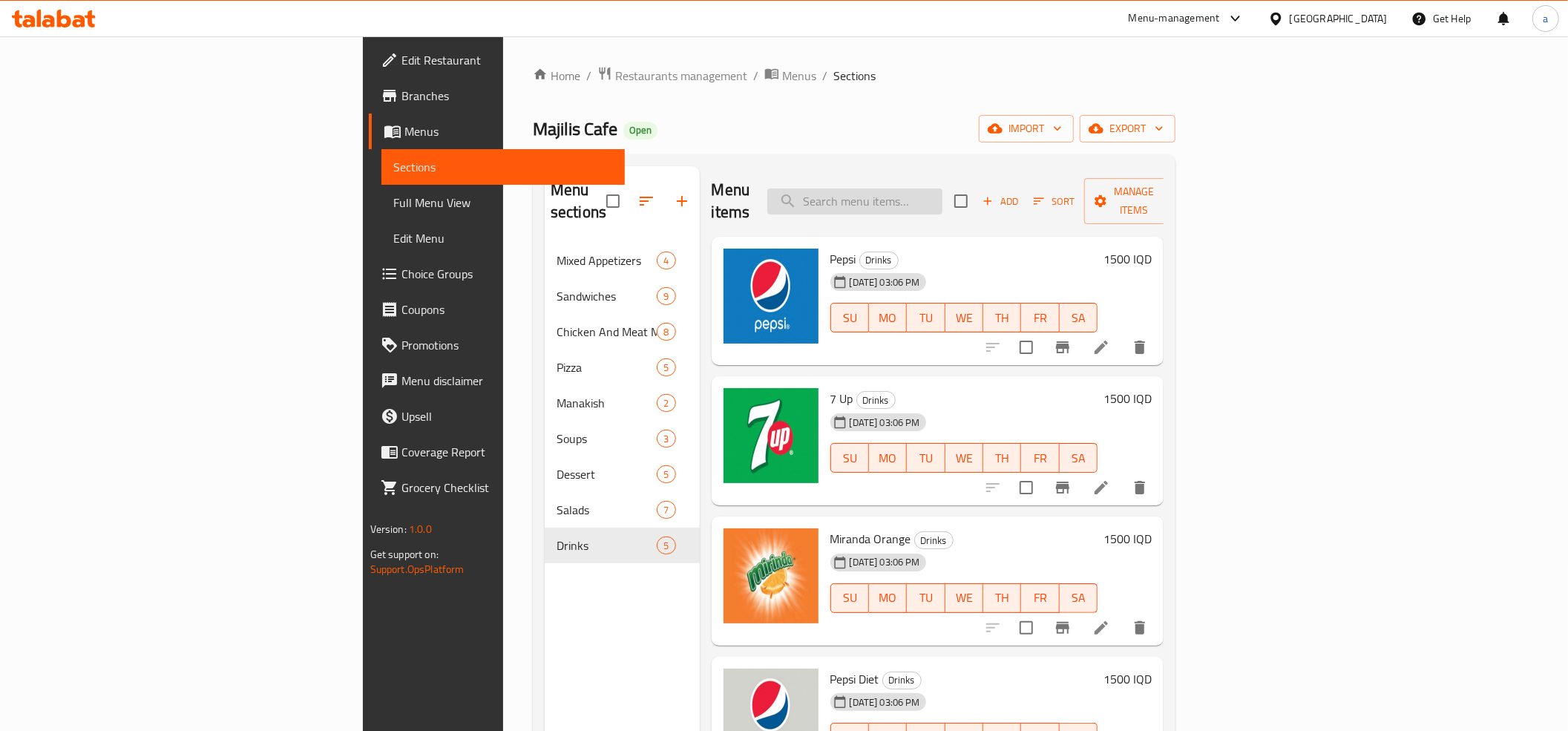
click at [942, 202] on input "search" at bounding box center [855, 201] width 175 height 26
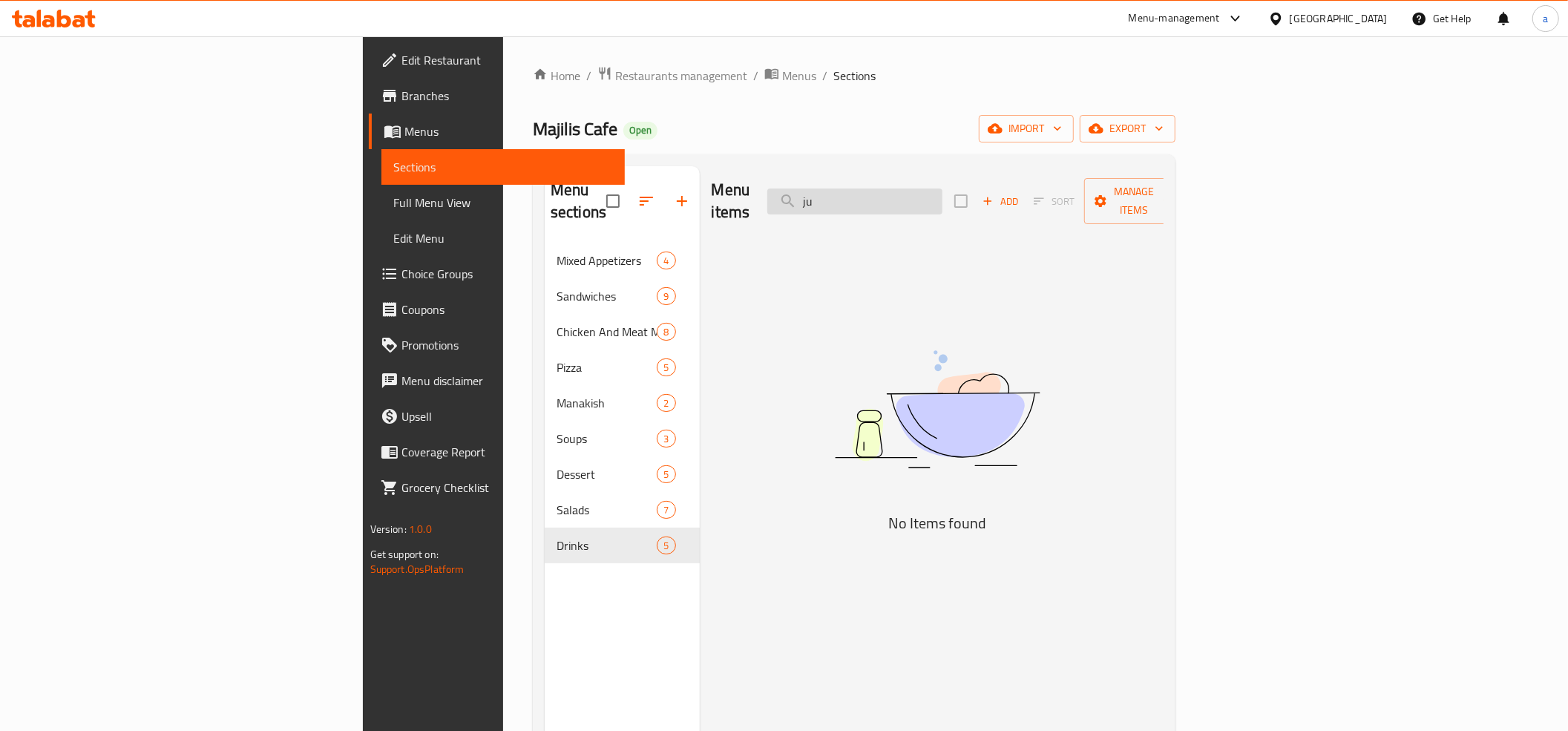
type input "j"
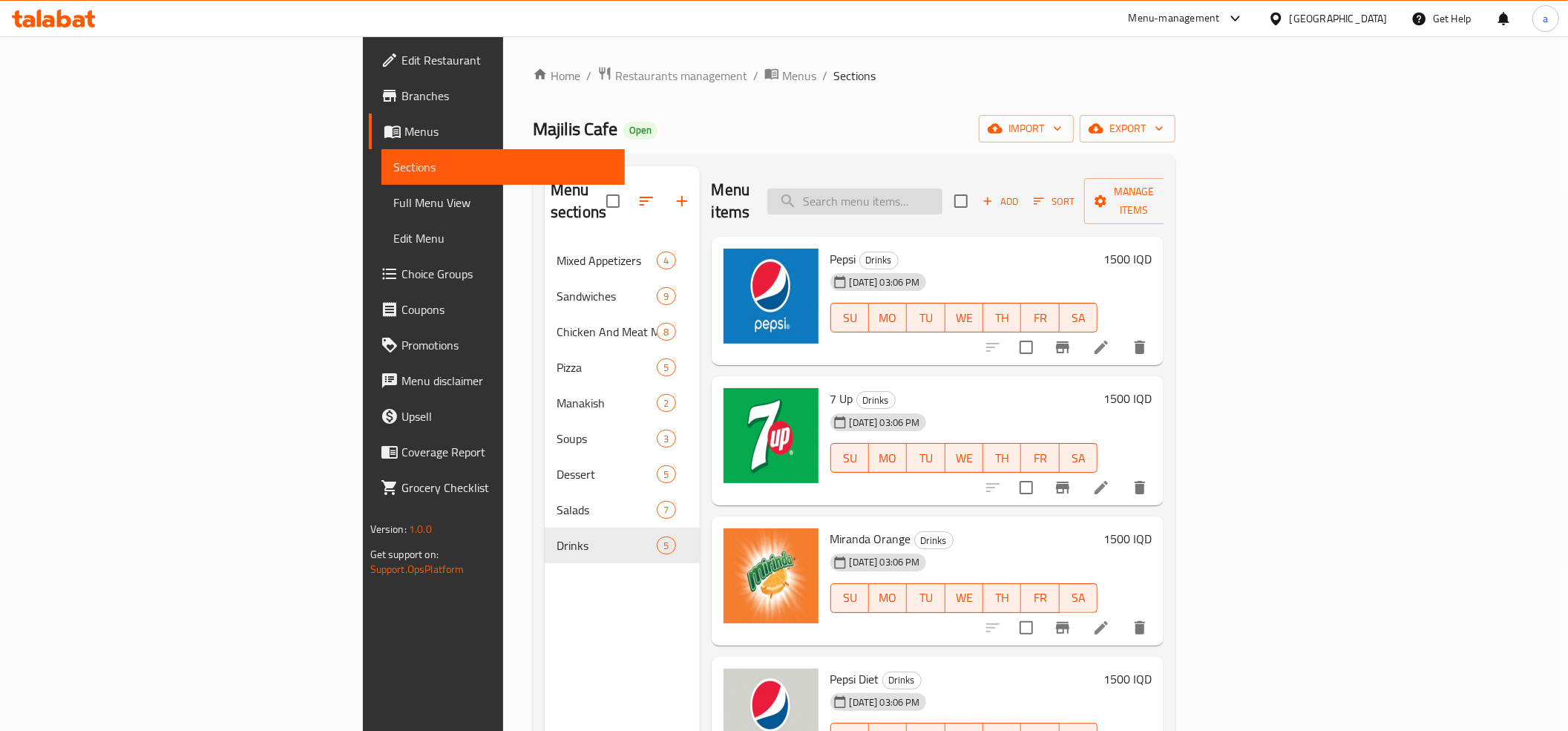
click at [942, 188] on input "search" at bounding box center [855, 201] width 175 height 26
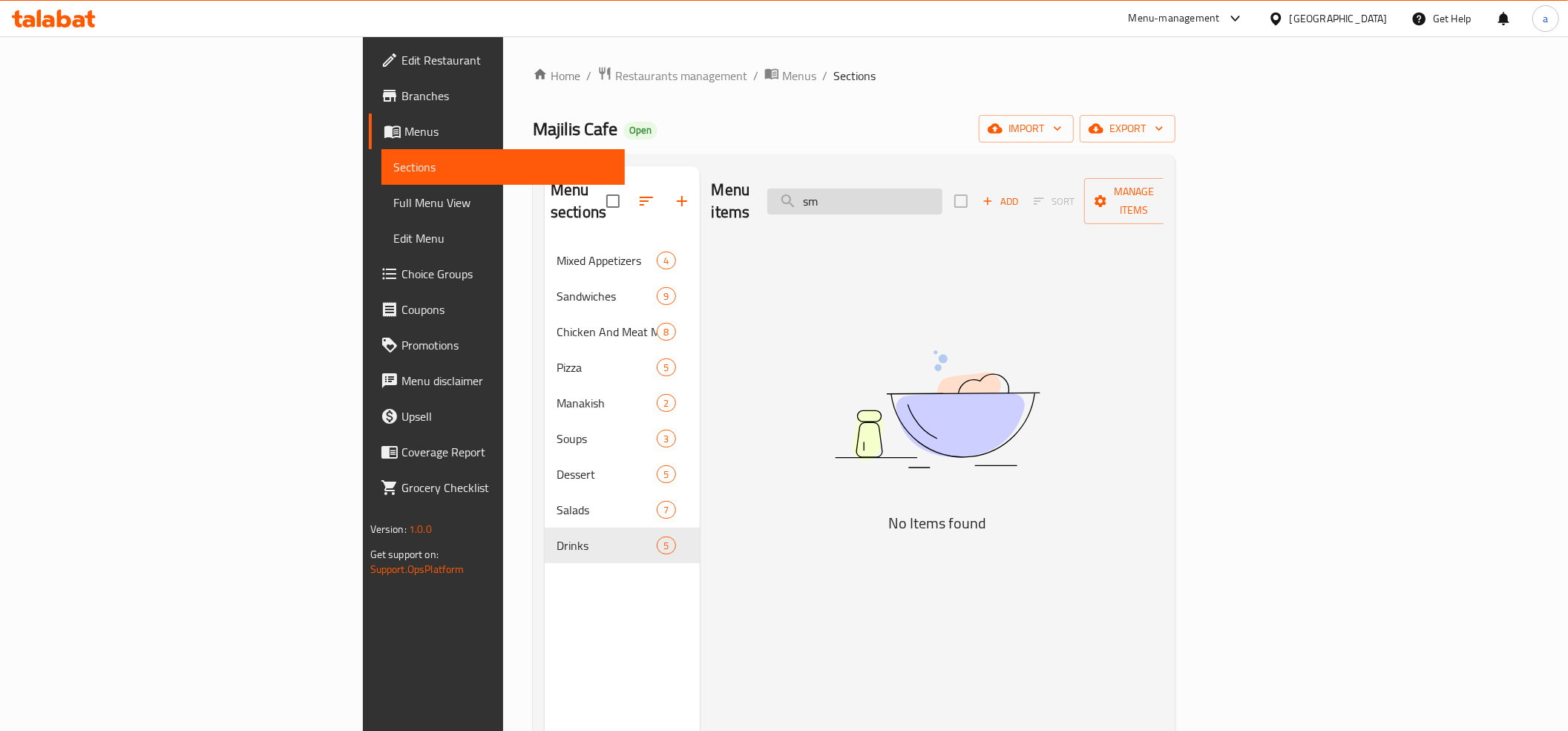
type input "s"
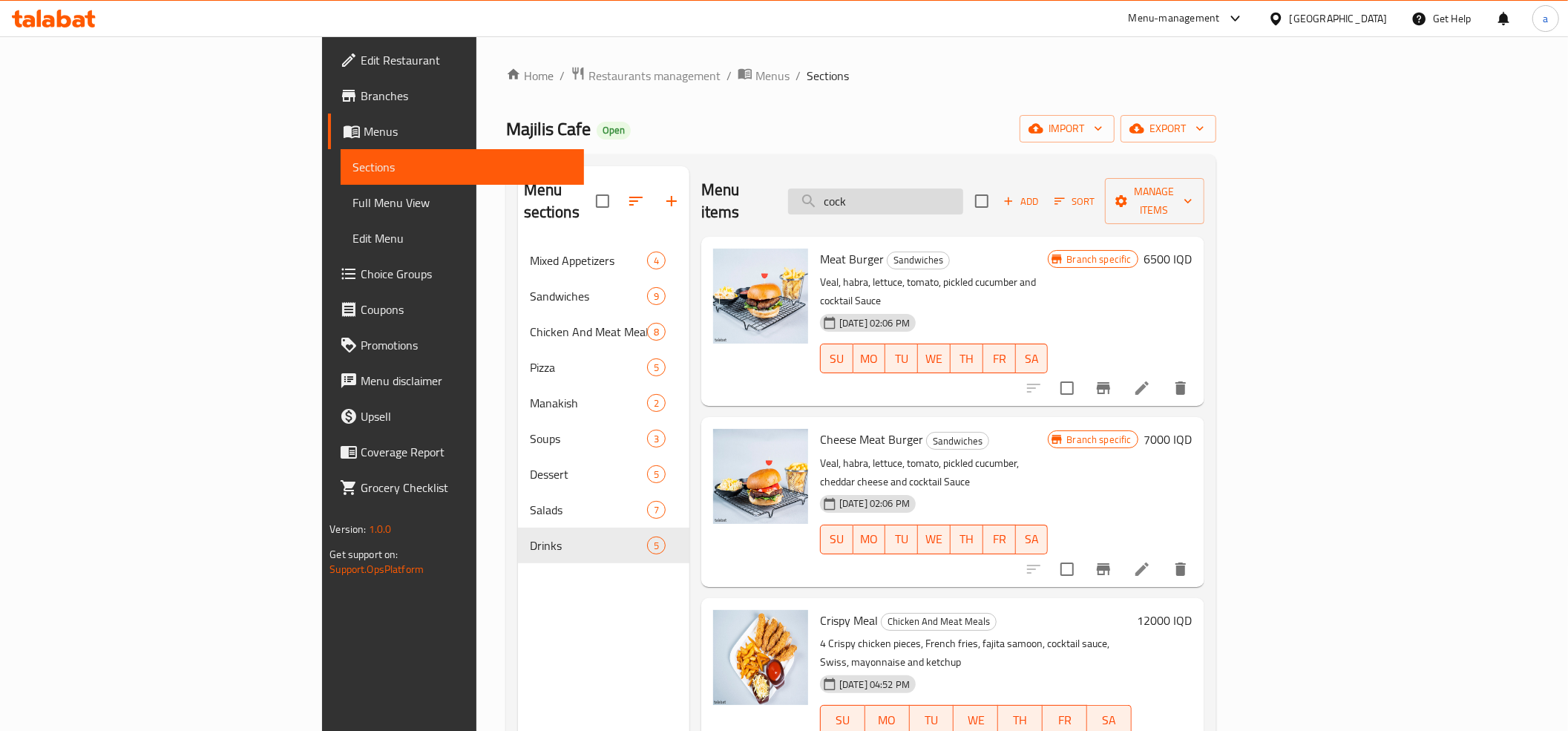
click at [957, 192] on input "cock" at bounding box center [875, 201] width 175 height 26
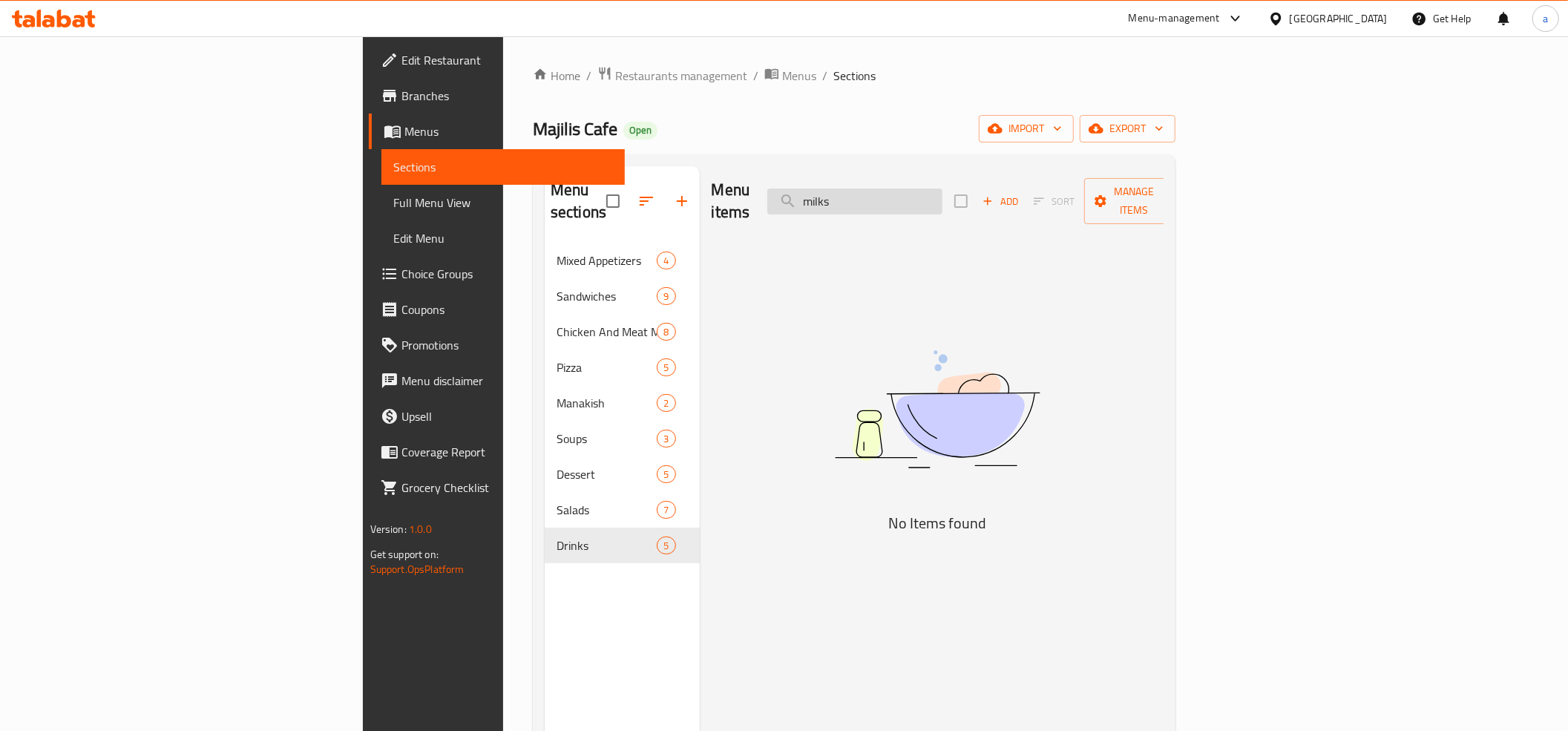
click at [942, 188] on input "milks" at bounding box center [855, 201] width 175 height 26
type input "frap"
click at [942, 193] on input "frap" at bounding box center [855, 201] width 175 height 26
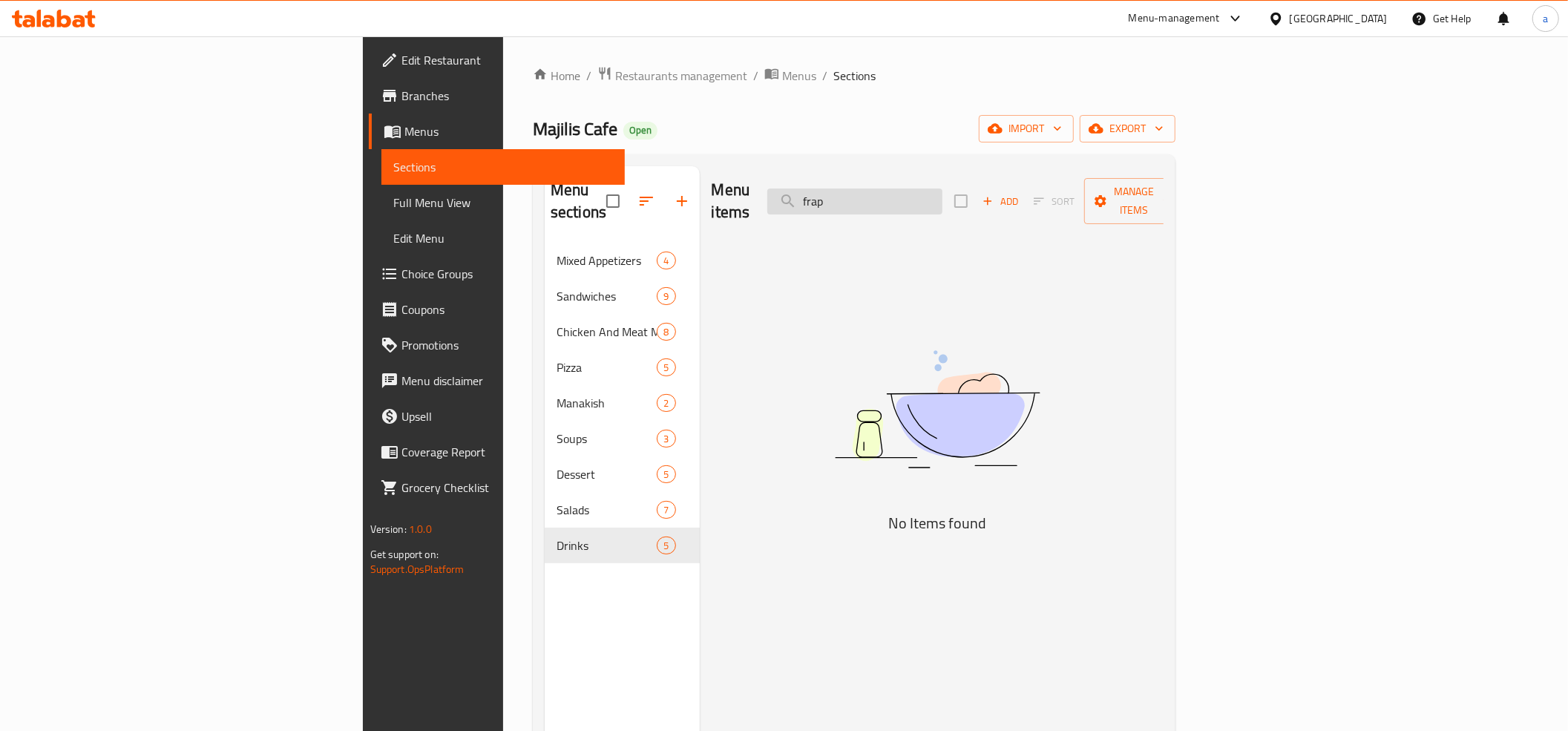
click at [942, 193] on input "frap" at bounding box center [855, 201] width 175 height 26
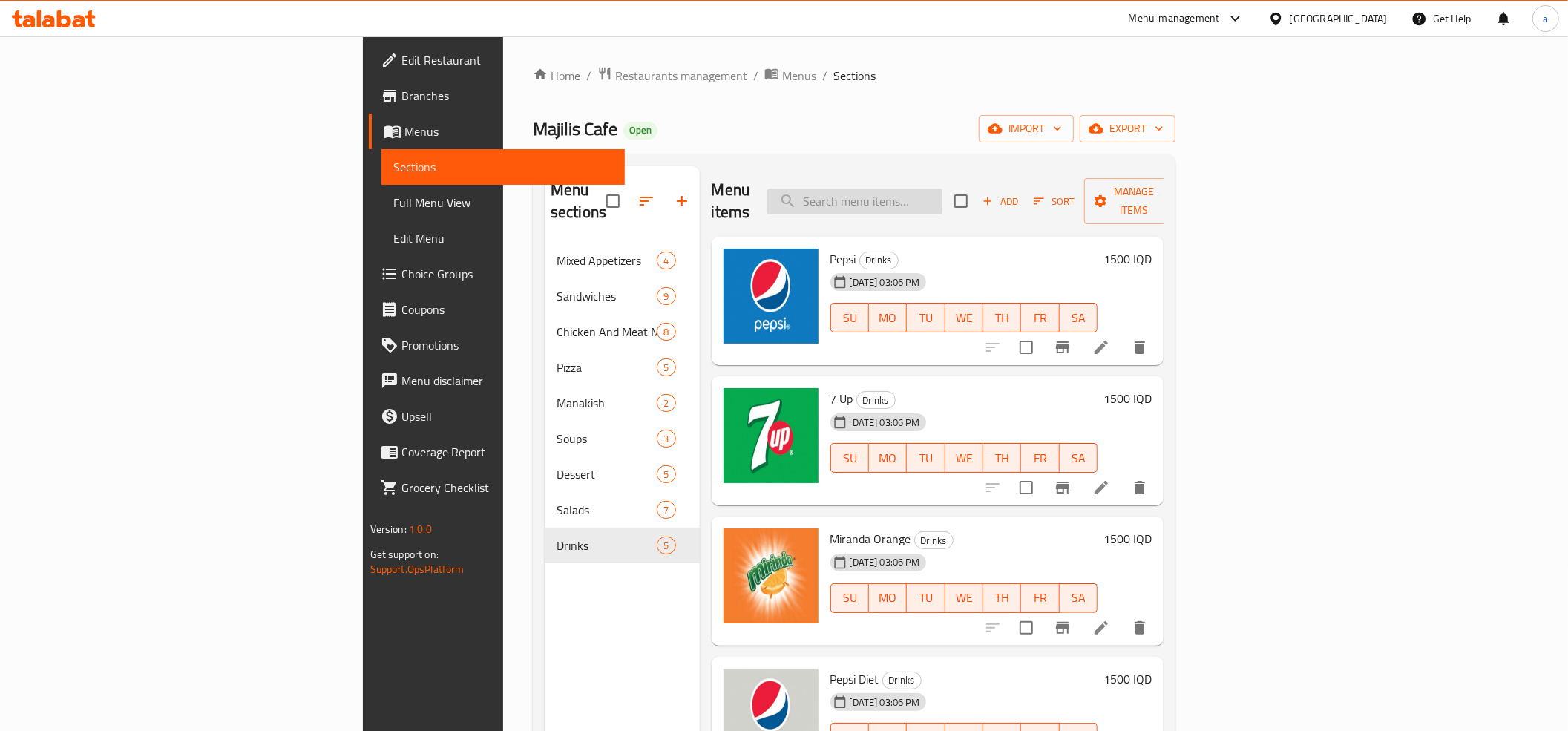
click at [942, 193] on input "search" at bounding box center [855, 201] width 175 height 26
click at [939, 196] on input "search" at bounding box center [855, 201] width 175 height 26
type input ","
type input "n"
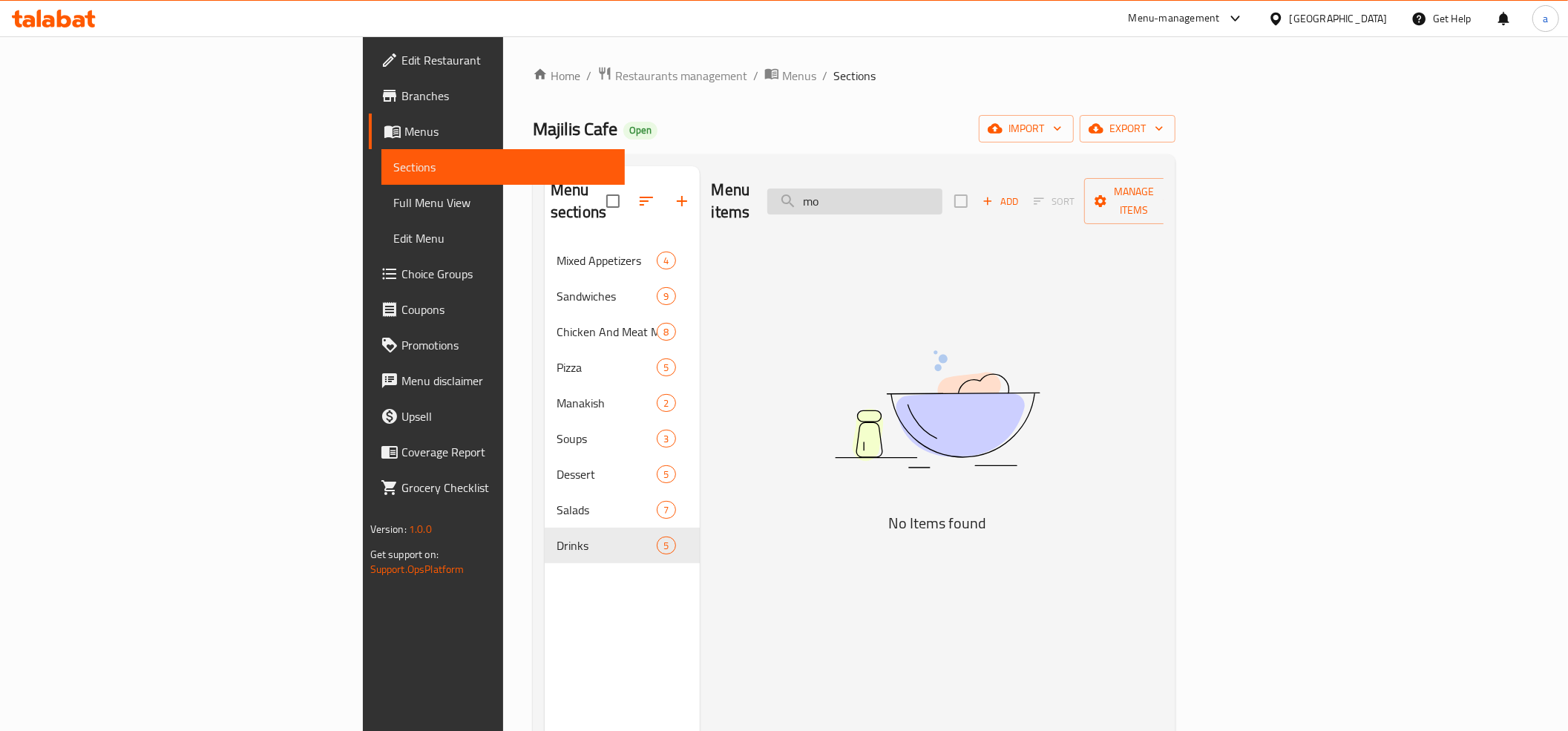
type input "m"
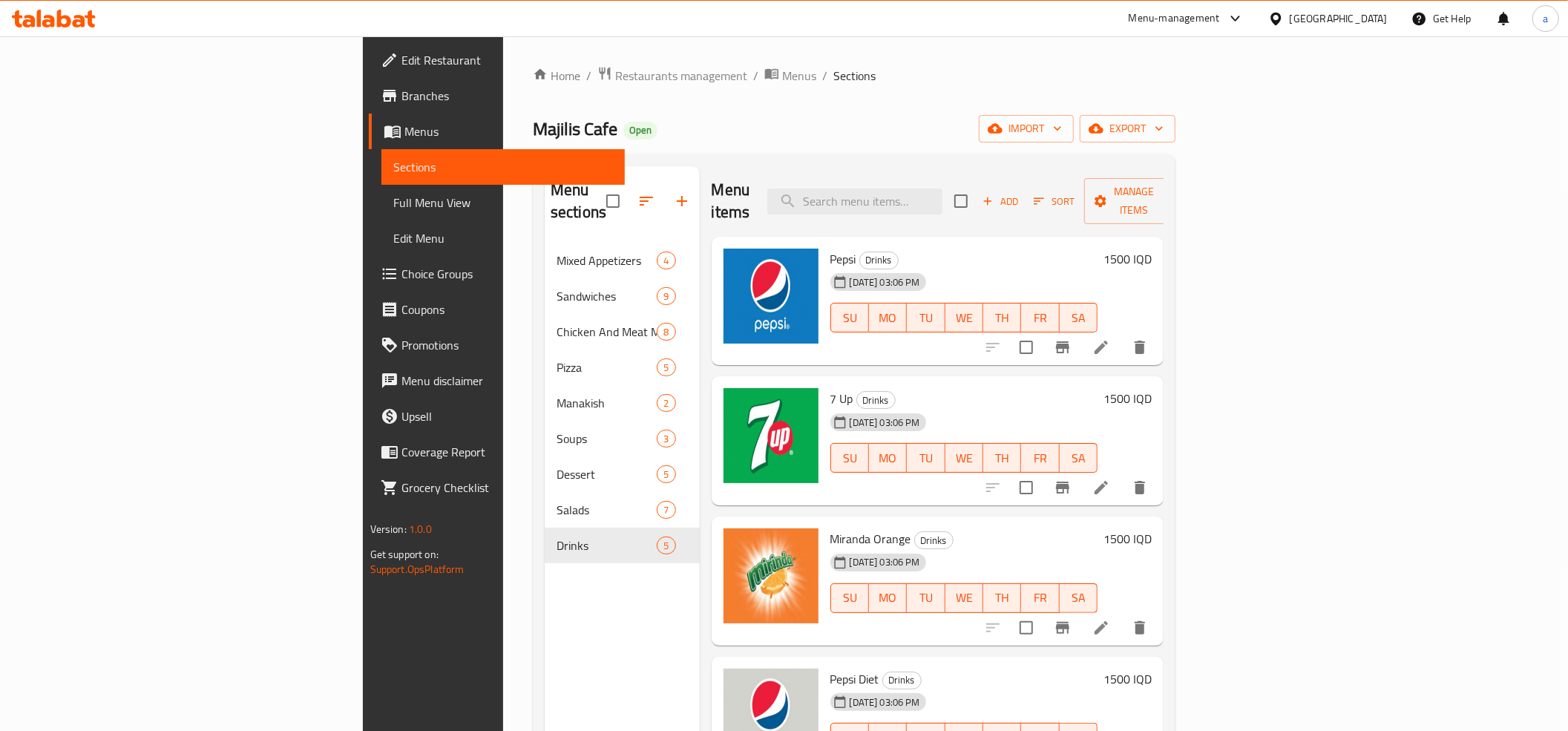
click at [393, 200] on span "Full Menu View" at bounding box center [503, 202] width 220 height 18
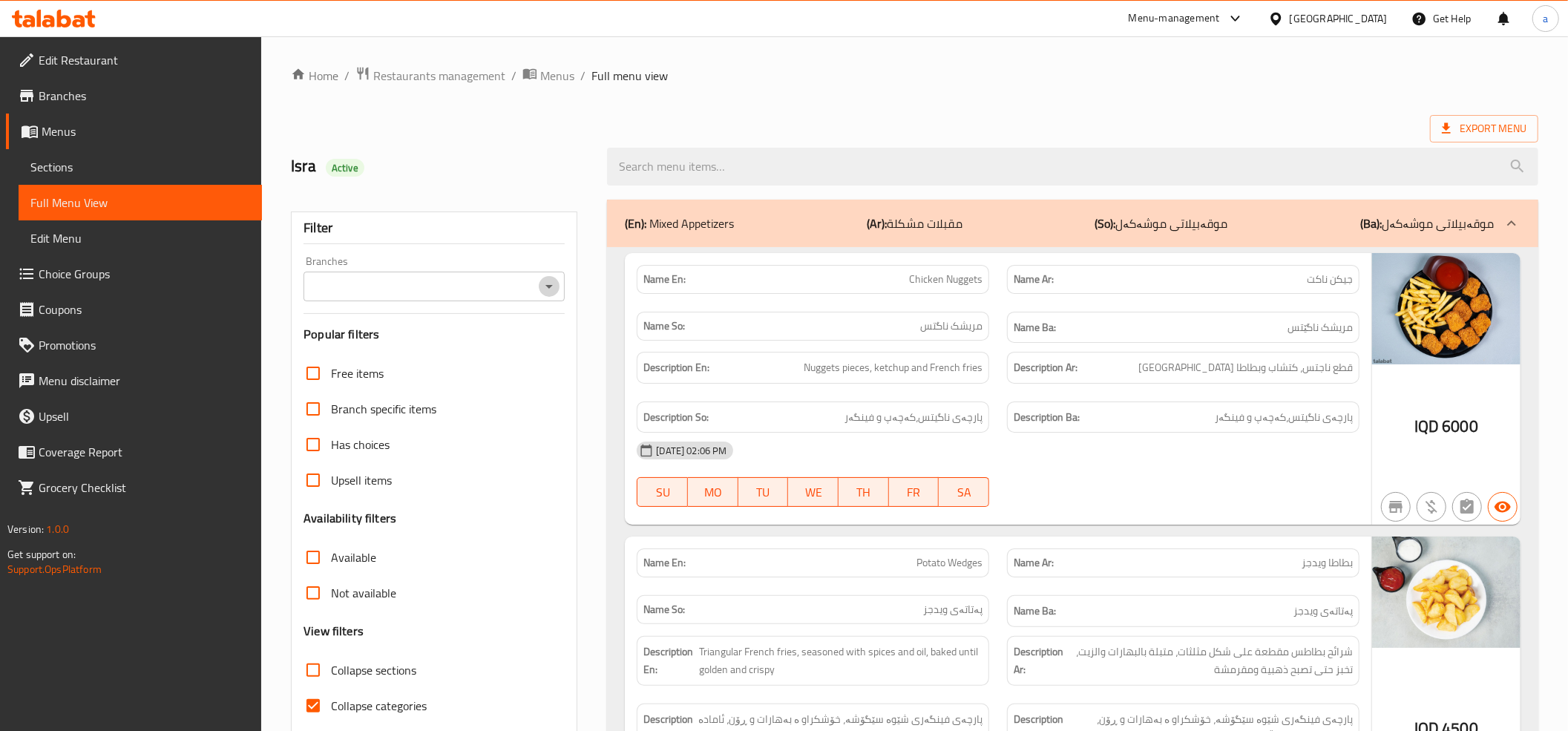
click at [549, 292] on icon "Open" at bounding box center [549, 286] width 18 height 18
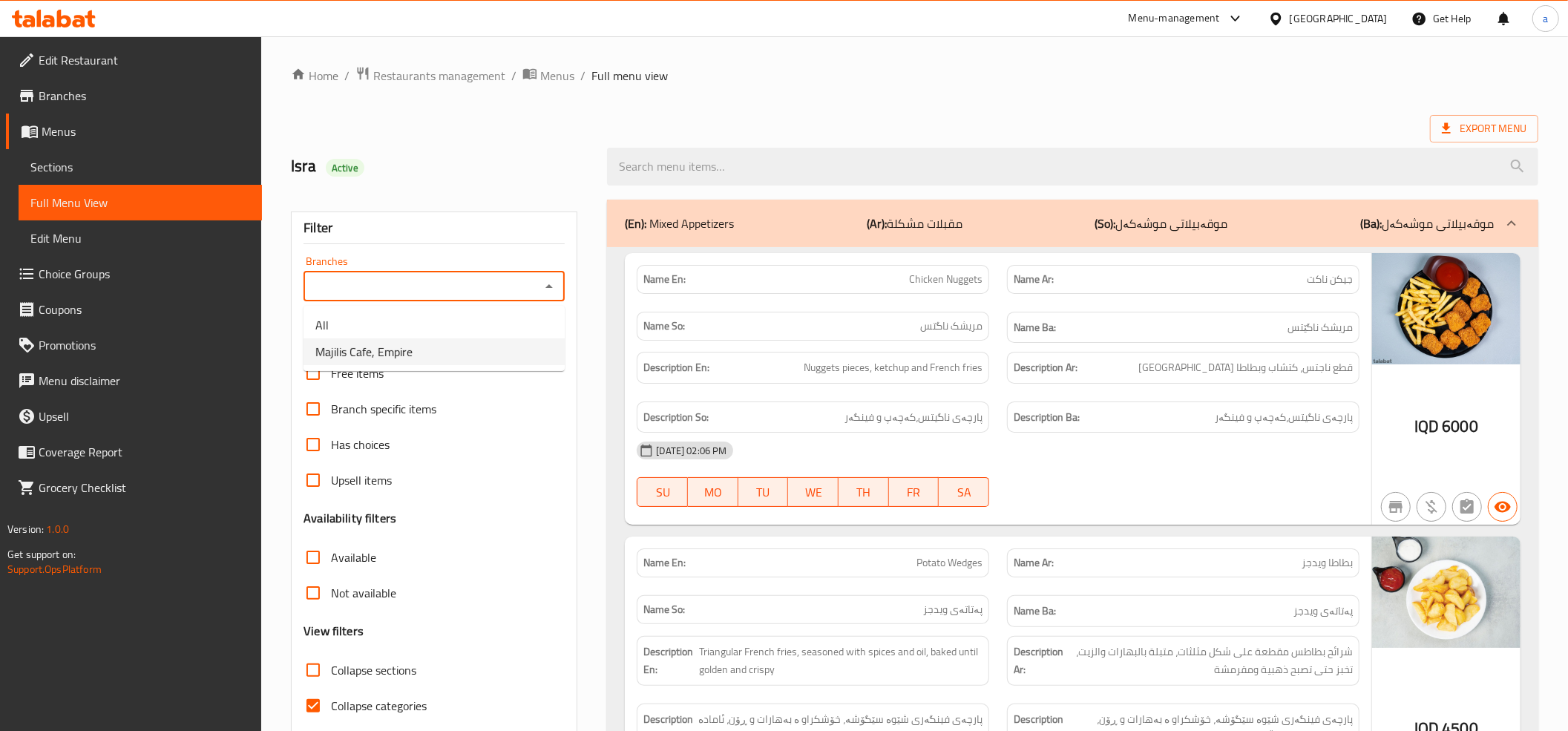
click at [404, 352] on span "Majilis Cafe, Empire" at bounding box center [364, 352] width 97 height 18
type input "Majilis Cafe, Empire"
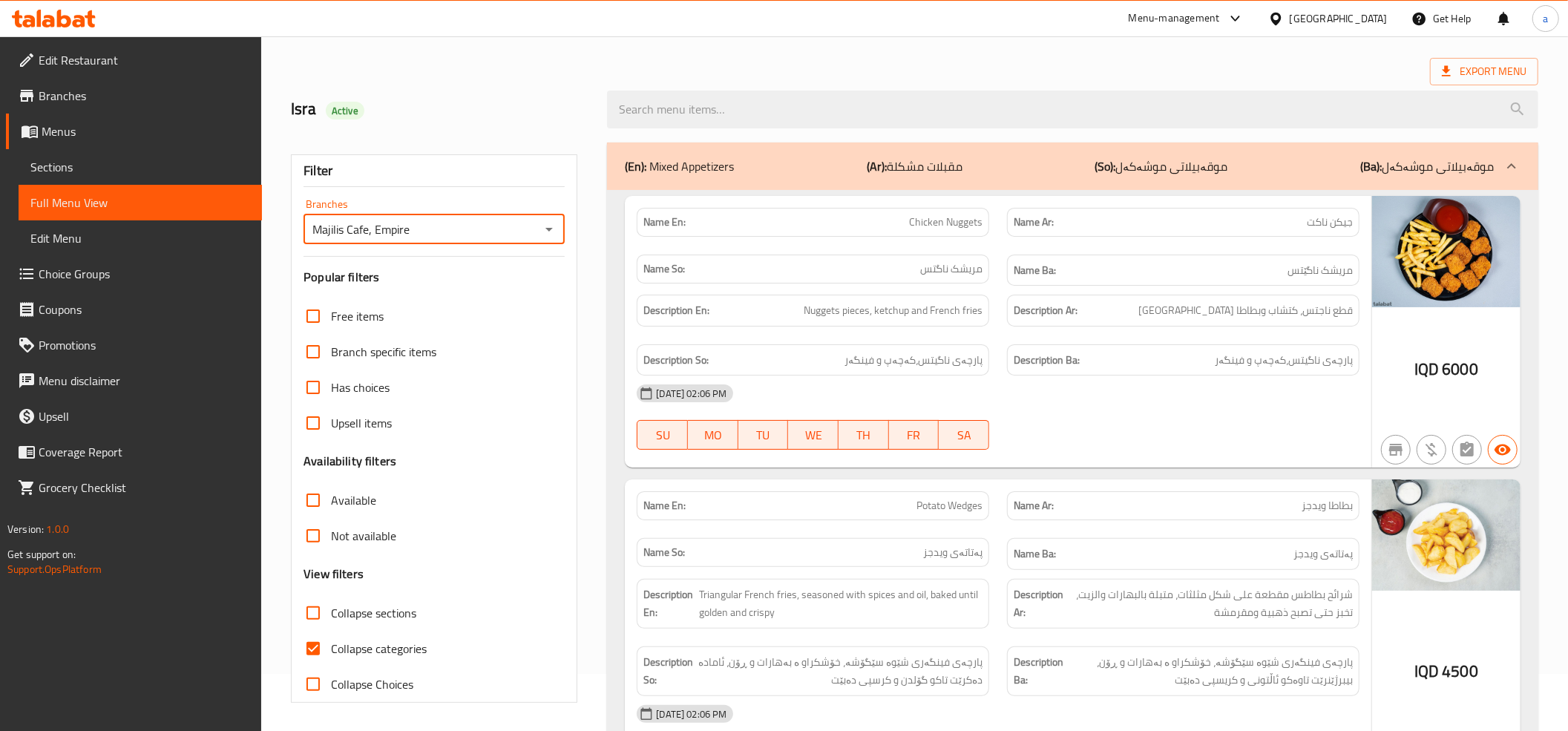
scroll to position [60, 0]
click at [313, 638] on input "Collapse categories" at bounding box center [313, 645] width 36 height 36
checkbox input "false"
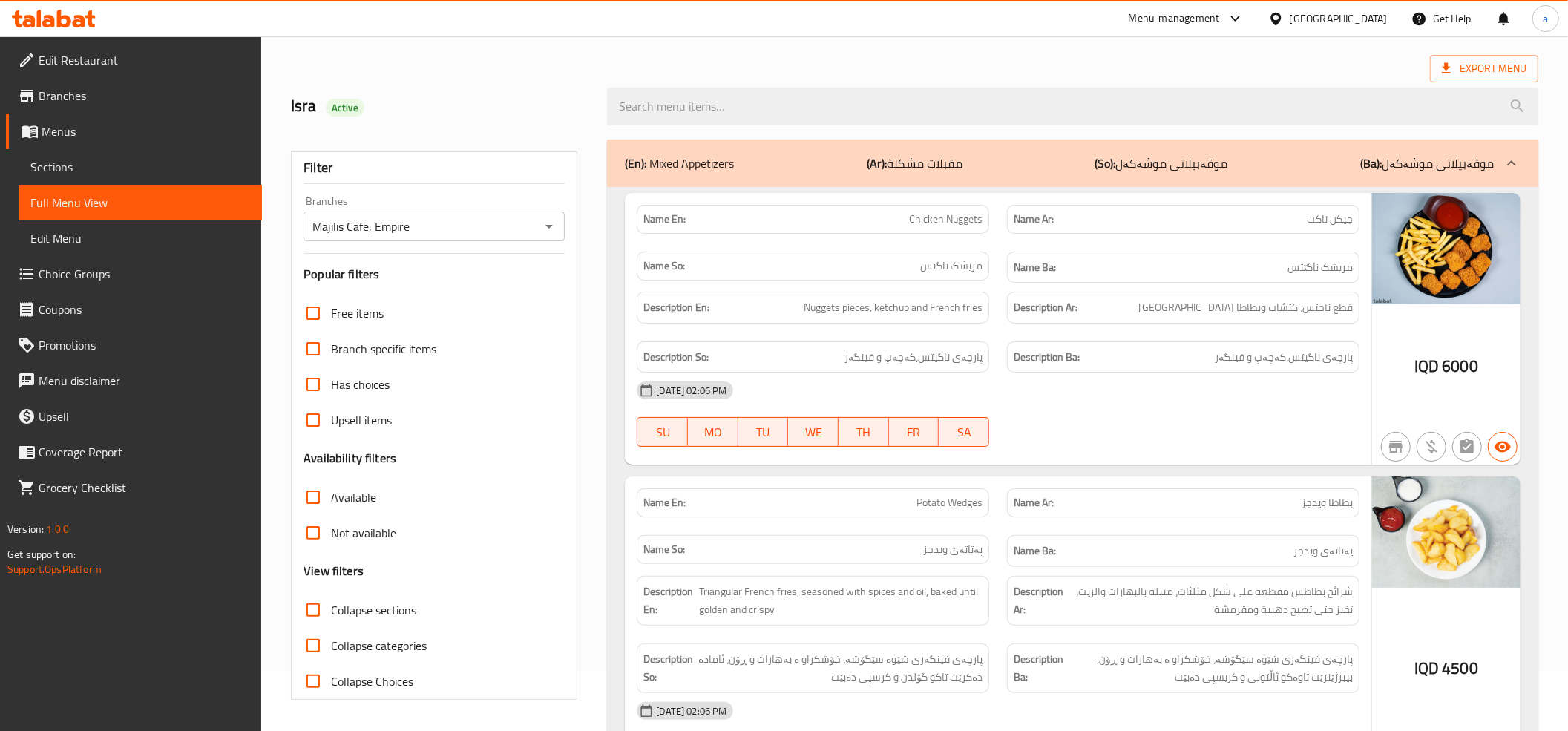
click at [312, 608] on input "Collapse sections" at bounding box center [313, 610] width 36 height 36
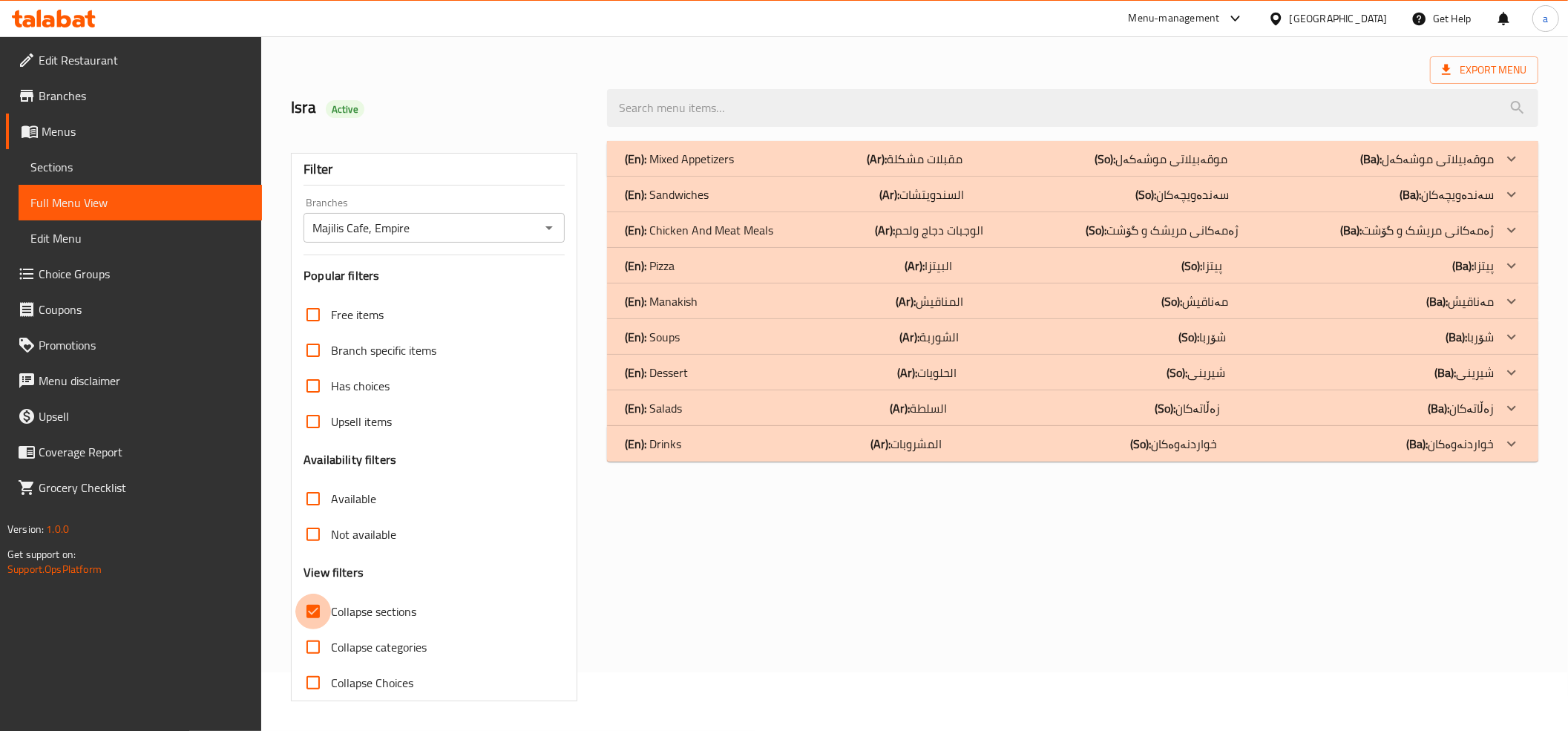
click at [318, 604] on input "Collapse sections" at bounding box center [313, 611] width 36 height 36
checkbox input "false"
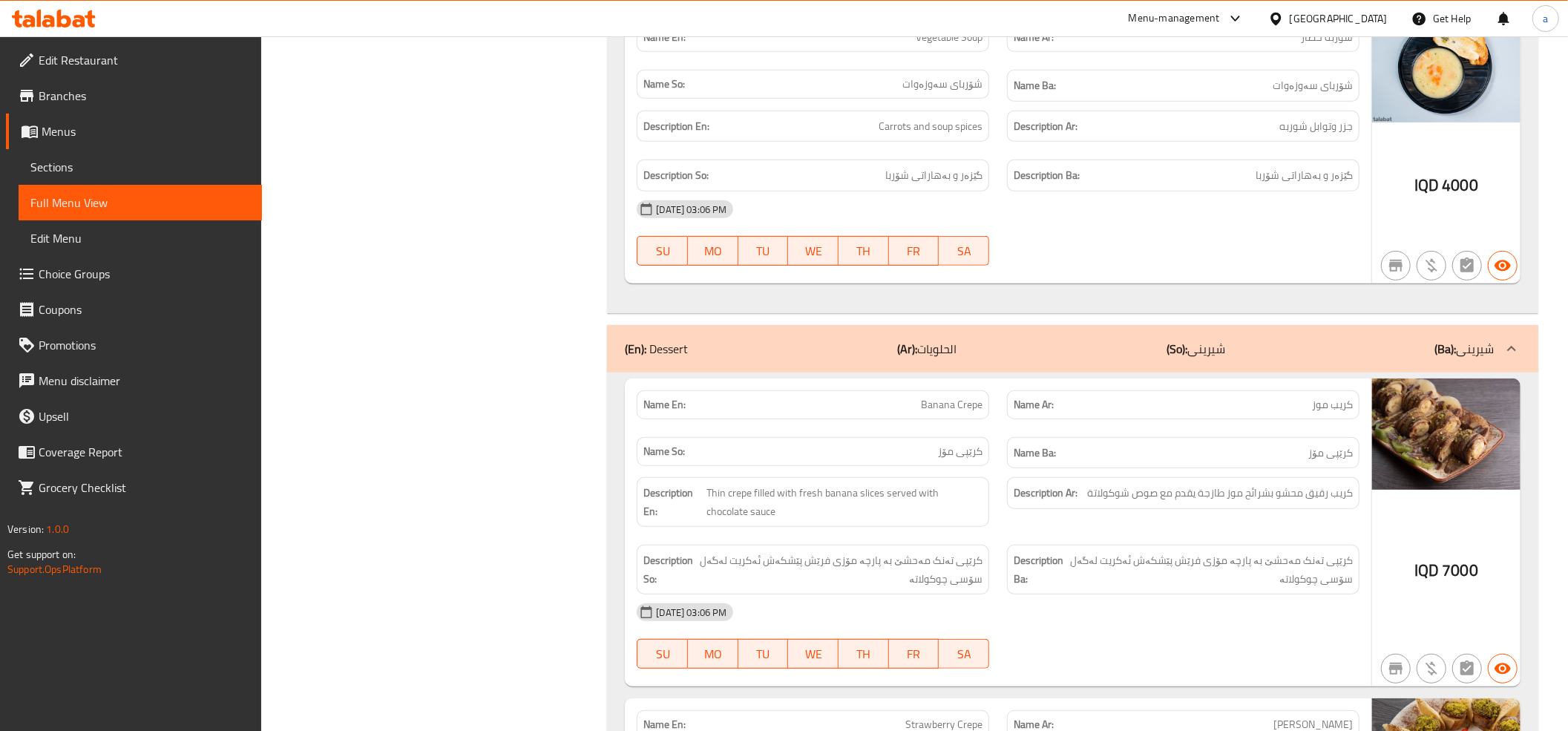
scroll to position [10117, 0]
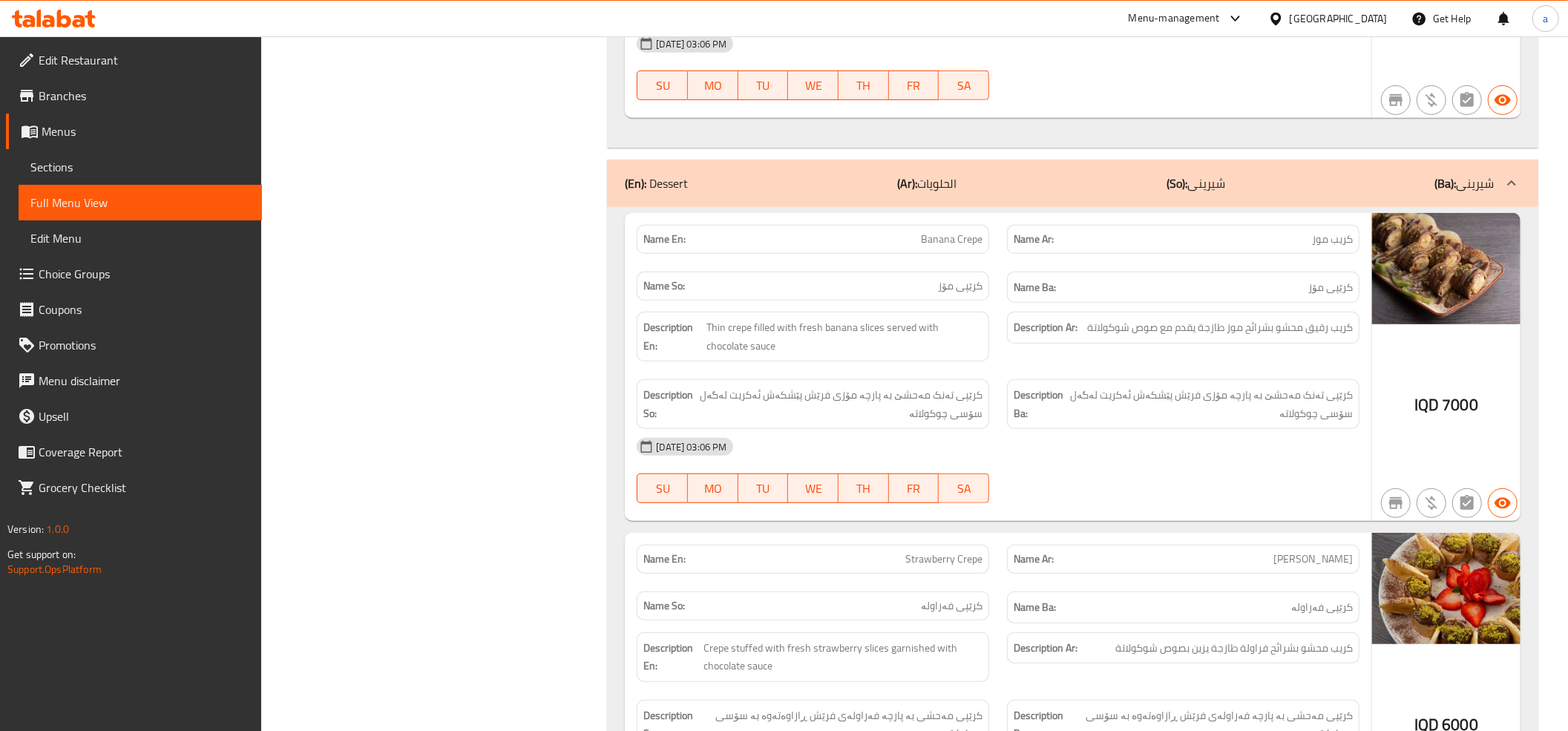
click at [1304, 92] on div "29-05-2025 03:06 PM SU MO TU WE TH FR SA" at bounding box center [998, 67] width 741 height 83
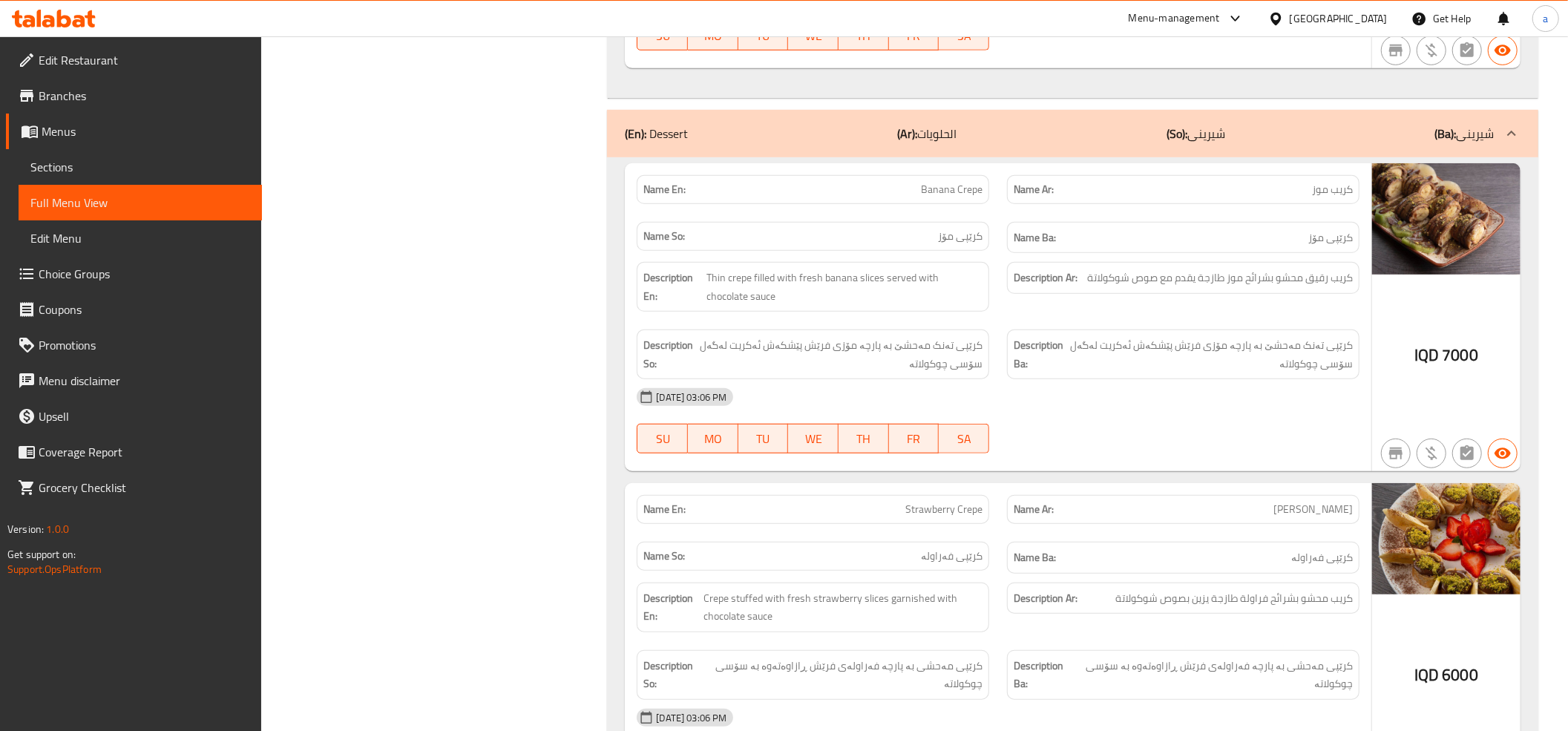
scroll to position [9, 0]
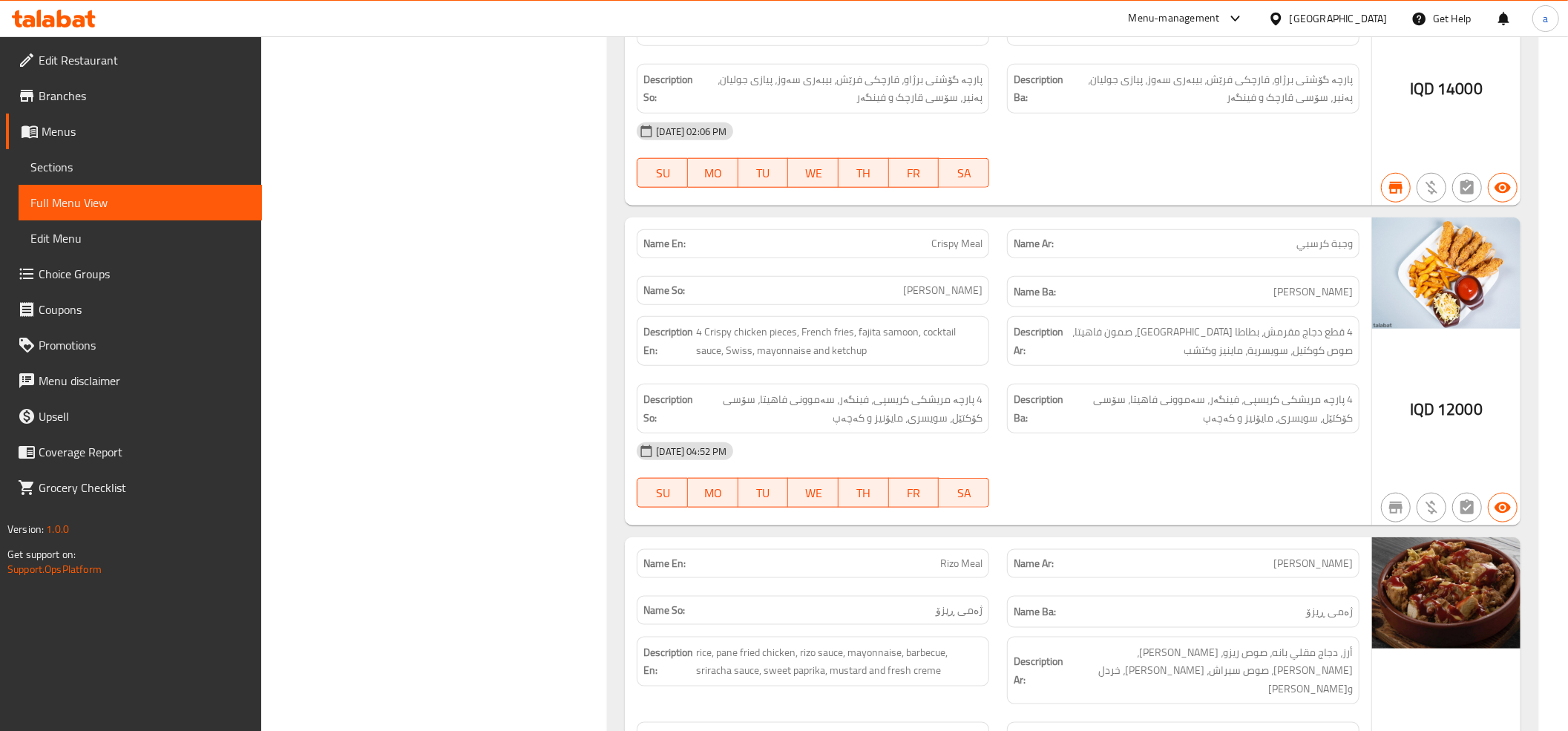
drag, startPoint x: 1230, startPoint y: 295, endPoint x: 1193, endPoint y: 439, distance: 148.7
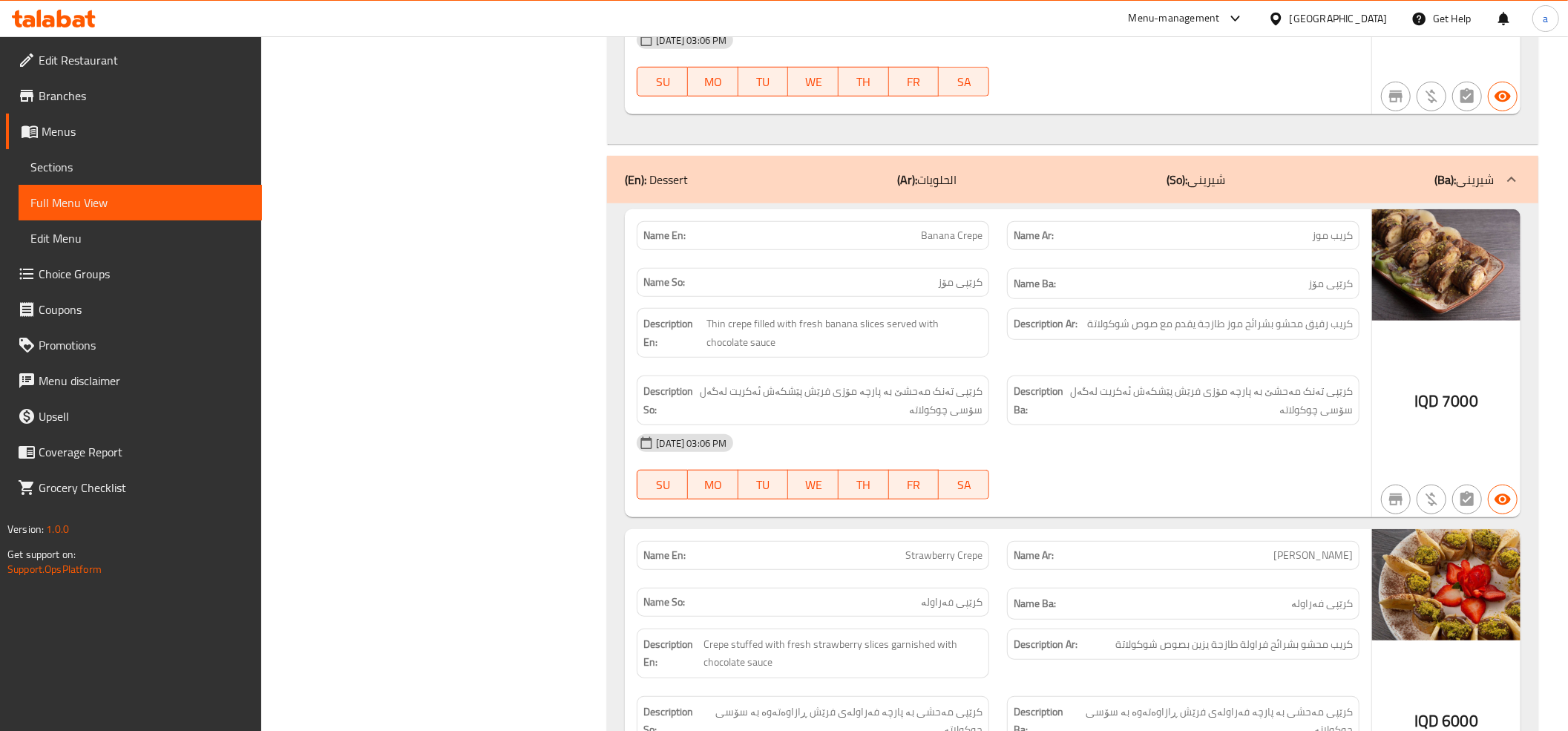
scroll to position [951, 0]
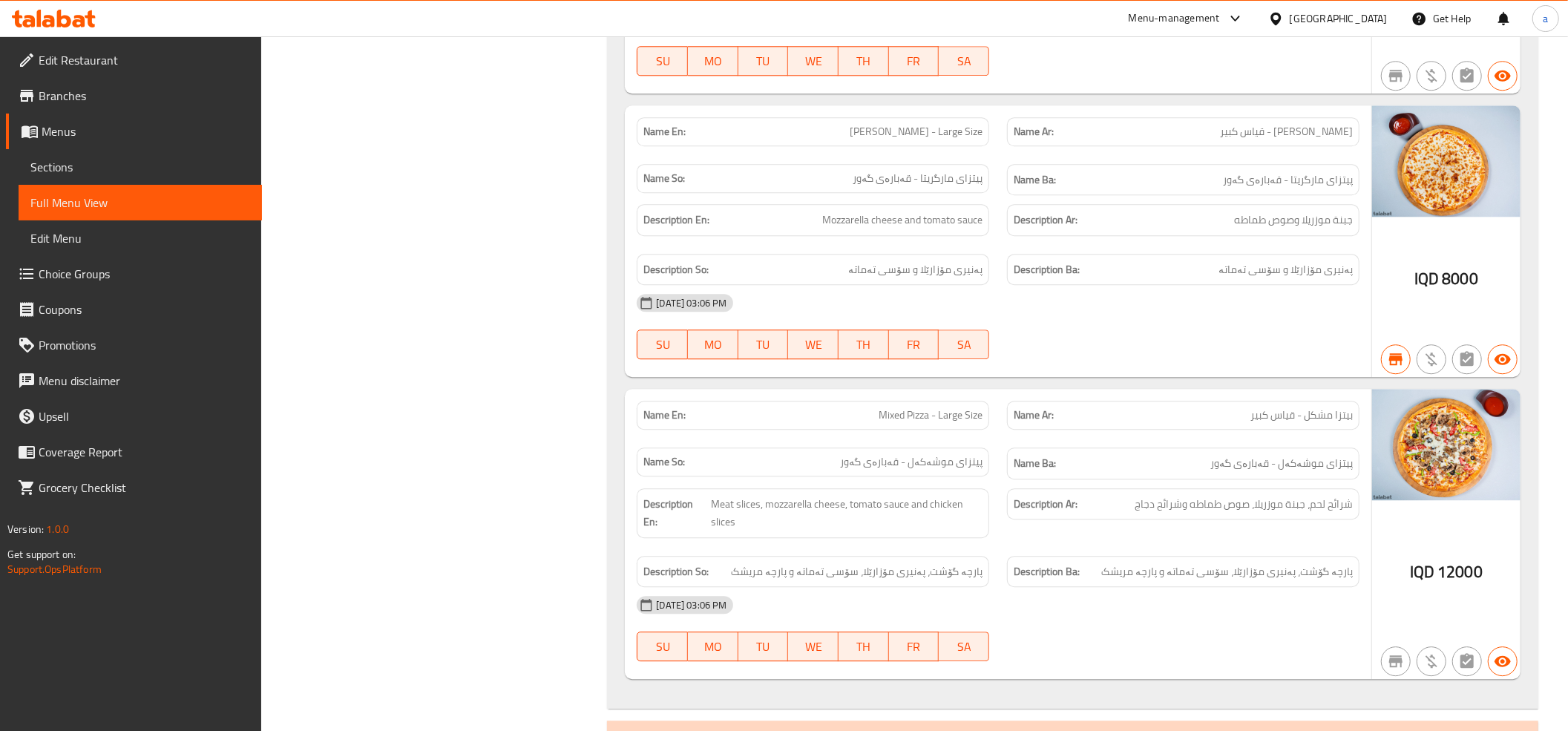
drag, startPoint x: 1048, startPoint y: 306, endPoint x: 1037, endPoint y: 425, distance: 119.5
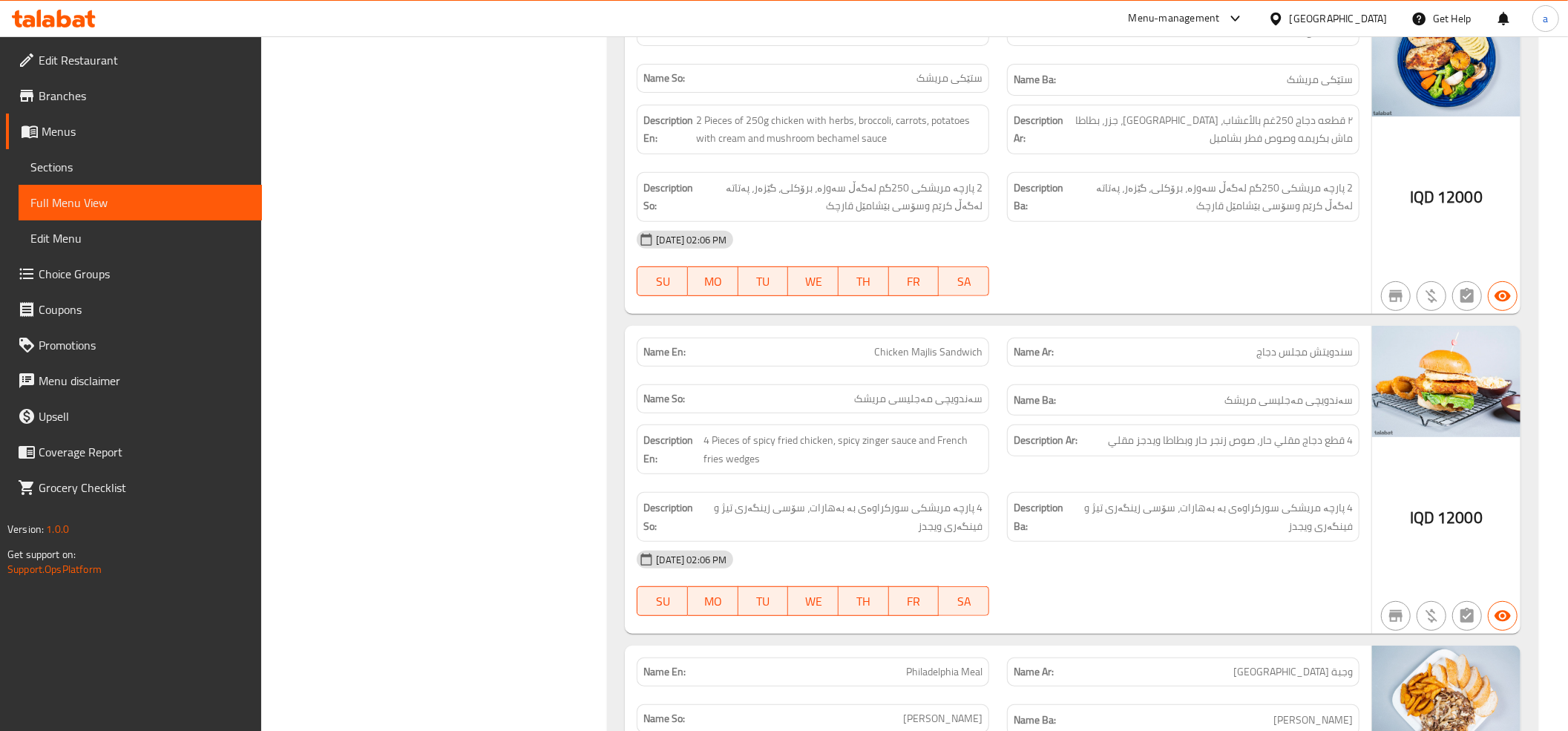
scroll to position [6559, 0]
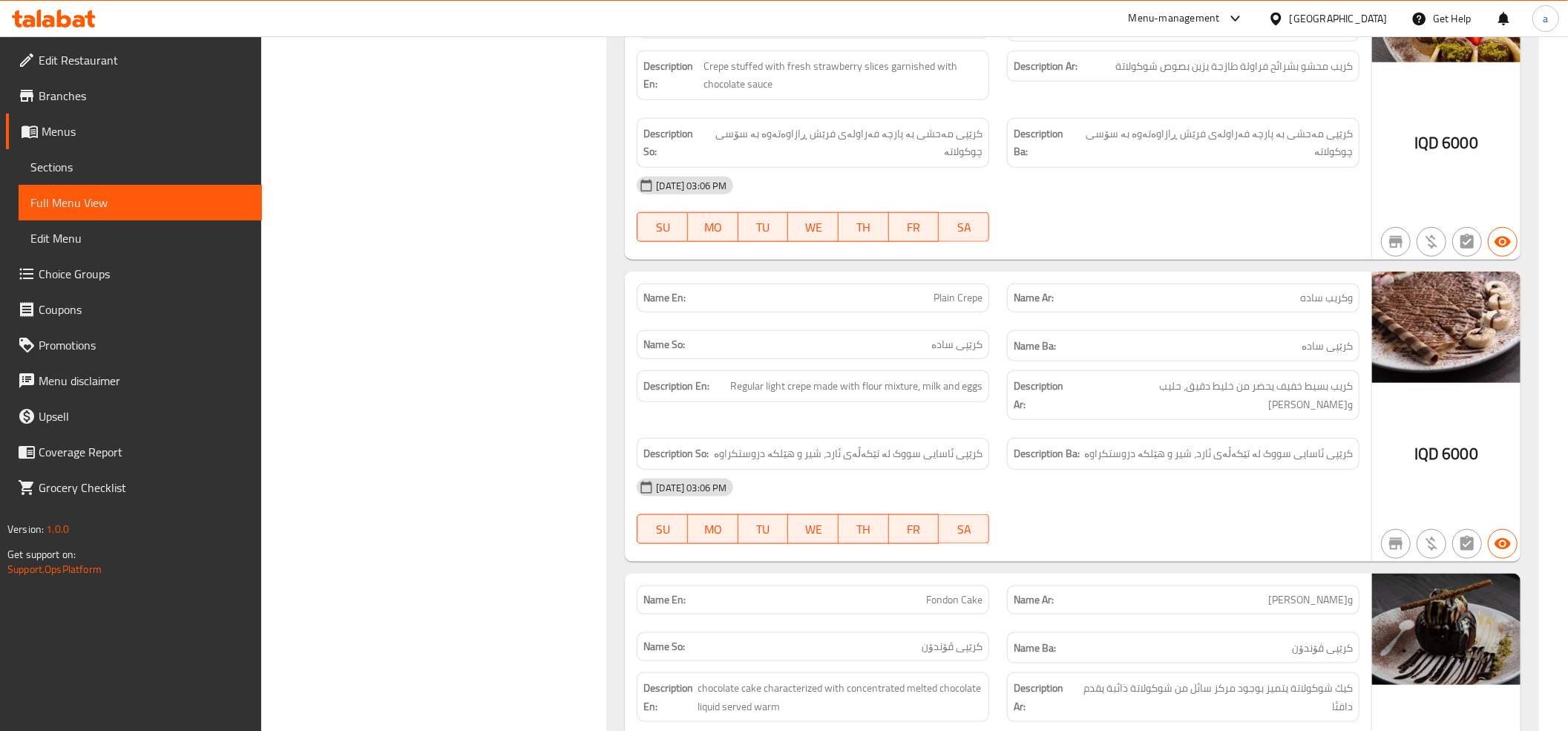
drag, startPoint x: 1063, startPoint y: 273, endPoint x: 1063, endPoint y: 433, distance: 160.0
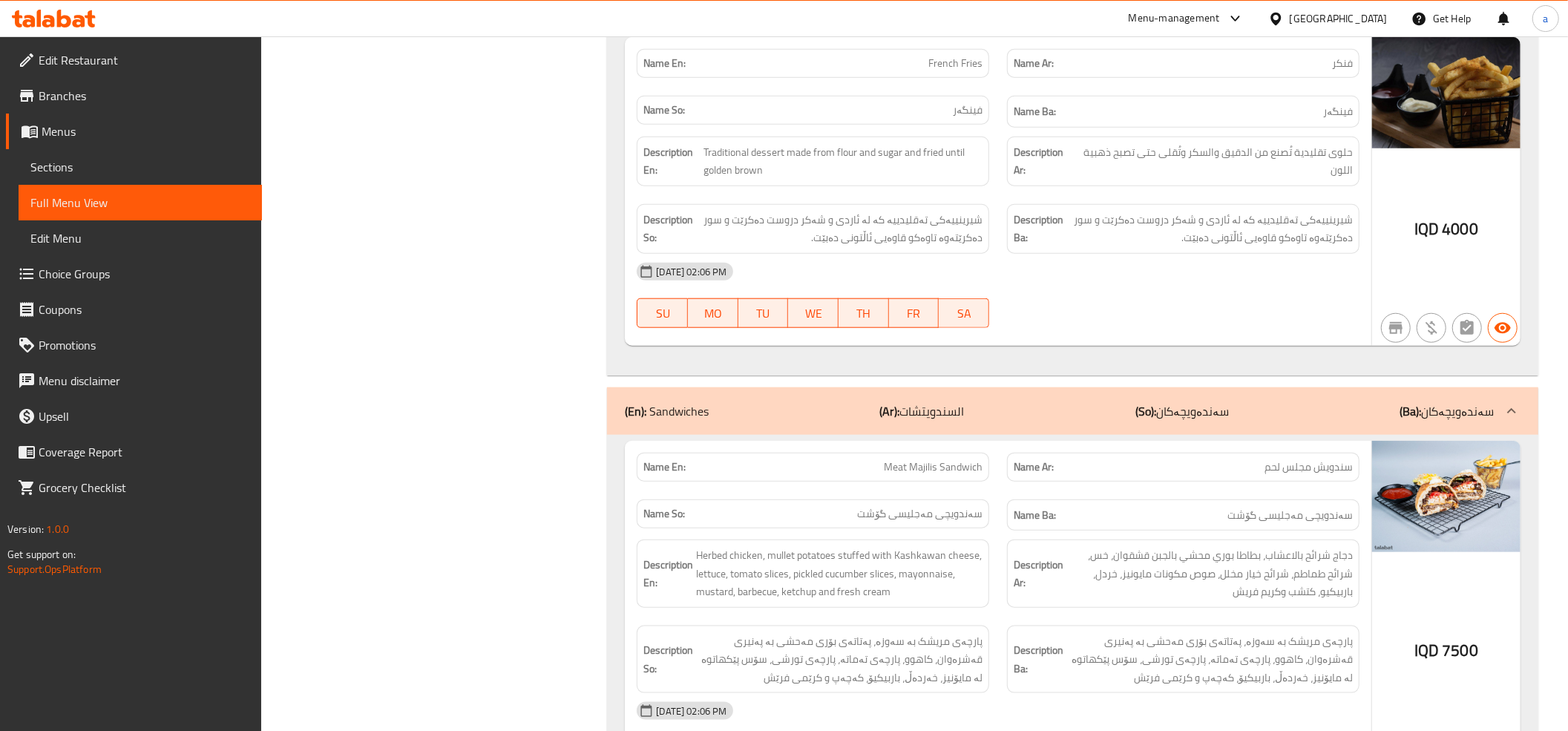
scroll to position [0, 0]
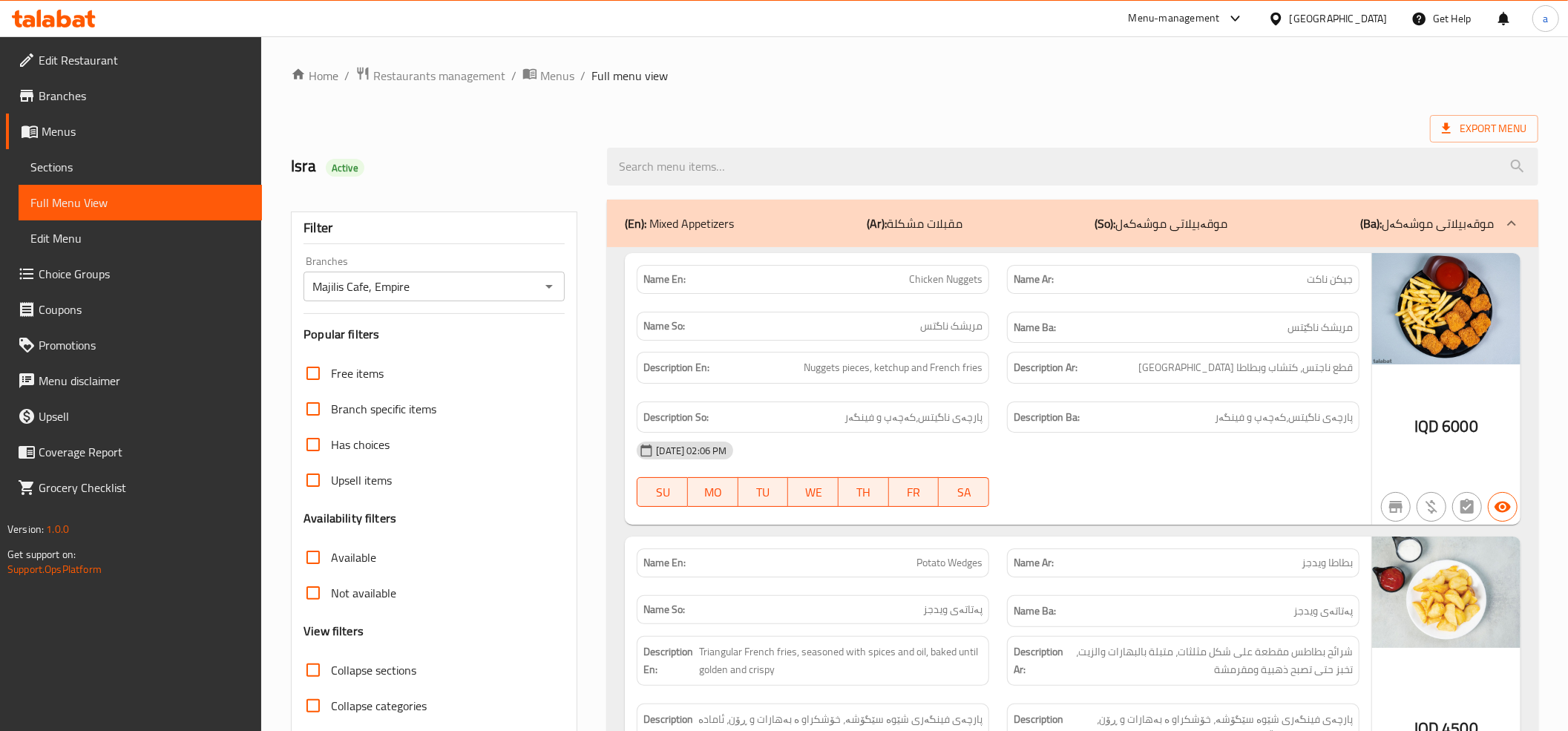
drag, startPoint x: 609, startPoint y: 327, endPoint x: 615, endPoint y: -12, distance: 339.1
drag, startPoint x: 942, startPoint y: 300, endPoint x: 933, endPoint y: 44, distance: 256.2
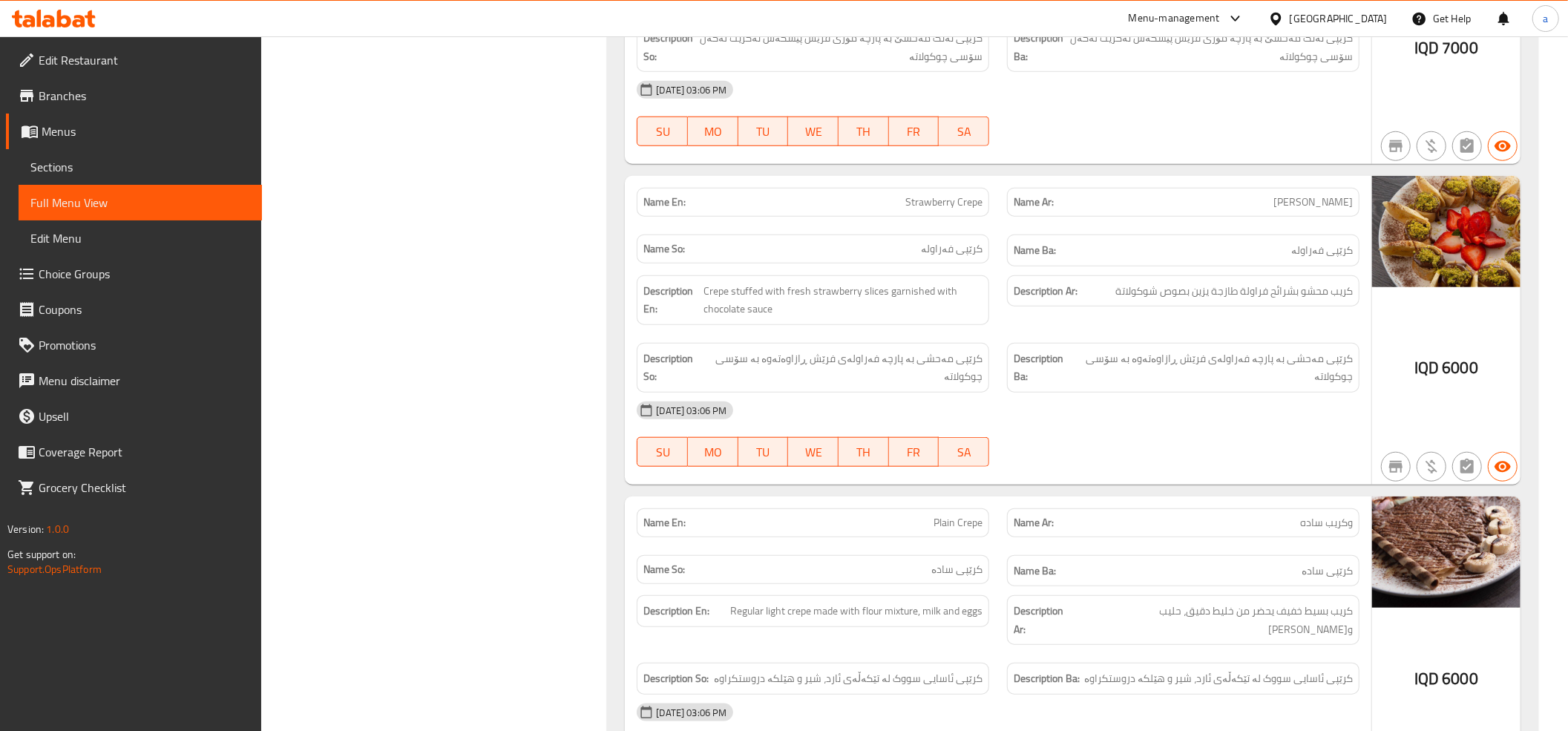
scroll to position [10551, 0]
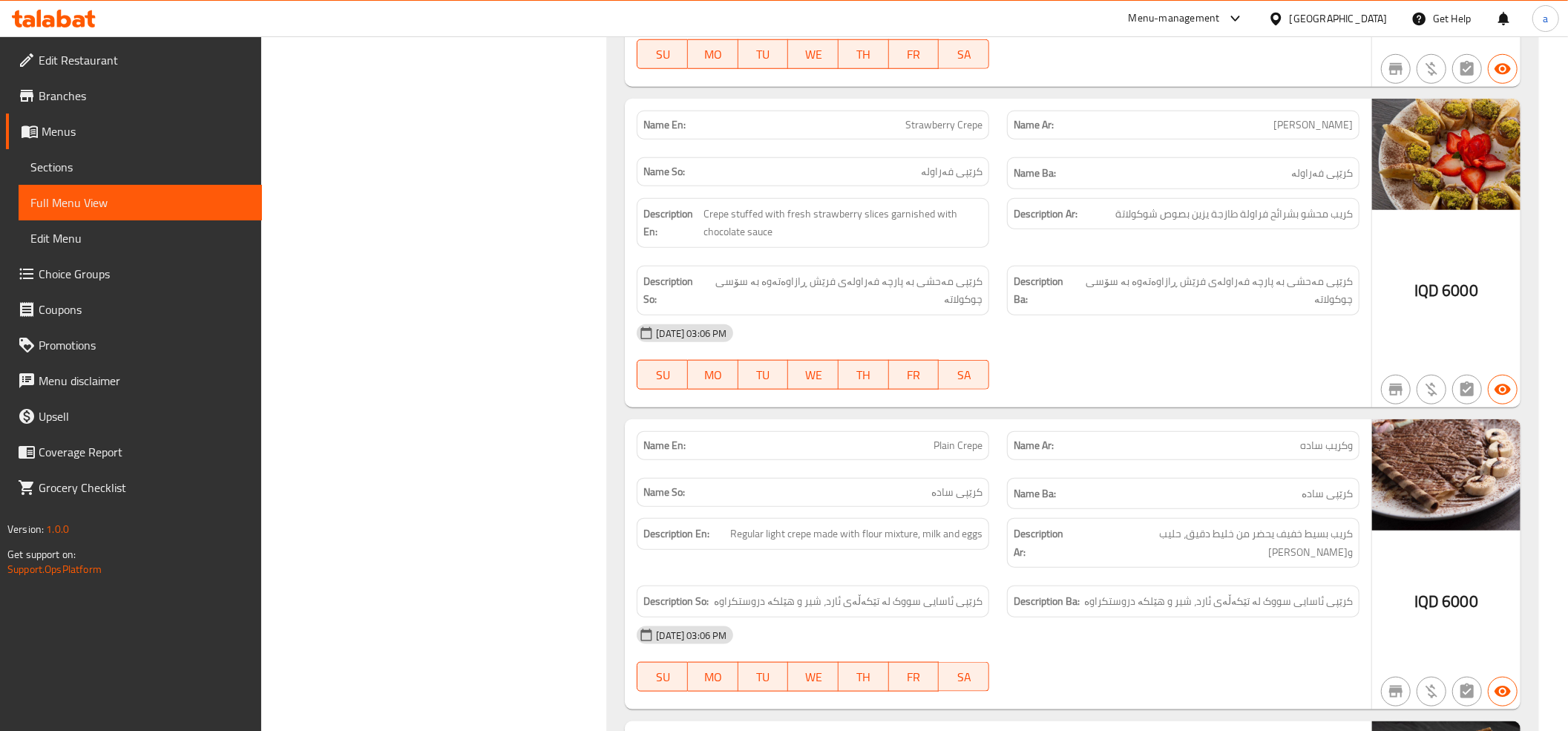
click at [1122, 78] on div "29-05-2025 03:06 PM SU MO TU WE TH FR SA" at bounding box center [998, 36] width 741 height 83
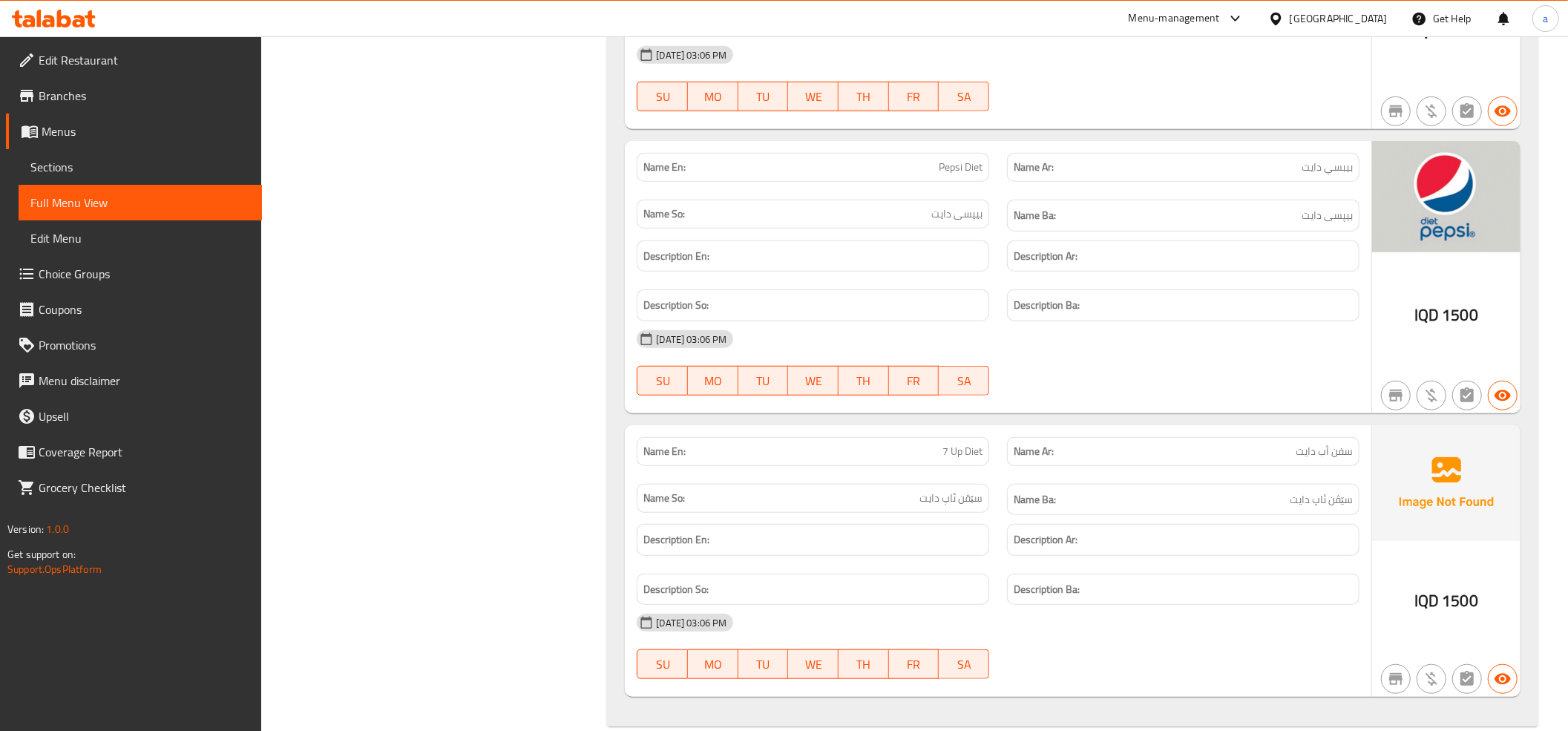
scroll to position [14969, 0]
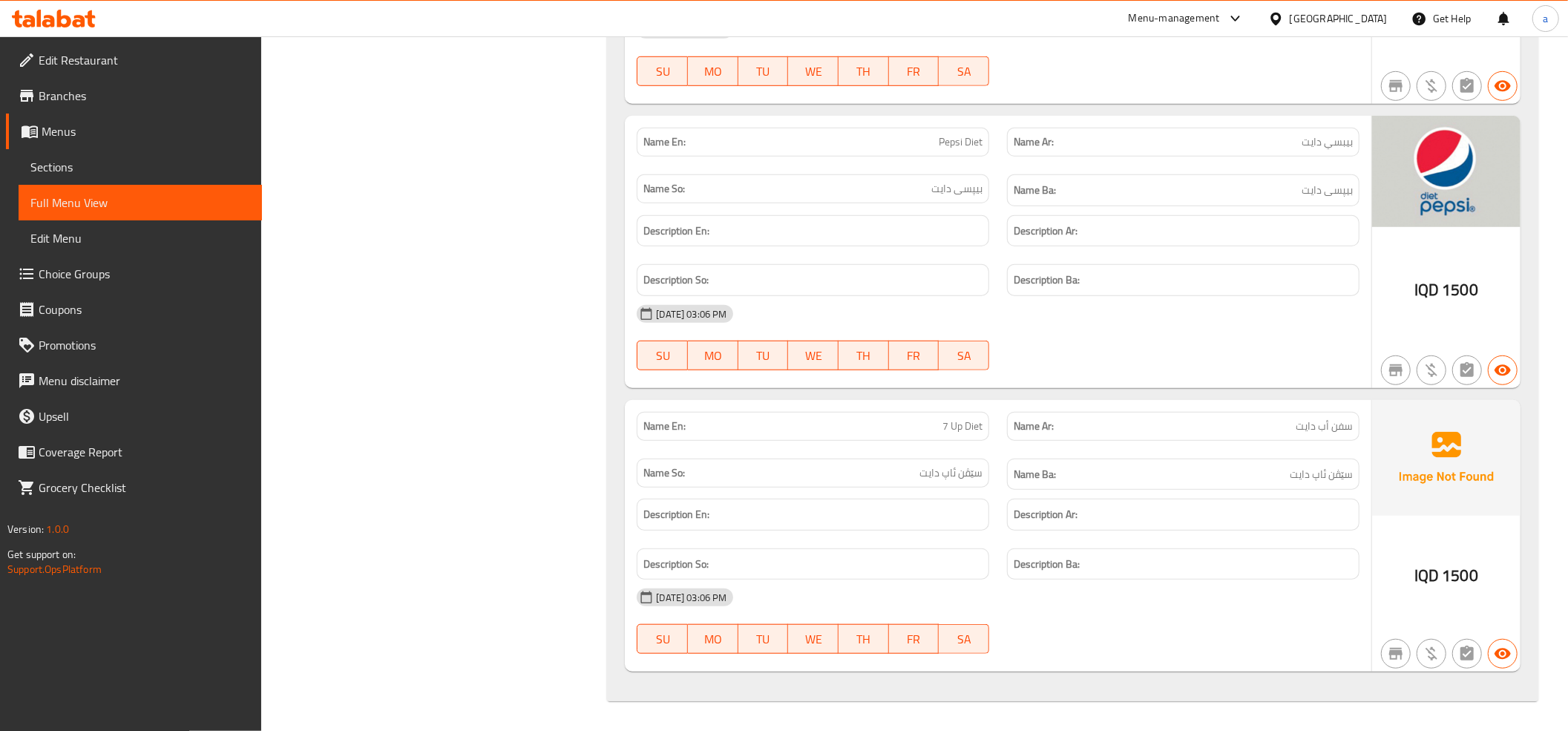
click at [54, 93] on span "Branches" at bounding box center [144, 95] width 211 height 18
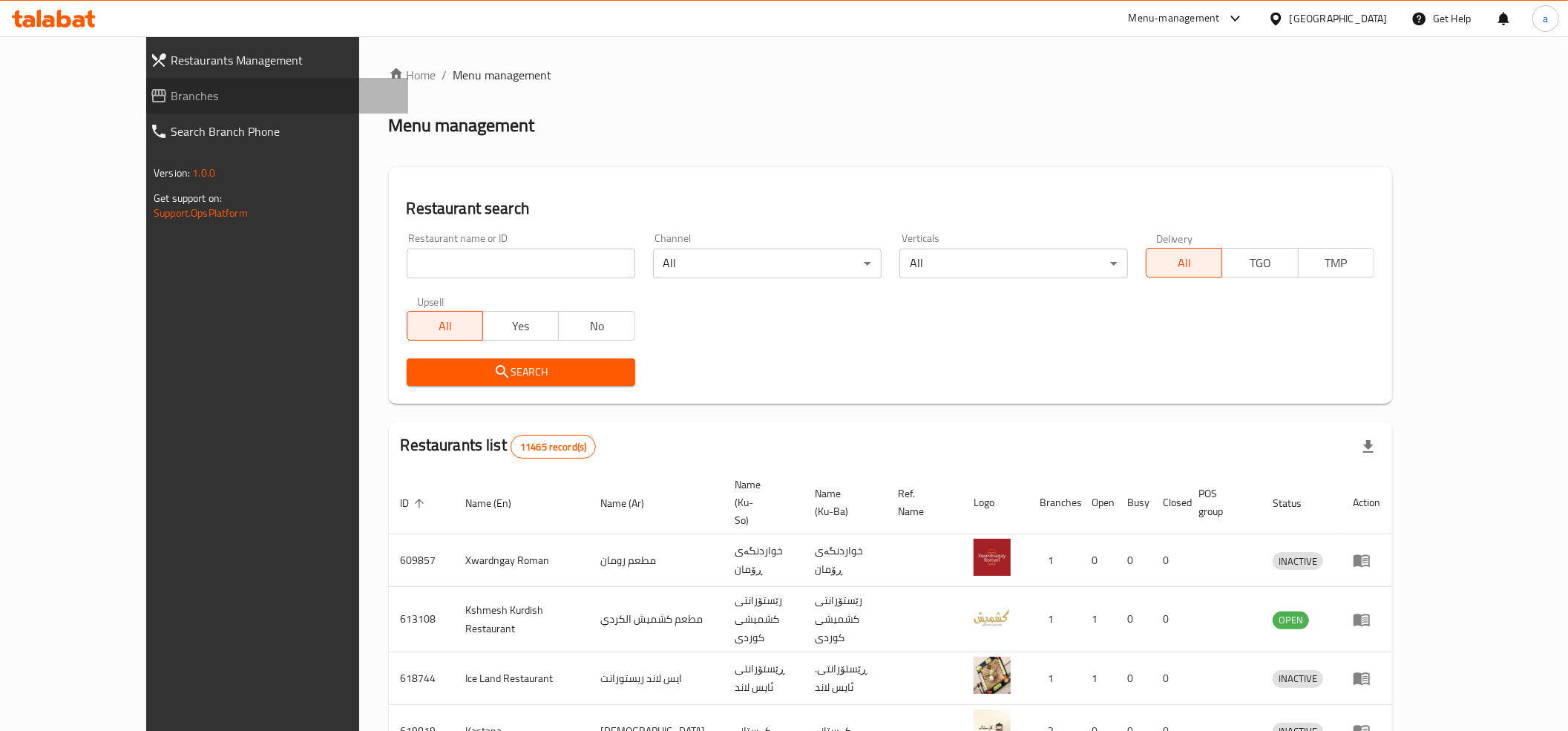
click at [171, 93] on span "Branches" at bounding box center [283, 95] width 226 height 18
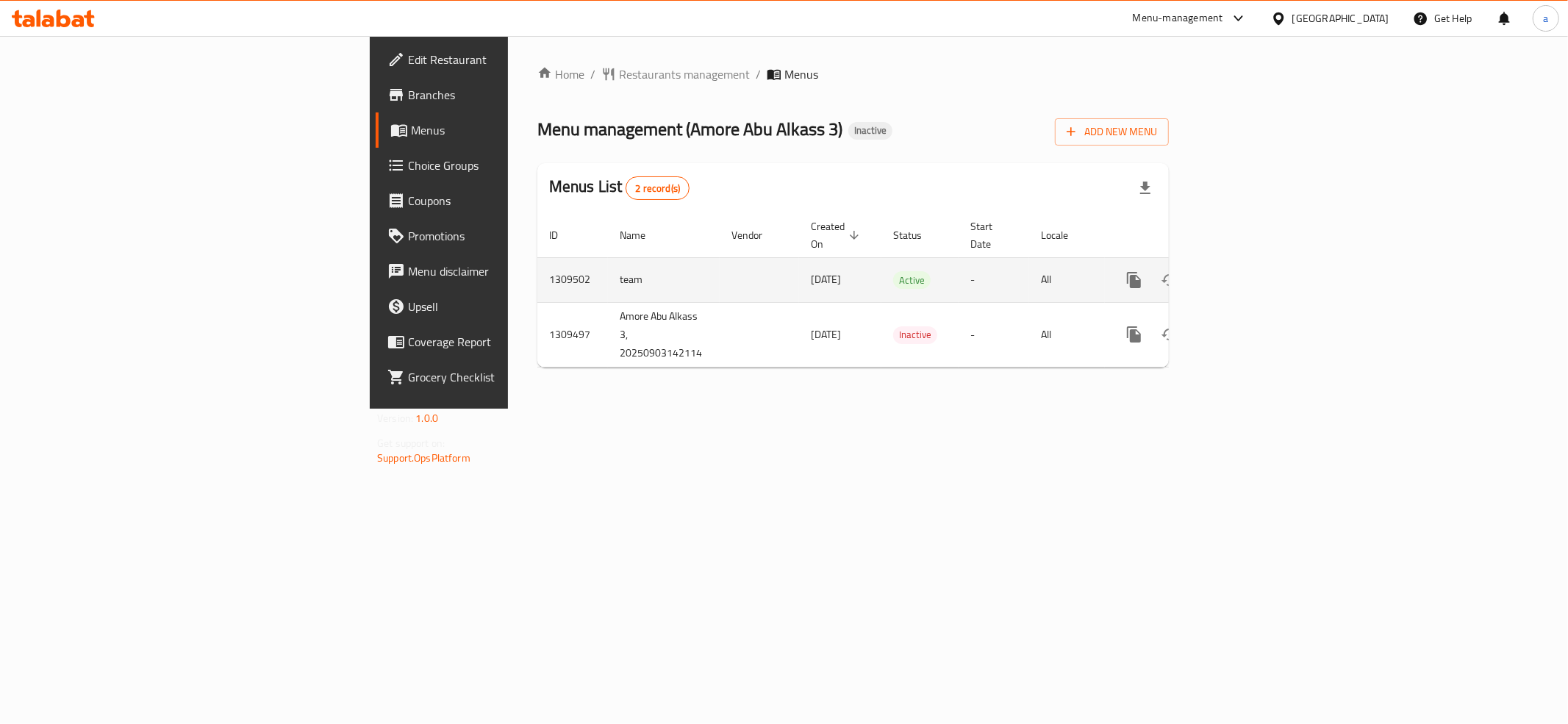
click at [1247, 273] on icon "enhanced table" at bounding box center [1239, 280] width 14 height 14
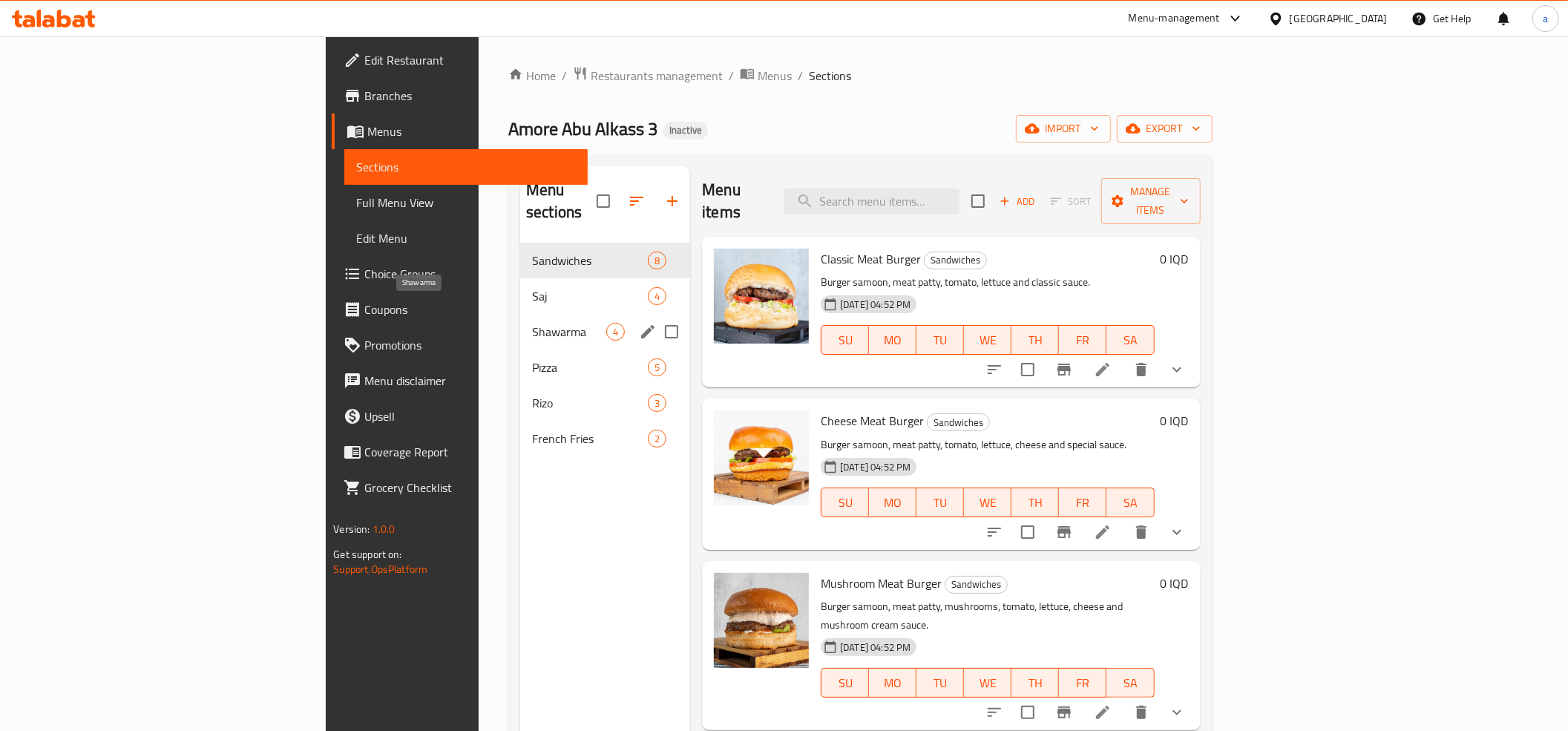
click at [532, 323] on span "Shawarma" at bounding box center [569, 332] width 74 height 18
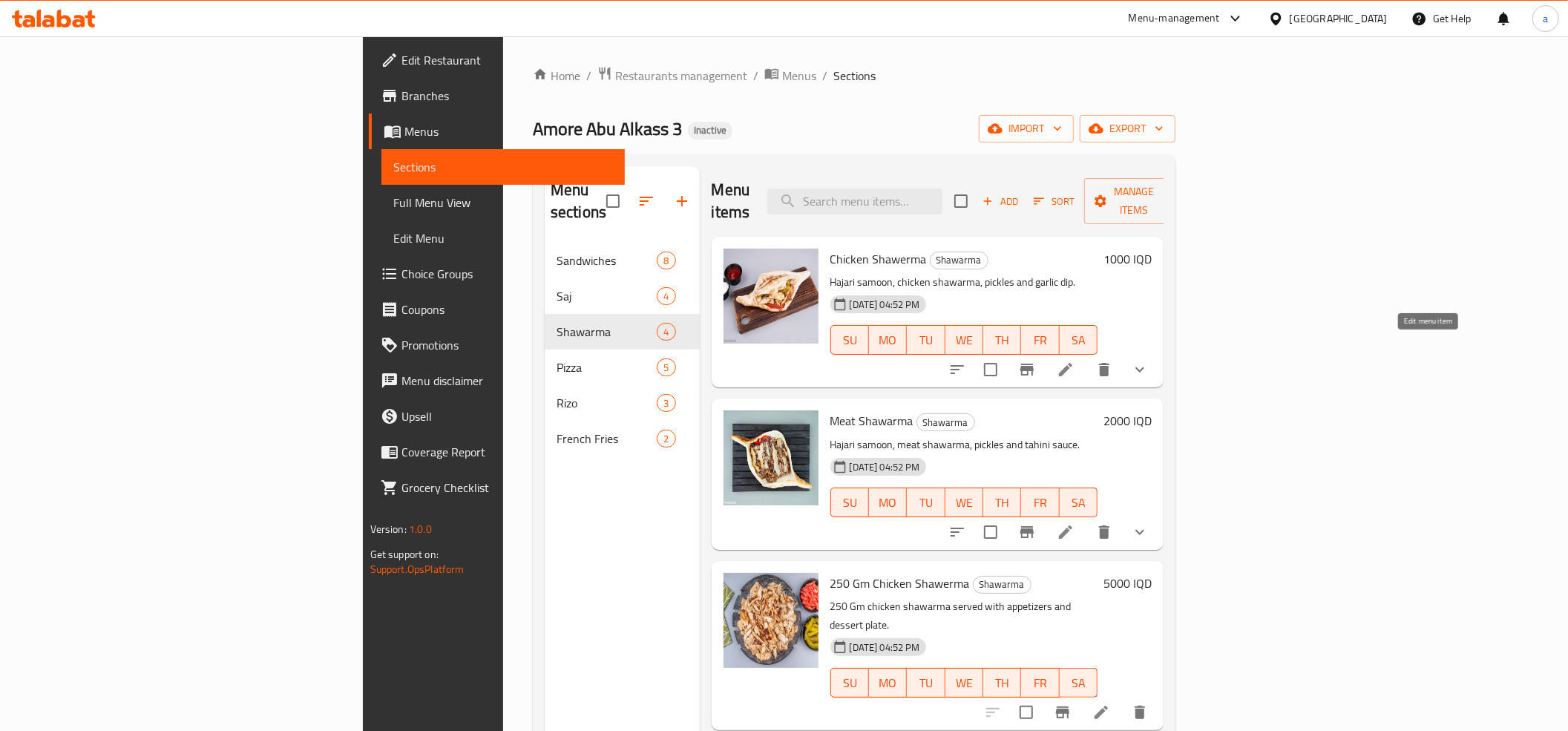
click at [1074, 361] on icon at bounding box center [1065, 370] width 18 height 18
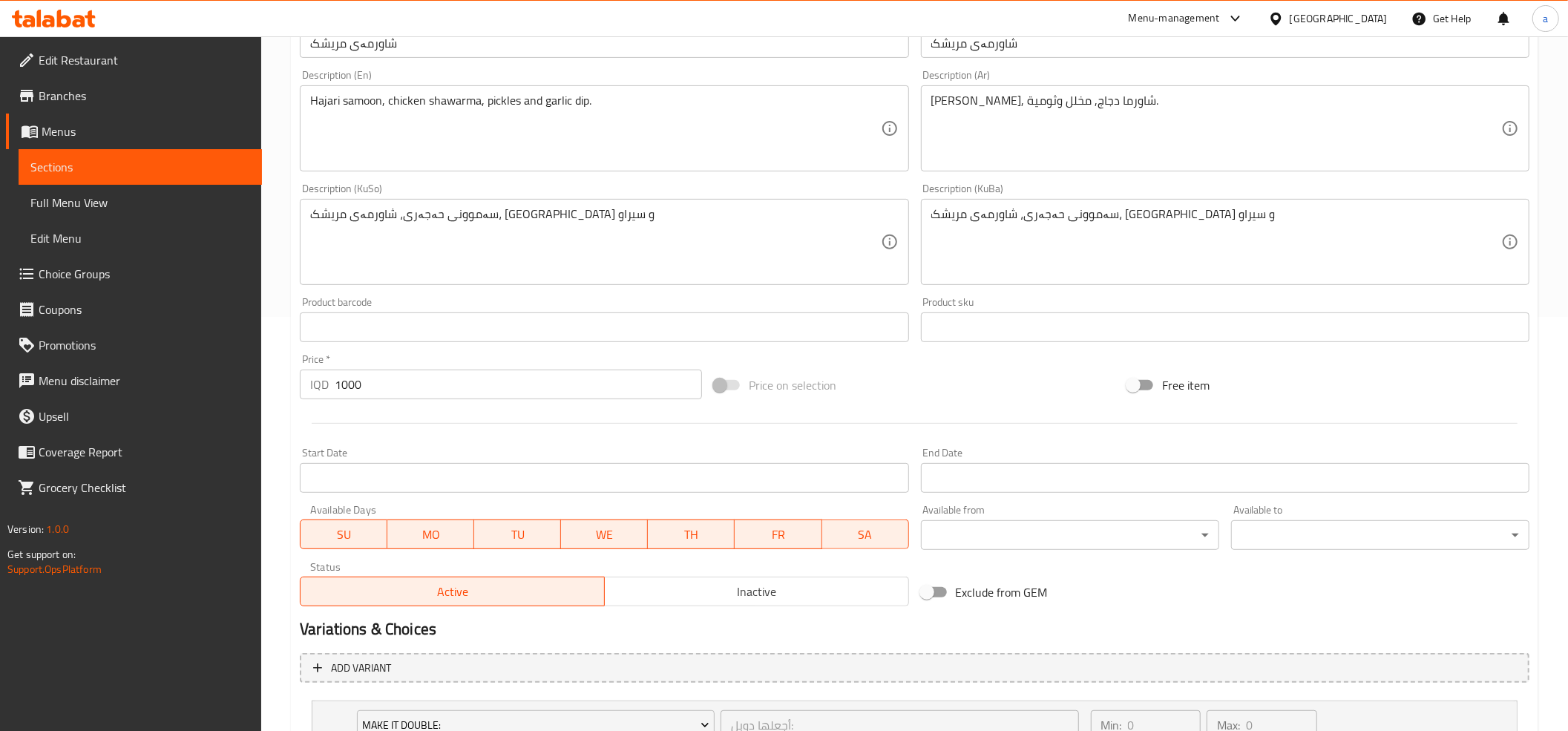
scroll to position [571, 0]
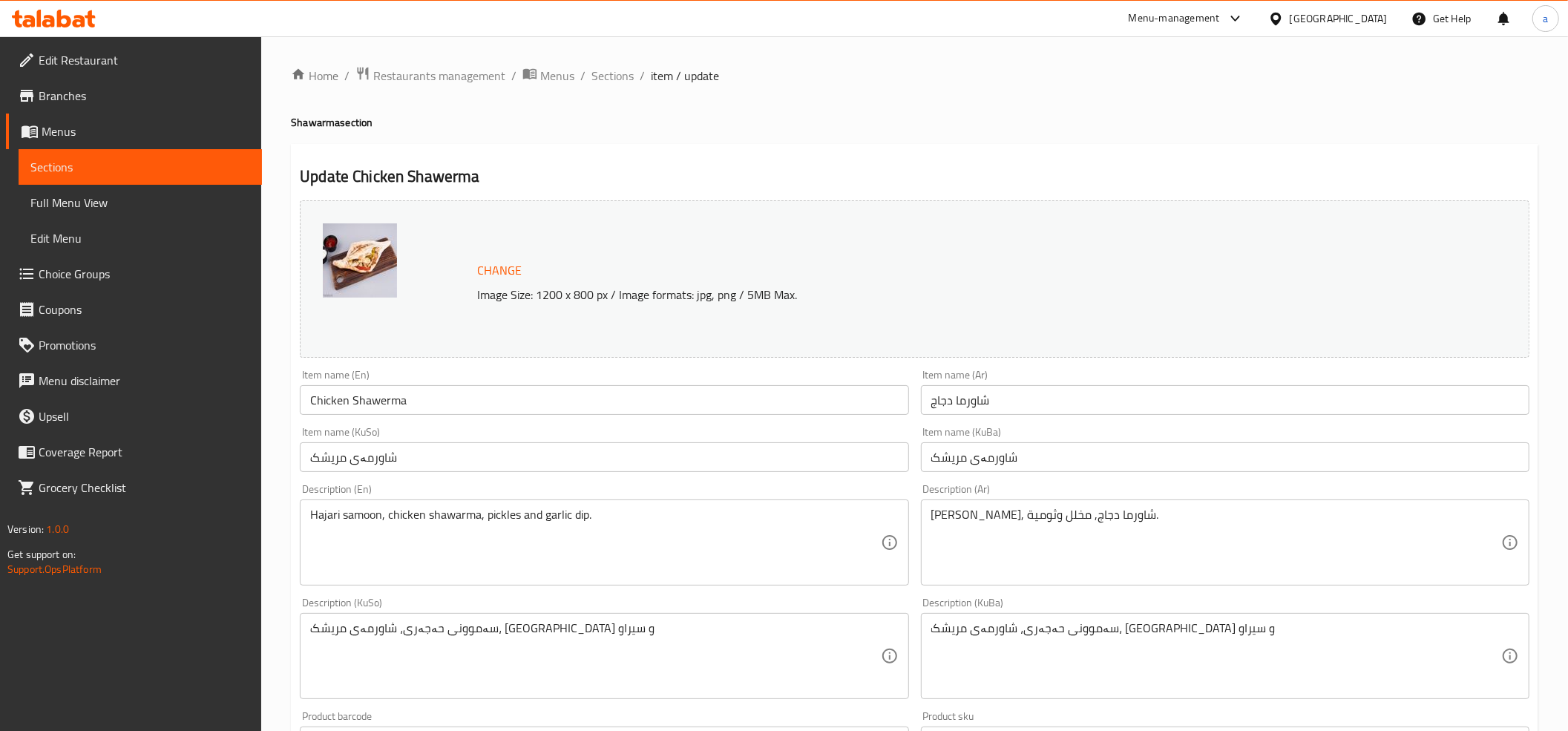
click at [77, 21] on icon at bounding box center [79, 21] width 13 height 13
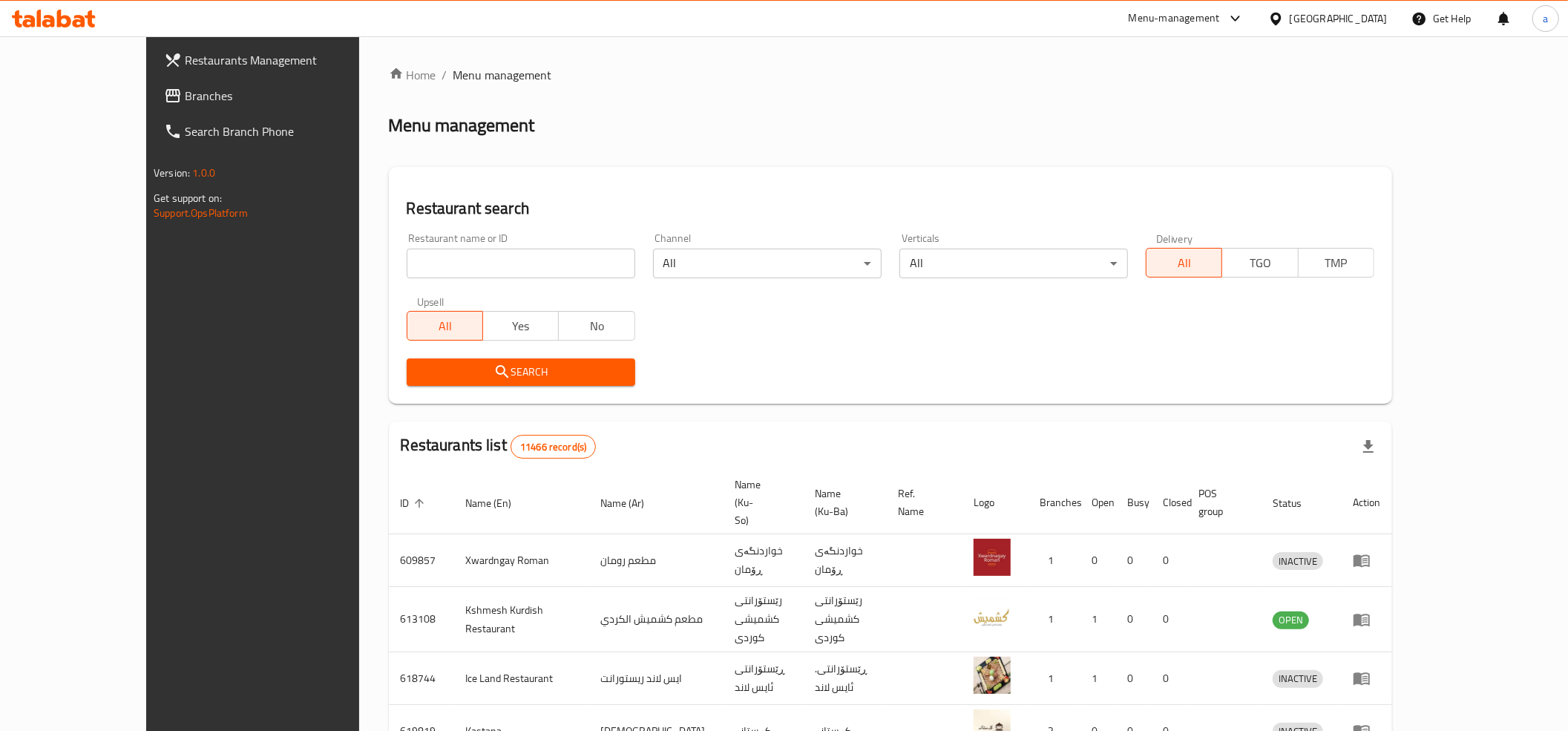
click at [184, 102] on span "Branches" at bounding box center [290, 95] width 211 height 18
